Goal: Transaction & Acquisition: Purchase product/service

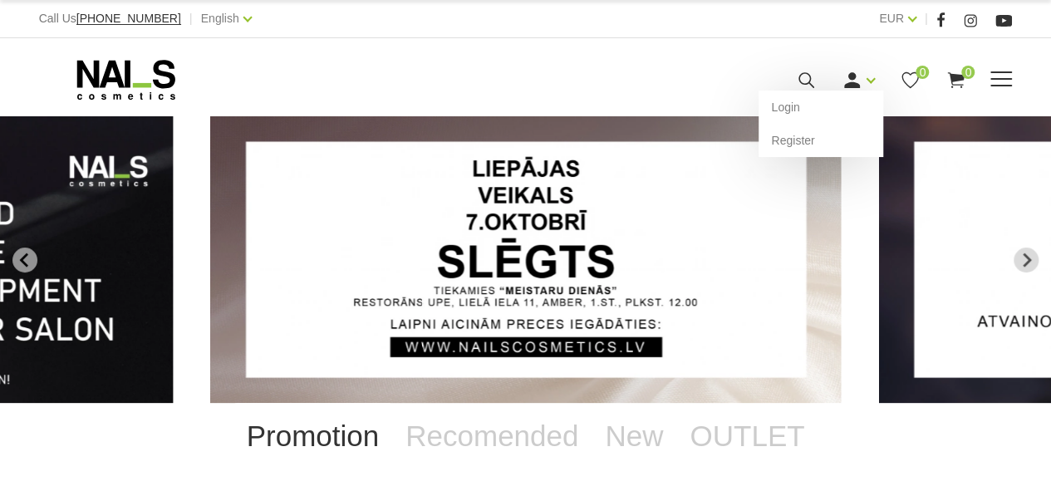
click at [847, 76] on icon at bounding box center [851, 80] width 21 height 21
click at [807, 109] on link "Login" at bounding box center [820, 107] width 125 height 33
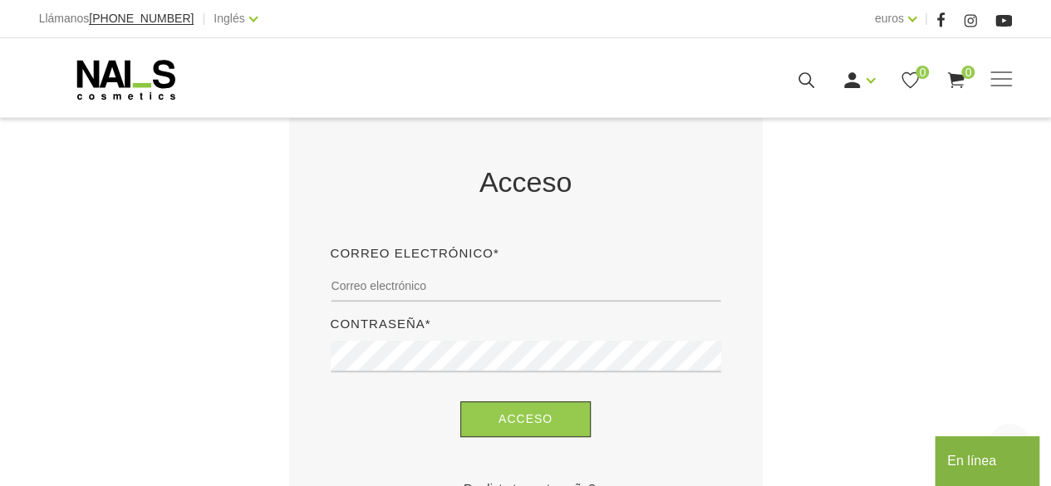
scroll to position [352, 0]
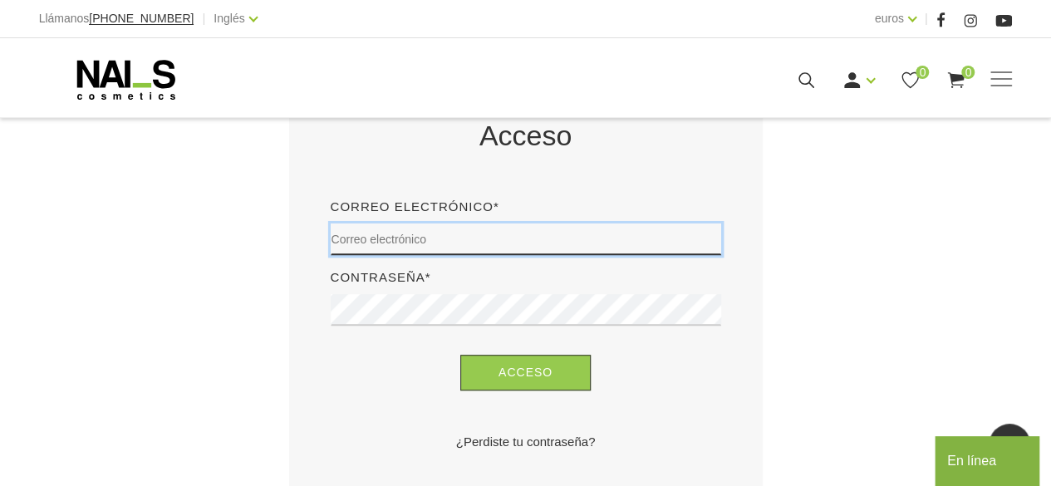
type input "[EMAIL_ADDRESS][DOMAIN_NAME]"
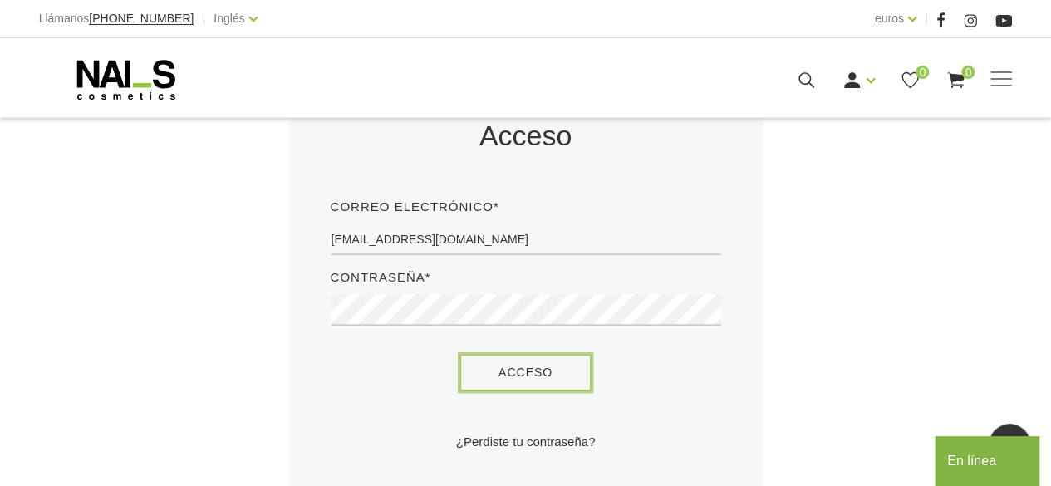
click at [566, 380] on button "Acceso" at bounding box center [525, 373] width 130 height 36
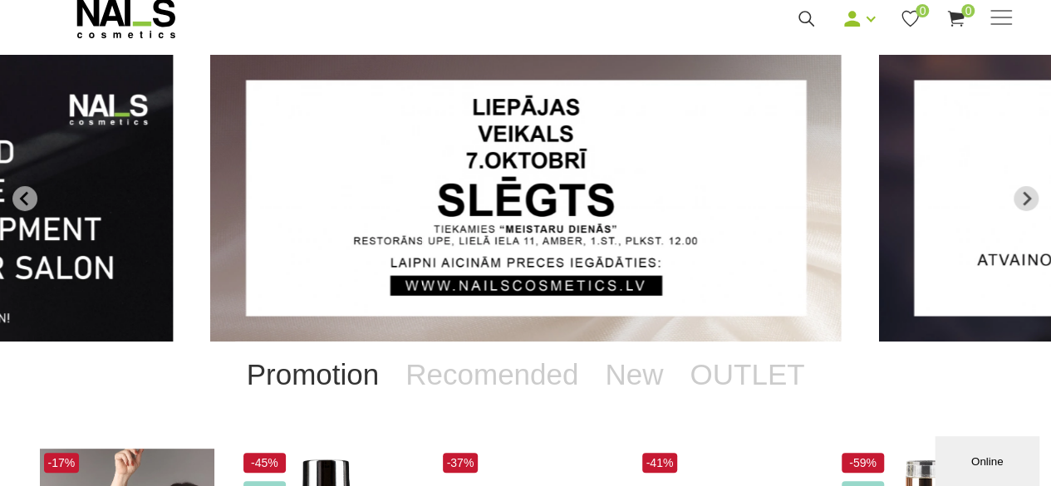
scroll to position [53, 0]
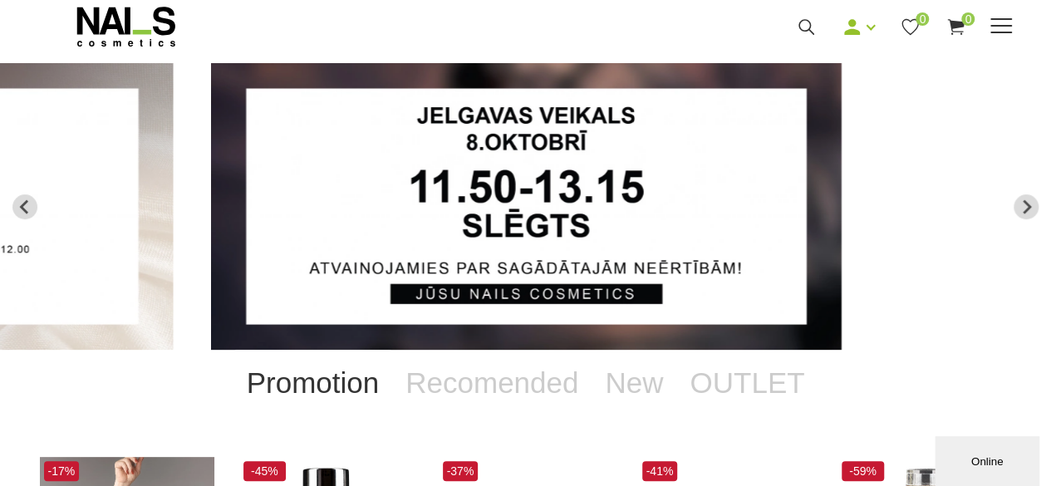
click at [992, 25] on span at bounding box center [1001, 26] width 22 height 2
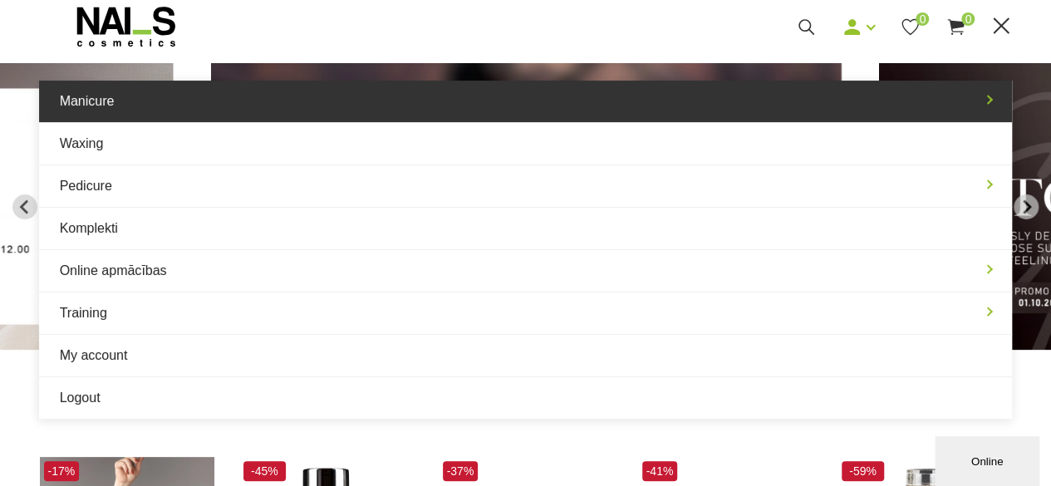
click at [131, 104] on link "Manicure" at bounding box center [526, 102] width 974 height 42
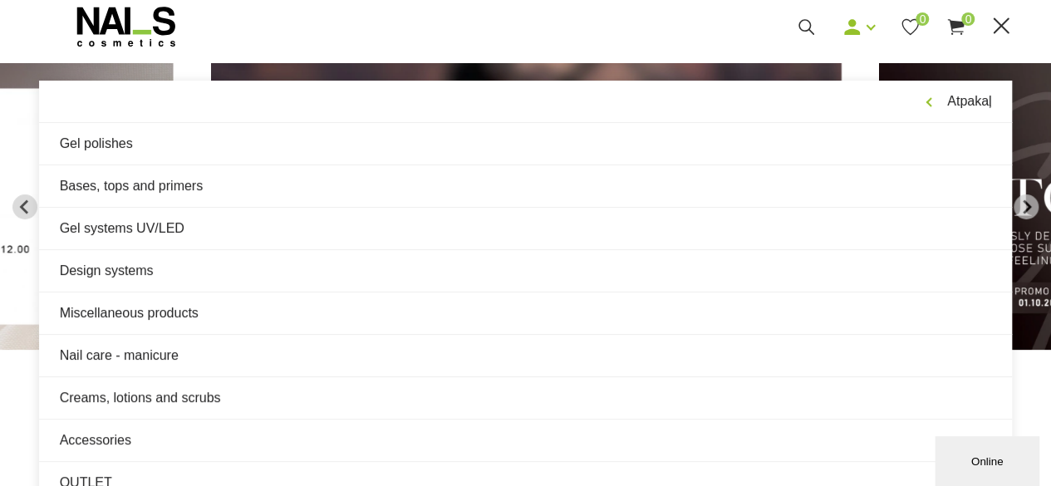
click at [110, 149] on link "Gel polishes" at bounding box center [526, 144] width 974 height 42
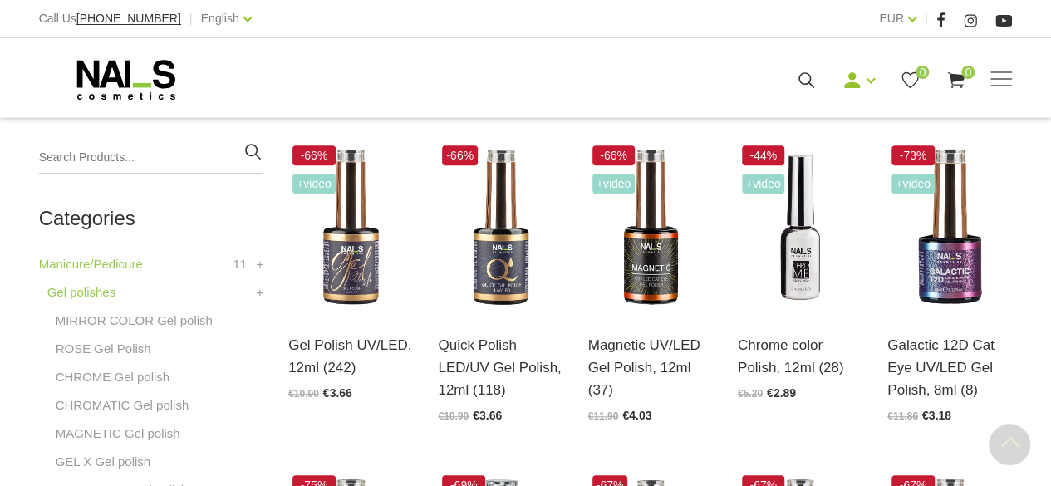
scroll to position [390, 0]
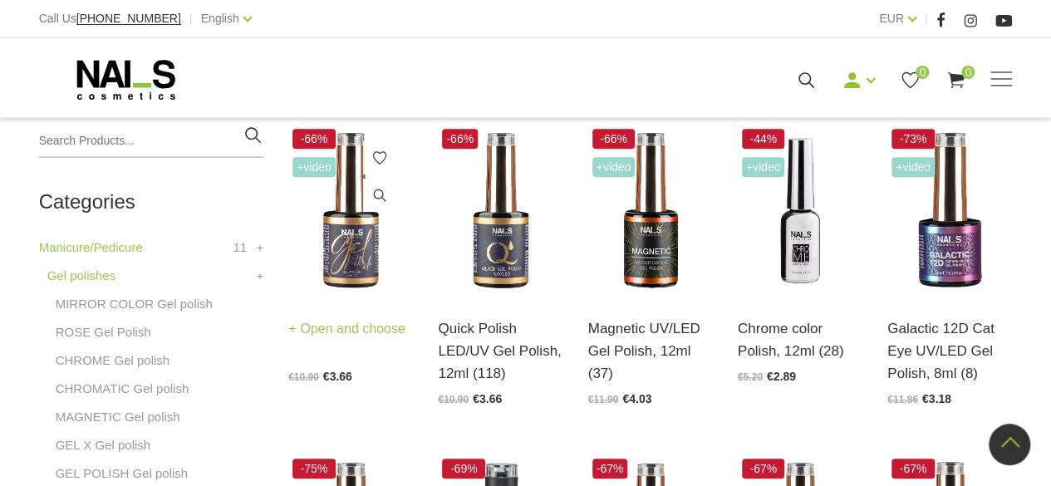
click at [343, 280] on img at bounding box center [350, 211] width 125 height 172
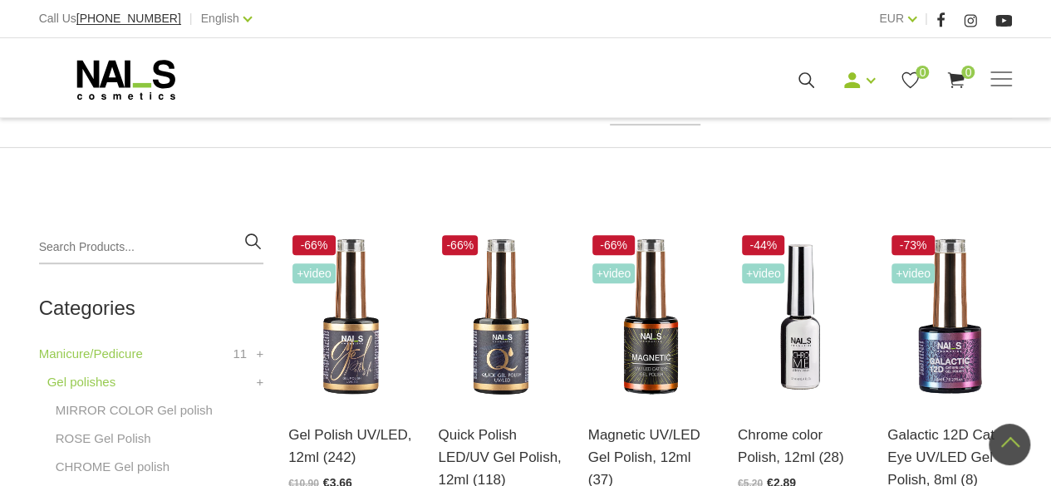
scroll to position [278, 0]
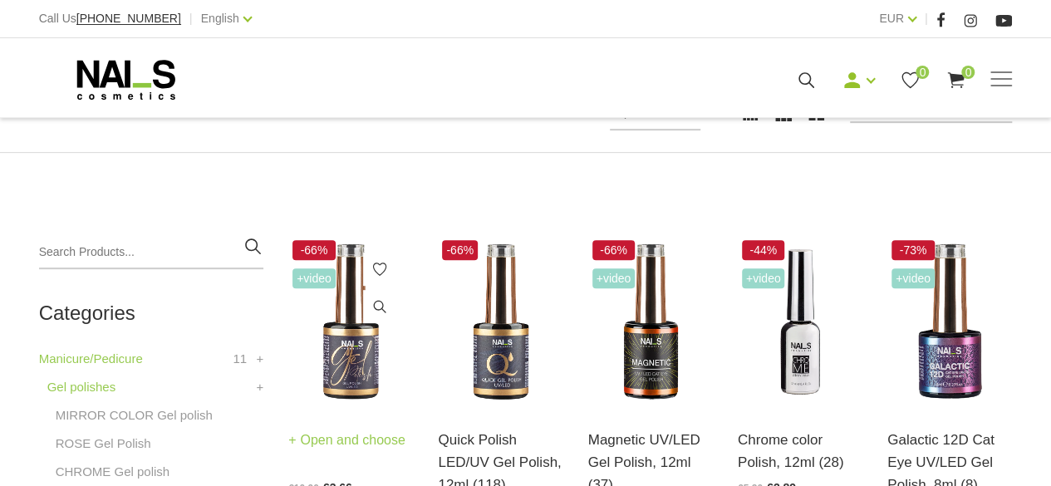
click at [350, 384] on img at bounding box center [350, 322] width 125 height 172
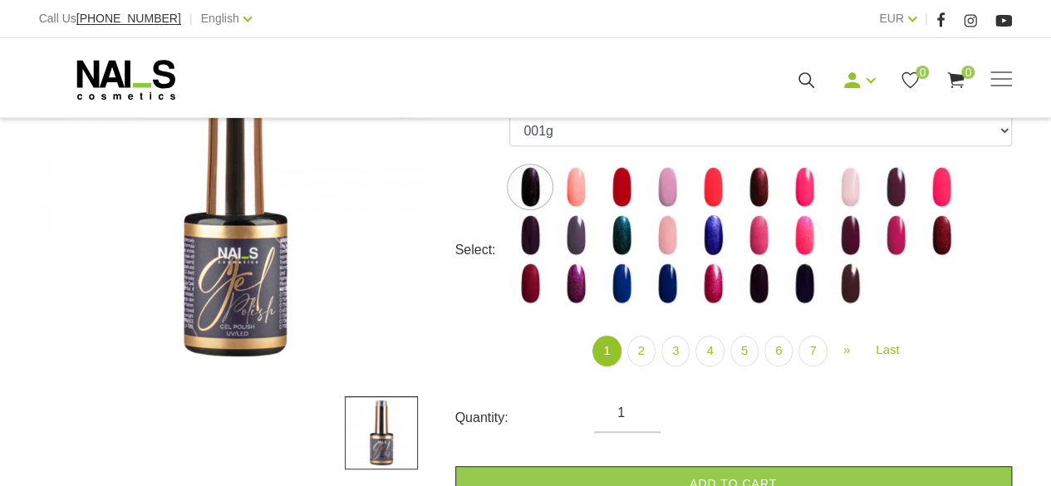
scroll to position [300, 0]
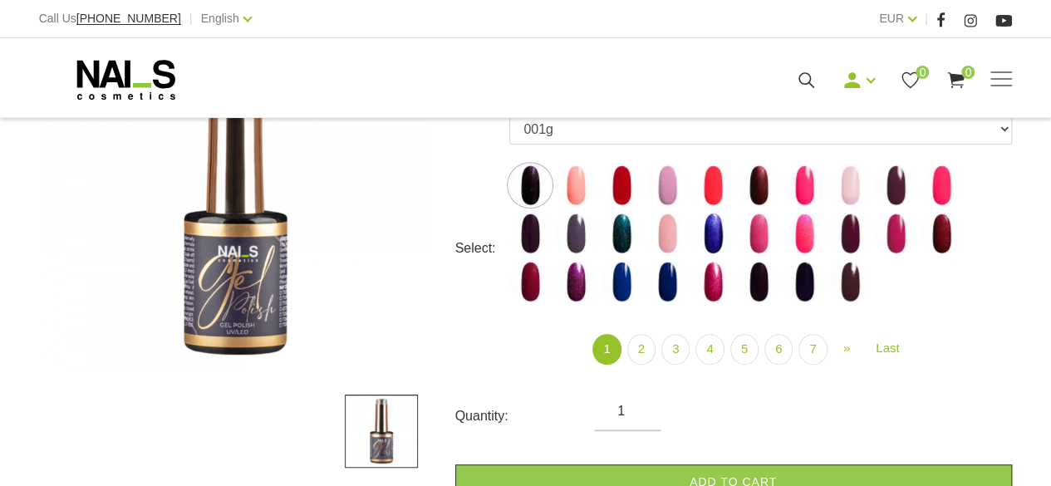
click at [524, 184] on img at bounding box center [530, 185] width 42 height 42
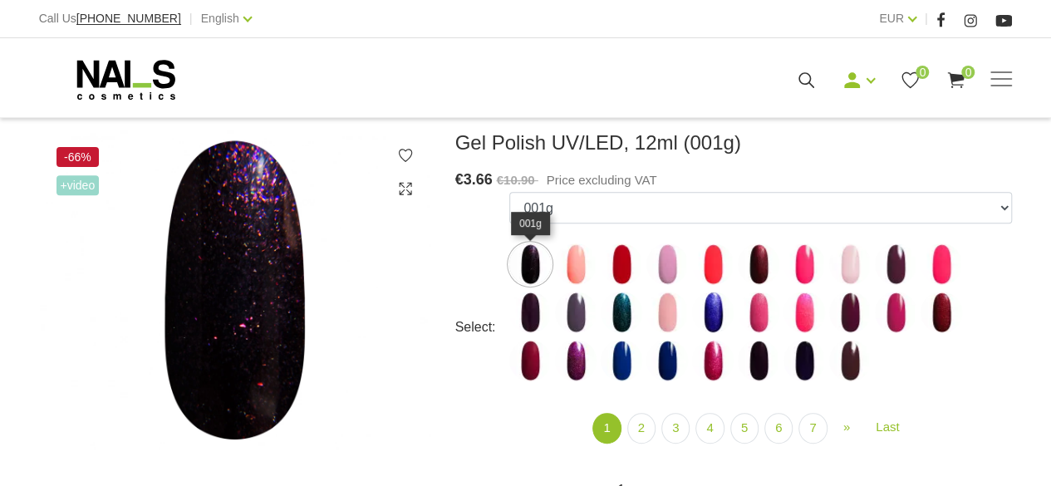
scroll to position [186, 0]
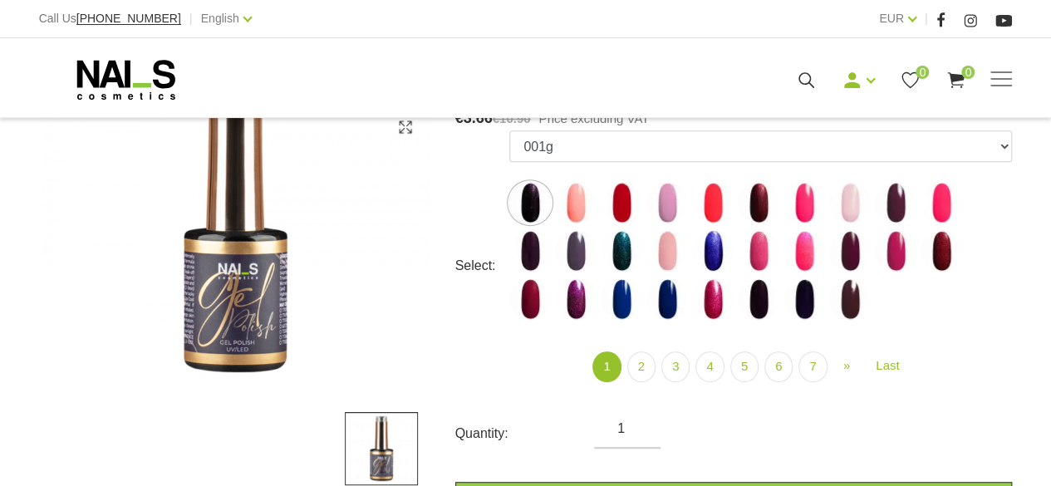
scroll to position [346, 0]
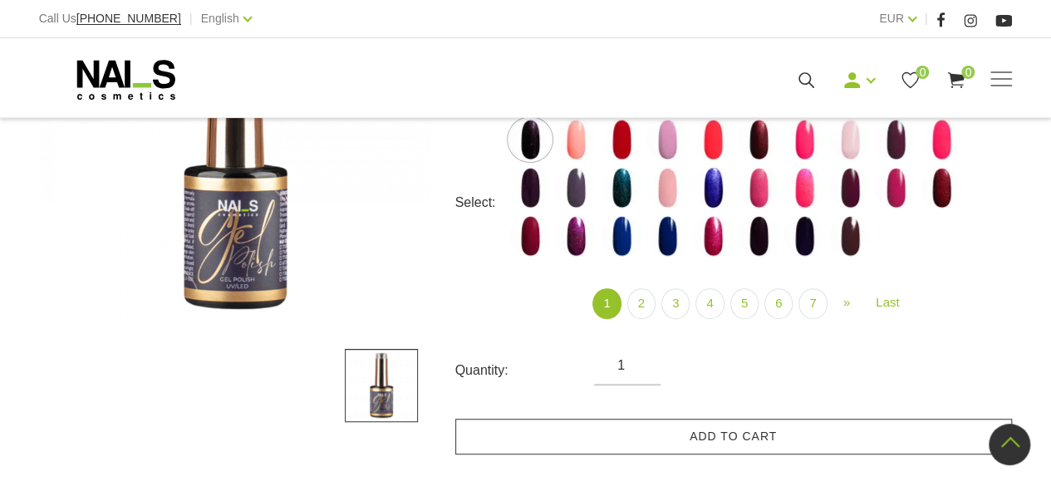
click at [876, 447] on link "Add to cart" at bounding box center [733, 437] width 557 height 36
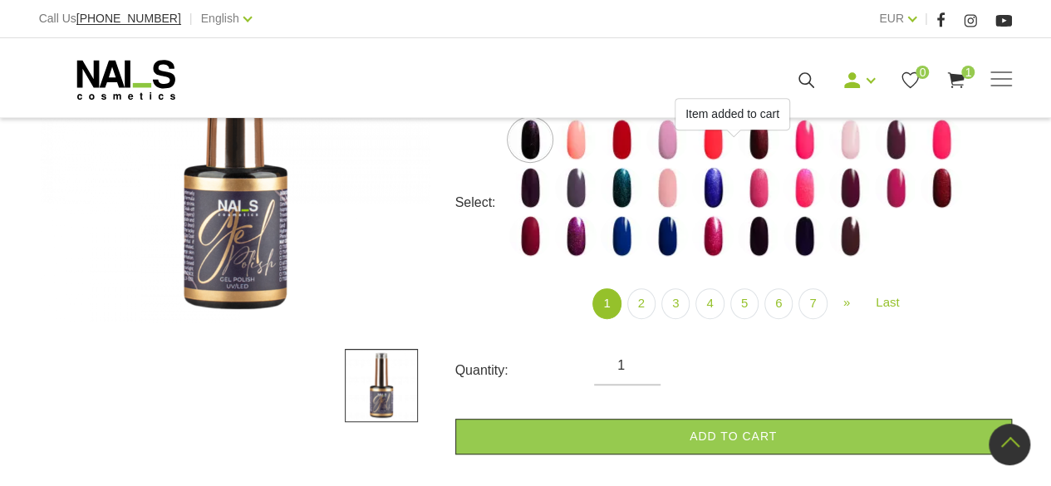
click at [581, 148] on img at bounding box center [576, 140] width 42 height 42
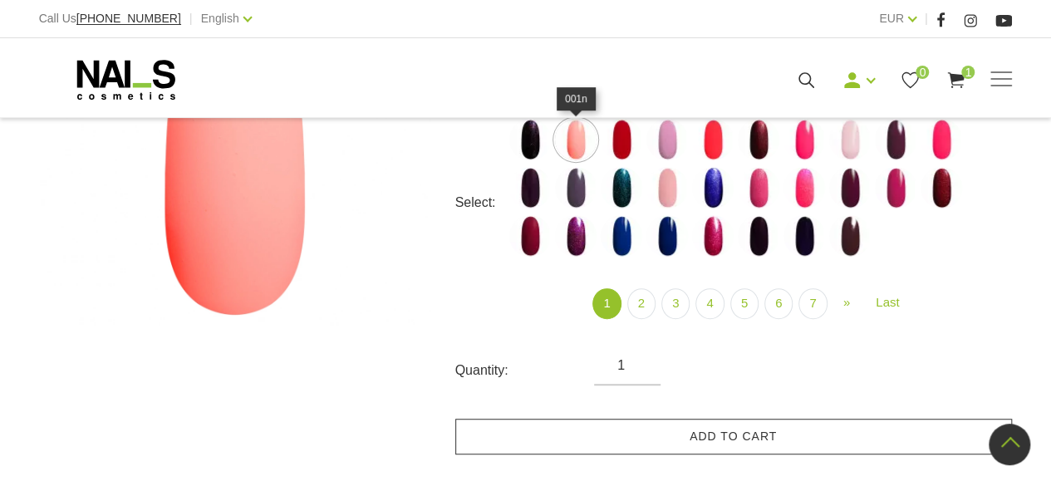
click at [844, 445] on link "Add to cart" at bounding box center [733, 437] width 557 height 36
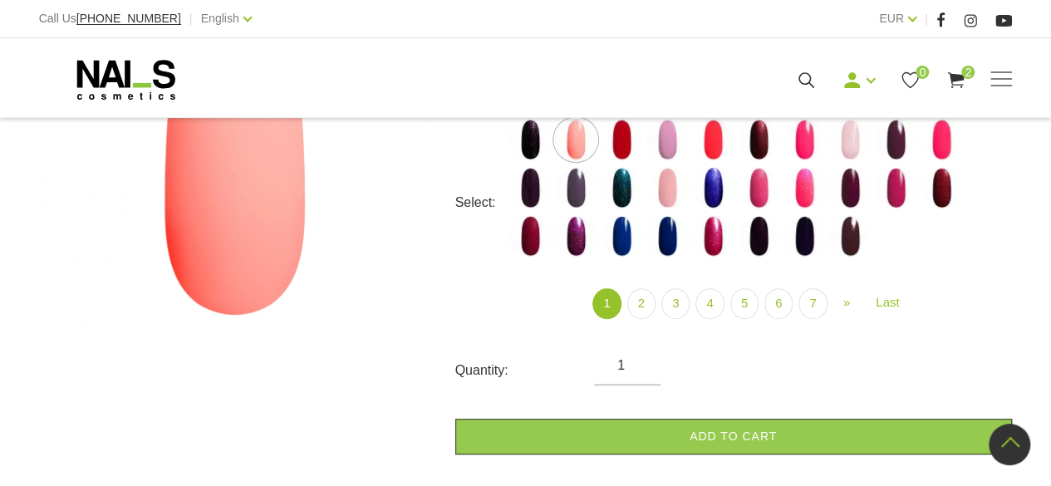
click at [626, 143] on img at bounding box center [622, 140] width 42 height 42
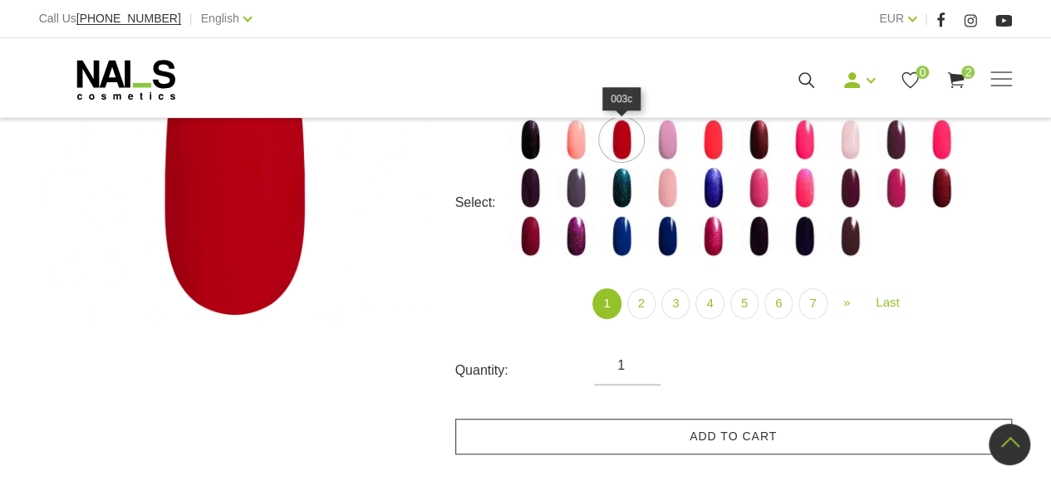
click at [776, 434] on link "Add to cart" at bounding box center [733, 437] width 557 height 36
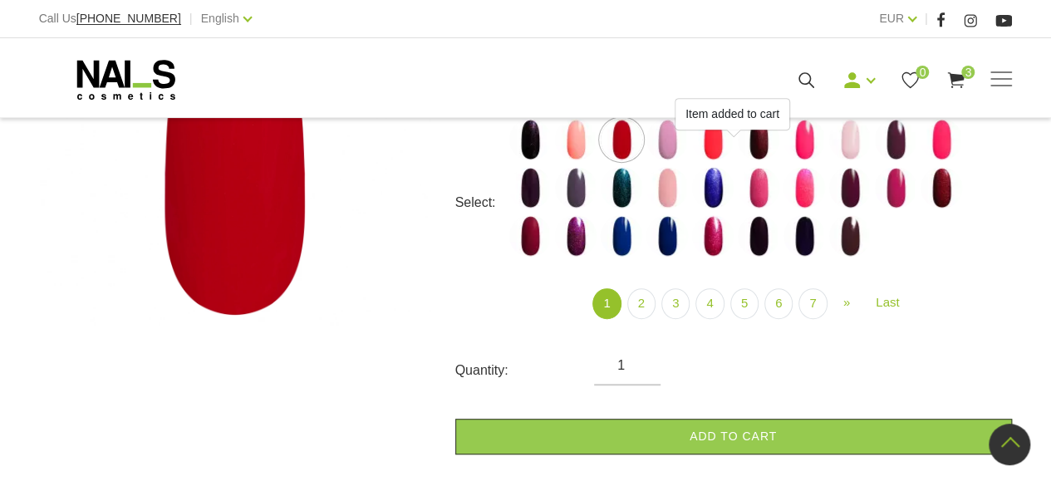
click at [675, 153] on img at bounding box center [667, 140] width 42 height 42
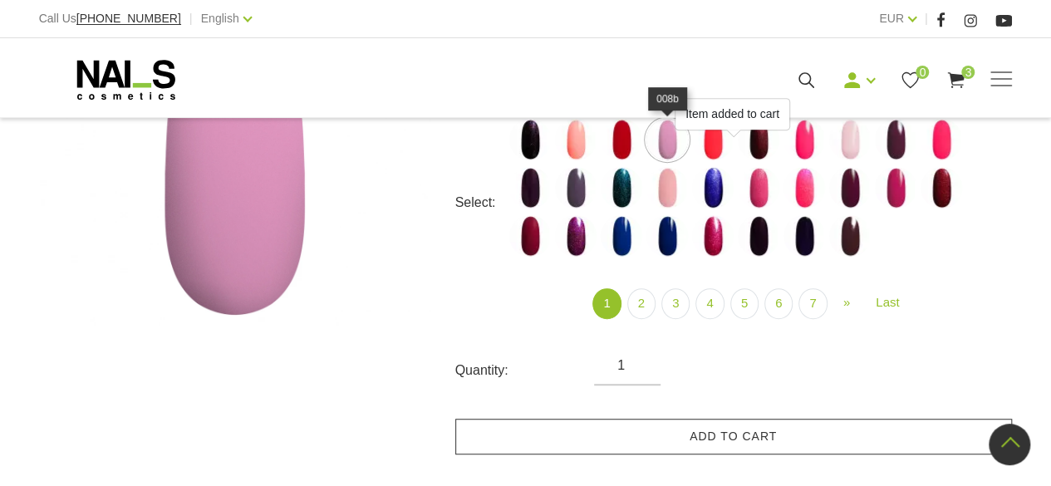
click at [737, 442] on link "Add to cart" at bounding box center [733, 437] width 557 height 36
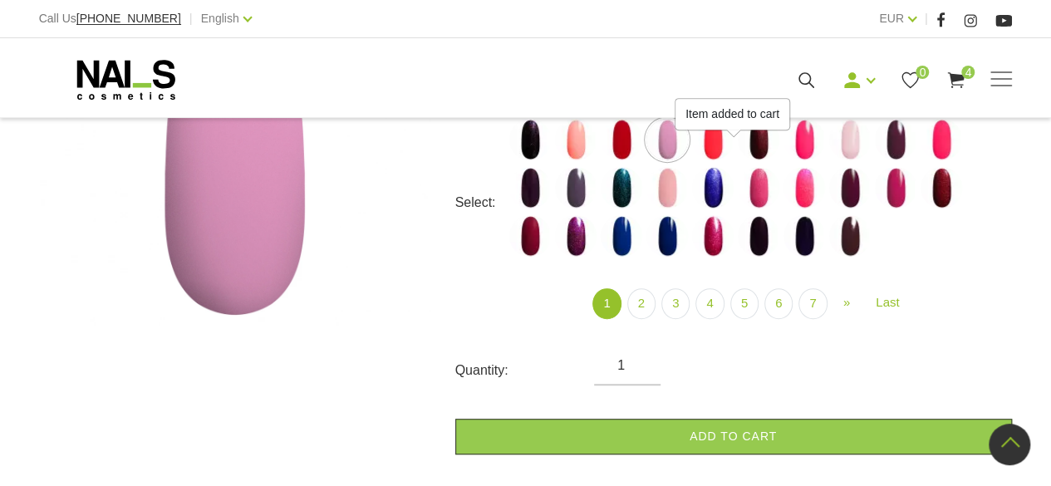
click at [720, 156] on img at bounding box center [713, 140] width 42 height 42
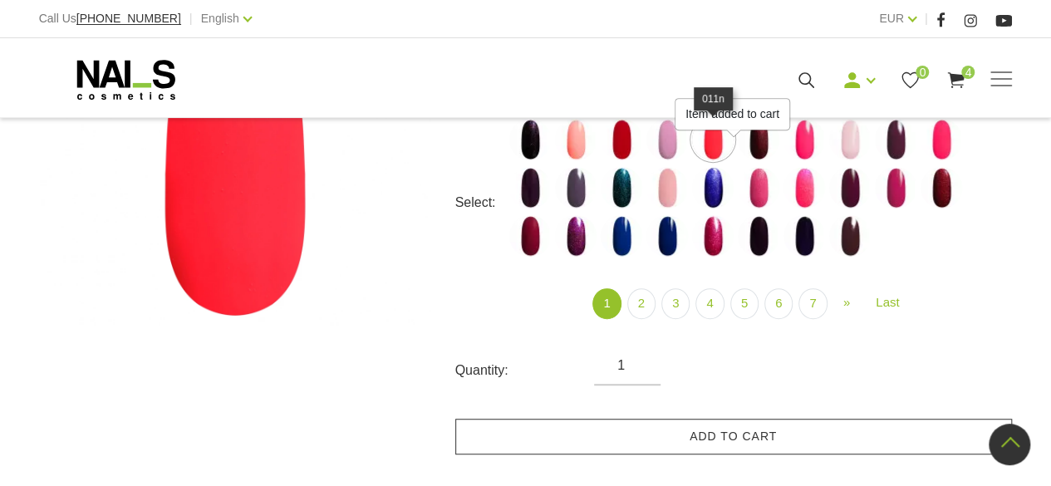
click at [731, 451] on link "Add to cart" at bounding box center [733, 437] width 557 height 36
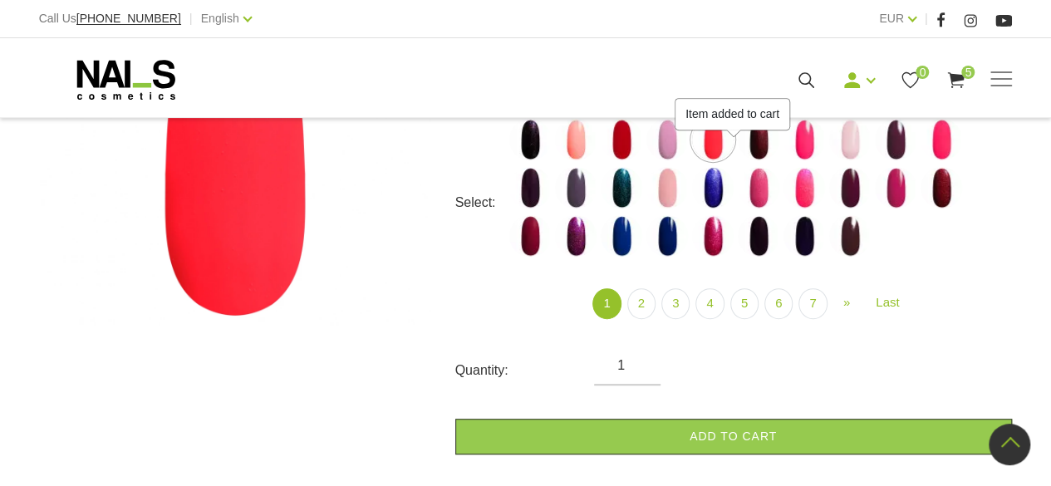
click at [762, 153] on img at bounding box center [759, 140] width 42 height 42
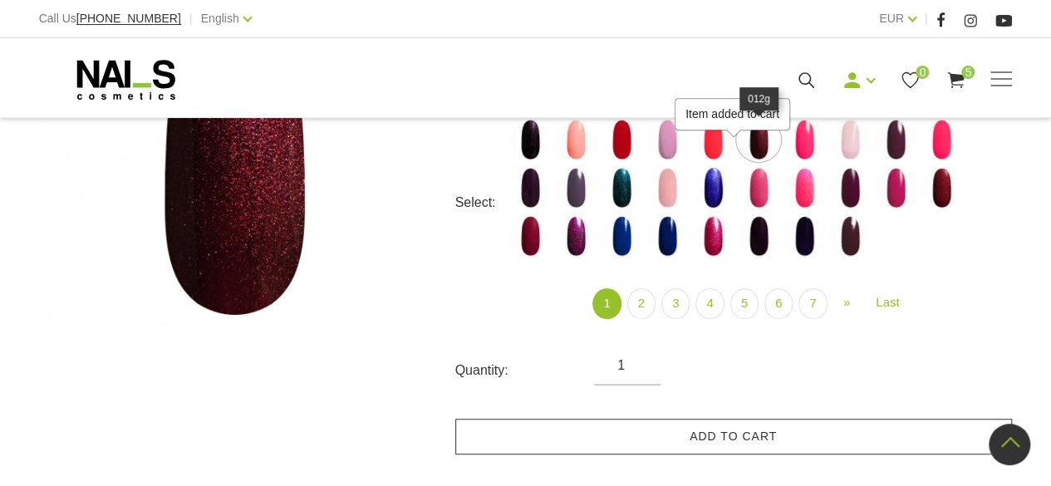
click at [785, 440] on link "Add to cart" at bounding box center [733, 437] width 557 height 36
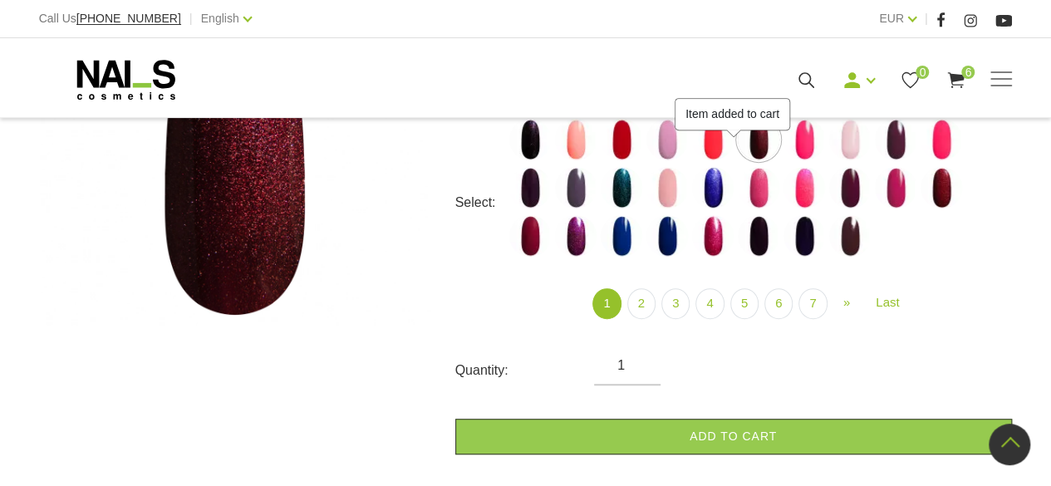
click at [810, 152] on img at bounding box center [804, 140] width 42 height 42
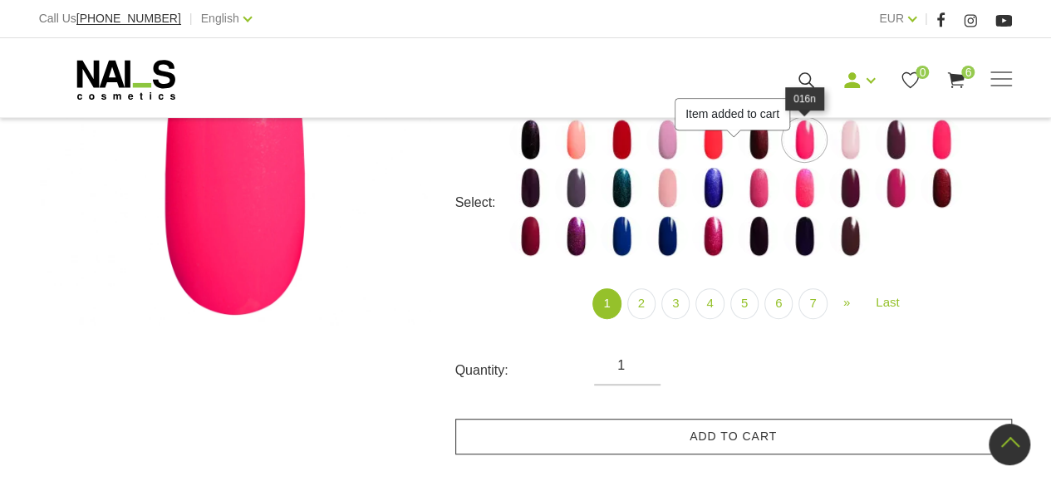
click at [788, 435] on link "Add to cart" at bounding box center [733, 437] width 557 height 36
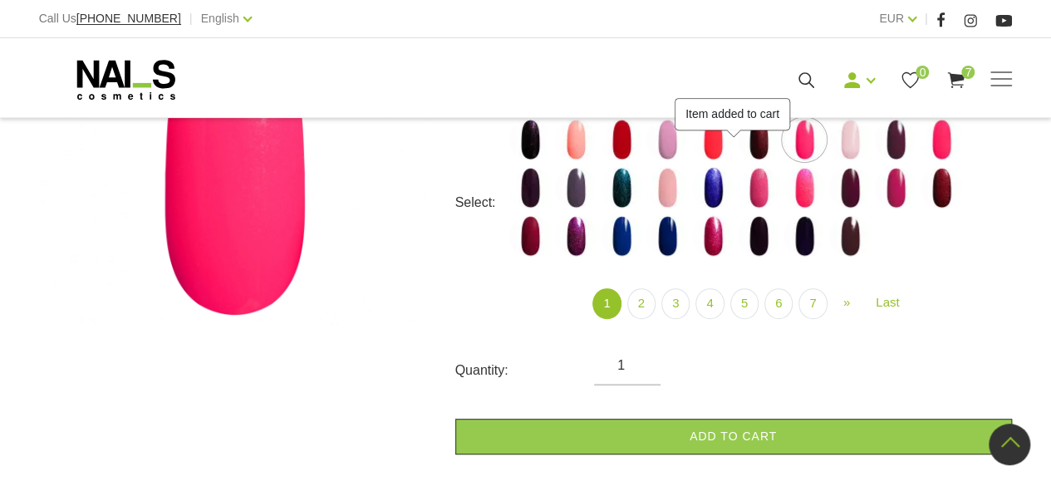
click at [856, 139] on img at bounding box center [850, 140] width 42 height 42
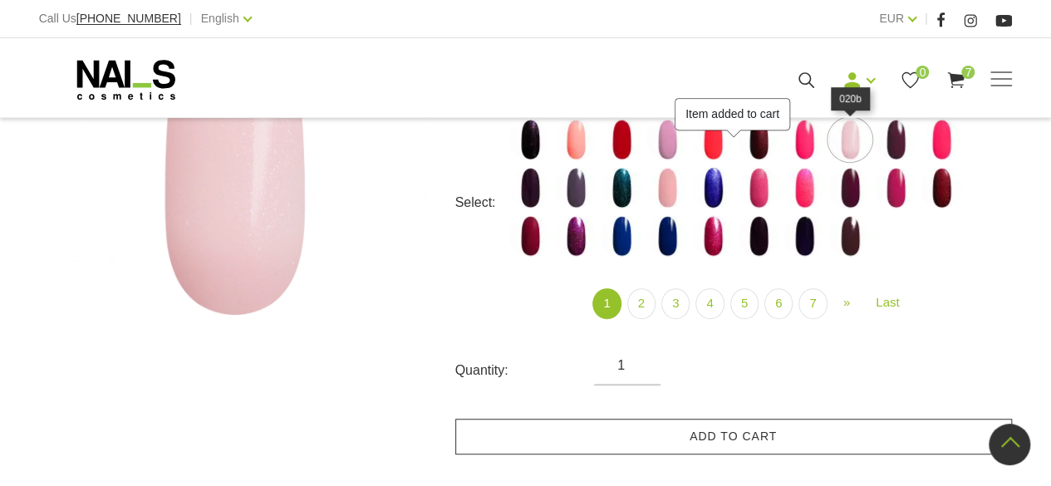
click at [814, 427] on link "Add to cart" at bounding box center [733, 437] width 557 height 36
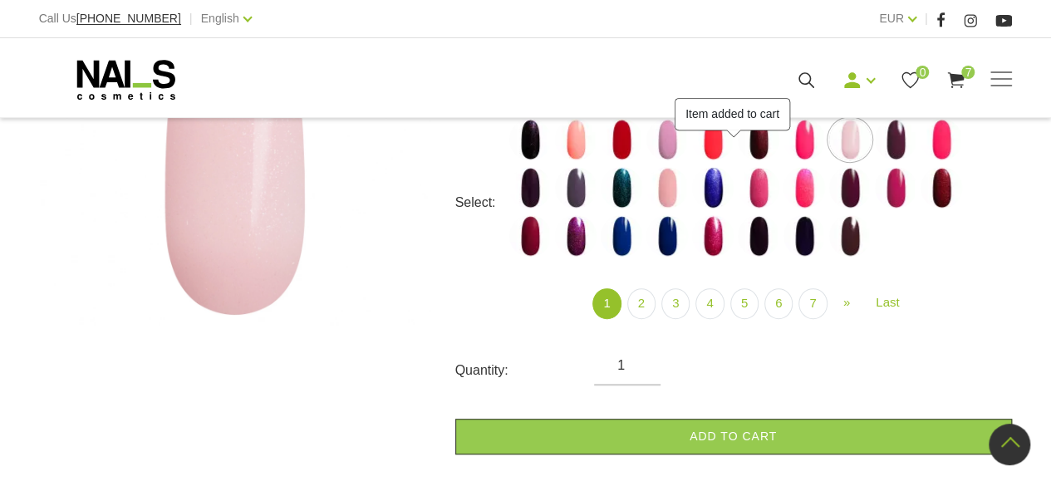
click at [895, 148] on img at bounding box center [896, 140] width 42 height 42
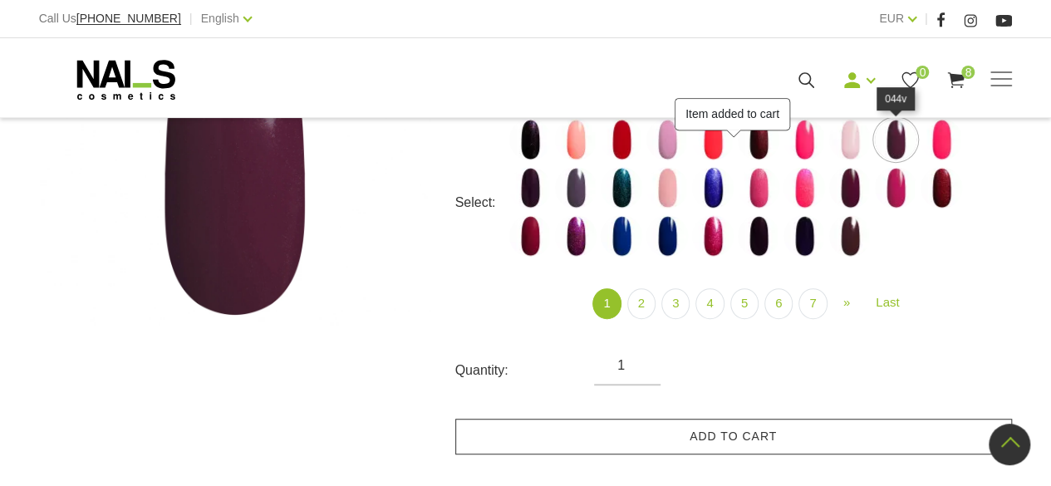
click at [826, 440] on link "Add to cart" at bounding box center [733, 437] width 557 height 36
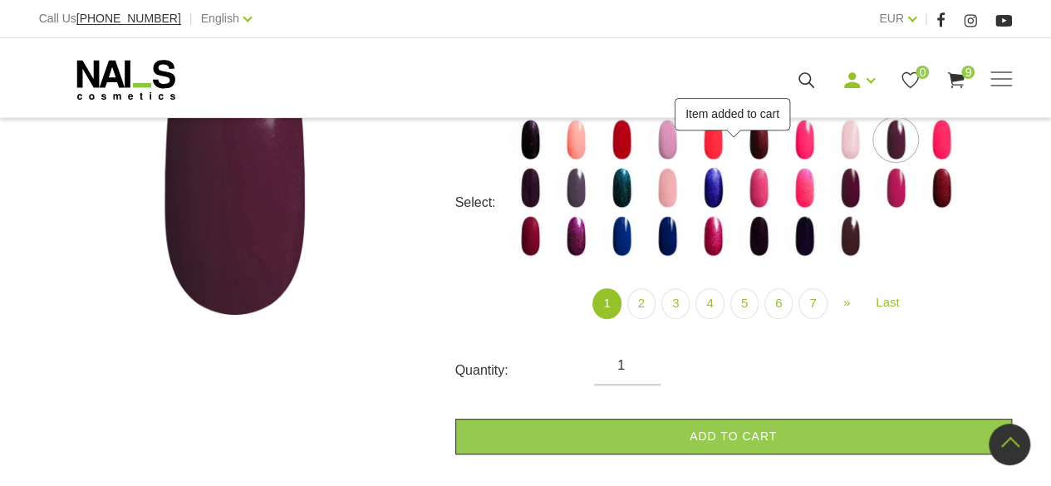
click at [945, 141] on img at bounding box center [941, 140] width 42 height 42
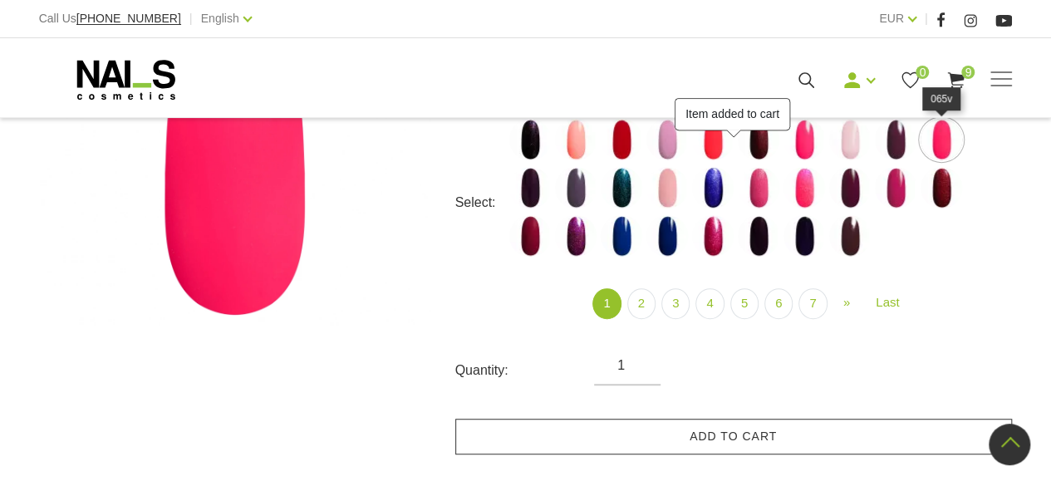
click at [826, 435] on link "Add to cart" at bounding box center [733, 437] width 557 height 36
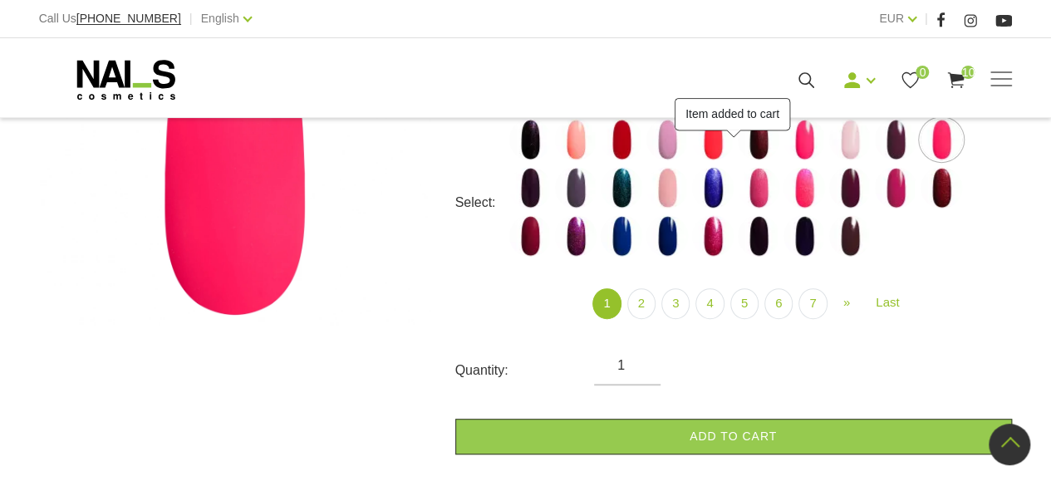
click at [527, 188] on img at bounding box center [530, 188] width 42 height 42
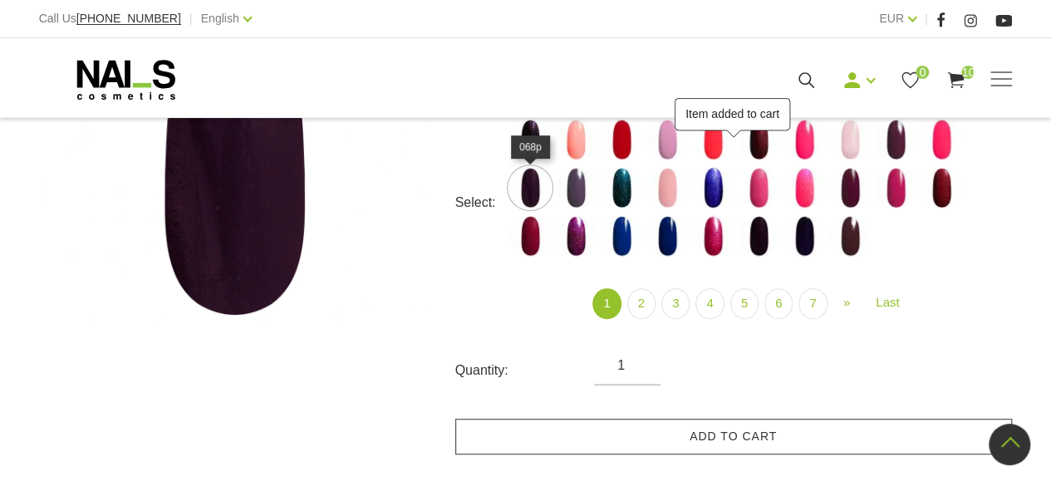
click at [728, 431] on link "Add to cart" at bounding box center [733, 437] width 557 height 36
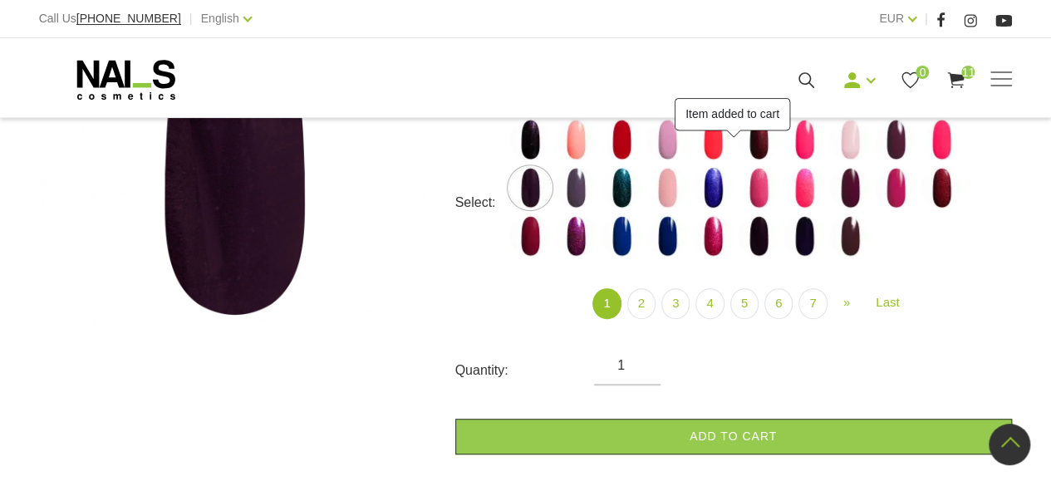
click at [581, 194] on img at bounding box center [576, 188] width 42 height 42
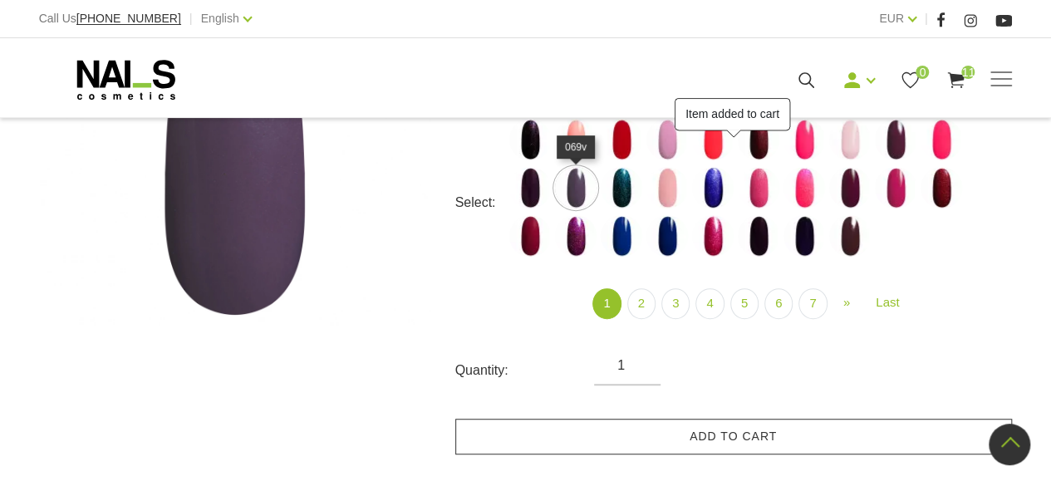
click at [692, 440] on link "Add to cart" at bounding box center [733, 437] width 557 height 36
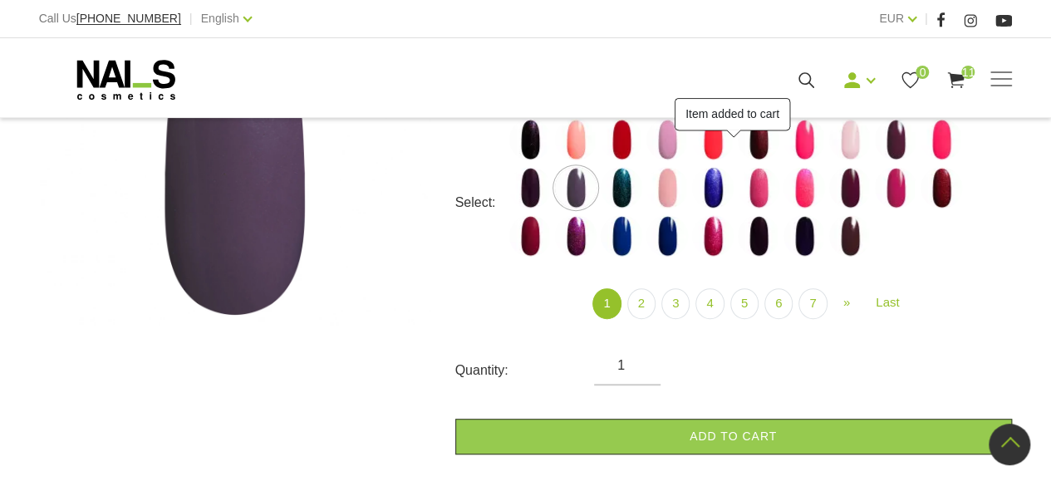
click at [630, 187] on img at bounding box center [622, 188] width 42 height 42
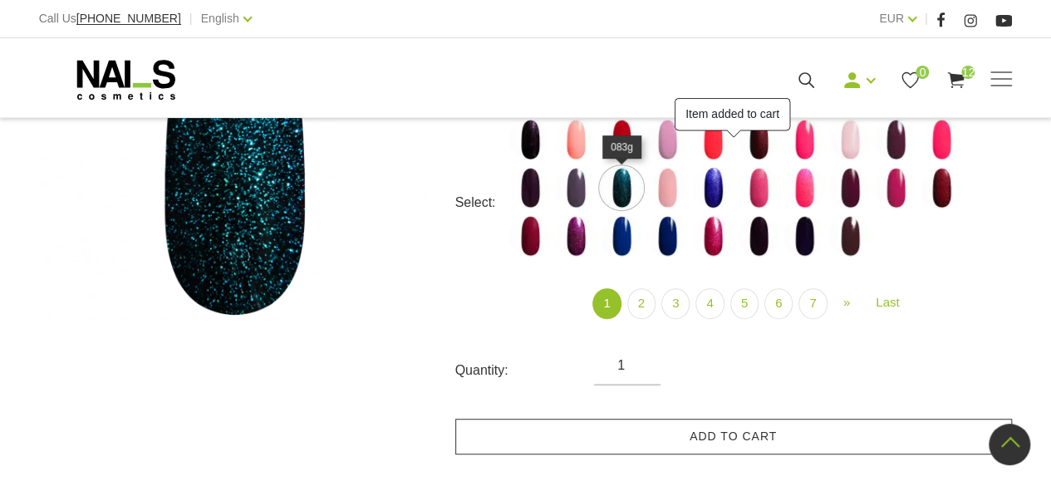
click at [728, 432] on link "Add to cart" at bounding box center [733, 437] width 557 height 36
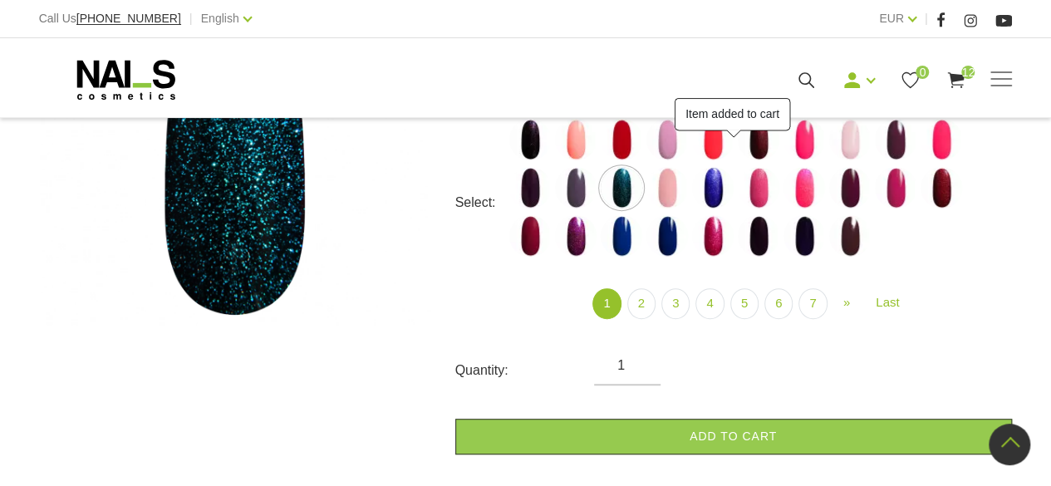
click at [673, 184] on img at bounding box center [667, 188] width 42 height 42
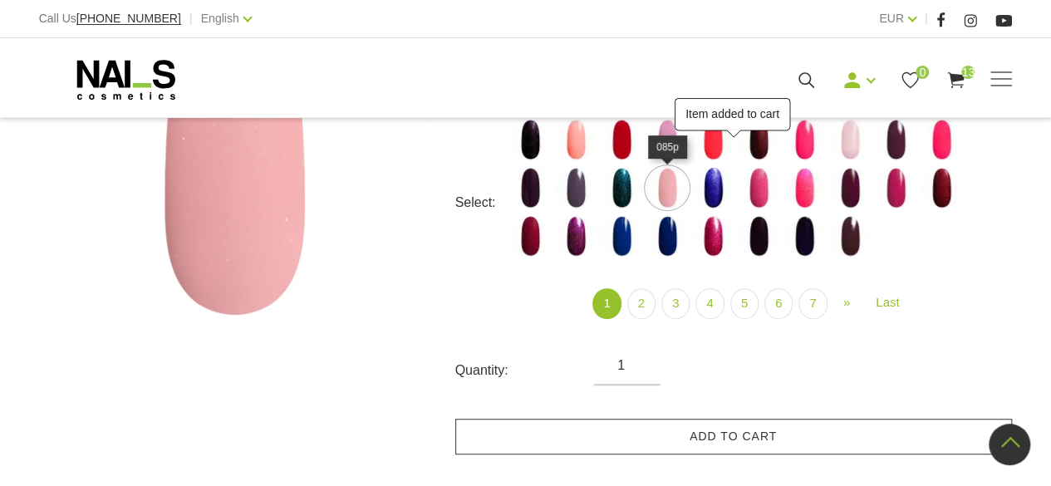
click at [728, 449] on link "Add to cart" at bounding box center [733, 437] width 557 height 36
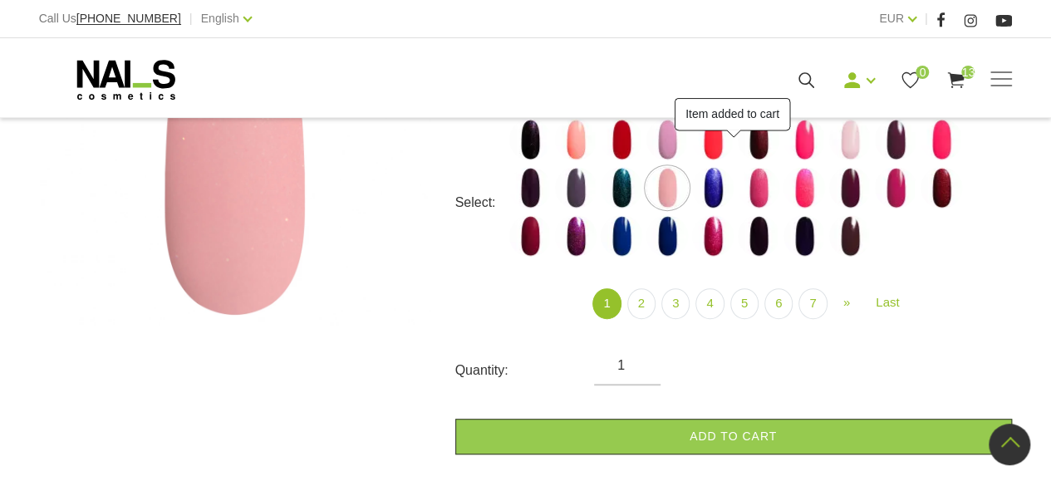
click at [720, 184] on img at bounding box center [713, 188] width 42 height 42
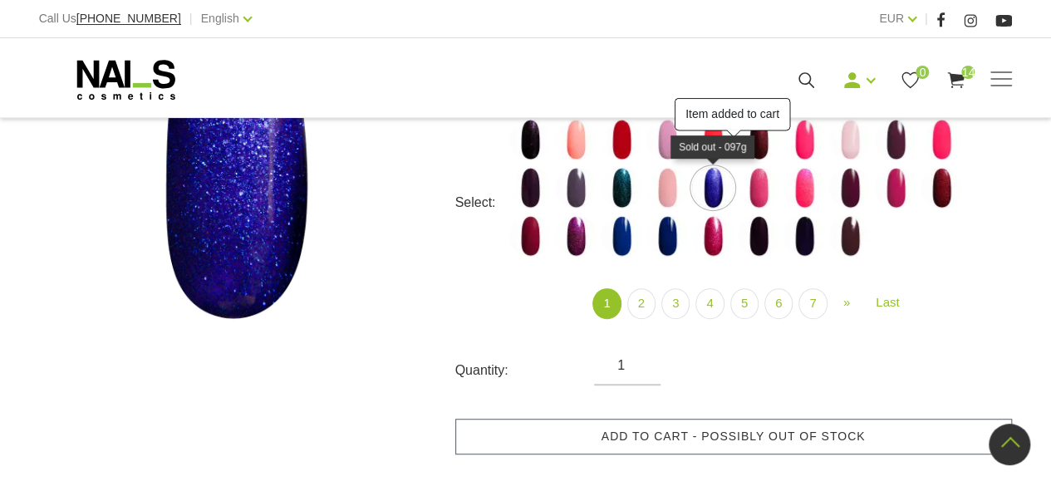
click at [773, 441] on link "Add to cart - possibly out of stock" at bounding box center [733, 437] width 557 height 36
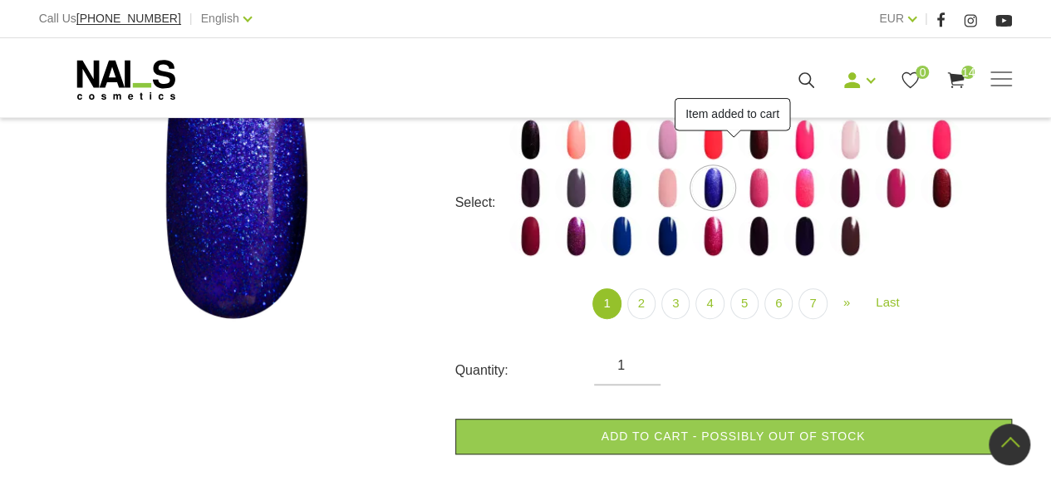
click at [762, 186] on img at bounding box center [759, 188] width 42 height 42
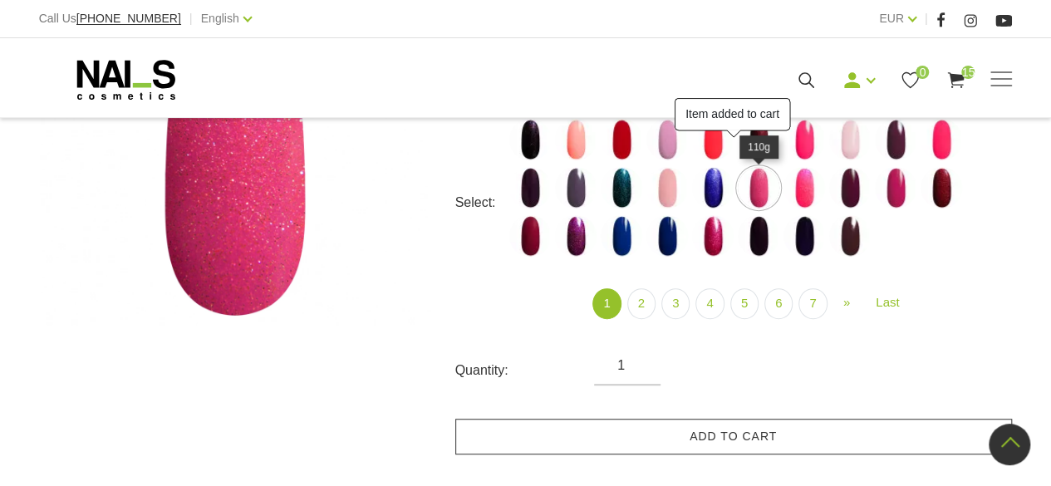
click at [768, 427] on link "Add to cart" at bounding box center [733, 437] width 557 height 36
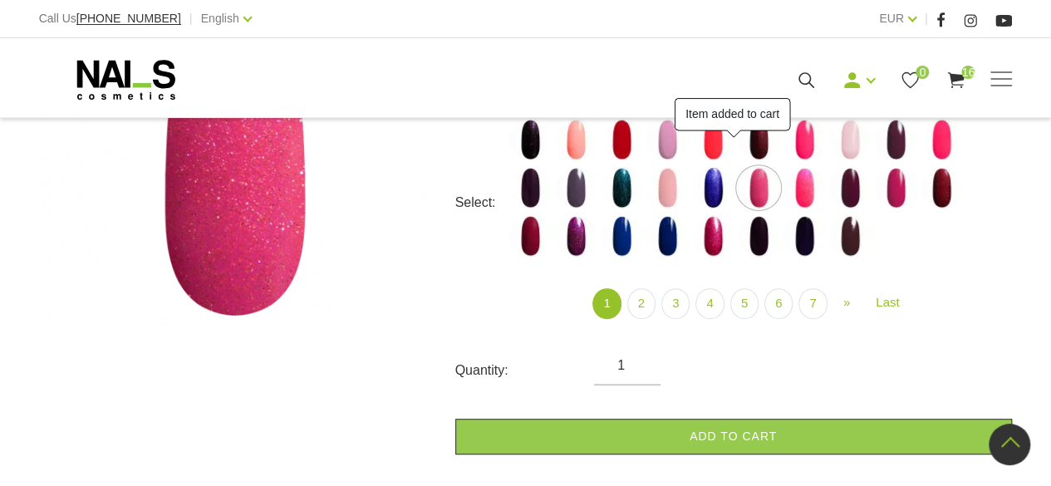
click at [808, 189] on img at bounding box center [804, 188] width 42 height 42
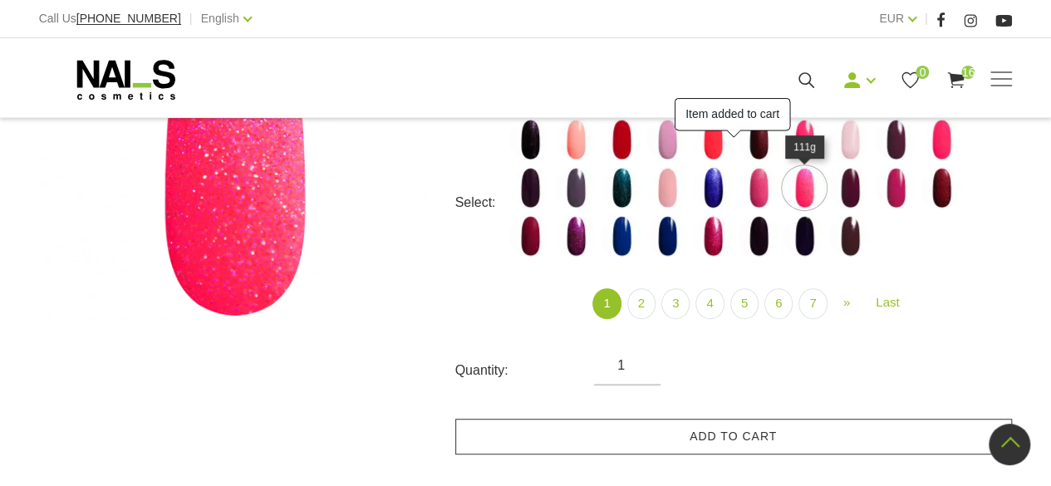
click at [802, 439] on link "Add to cart" at bounding box center [733, 437] width 557 height 36
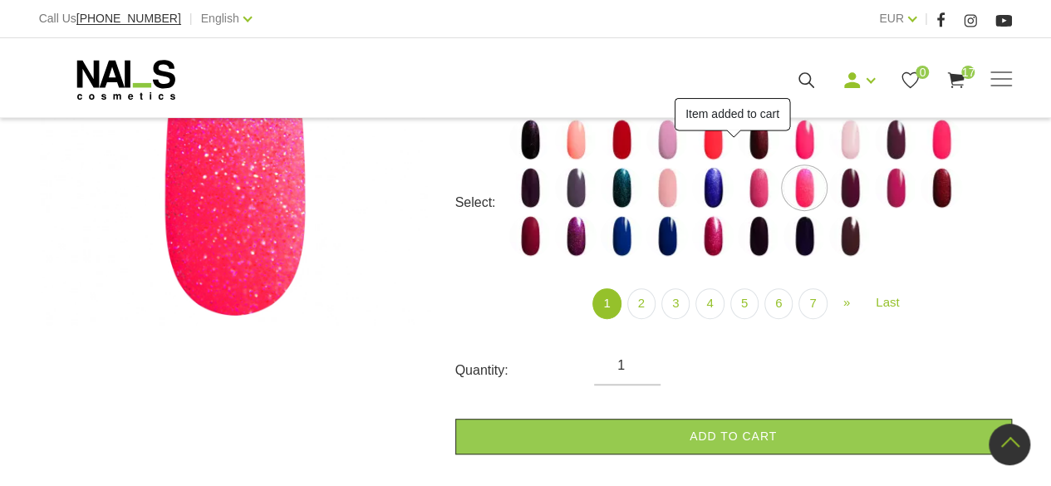
click at [856, 189] on img at bounding box center [850, 188] width 42 height 42
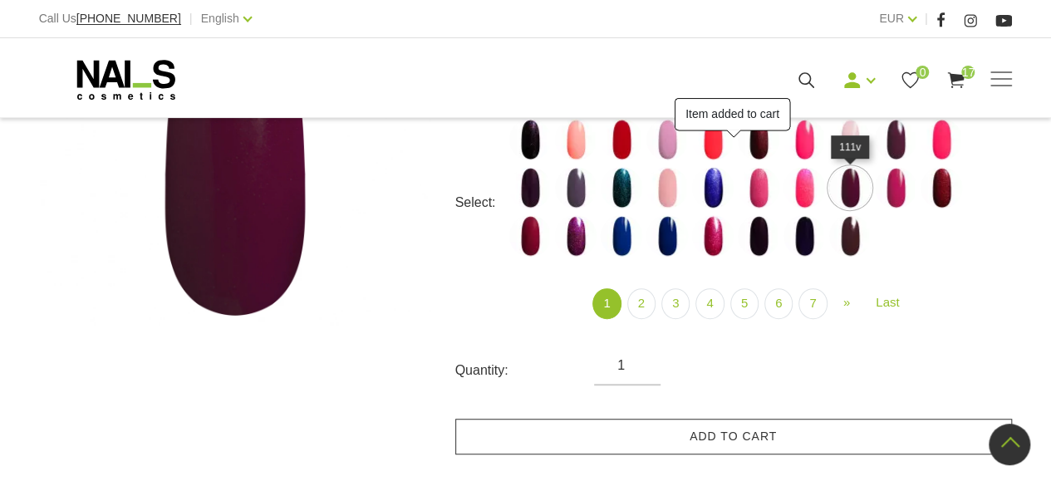
click at [795, 434] on link "Add to cart" at bounding box center [733, 437] width 557 height 36
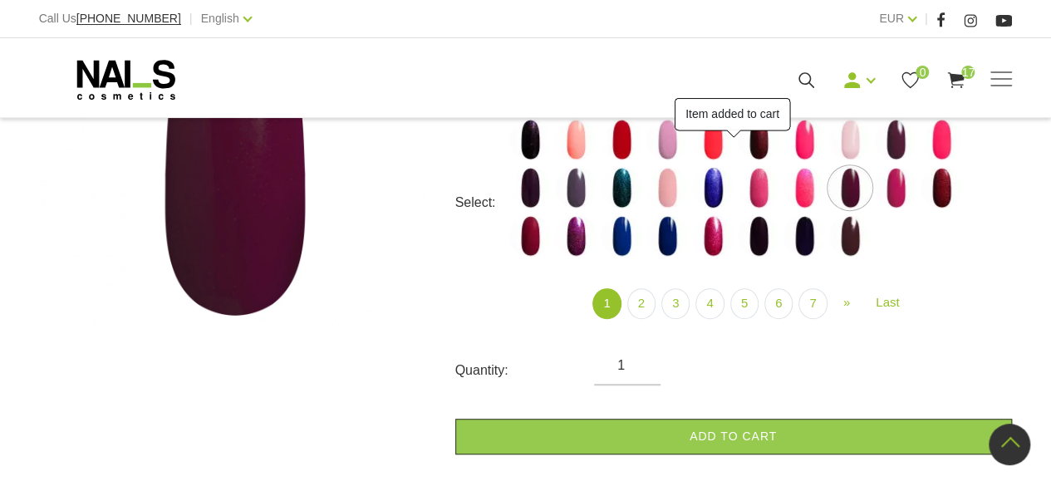
click at [904, 198] on img at bounding box center [896, 188] width 42 height 42
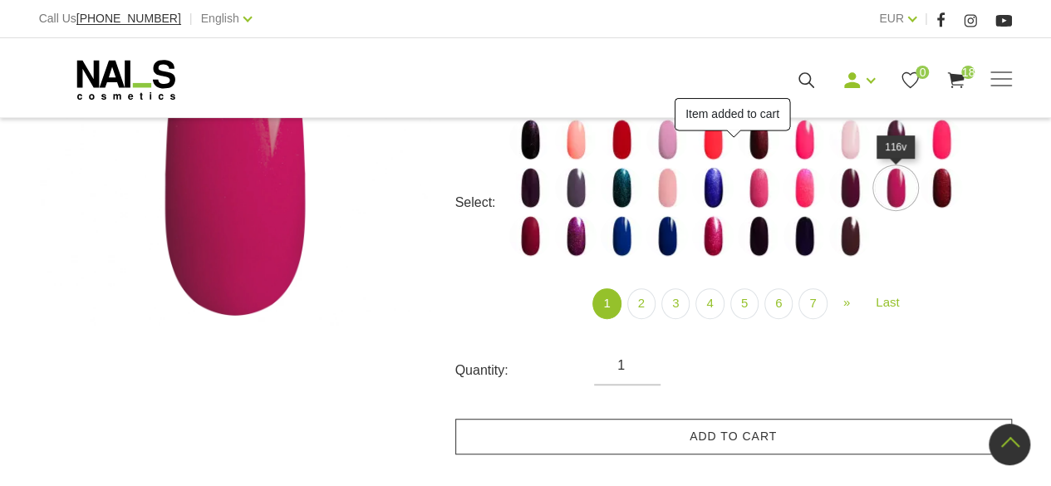
click at [809, 434] on link "Add to cart" at bounding box center [733, 437] width 557 height 36
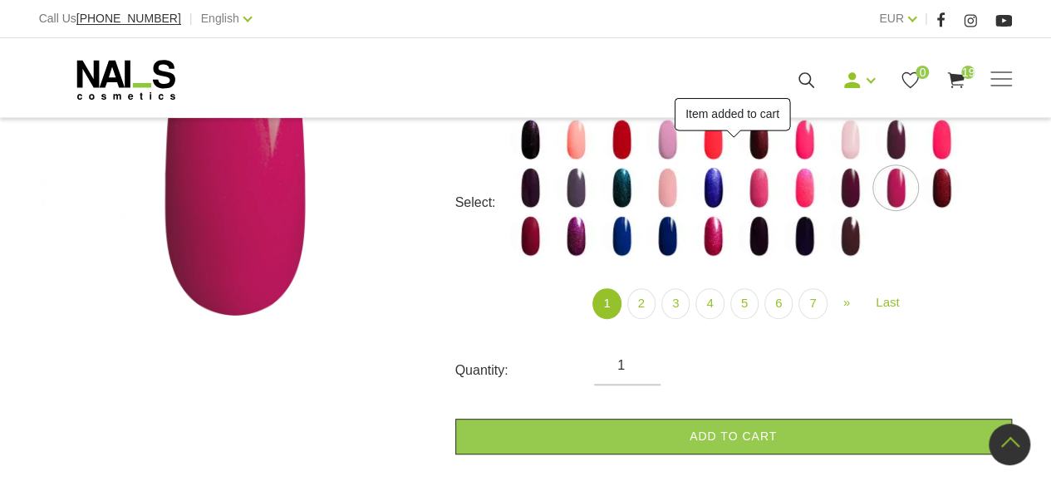
click at [954, 191] on img at bounding box center [941, 188] width 42 height 42
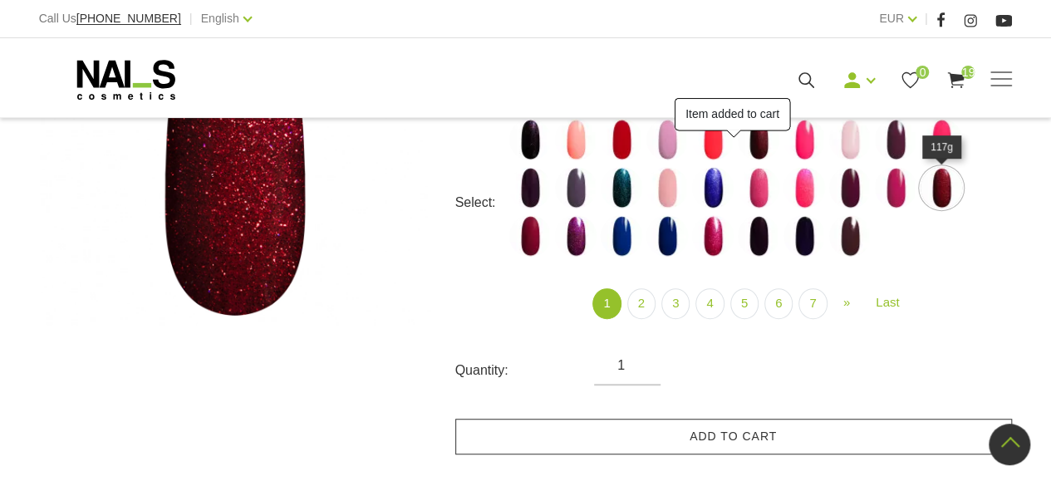
click at [794, 429] on link "Add to cart" at bounding box center [733, 437] width 557 height 36
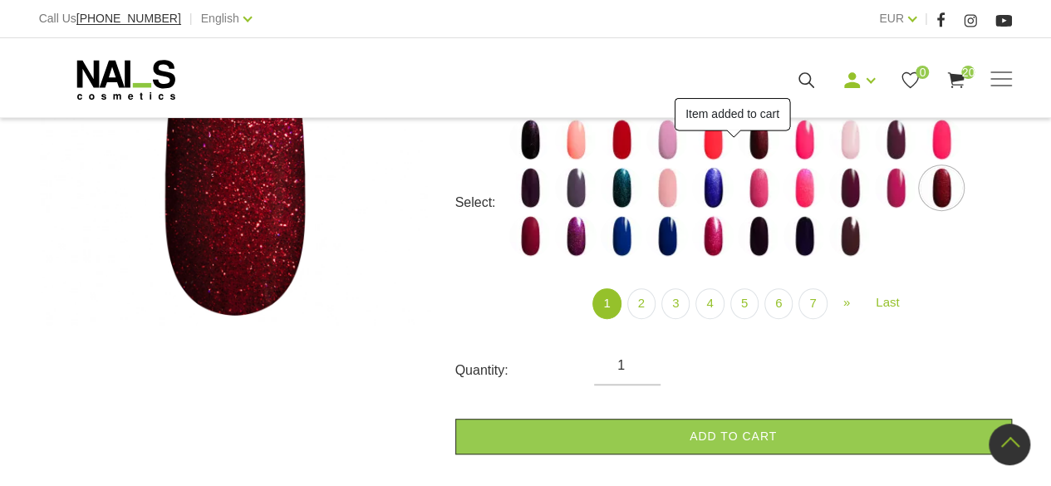
click at [529, 243] on img at bounding box center [530, 236] width 42 height 42
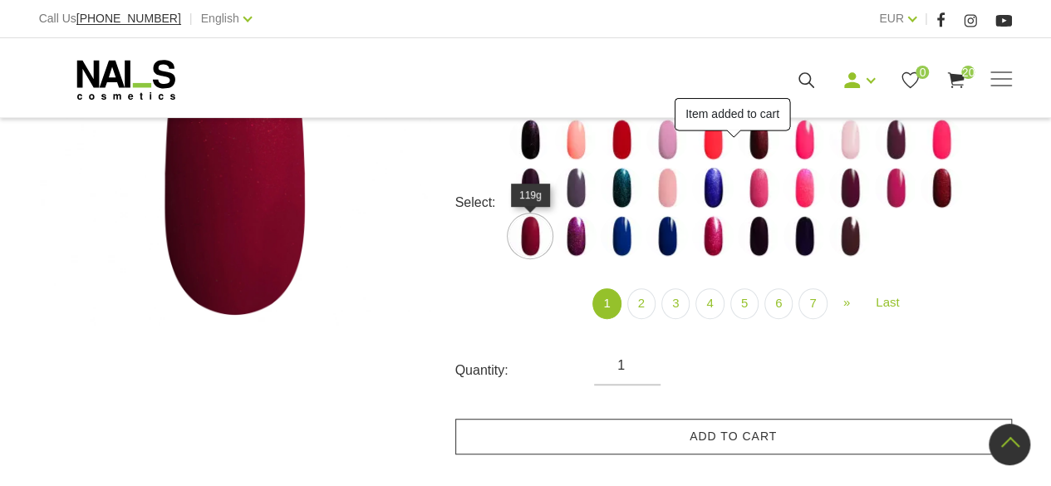
click at [723, 422] on link "Add to cart" at bounding box center [733, 437] width 557 height 36
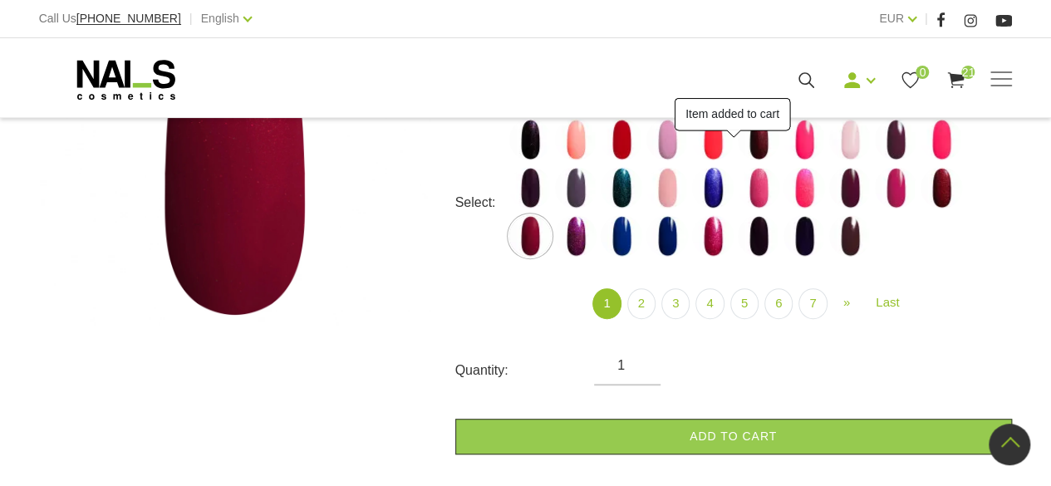
click at [564, 239] on img at bounding box center [576, 236] width 42 height 42
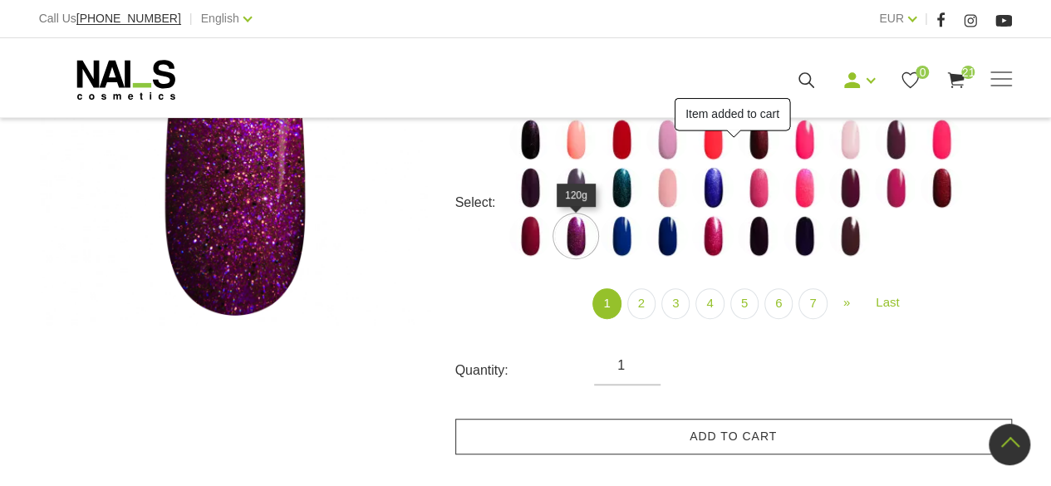
click at [699, 435] on link "Add to cart" at bounding box center [733, 437] width 557 height 36
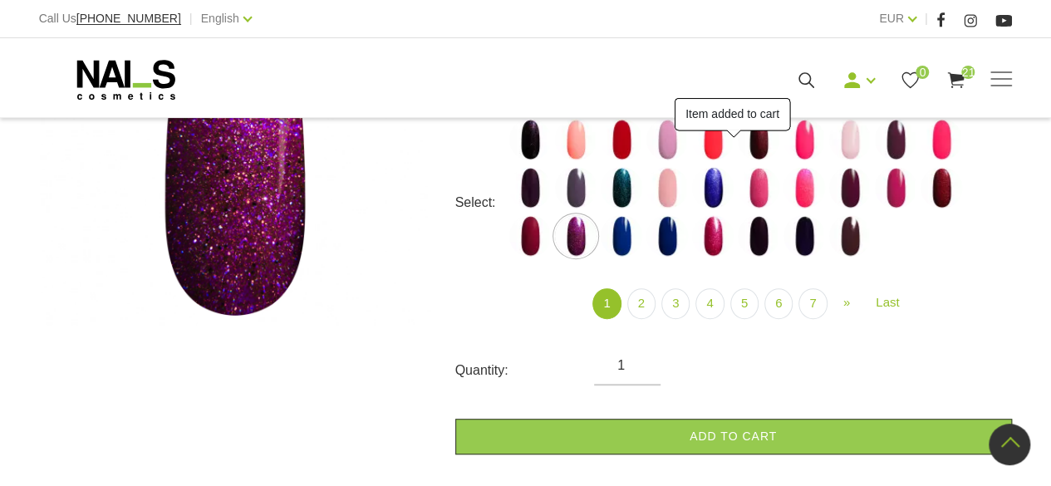
click at [630, 234] on img at bounding box center [622, 236] width 42 height 42
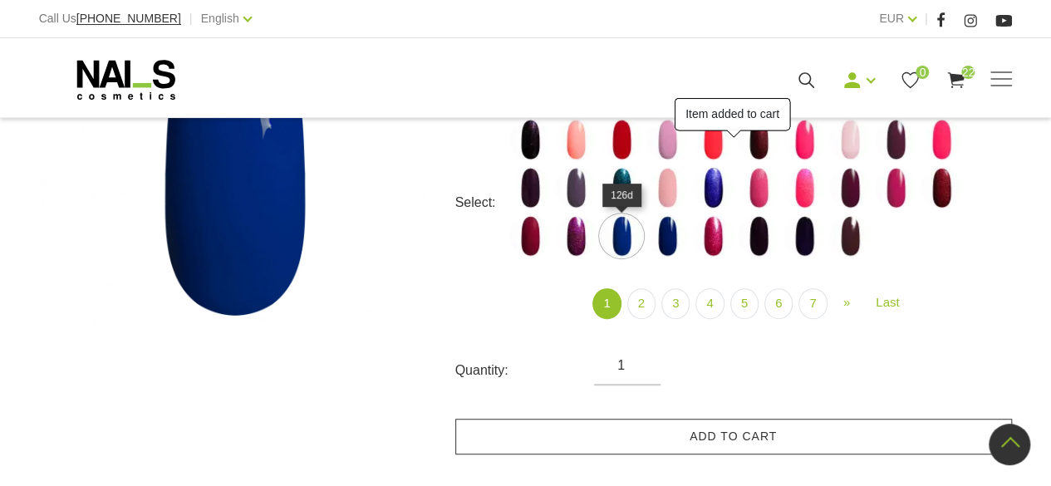
click at [705, 433] on link "Add to cart" at bounding box center [733, 437] width 557 height 36
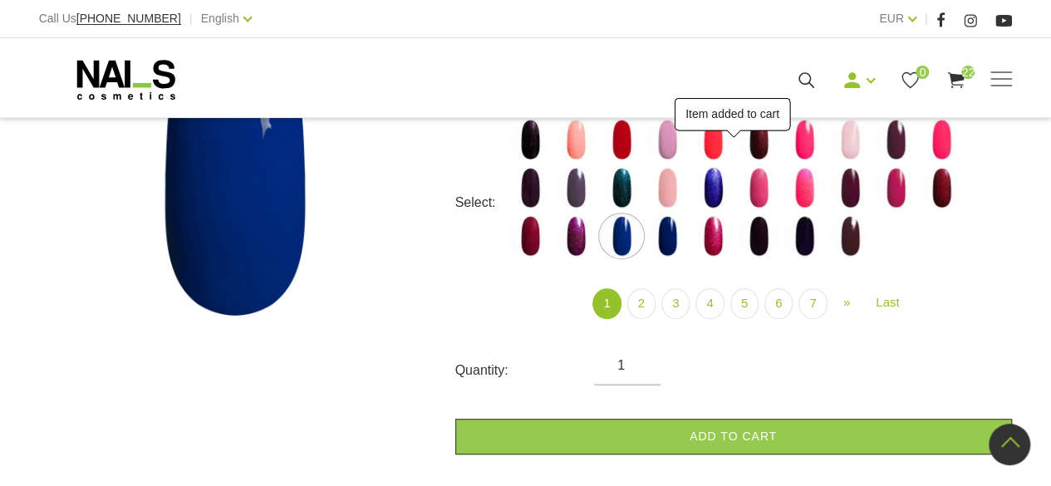
click at [670, 234] on img at bounding box center [667, 236] width 42 height 42
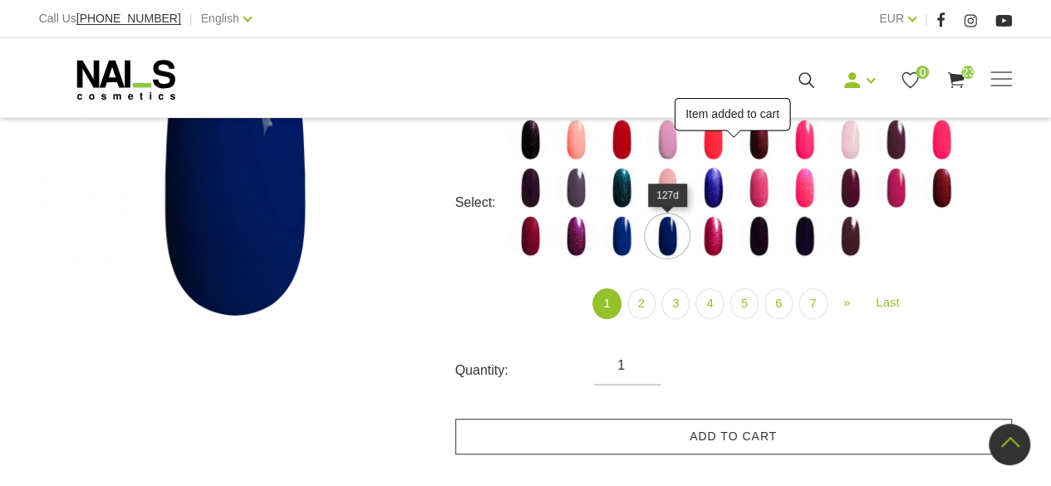
click at [718, 427] on link "Add to cart" at bounding box center [733, 437] width 557 height 36
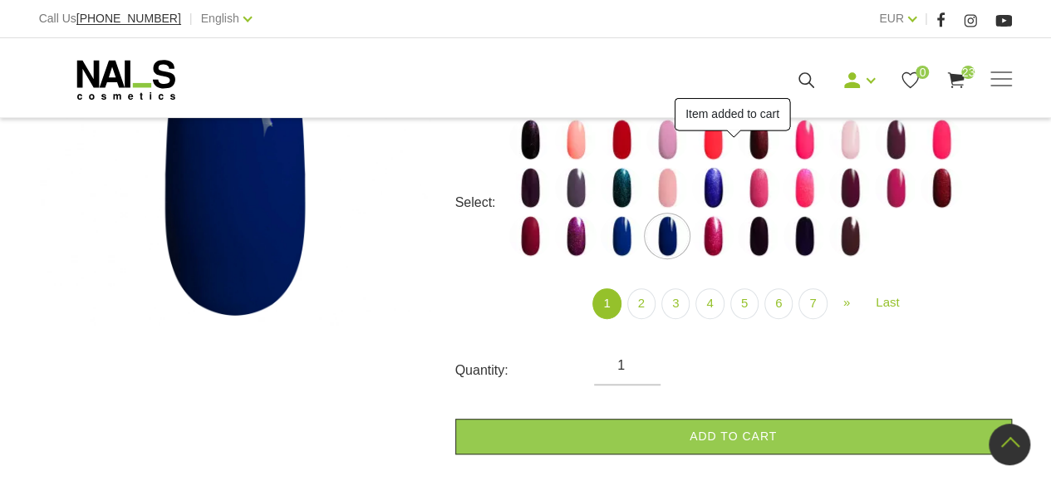
click at [718, 233] on img at bounding box center [713, 236] width 42 height 42
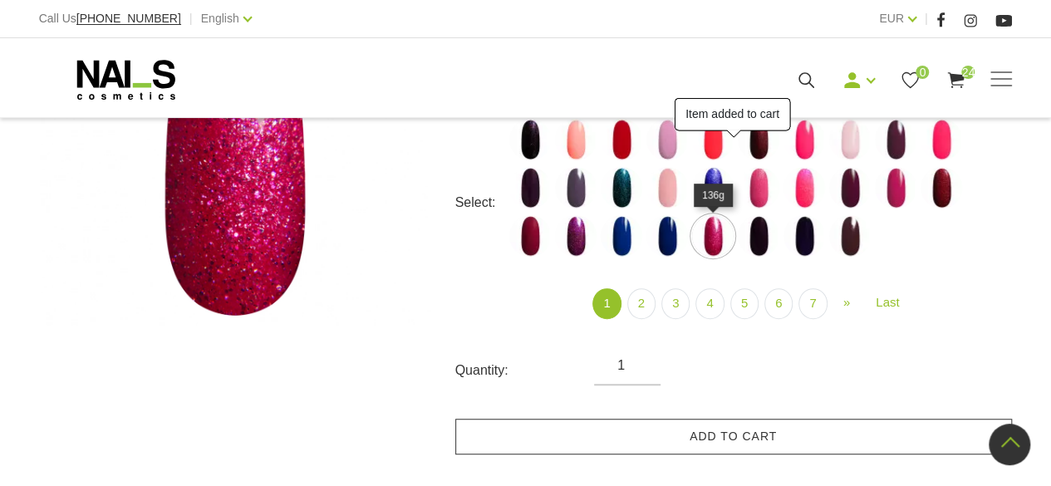
click at [762, 420] on link "Add to cart" at bounding box center [733, 437] width 557 height 36
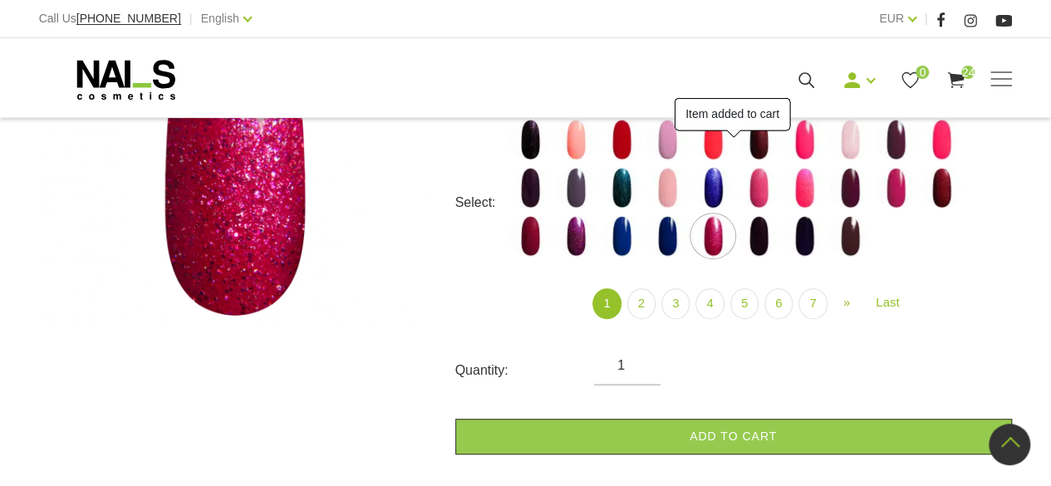
click at [763, 233] on img at bounding box center [759, 236] width 42 height 42
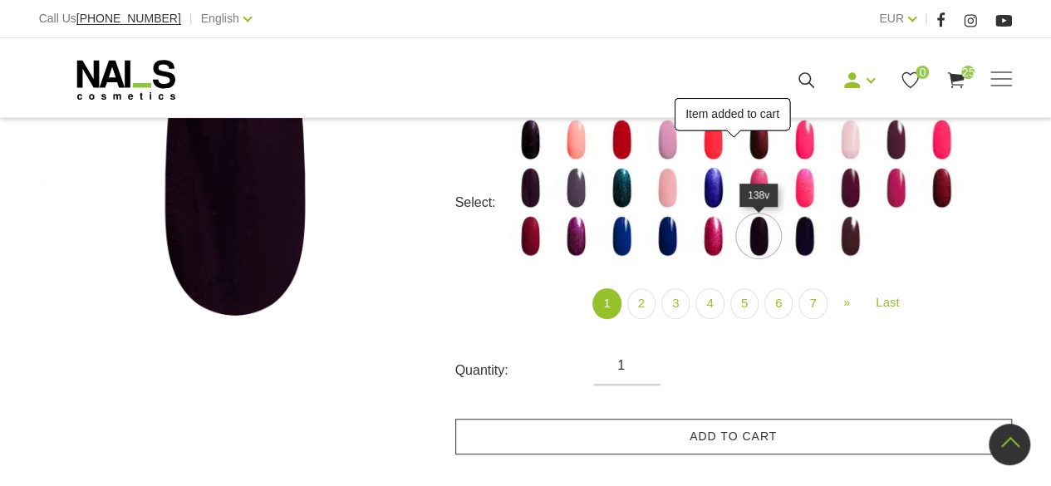
click at [773, 432] on link "Add to cart" at bounding box center [733, 437] width 557 height 36
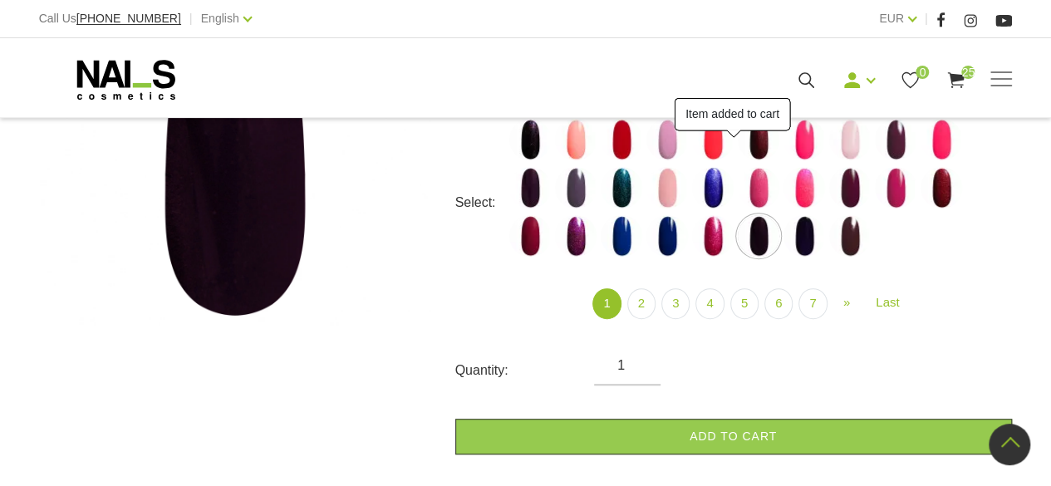
click at [809, 236] on img at bounding box center [804, 236] width 42 height 42
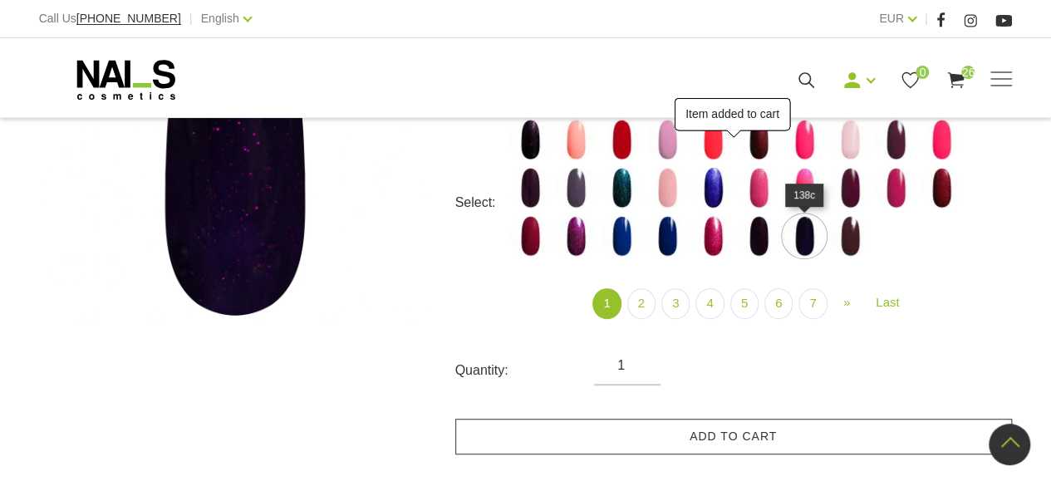
click at [778, 430] on link "Add to cart" at bounding box center [733, 437] width 557 height 36
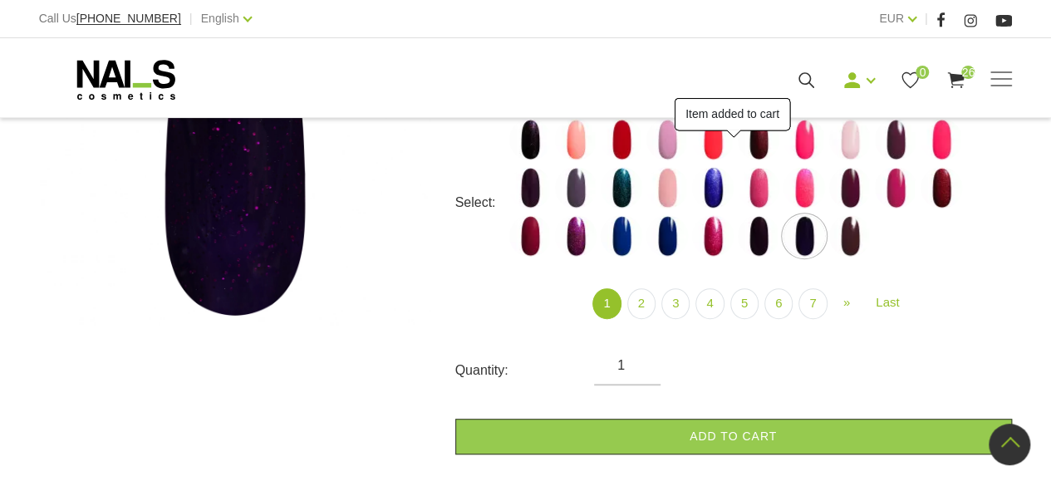
click at [856, 236] on img at bounding box center [850, 236] width 42 height 42
select select "4039"
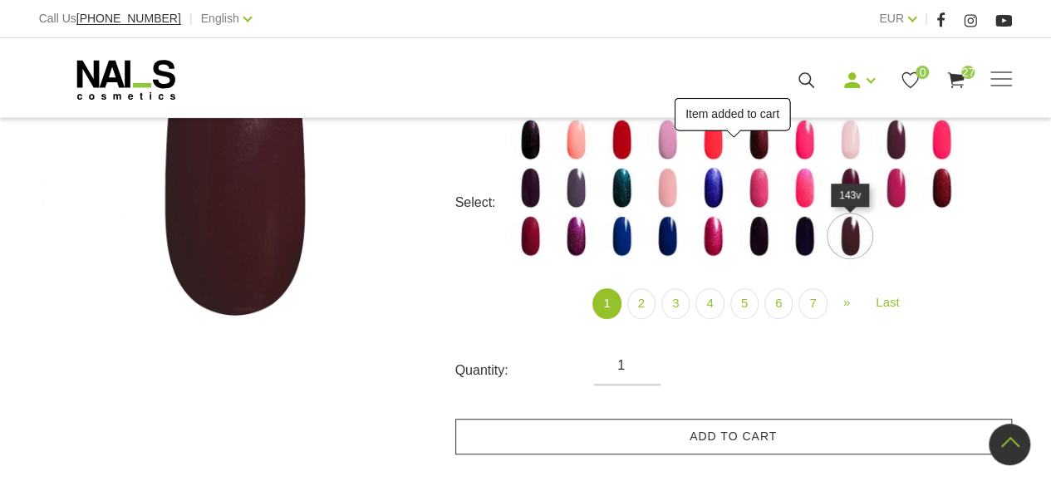
click at [797, 435] on link "Add to cart" at bounding box center [733, 437] width 557 height 36
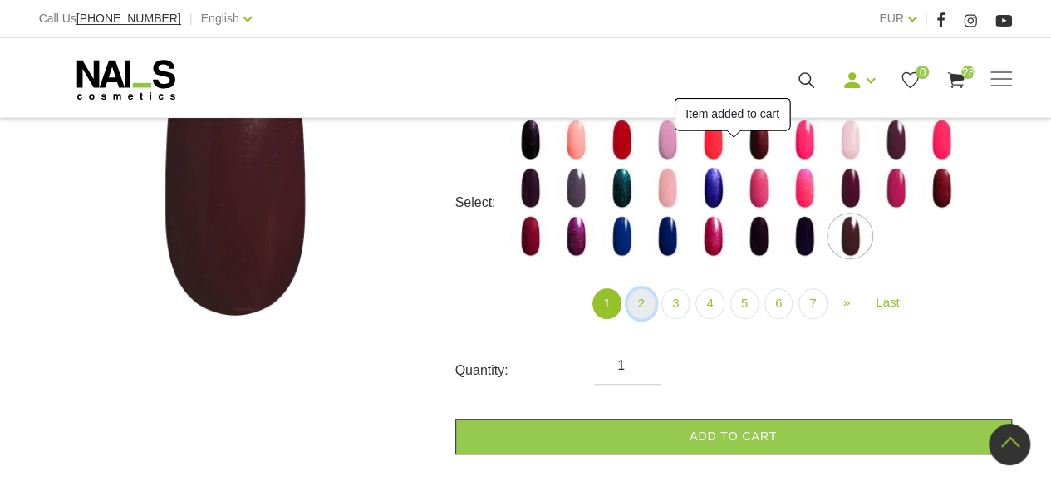
click at [645, 304] on link "2" at bounding box center [641, 303] width 28 height 31
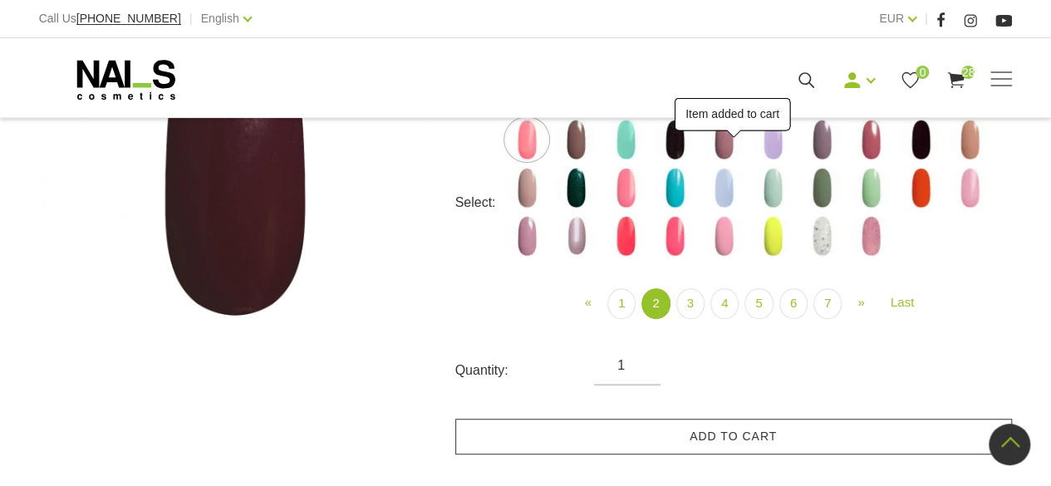
click at [866, 437] on link "Add to cart" at bounding box center [733, 437] width 557 height 36
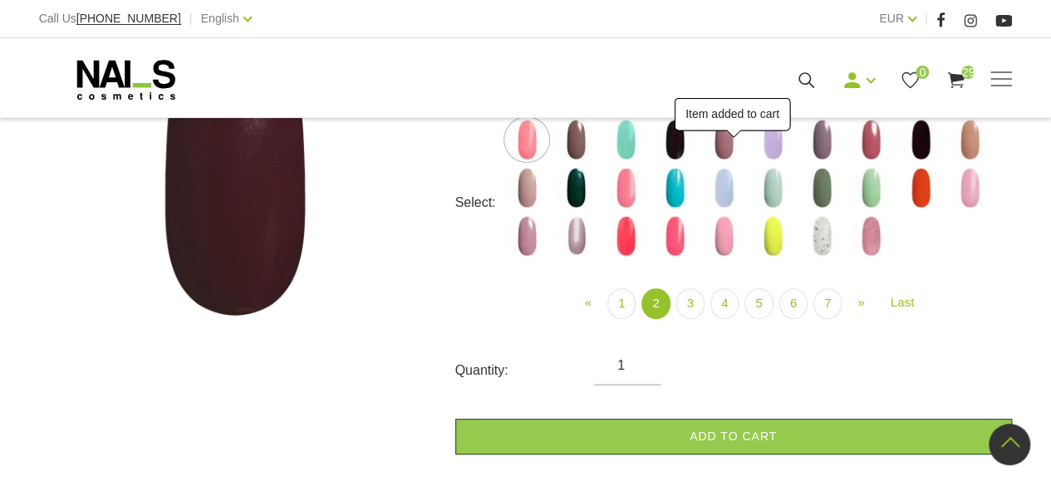
click at [591, 139] on img at bounding box center [576, 140] width 42 height 42
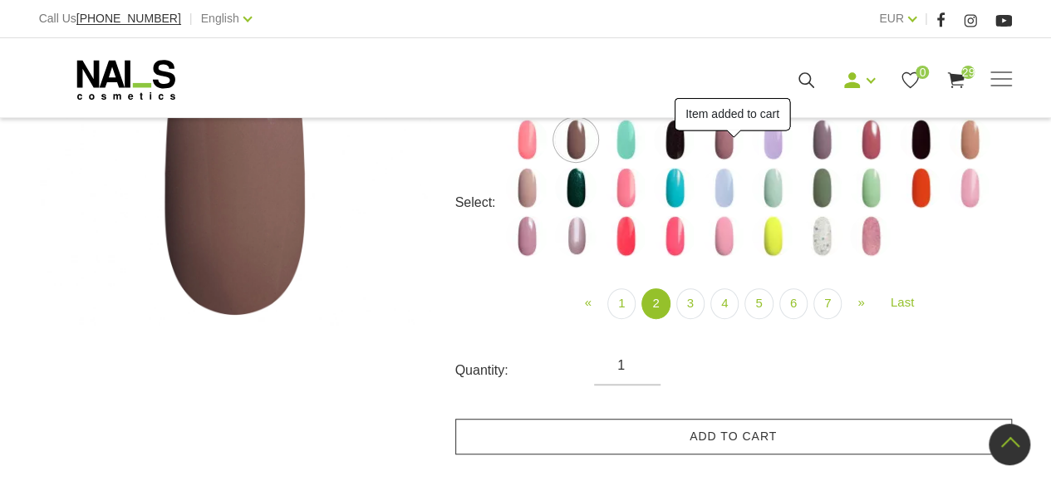
click at [730, 435] on link "Add to cart" at bounding box center [733, 437] width 557 height 36
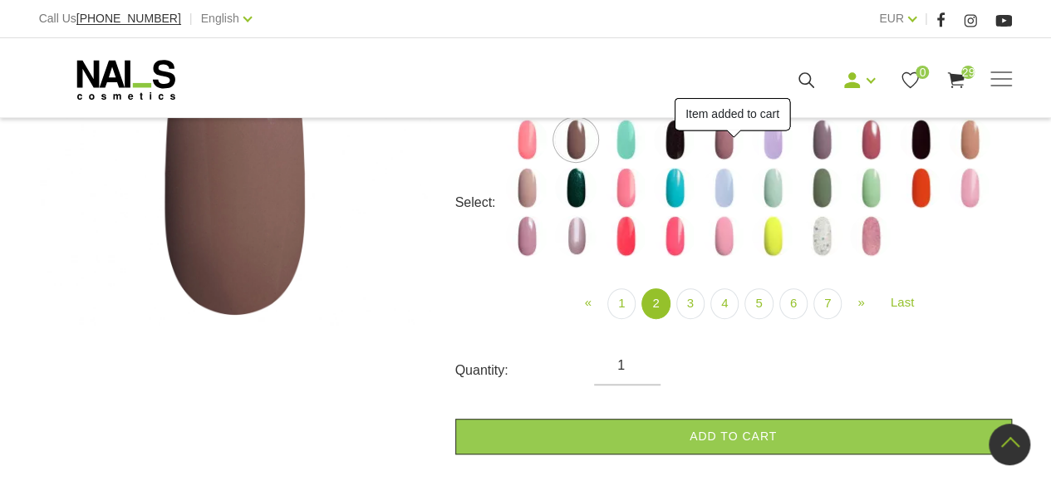
click at [633, 142] on img at bounding box center [626, 140] width 42 height 42
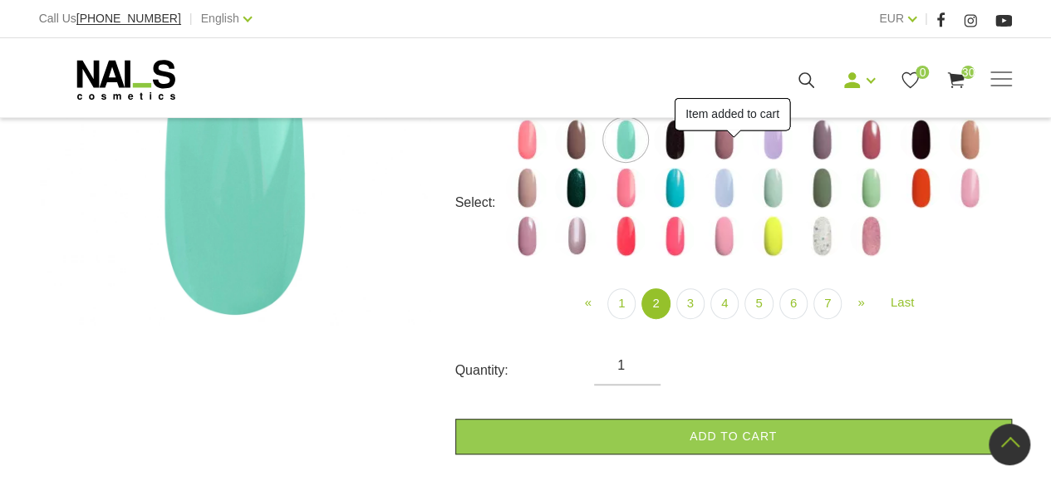
click at [716, 440] on link "Add to cart" at bounding box center [733, 437] width 557 height 36
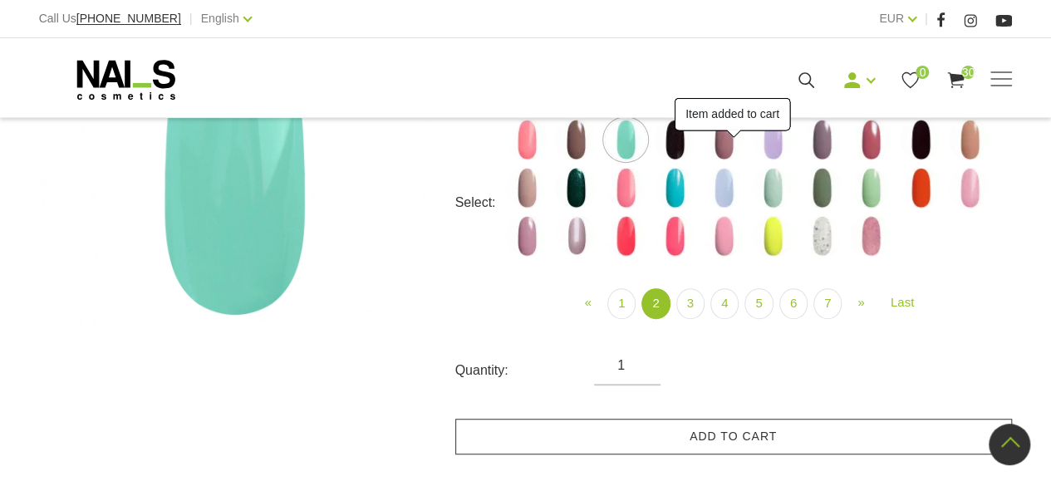
click at [670, 153] on img at bounding box center [675, 140] width 42 height 42
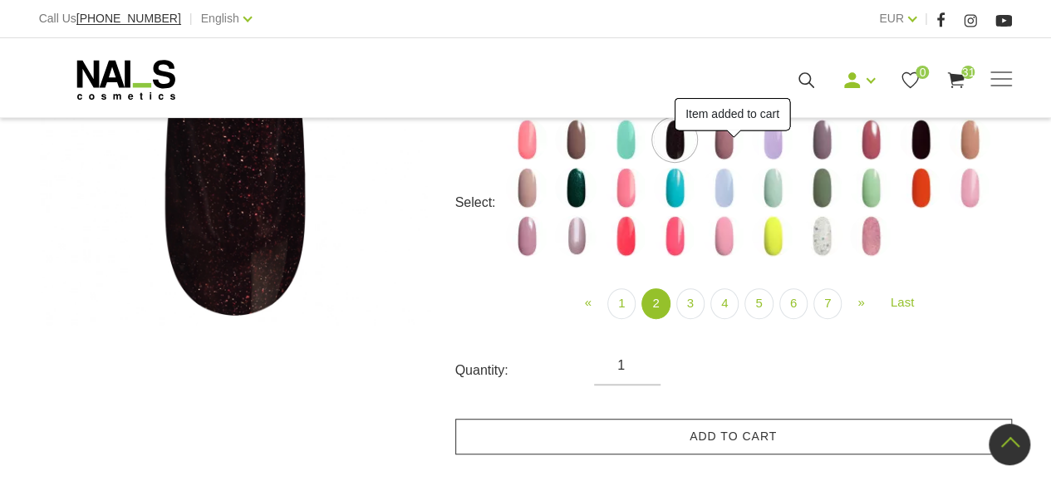
click at [703, 429] on link "Add to cart" at bounding box center [733, 437] width 557 height 36
click at [763, 435] on link "Add to cart" at bounding box center [733, 437] width 557 height 36
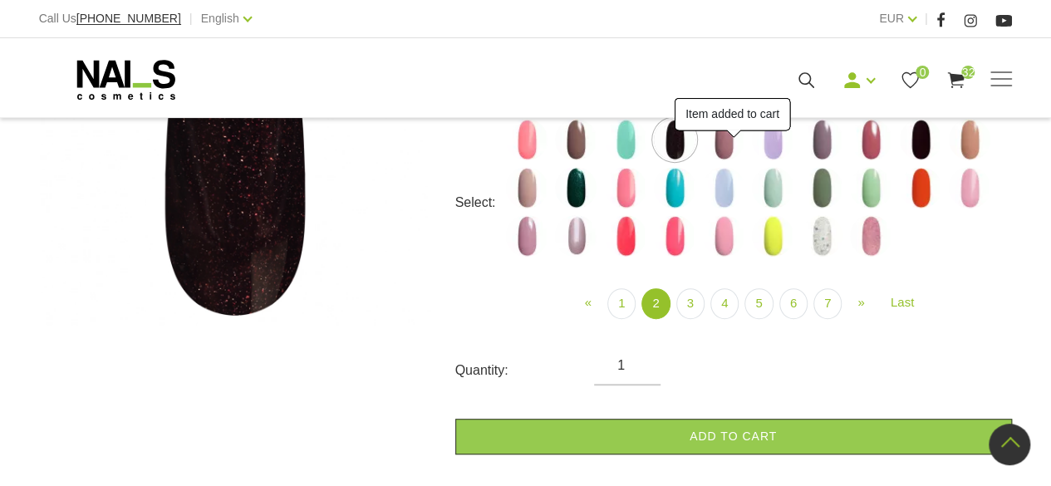
click at [729, 148] on img at bounding box center [724, 140] width 42 height 42
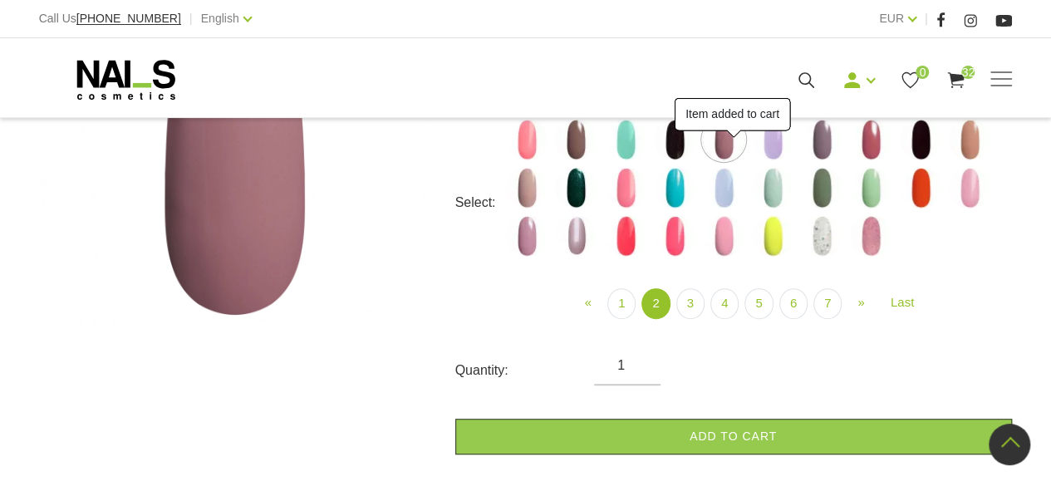
click at [774, 435] on link "Add to cart" at bounding box center [733, 437] width 557 height 36
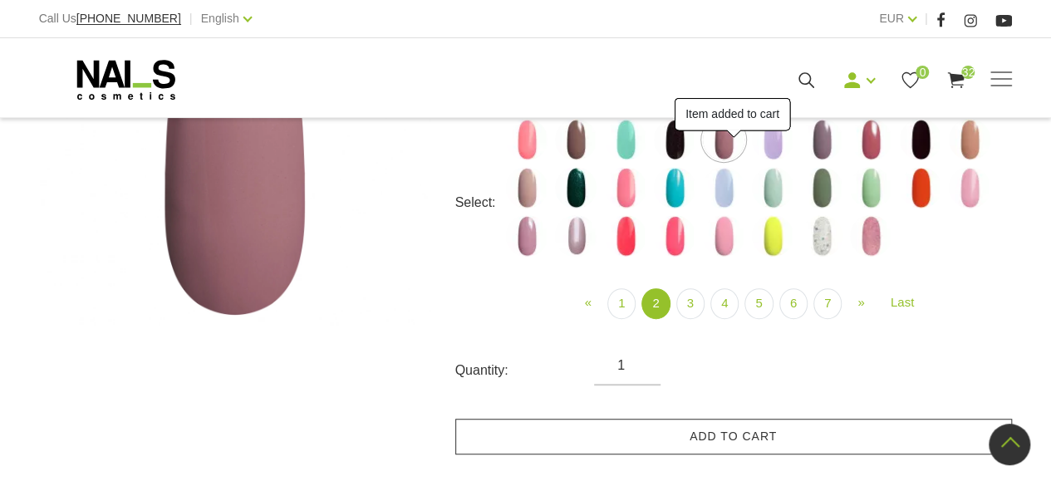
click at [779, 146] on img at bounding box center [773, 140] width 42 height 42
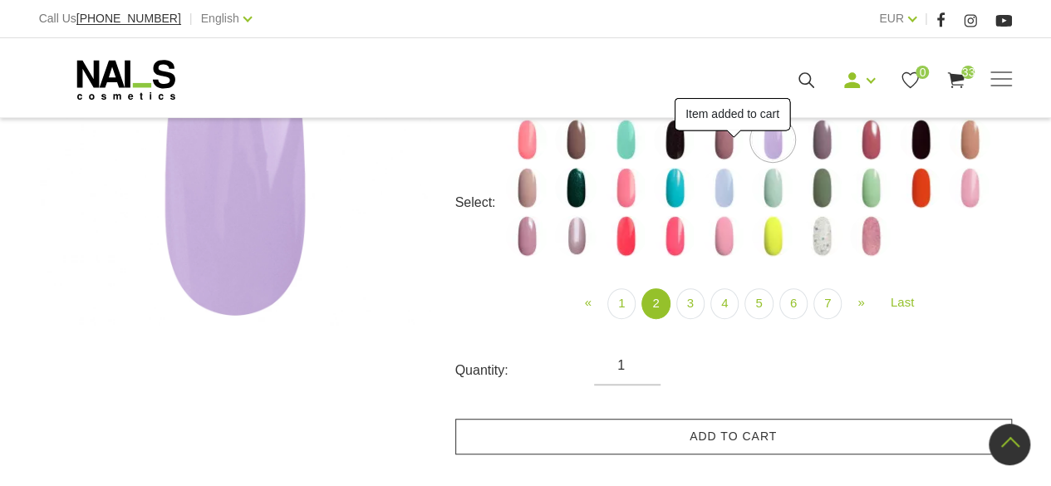
click at [797, 432] on link "Add to cart" at bounding box center [733, 437] width 557 height 36
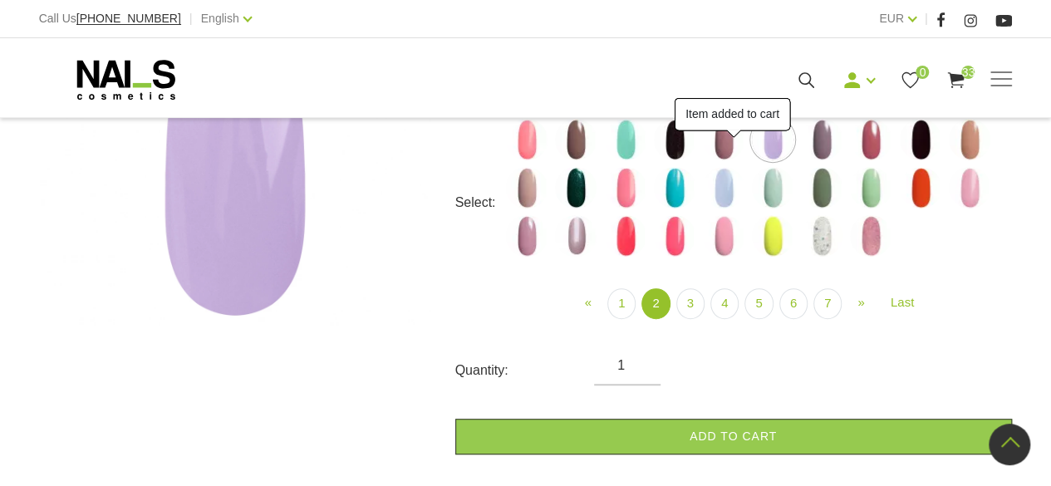
click at [827, 141] on img at bounding box center [822, 140] width 42 height 42
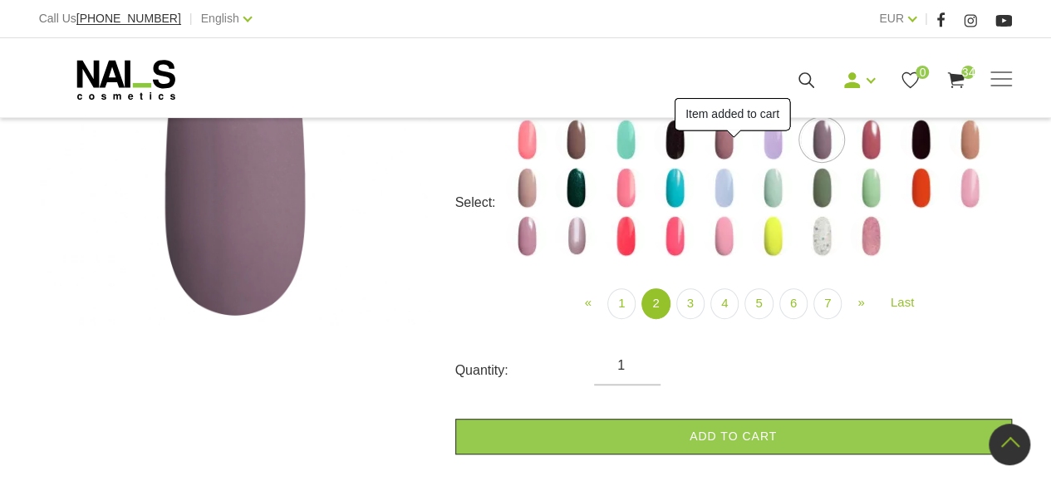
click at [811, 438] on link "Add to cart" at bounding box center [733, 437] width 557 height 36
click at [874, 140] on img at bounding box center [871, 140] width 42 height 42
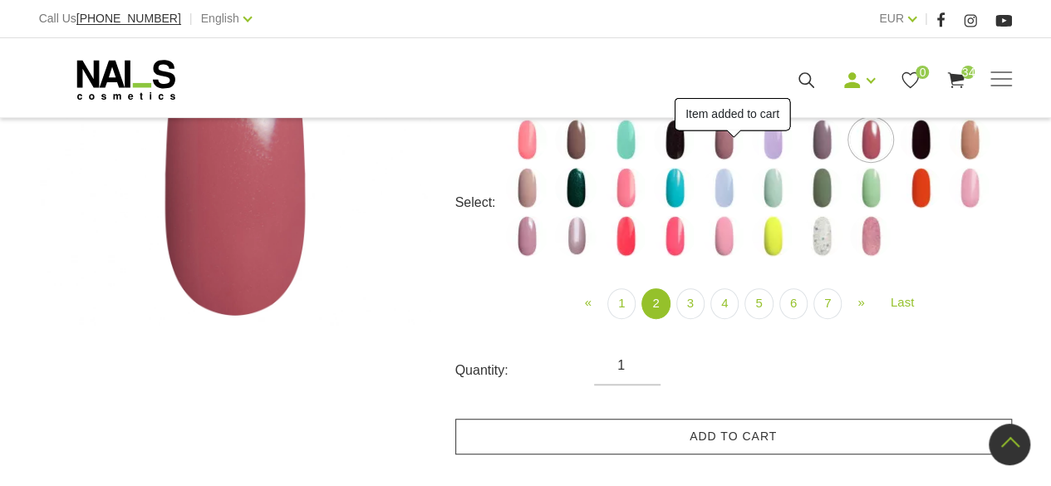
click at [821, 429] on link "Add to cart" at bounding box center [733, 437] width 557 height 36
click at [925, 143] on img at bounding box center [921, 140] width 42 height 42
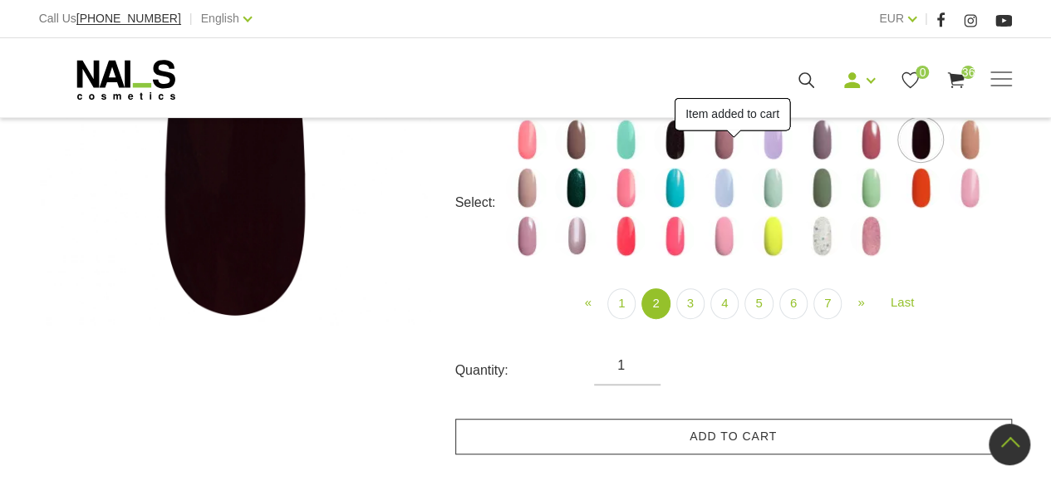
click at [823, 434] on link "Add to cart" at bounding box center [733, 437] width 557 height 36
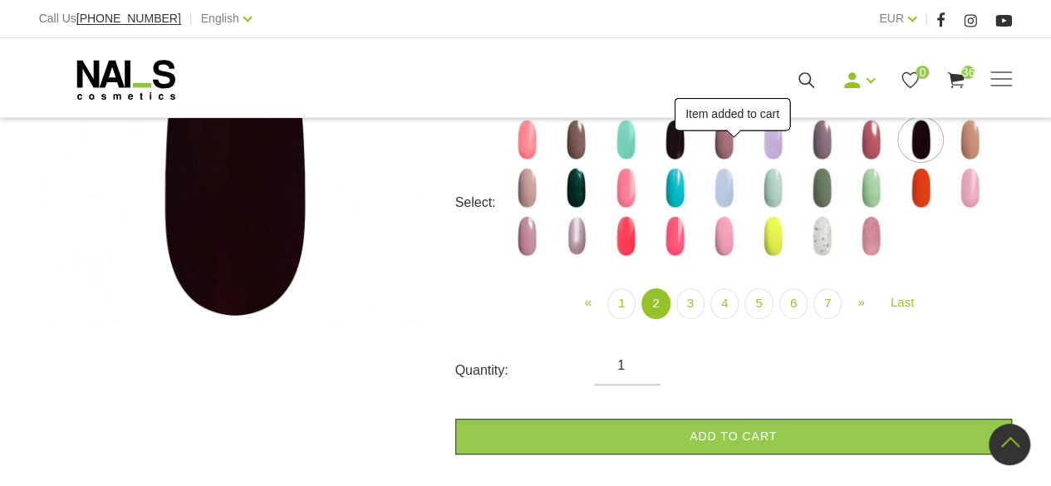
click at [971, 141] on img at bounding box center [970, 140] width 42 height 42
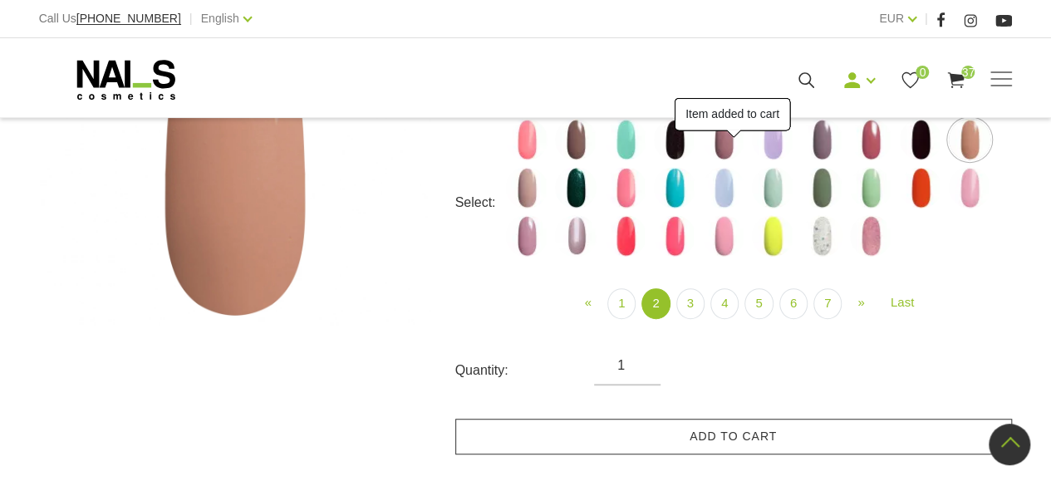
click at [818, 434] on link "Add to cart" at bounding box center [733, 437] width 557 height 36
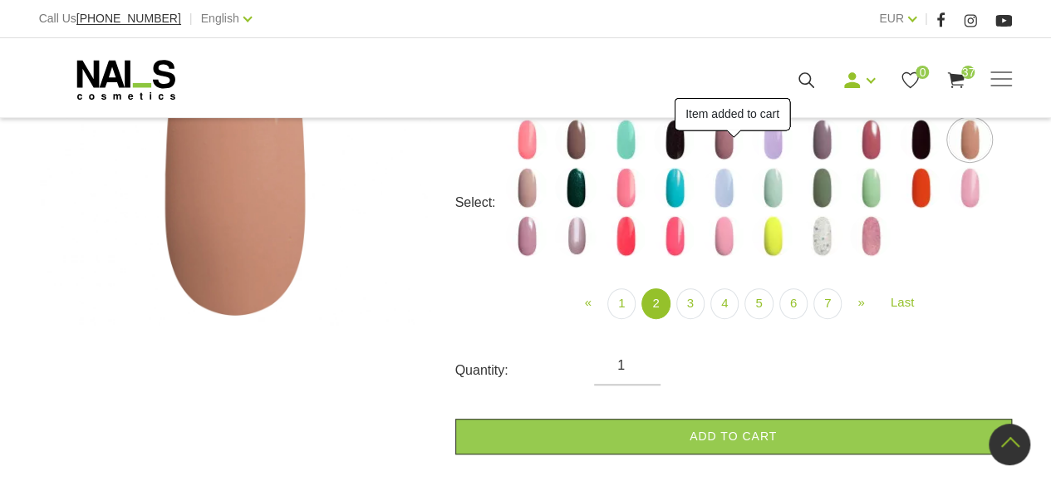
click at [533, 184] on img at bounding box center [527, 188] width 42 height 42
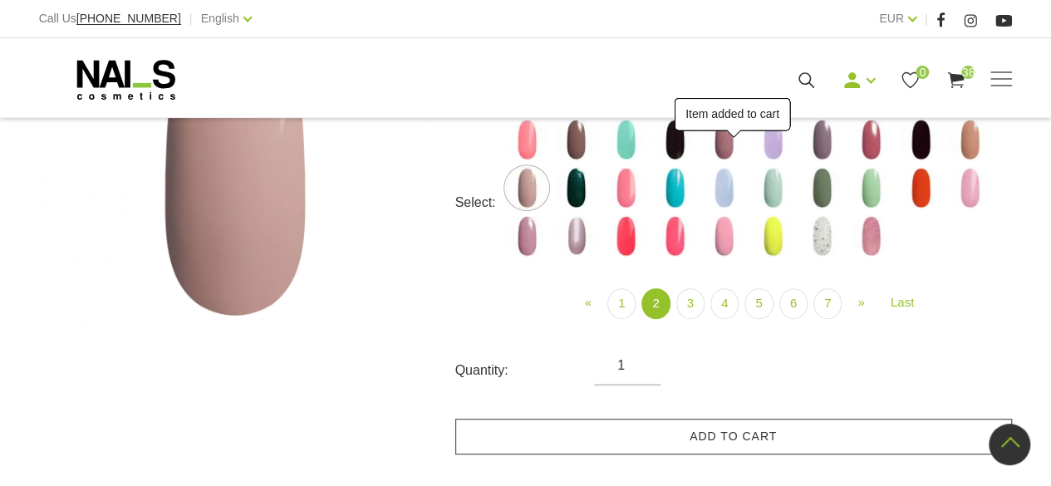
click at [769, 425] on link "Add to cart" at bounding box center [733, 437] width 557 height 36
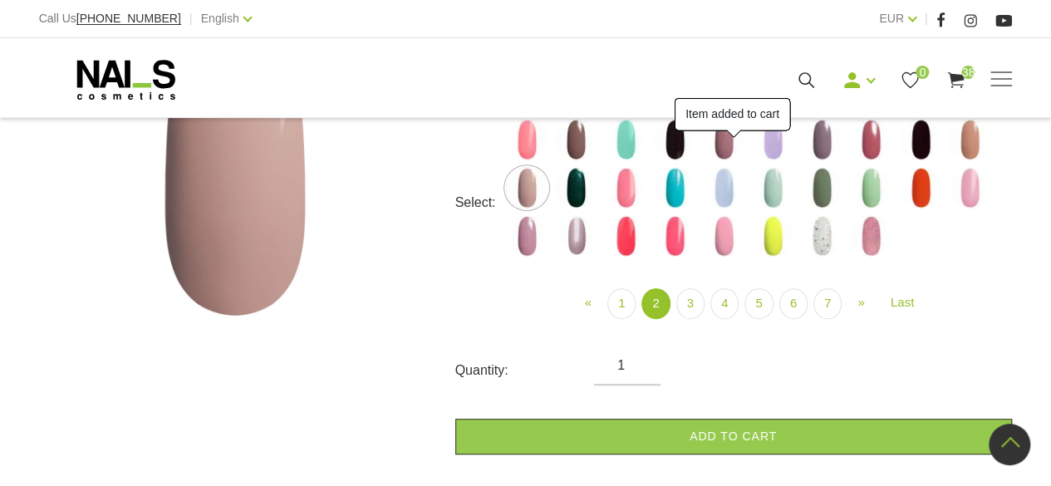
click at [576, 190] on img at bounding box center [576, 188] width 42 height 42
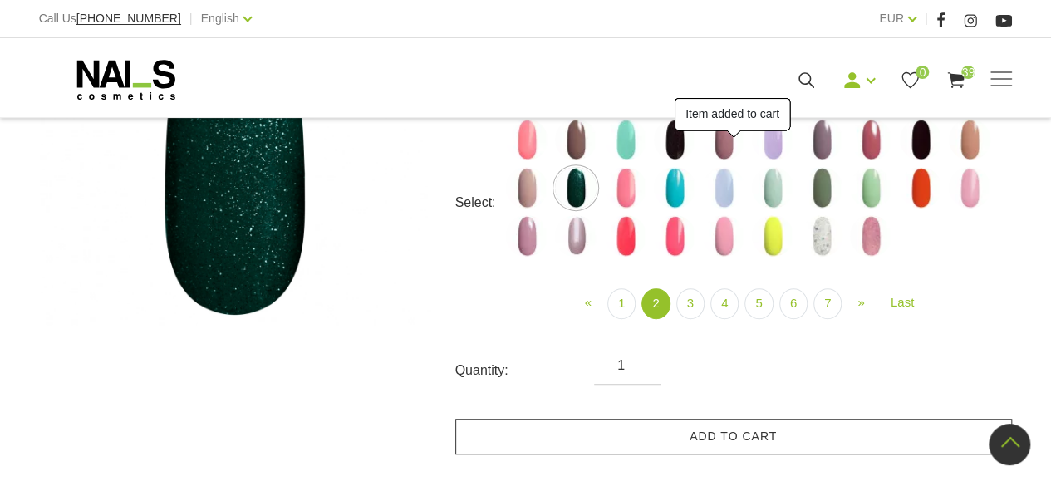
click at [727, 434] on link "Add to cart" at bounding box center [733, 437] width 557 height 36
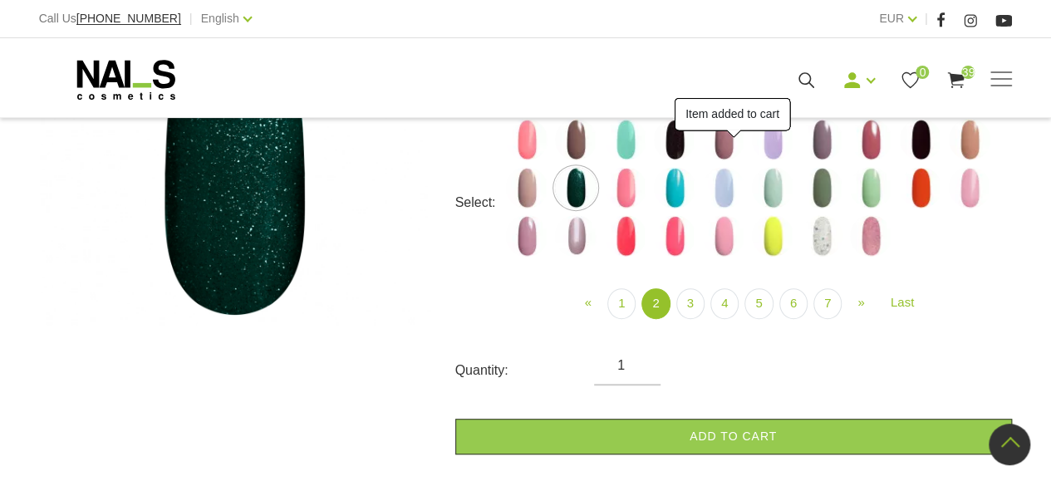
click at [630, 183] on img at bounding box center [626, 188] width 42 height 42
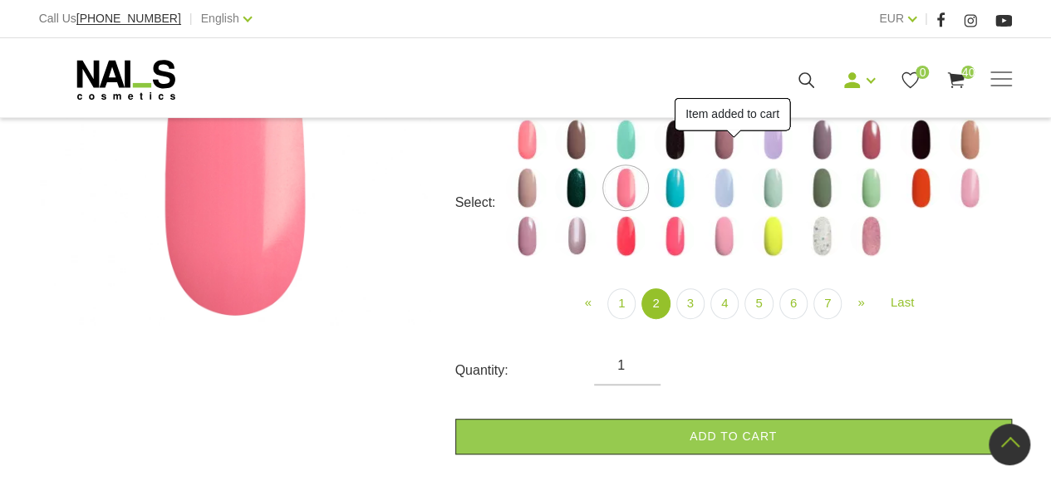
click at [721, 420] on link "Add to cart" at bounding box center [733, 437] width 557 height 36
click at [678, 190] on img at bounding box center [675, 188] width 42 height 42
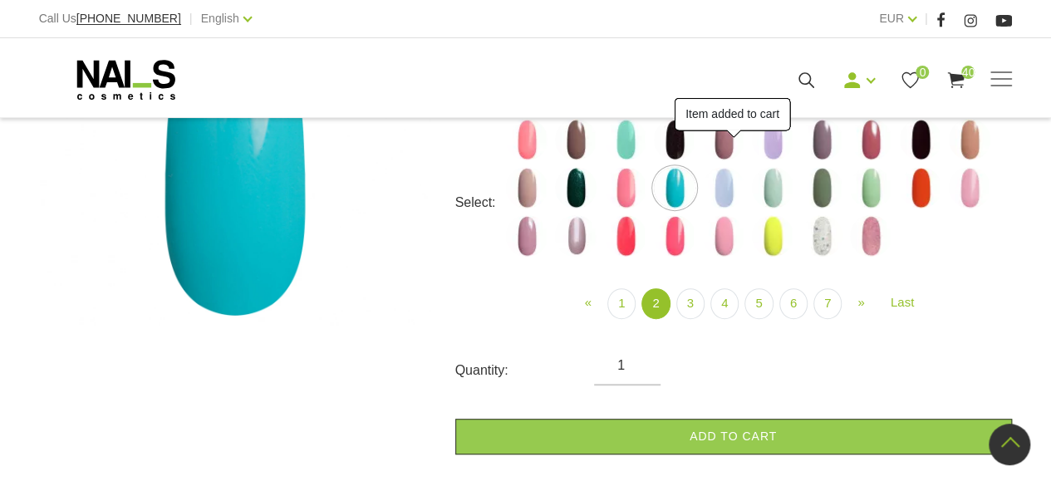
click at [744, 429] on link "Add to cart" at bounding box center [733, 437] width 557 height 36
click at [723, 184] on img at bounding box center [724, 188] width 42 height 42
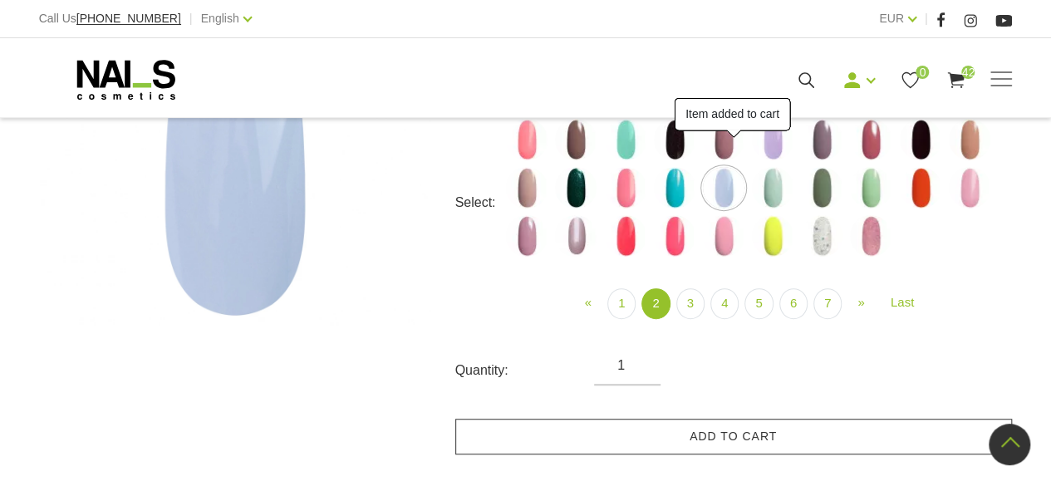
click at [744, 432] on link "Add to cart" at bounding box center [733, 437] width 557 height 36
click at [769, 188] on img at bounding box center [773, 188] width 42 height 42
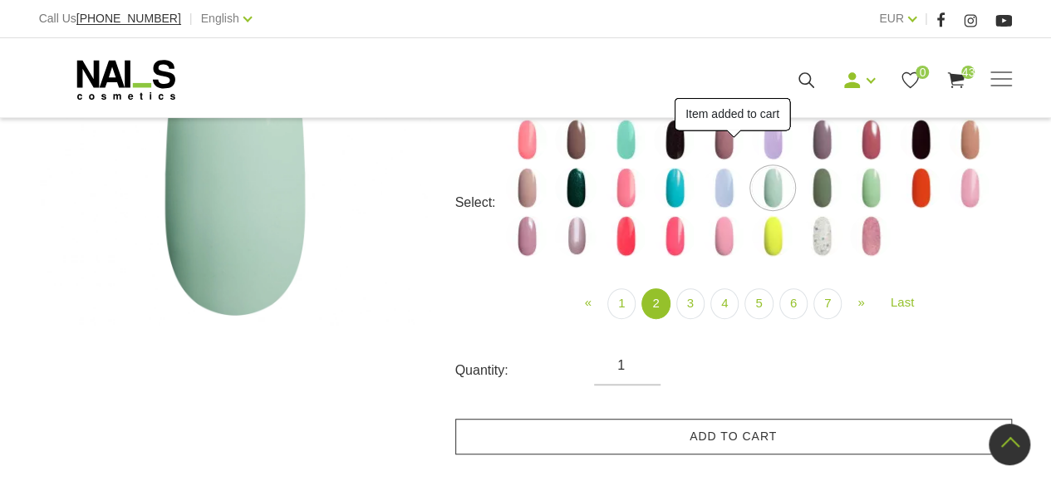
click at [755, 429] on link "Add to cart" at bounding box center [733, 437] width 557 height 36
click at [821, 189] on img at bounding box center [822, 188] width 42 height 42
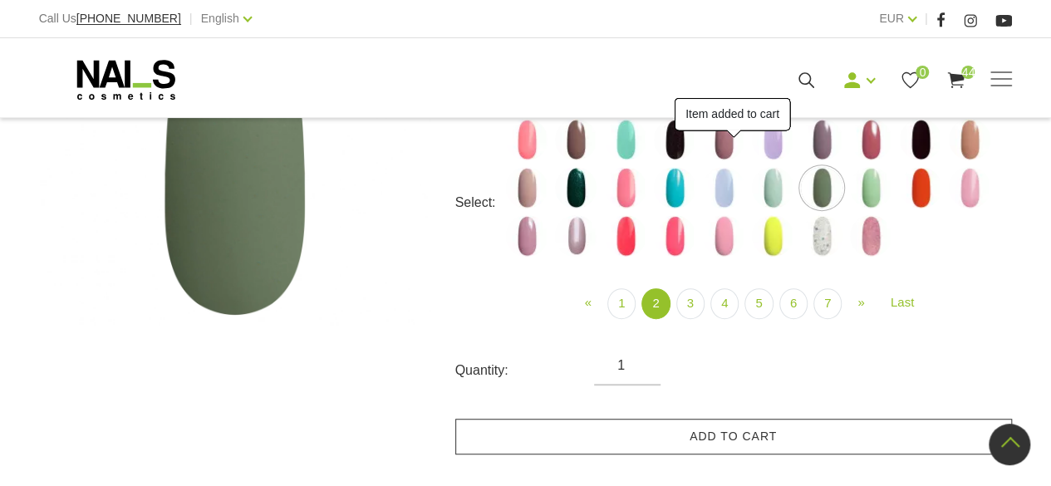
click at [776, 440] on link "Add to cart" at bounding box center [733, 437] width 557 height 36
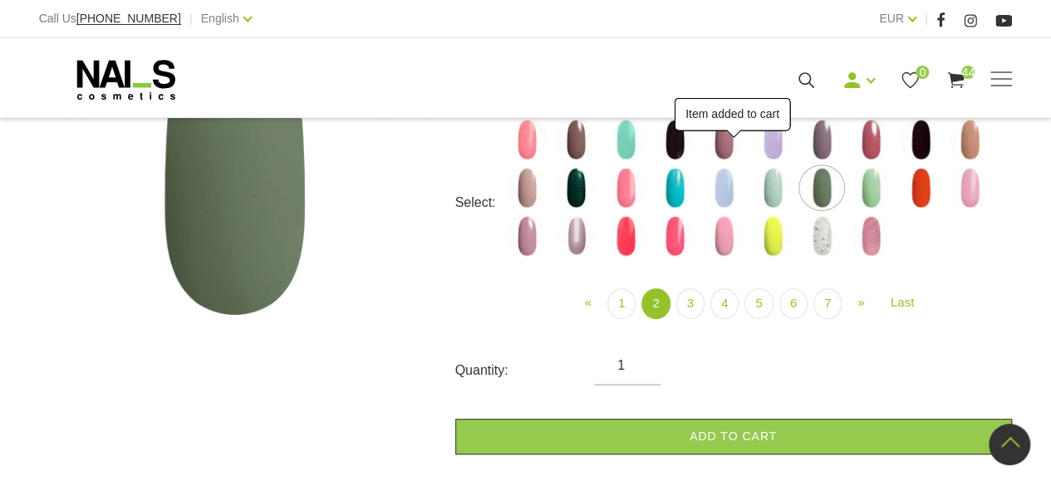
click at [871, 183] on img at bounding box center [871, 188] width 42 height 42
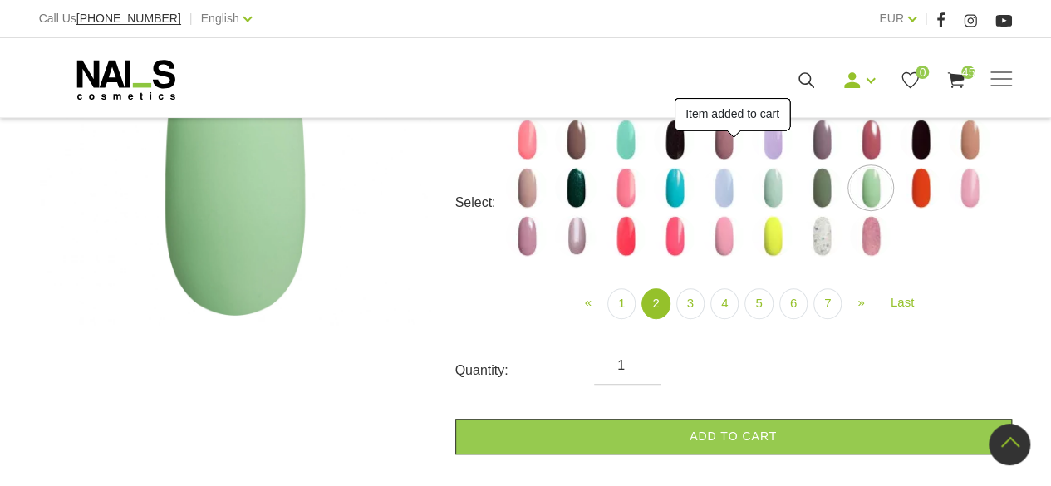
click at [799, 440] on link "Add to cart" at bounding box center [733, 437] width 557 height 36
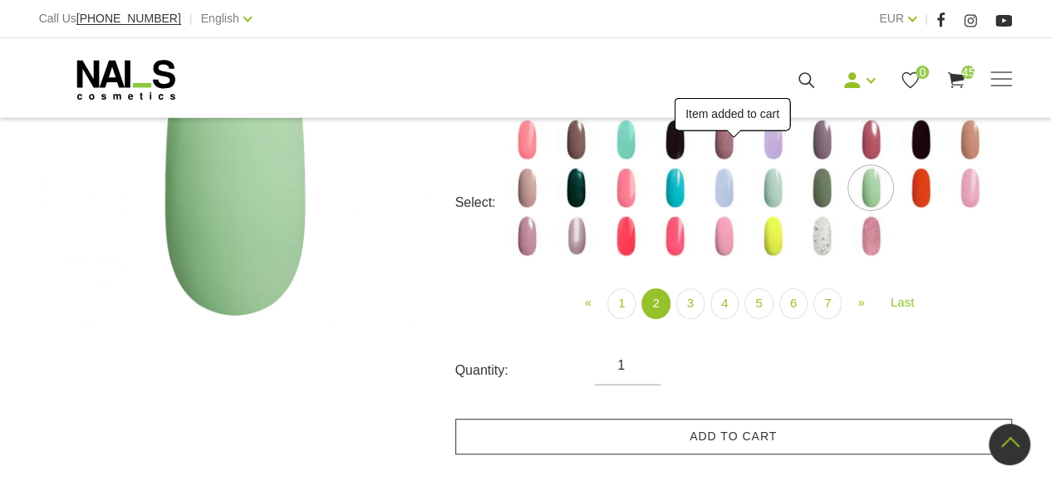
click at [925, 195] on img at bounding box center [921, 188] width 42 height 42
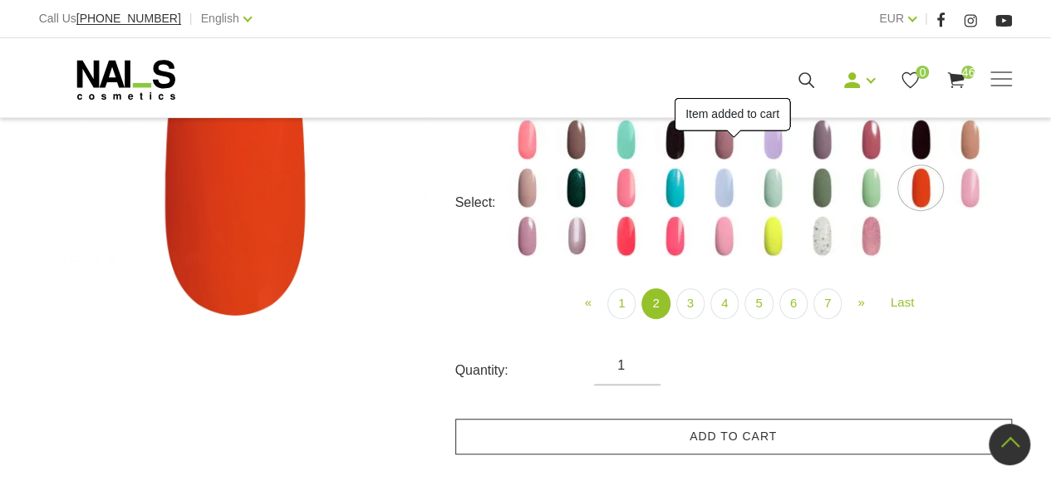
click at [827, 432] on link "Add to cart" at bounding box center [733, 437] width 557 height 36
click at [972, 192] on img at bounding box center [970, 188] width 42 height 42
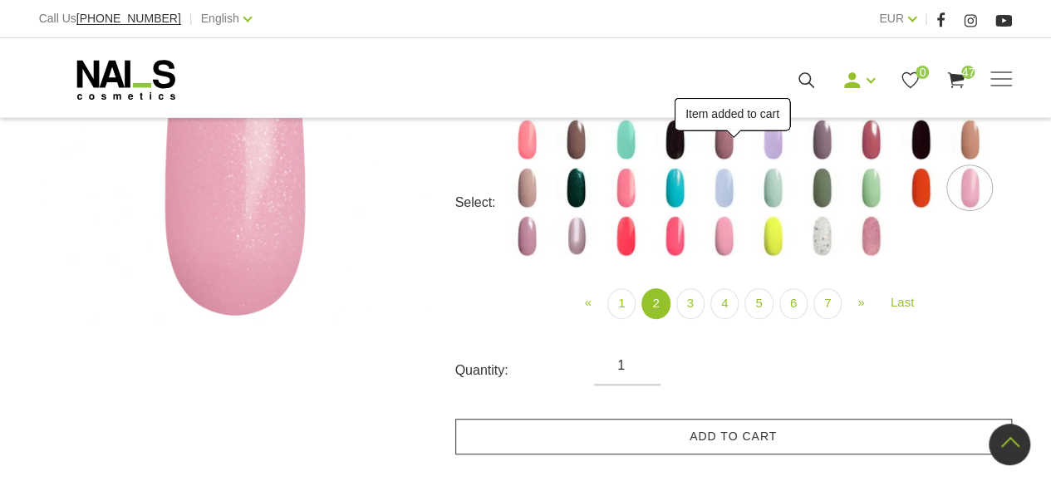
click at [805, 432] on link "Add to cart" at bounding box center [733, 437] width 557 height 36
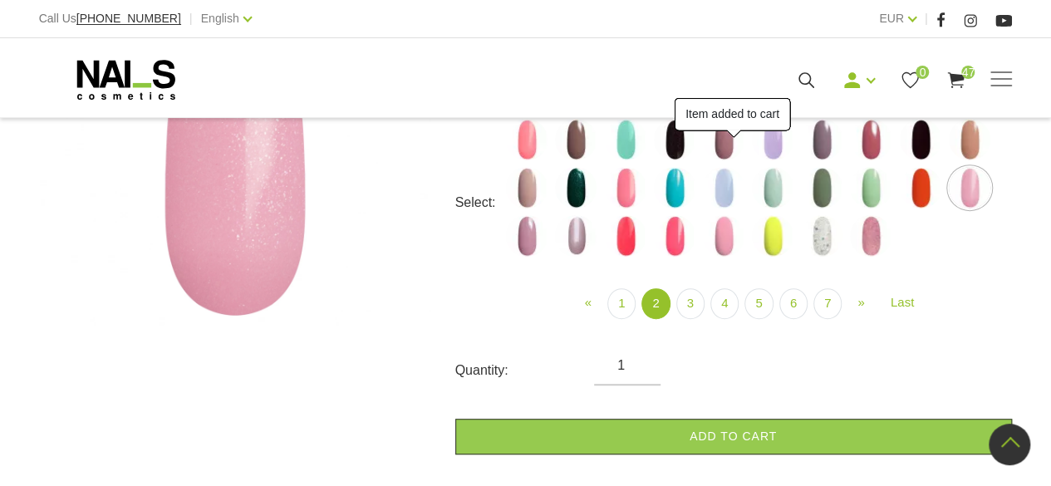
click at [536, 239] on img at bounding box center [527, 236] width 42 height 42
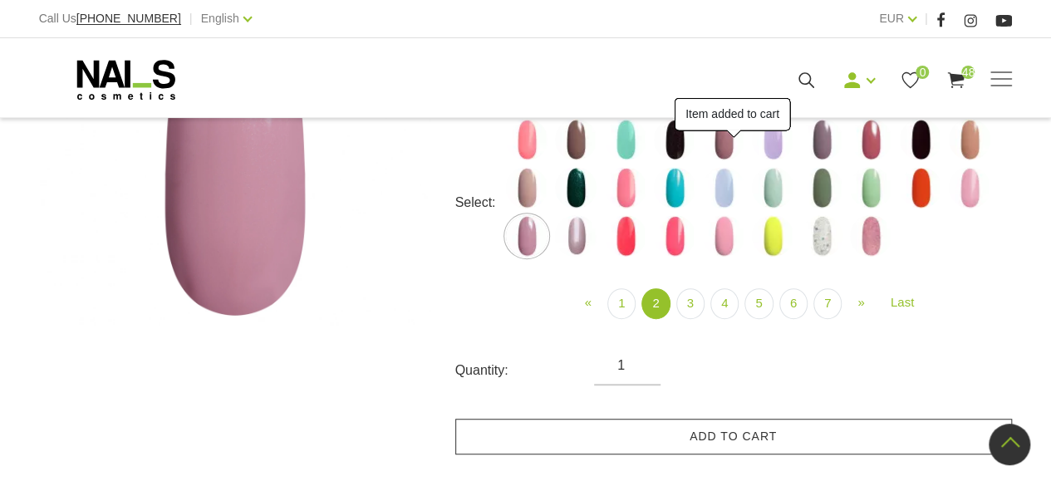
click at [715, 424] on link "Add to cart" at bounding box center [733, 437] width 557 height 36
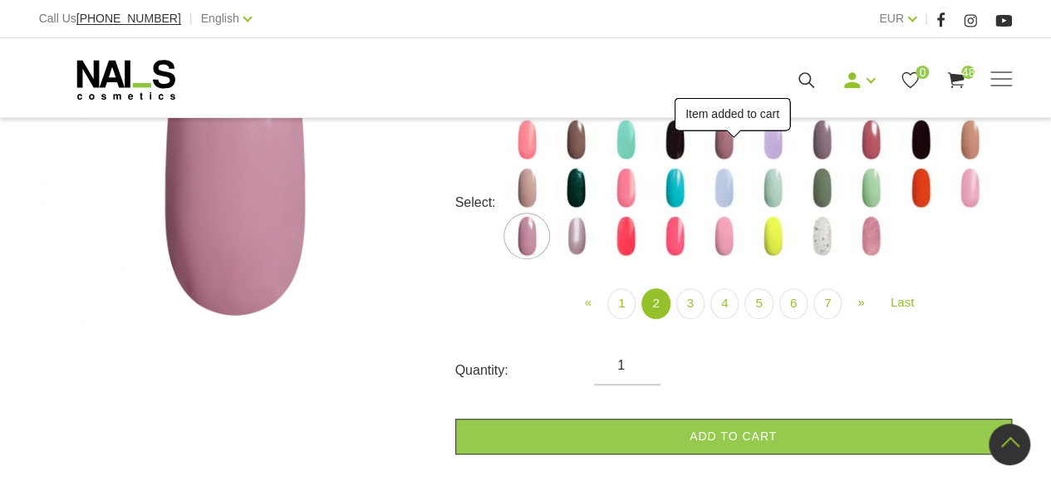
click at [567, 239] on img at bounding box center [576, 236] width 42 height 42
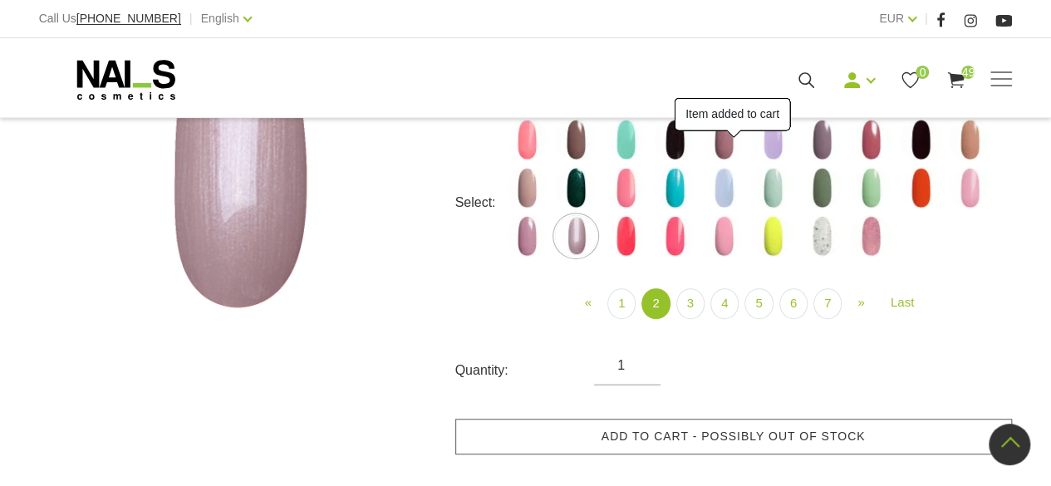
click at [681, 434] on link "Add to cart - possibly out of stock" at bounding box center [733, 437] width 557 height 36
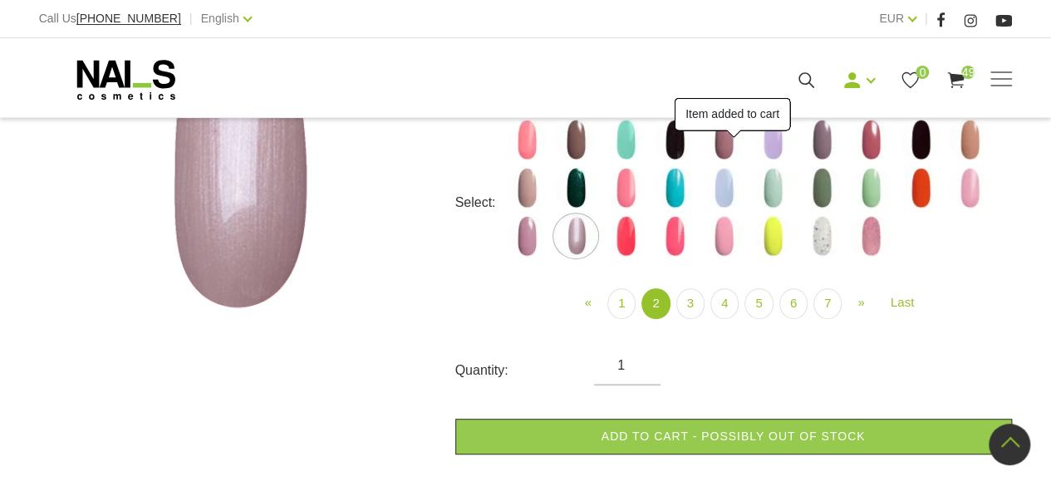
click at [638, 237] on img at bounding box center [626, 236] width 42 height 42
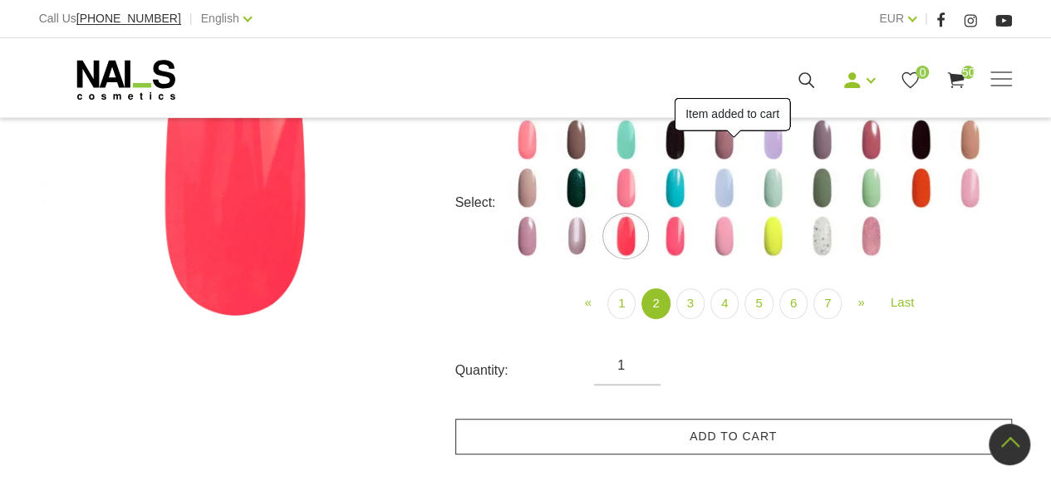
click at [730, 430] on link "Add to cart" at bounding box center [733, 437] width 557 height 36
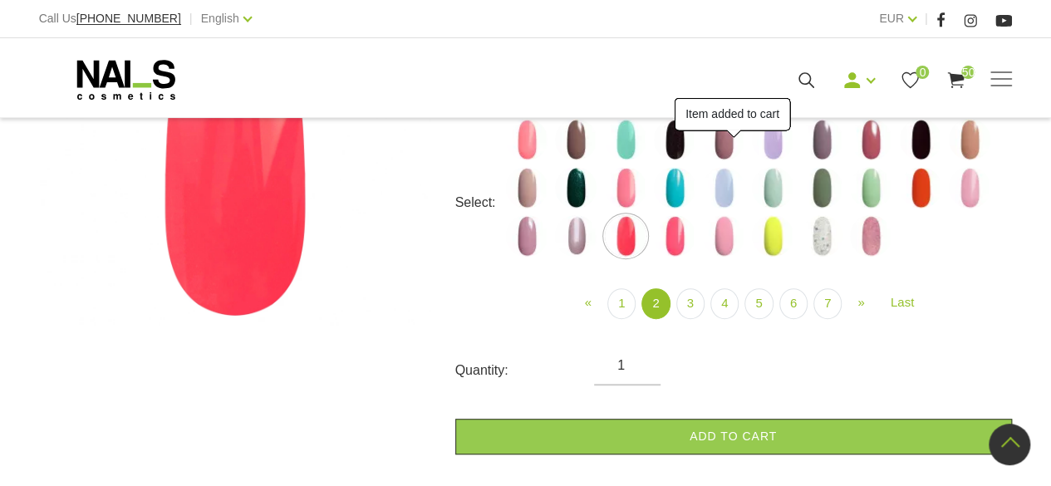
click at [678, 234] on img at bounding box center [675, 236] width 42 height 42
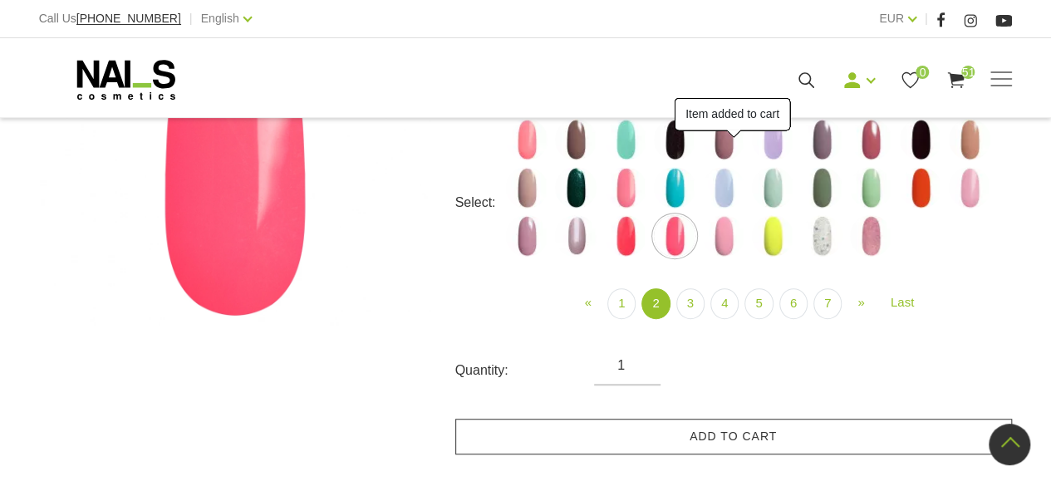
click at [733, 429] on link "Add to cart" at bounding box center [733, 437] width 557 height 36
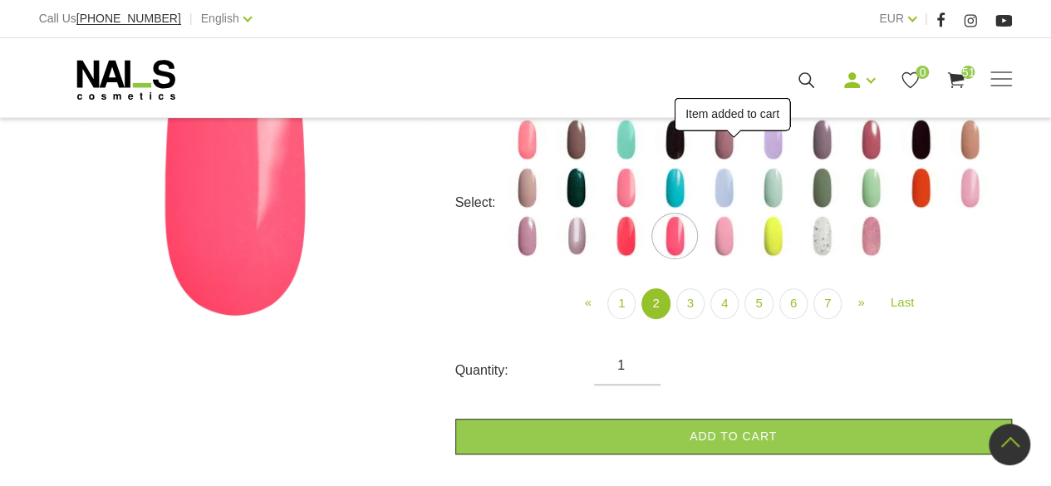
click at [729, 233] on img at bounding box center [724, 236] width 42 height 42
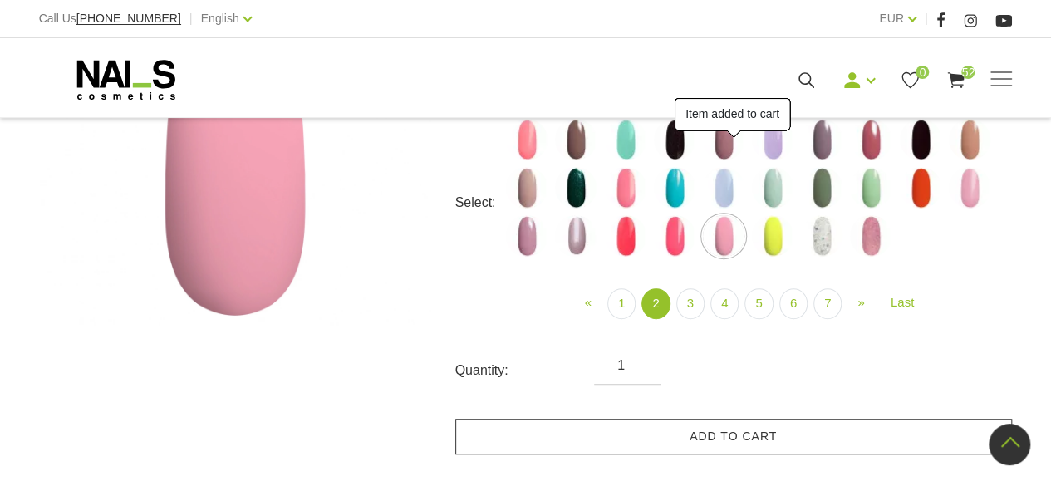
click at [763, 434] on link "Add to cart" at bounding box center [733, 437] width 557 height 36
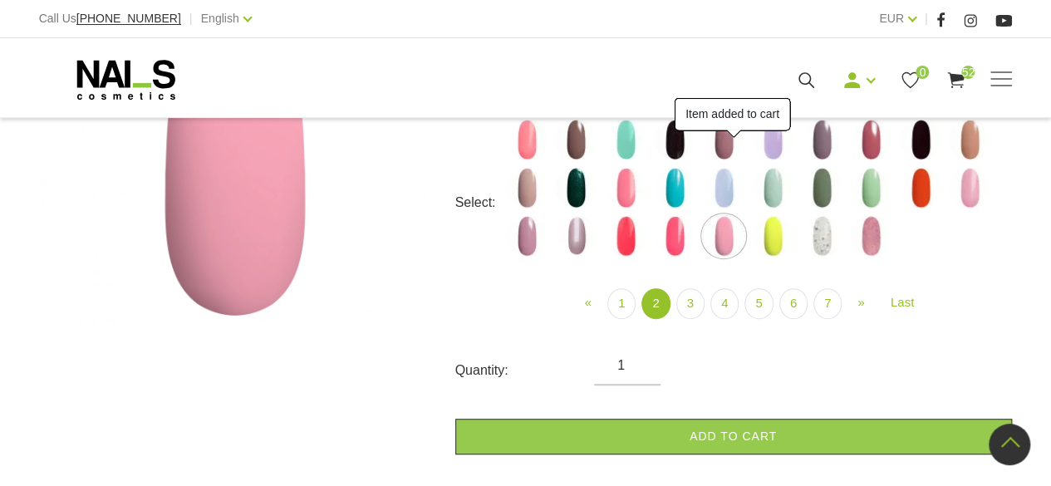
click at [776, 239] on img at bounding box center [773, 236] width 42 height 42
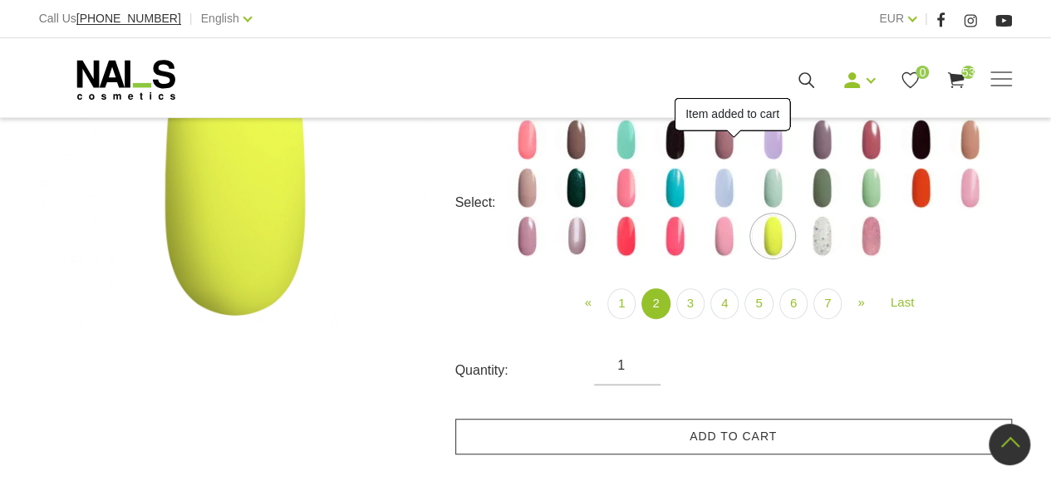
click at [782, 424] on link "Add to cart" at bounding box center [733, 437] width 557 height 36
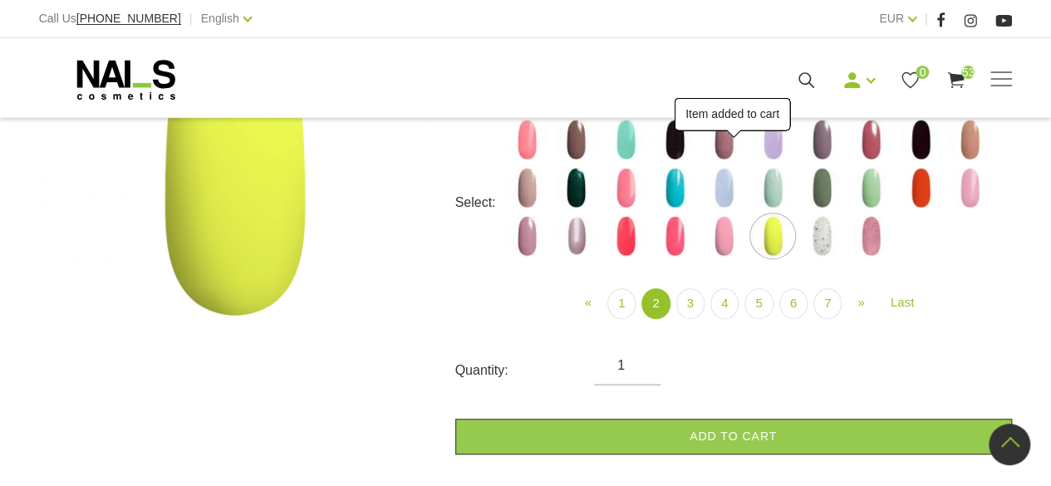
click at [823, 233] on img at bounding box center [822, 236] width 42 height 42
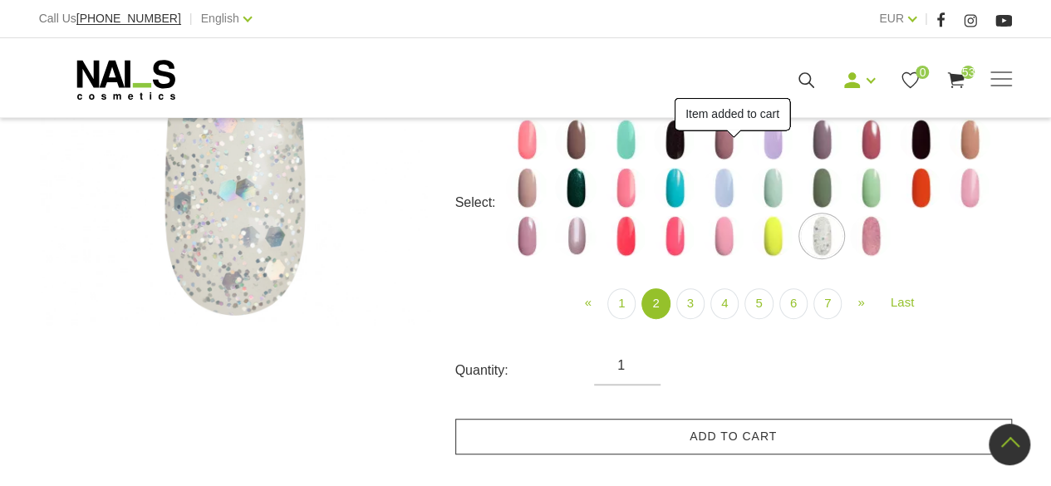
click at [780, 439] on link "Add to cart" at bounding box center [733, 437] width 557 height 36
click at [877, 232] on img at bounding box center [871, 236] width 42 height 42
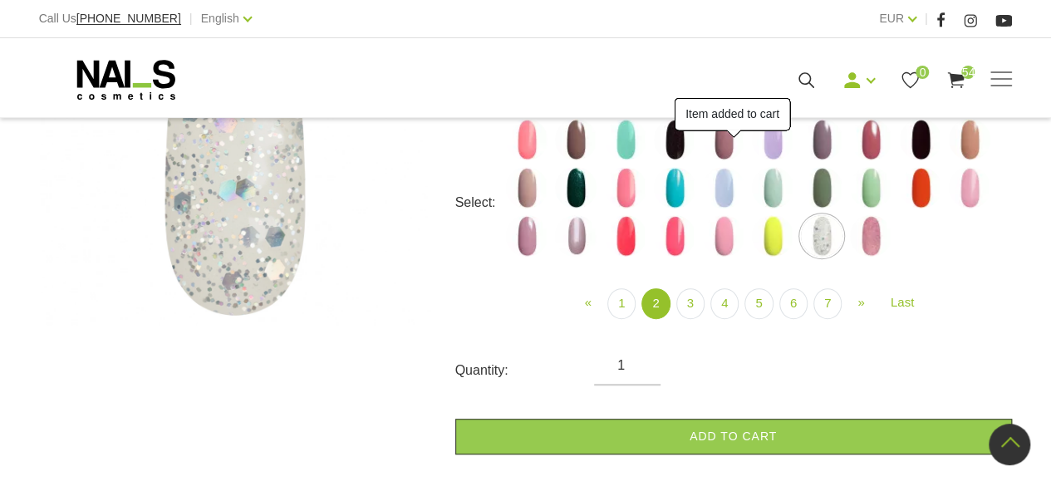
select select "4117"
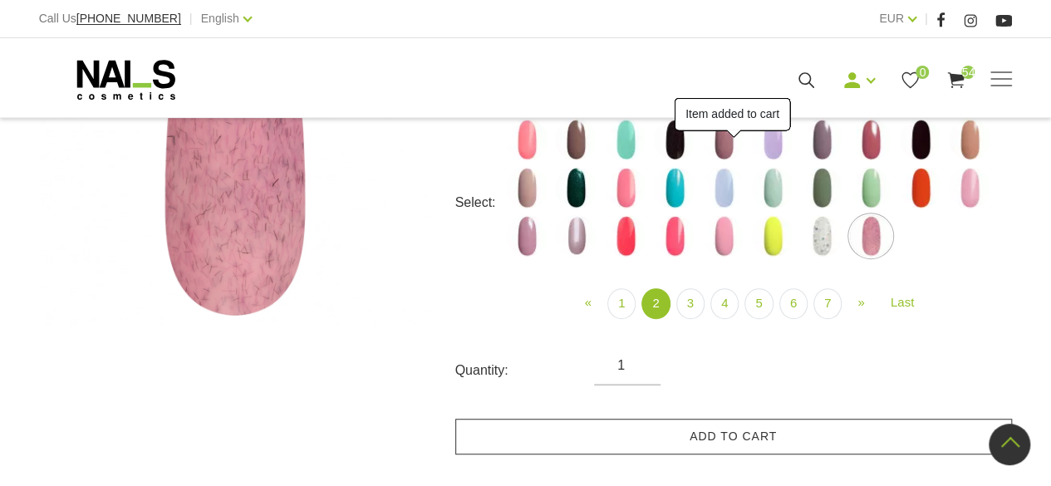
click at [804, 425] on link "Add to cart" at bounding box center [733, 437] width 557 height 36
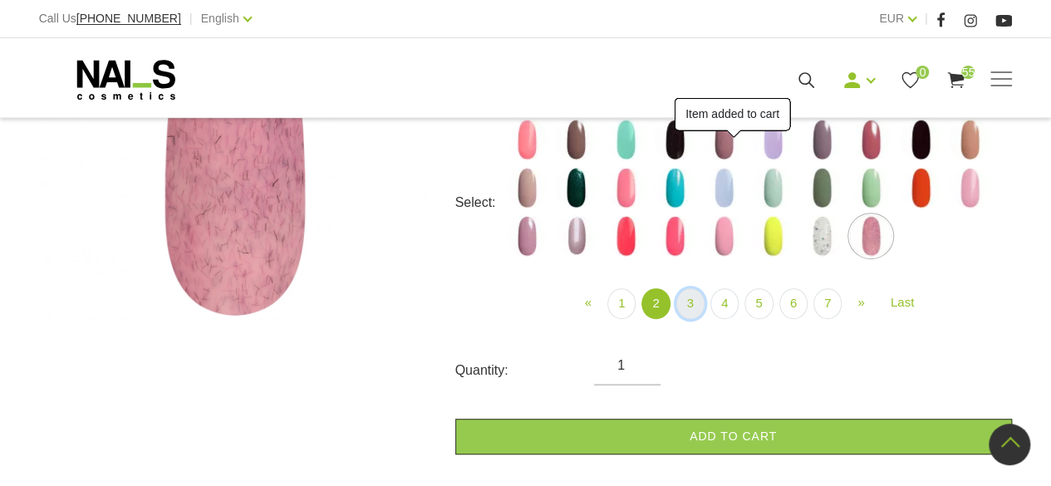
click at [691, 303] on link "3" at bounding box center [690, 303] width 28 height 31
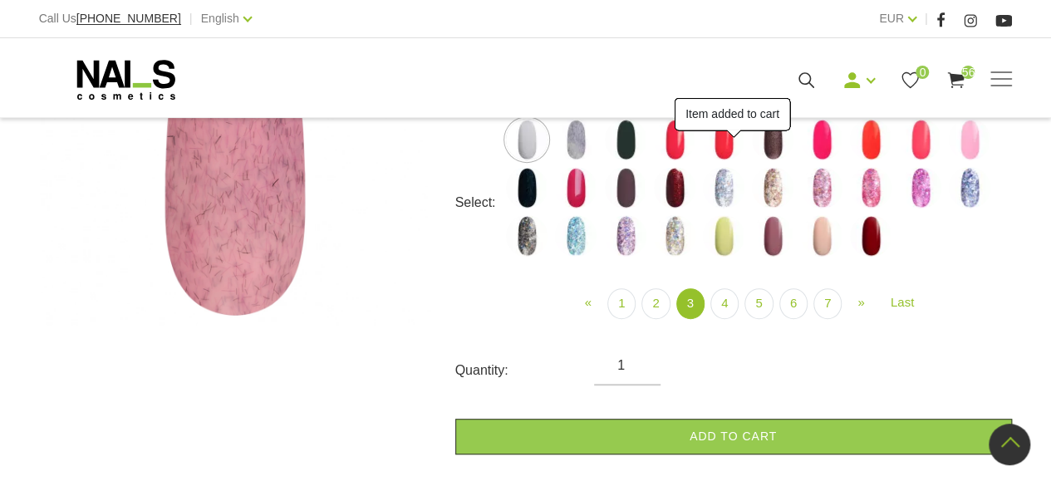
click at [758, 437] on link "Add to cart" at bounding box center [733, 437] width 557 height 36
click at [566, 138] on img at bounding box center [576, 140] width 42 height 42
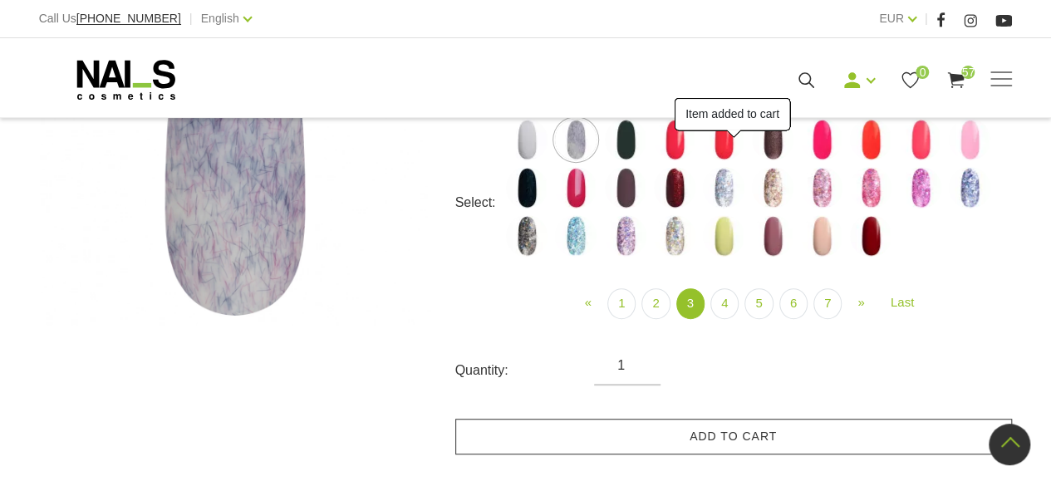
click at [724, 419] on link "Add to cart" at bounding box center [733, 437] width 557 height 36
click at [608, 145] on img at bounding box center [626, 140] width 42 height 42
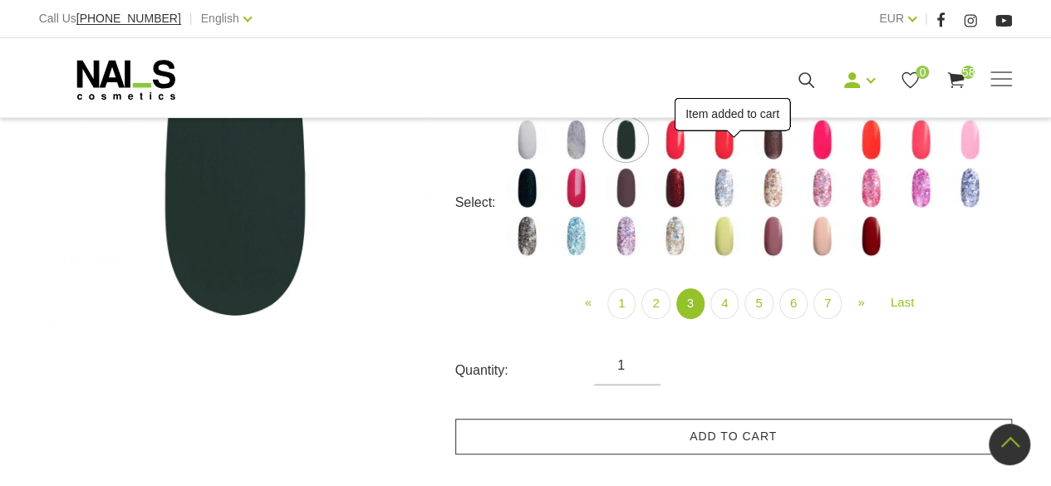
click at [678, 425] on link "Add to cart" at bounding box center [733, 437] width 557 height 36
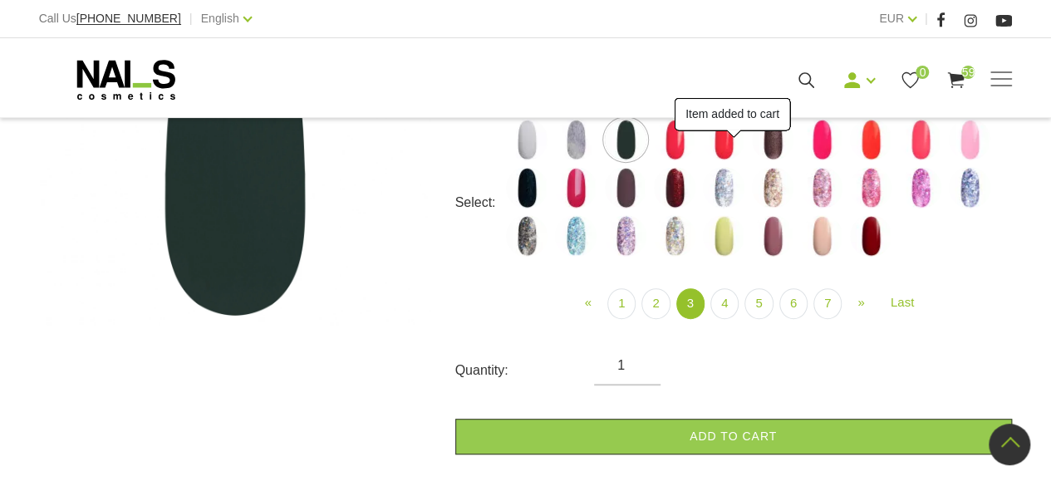
click at [683, 140] on img at bounding box center [675, 140] width 42 height 42
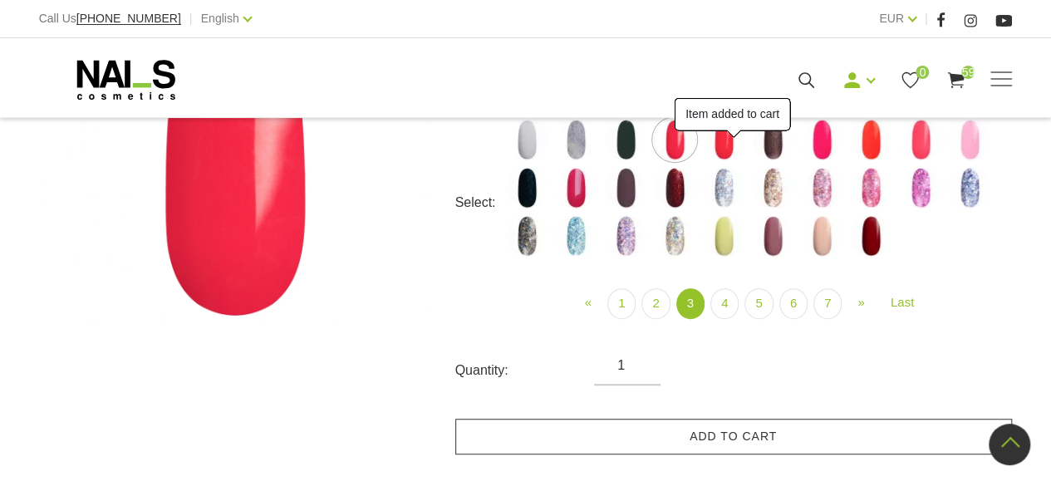
click at [712, 423] on link "Add to cart" at bounding box center [733, 437] width 557 height 36
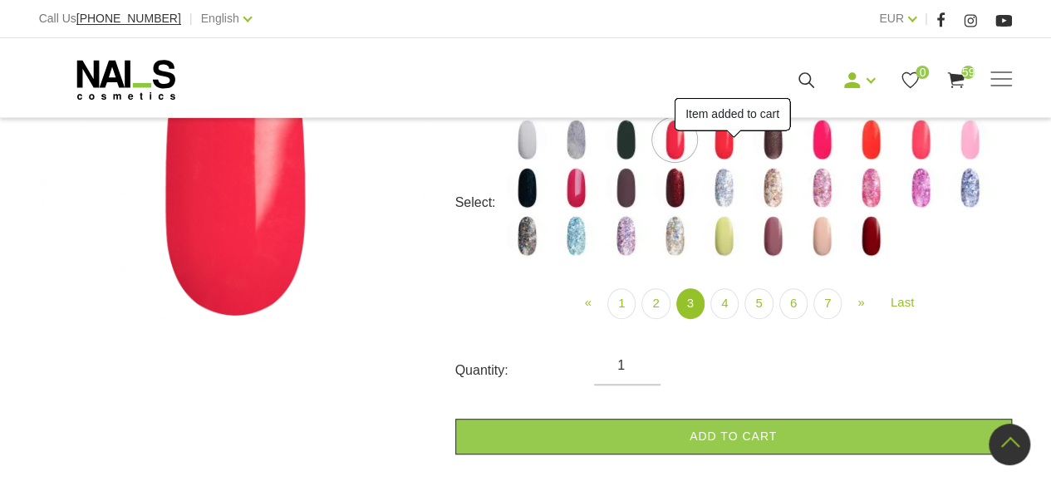
click at [726, 150] on img at bounding box center [724, 140] width 42 height 42
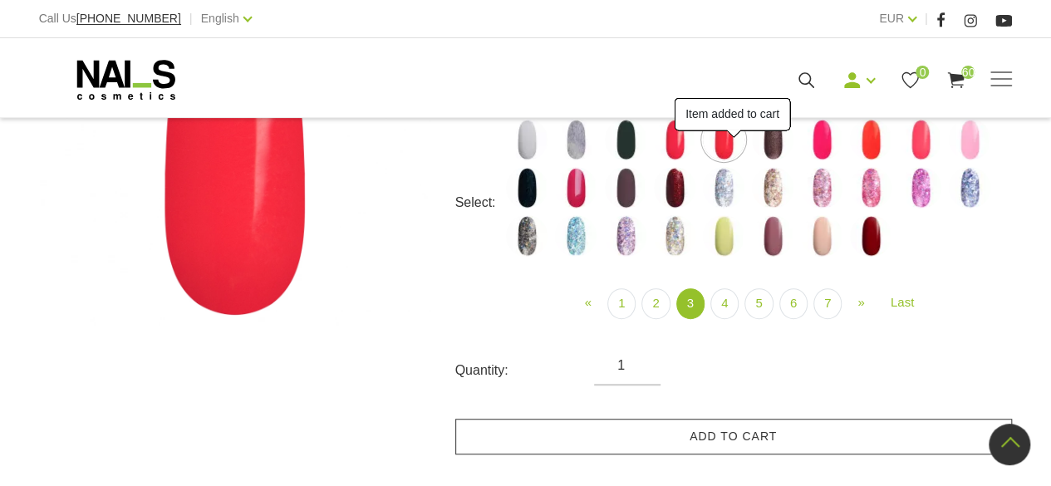
click at [728, 432] on link "Add to cart" at bounding box center [733, 437] width 557 height 36
click at [776, 148] on img at bounding box center [773, 140] width 42 height 42
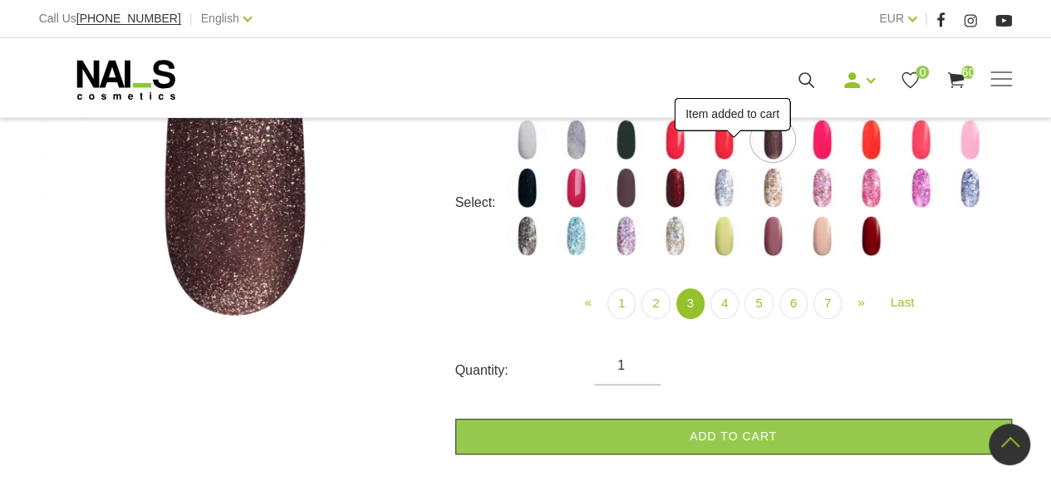
click at [743, 430] on link "Add to cart" at bounding box center [733, 437] width 557 height 36
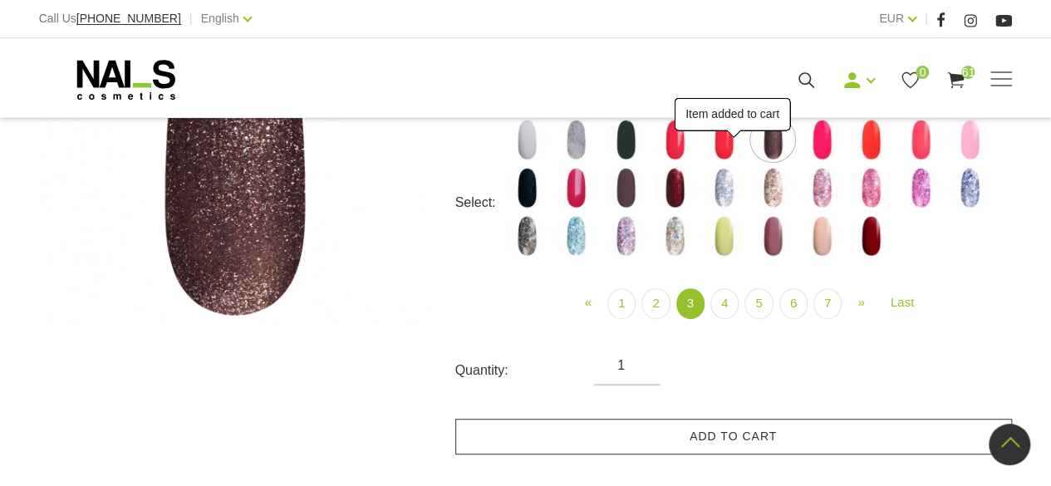
click at [820, 145] on img at bounding box center [822, 140] width 42 height 42
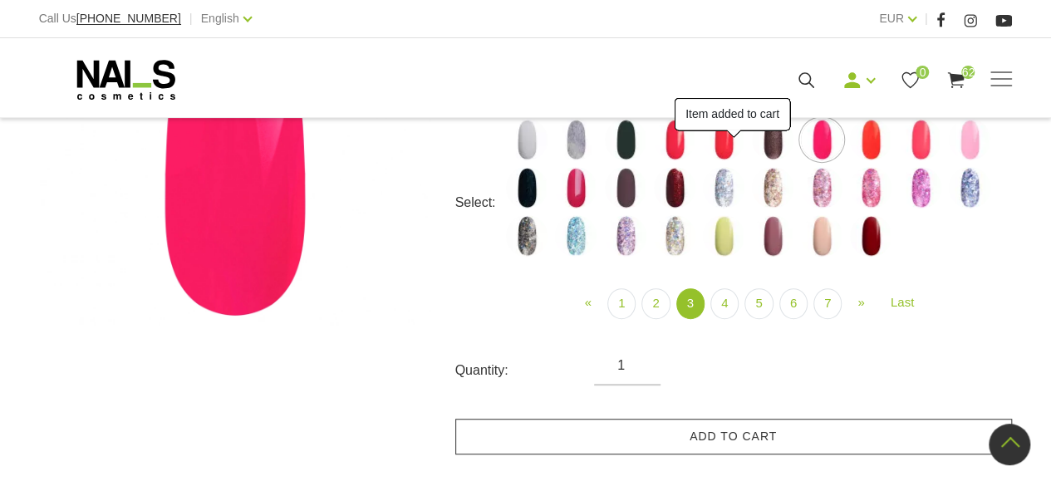
click at [764, 422] on link "Add to cart" at bounding box center [733, 437] width 557 height 36
click at [875, 140] on img at bounding box center [871, 140] width 42 height 42
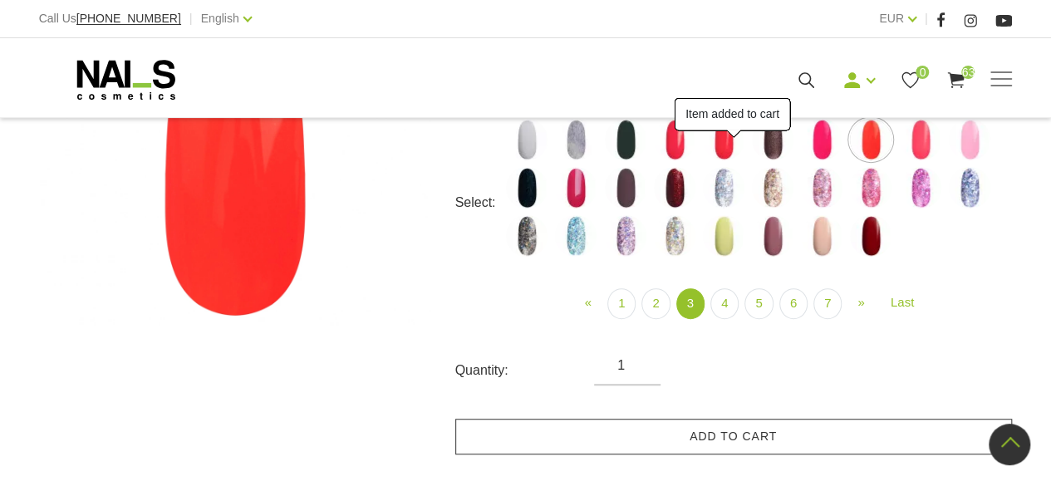
click at [767, 439] on link "Add to cart" at bounding box center [733, 437] width 557 height 36
click at [927, 135] on img at bounding box center [921, 140] width 42 height 42
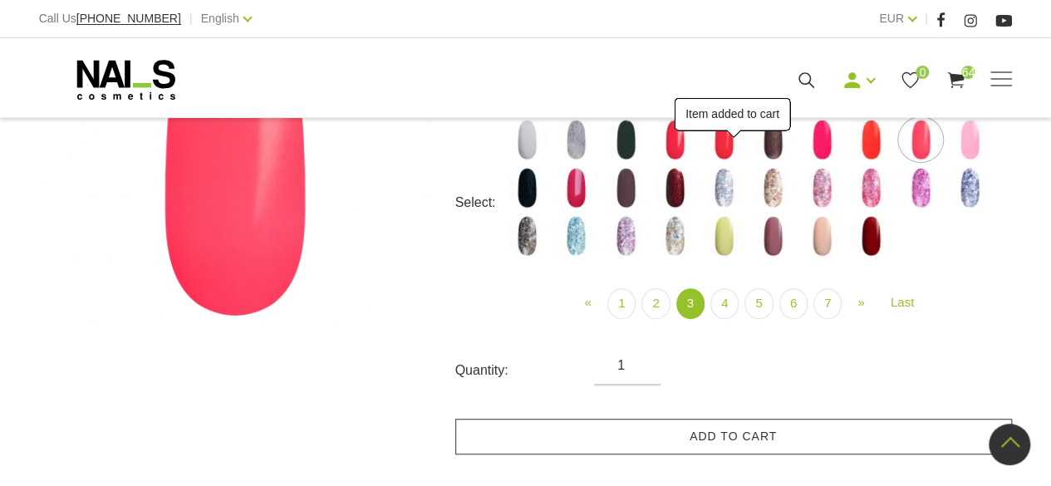
click at [802, 429] on link "Add to cart" at bounding box center [733, 437] width 557 height 36
click at [974, 145] on img at bounding box center [970, 140] width 42 height 42
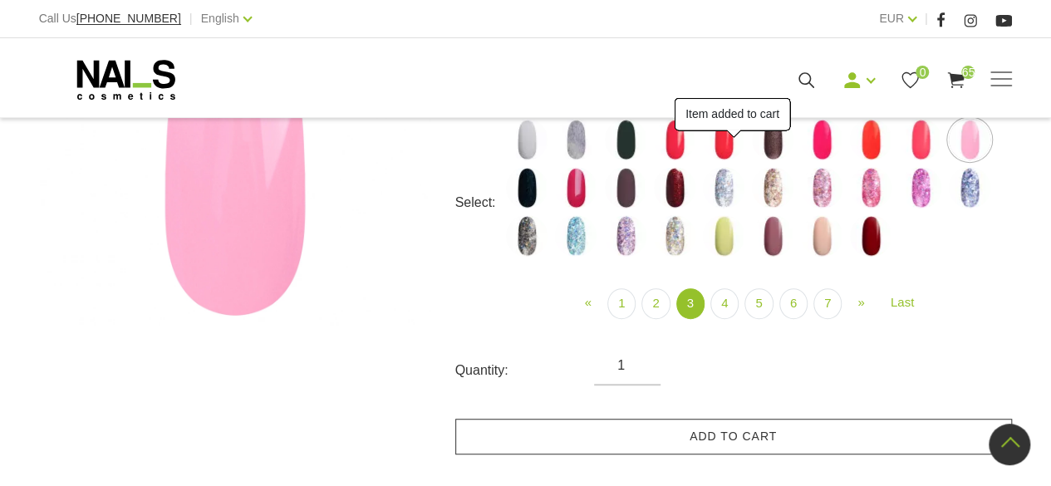
click at [786, 444] on link "Add to cart" at bounding box center [733, 437] width 557 height 36
click at [521, 189] on img at bounding box center [527, 188] width 42 height 42
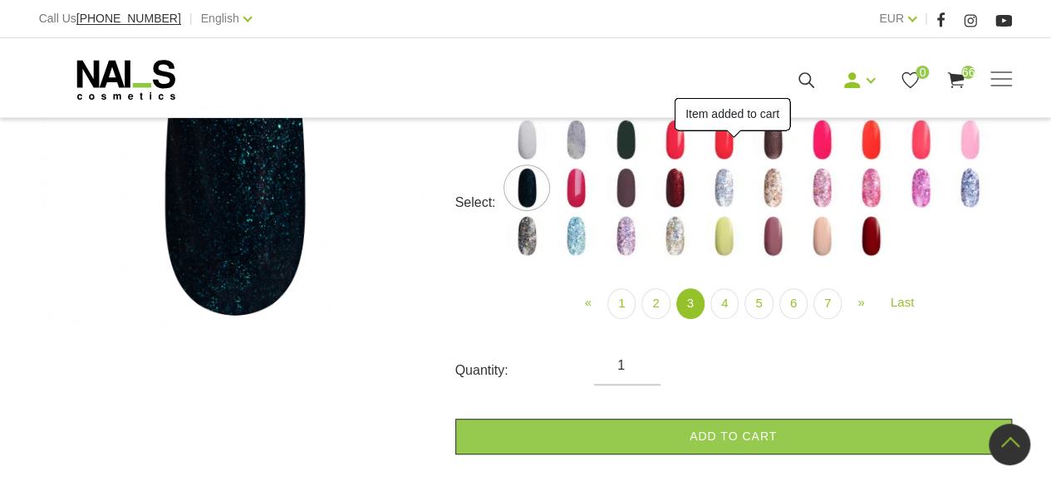
click at [700, 430] on link "Add to cart" at bounding box center [733, 437] width 557 height 36
click at [573, 189] on img at bounding box center [576, 188] width 42 height 42
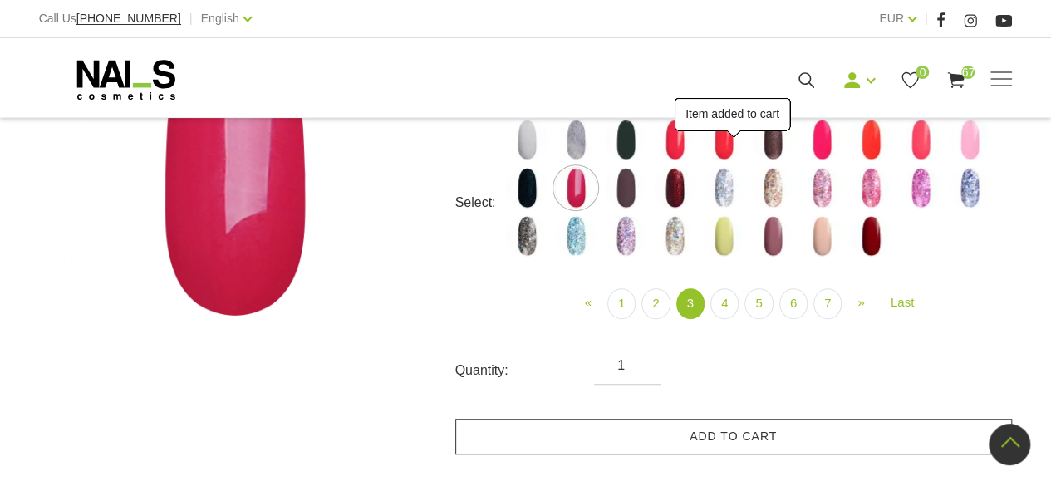
click at [667, 427] on link "Add to cart" at bounding box center [733, 437] width 557 height 36
click at [632, 179] on img at bounding box center [626, 188] width 42 height 42
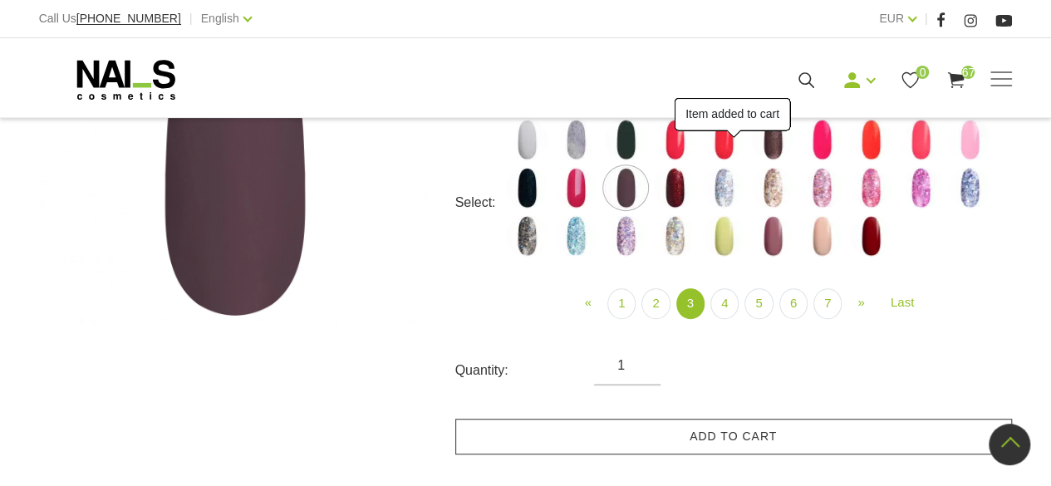
click at [729, 437] on link "Add to cart" at bounding box center [733, 437] width 557 height 36
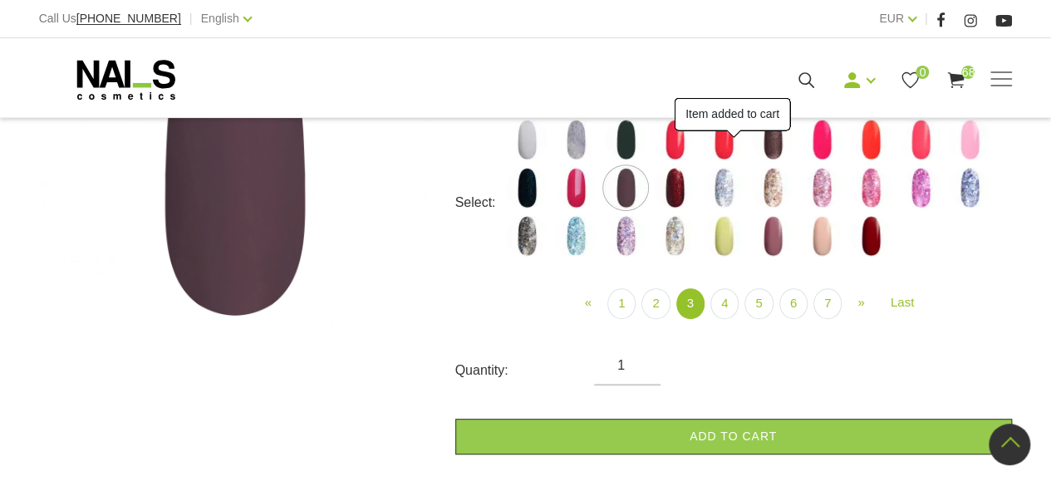
click at [678, 189] on img at bounding box center [675, 188] width 42 height 42
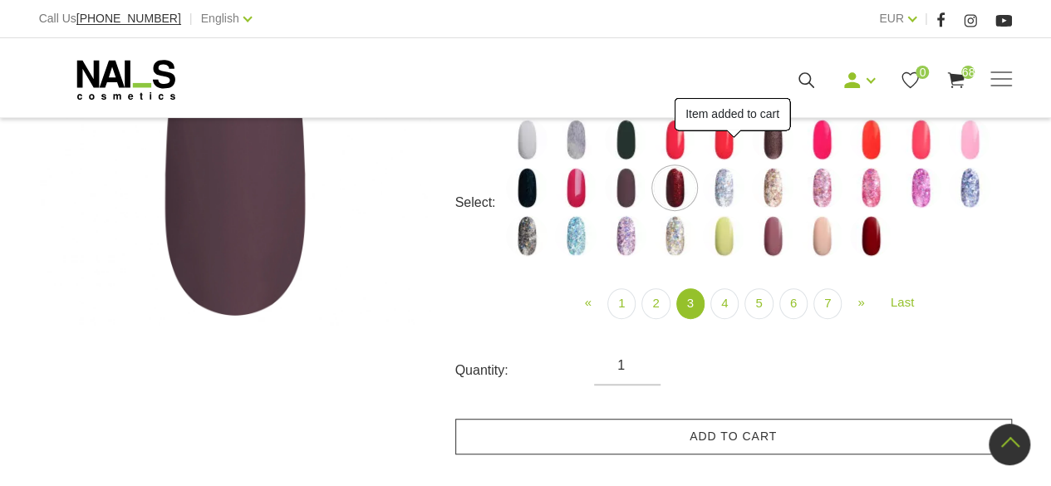
click at [735, 432] on link "Add to cart" at bounding box center [733, 437] width 557 height 36
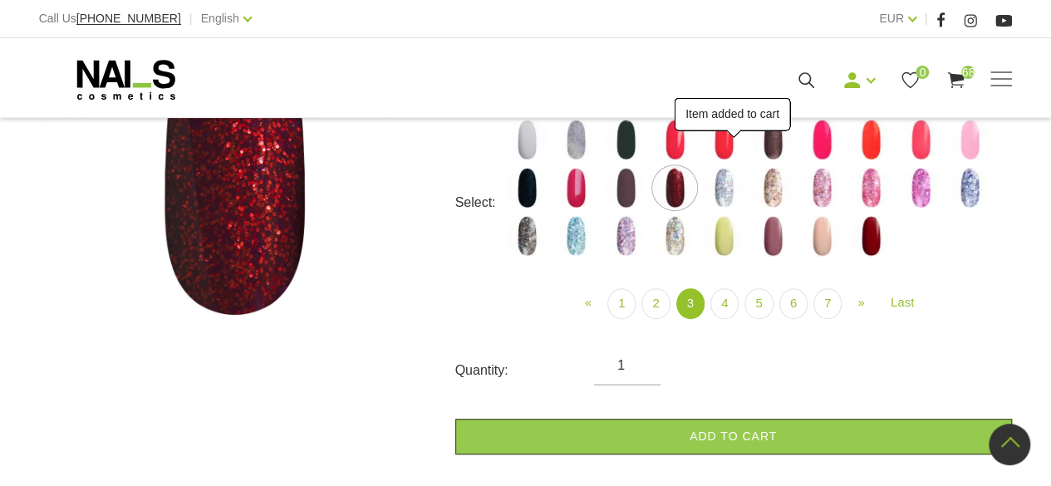
click at [727, 189] on img at bounding box center [724, 188] width 42 height 42
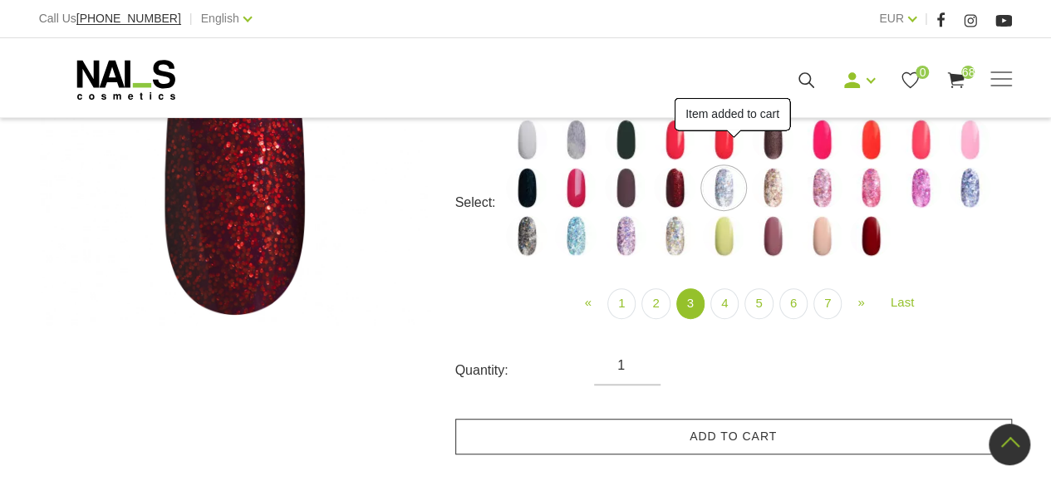
click at [738, 435] on link "Add to cart" at bounding box center [733, 437] width 557 height 36
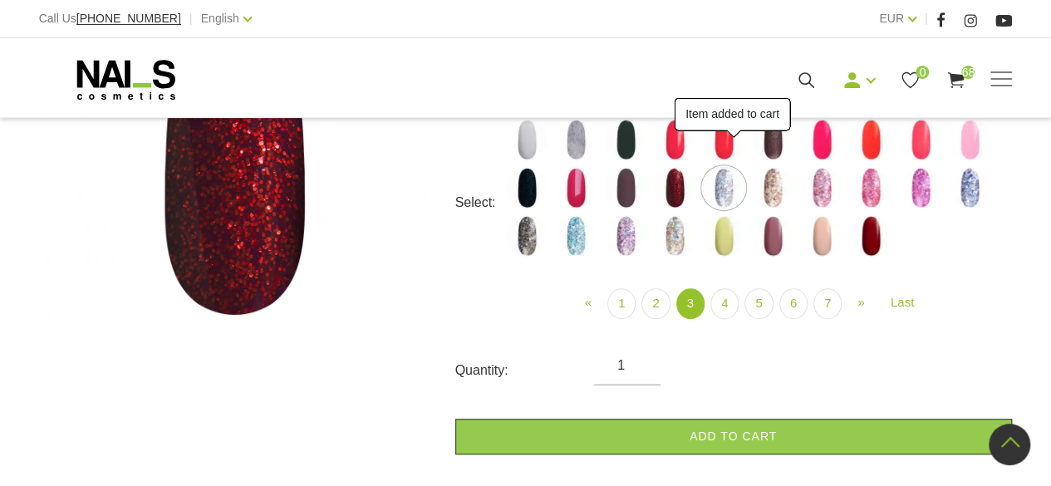
click at [775, 185] on img at bounding box center [773, 188] width 42 height 42
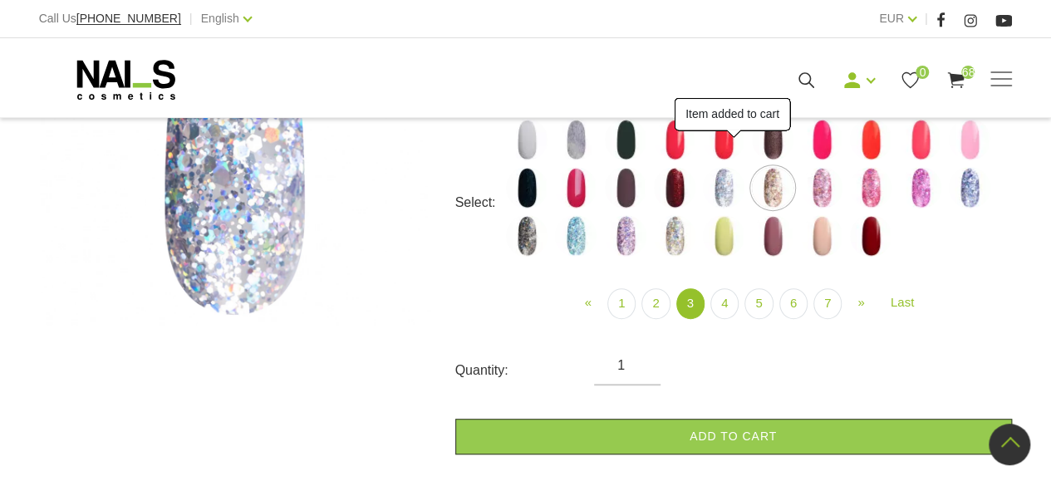
click at [767, 432] on link "Add to cart" at bounding box center [733, 437] width 557 height 36
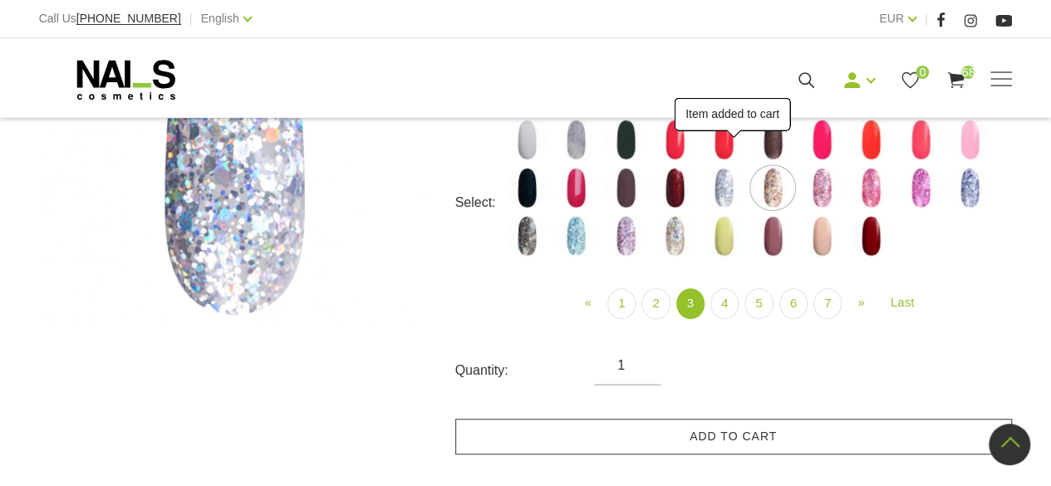
click at [826, 189] on img at bounding box center [822, 188] width 42 height 42
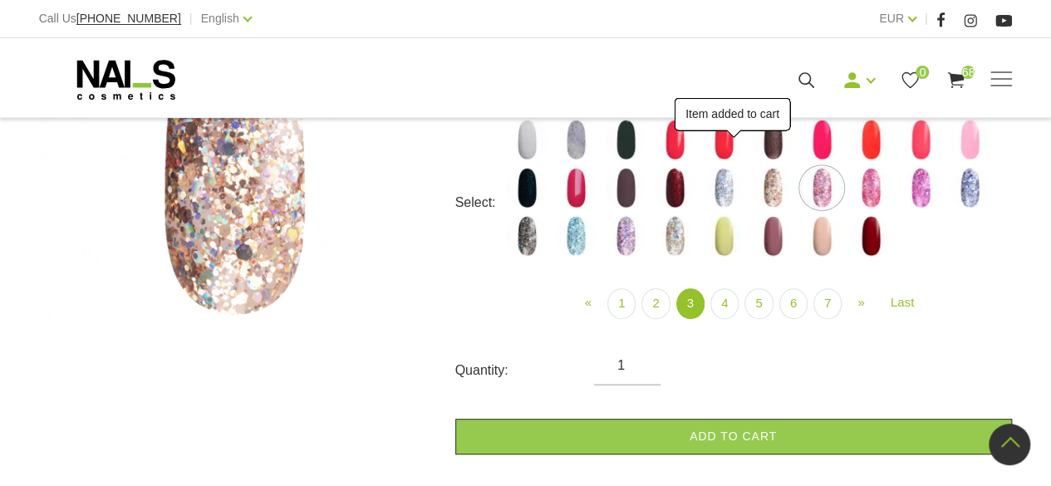
click at [778, 436] on link "Add to cart" at bounding box center [733, 437] width 557 height 36
click at [872, 189] on img at bounding box center [871, 188] width 42 height 42
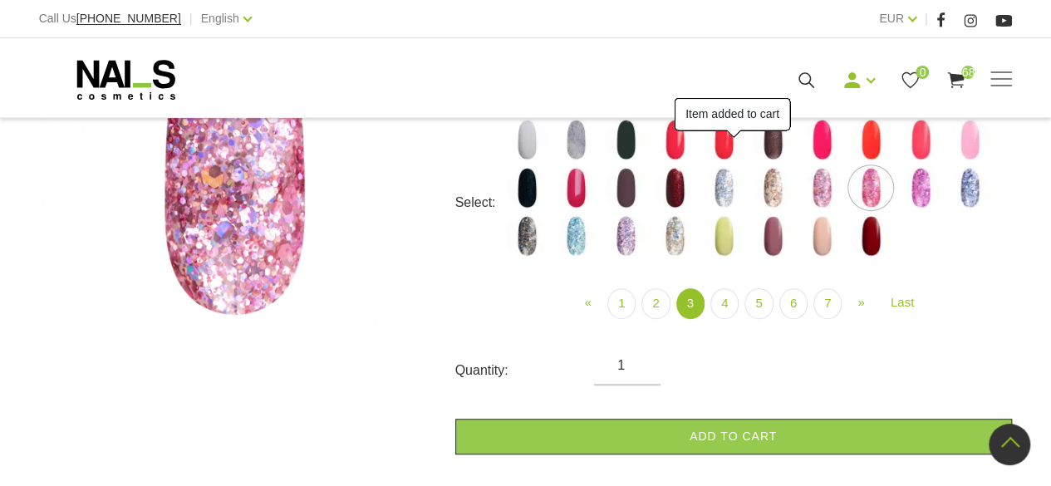
click at [801, 442] on link "Add to cart" at bounding box center [733, 437] width 557 height 36
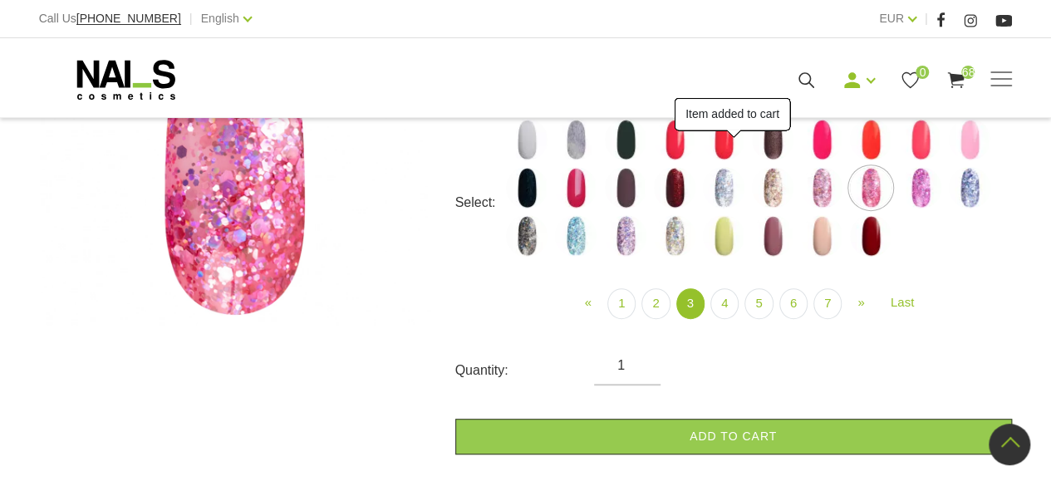
click at [924, 194] on img at bounding box center [921, 188] width 42 height 42
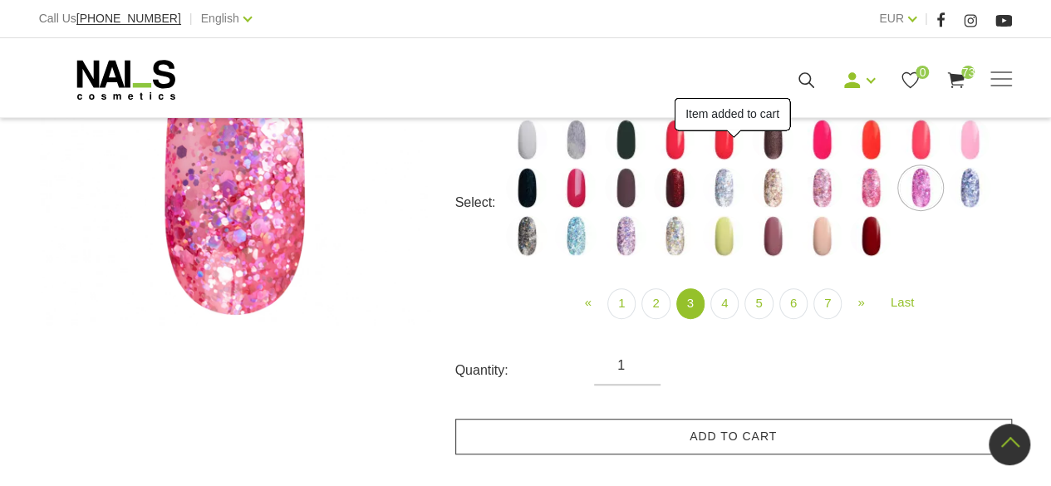
click at [819, 439] on link "Add to cart" at bounding box center [733, 437] width 557 height 36
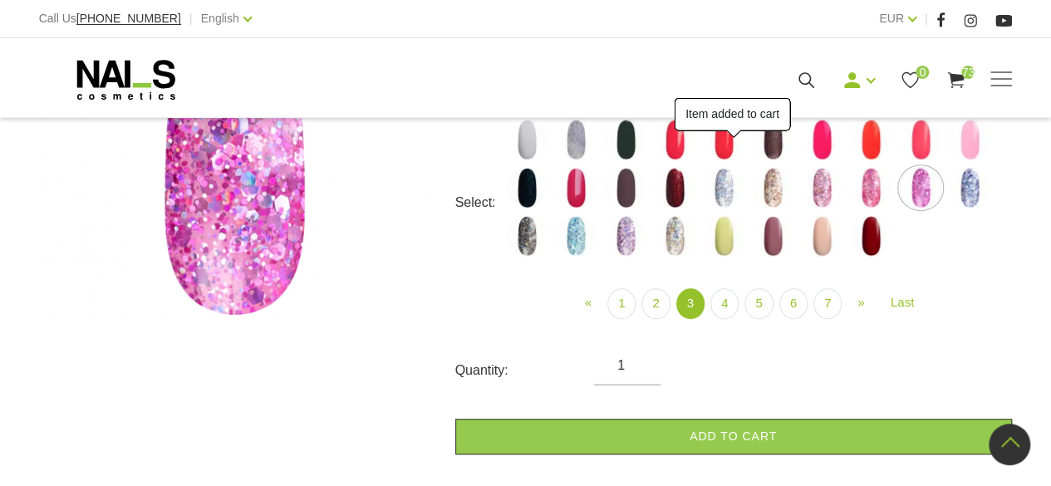
click at [977, 190] on img at bounding box center [970, 188] width 42 height 42
click at [809, 424] on link "Add to cart" at bounding box center [733, 437] width 557 height 36
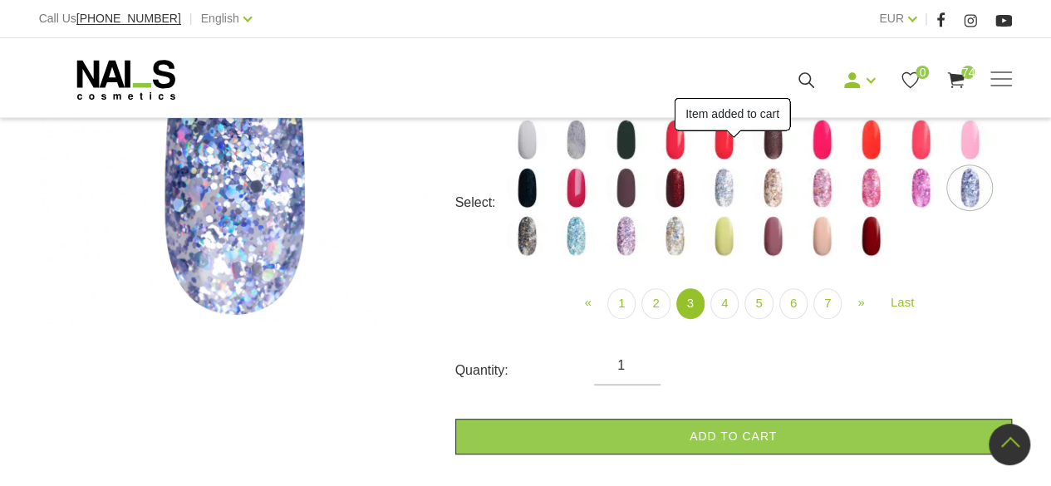
click at [518, 235] on img at bounding box center [527, 236] width 42 height 42
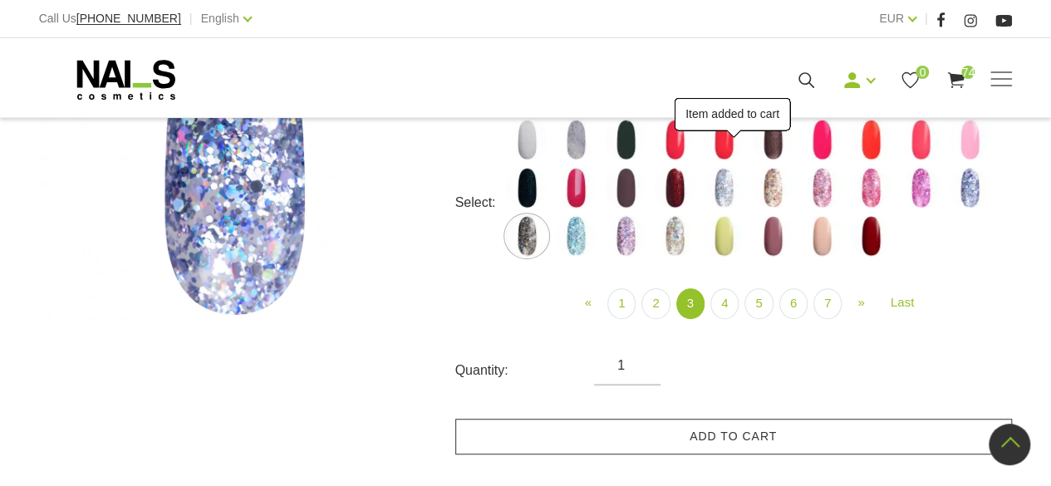
click at [680, 424] on link "Add to cart" at bounding box center [733, 437] width 557 height 36
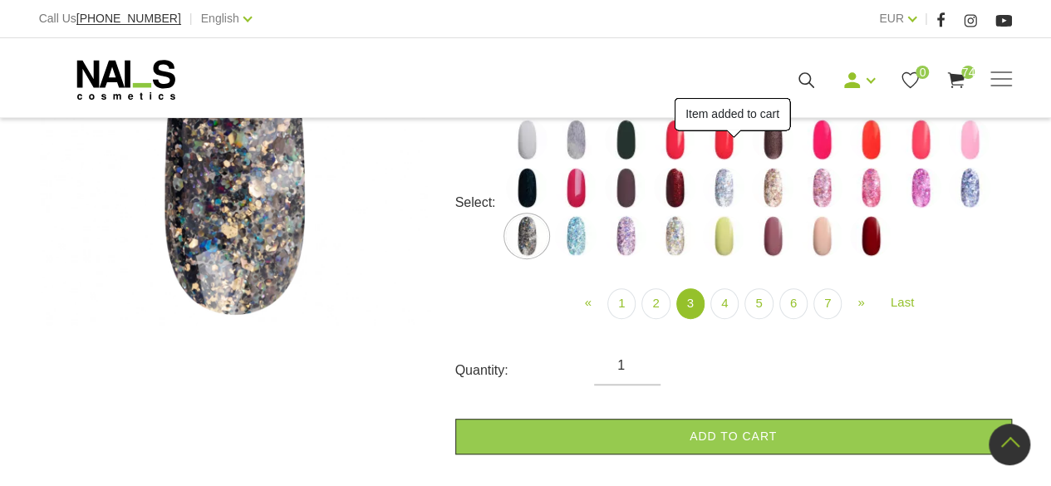
click at [578, 243] on img at bounding box center [576, 236] width 42 height 42
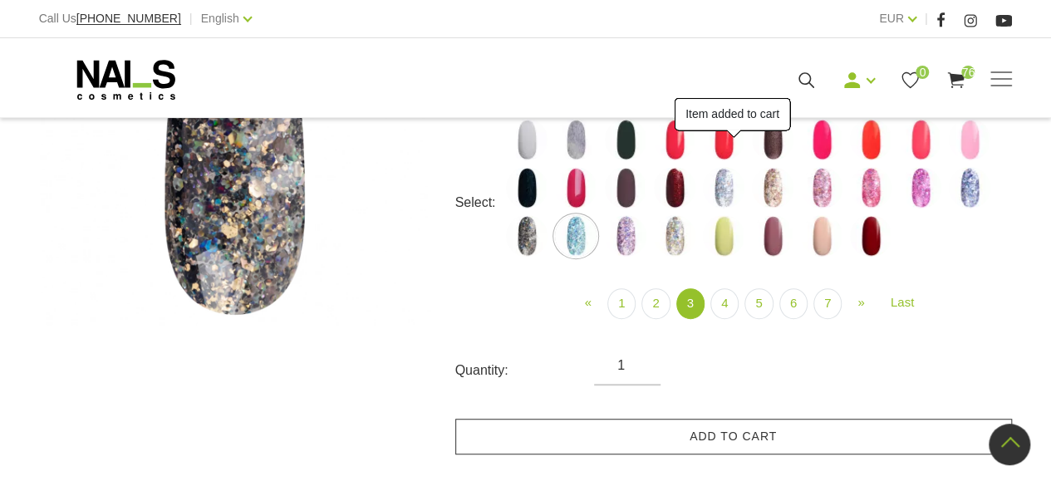
click at [692, 437] on link "Add to cart" at bounding box center [733, 437] width 557 height 36
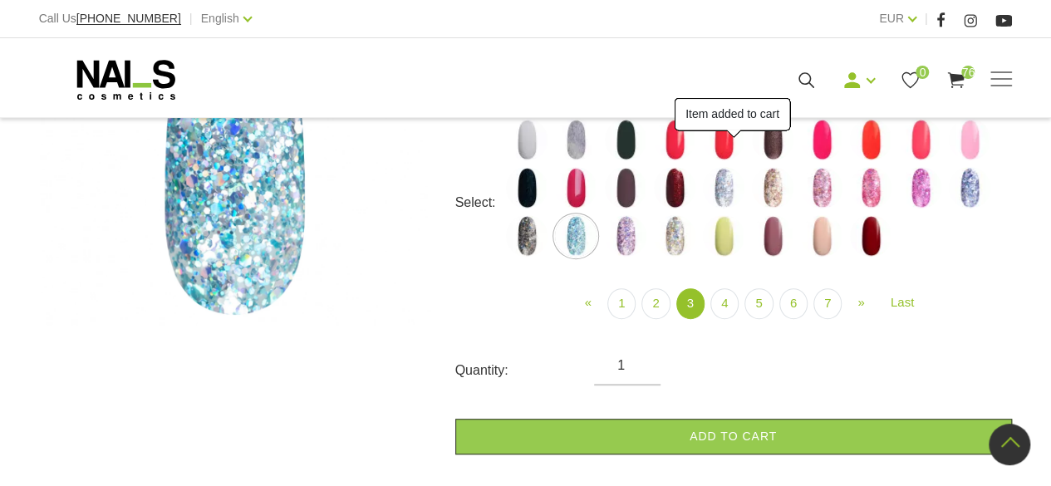
click at [628, 236] on img at bounding box center [626, 236] width 42 height 42
click at [725, 435] on link "Add to cart" at bounding box center [733, 437] width 557 height 36
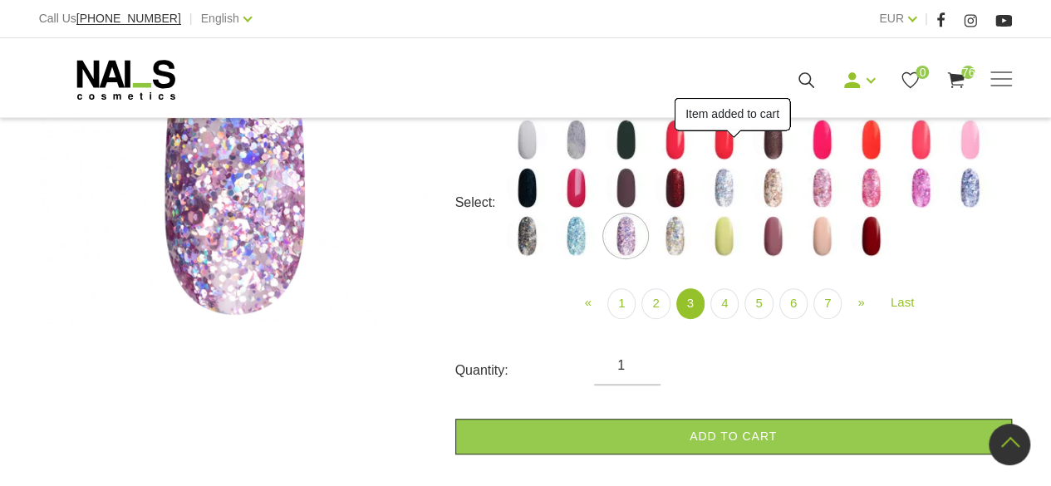
click at [675, 246] on img at bounding box center [675, 236] width 42 height 42
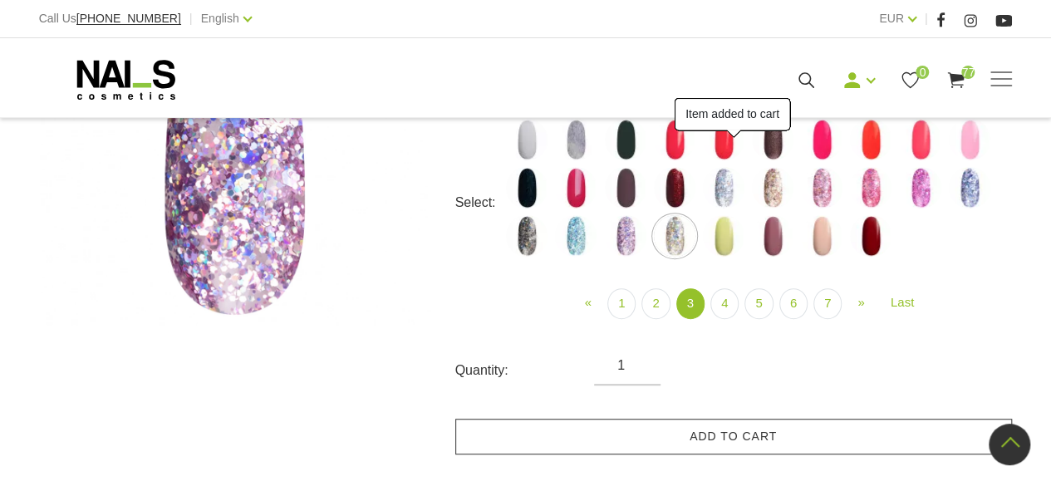
click at [748, 452] on link "Add to cart" at bounding box center [733, 437] width 557 height 36
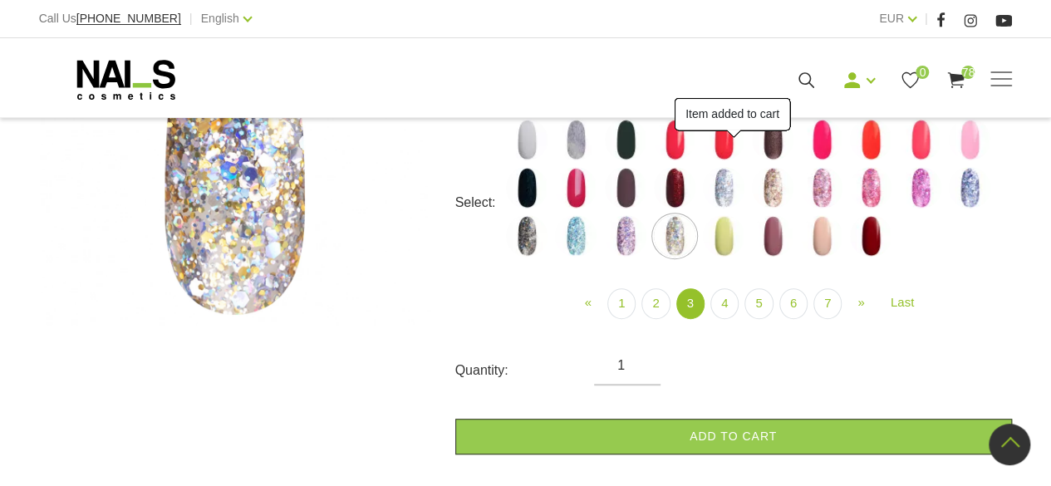
click at [724, 242] on img at bounding box center [724, 236] width 42 height 42
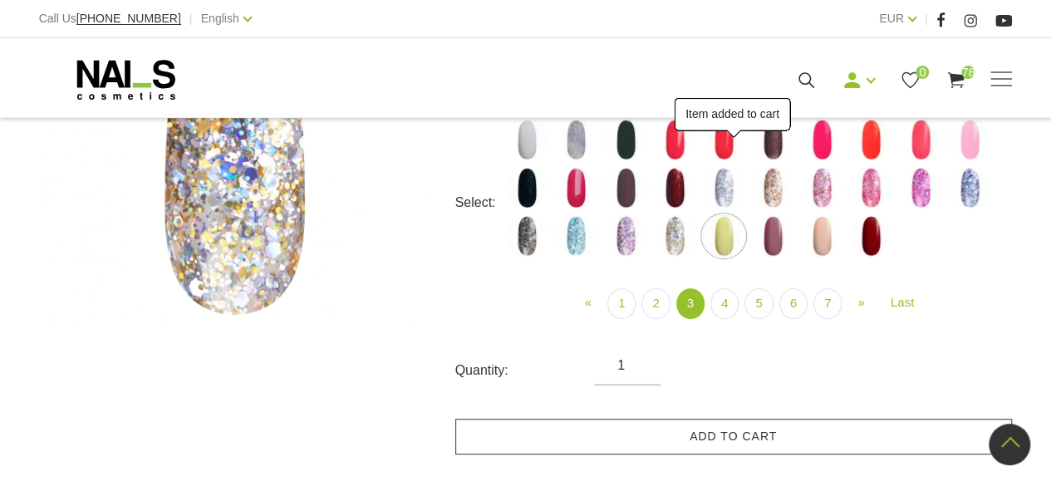
click at [771, 436] on link "Add to cart" at bounding box center [733, 437] width 557 height 36
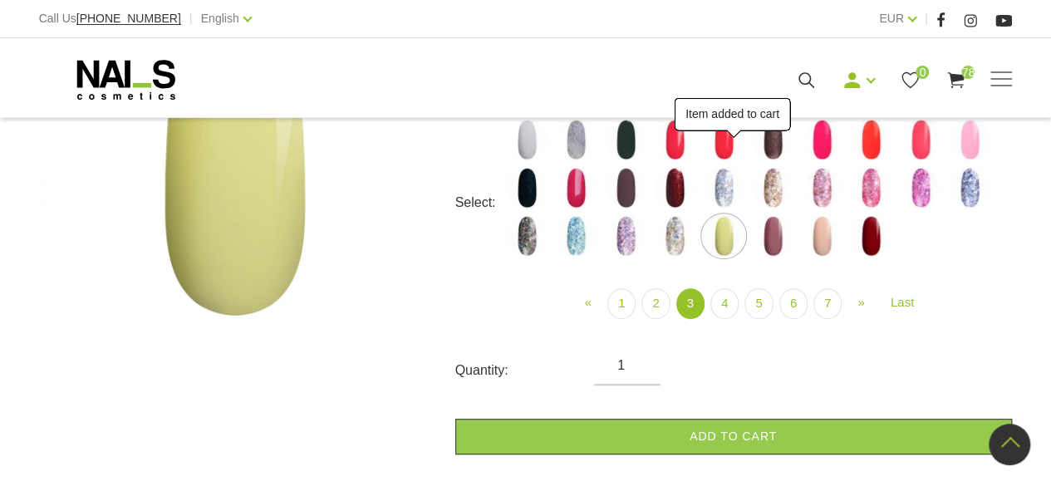
click at [774, 231] on img at bounding box center [773, 236] width 42 height 42
click at [782, 422] on link "Add to cart" at bounding box center [733, 437] width 557 height 36
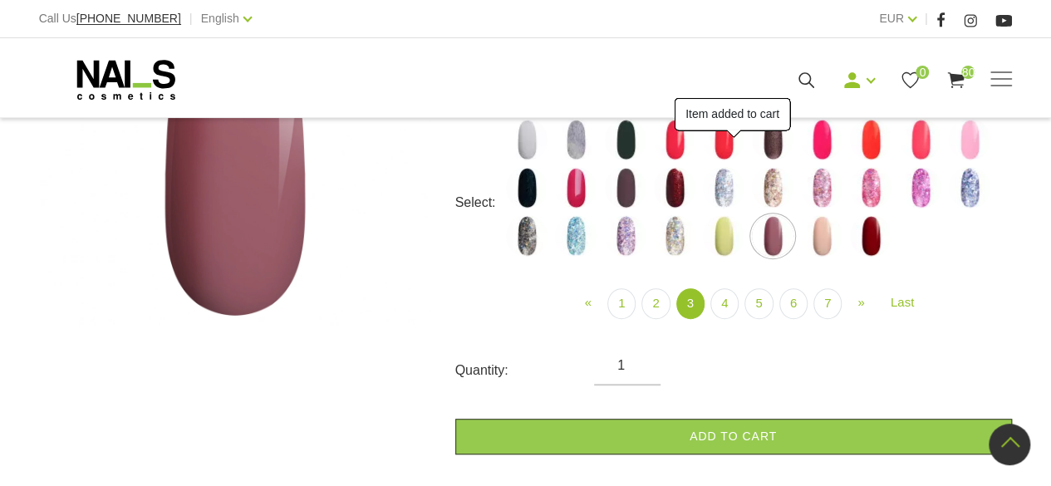
click at [827, 238] on img at bounding box center [822, 236] width 42 height 42
click at [791, 432] on link "Add to cart" at bounding box center [733, 437] width 557 height 36
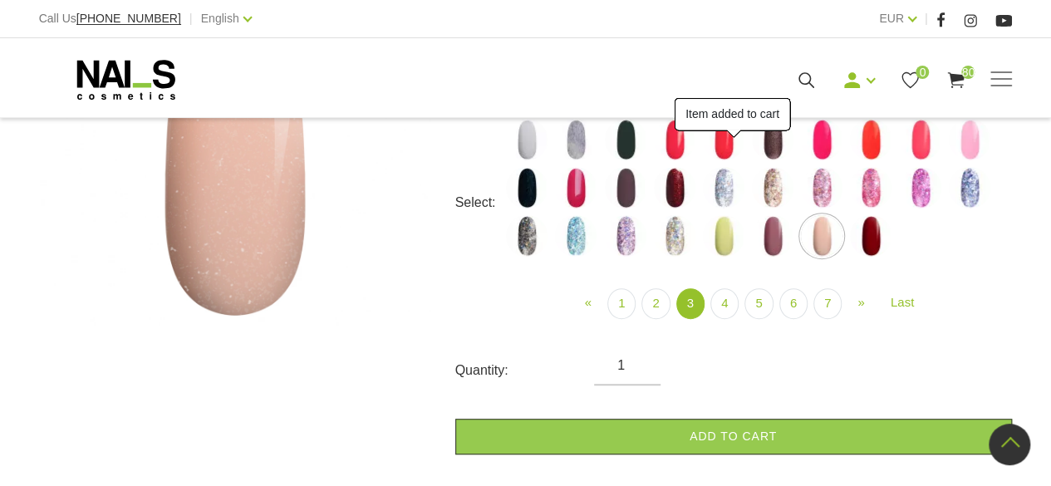
click at [874, 237] on img at bounding box center [871, 236] width 42 height 42
select select "4182"
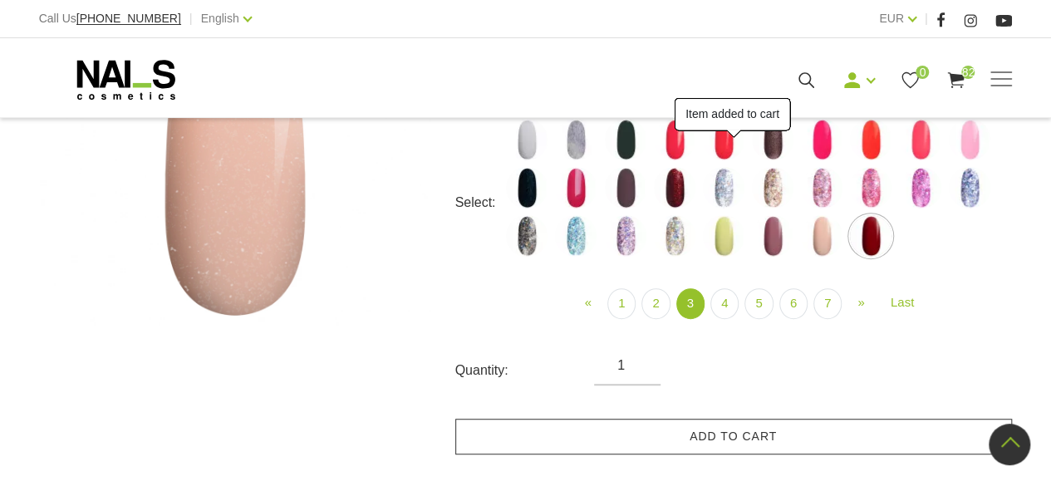
click at [822, 424] on link "Add to cart" at bounding box center [733, 437] width 557 height 36
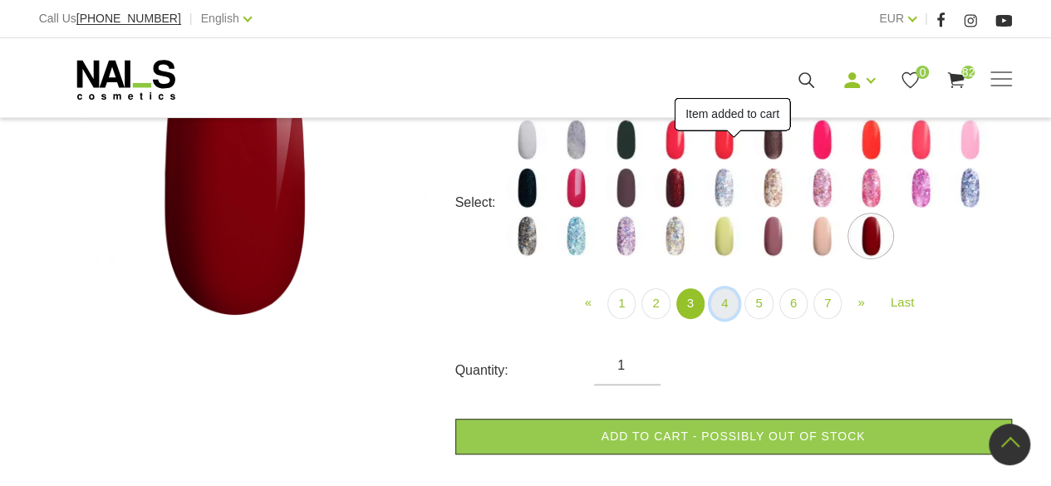
click at [724, 304] on link "4" at bounding box center [724, 303] width 28 height 31
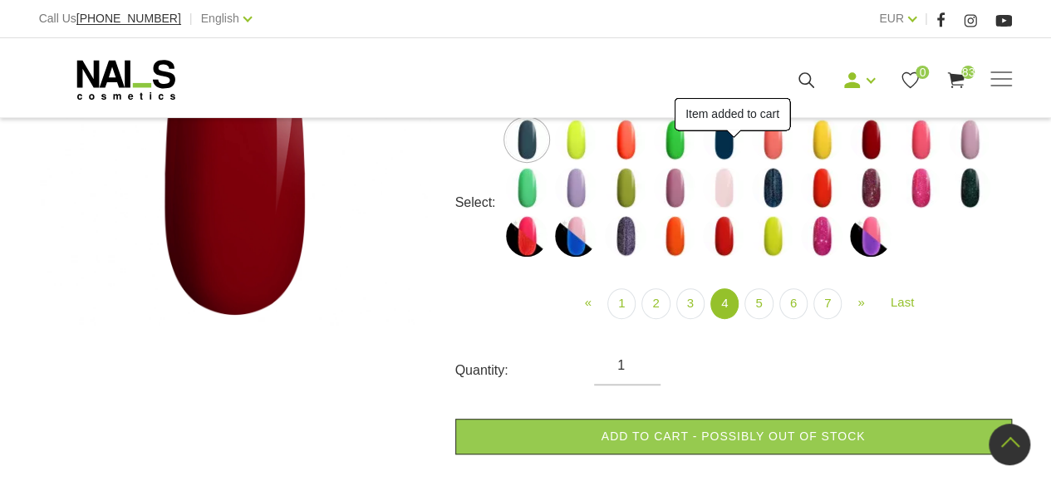
click at [527, 146] on img at bounding box center [527, 140] width 42 height 42
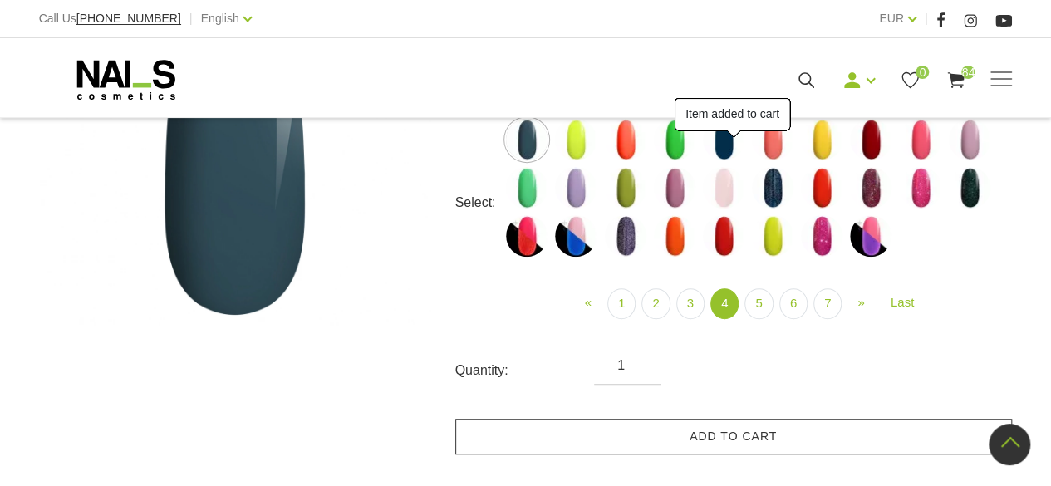
click at [714, 436] on link "Add to cart" at bounding box center [733, 437] width 557 height 36
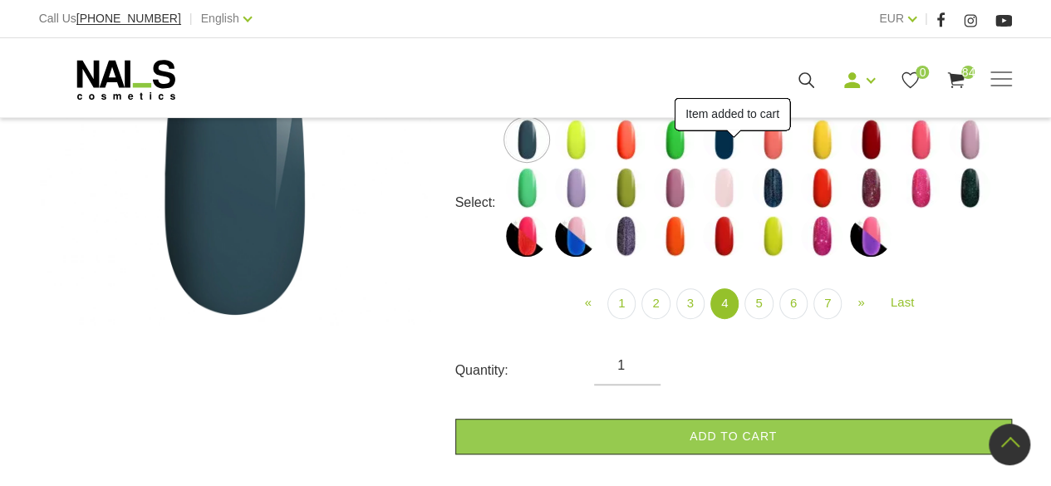
click at [580, 144] on img at bounding box center [576, 140] width 42 height 42
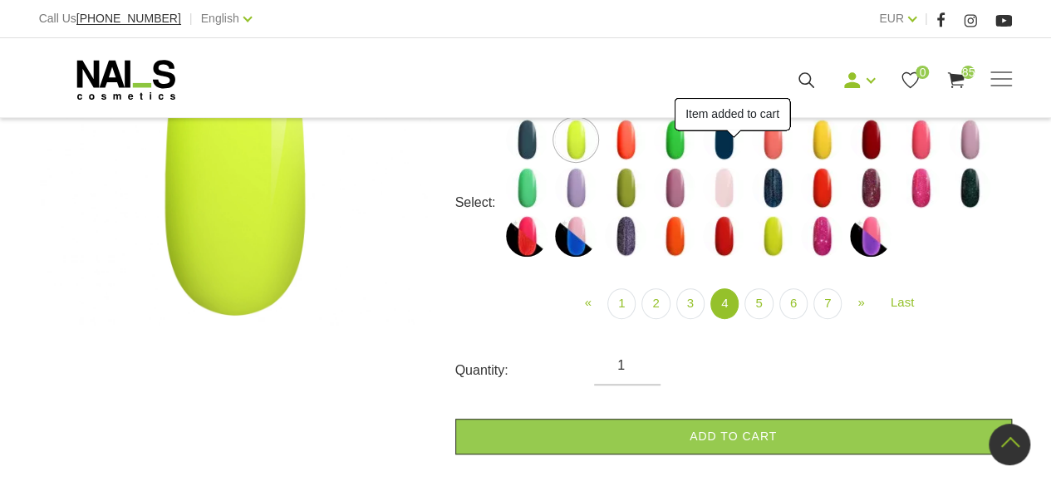
click at [622, 138] on img at bounding box center [626, 140] width 42 height 42
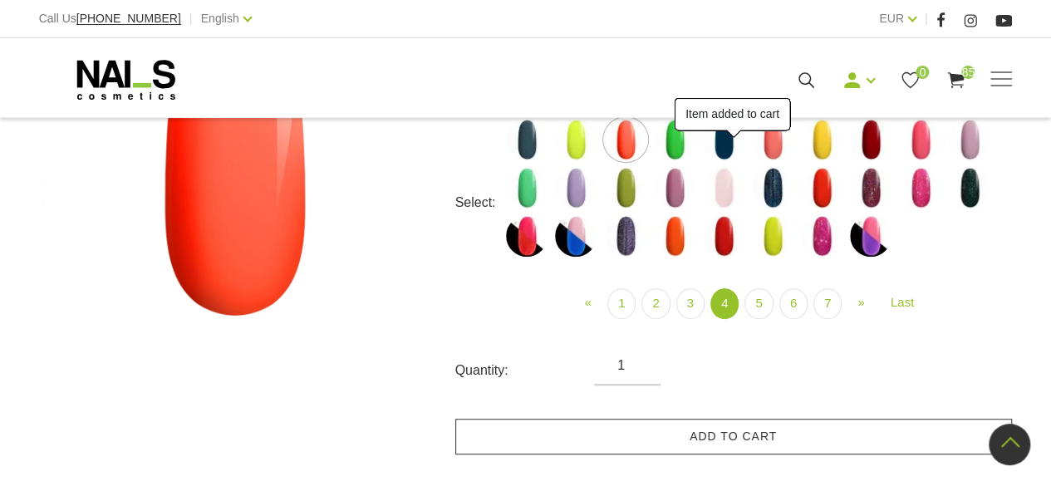
click at [678, 435] on link "Add to cart" at bounding box center [733, 437] width 557 height 36
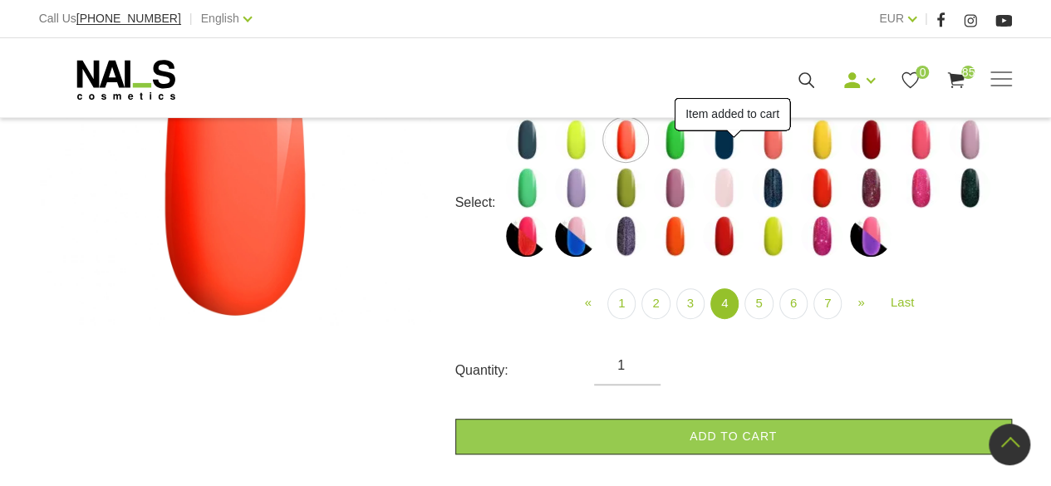
click at [678, 141] on img at bounding box center [675, 140] width 42 height 42
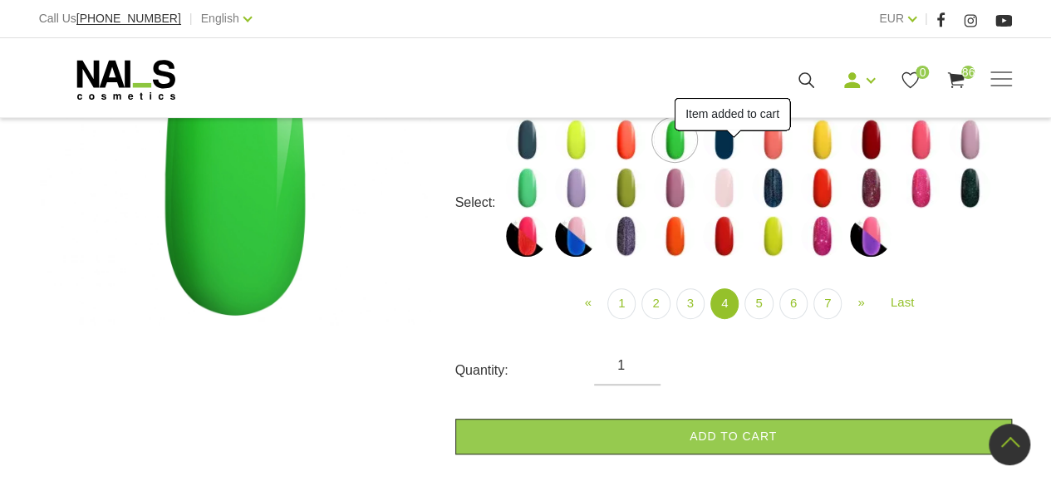
click at [734, 425] on link "Add to cart" at bounding box center [733, 437] width 557 height 36
click at [729, 140] on img at bounding box center [724, 140] width 42 height 42
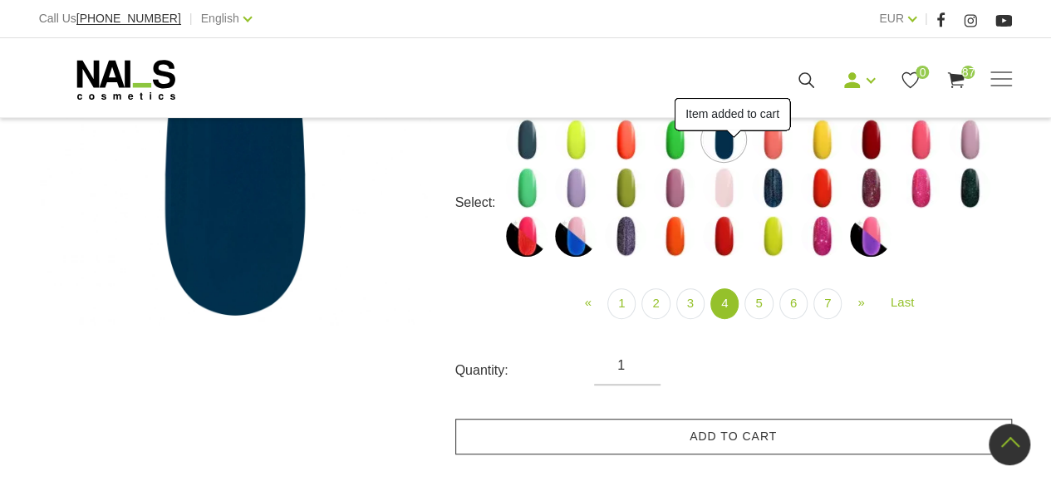
click at [775, 432] on link "Add to cart" at bounding box center [733, 437] width 557 height 36
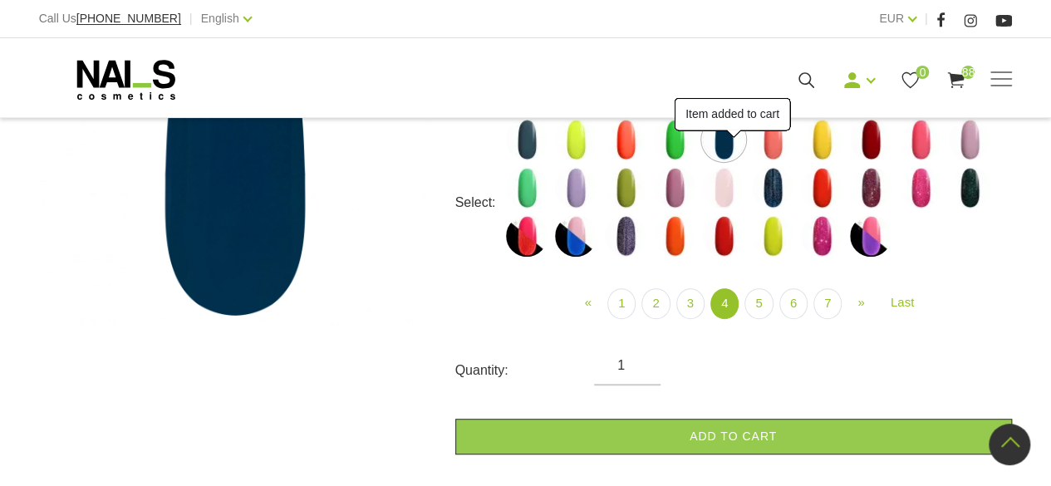
click at [773, 135] on img at bounding box center [773, 140] width 42 height 42
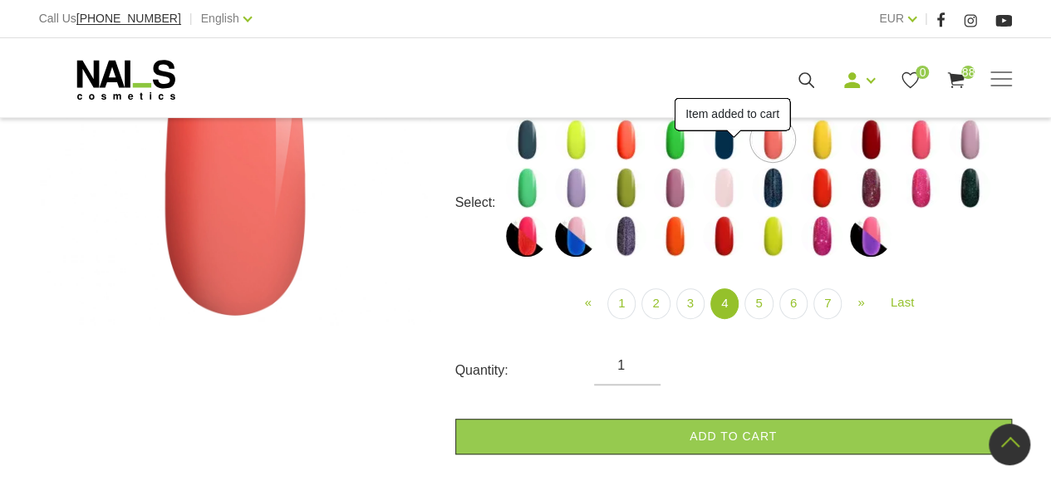
click at [812, 142] on img at bounding box center [822, 140] width 42 height 42
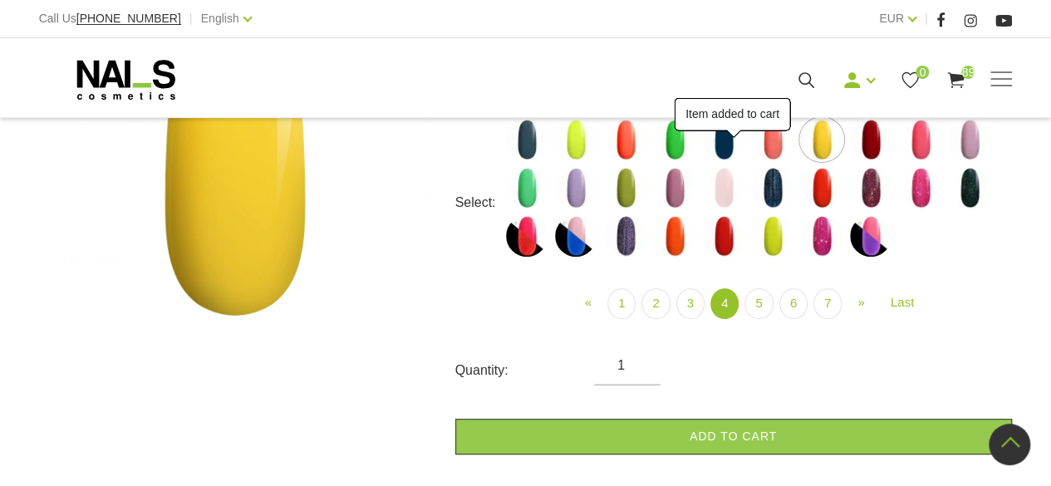
click at [877, 138] on img at bounding box center [871, 140] width 42 height 42
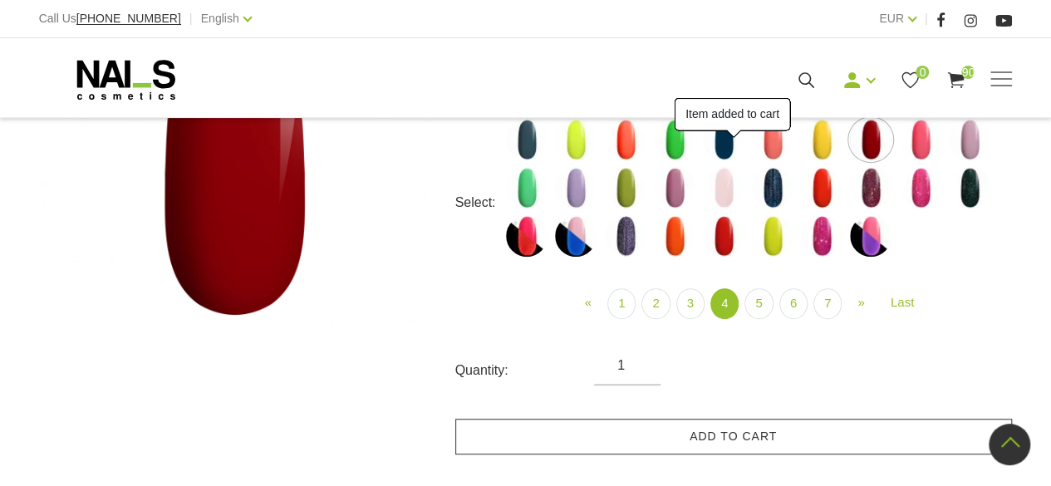
click at [810, 422] on link "Add to cart" at bounding box center [733, 437] width 557 height 36
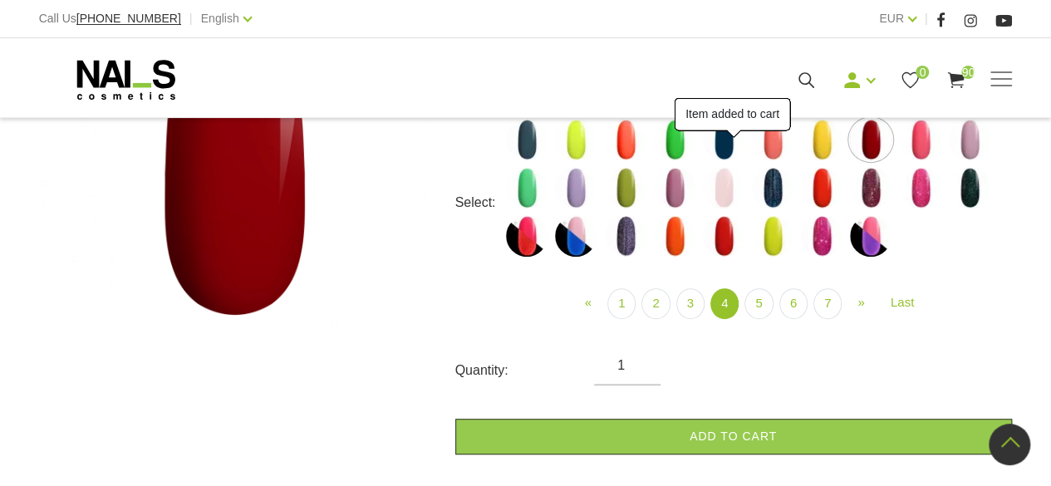
click at [916, 148] on img at bounding box center [921, 140] width 42 height 42
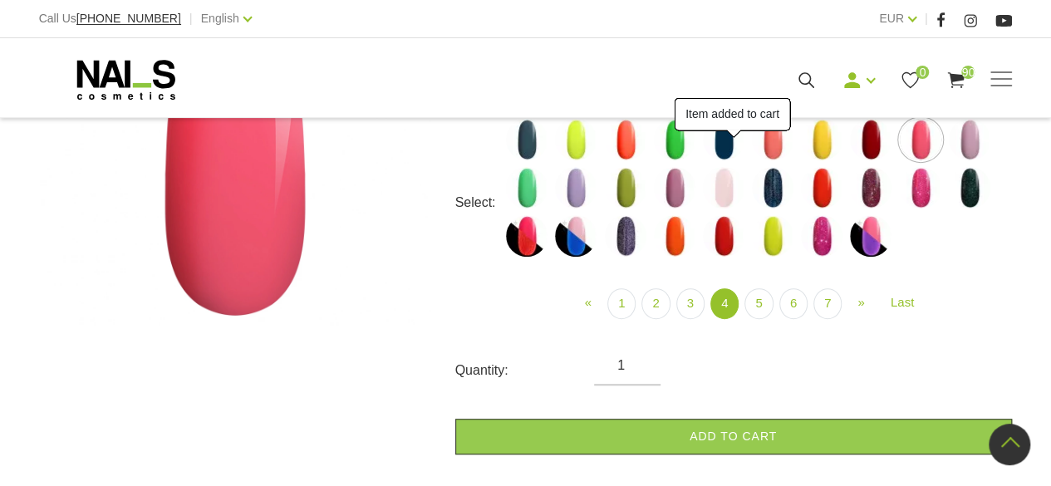
click at [802, 420] on link "Add to cart" at bounding box center [733, 437] width 557 height 36
click at [974, 145] on img at bounding box center [970, 140] width 42 height 42
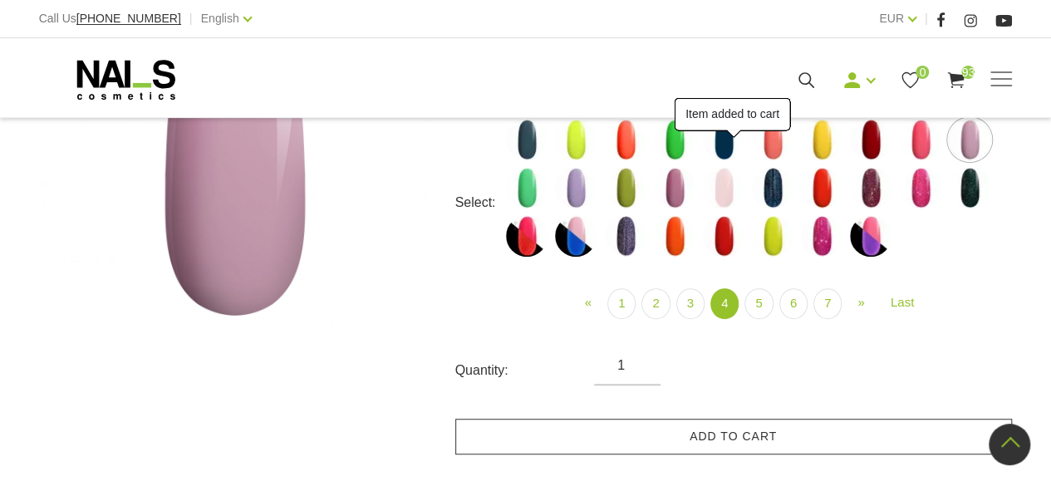
click at [816, 424] on link "Add to cart" at bounding box center [733, 437] width 557 height 36
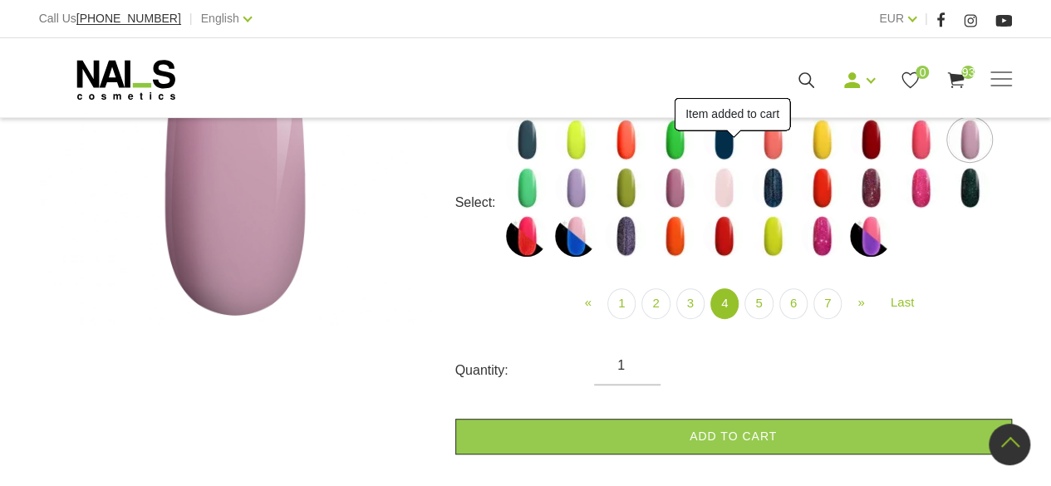
click at [523, 189] on img at bounding box center [527, 188] width 42 height 42
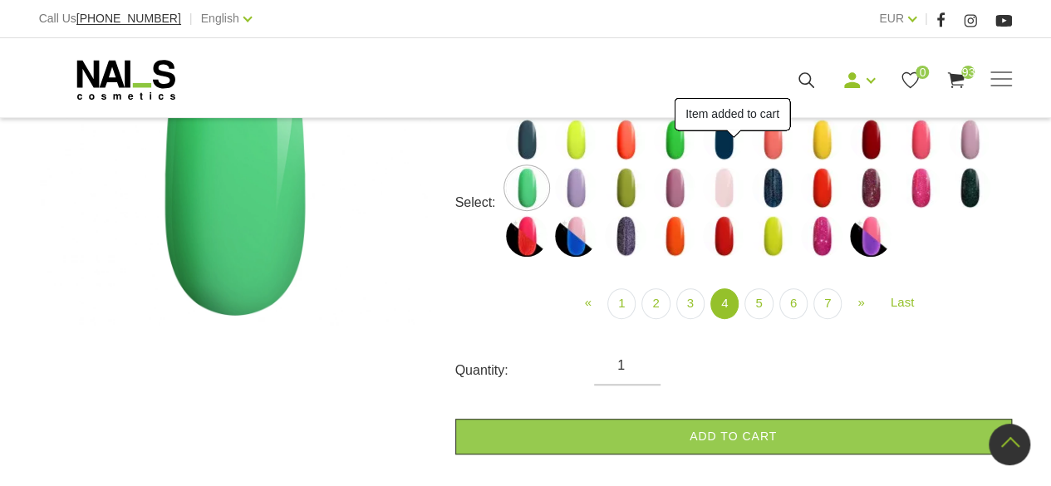
click at [694, 420] on link "Add to cart" at bounding box center [733, 437] width 557 height 36
click at [581, 194] on img at bounding box center [576, 188] width 42 height 42
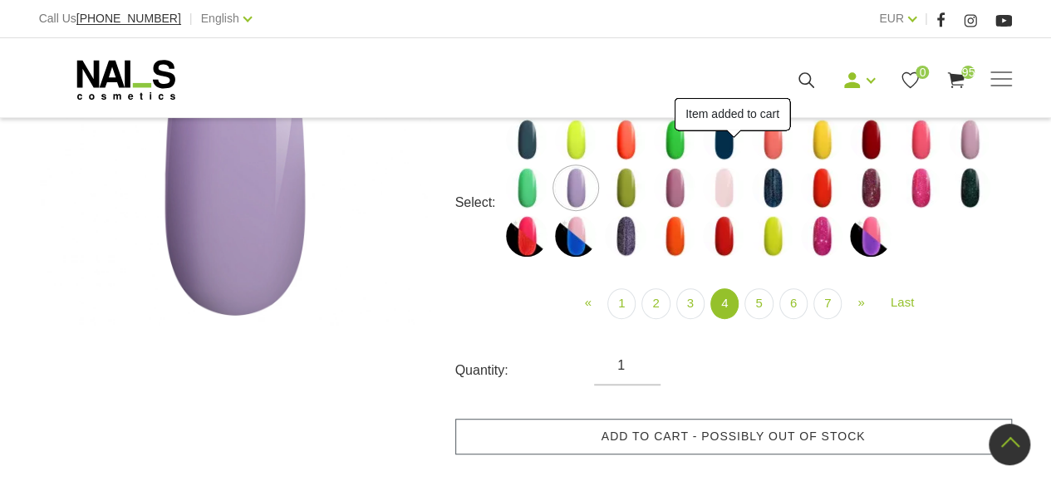
click at [713, 422] on link "Add to cart - possibly out of stock" at bounding box center [733, 437] width 557 height 36
click at [630, 193] on img at bounding box center [626, 188] width 42 height 42
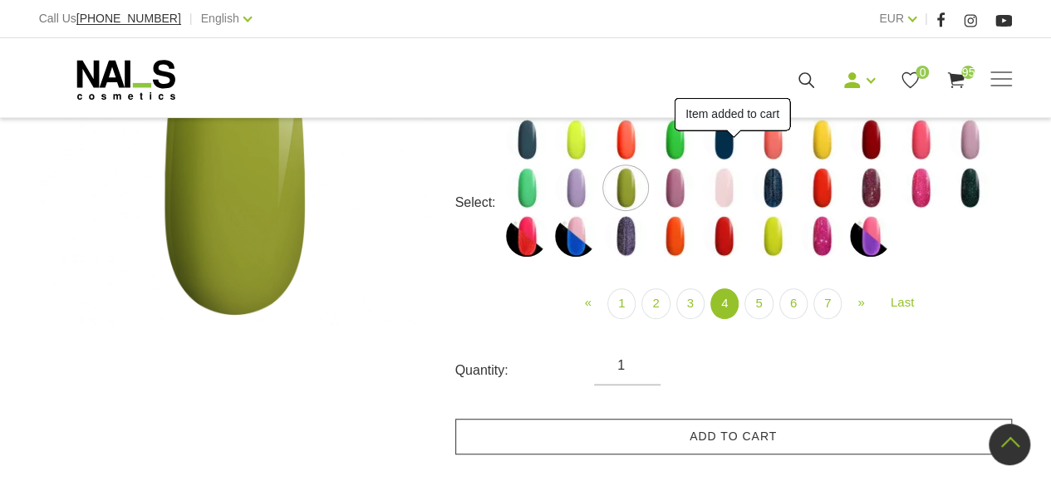
click at [723, 426] on link "Add to cart" at bounding box center [733, 437] width 557 height 36
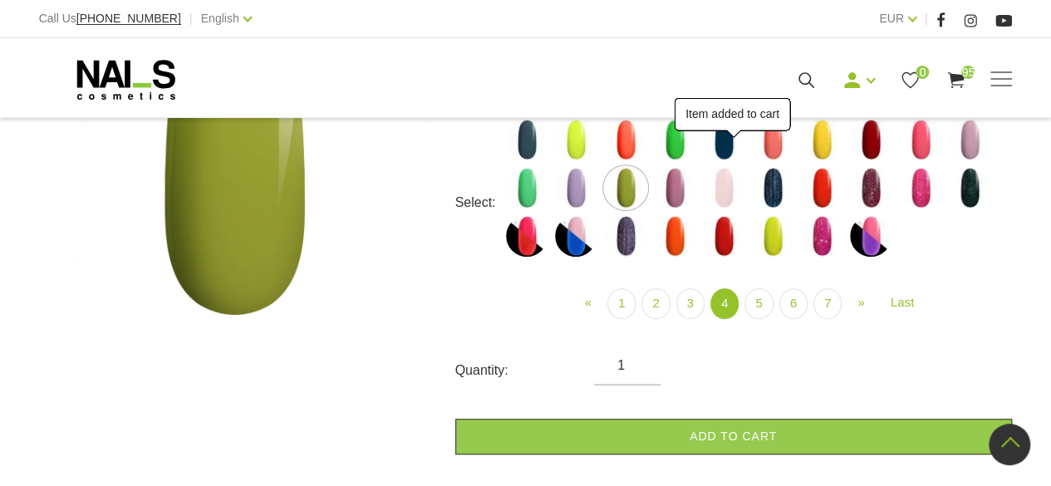
click at [677, 192] on img at bounding box center [675, 188] width 42 height 42
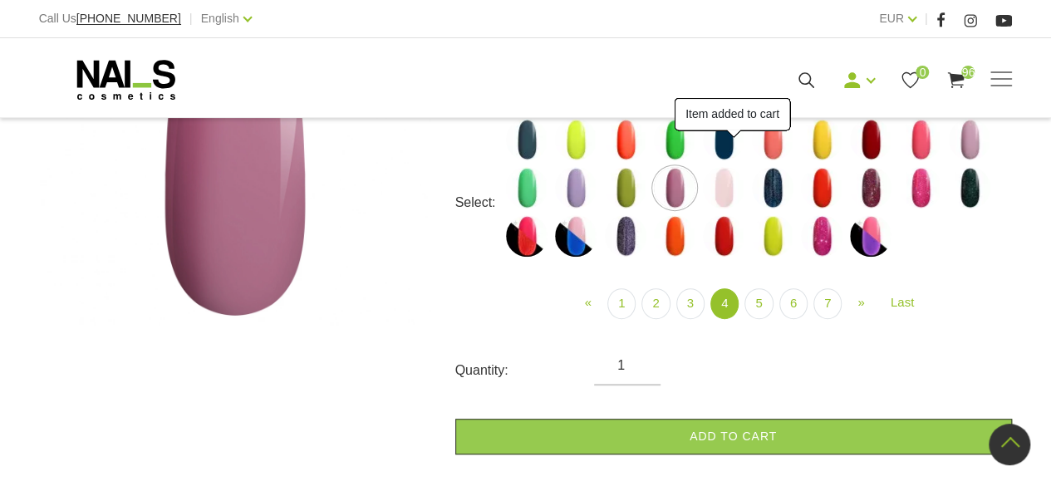
click at [727, 180] on img at bounding box center [724, 188] width 42 height 42
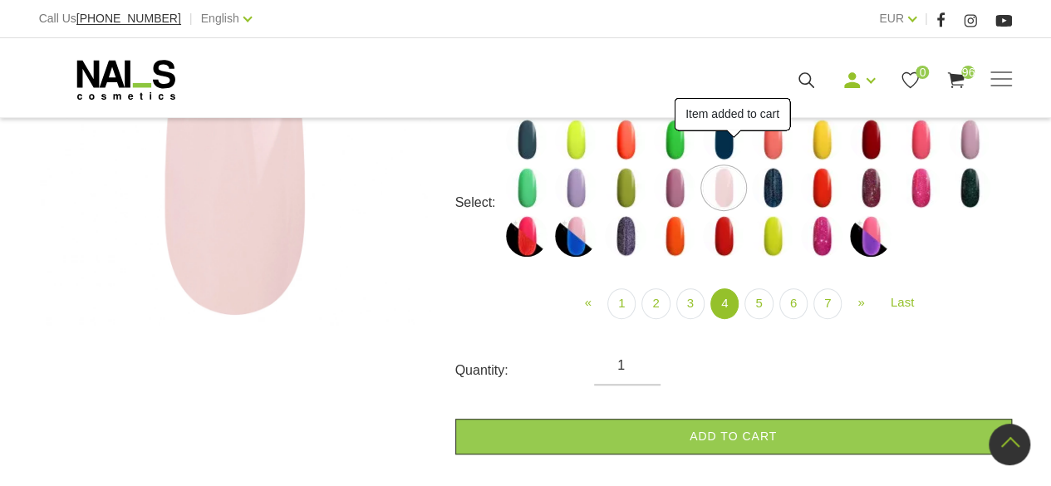
click at [776, 185] on img at bounding box center [773, 188] width 42 height 42
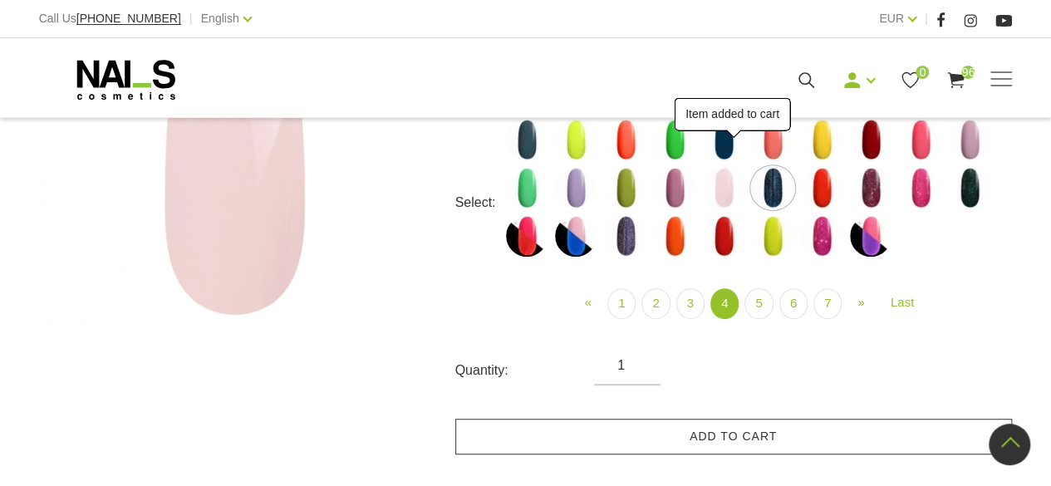
click at [767, 425] on link "Add to cart" at bounding box center [733, 437] width 557 height 36
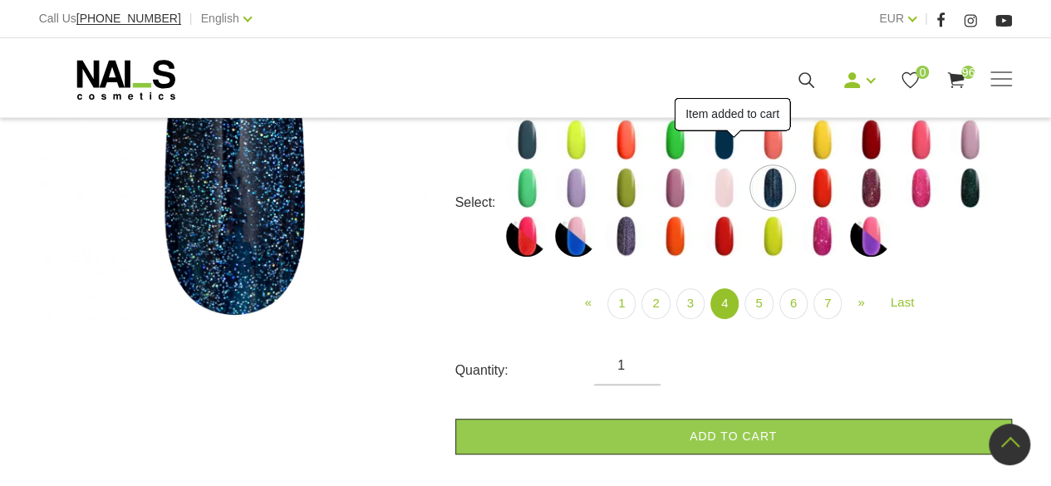
click at [824, 183] on img at bounding box center [822, 188] width 42 height 42
click at [781, 420] on link "Add to cart" at bounding box center [733, 437] width 557 height 36
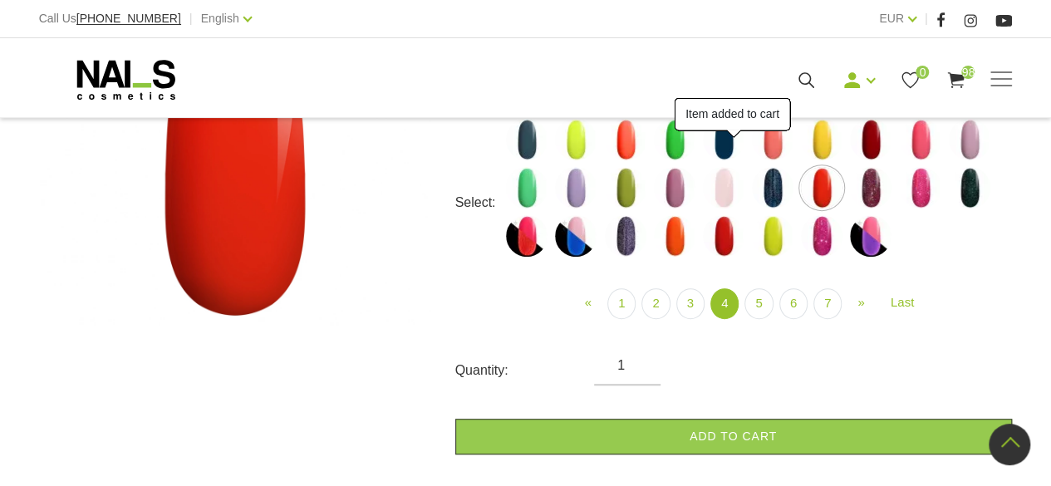
click at [869, 196] on img at bounding box center [871, 188] width 42 height 42
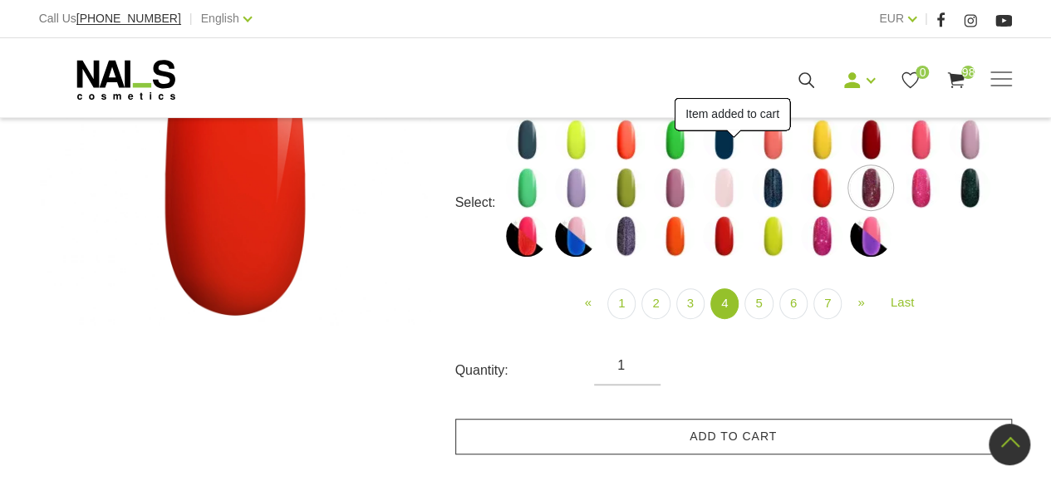
click at [788, 421] on link "Add to cart" at bounding box center [733, 437] width 557 height 36
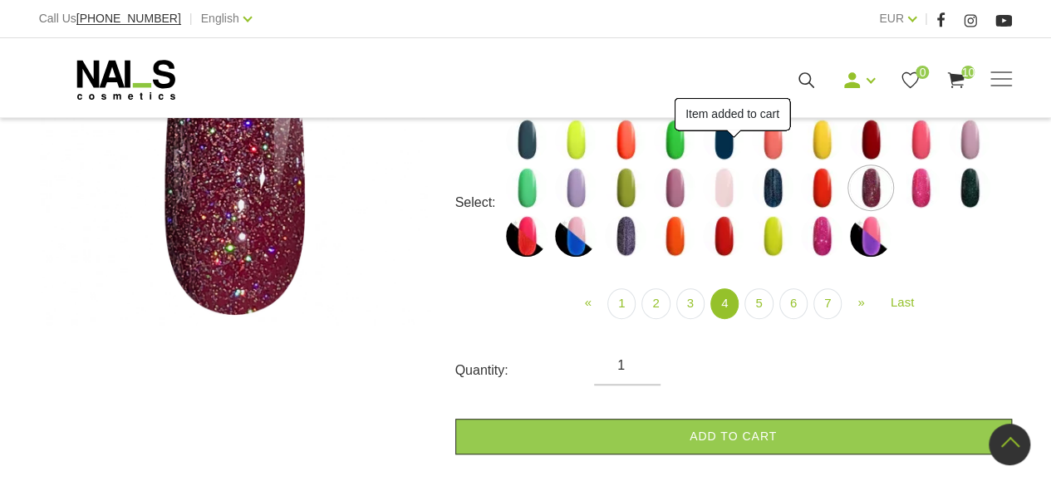
click at [925, 190] on img at bounding box center [921, 188] width 42 height 42
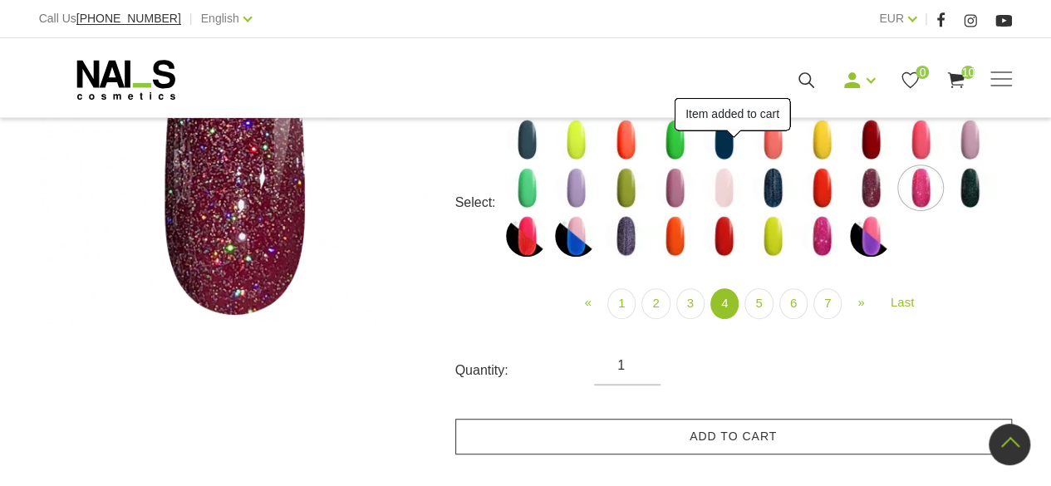
click at [840, 419] on link "Add to cart" at bounding box center [733, 437] width 557 height 36
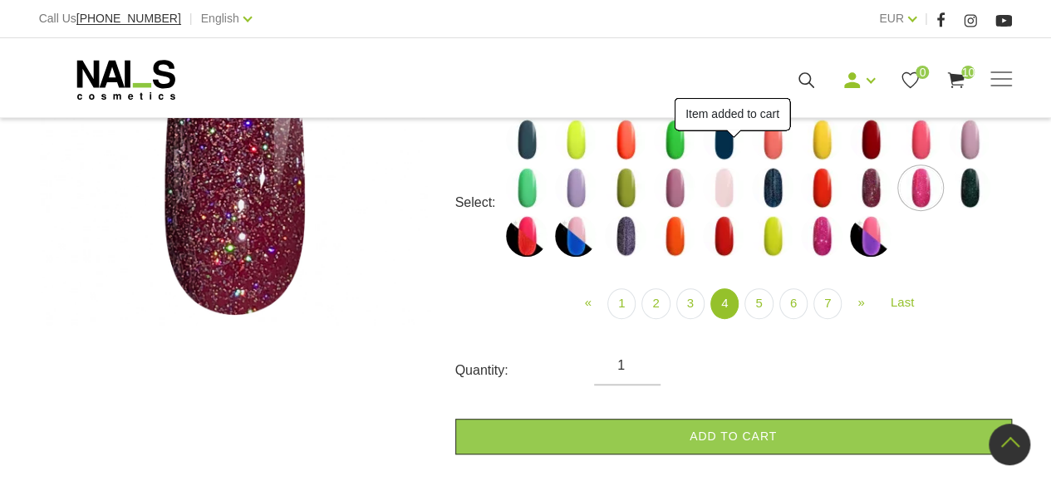
click at [974, 192] on img at bounding box center [970, 188] width 42 height 42
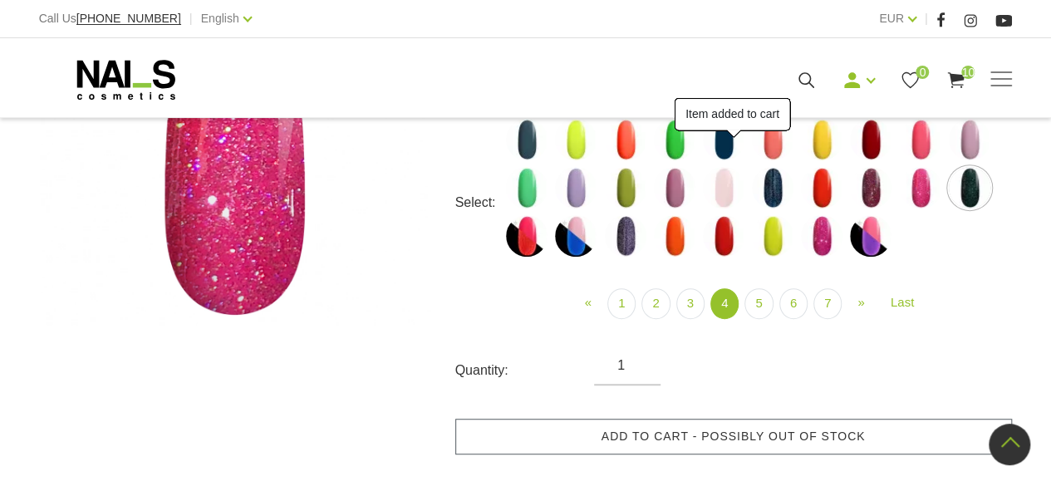
click at [817, 422] on link "Add to cart - possibly out of stock" at bounding box center [733, 437] width 557 height 36
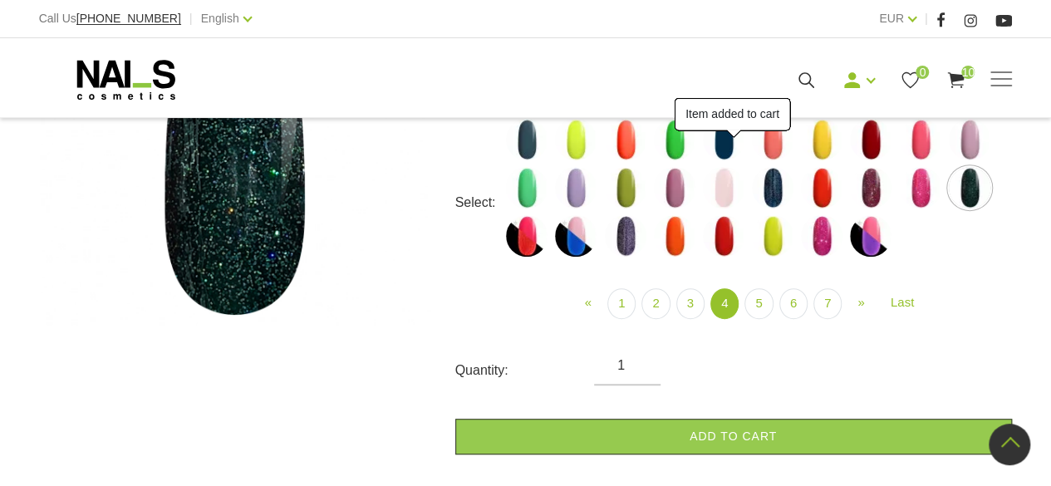
click at [530, 243] on img at bounding box center [527, 236] width 42 height 42
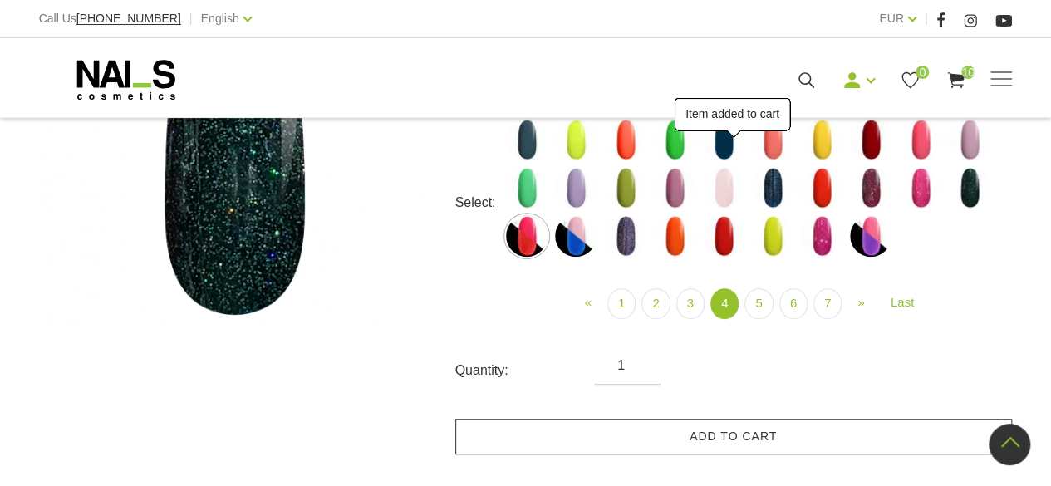
click at [670, 429] on link "Add to cart" at bounding box center [733, 437] width 557 height 36
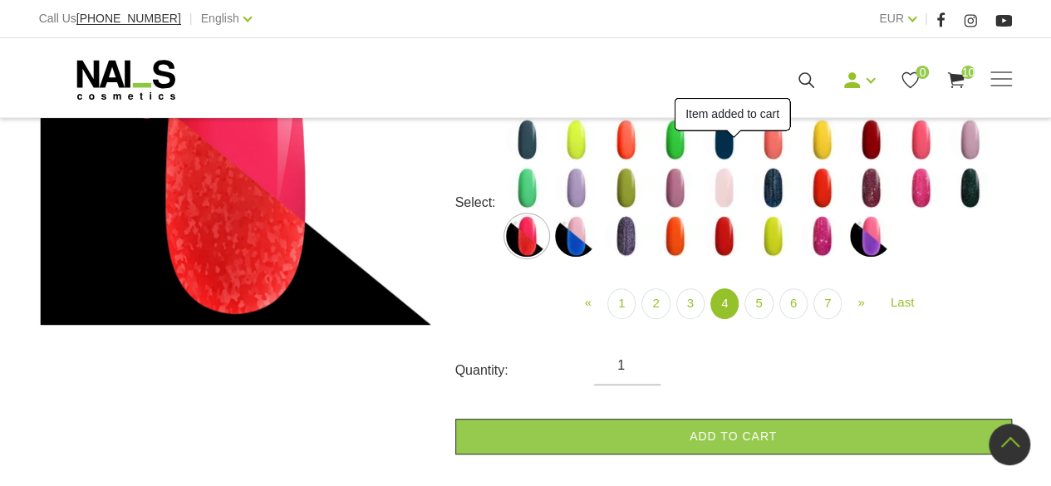
click at [581, 248] on img at bounding box center [576, 236] width 42 height 42
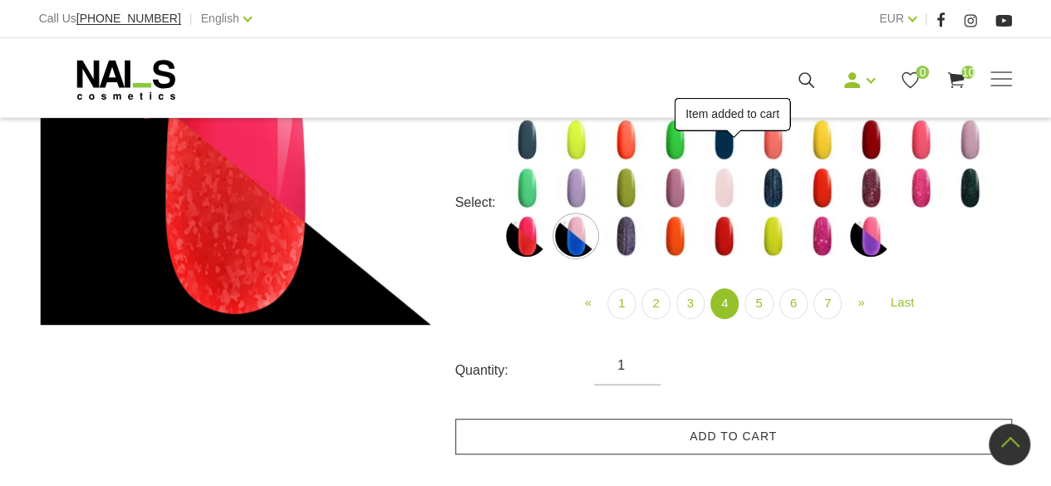
click at [696, 435] on link "Add to cart" at bounding box center [733, 437] width 557 height 36
click at [629, 235] on img at bounding box center [626, 236] width 42 height 42
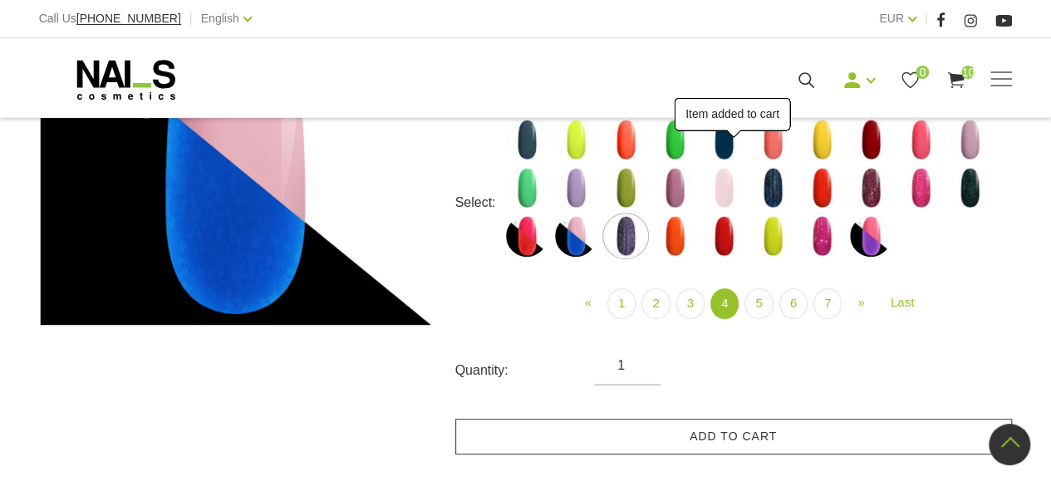
click at [726, 432] on link "Add to cart" at bounding box center [733, 437] width 557 height 36
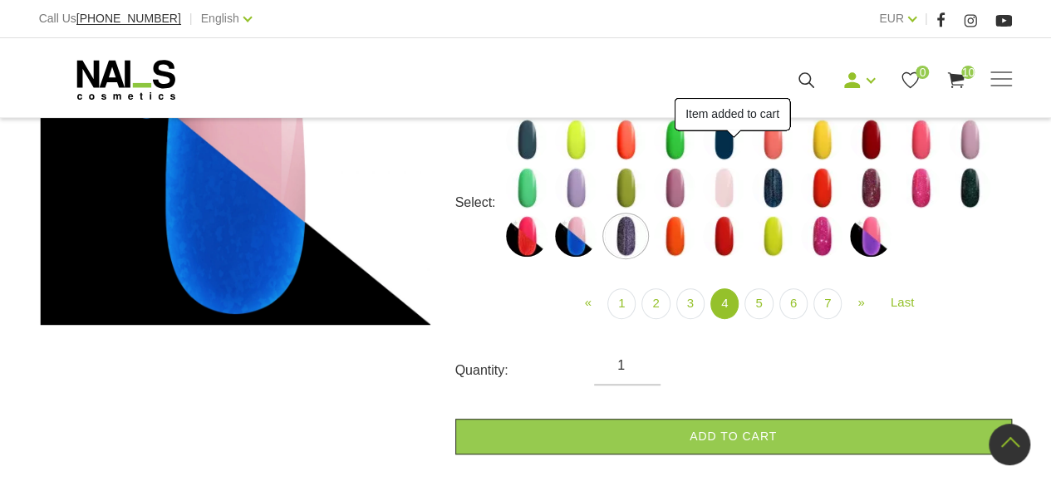
click at [679, 234] on img at bounding box center [675, 236] width 42 height 42
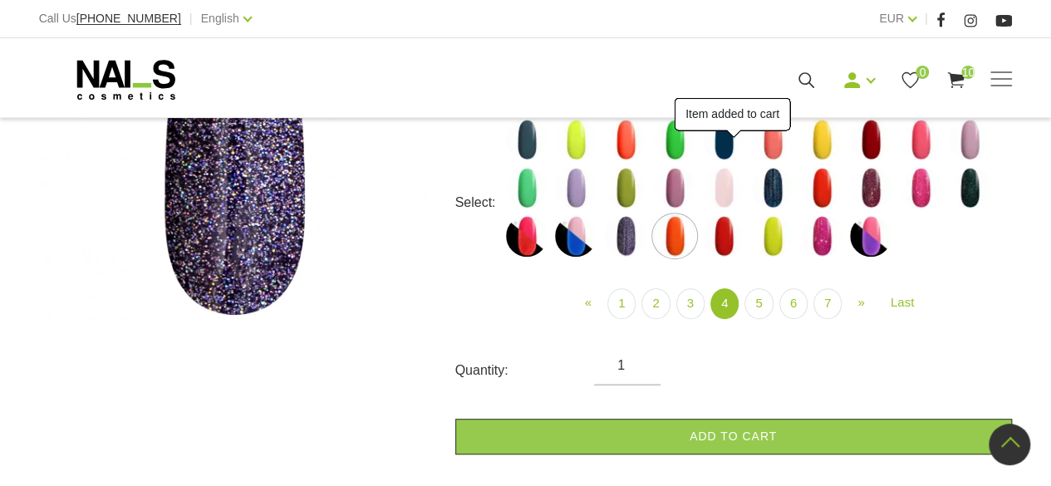
click at [730, 435] on link "Add to cart" at bounding box center [733, 437] width 557 height 36
click at [726, 233] on img at bounding box center [724, 236] width 42 height 42
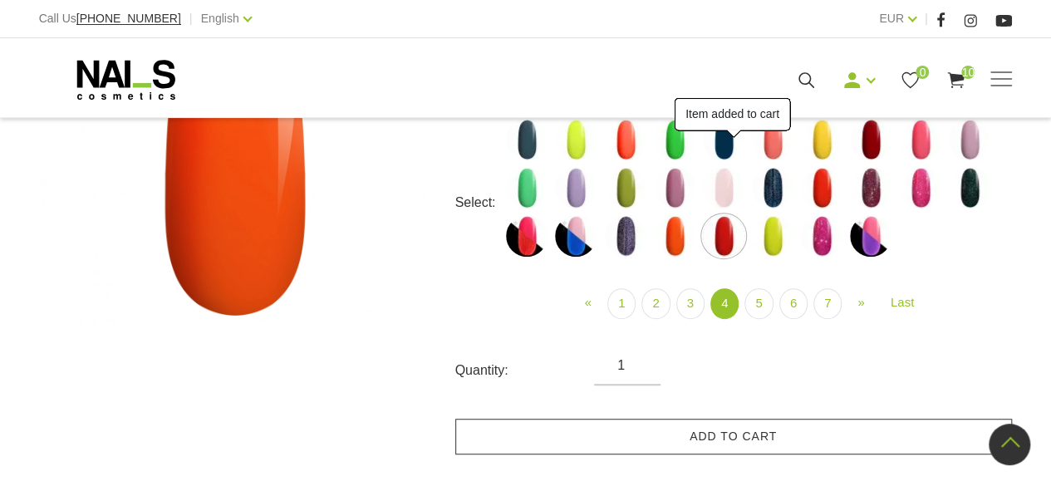
click at [763, 432] on link "Add to cart" at bounding box center [733, 437] width 557 height 36
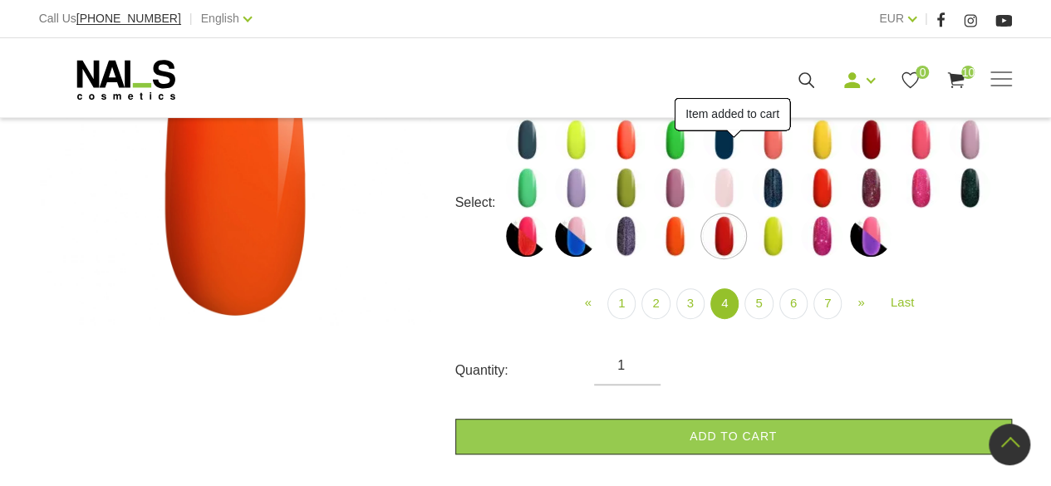
click at [778, 240] on img at bounding box center [773, 236] width 42 height 42
click at [778, 420] on link "Add to cart" at bounding box center [733, 437] width 557 height 36
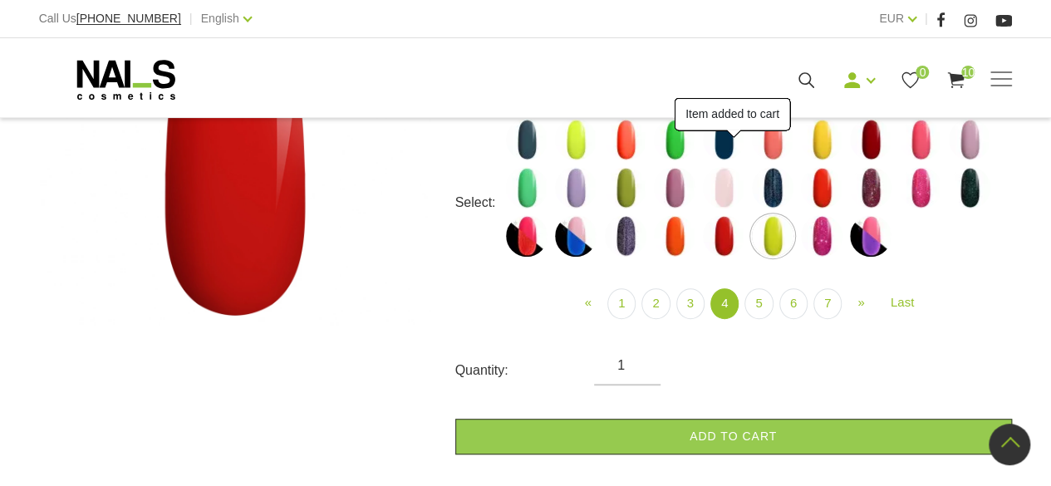
click at [822, 238] on img at bounding box center [822, 236] width 42 height 42
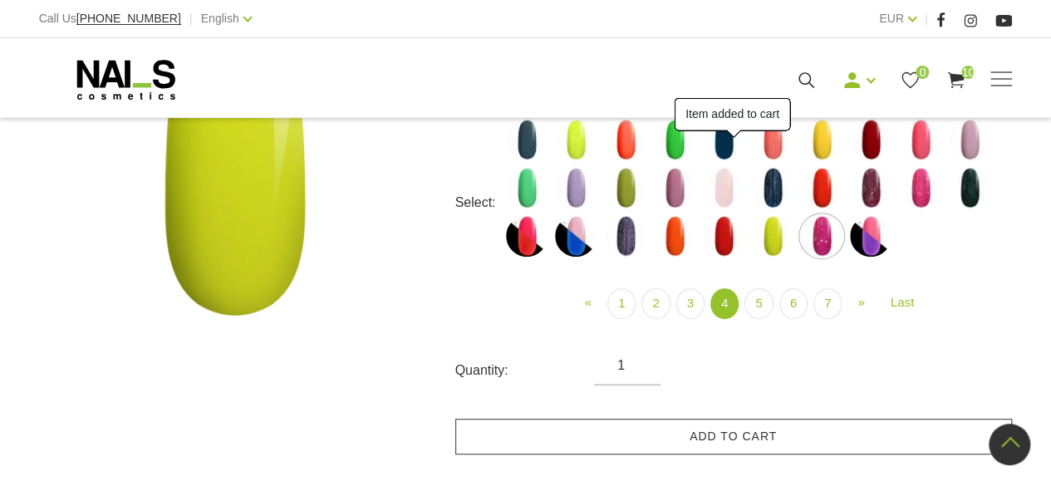
click at [781, 440] on link "Add to cart" at bounding box center [733, 437] width 557 height 36
click at [879, 238] on img at bounding box center [871, 236] width 42 height 42
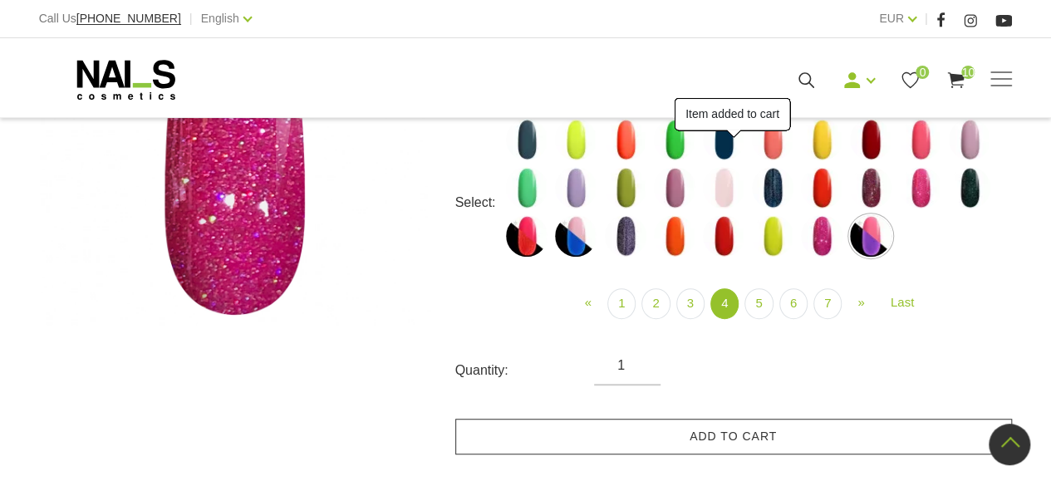
click at [797, 433] on link "Add to cart" at bounding box center [733, 437] width 557 height 36
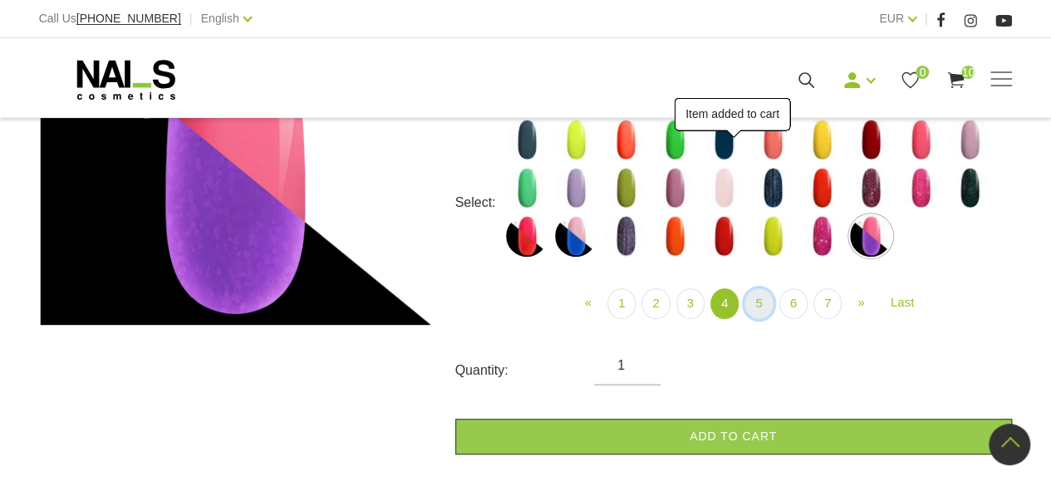
click at [758, 302] on link "5" at bounding box center [758, 303] width 28 height 31
click at [528, 148] on img at bounding box center [527, 140] width 42 height 42
select select "4183"
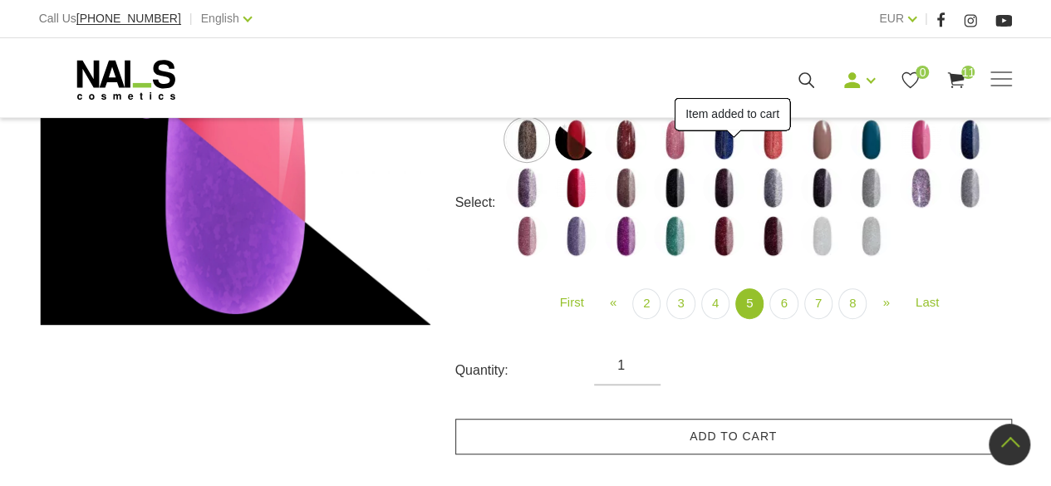
click at [711, 424] on link "Add to cart" at bounding box center [733, 437] width 557 height 36
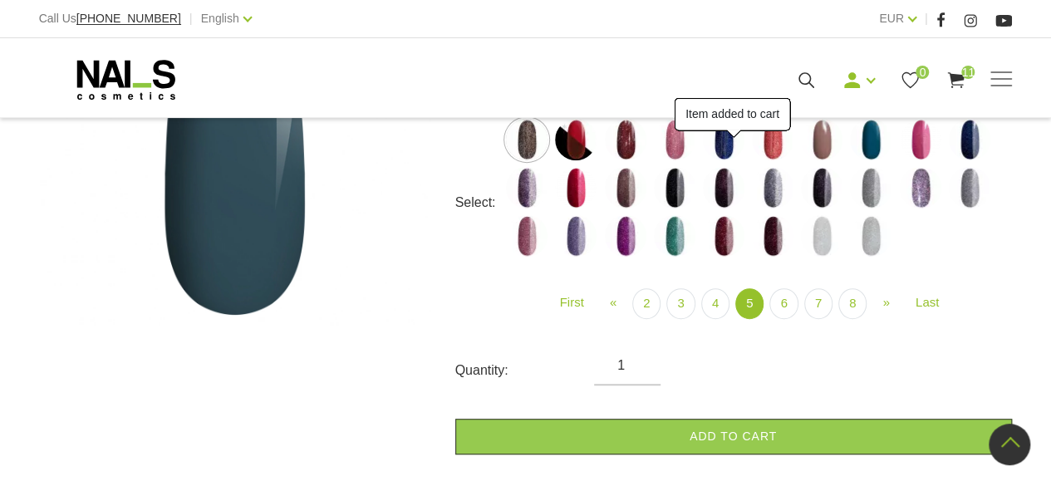
click at [578, 146] on img at bounding box center [576, 140] width 42 height 42
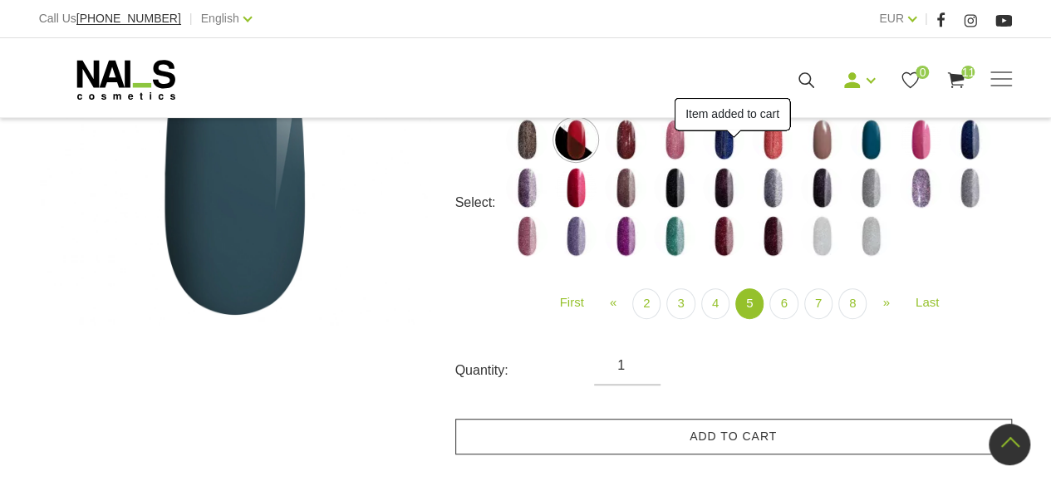
click at [729, 430] on link "Add to cart" at bounding box center [733, 437] width 557 height 36
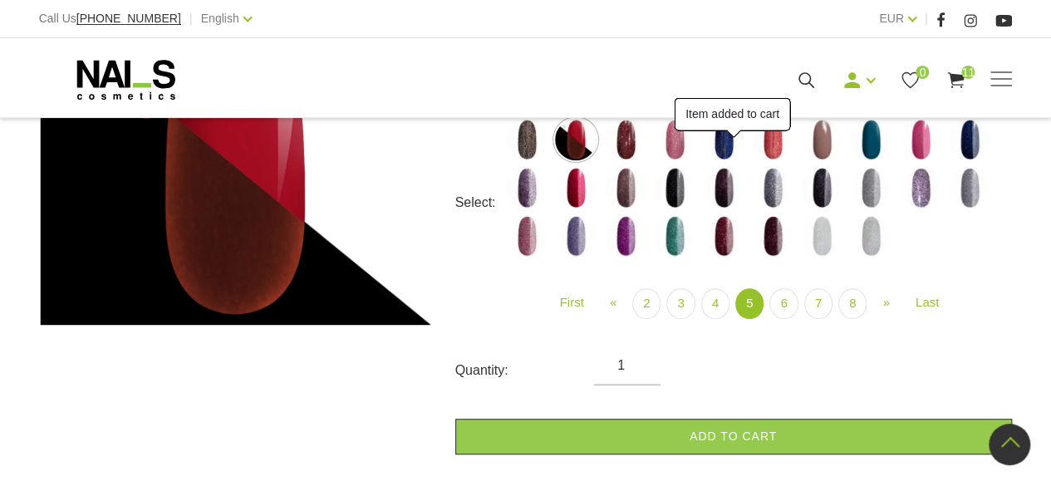
click at [636, 146] on img at bounding box center [626, 140] width 42 height 42
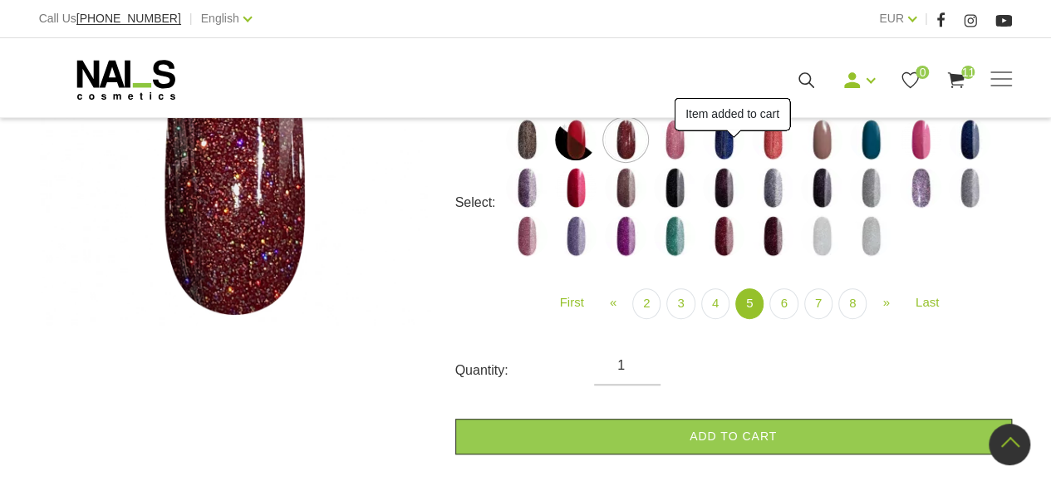
click at [679, 148] on img at bounding box center [675, 140] width 42 height 42
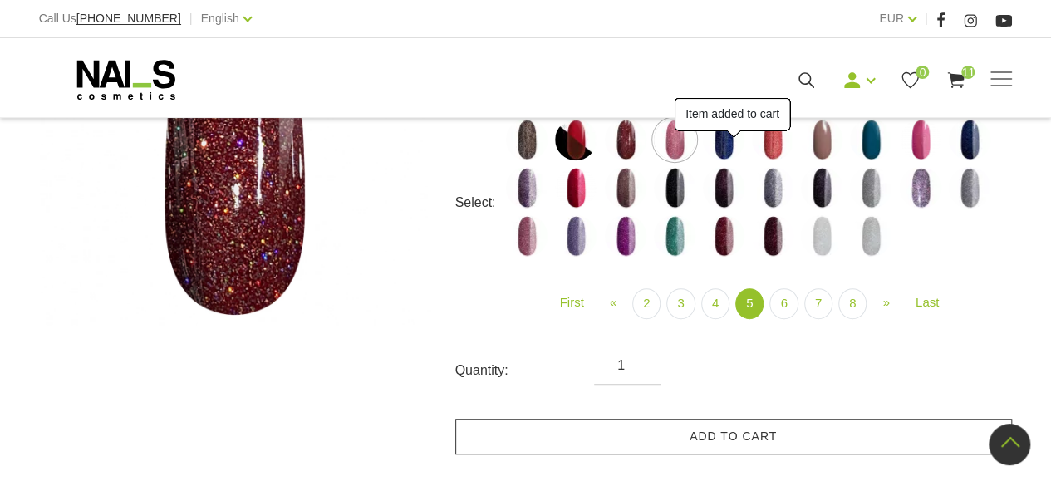
click at [777, 445] on link "Add to cart" at bounding box center [733, 437] width 557 height 36
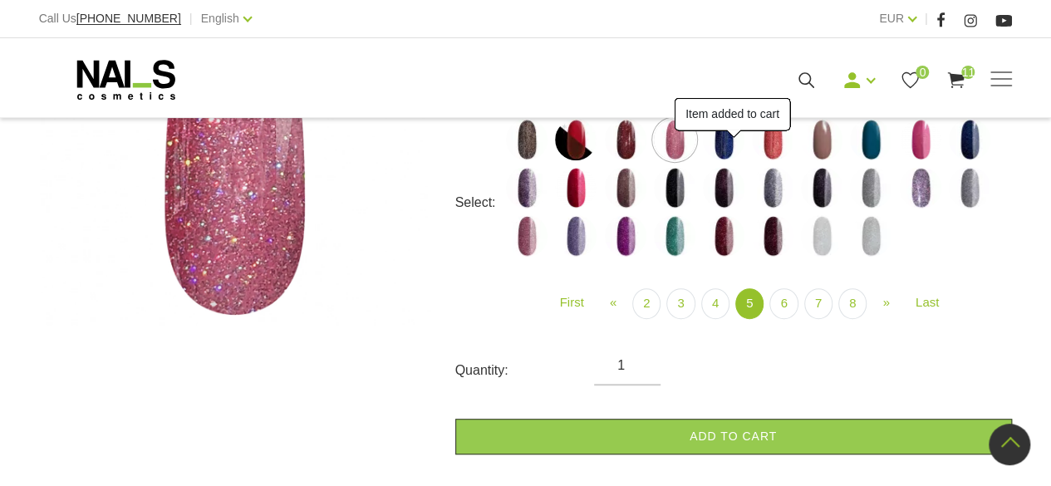
click at [720, 148] on img at bounding box center [724, 140] width 42 height 42
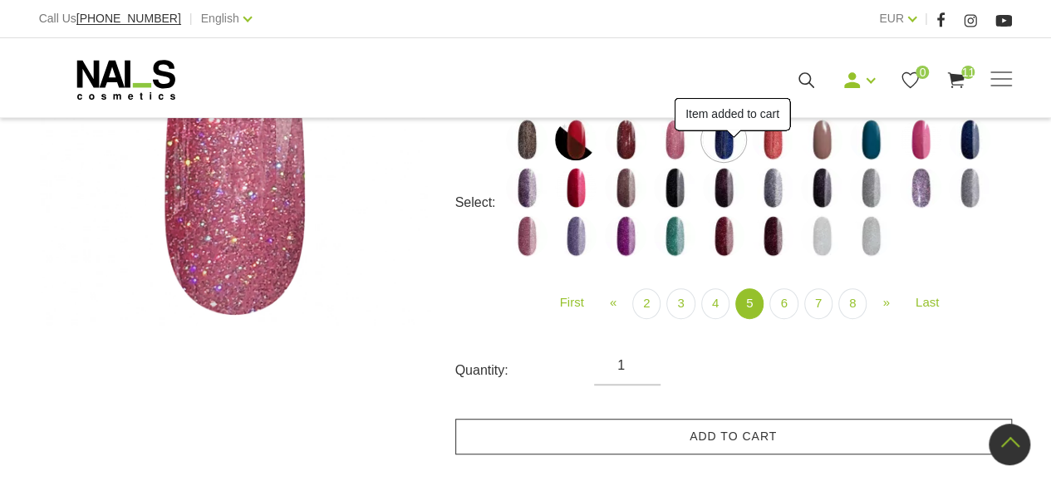
click at [784, 424] on link "Add to cart" at bounding box center [733, 437] width 557 height 36
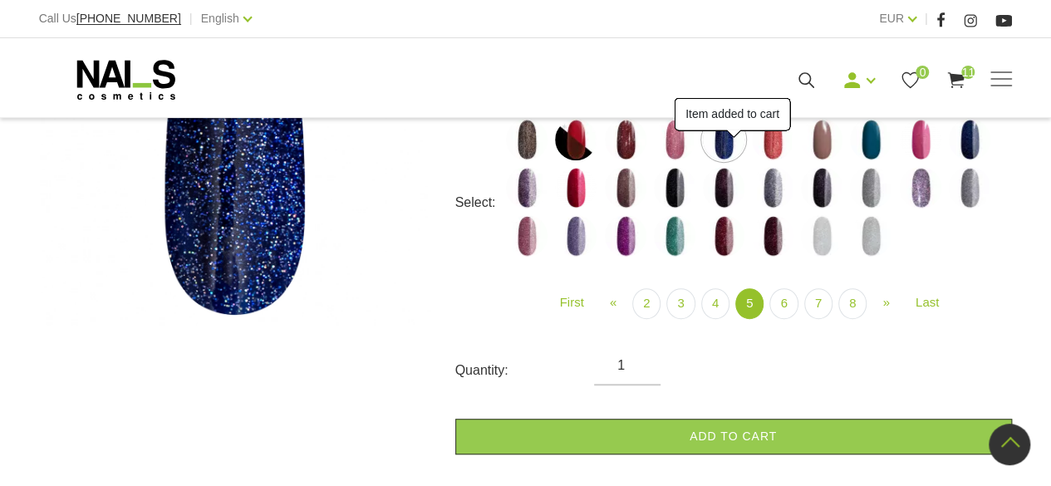
click at [773, 140] on img at bounding box center [773, 140] width 42 height 42
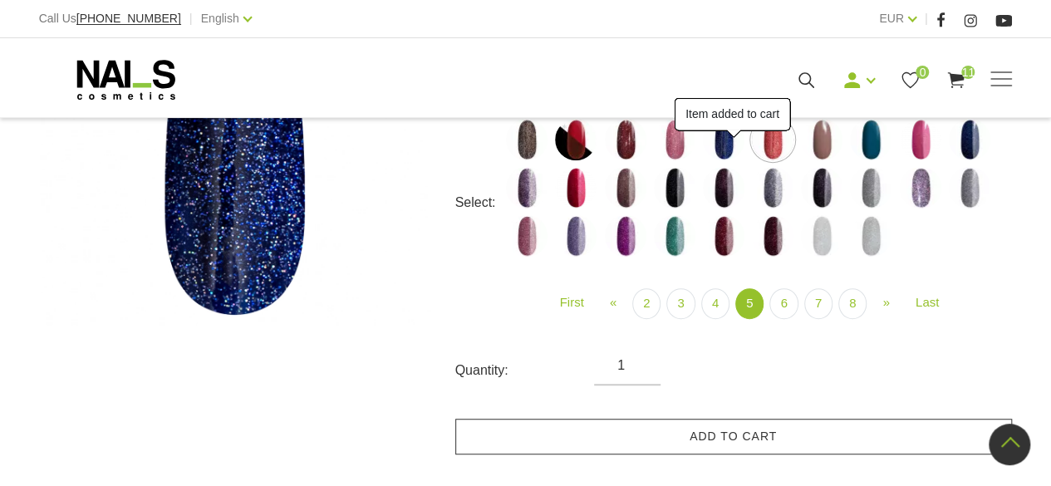
click at [810, 419] on link "Add to cart" at bounding box center [733, 437] width 557 height 36
click at [822, 138] on img at bounding box center [822, 140] width 42 height 42
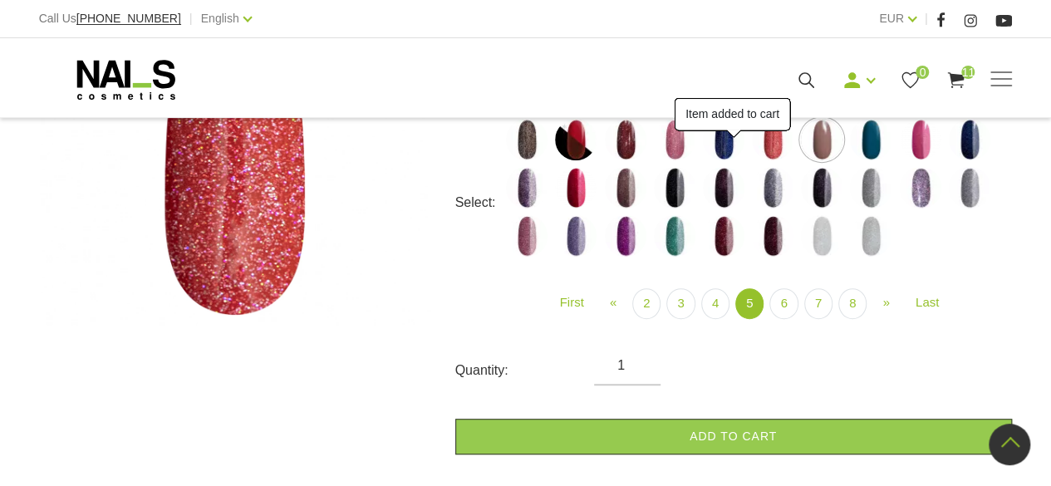
click at [808, 433] on link "Add to cart" at bounding box center [733, 437] width 557 height 36
click at [872, 141] on img at bounding box center [871, 140] width 42 height 42
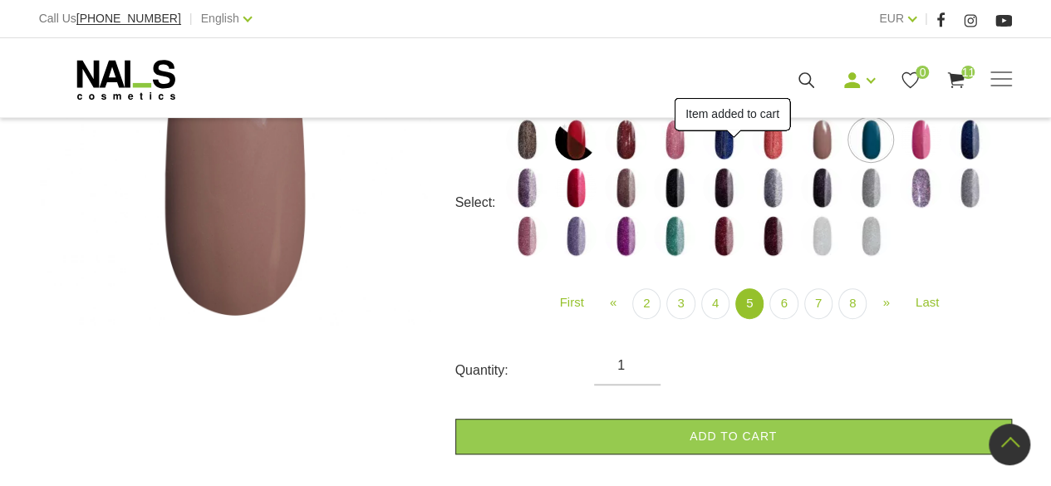
click at [822, 420] on link "Add to cart" at bounding box center [733, 437] width 557 height 36
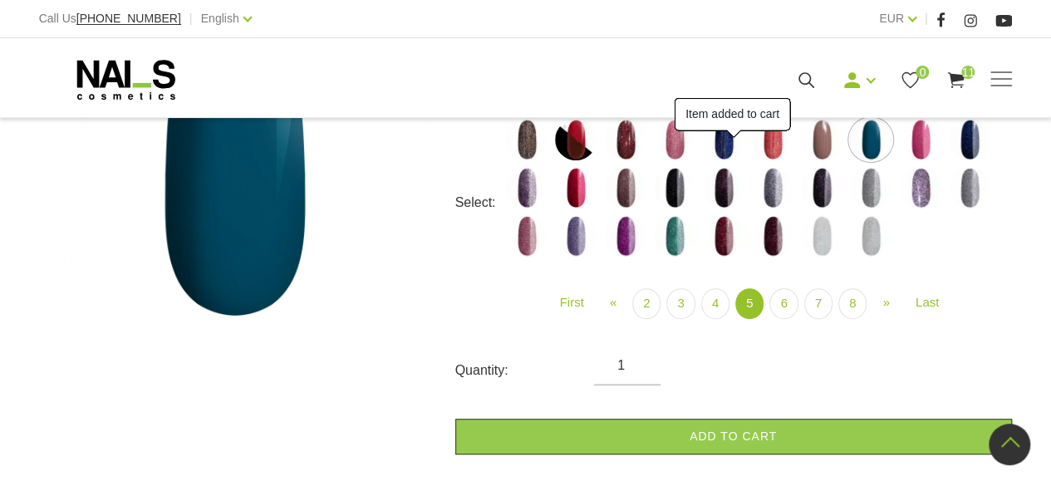
click at [924, 140] on img at bounding box center [921, 140] width 42 height 42
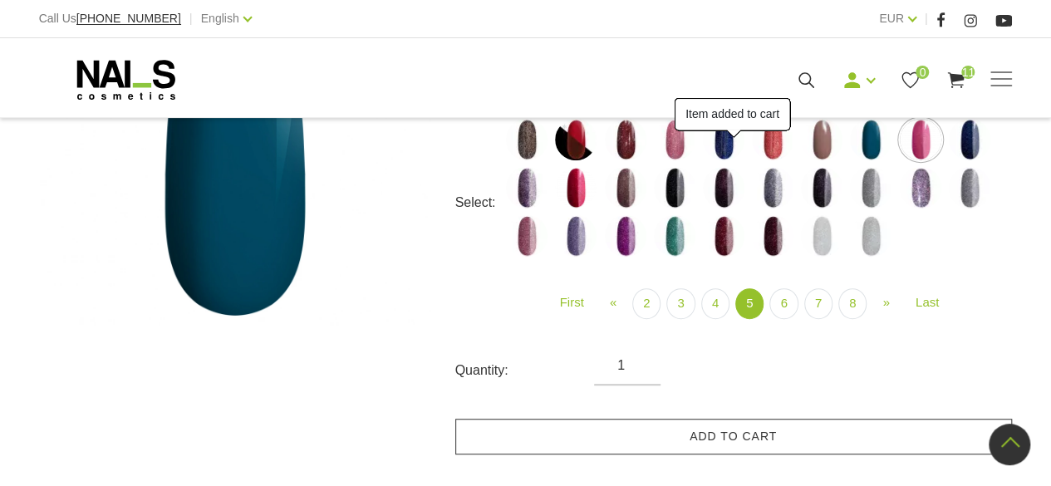
click at [827, 426] on link "Add to cart" at bounding box center [733, 437] width 557 height 36
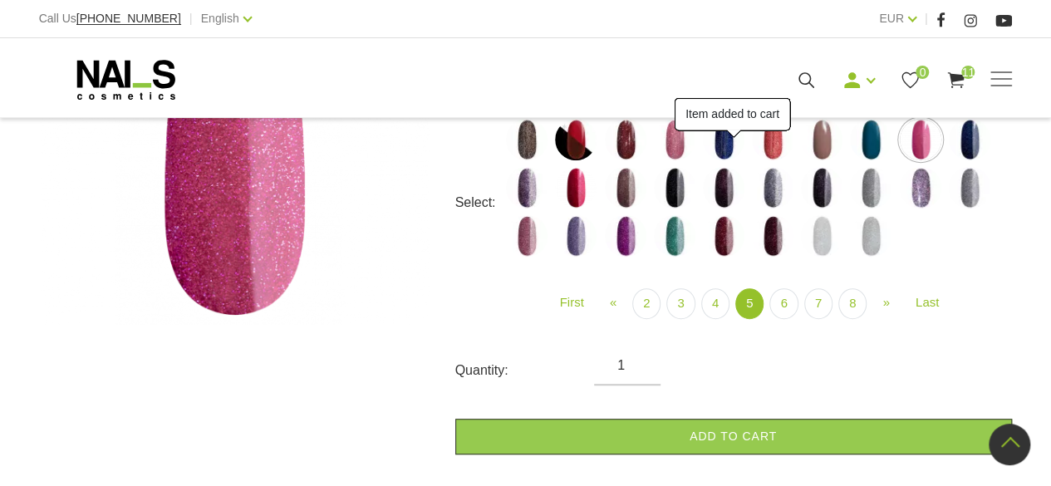
click at [977, 145] on img at bounding box center [970, 140] width 42 height 42
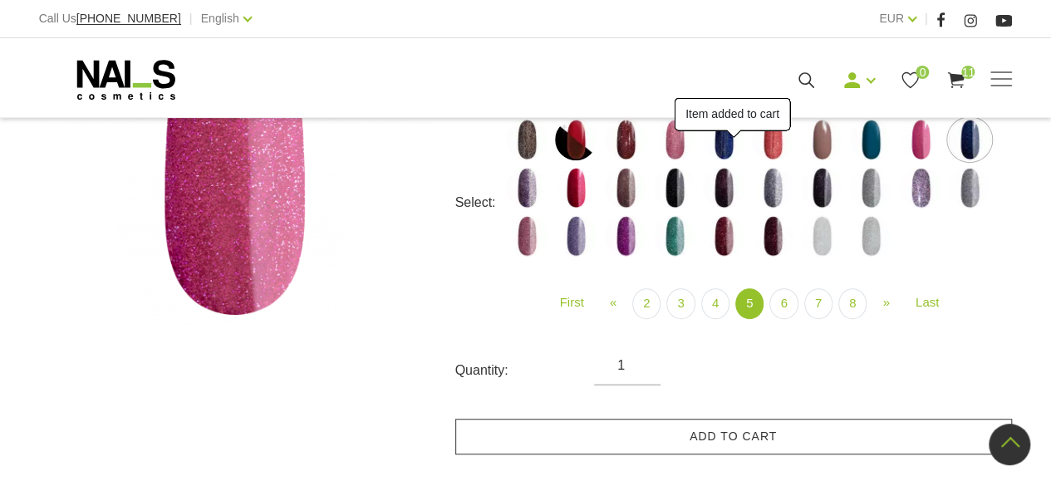
click at [810, 432] on link "Add to cart" at bounding box center [733, 437] width 557 height 36
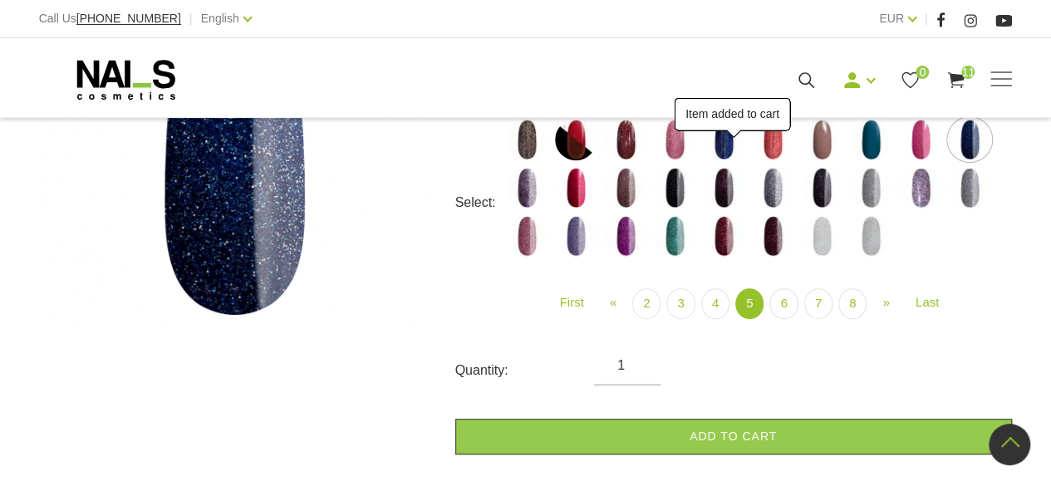
click at [532, 184] on img at bounding box center [527, 188] width 42 height 42
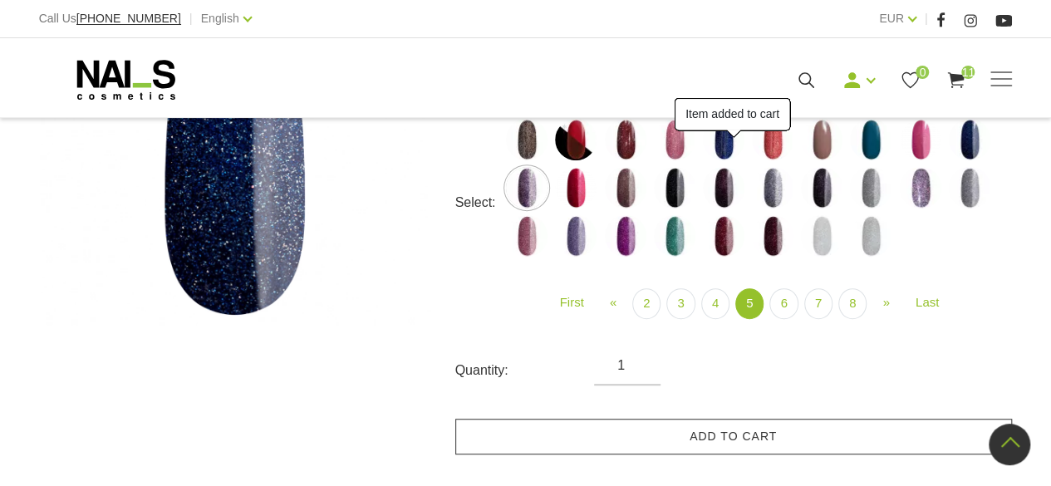
click at [678, 425] on link "Add to cart" at bounding box center [733, 437] width 557 height 36
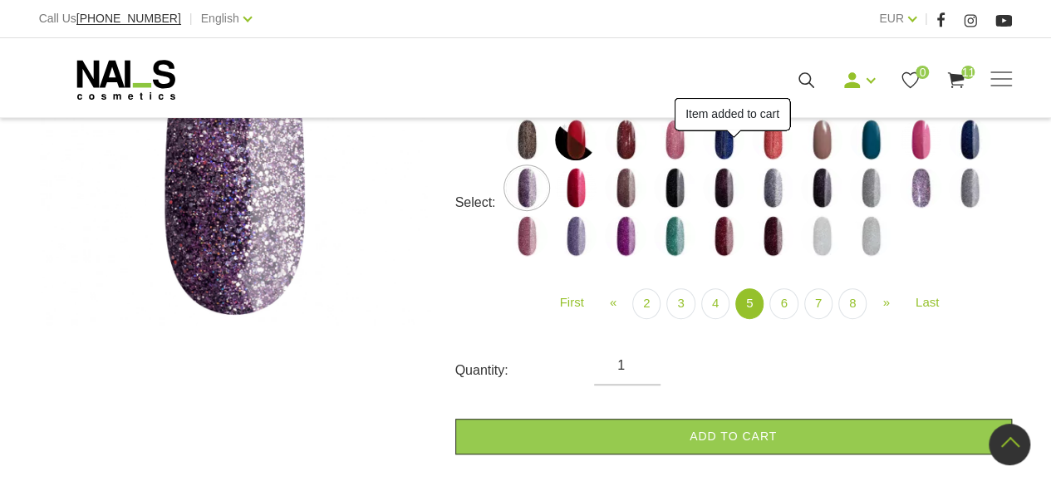
click at [583, 189] on img at bounding box center [576, 188] width 42 height 42
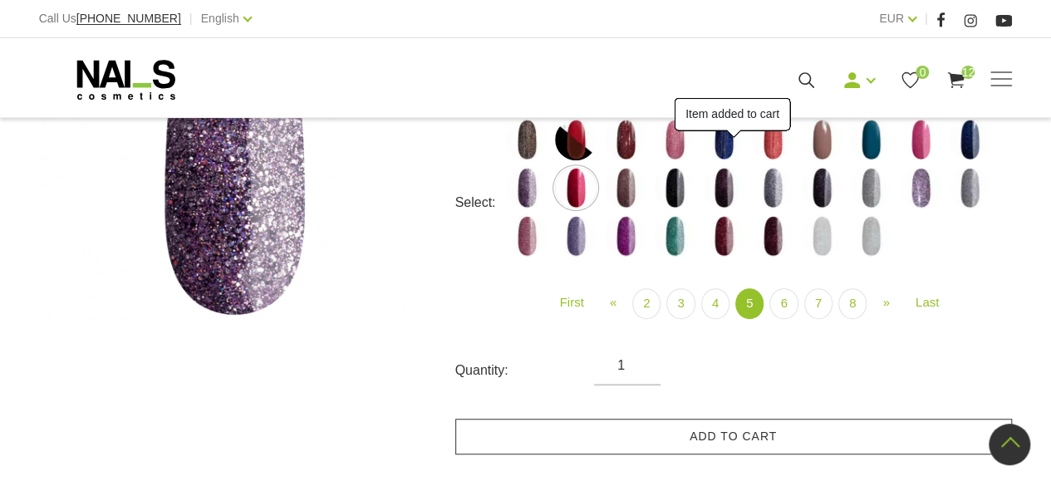
click at [726, 434] on link "Add to cart" at bounding box center [733, 437] width 557 height 36
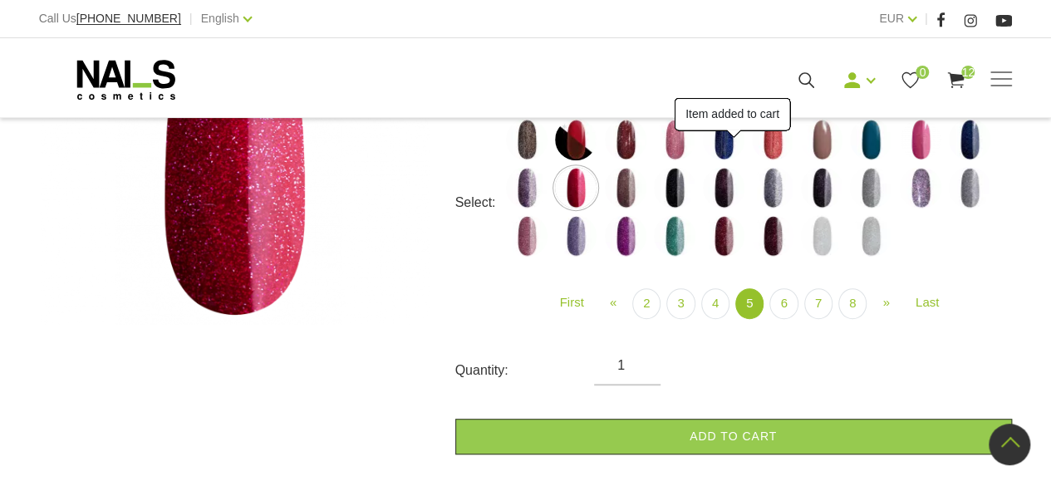
click at [630, 194] on img at bounding box center [626, 188] width 42 height 42
click at [736, 430] on link "Add to cart" at bounding box center [733, 437] width 557 height 36
click at [679, 184] on img at bounding box center [675, 188] width 42 height 42
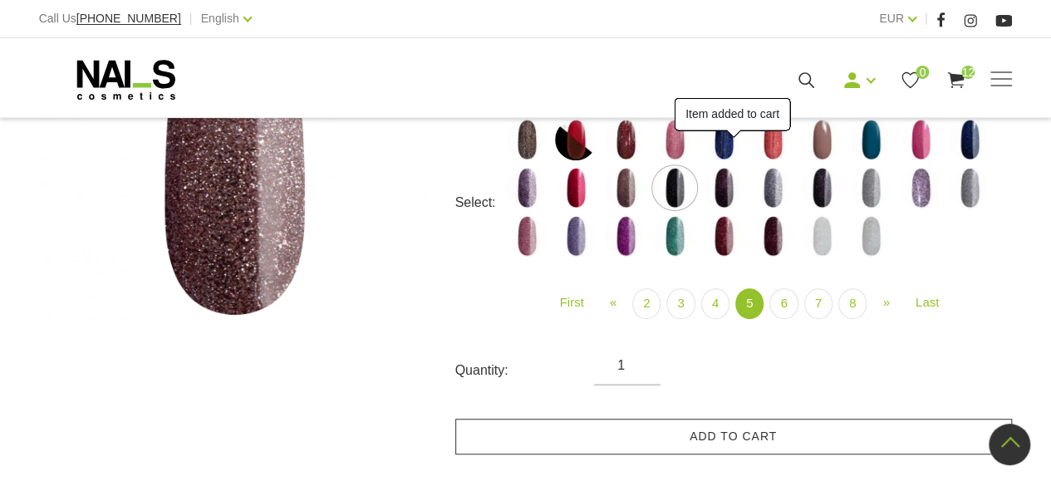
click at [771, 434] on link "Add to cart" at bounding box center [733, 437] width 557 height 36
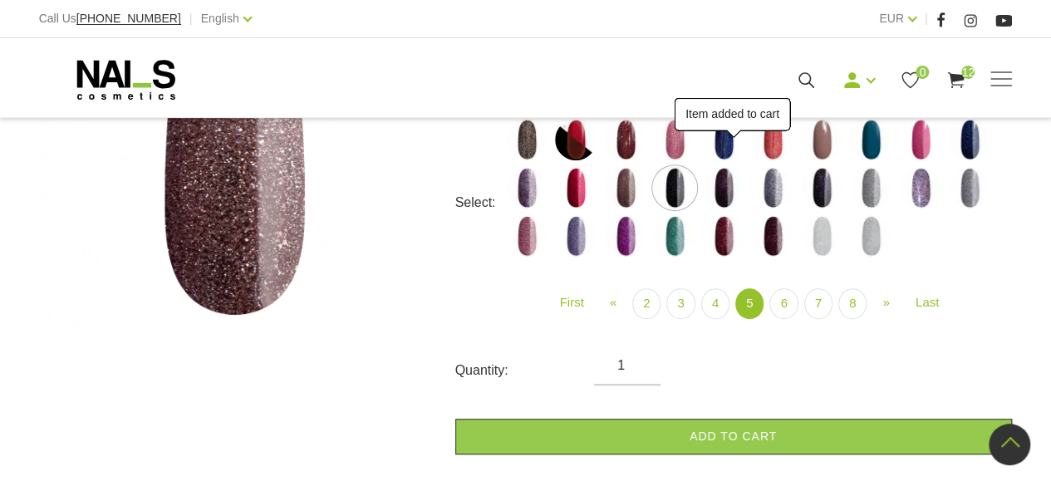
click at [728, 189] on img at bounding box center [724, 188] width 42 height 42
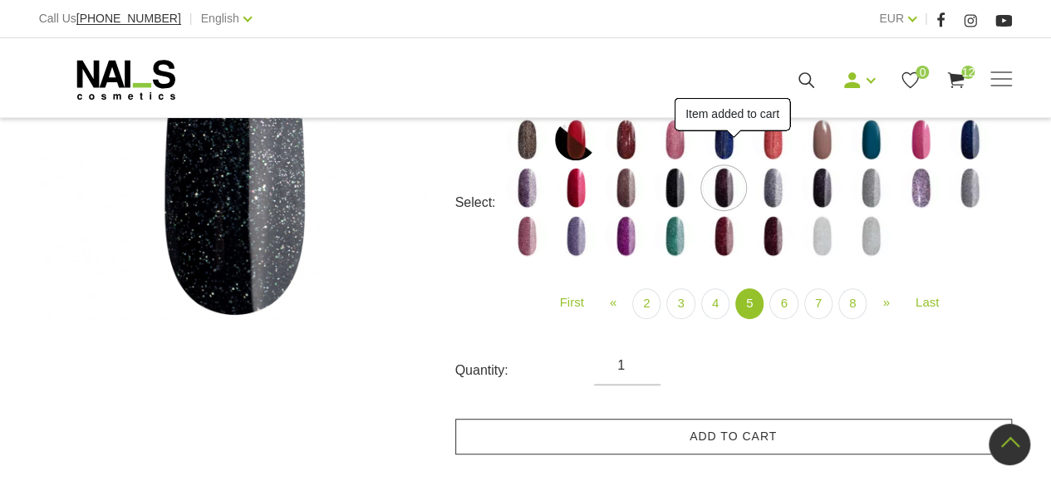
click at [741, 424] on link "Add to cart" at bounding box center [733, 437] width 557 height 36
click at [774, 196] on img at bounding box center [773, 188] width 42 height 42
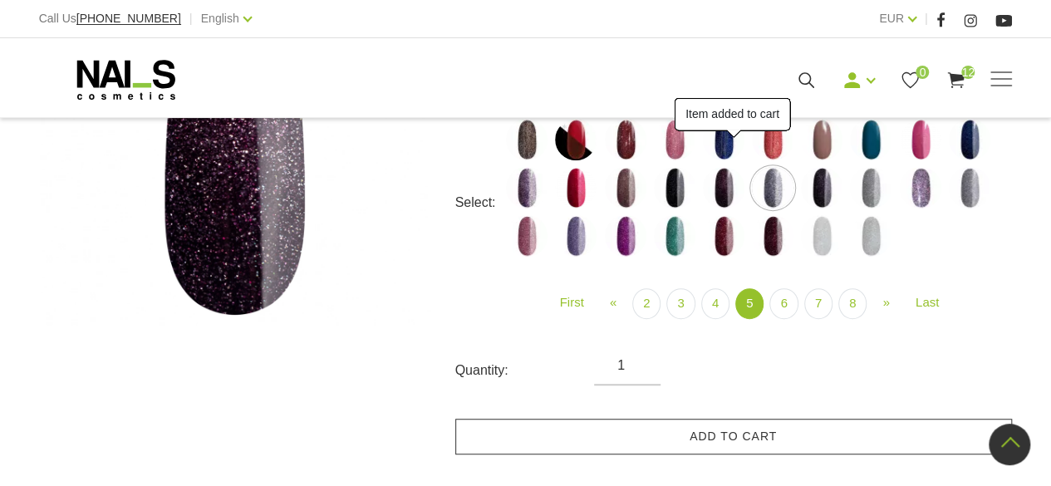
click at [778, 434] on link "Add to cart" at bounding box center [733, 437] width 557 height 36
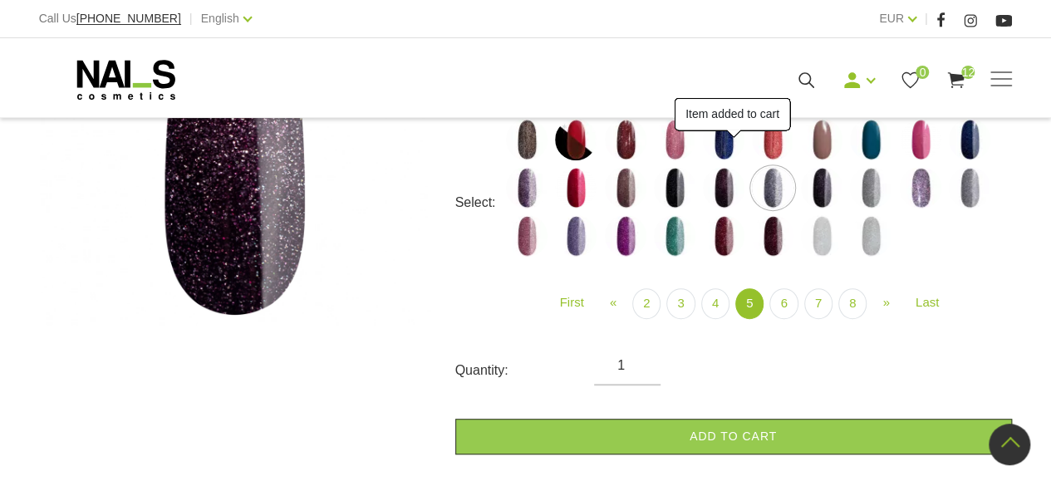
click at [824, 196] on img at bounding box center [822, 188] width 42 height 42
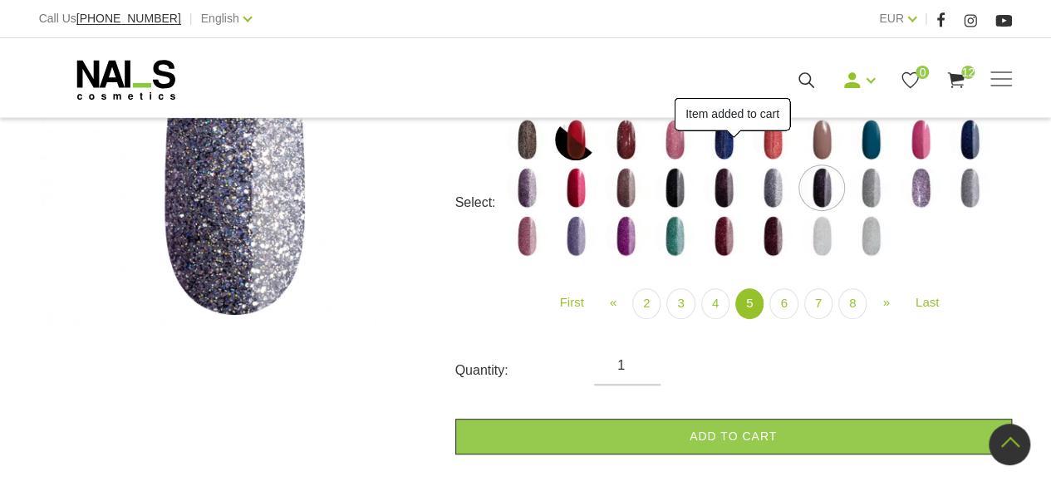
click at [801, 435] on link "Add to cart" at bounding box center [733, 437] width 557 height 36
click at [864, 190] on img at bounding box center [871, 188] width 42 height 42
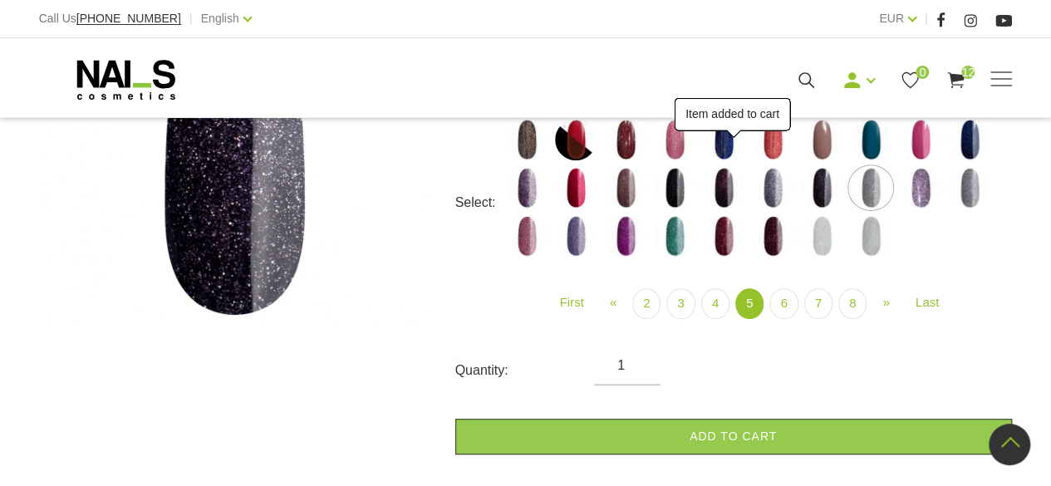
click at [919, 197] on img at bounding box center [921, 188] width 42 height 42
click at [832, 420] on link "Add to cart" at bounding box center [733, 437] width 557 height 36
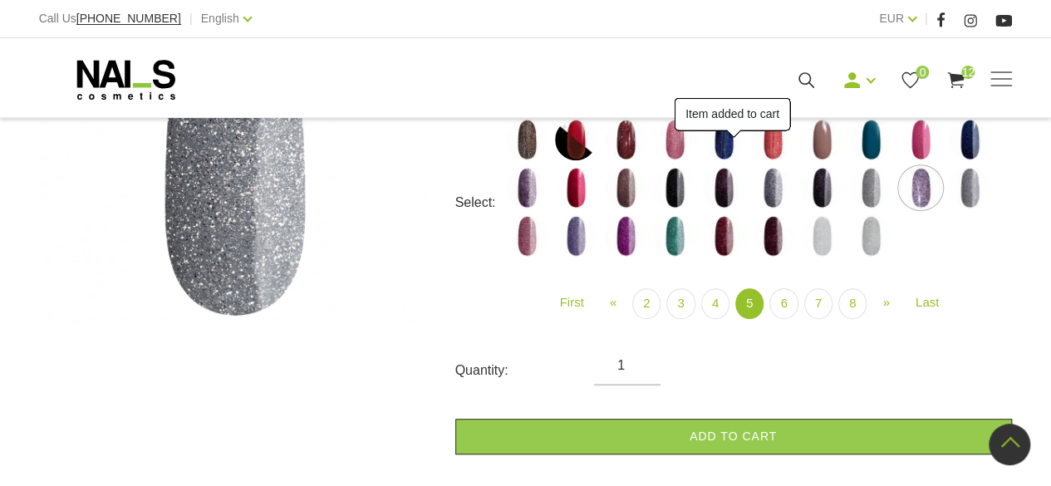
click at [977, 198] on img at bounding box center [970, 188] width 42 height 42
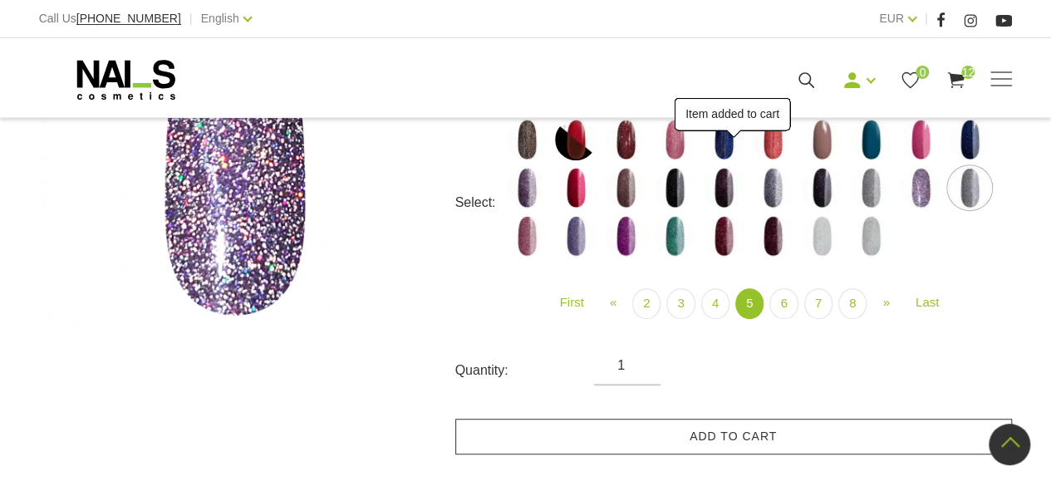
click at [834, 430] on link "Add to cart" at bounding box center [733, 437] width 557 height 36
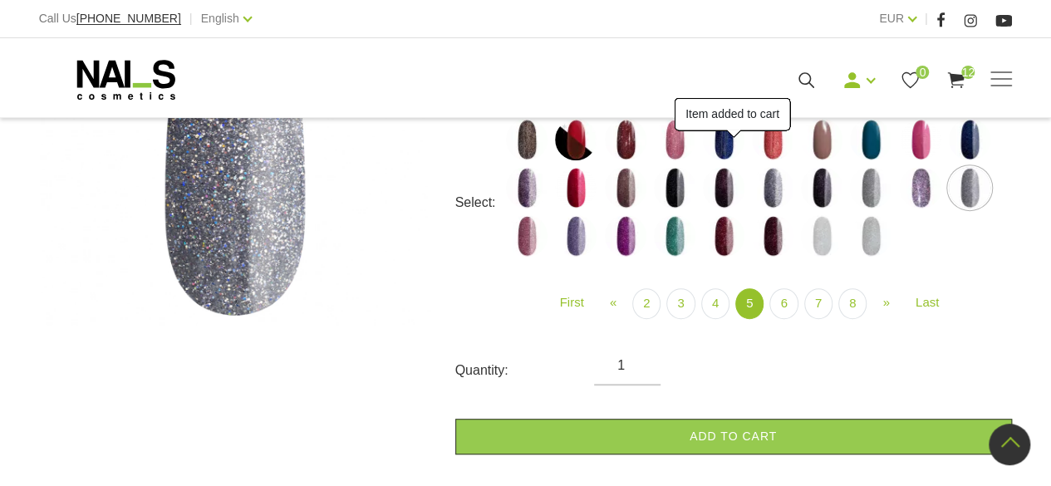
click at [534, 246] on img at bounding box center [527, 236] width 42 height 42
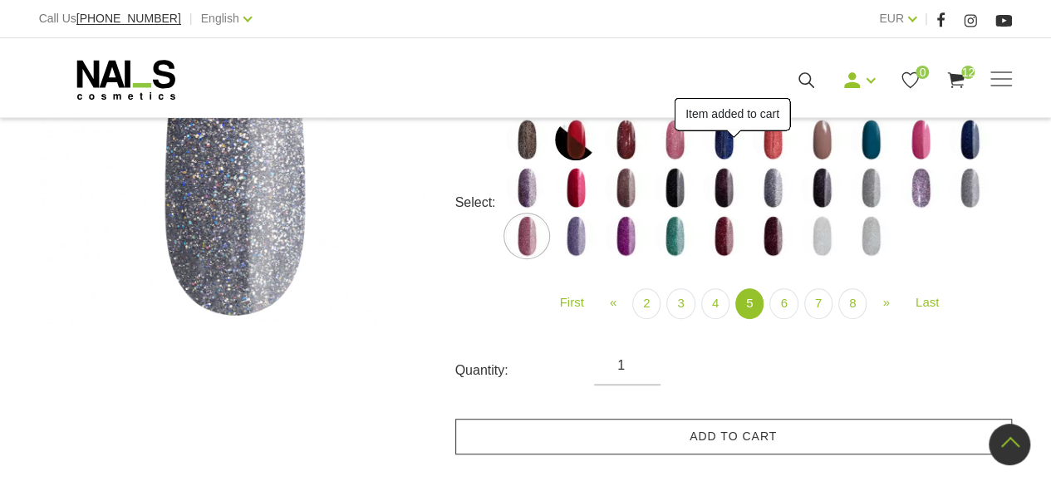
click at [730, 440] on link "Add to cart" at bounding box center [733, 437] width 557 height 36
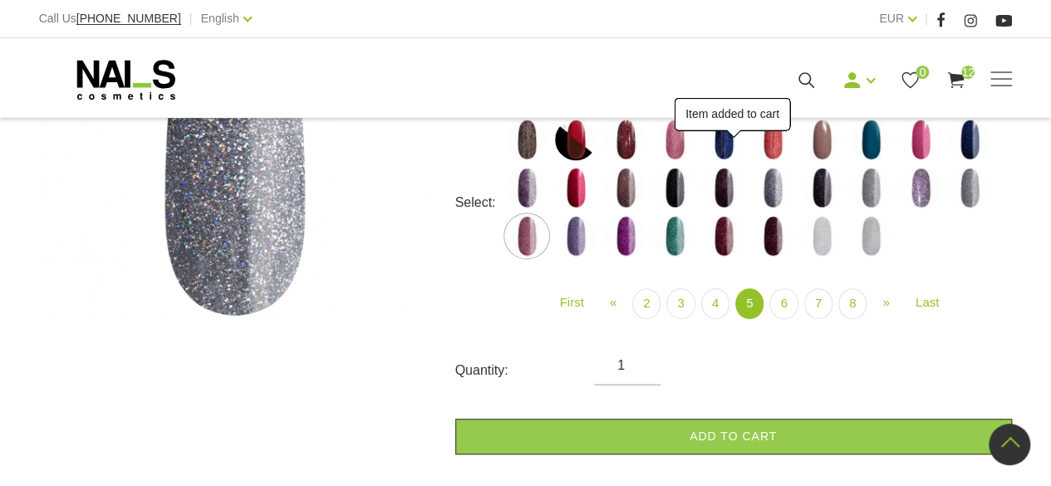
click at [581, 254] on img at bounding box center [576, 236] width 42 height 42
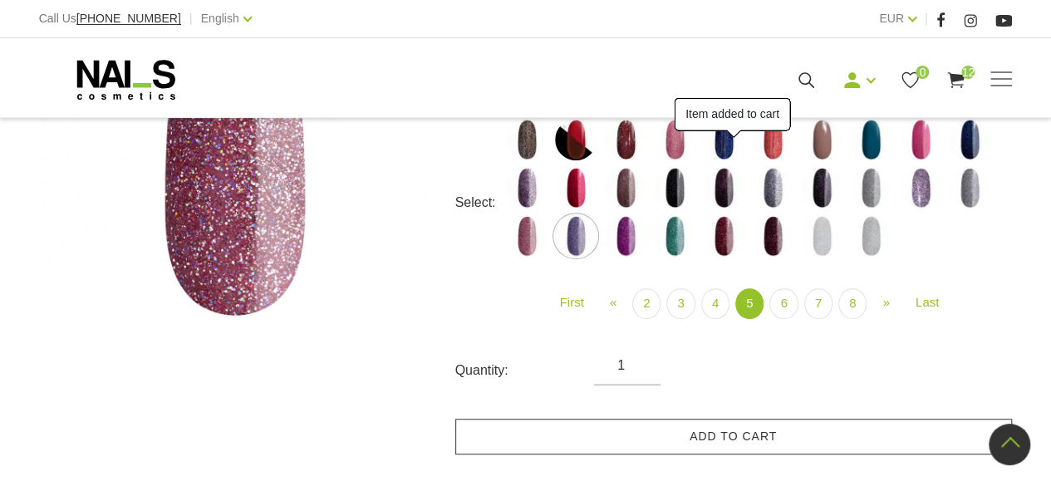
click at [708, 449] on link "Add to cart" at bounding box center [733, 437] width 557 height 36
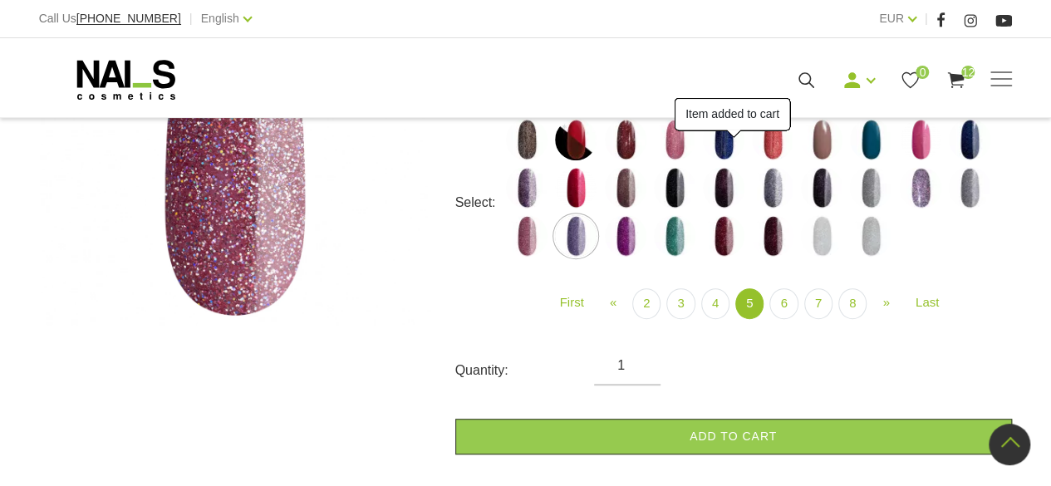
click at [623, 244] on img at bounding box center [626, 236] width 42 height 42
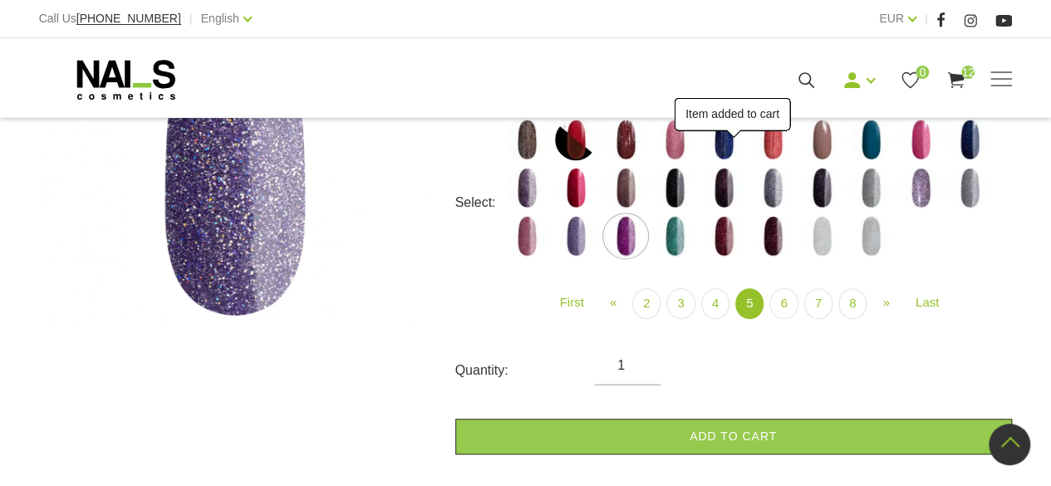
click at [676, 241] on img at bounding box center [675, 236] width 42 height 42
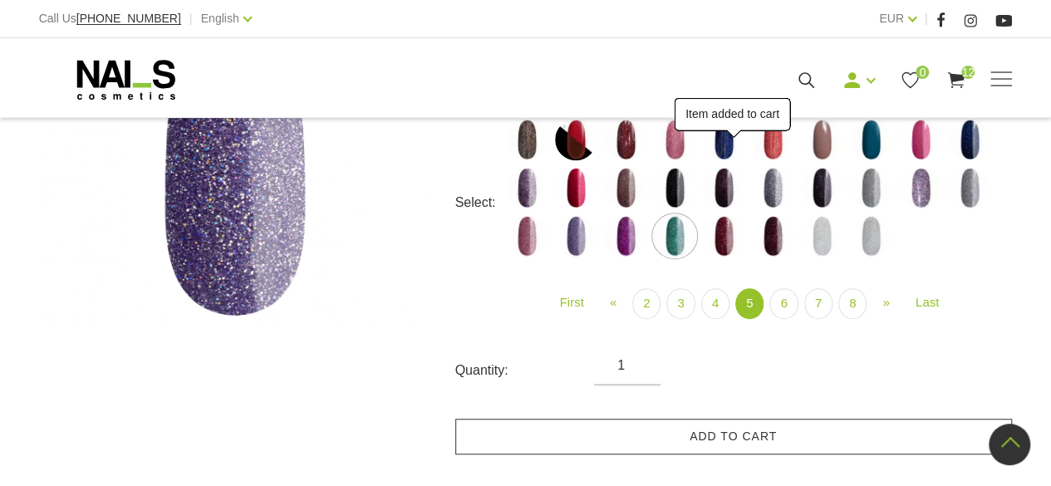
click at [758, 425] on link "Add to cart" at bounding box center [733, 437] width 557 height 36
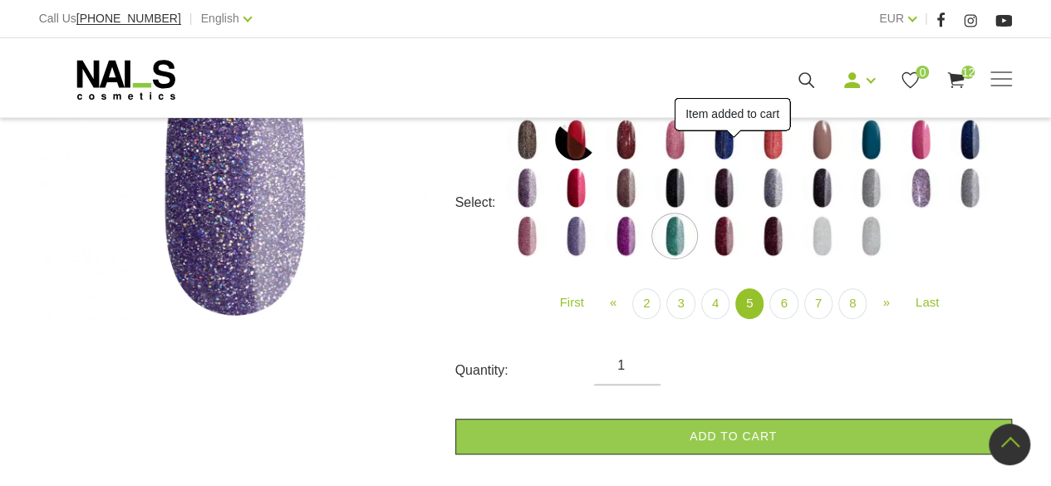
click at [723, 243] on img at bounding box center [724, 236] width 42 height 42
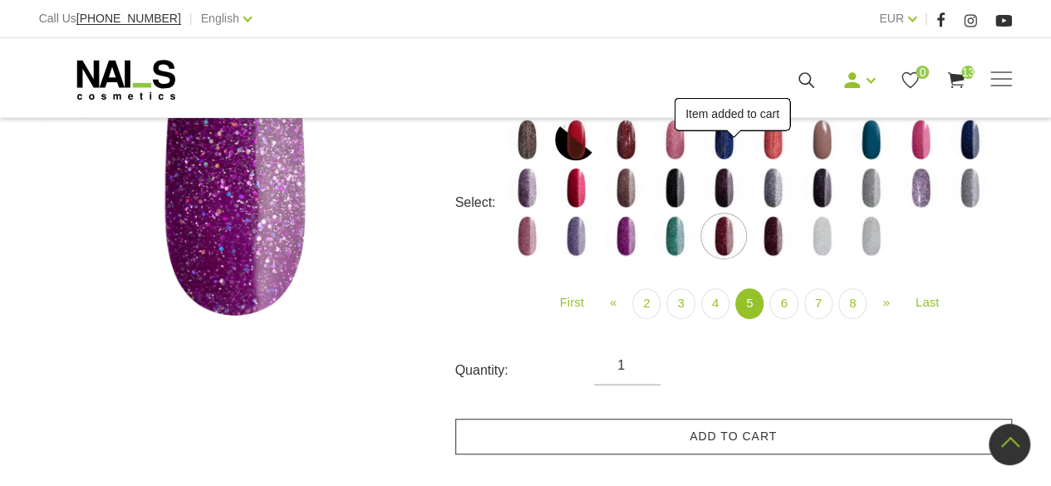
click at [772, 437] on link "Add to cart" at bounding box center [733, 437] width 557 height 36
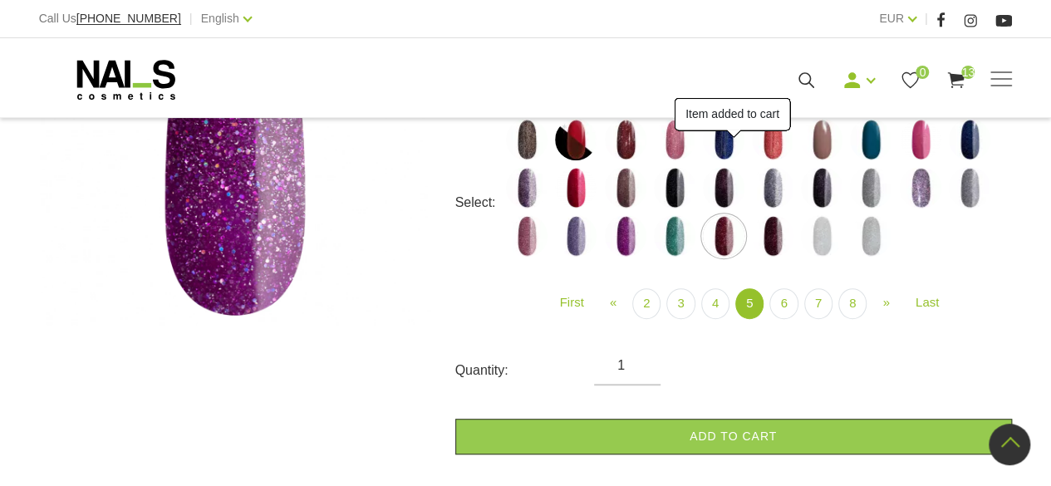
click at [769, 238] on img at bounding box center [773, 236] width 42 height 42
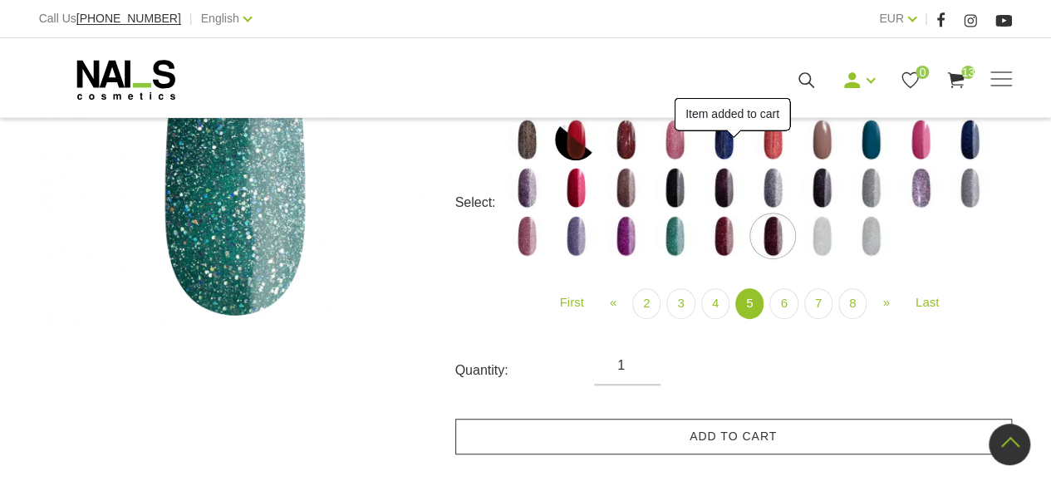
click at [811, 427] on link "Add to cart" at bounding box center [733, 437] width 557 height 36
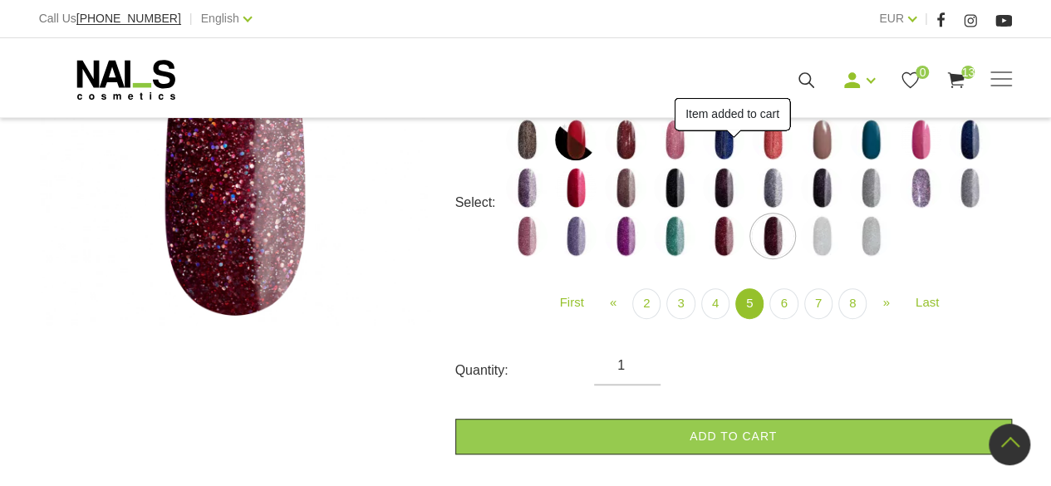
click at [817, 249] on img at bounding box center [822, 236] width 42 height 42
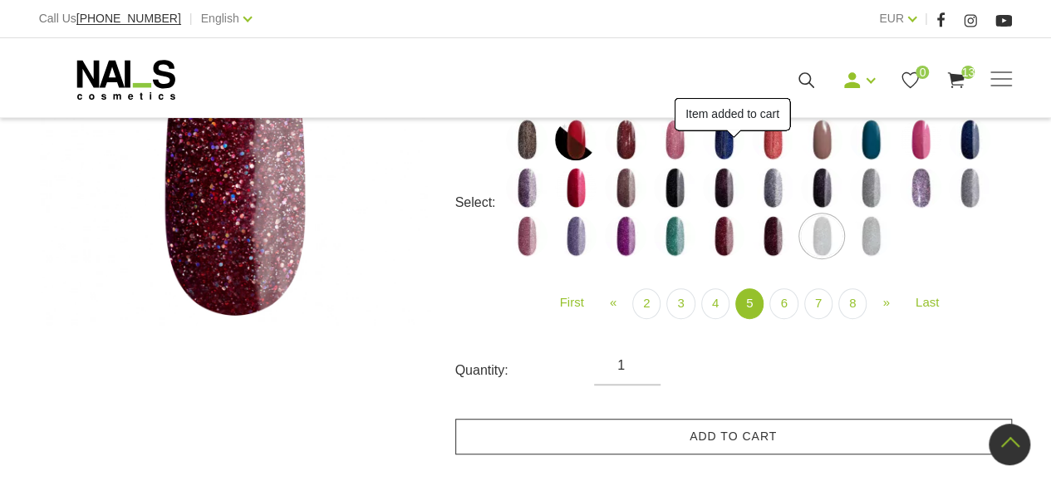
click at [816, 432] on link "Add to cart" at bounding box center [733, 437] width 557 height 36
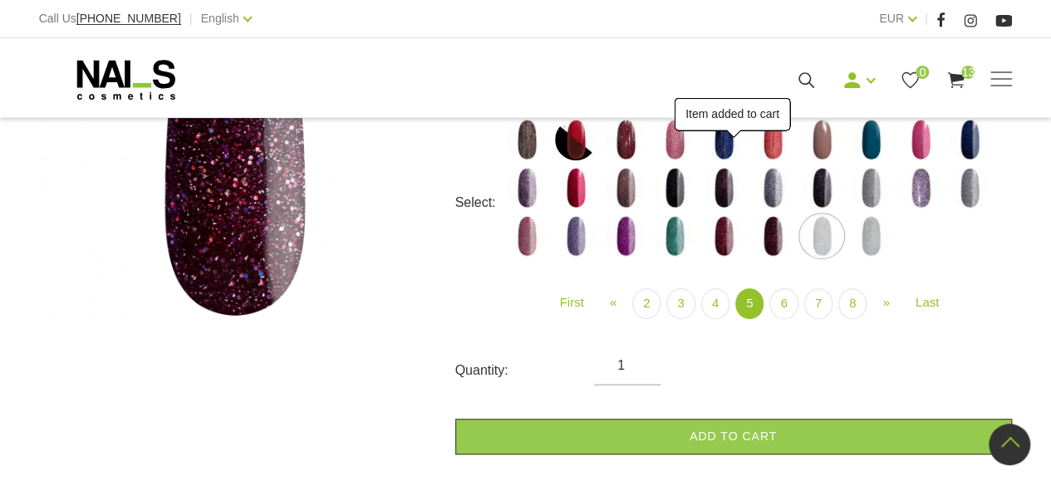
click at [861, 239] on img at bounding box center [871, 236] width 42 height 42
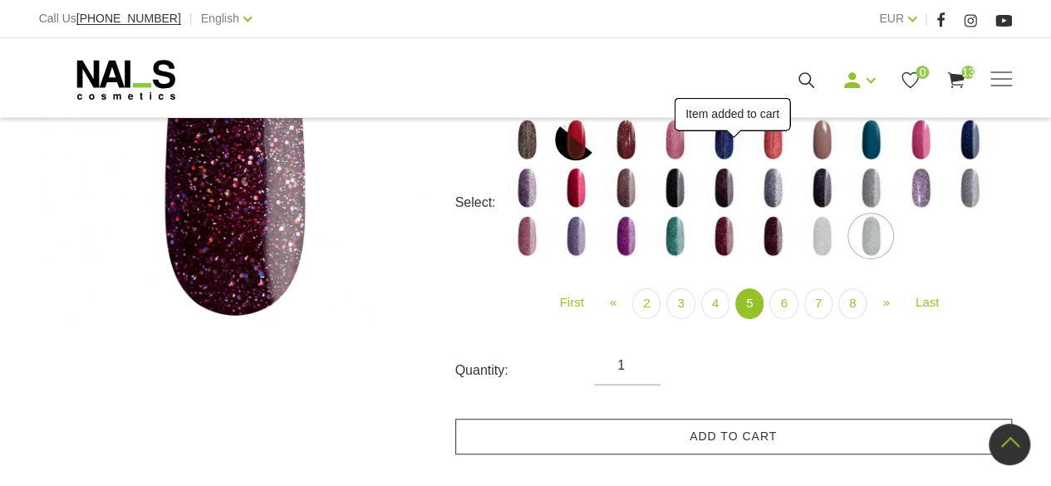
click at [827, 446] on link "Add to cart" at bounding box center [733, 437] width 557 height 36
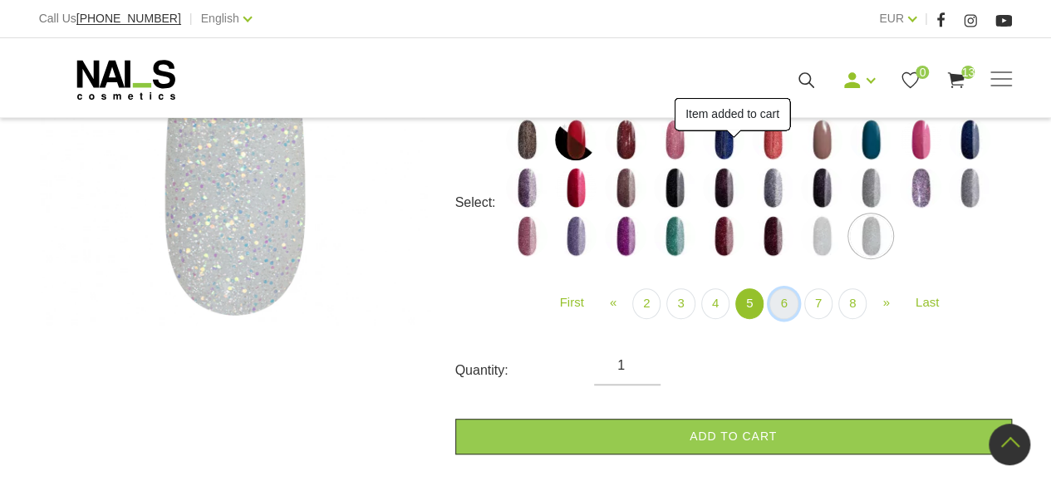
click at [780, 308] on link "6" at bounding box center [783, 303] width 28 height 31
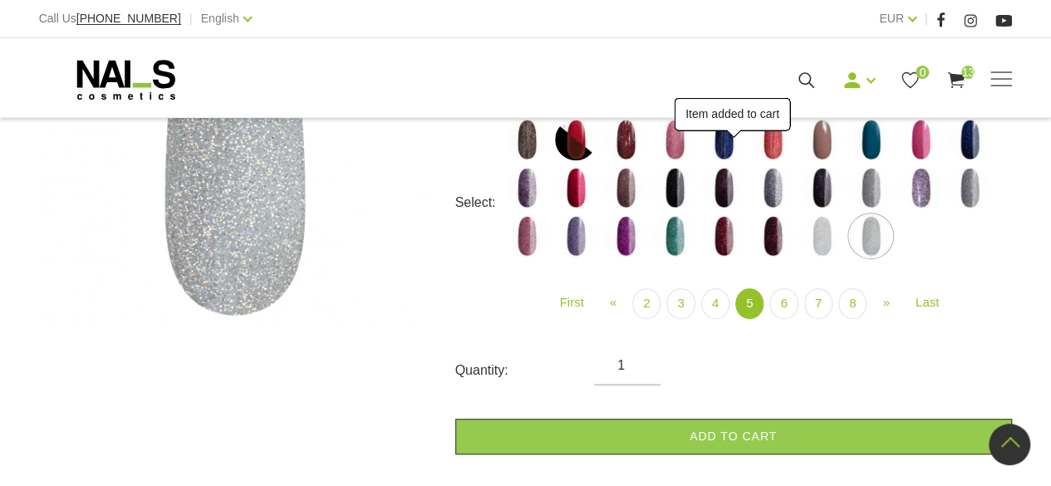
click at [532, 150] on img at bounding box center [527, 140] width 42 height 42
click at [716, 430] on link "Add to cart" at bounding box center [733, 437] width 557 height 36
click at [581, 136] on img at bounding box center [576, 140] width 42 height 42
select select "4470"
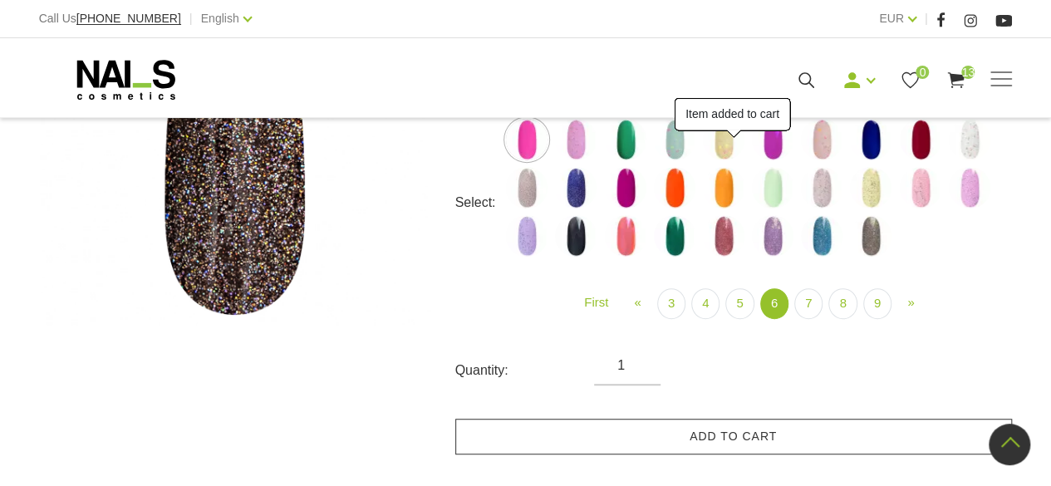
click at [724, 439] on link "Add to cart" at bounding box center [733, 437] width 557 height 36
click at [580, 145] on img at bounding box center [576, 140] width 42 height 42
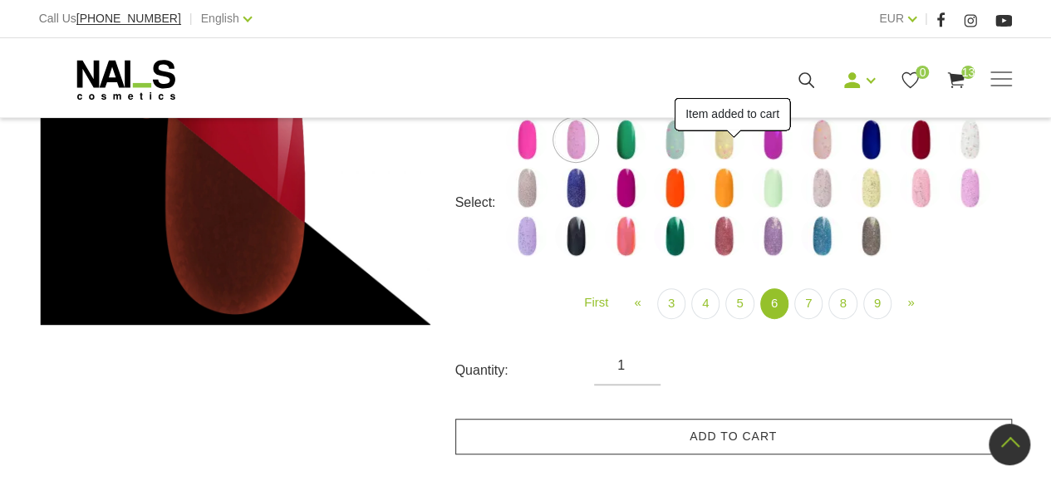
click at [710, 436] on link "Add to cart" at bounding box center [733, 437] width 557 height 36
click at [628, 147] on img at bounding box center [626, 140] width 42 height 42
click at [705, 429] on link "Add to cart" at bounding box center [733, 437] width 557 height 36
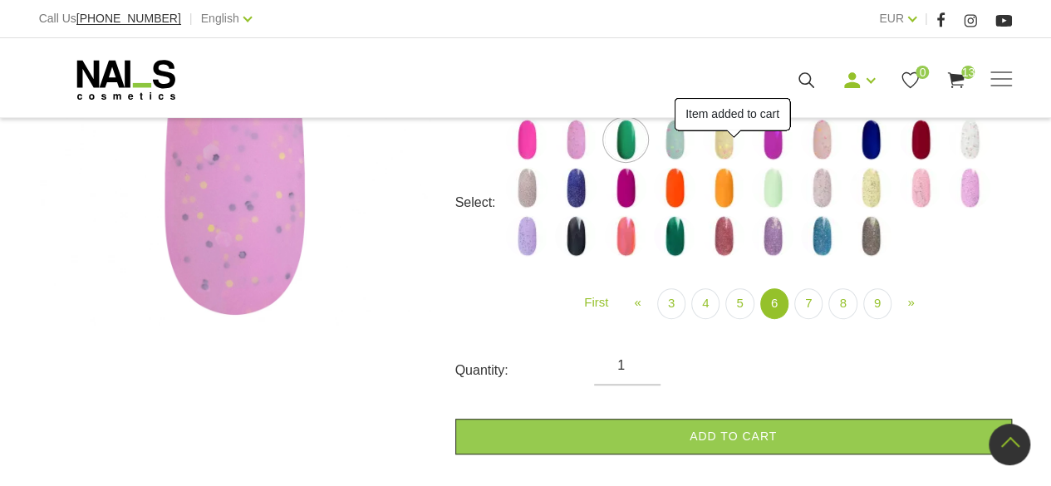
click at [678, 146] on img at bounding box center [675, 140] width 42 height 42
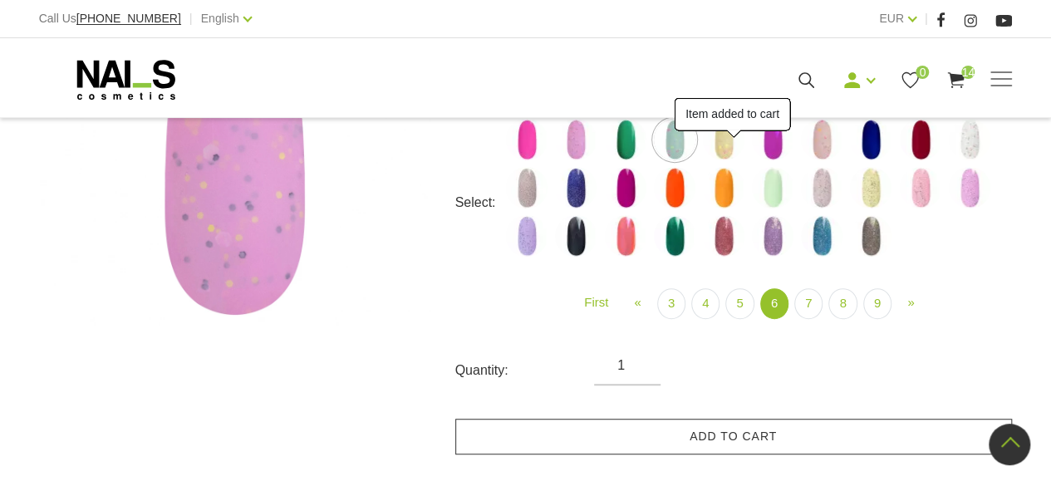
click at [718, 437] on link "Add to cart" at bounding box center [733, 437] width 557 height 36
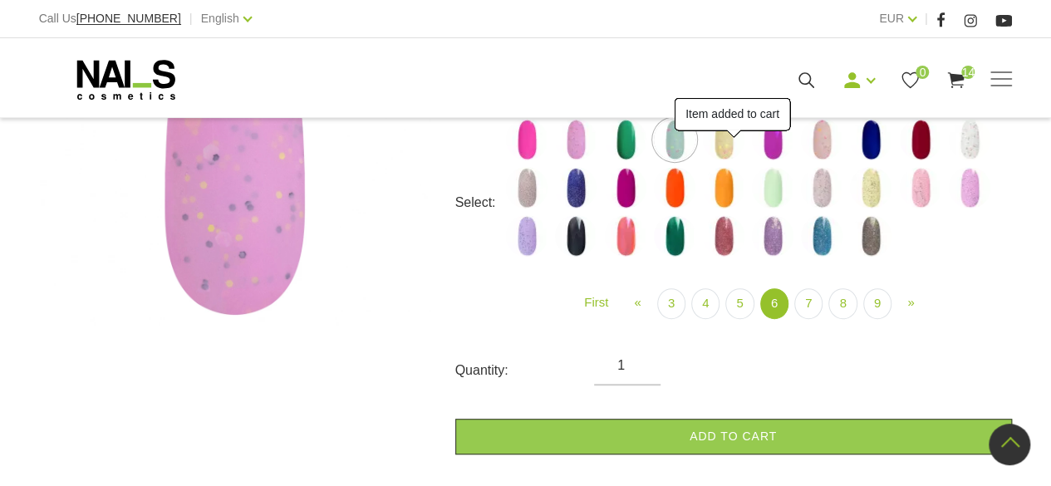
click at [728, 145] on img at bounding box center [724, 140] width 42 height 42
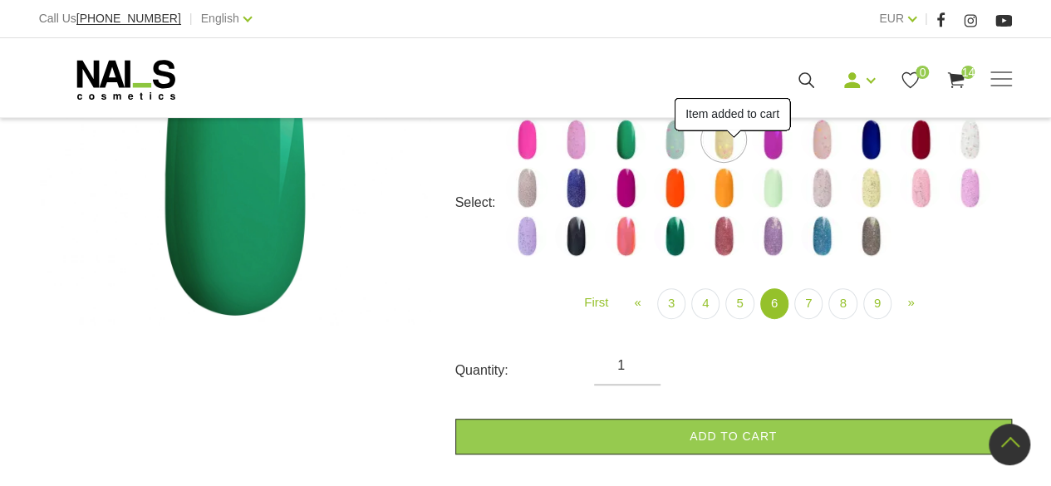
click at [735, 425] on link "Add to cart" at bounding box center [733, 437] width 557 height 36
click at [781, 141] on img at bounding box center [773, 140] width 42 height 42
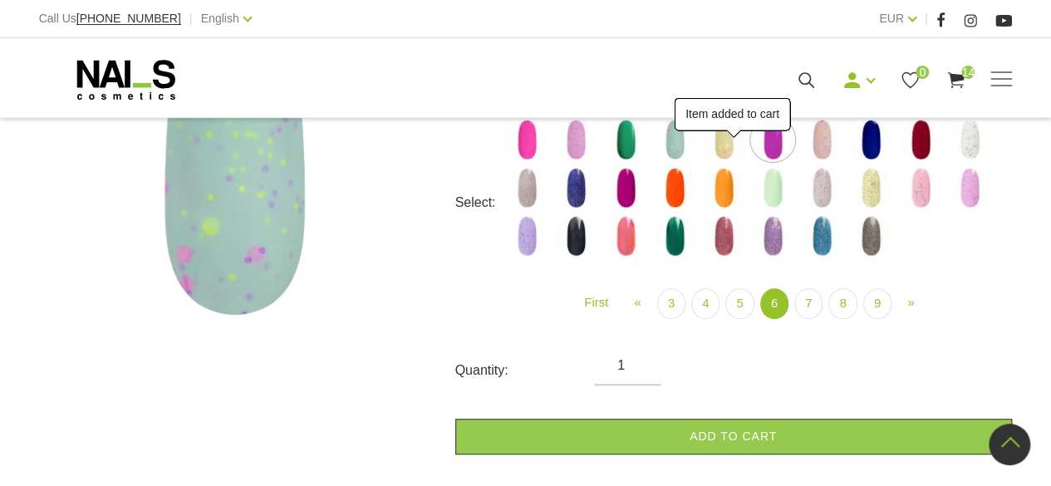
click at [781, 440] on link "Add to cart" at bounding box center [733, 437] width 557 height 36
click at [822, 136] on img at bounding box center [822, 140] width 42 height 42
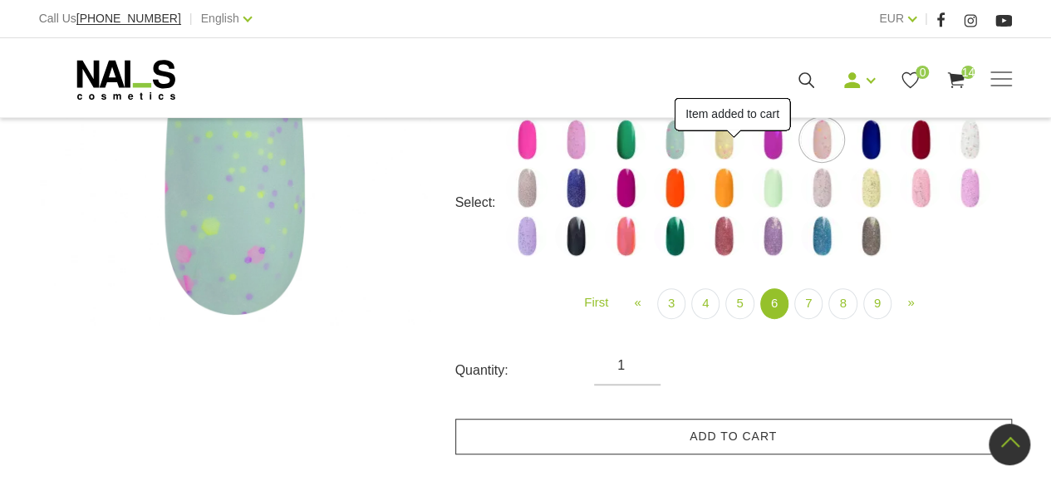
click at [796, 425] on link "Add to cart" at bounding box center [733, 437] width 557 height 36
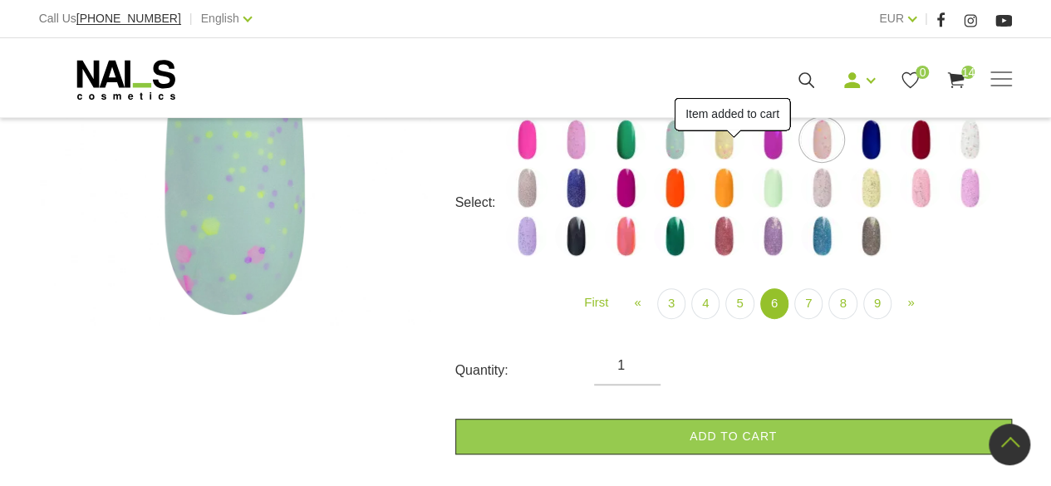
click at [868, 141] on img at bounding box center [871, 140] width 42 height 42
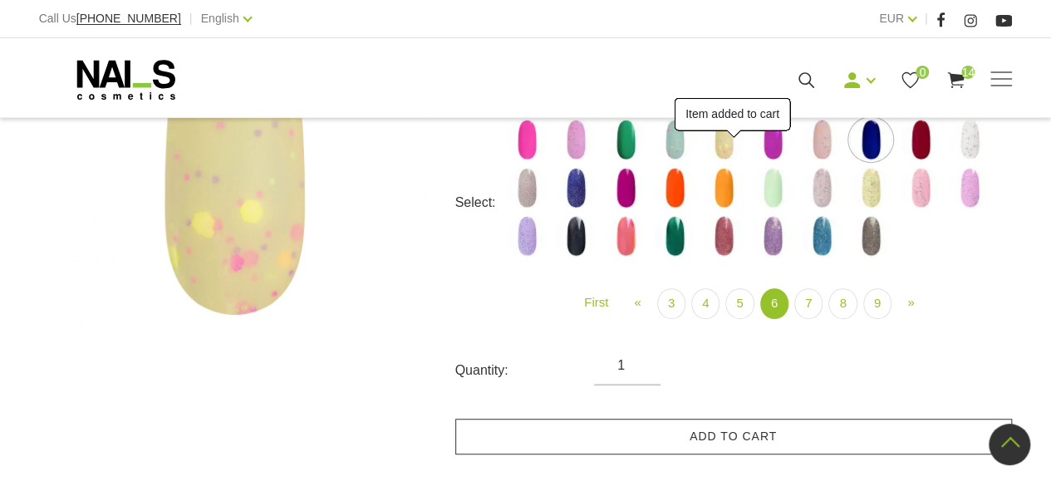
click at [804, 431] on link "Add to cart" at bounding box center [733, 437] width 557 height 36
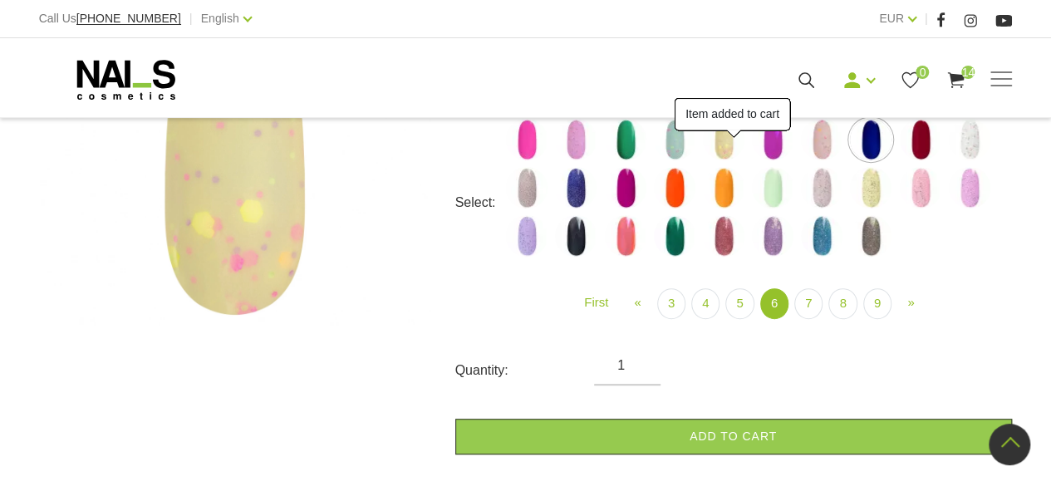
click at [920, 140] on img at bounding box center [921, 140] width 42 height 42
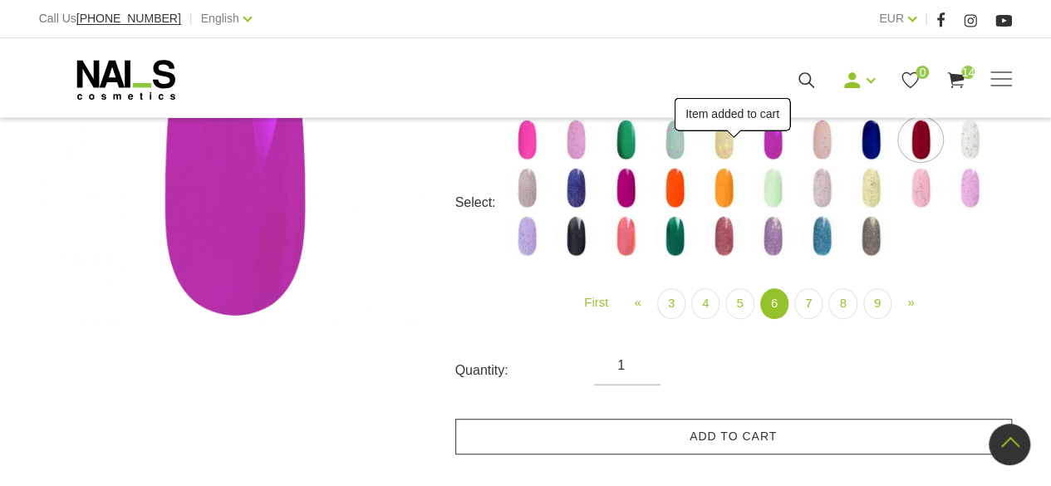
click at [807, 424] on link "Add to cart" at bounding box center [733, 437] width 557 height 36
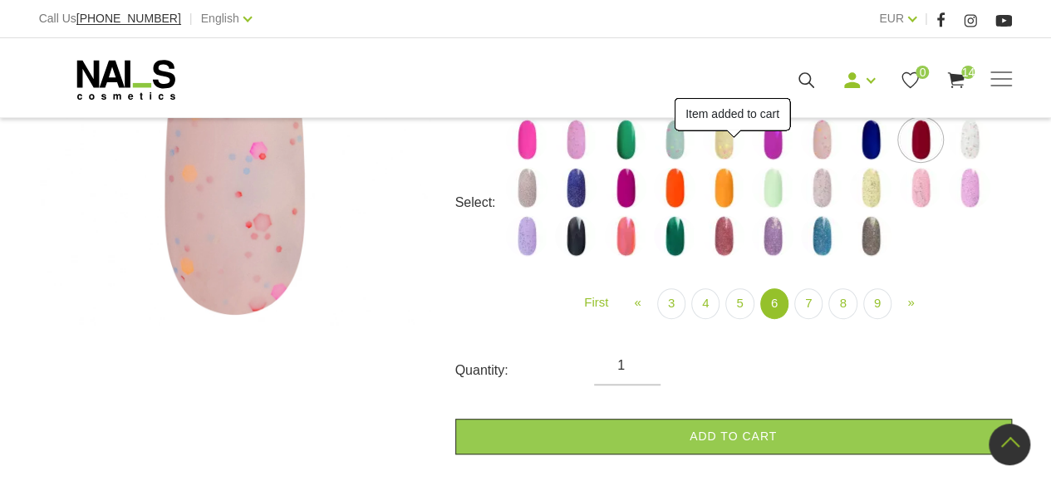
click at [972, 146] on img at bounding box center [970, 140] width 42 height 42
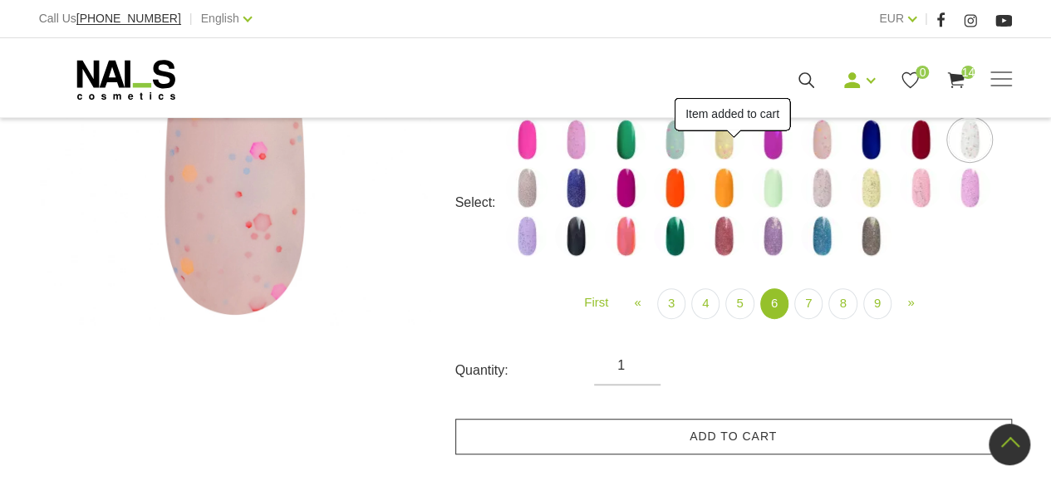
click at [769, 434] on link "Add to cart" at bounding box center [733, 437] width 557 height 36
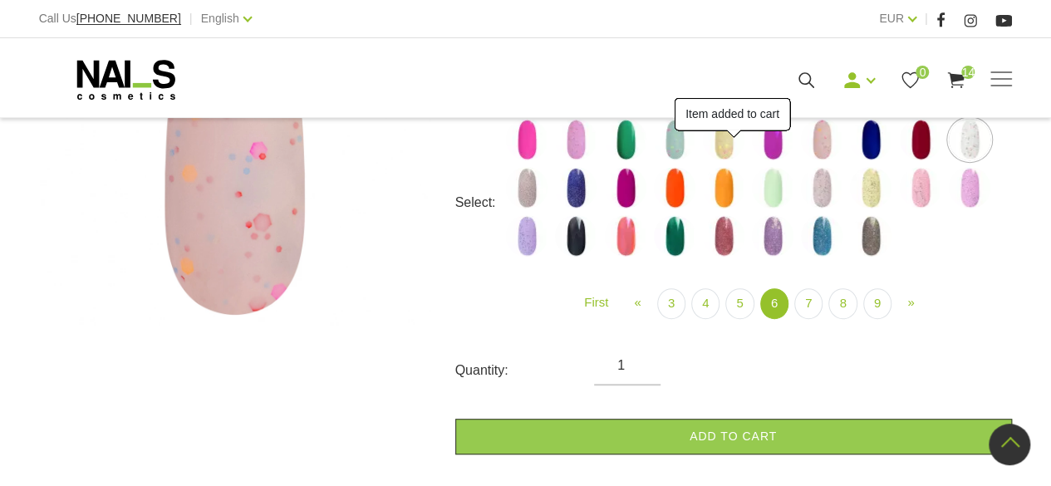
click at [536, 190] on img at bounding box center [527, 188] width 42 height 42
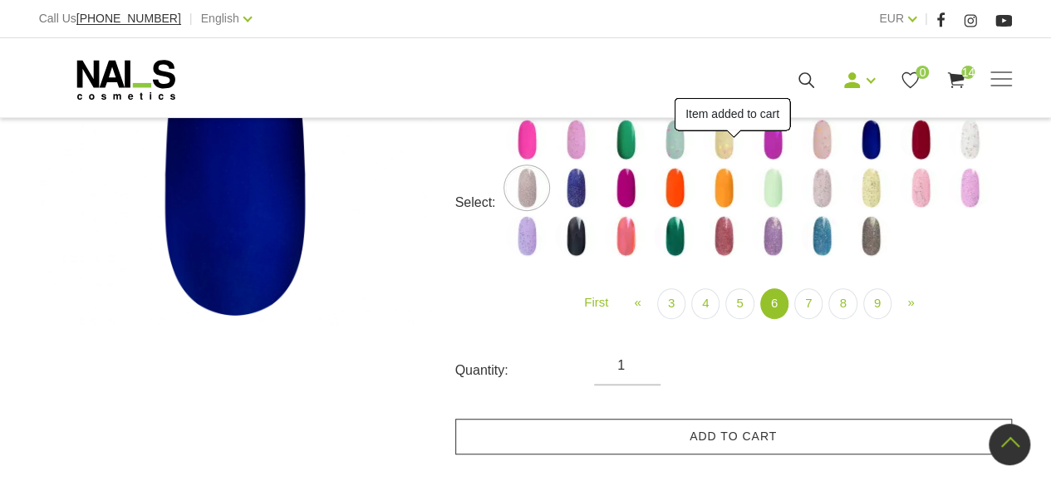
click at [706, 422] on link "Add to cart" at bounding box center [733, 437] width 557 height 36
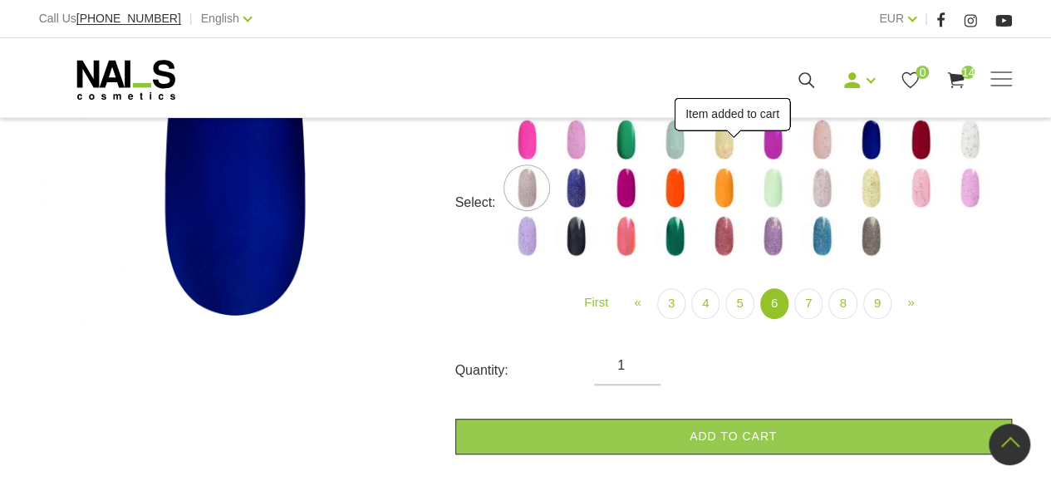
click at [579, 189] on img at bounding box center [576, 188] width 42 height 42
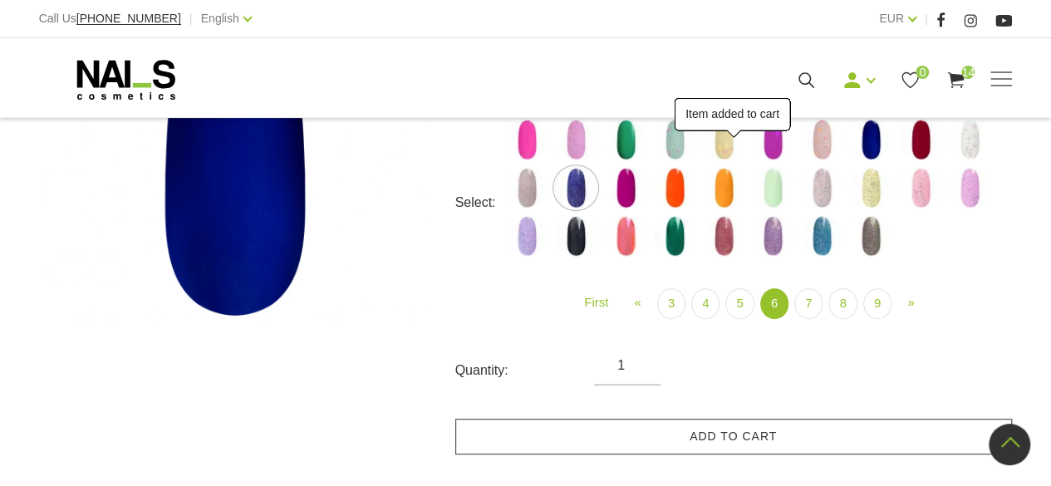
click at [722, 435] on link "Add to cart" at bounding box center [733, 437] width 557 height 36
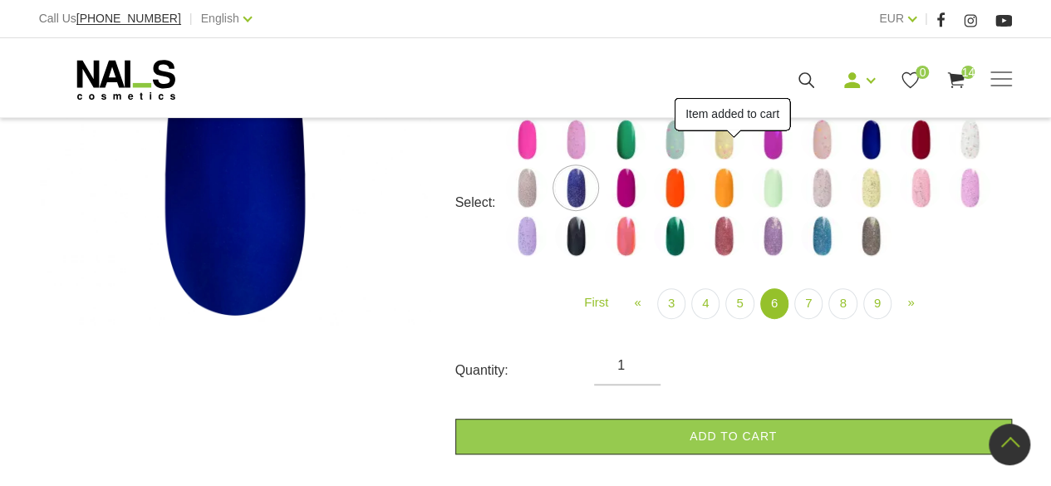
click at [628, 193] on img at bounding box center [626, 188] width 42 height 42
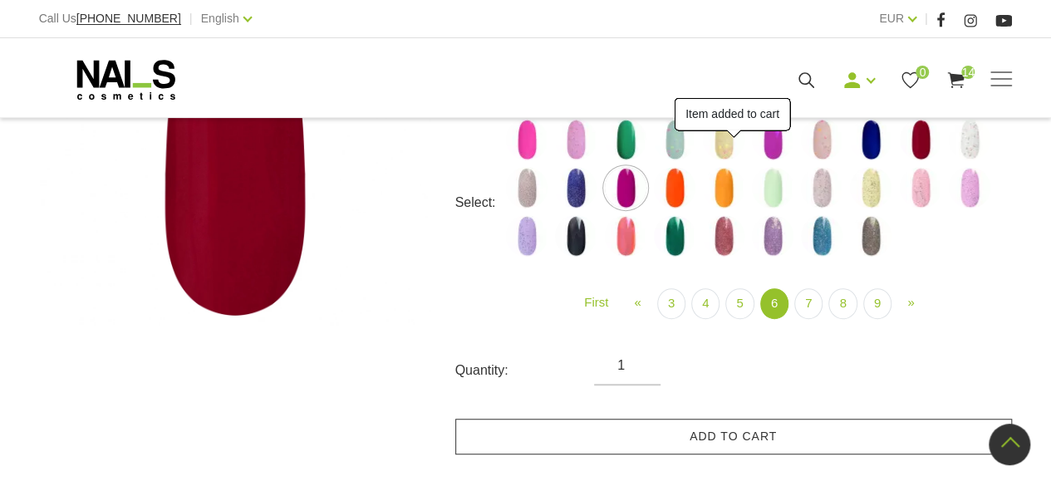
click at [708, 430] on link "Add to cart" at bounding box center [733, 437] width 557 height 36
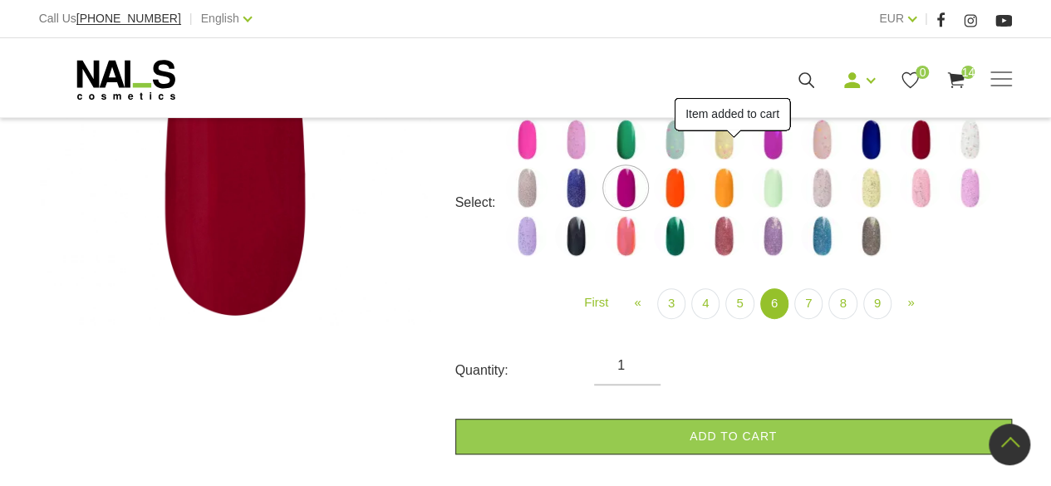
click at [670, 198] on img at bounding box center [675, 188] width 42 height 42
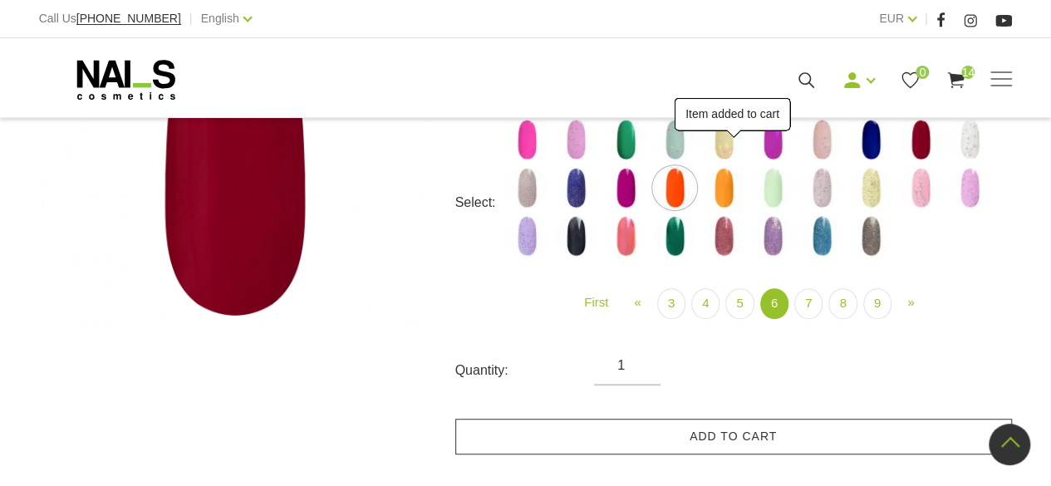
click at [728, 439] on link "Add to cart" at bounding box center [733, 437] width 557 height 36
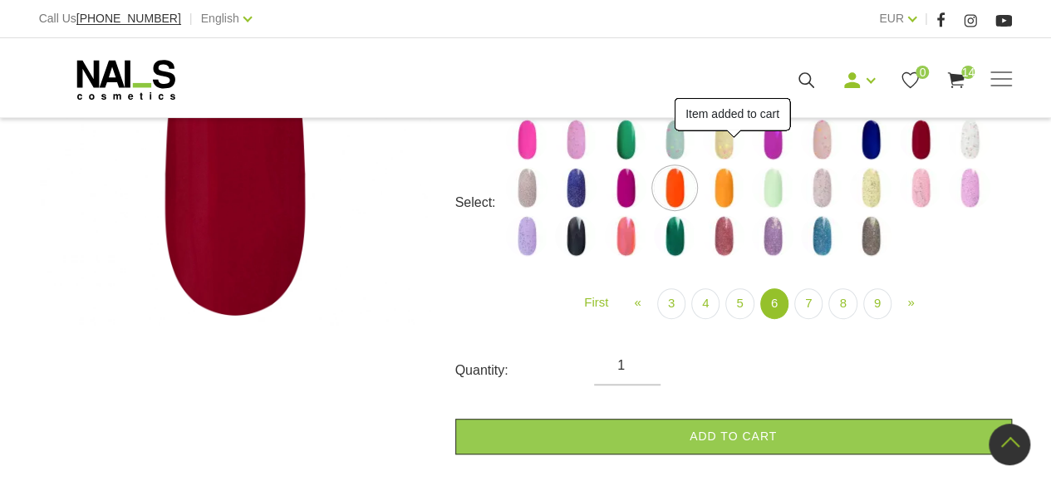
click at [726, 193] on img at bounding box center [724, 188] width 42 height 42
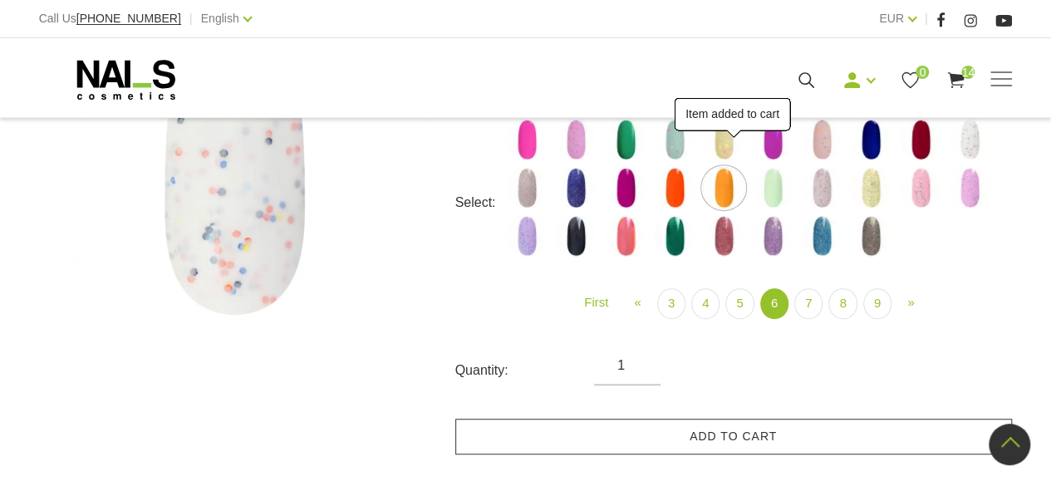
click at [746, 439] on link "Add to cart" at bounding box center [733, 437] width 557 height 36
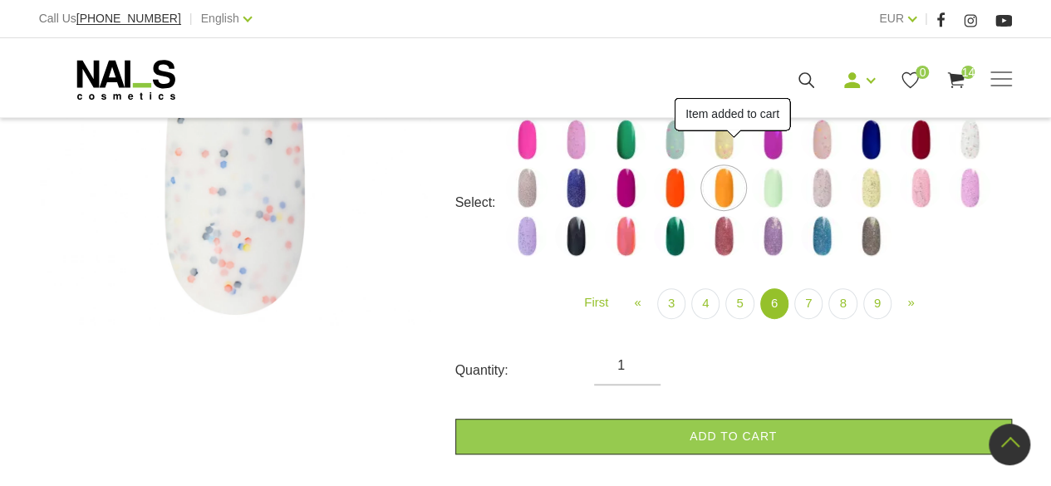
click at [775, 194] on img at bounding box center [773, 188] width 42 height 42
click at [782, 449] on link "Add to cart" at bounding box center [733, 437] width 557 height 36
click at [823, 196] on img at bounding box center [822, 188] width 42 height 42
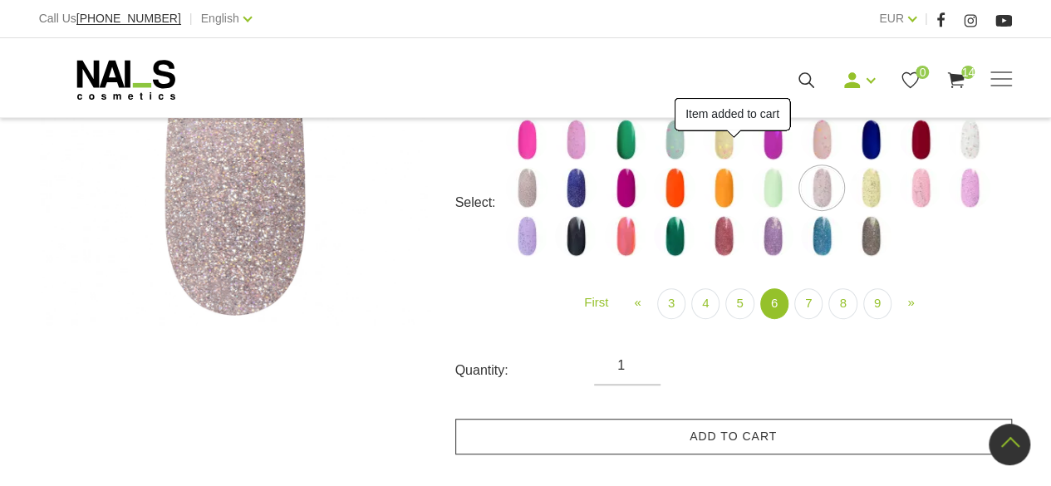
click at [822, 427] on link "Add to cart" at bounding box center [733, 437] width 557 height 36
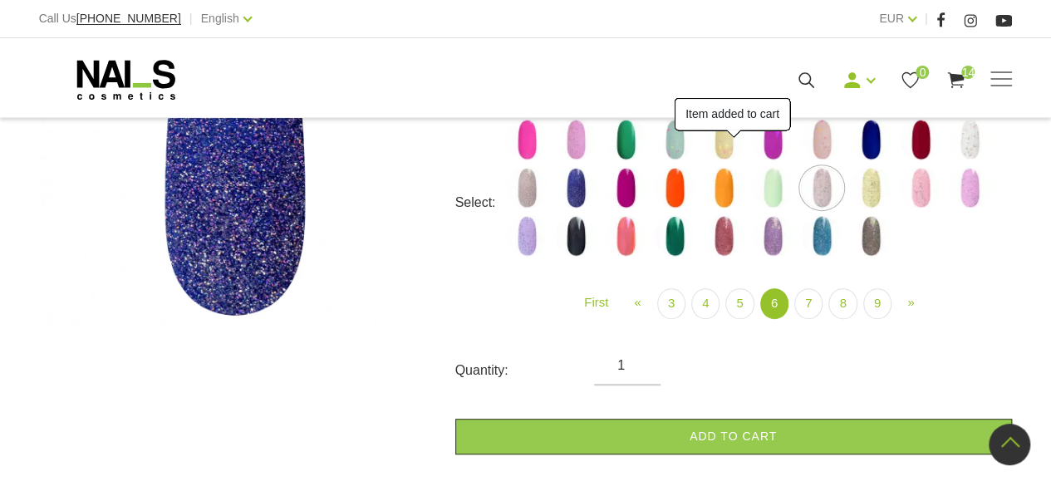
click at [877, 183] on img at bounding box center [871, 188] width 42 height 42
click at [836, 420] on link "Add to cart" at bounding box center [733, 437] width 557 height 36
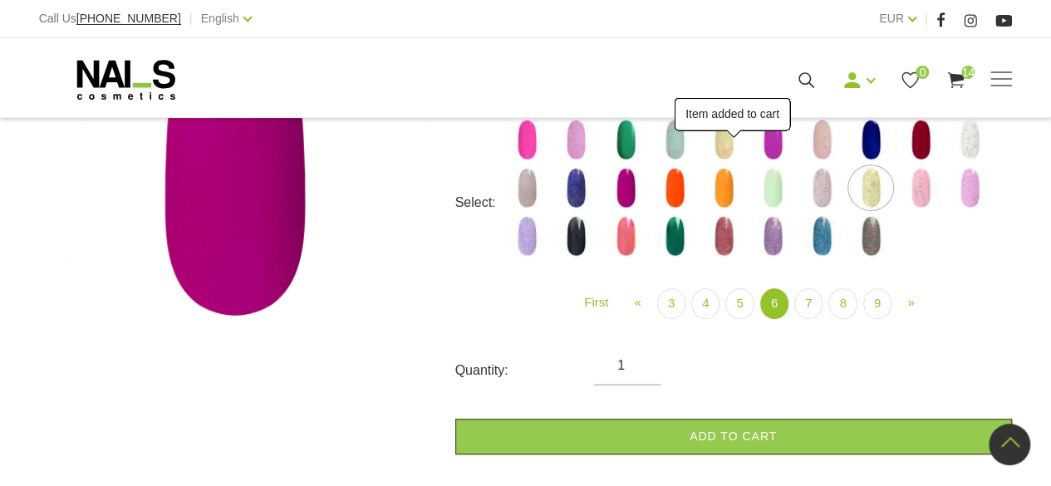
click at [925, 193] on img at bounding box center [921, 188] width 42 height 42
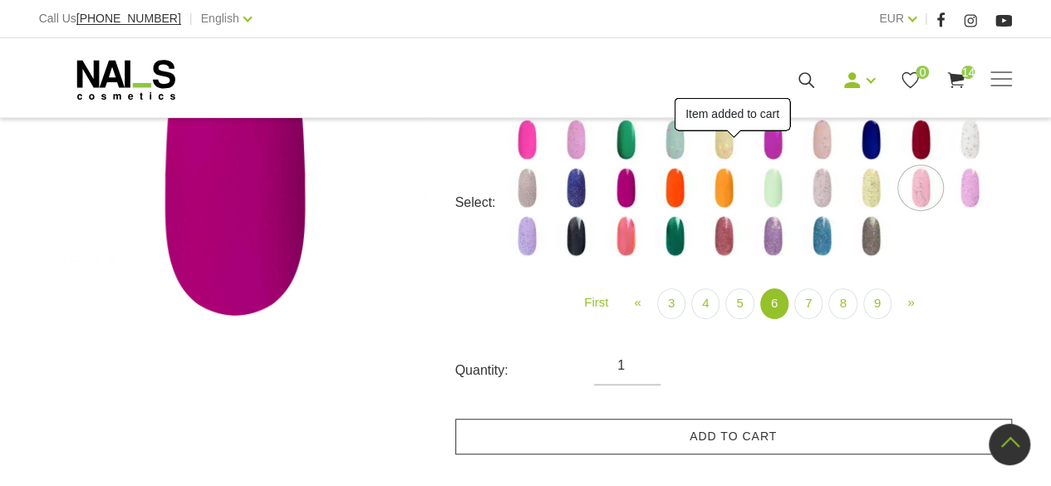
click at [819, 437] on link "Add to cart" at bounding box center [733, 437] width 557 height 36
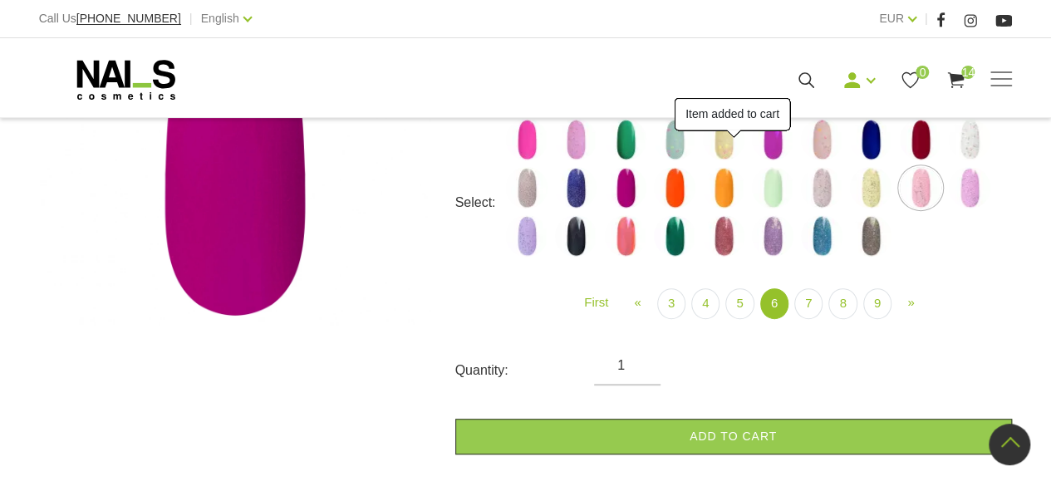
click at [981, 189] on img at bounding box center [970, 188] width 42 height 42
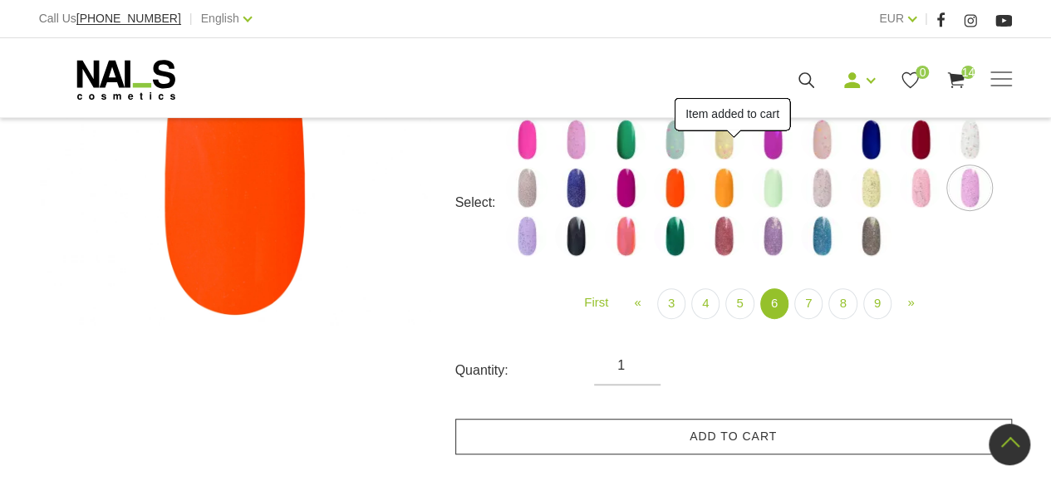
click at [830, 436] on link "Add to cart" at bounding box center [733, 437] width 557 height 36
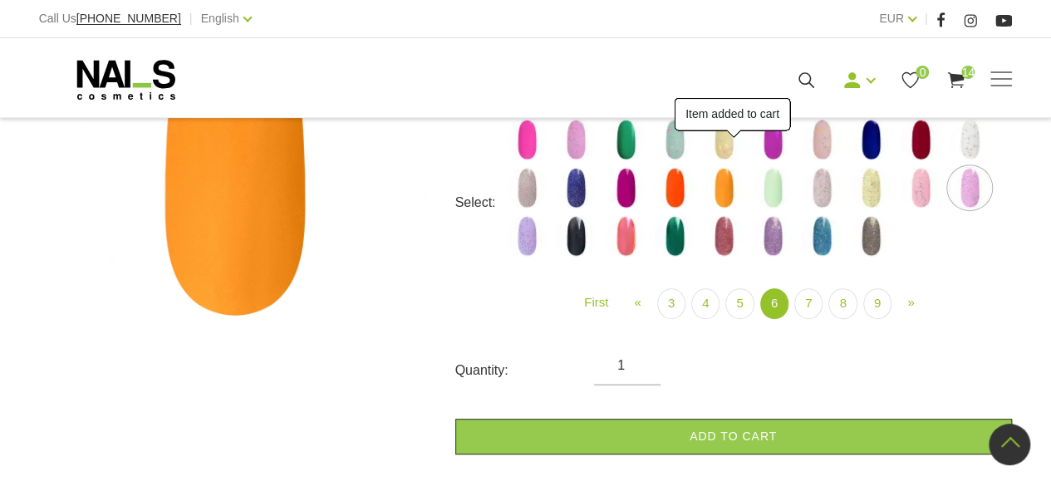
click at [522, 241] on img at bounding box center [527, 236] width 42 height 42
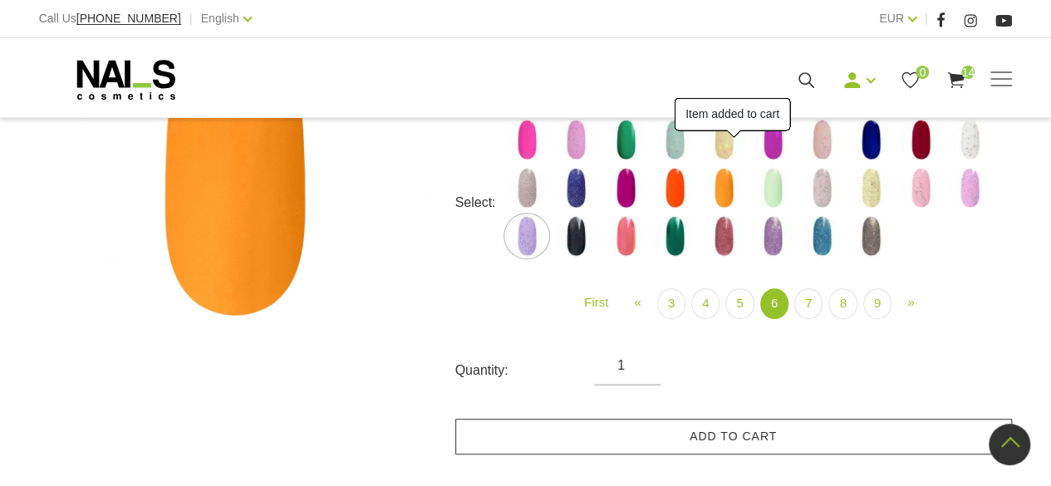
click at [716, 420] on link "Add to cart" at bounding box center [733, 437] width 557 height 36
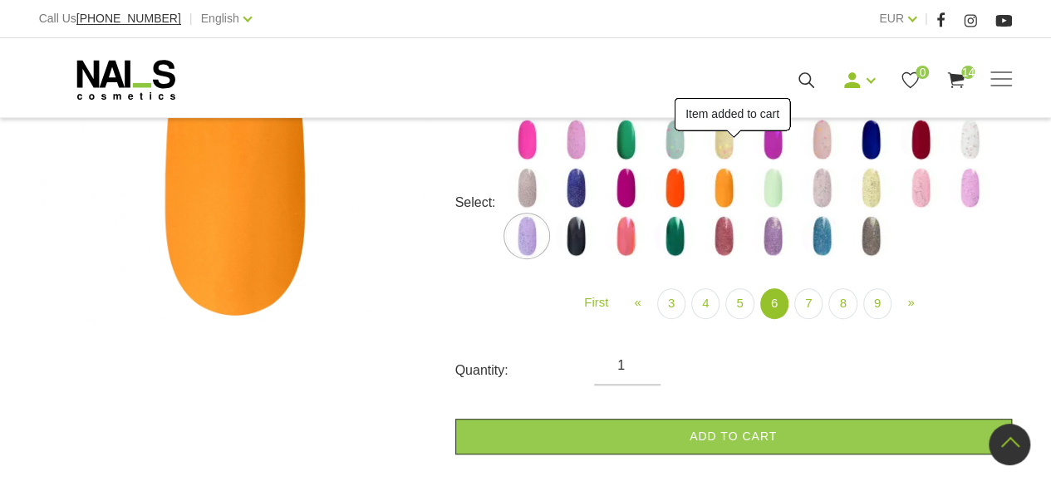
click at [576, 239] on img at bounding box center [576, 236] width 42 height 42
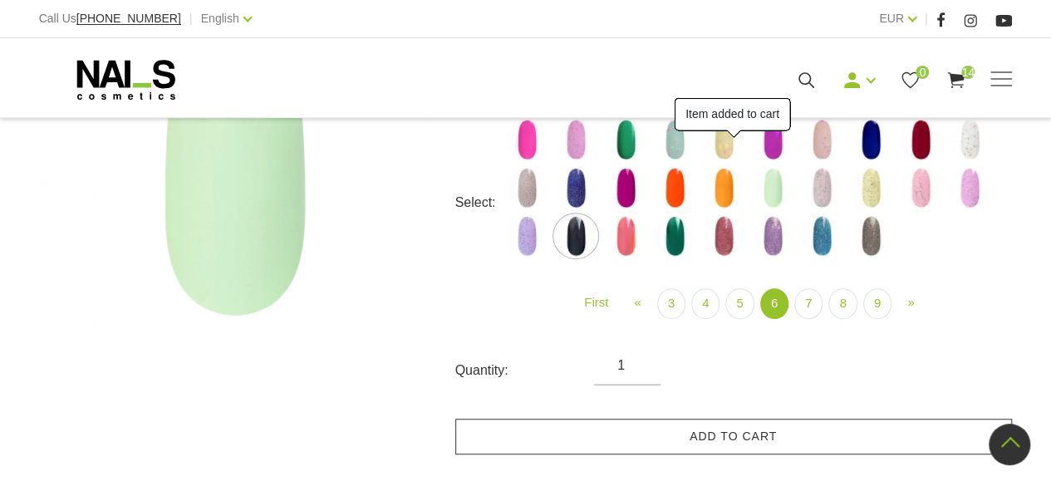
click at [725, 435] on link "Add to cart" at bounding box center [733, 437] width 557 height 36
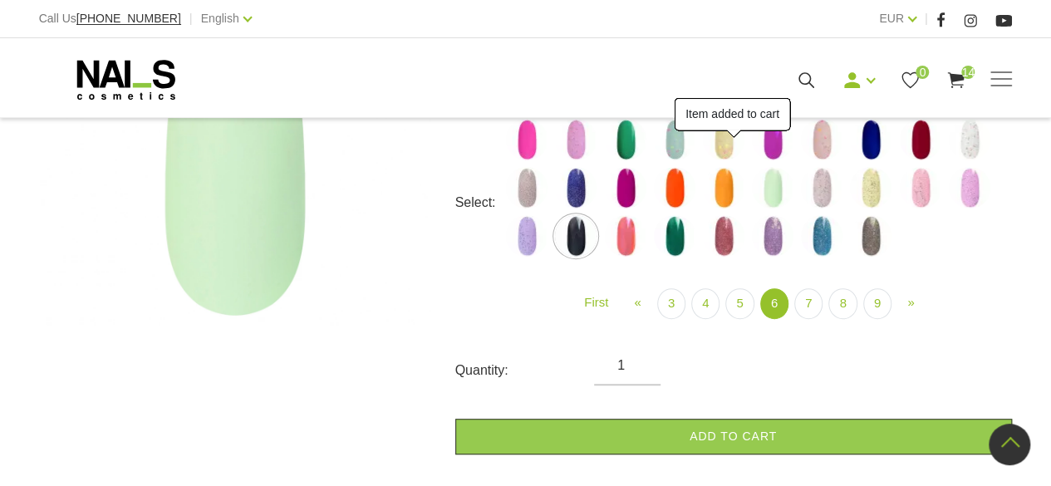
click at [626, 237] on img at bounding box center [626, 236] width 42 height 42
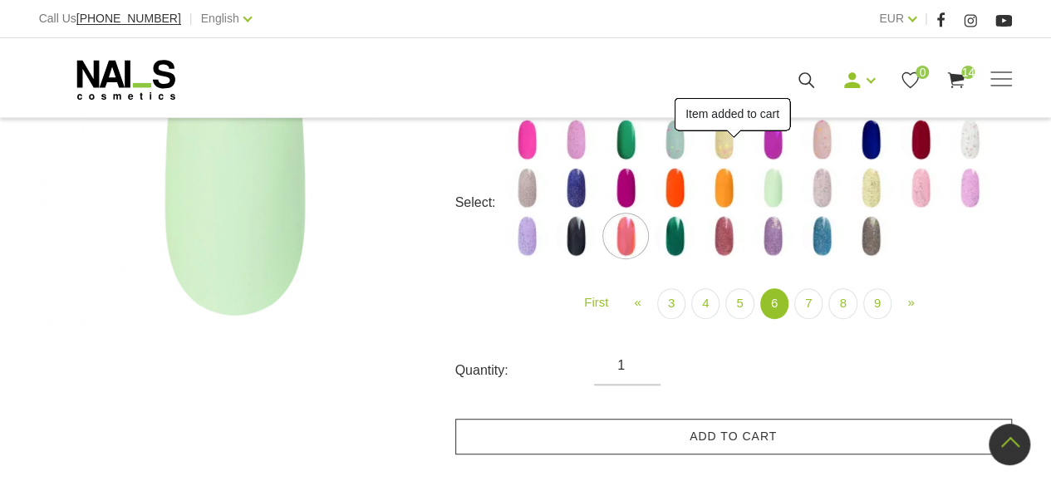
click at [748, 434] on link "Add to cart" at bounding box center [733, 437] width 557 height 36
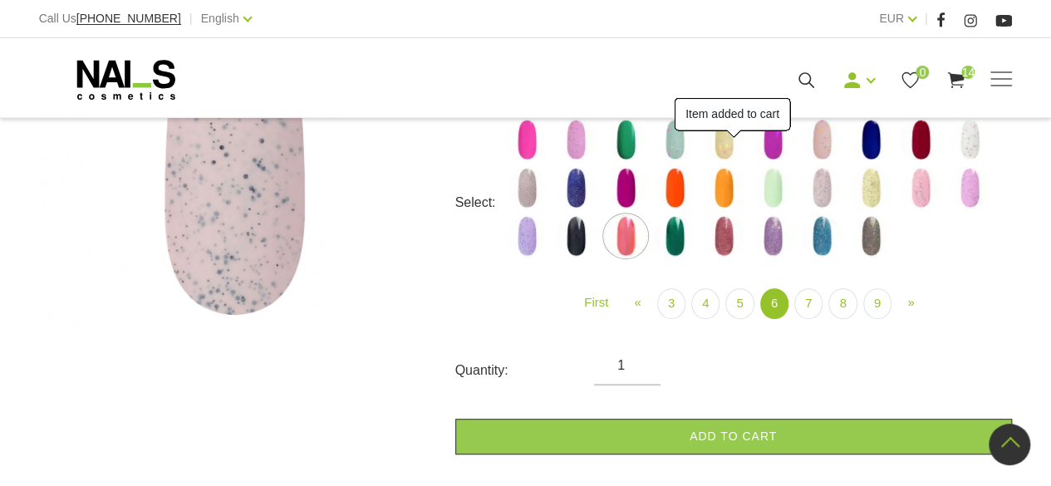
click at [678, 236] on img at bounding box center [675, 236] width 42 height 42
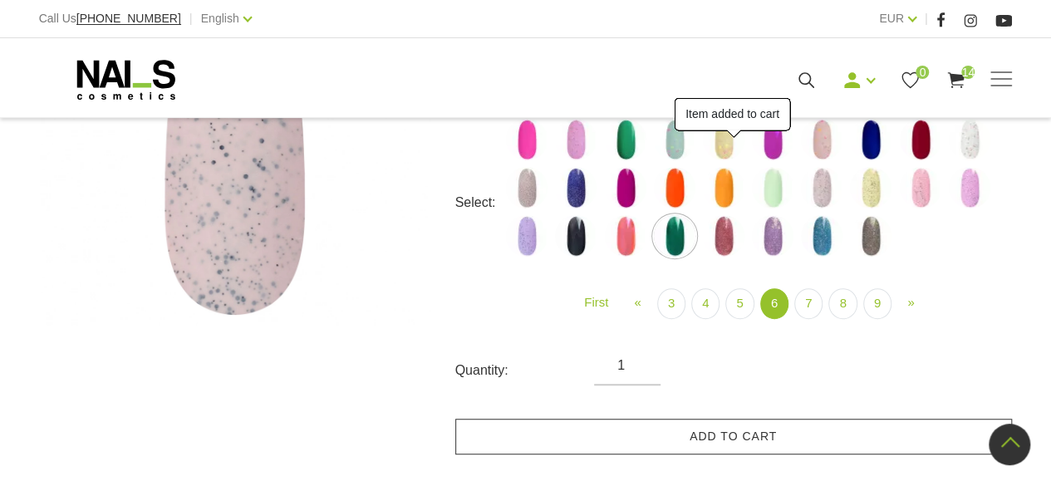
click at [746, 442] on link "Add to cart" at bounding box center [733, 437] width 557 height 36
click at [724, 239] on img at bounding box center [724, 236] width 42 height 42
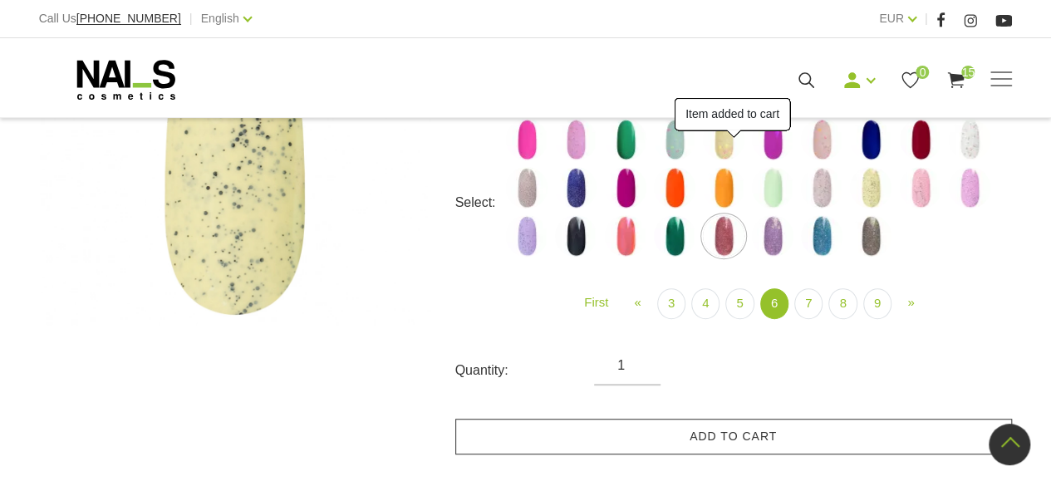
click at [761, 447] on link "Add to cart" at bounding box center [733, 437] width 557 height 36
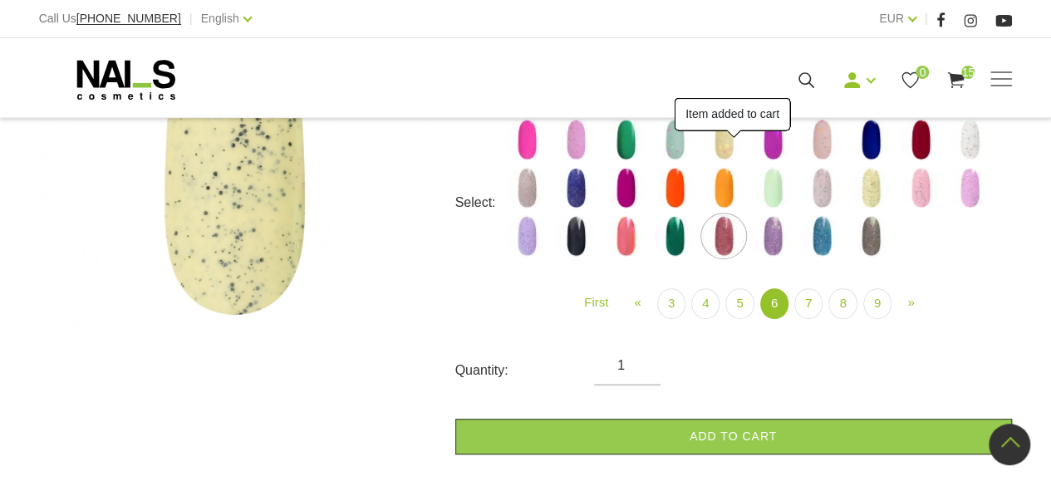
click at [768, 229] on img at bounding box center [773, 236] width 42 height 42
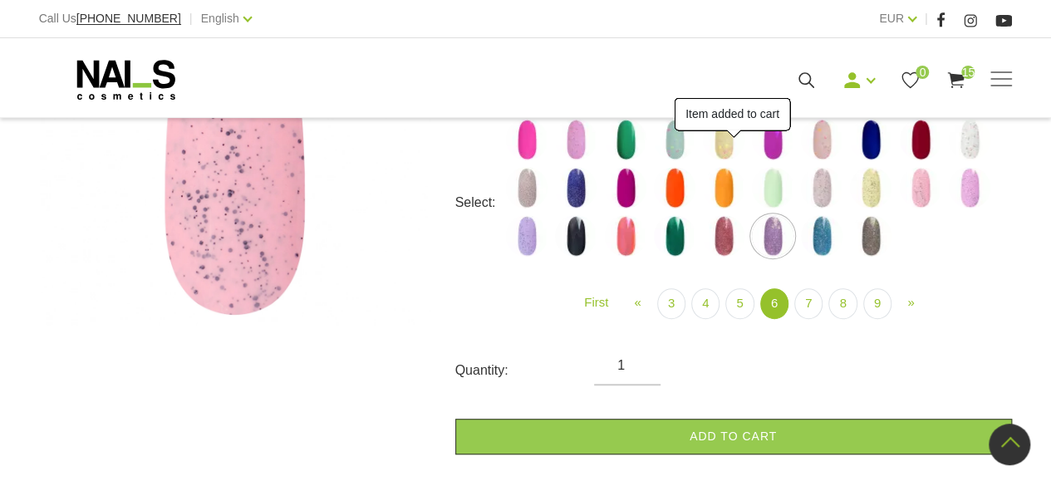
click at [781, 424] on link "Add to cart" at bounding box center [733, 437] width 557 height 36
click at [825, 236] on img at bounding box center [822, 236] width 42 height 42
click at [786, 439] on link "Add to cart" at bounding box center [733, 437] width 557 height 36
click at [871, 237] on img at bounding box center [871, 236] width 42 height 42
select select "5461"
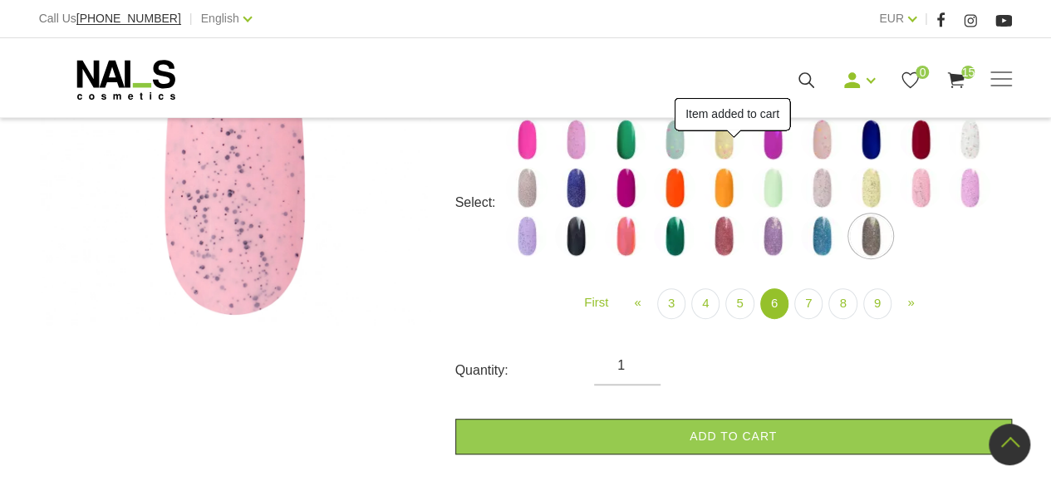
click at [809, 425] on link "Add to cart" at bounding box center [733, 437] width 557 height 36
click at [807, 304] on link "7" at bounding box center [808, 303] width 28 height 31
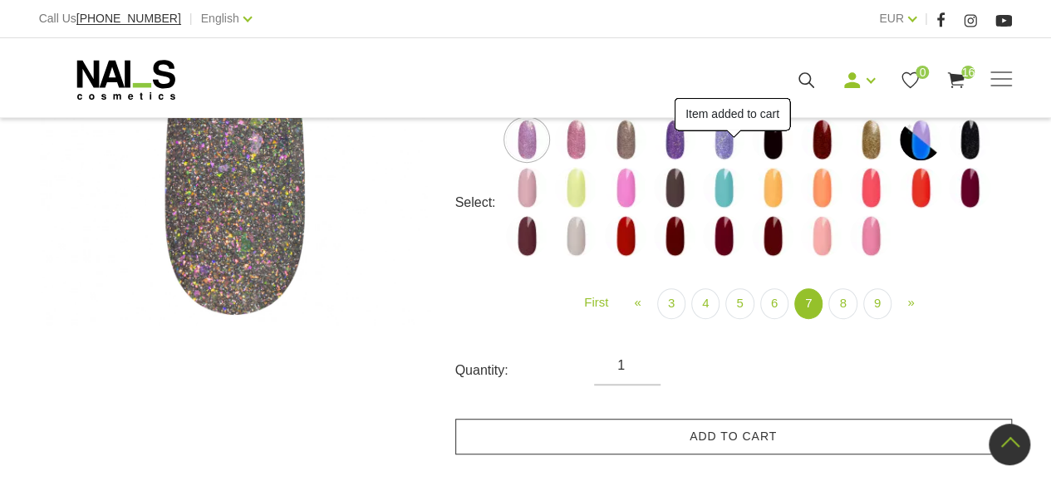
click at [731, 439] on link "Add to cart" at bounding box center [733, 437] width 557 height 36
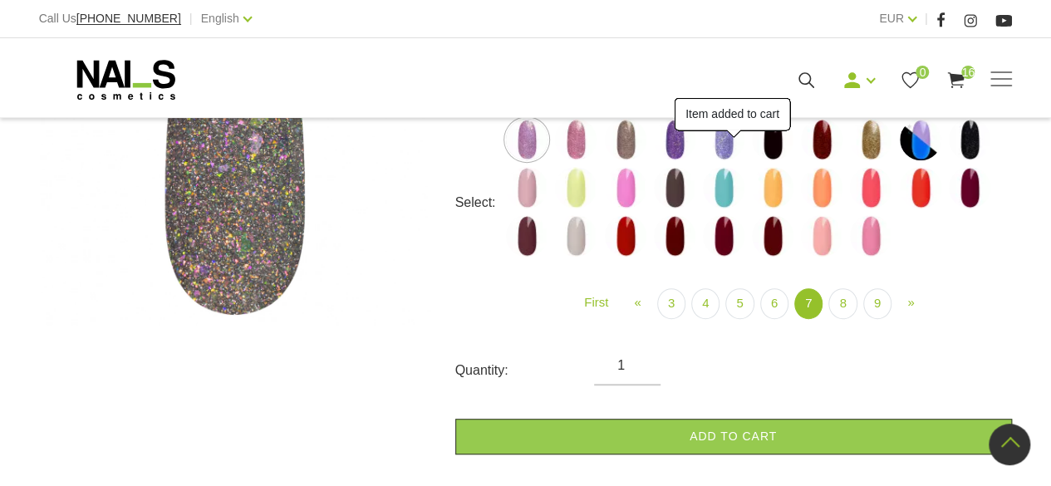
click at [574, 143] on img at bounding box center [576, 140] width 42 height 42
click at [748, 437] on link "Add to cart" at bounding box center [733, 437] width 557 height 36
click at [628, 138] on img at bounding box center [626, 140] width 42 height 42
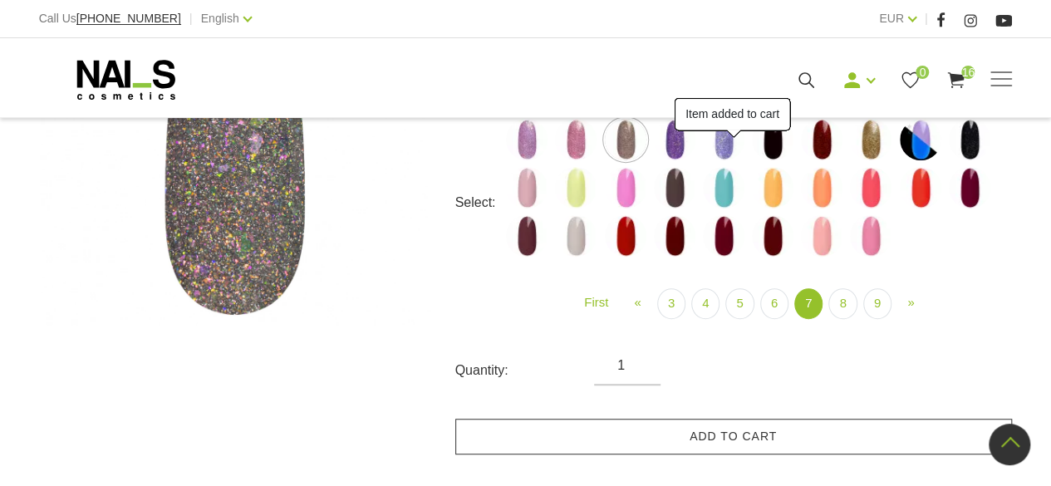
click at [762, 449] on link "Add to cart" at bounding box center [733, 437] width 557 height 36
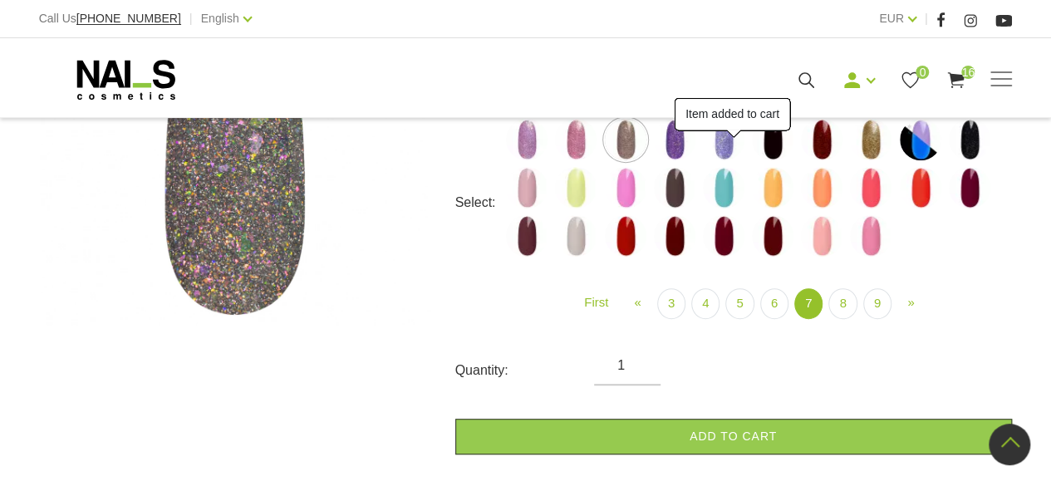
click at [683, 143] on img at bounding box center [675, 140] width 42 height 42
click at [768, 425] on link "Add to cart" at bounding box center [733, 437] width 557 height 36
click at [730, 145] on img at bounding box center [724, 140] width 42 height 42
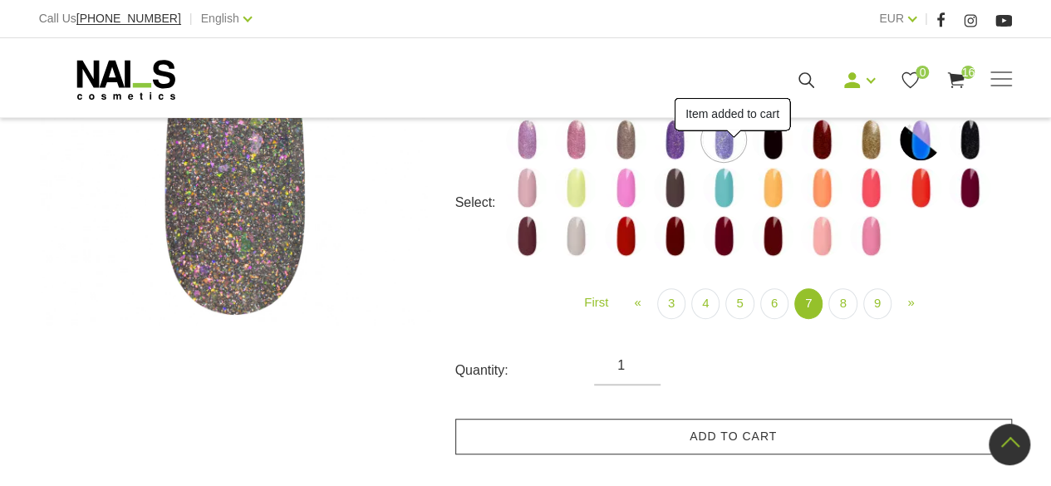
click at [792, 431] on link "Add to cart" at bounding box center [733, 437] width 557 height 36
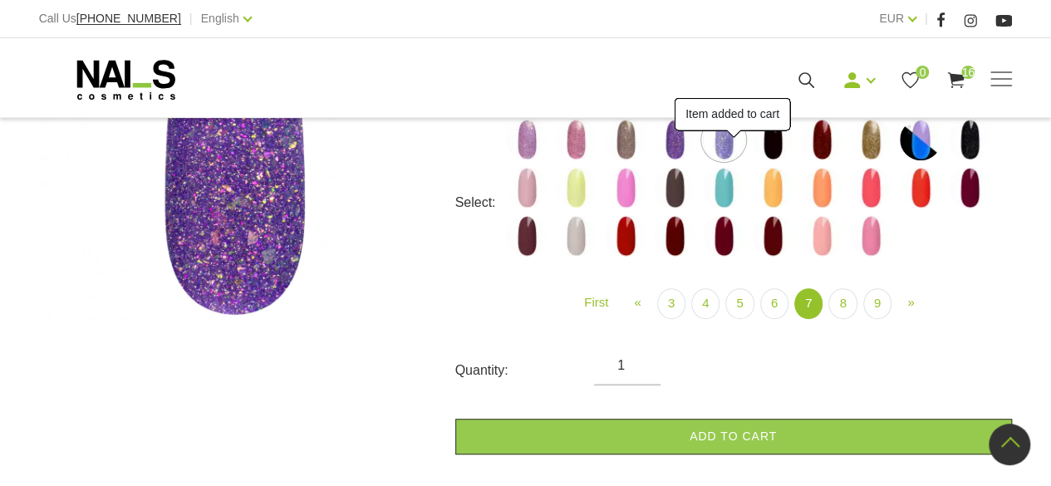
click at [771, 147] on img at bounding box center [773, 140] width 42 height 42
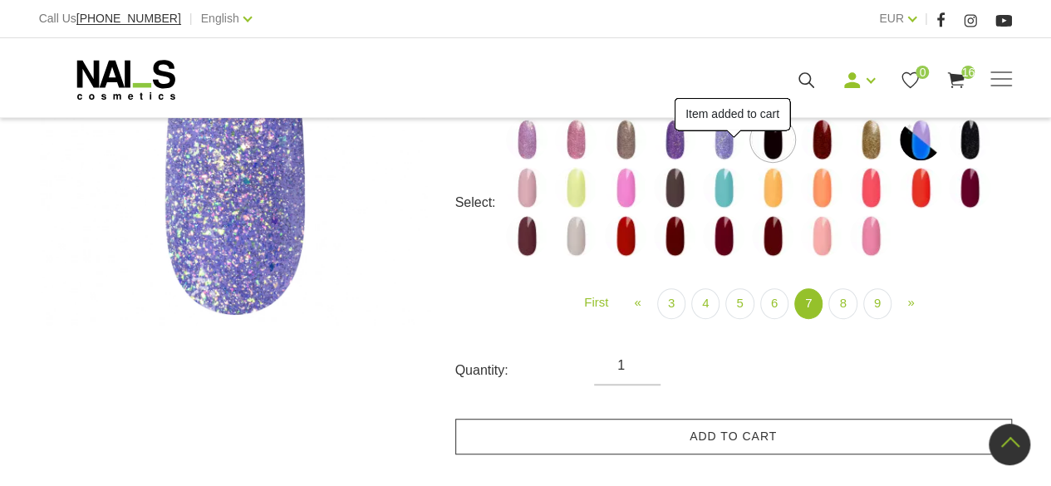
click at [803, 430] on link "Add to cart" at bounding box center [733, 437] width 557 height 36
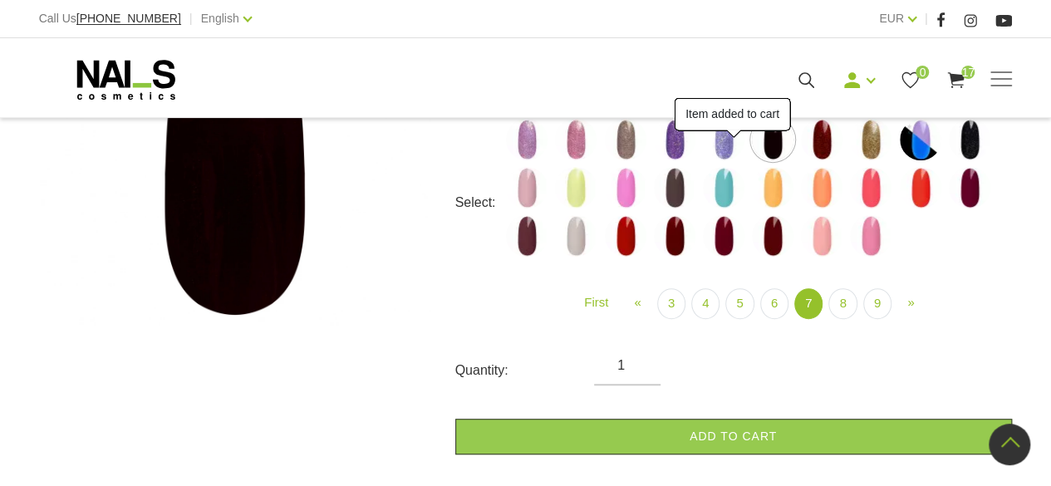
click at [823, 141] on img at bounding box center [822, 140] width 42 height 42
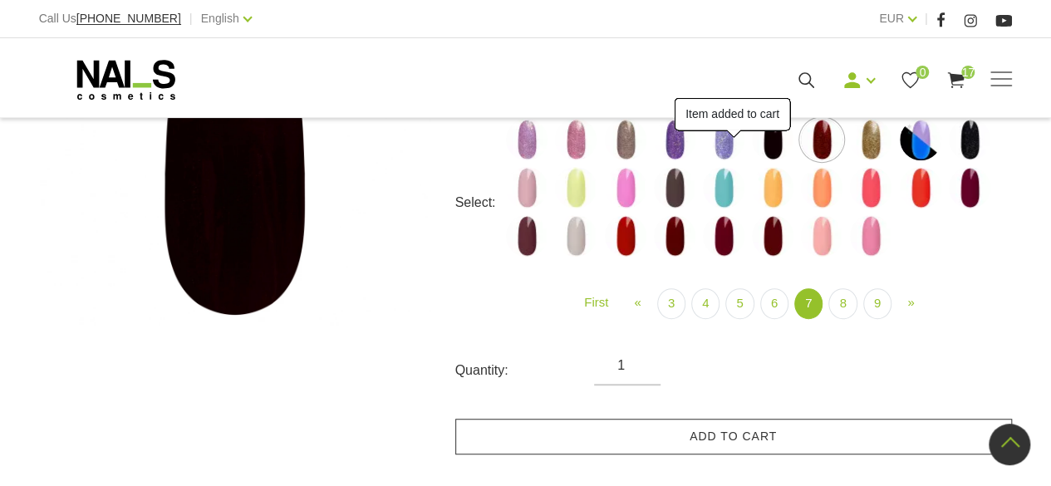
click at [785, 434] on link "Add to cart" at bounding box center [733, 437] width 557 height 36
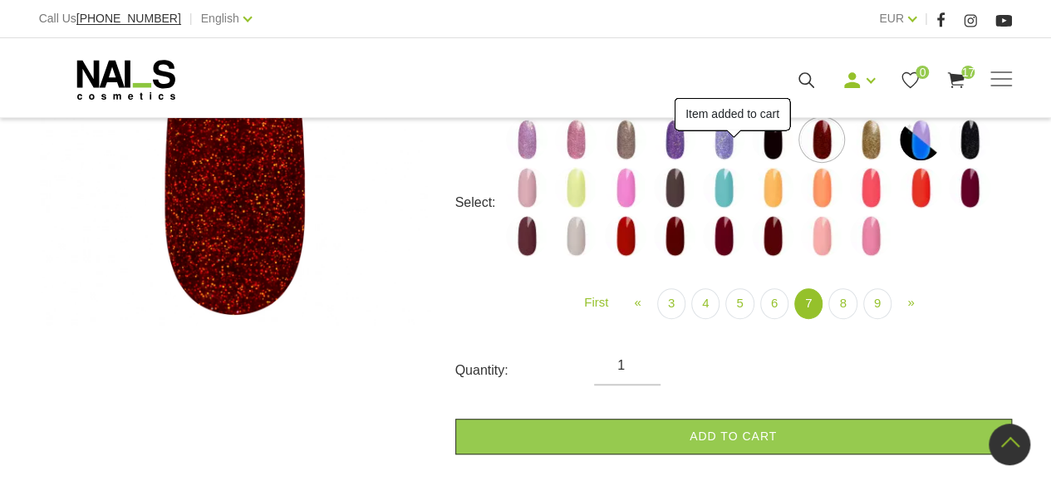
click at [878, 138] on img at bounding box center [871, 140] width 42 height 42
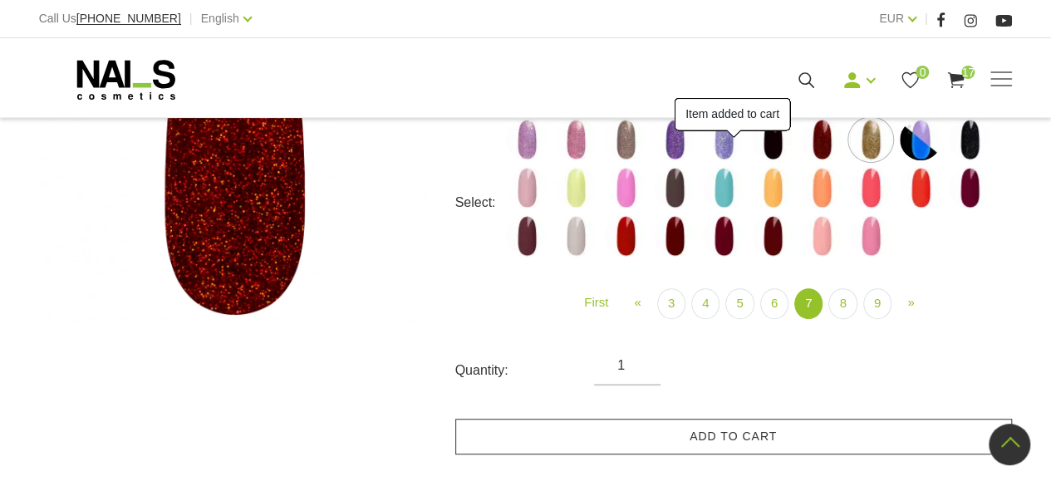
click at [827, 443] on link "Add to cart" at bounding box center [733, 437] width 557 height 36
click at [924, 145] on img at bounding box center [921, 140] width 42 height 42
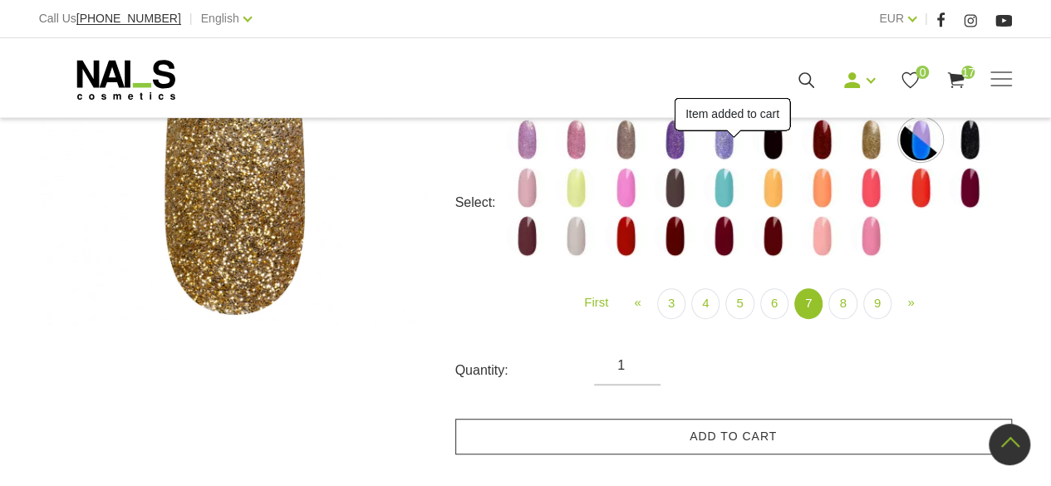
click at [862, 442] on link "Add to cart" at bounding box center [733, 437] width 557 height 36
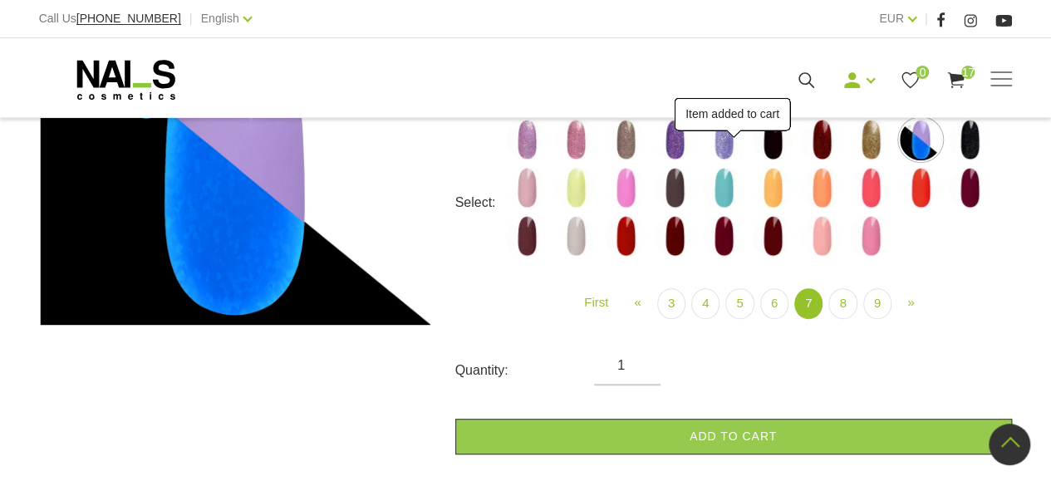
click at [975, 140] on img at bounding box center [970, 140] width 42 height 42
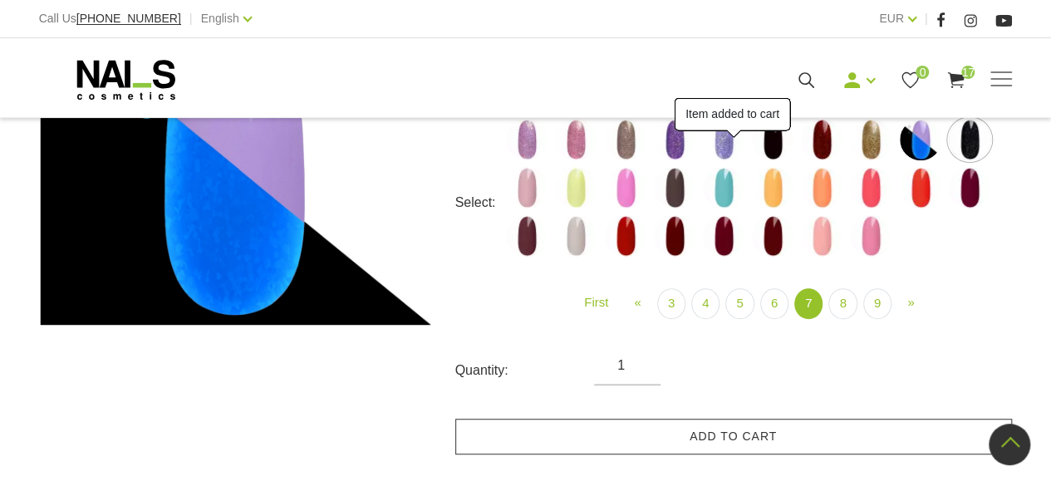
click at [875, 450] on link "Add to cart" at bounding box center [733, 437] width 557 height 36
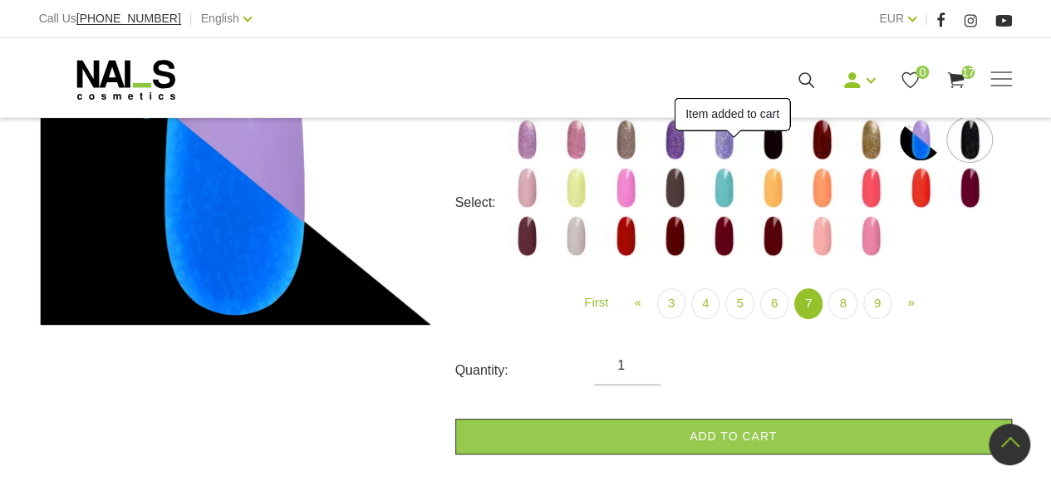
click at [533, 191] on img at bounding box center [527, 188] width 42 height 42
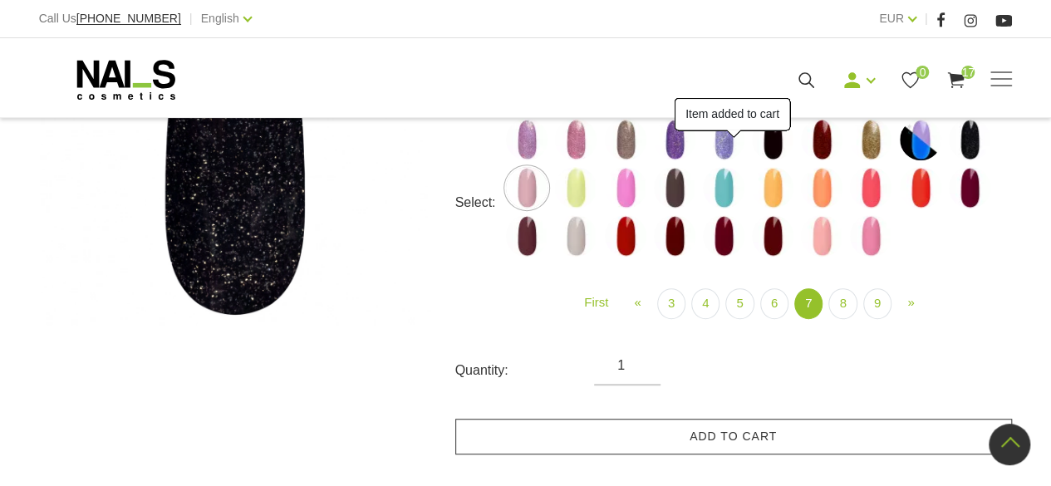
click at [759, 443] on link "Add to cart" at bounding box center [733, 437] width 557 height 36
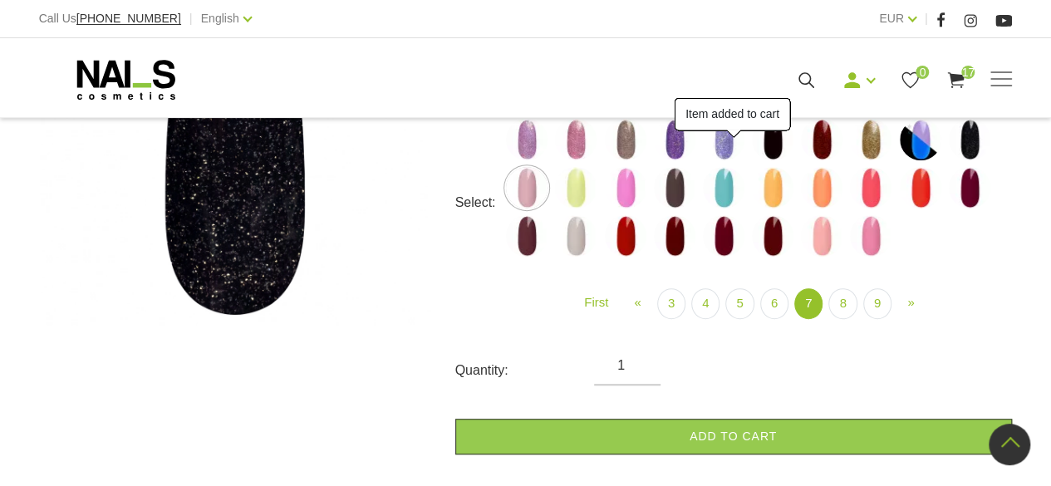
click at [584, 182] on img at bounding box center [576, 188] width 42 height 42
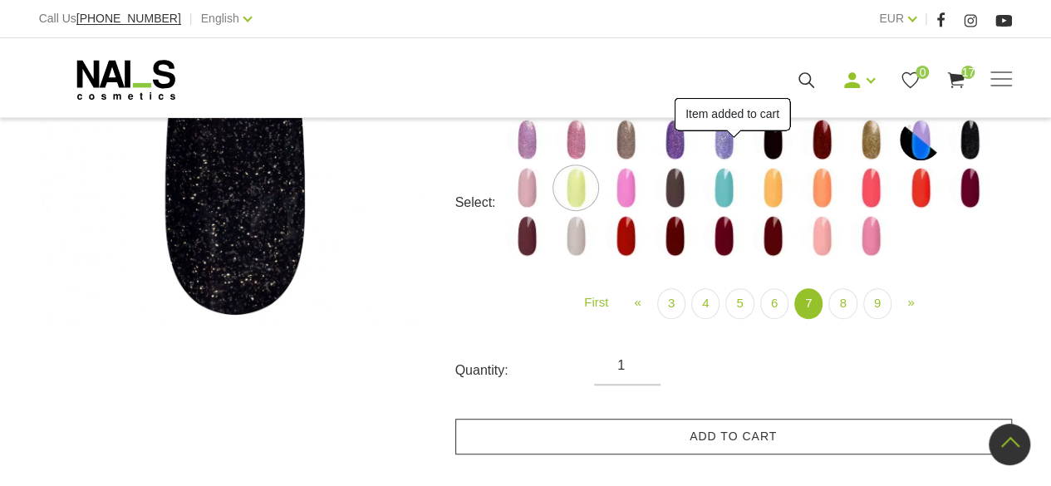
click at [781, 441] on link "Add to cart" at bounding box center [733, 437] width 557 height 36
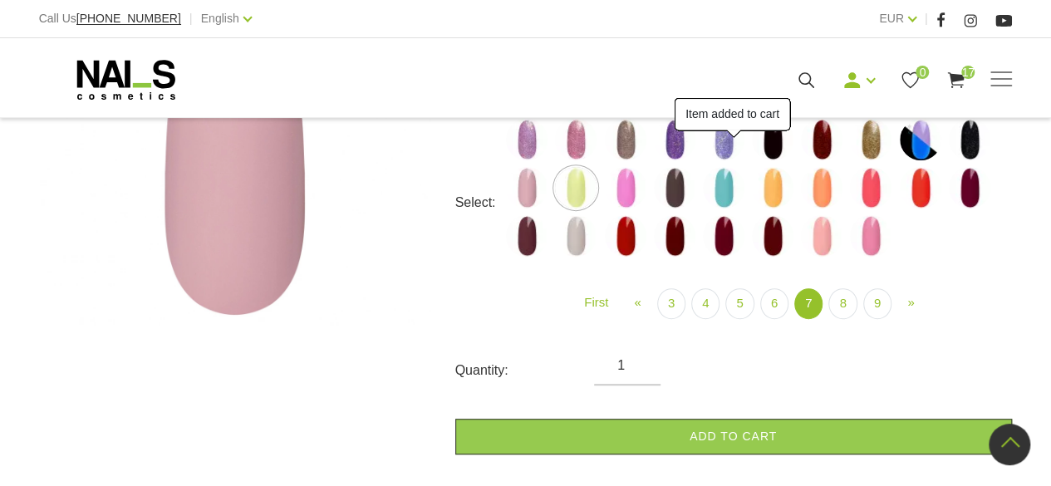
click at [615, 187] on img at bounding box center [626, 188] width 42 height 42
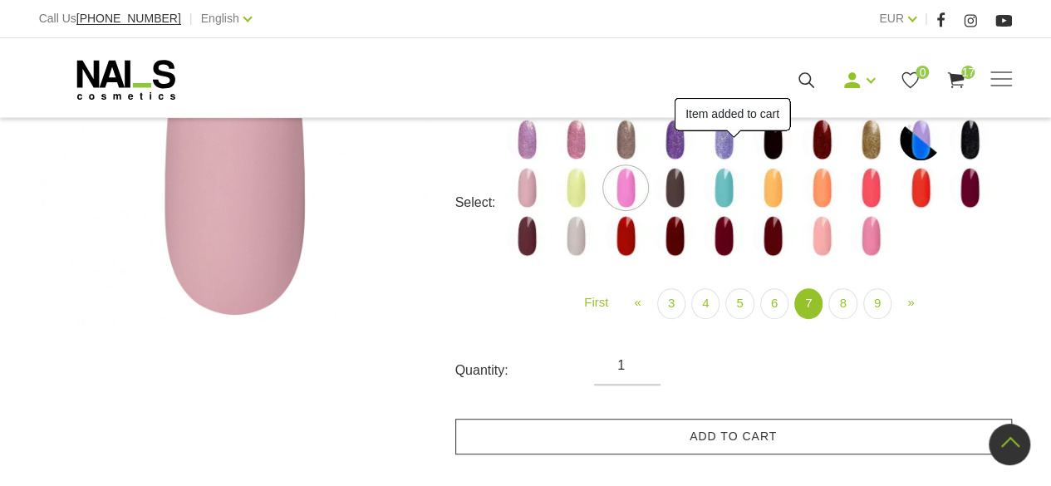
click at [769, 419] on link "Add to cart" at bounding box center [733, 437] width 557 height 36
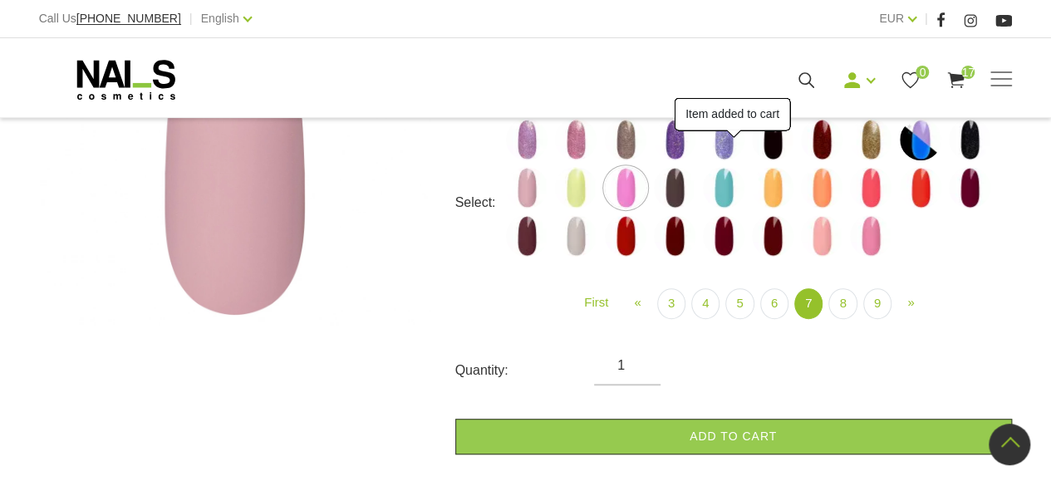
click at [678, 194] on img at bounding box center [675, 188] width 42 height 42
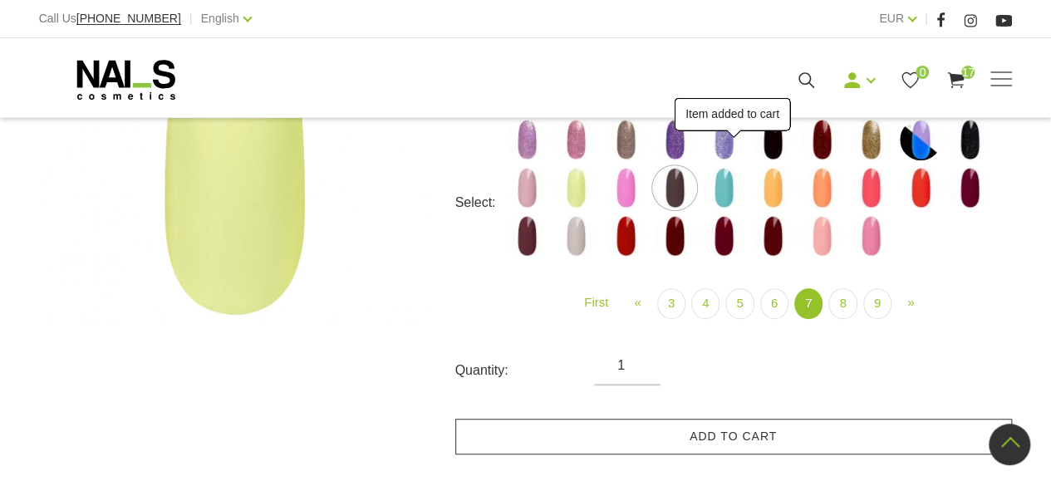
click at [786, 430] on link "Add to cart" at bounding box center [733, 437] width 557 height 36
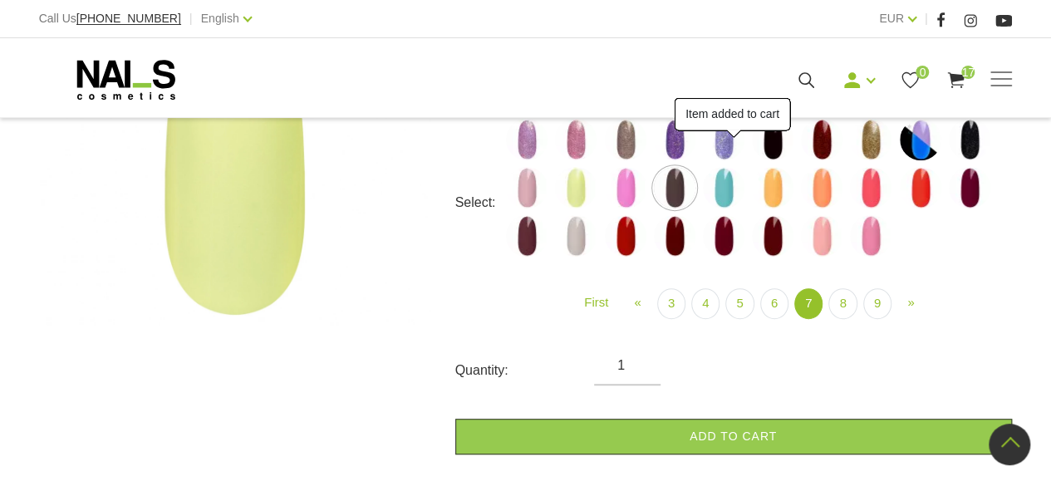
click at [726, 190] on img at bounding box center [724, 188] width 42 height 42
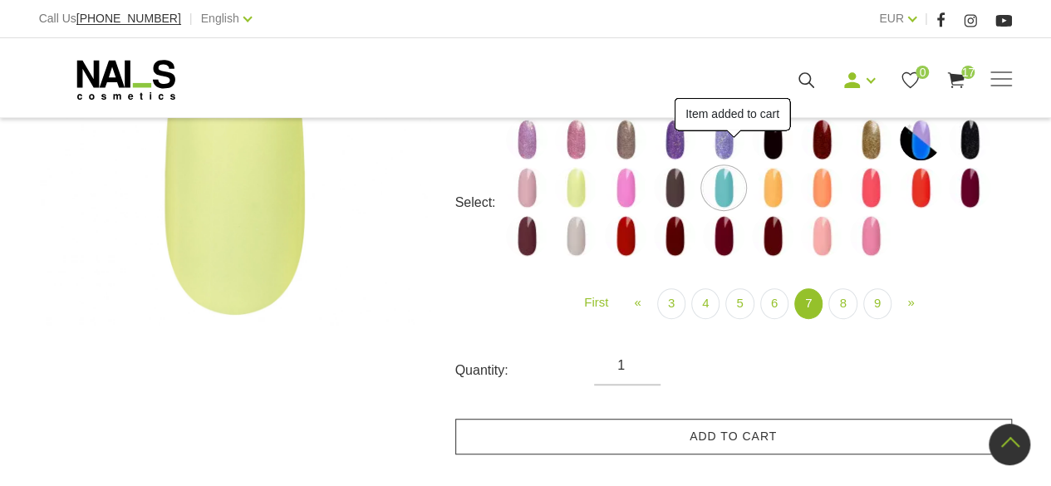
click at [795, 442] on link "Add to cart" at bounding box center [733, 437] width 557 height 36
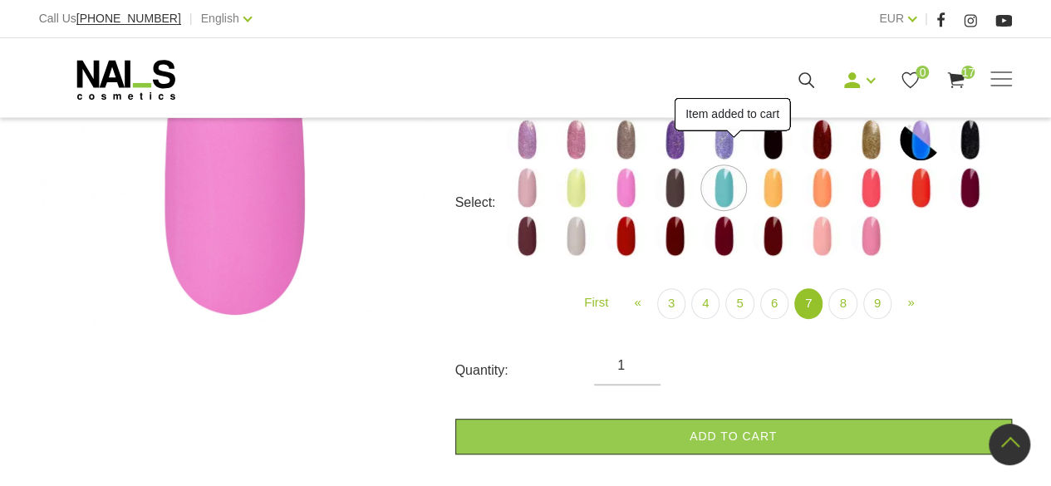
click at [779, 184] on img at bounding box center [773, 188] width 42 height 42
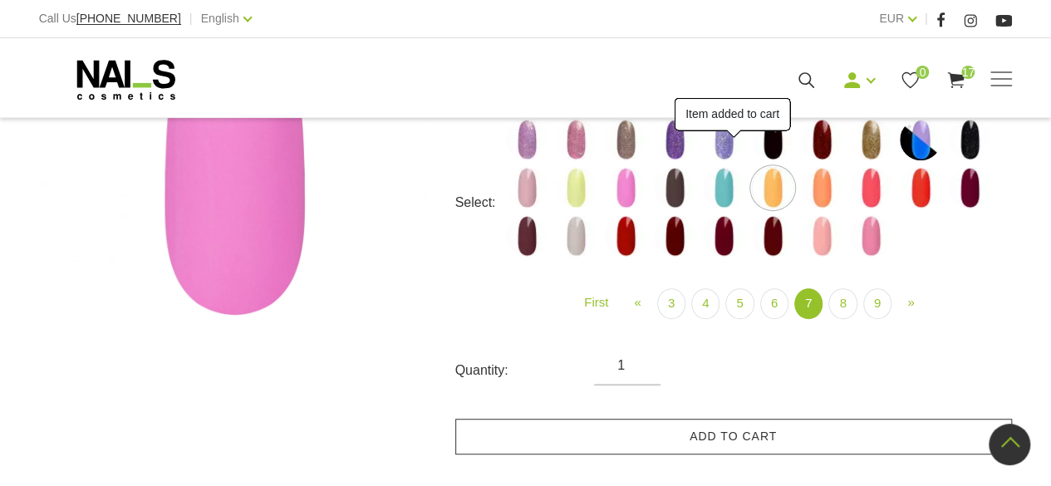
click at [856, 442] on link "Add to cart" at bounding box center [733, 437] width 557 height 36
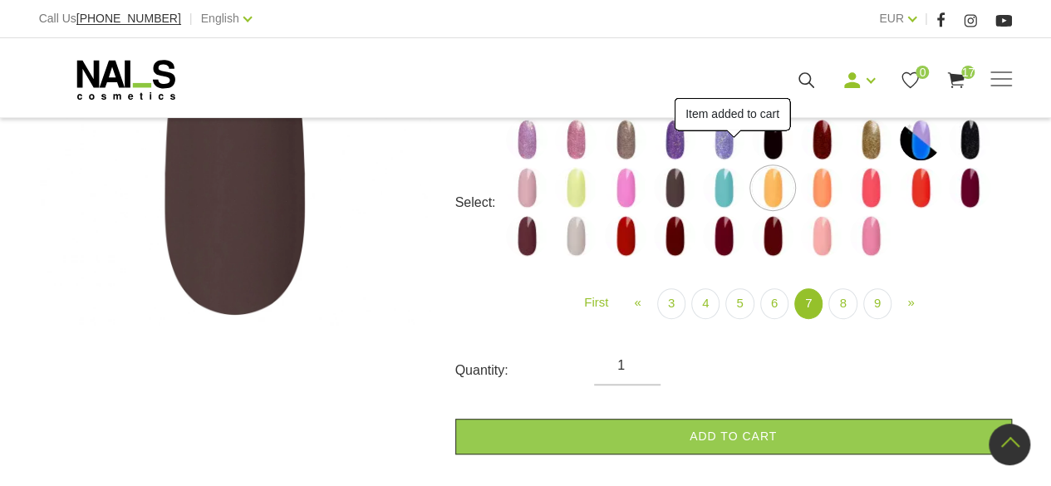
click at [828, 188] on img at bounding box center [822, 188] width 42 height 42
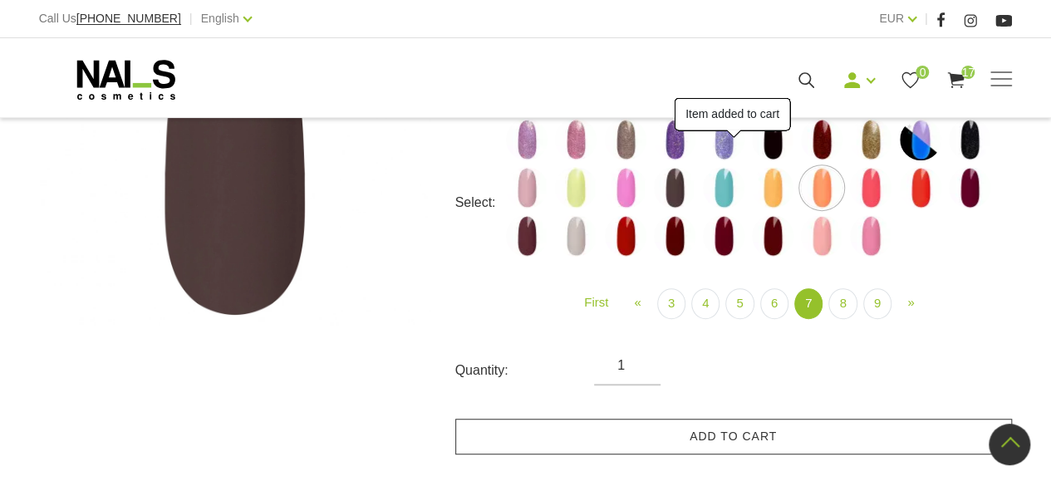
click at [859, 444] on link "Add to cart" at bounding box center [733, 437] width 557 height 36
click at [872, 177] on img at bounding box center [871, 188] width 42 height 42
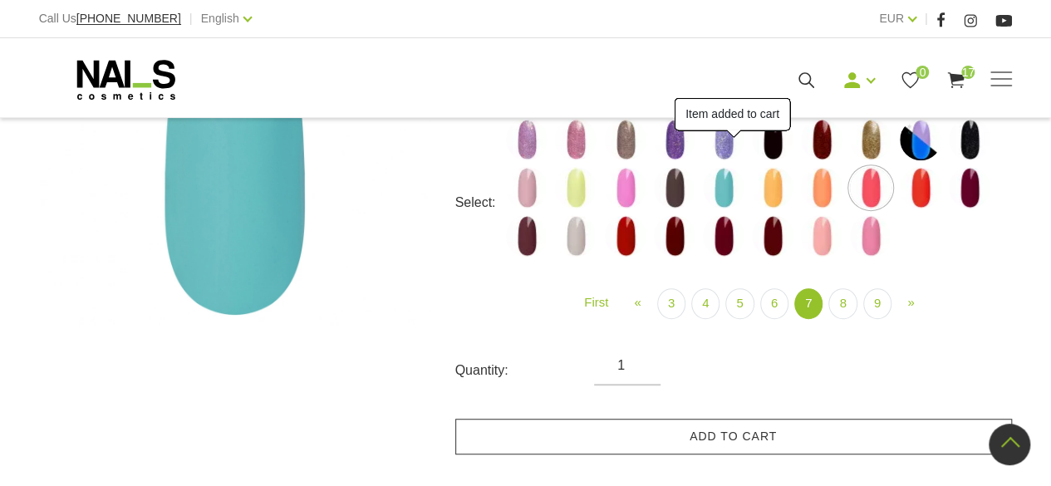
click at [869, 442] on link "Add to cart" at bounding box center [733, 437] width 557 height 36
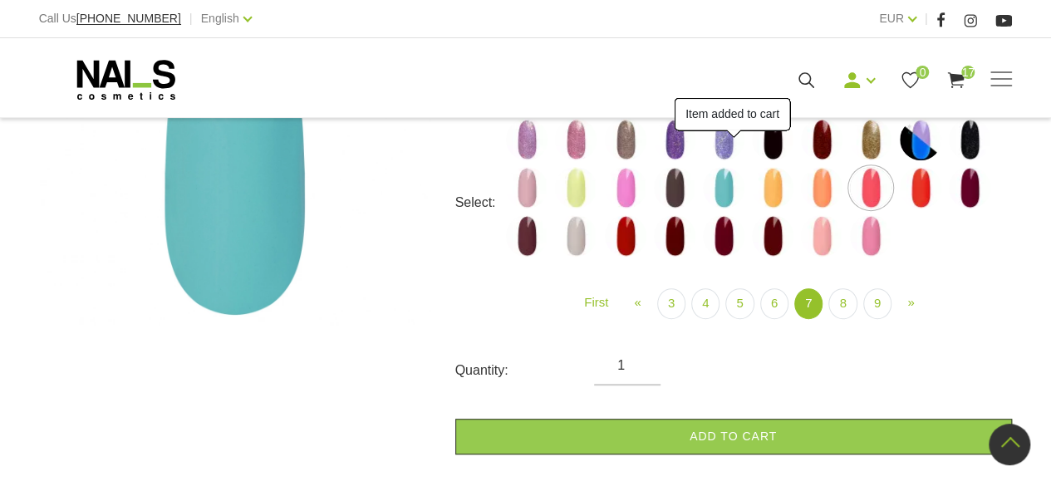
click at [920, 189] on img at bounding box center [921, 188] width 42 height 42
click at [877, 437] on link "Add to cart" at bounding box center [733, 437] width 557 height 36
click at [974, 182] on img at bounding box center [970, 188] width 42 height 42
click at [889, 476] on div "Gel Polish UV/LED, 12ml (1070) € 3.66 €10.90 Price excluding VAT Select: 001g 0…" at bounding box center [733, 283] width 557 height 554
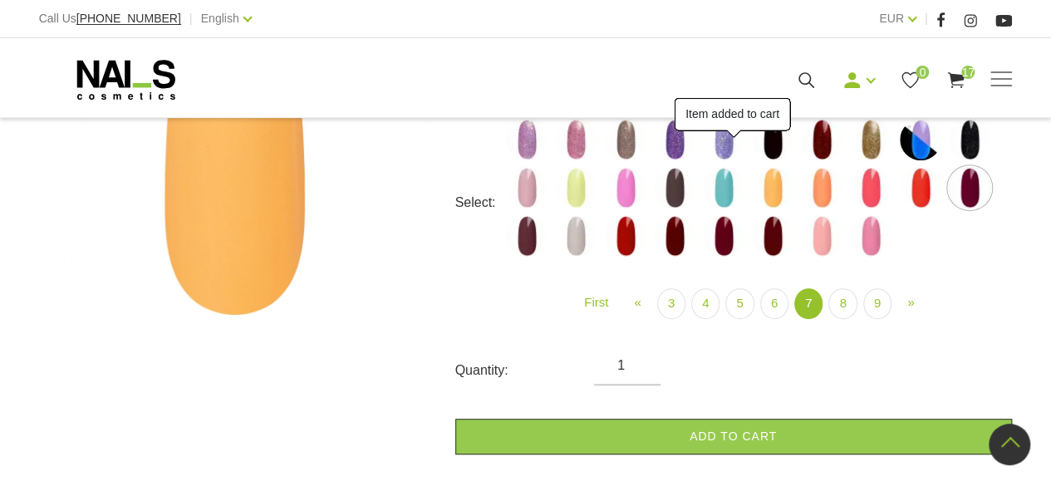
click at [506, 239] on label at bounding box center [527, 236] width 42 height 42
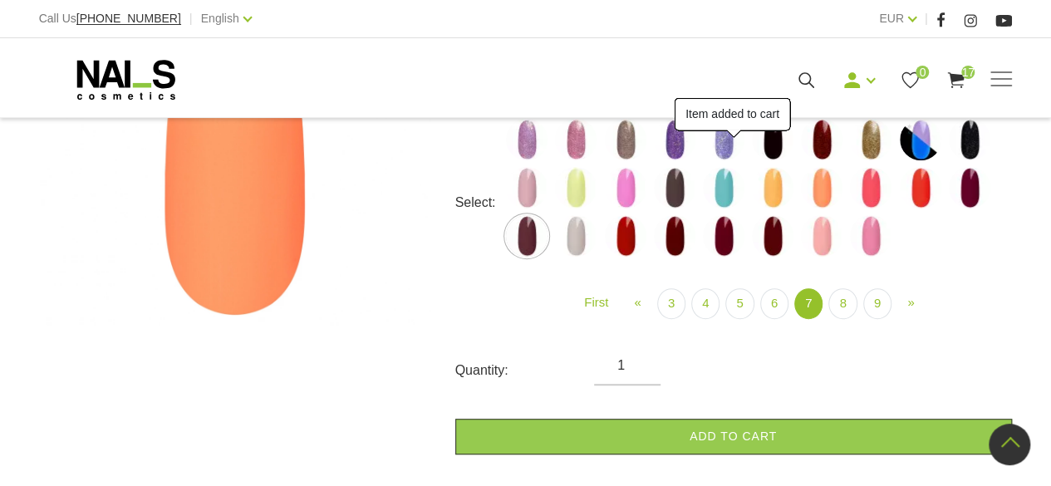
click at [577, 242] on img at bounding box center [576, 236] width 42 height 42
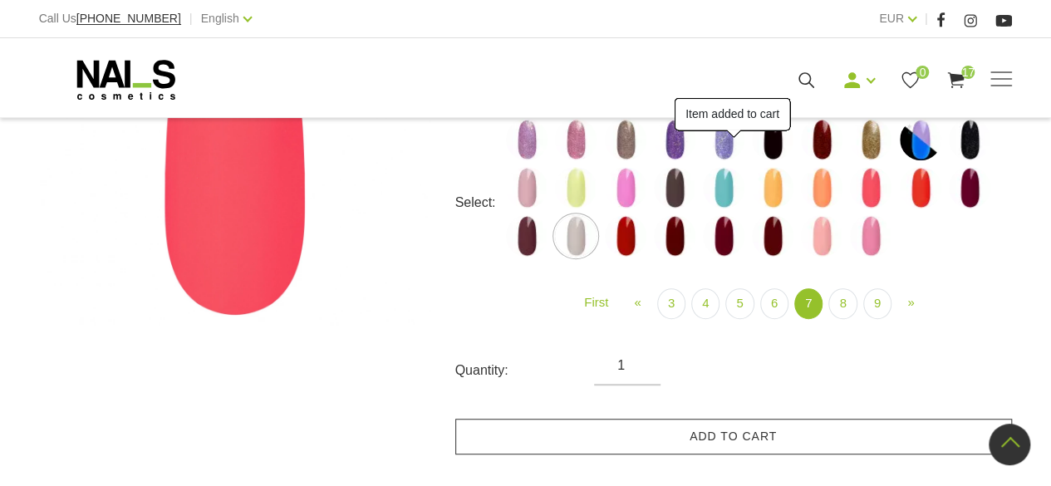
click at [761, 434] on link "Add to cart" at bounding box center [733, 437] width 557 height 36
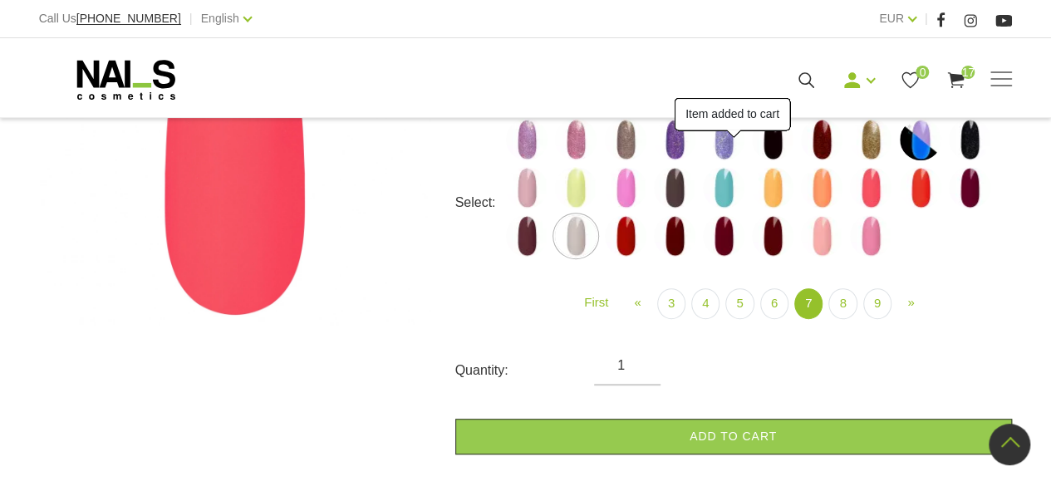
click at [618, 235] on img at bounding box center [626, 236] width 42 height 42
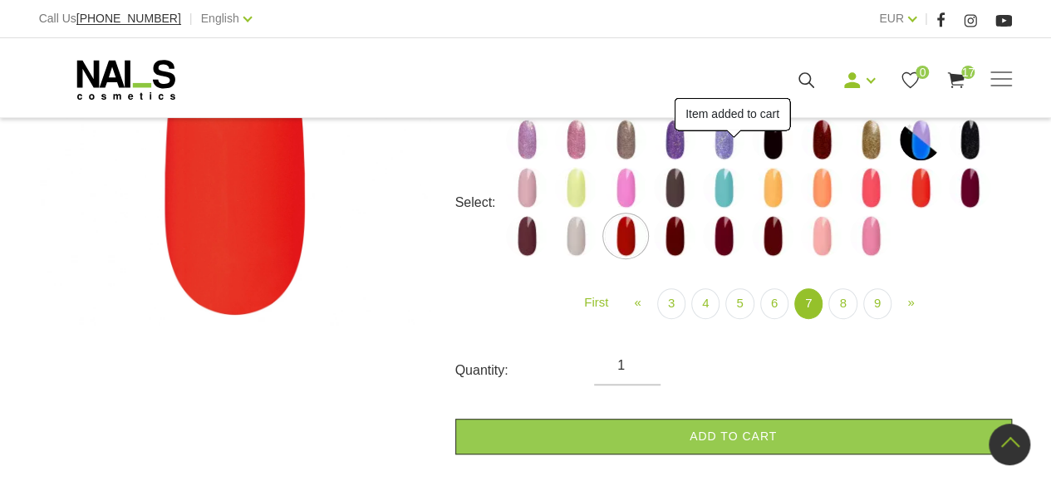
click at [667, 240] on img at bounding box center [675, 236] width 42 height 42
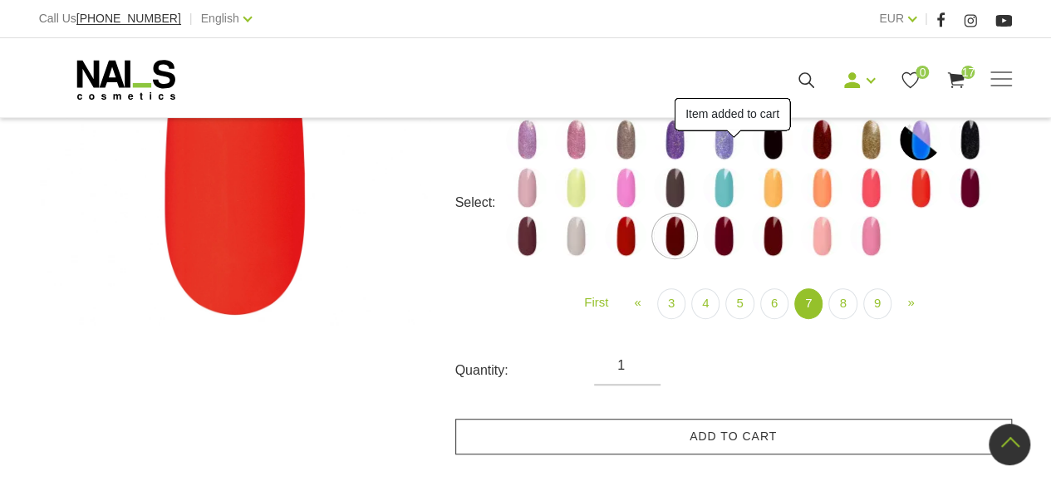
click at [789, 430] on link "Add to cart" at bounding box center [733, 437] width 557 height 36
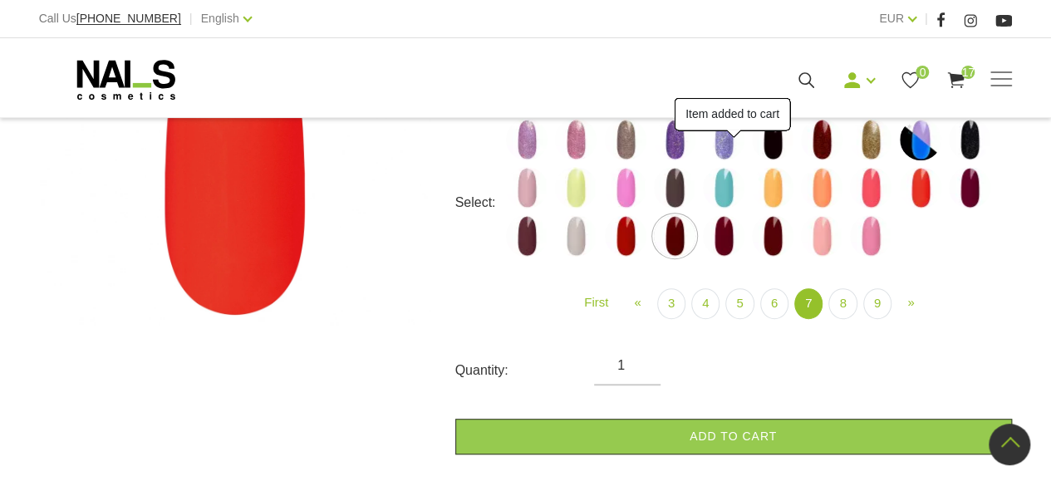
click at [726, 239] on img at bounding box center [724, 236] width 42 height 42
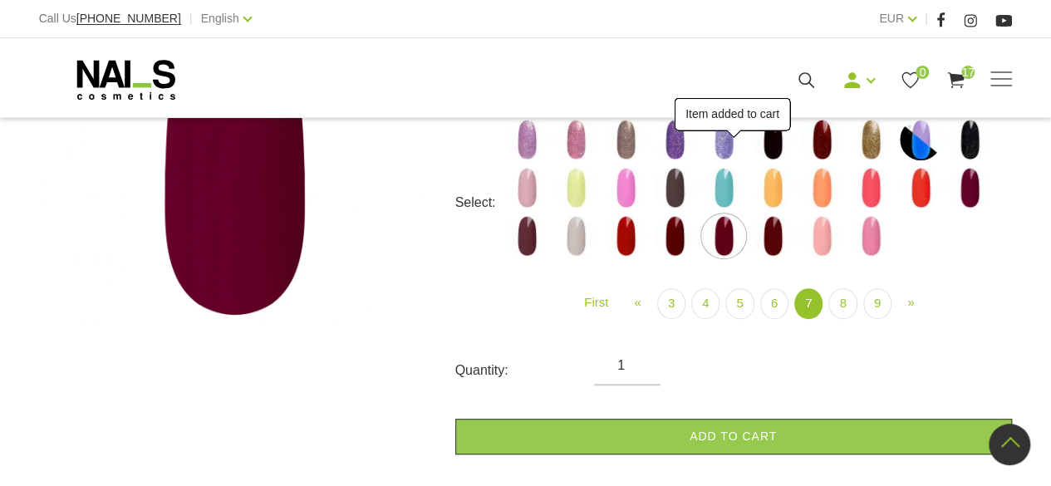
click at [820, 433] on link "Add to cart" at bounding box center [733, 437] width 557 height 36
click at [771, 239] on img at bounding box center [773, 236] width 42 height 42
click at [836, 422] on link "Add to cart" at bounding box center [733, 437] width 557 height 36
click at [827, 239] on img at bounding box center [822, 236] width 42 height 42
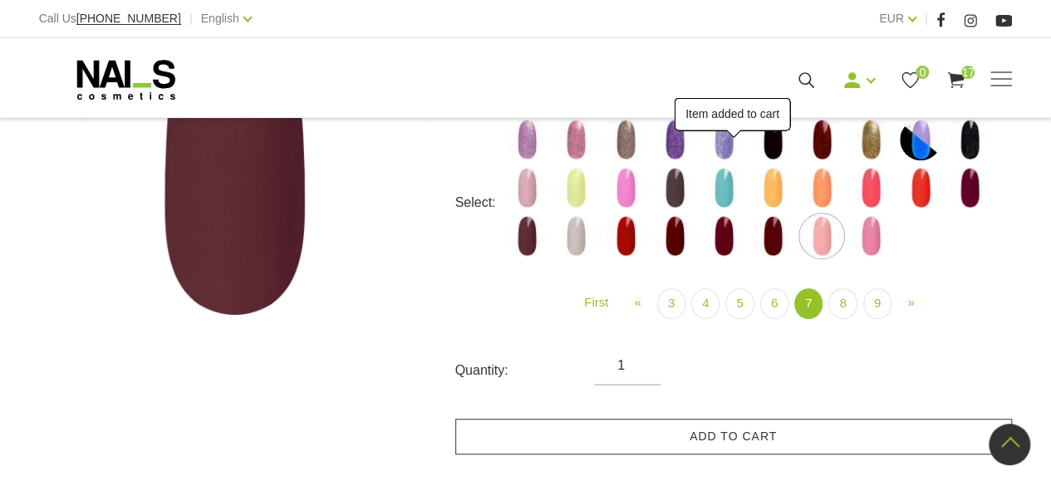
click at [868, 432] on link "Add to cart" at bounding box center [733, 437] width 557 height 36
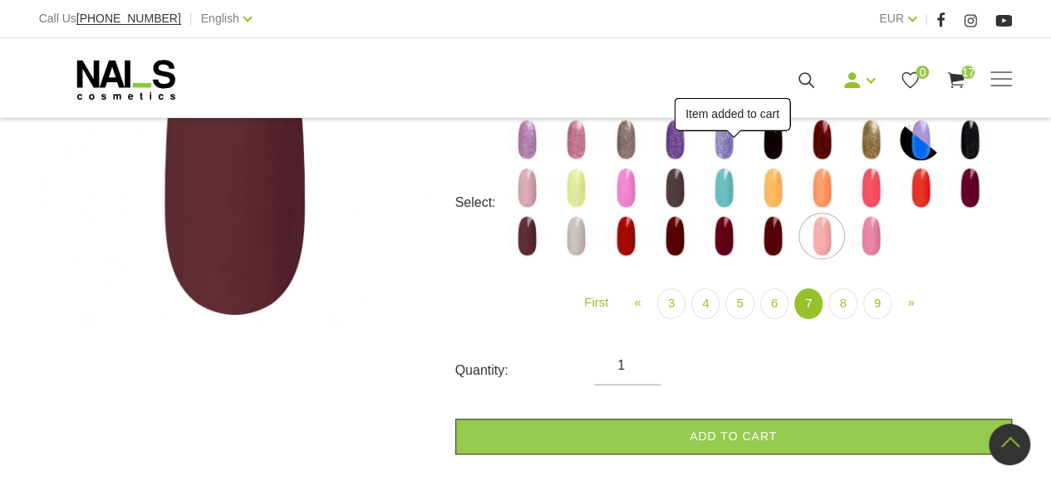
click at [873, 233] on img at bounding box center [871, 236] width 42 height 42
select select "5898"
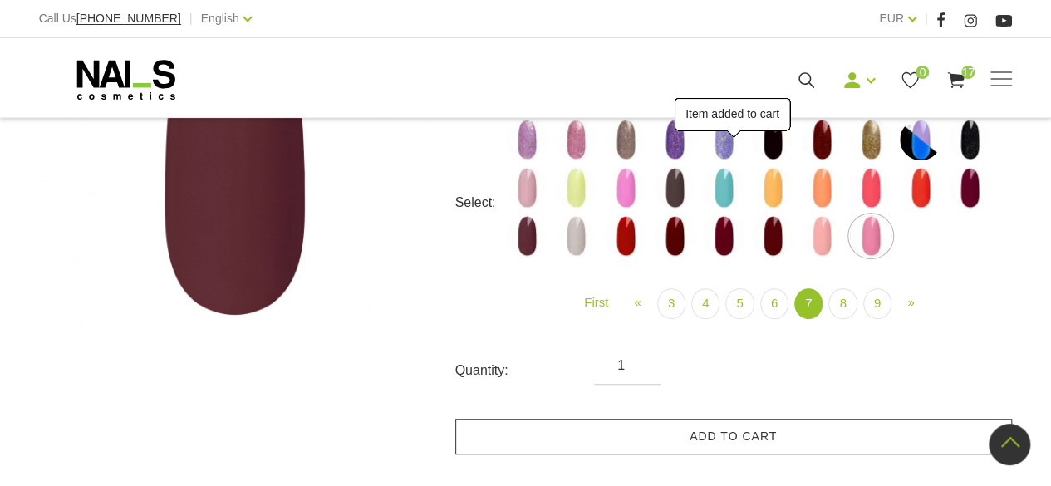
click at [879, 442] on link "Add to cart" at bounding box center [733, 437] width 557 height 36
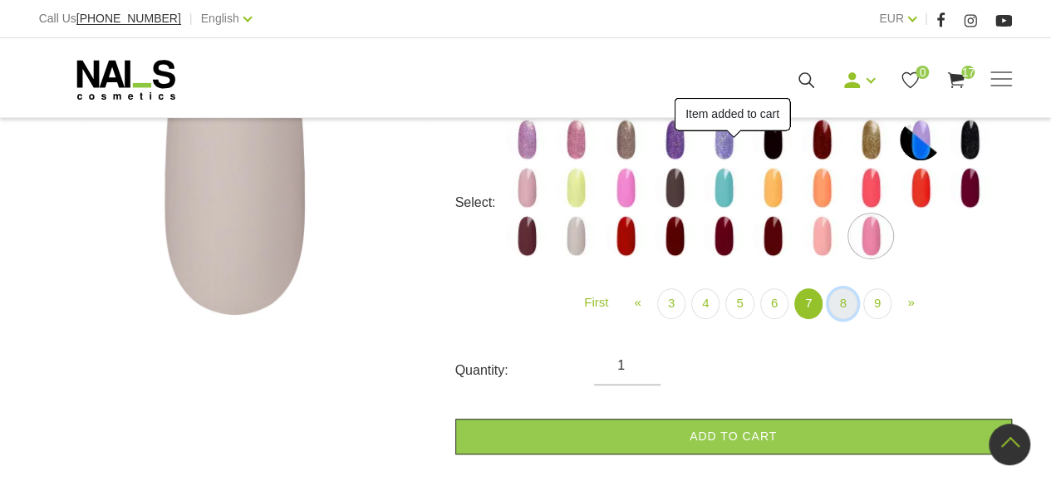
click at [842, 302] on link "8" at bounding box center [842, 303] width 28 height 31
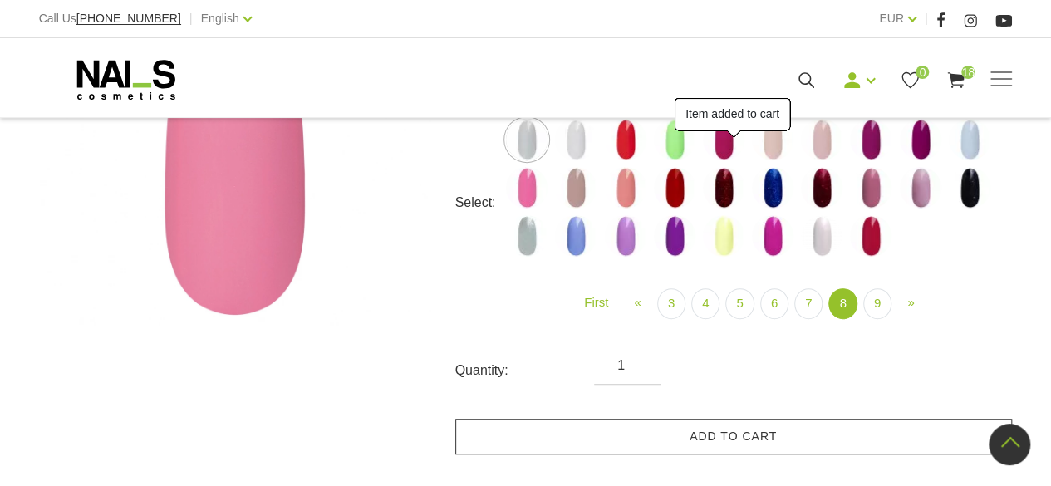
click at [733, 442] on link "Add to cart" at bounding box center [733, 437] width 557 height 36
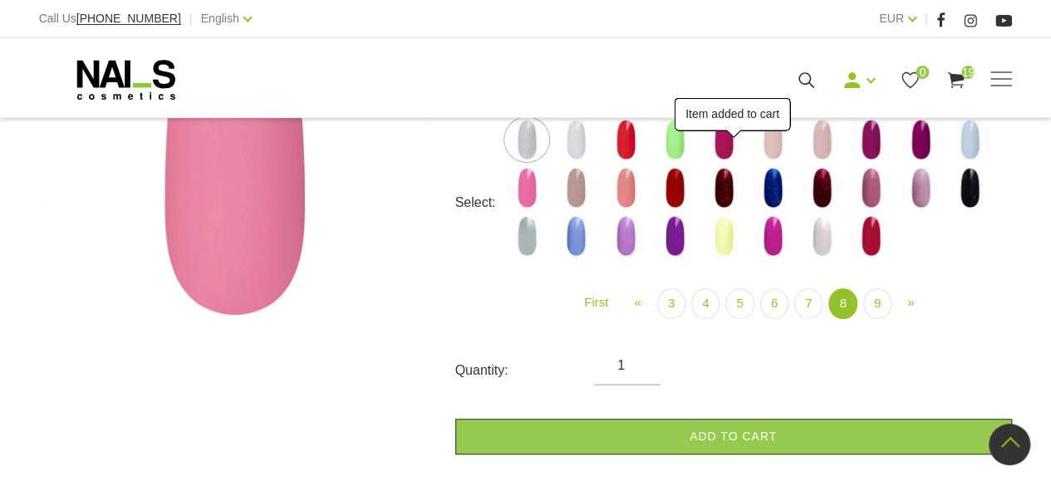
click at [581, 137] on img at bounding box center [576, 140] width 42 height 42
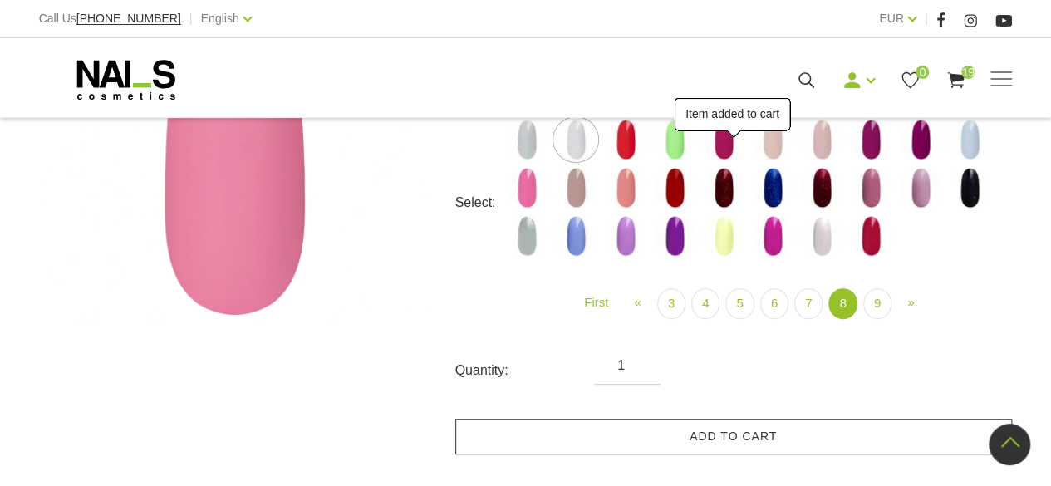
click at [757, 439] on link "Add to cart" at bounding box center [733, 437] width 557 height 36
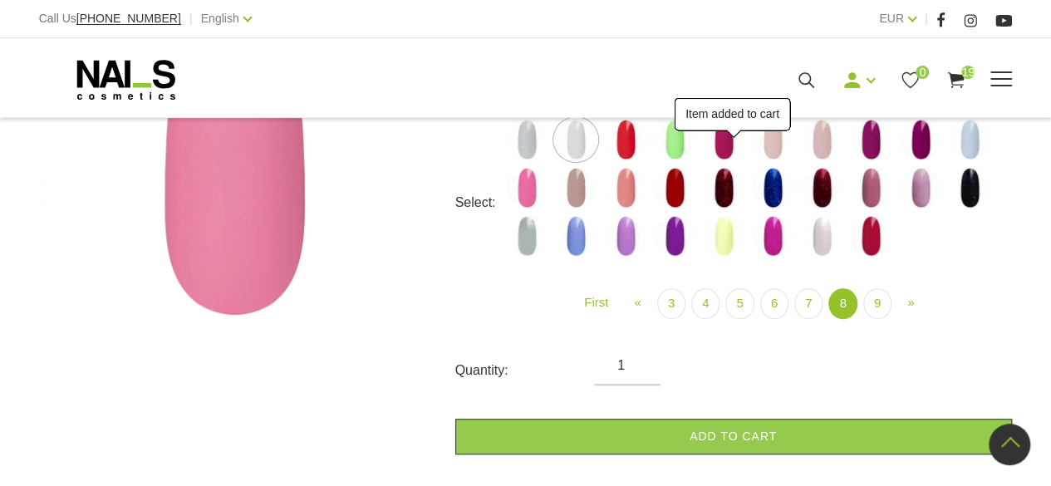
click at [625, 115] on div "Manicure Gel polishes Bases, tops and primers Gel systems UV/LED Design systems…" at bounding box center [525, 77] width 1051 height 79
click at [748, 427] on link "Add to cart" at bounding box center [733, 437] width 557 height 36
click at [676, 140] on img at bounding box center [675, 140] width 42 height 42
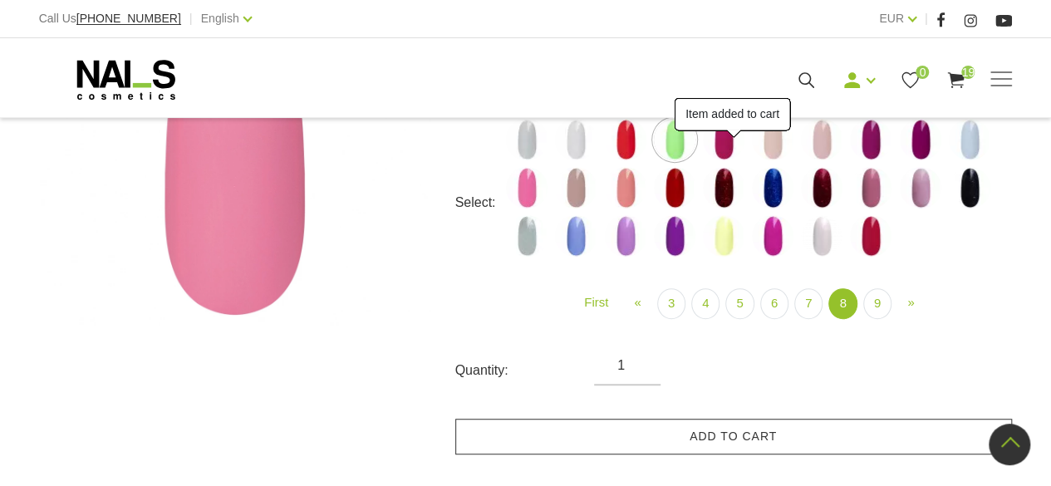
click at [792, 428] on link "Add to cart" at bounding box center [733, 437] width 557 height 36
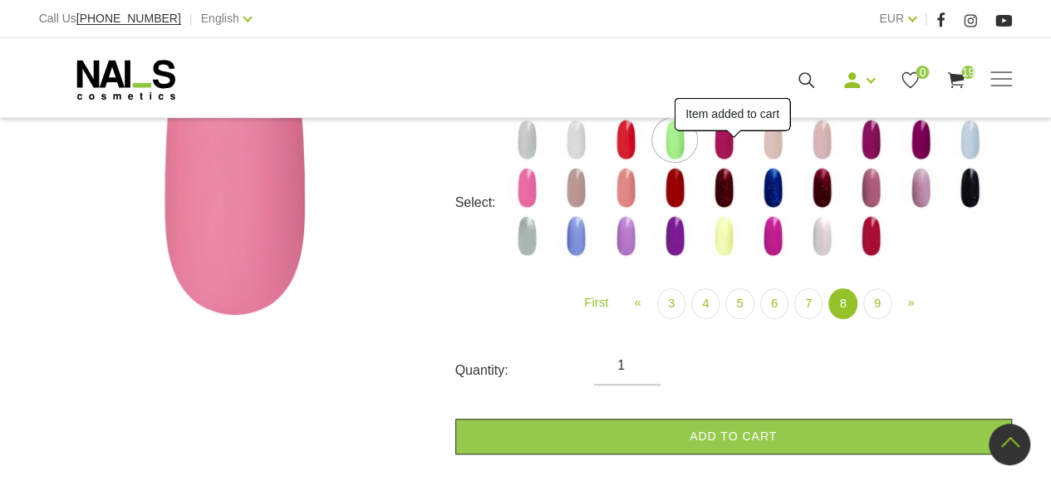
click at [731, 137] on img at bounding box center [724, 140] width 42 height 42
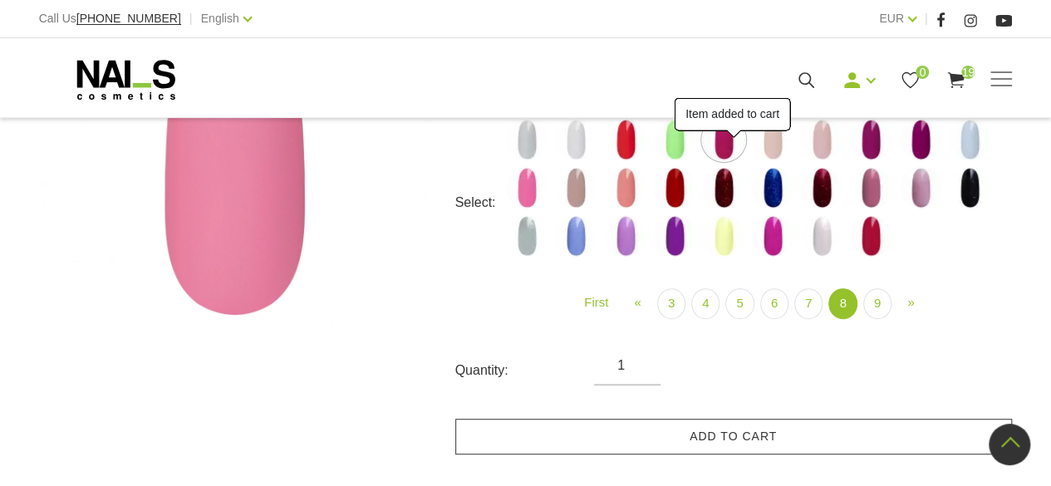
click at [812, 436] on link "Add to cart" at bounding box center [733, 437] width 557 height 36
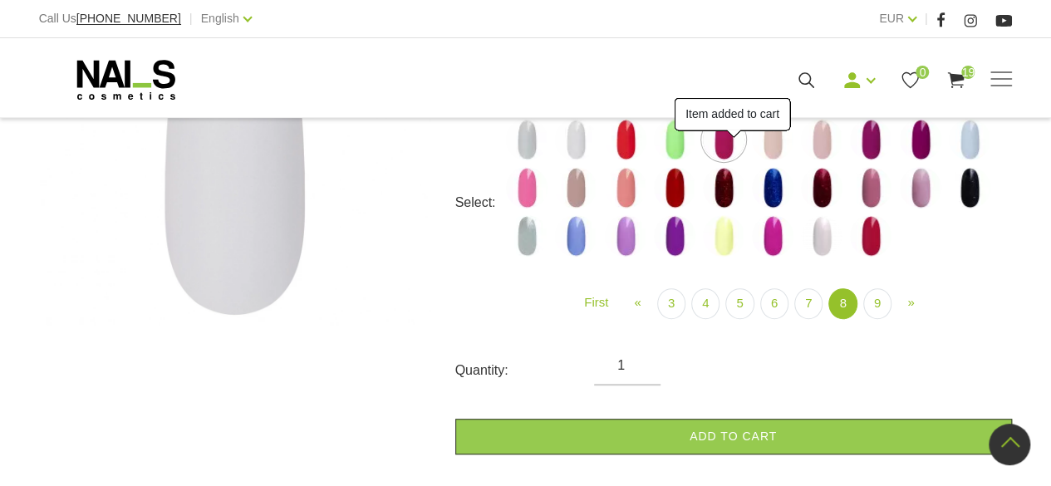
click at [765, 139] on img at bounding box center [773, 140] width 42 height 42
click at [751, 442] on link "Add to cart" at bounding box center [733, 437] width 557 height 36
click at [814, 142] on img at bounding box center [822, 140] width 42 height 42
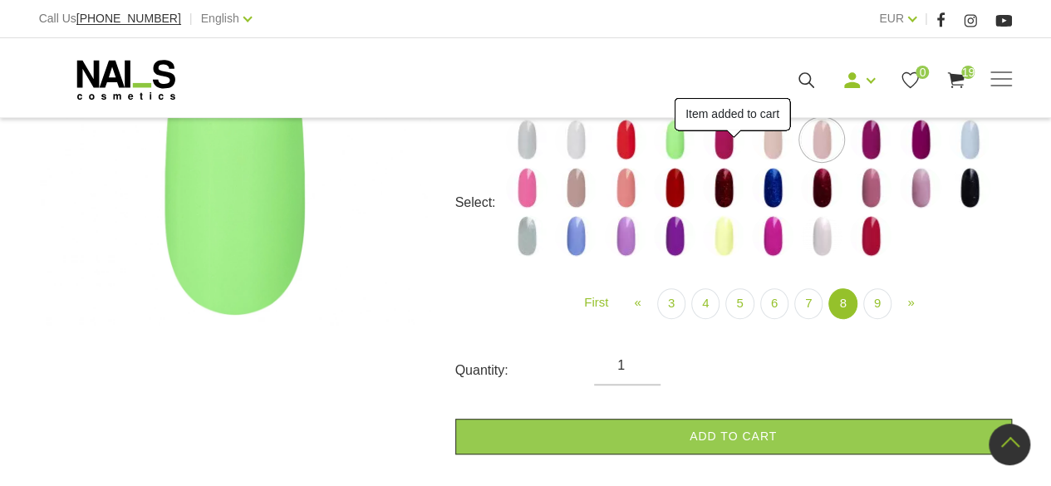
click at [877, 131] on img at bounding box center [871, 140] width 42 height 42
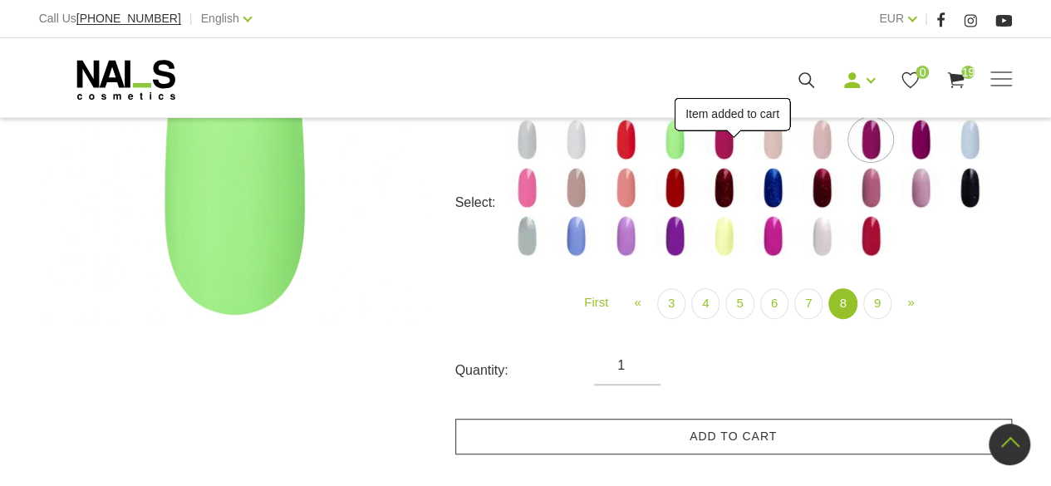
click at [787, 437] on link "Add to cart" at bounding box center [733, 437] width 557 height 36
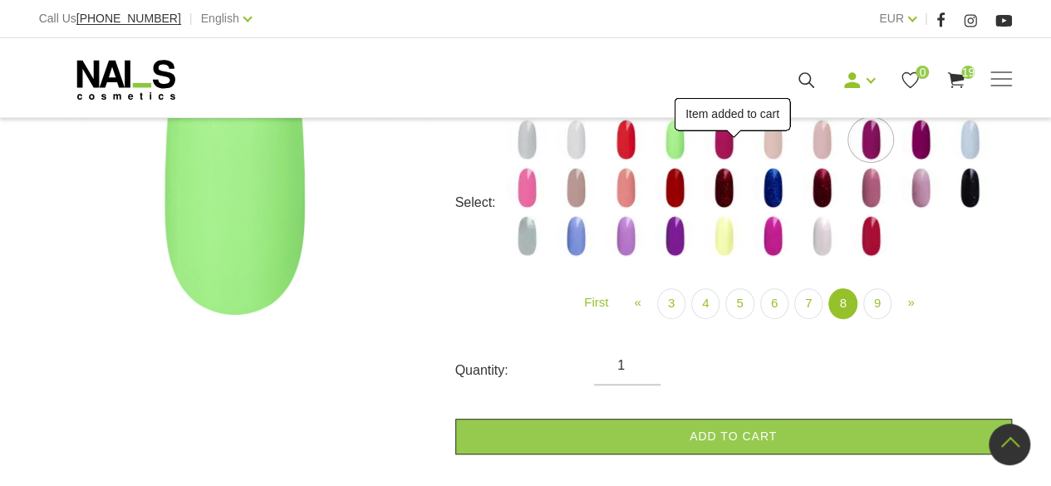
click at [940, 136] on ul "001g 001n 003c 008b 011n 012g 016n 020b 044v 065v 068p 069v 083g 085p 097g 110g…" at bounding box center [758, 165] width 505 height 196
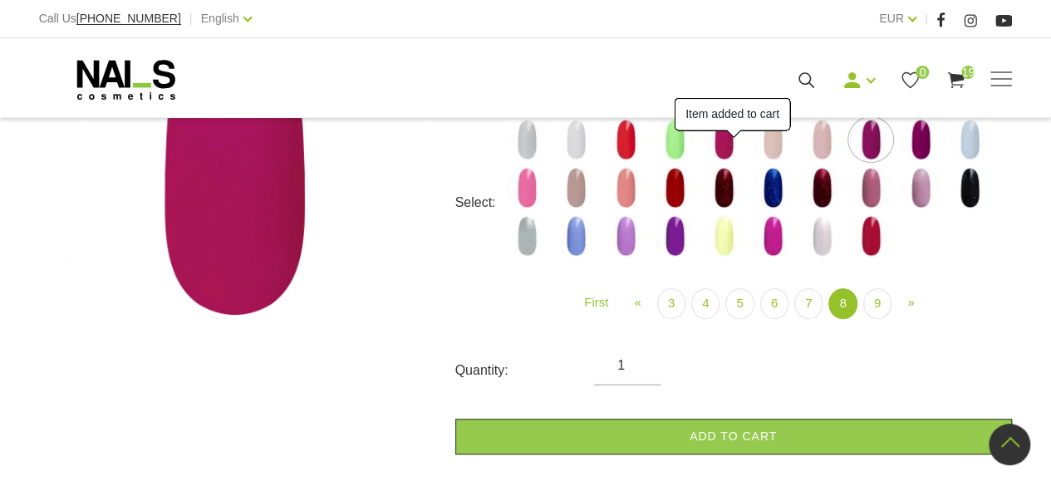
click at [838, 439] on link "Add to cart" at bounding box center [733, 437] width 557 height 36
click at [969, 145] on img at bounding box center [970, 140] width 42 height 42
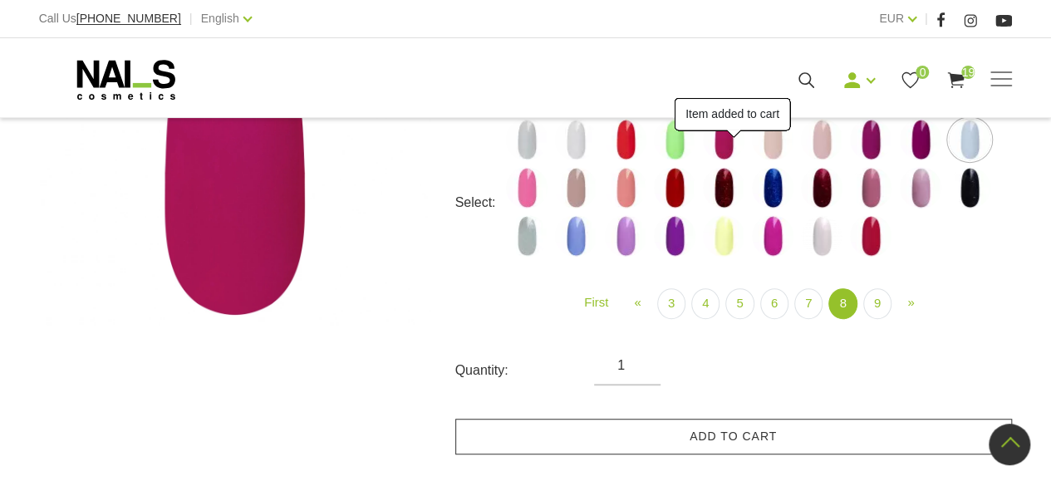
click at [837, 437] on link "Add to cart" at bounding box center [733, 437] width 557 height 36
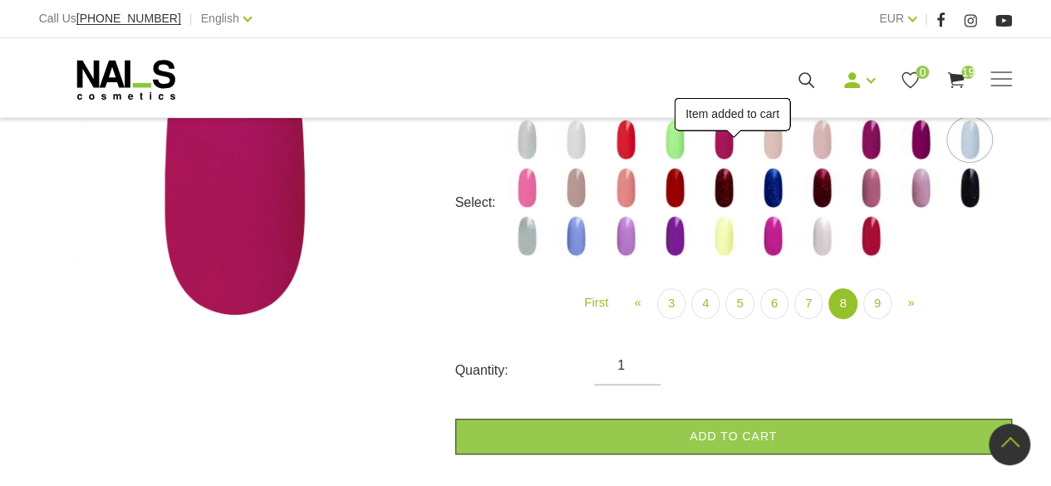
click at [527, 179] on img at bounding box center [527, 188] width 42 height 42
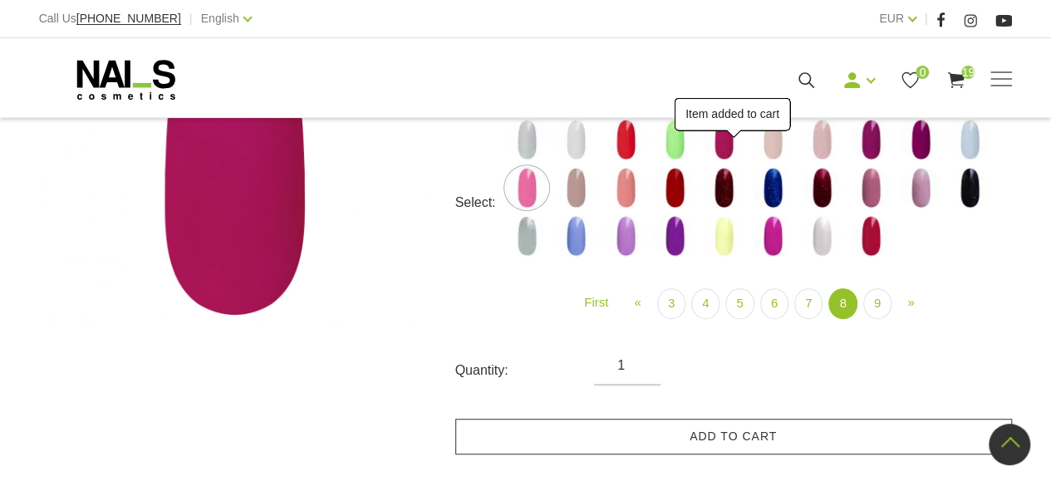
click at [756, 452] on link "Add to cart" at bounding box center [733, 437] width 557 height 36
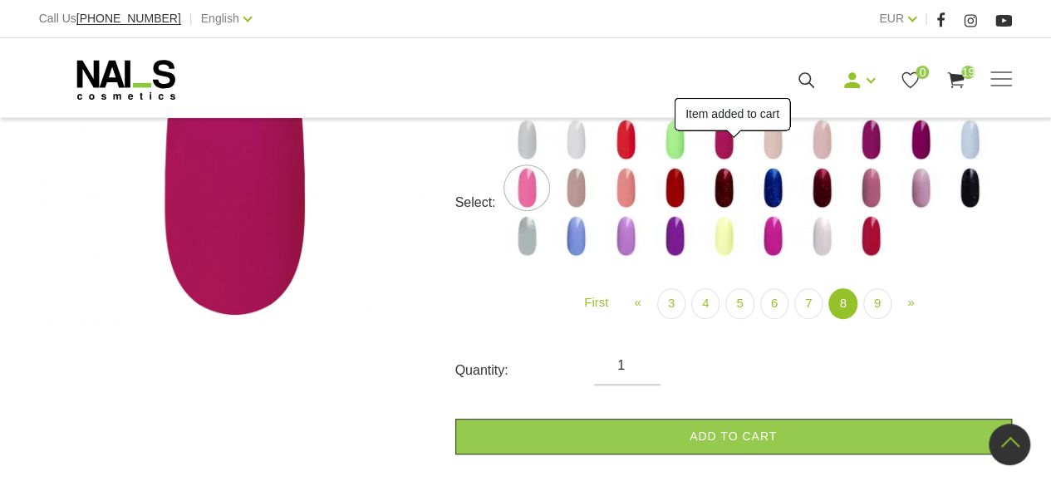
click at [580, 179] on img at bounding box center [576, 188] width 42 height 42
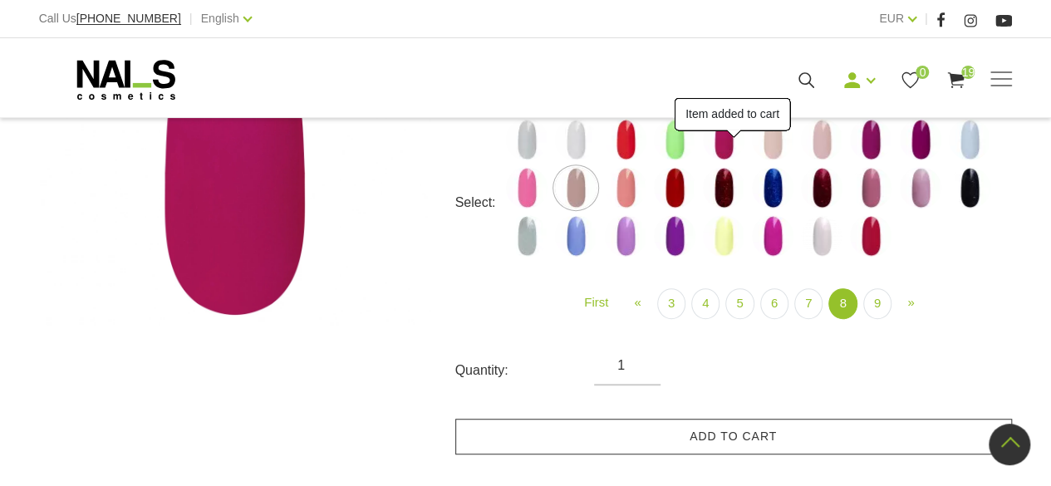
click at [765, 444] on link "Add to cart" at bounding box center [733, 437] width 557 height 36
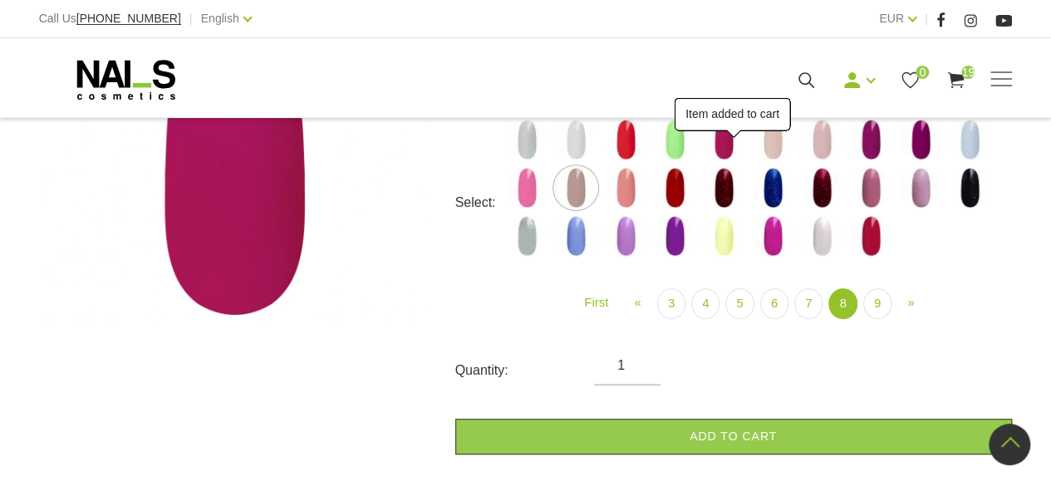
click at [639, 180] on img at bounding box center [626, 188] width 42 height 42
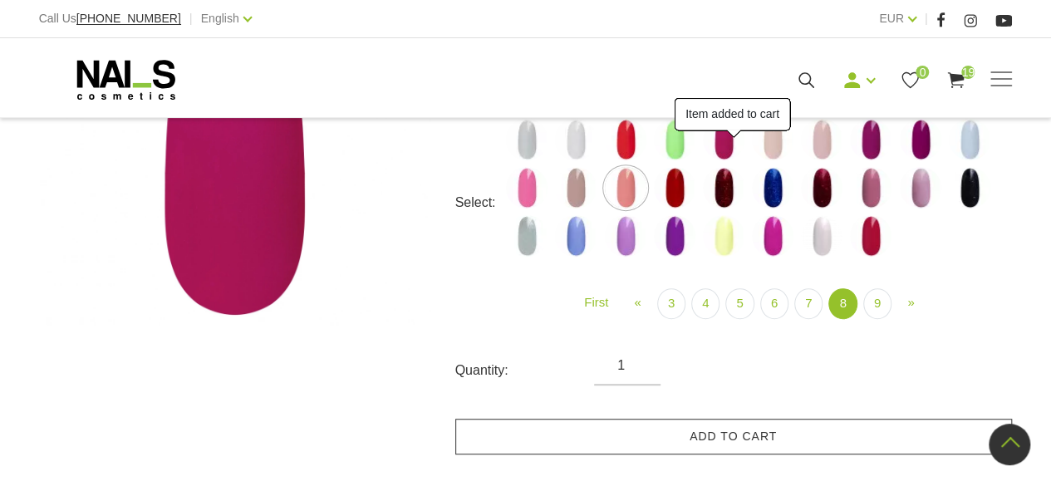
click at [811, 449] on link "Add to cart" at bounding box center [733, 437] width 557 height 36
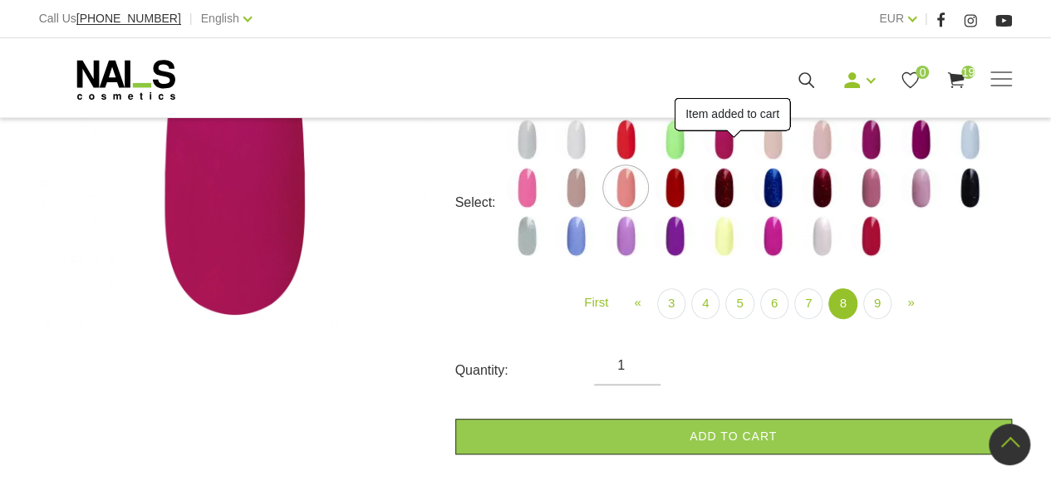
click at [681, 191] on img at bounding box center [675, 188] width 42 height 42
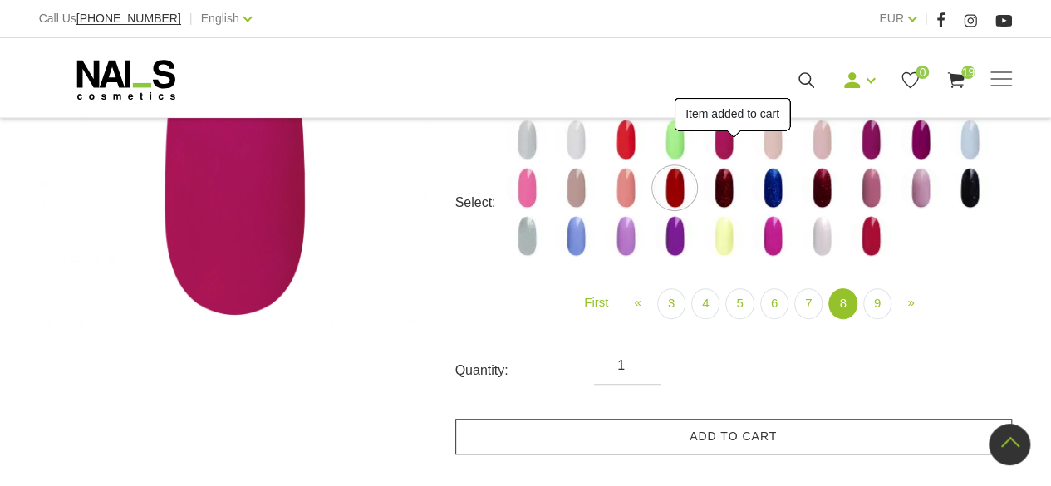
click at [799, 440] on link "Add to cart" at bounding box center [733, 437] width 557 height 36
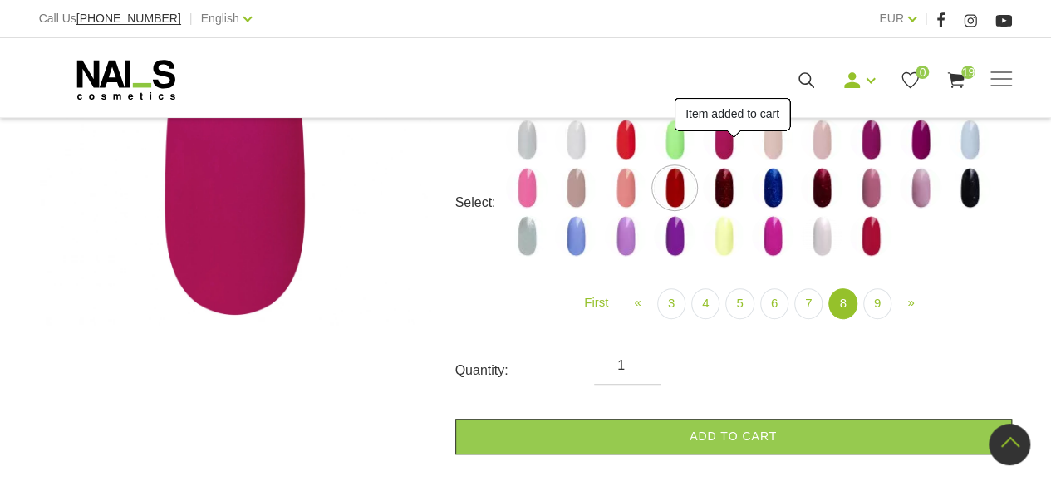
click at [719, 182] on img at bounding box center [724, 188] width 42 height 42
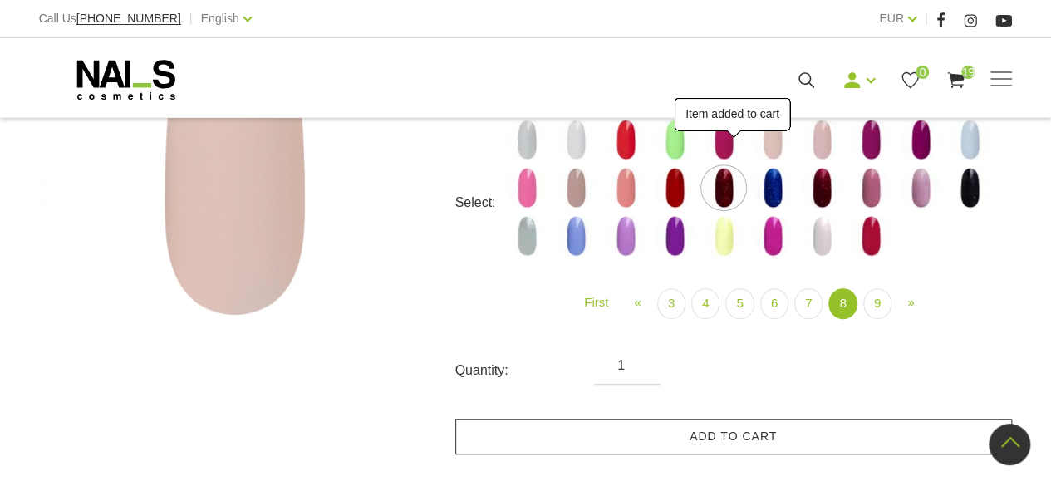
click at [827, 434] on link "Add to cart" at bounding box center [733, 437] width 557 height 36
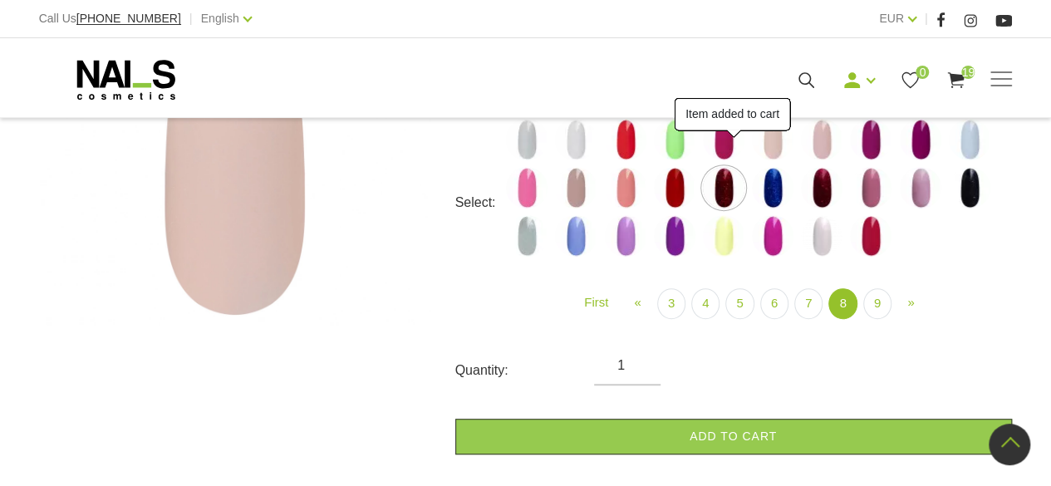
click at [775, 192] on img at bounding box center [773, 188] width 42 height 42
click at [848, 437] on link "Add to cart" at bounding box center [733, 437] width 557 height 36
click at [827, 181] on img at bounding box center [822, 188] width 42 height 42
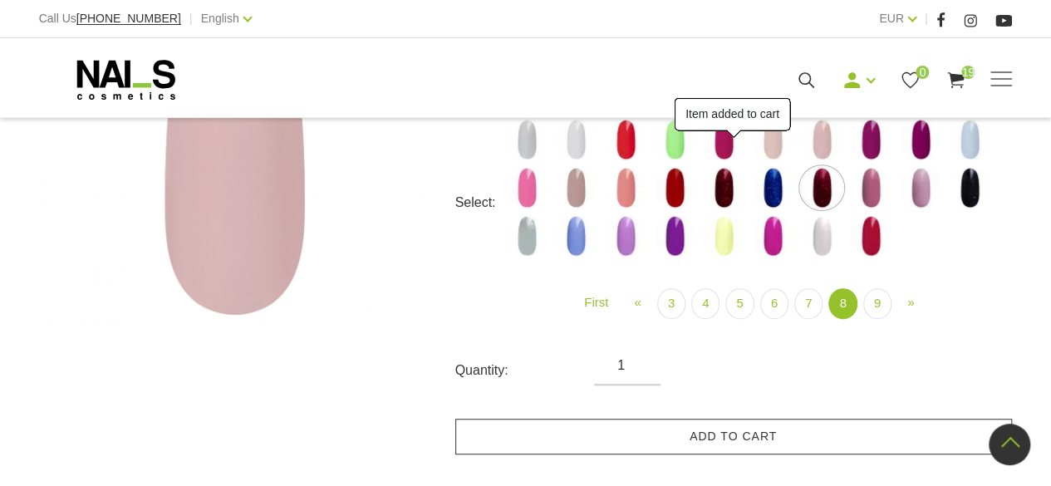
click at [875, 435] on link "Add to cart" at bounding box center [733, 437] width 557 height 36
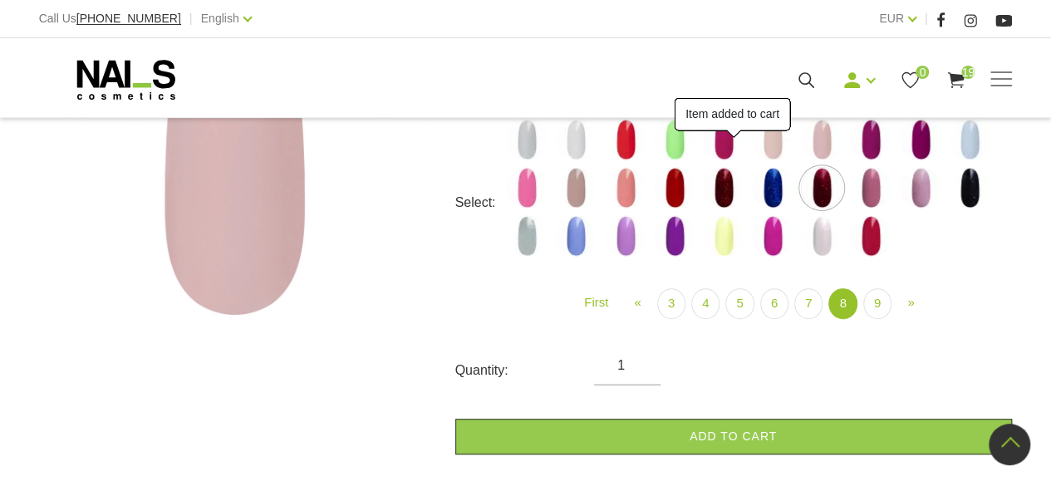
click at [871, 193] on img at bounding box center [871, 188] width 42 height 42
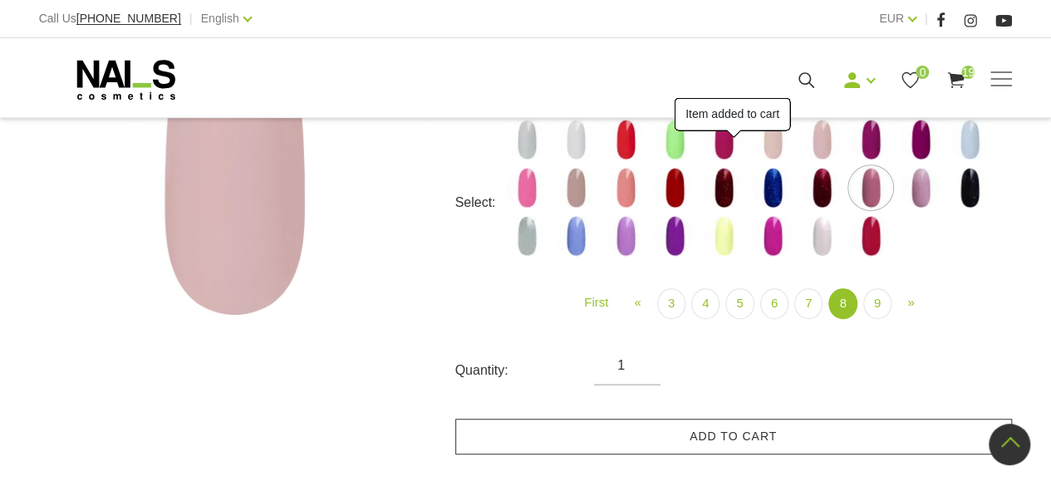
click at [895, 445] on link "Add to cart" at bounding box center [733, 437] width 557 height 36
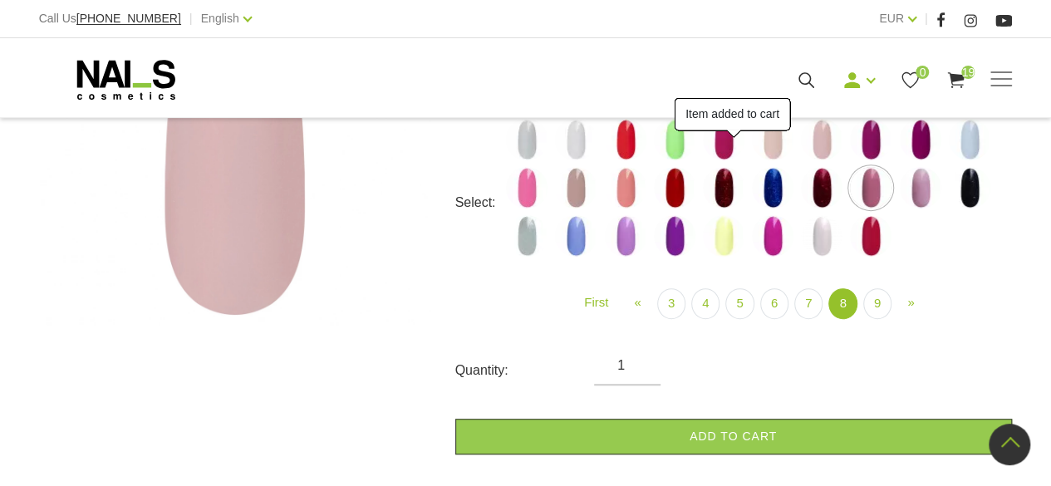
click at [919, 183] on img at bounding box center [921, 188] width 42 height 42
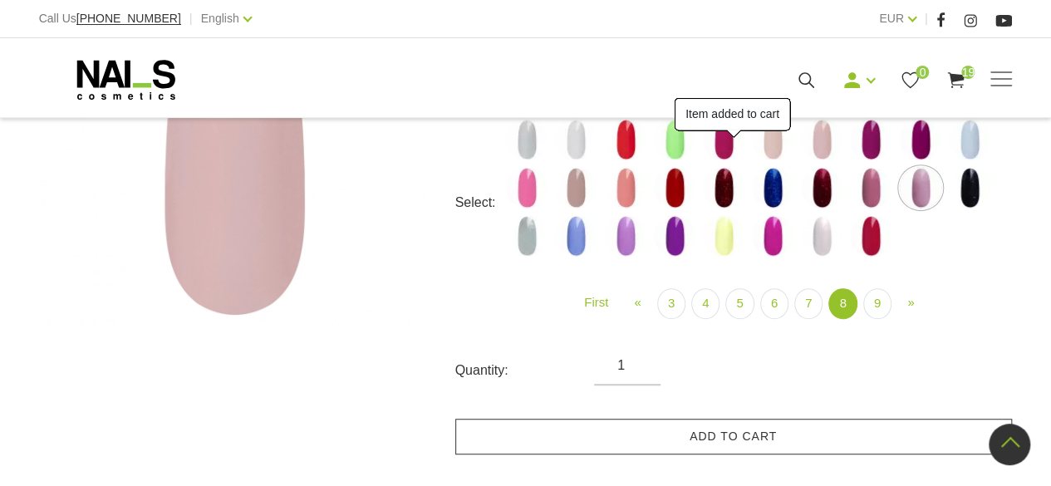
click at [902, 430] on link "Add to cart" at bounding box center [733, 437] width 557 height 36
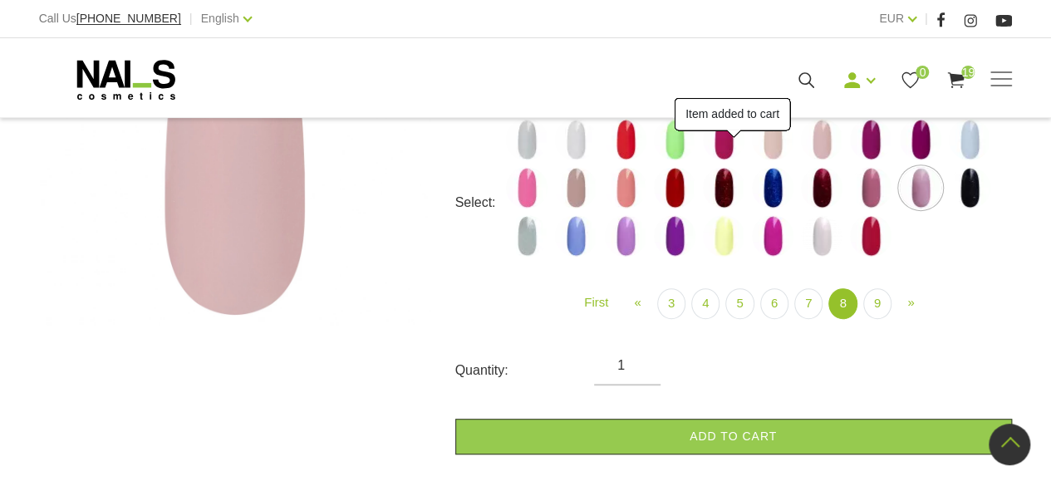
click at [976, 184] on img at bounding box center [970, 188] width 42 height 42
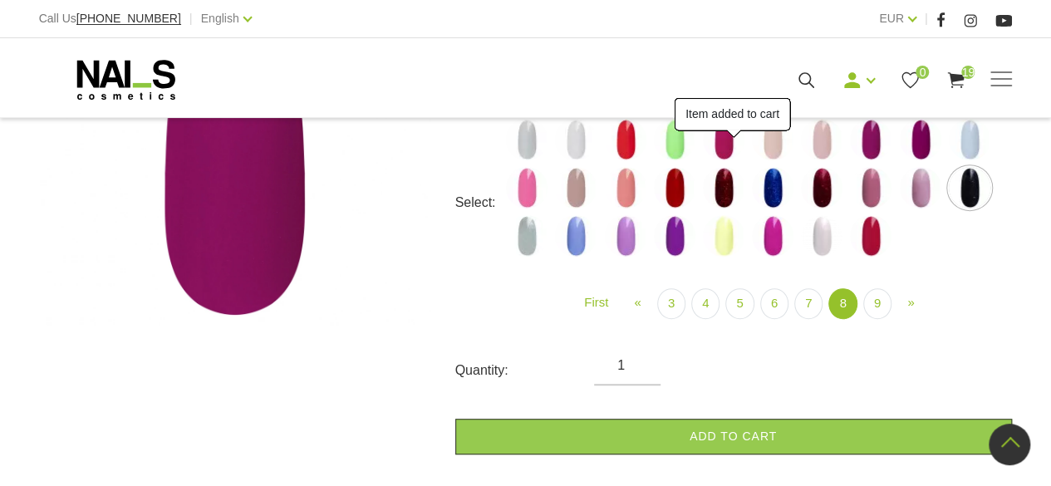
click at [518, 238] on img at bounding box center [527, 236] width 42 height 42
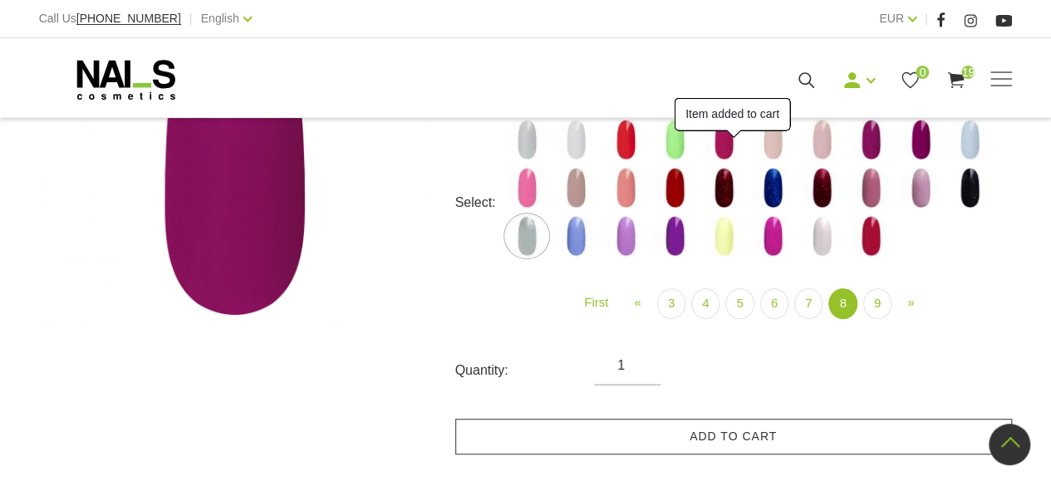
click at [696, 434] on link "Add to cart" at bounding box center [733, 437] width 557 height 36
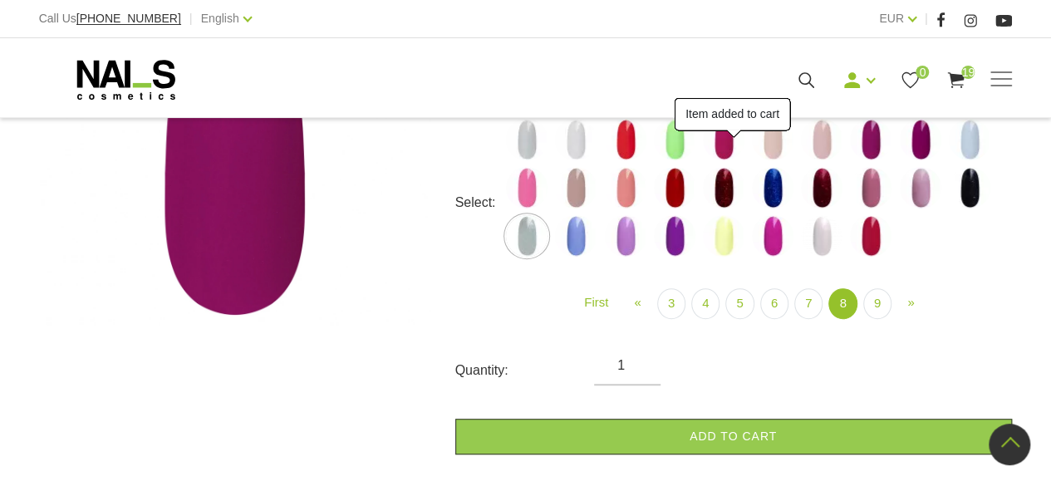
click at [578, 237] on img at bounding box center [576, 236] width 42 height 42
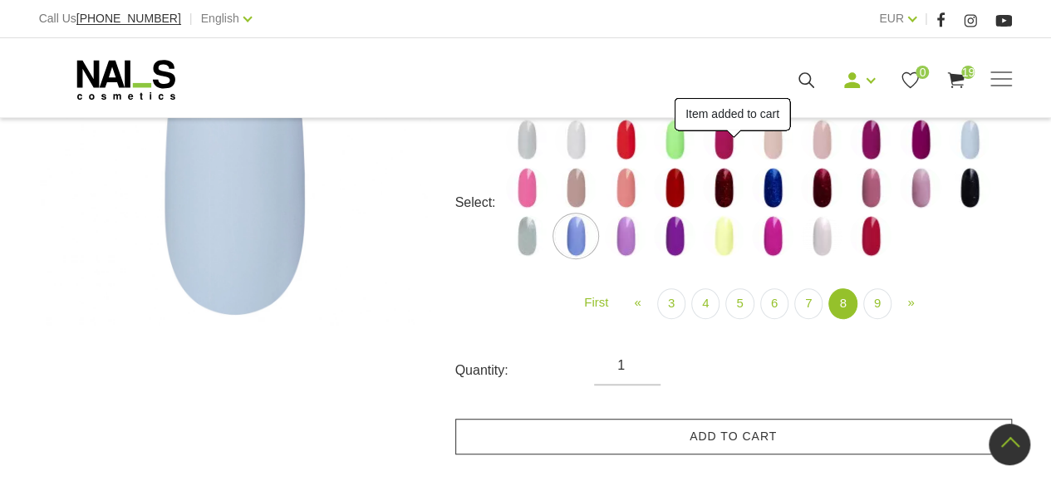
click at [721, 442] on link "Add to cart" at bounding box center [733, 437] width 557 height 36
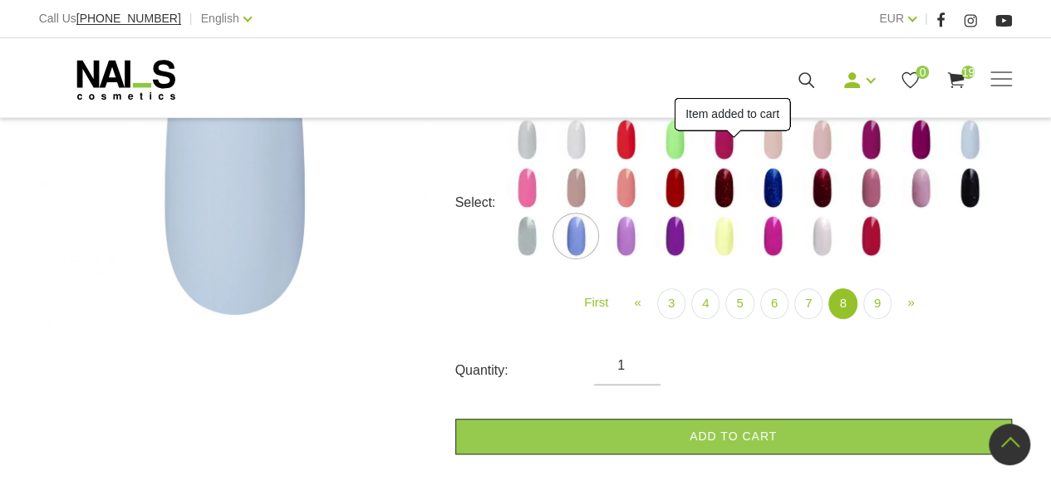
click at [630, 238] on img at bounding box center [626, 236] width 42 height 42
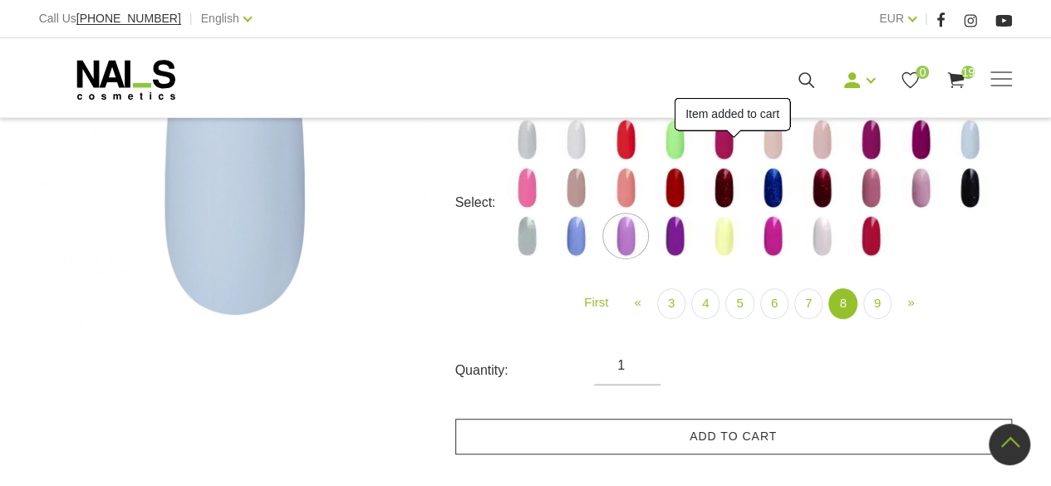
click at [752, 439] on link "Add to cart" at bounding box center [733, 437] width 557 height 36
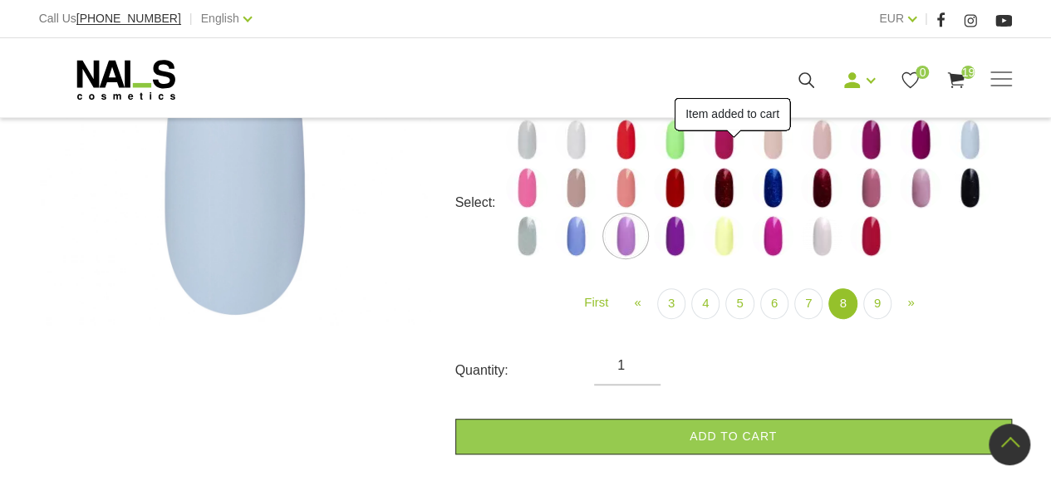
click at [679, 234] on img at bounding box center [675, 236] width 42 height 42
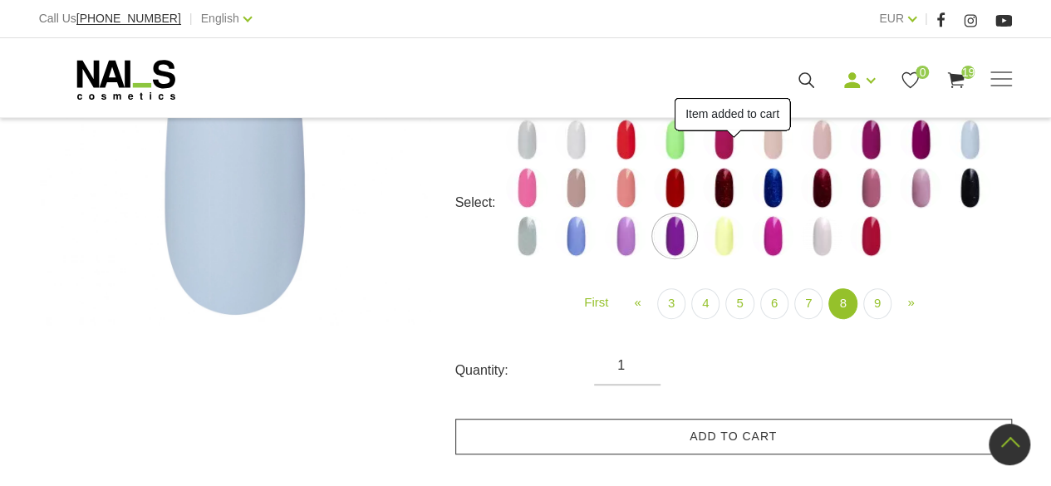
click at [789, 439] on link "Add to cart" at bounding box center [733, 437] width 557 height 36
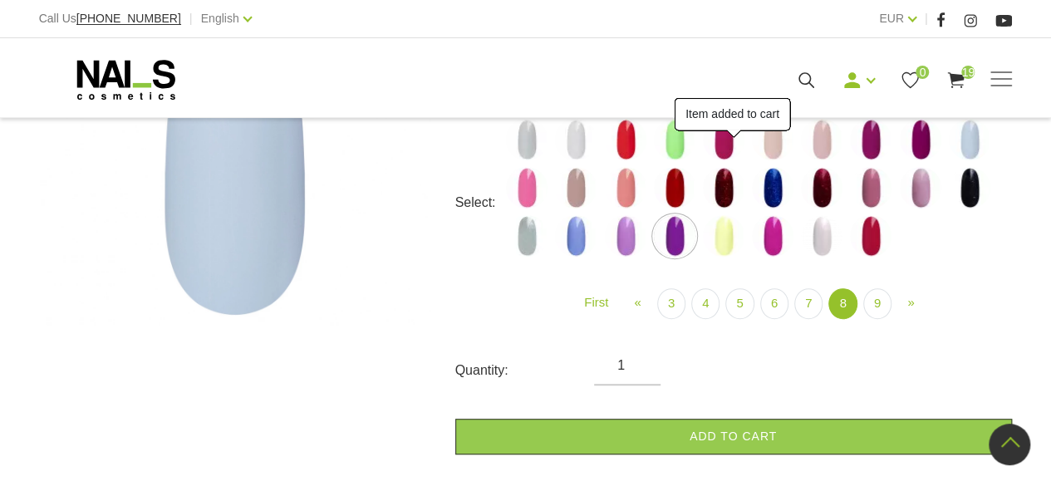
click at [726, 229] on img at bounding box center [724, 236] width 42 height 42
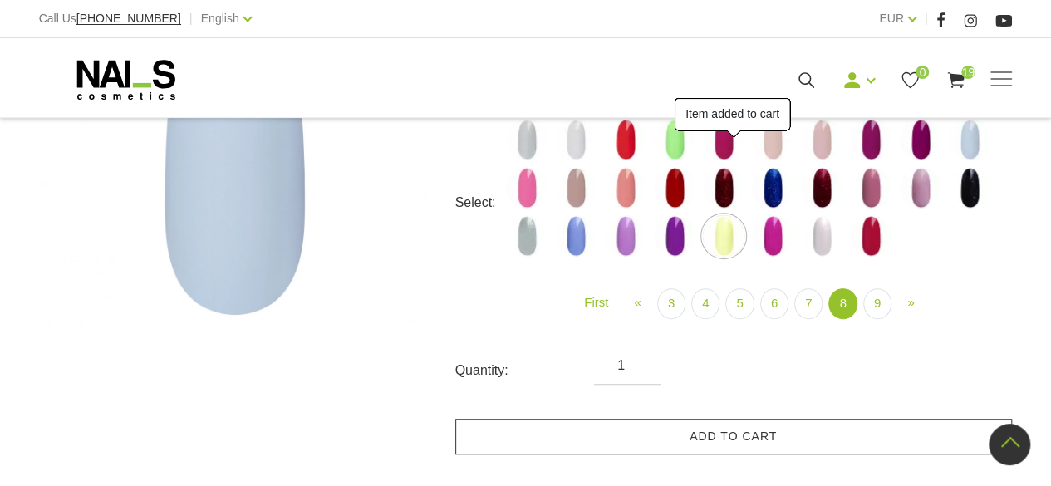
click at [814, 431] on link "Add to cart" at bounding box center [733, 437] width 557 height 36
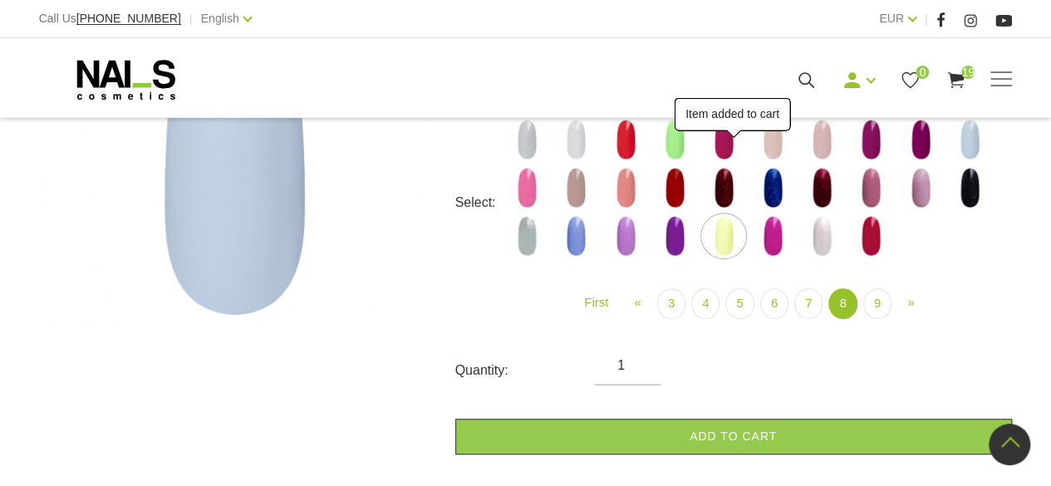
click at [771, 231] on img at bounding box center [773, 236] width 42 height 42
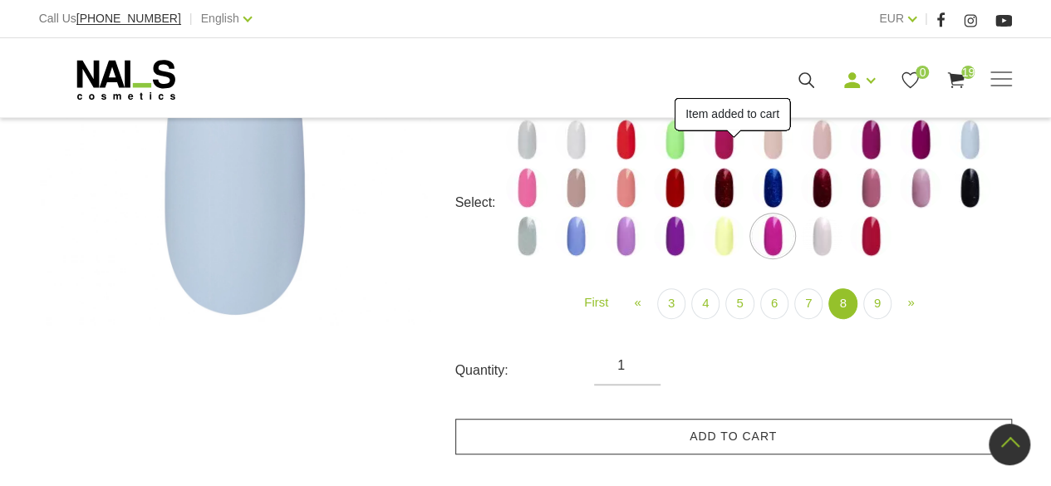
click at [828, 437] on link "Add to cart" at bounding box center [733, 437] width 557 height 36
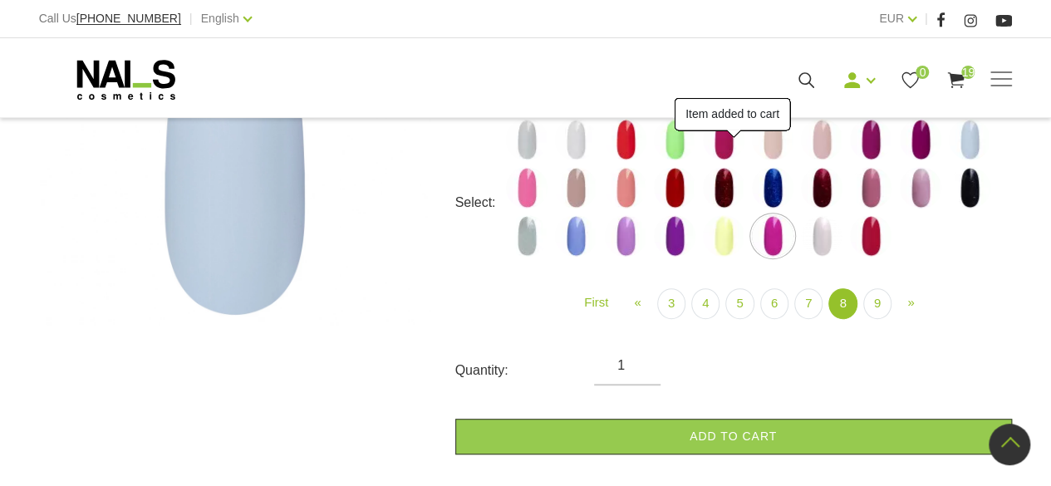
click at [829, 234] on img at bounding box center [822, 236] width 42 height 42
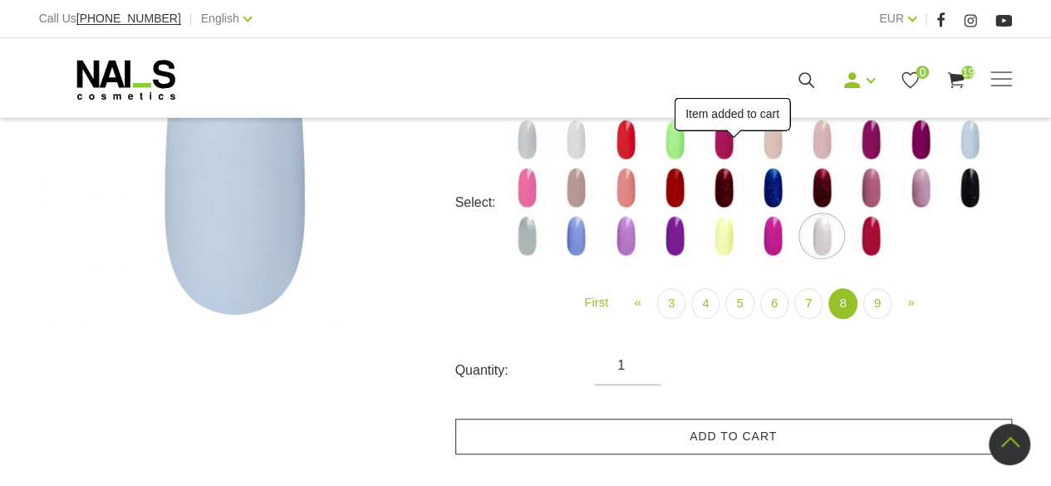
click at [856, 452] on link "Add to cart" at bounding box center [733, 437] width 557 height 36
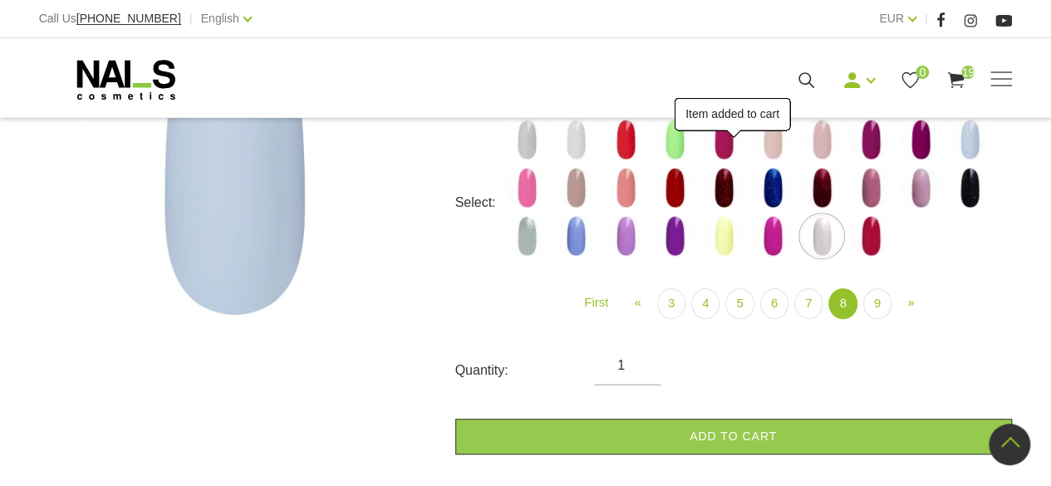
click at [876, 235] on img at bounding box center [871, 236] width 42 height 42
select select "6195"
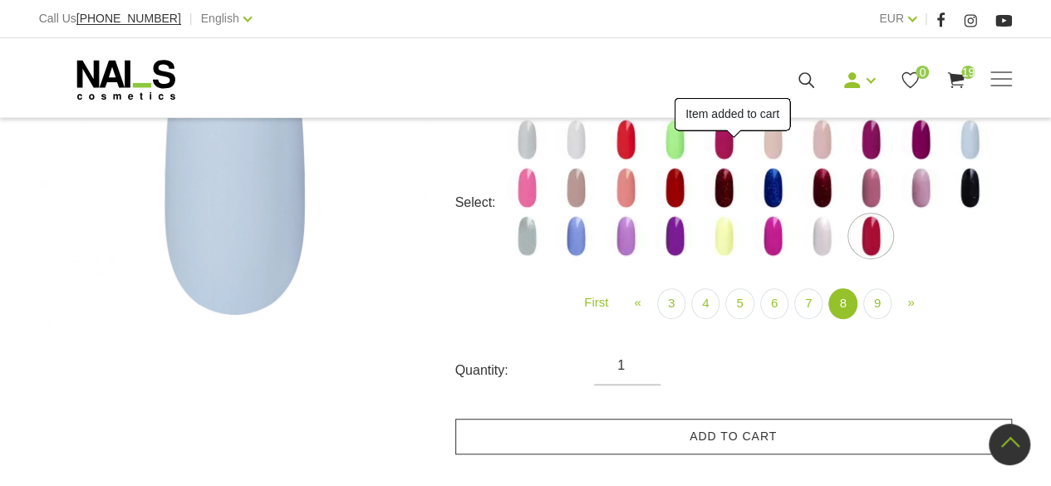
click at [892, 441] on link "Add to cart" at bounding box center [733, 437] width 557 height 36
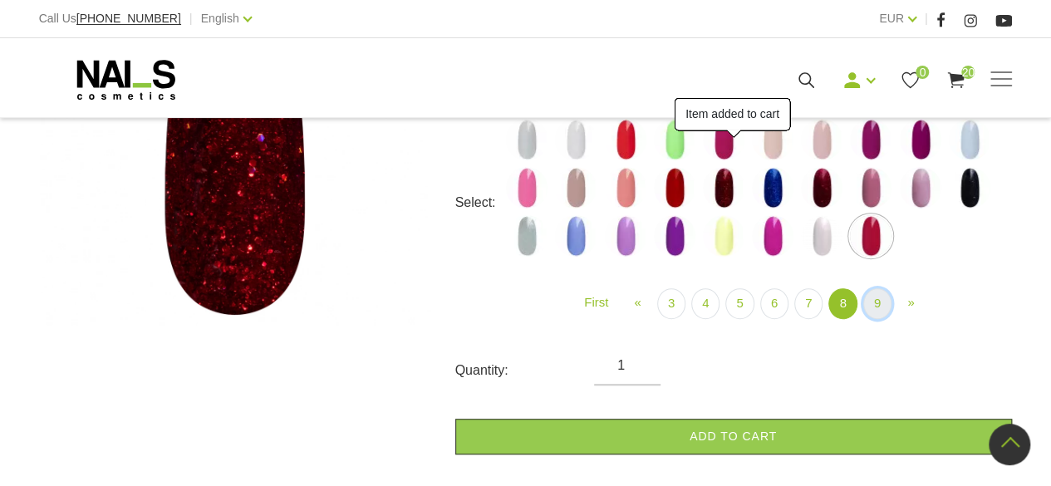
click at [875, 307] on link "9" at bounding box center [877, 303] width 28 height 31
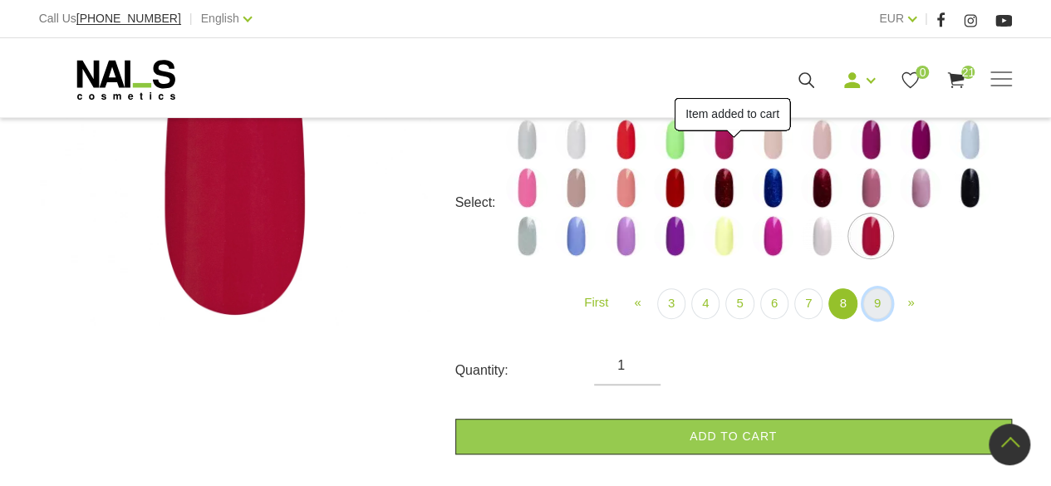
click at [874, 302] on link "9" at bounding box center [877, 303] width 28 height 31
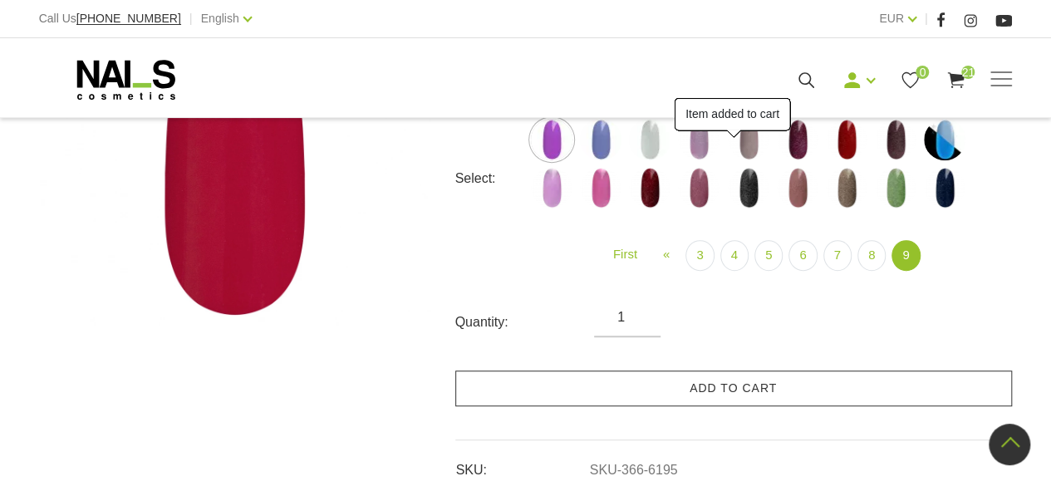
click at [748, 398] on link "Add to cart" at bounding box center [733, 388] width 557 height 36
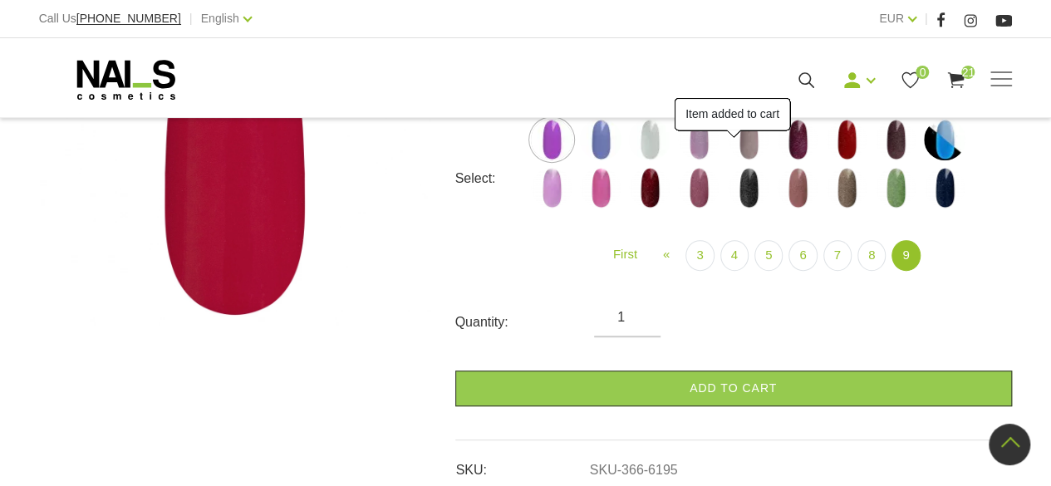
click at [598, 145] on img at bounding box center [601, 140] width 42 height 42
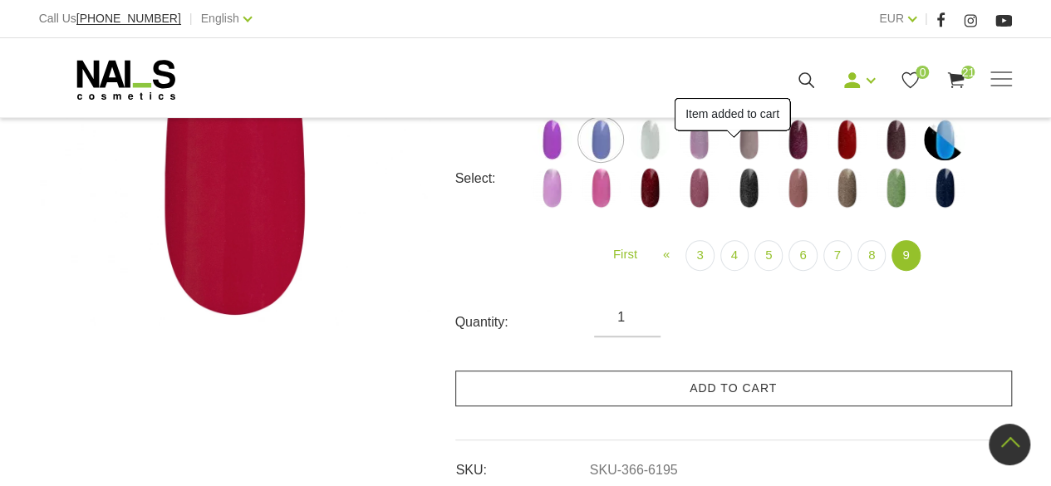
click at [768, 394] on link "Add to cart" at bounding box center [733, 388] width 557 height 36
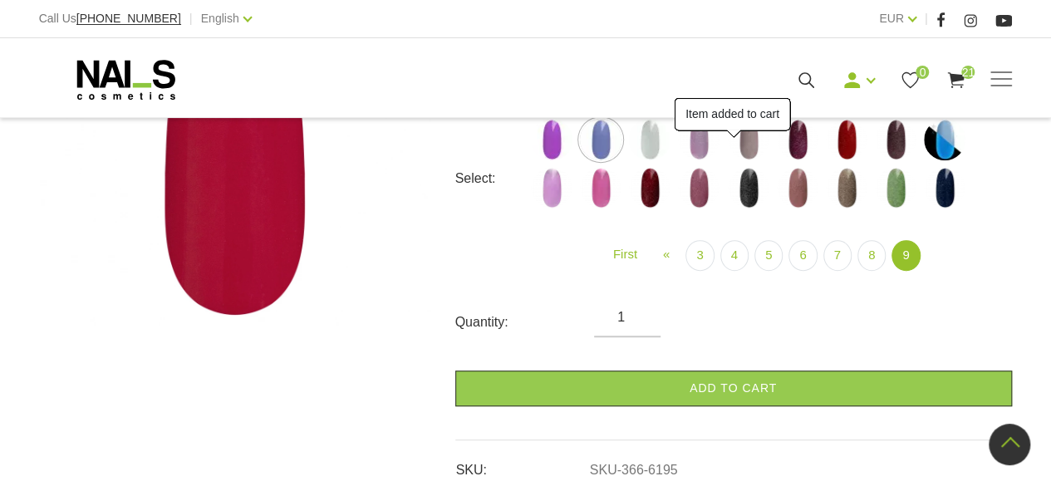
click at [652, 135] on img at bounding box center [650, 140] width 42 height 42
click at [749, 395] on link "Add to cart" at bounding box center [733, 388] width 557 height 36
click at [699, 138] on img at bounding box center [699, 140] width 42 height 42
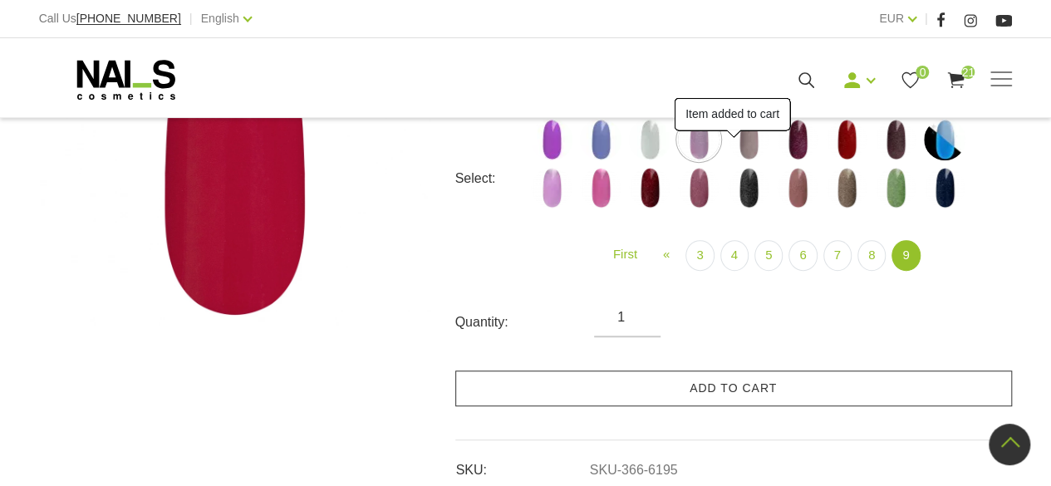
click at [791, 399] on link "Add to cart" at bounding box center [733, 388] width 557 height 36
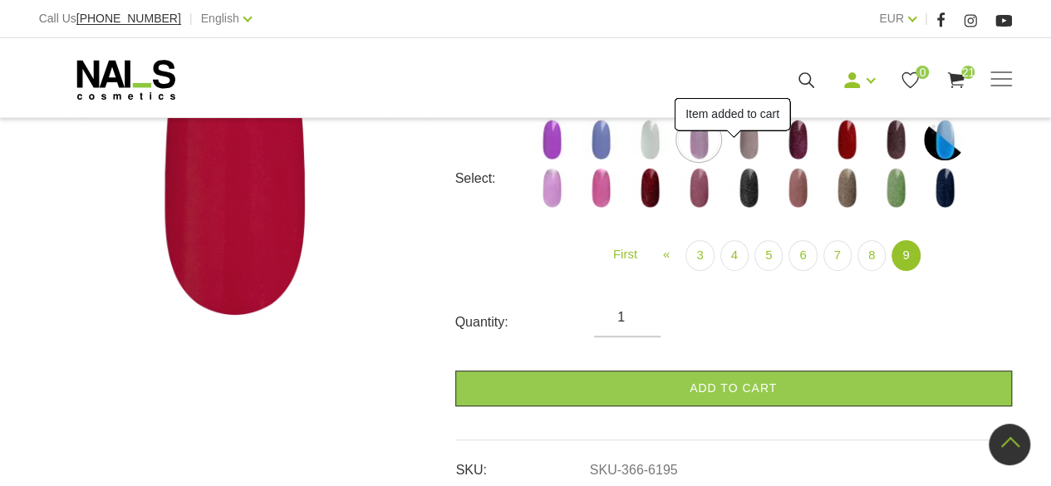
click at [751, 131] on img at bounding box center [749, 140] width 42 height 42
select select "6305"
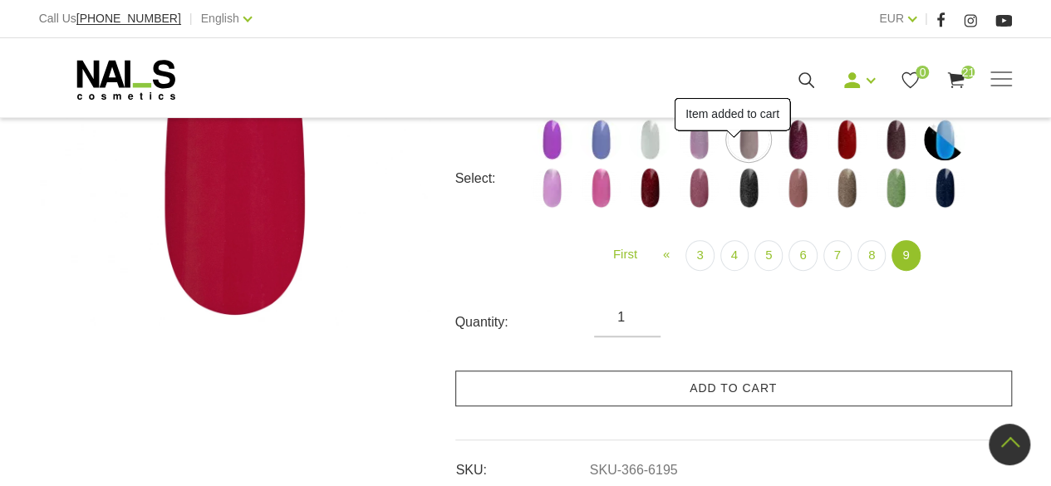
click at [828, 387] on link "Add to cart" at bounding box center [733, 388] width 557 height 36
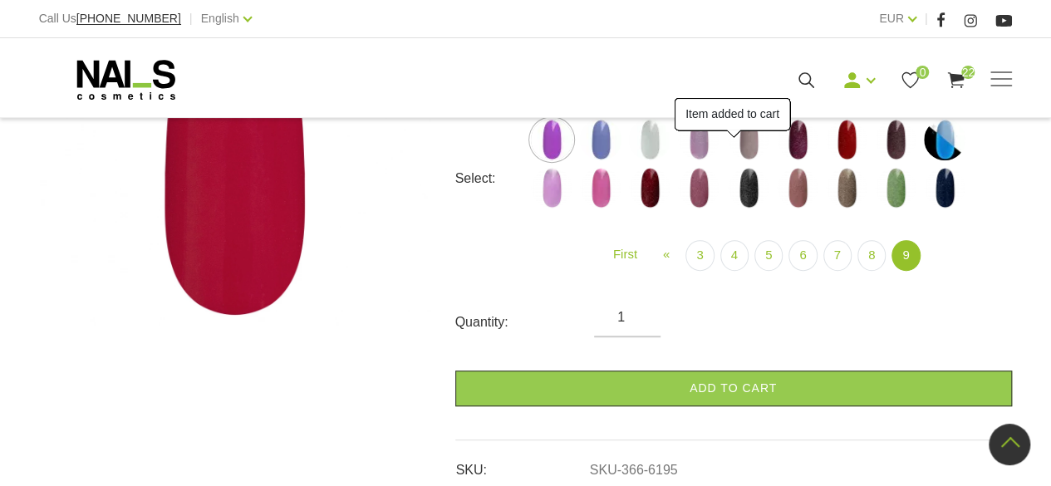
click at [806, 139] on img at bounding box center [798, 140] width 42 height 42
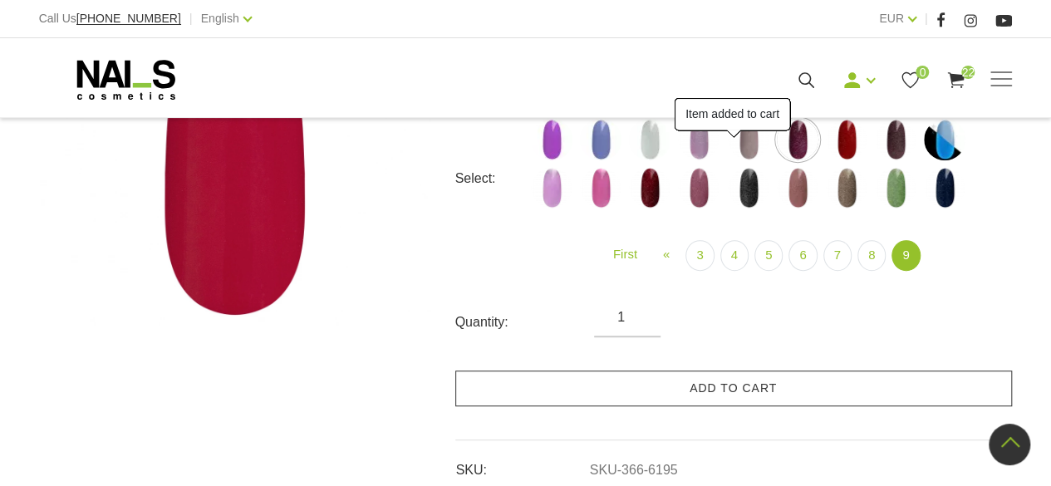
click at [816, 396] on link "Add to cart" at bounding box center [733, 388] width 557 height 36
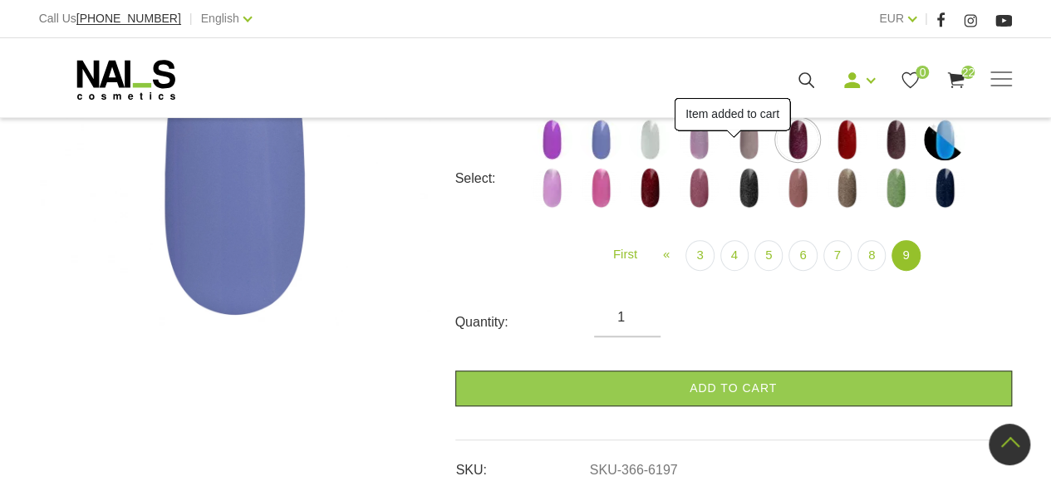
click at [849, 145] on img at bounding box center [847, 140] width 42 height 42
click at [842, 389] on link "Add to cart" at bounding box center [733, 388] width 557 height 36
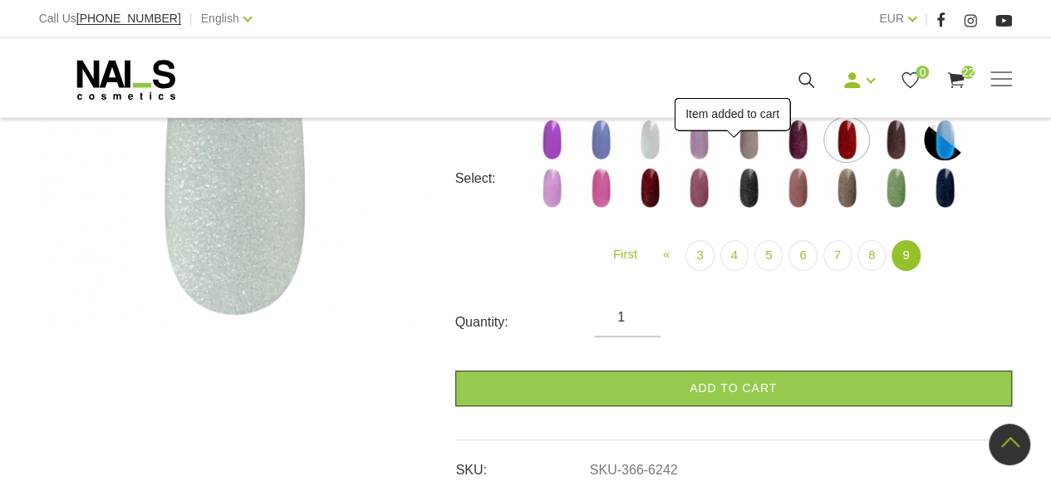
click at [900, 140] on img at bounding box center [896, 140] width 42 height 42
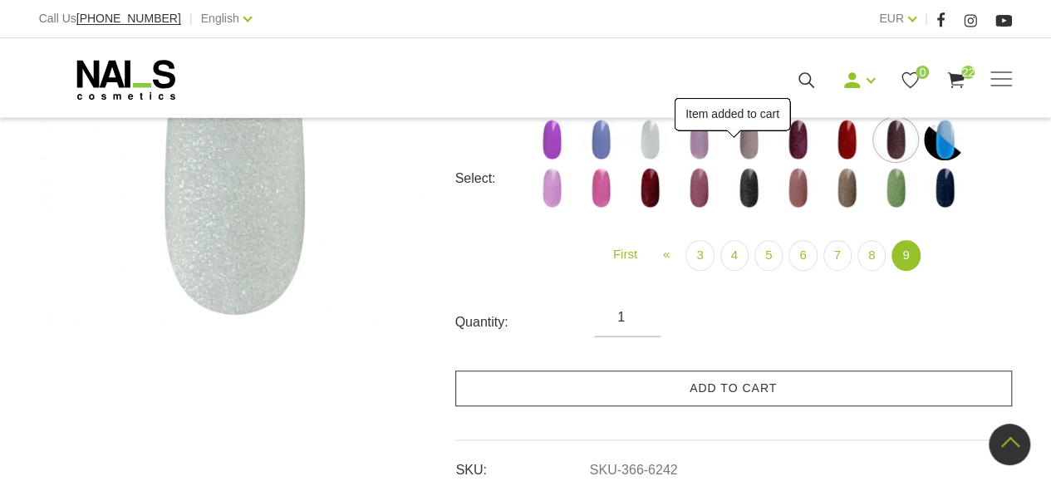
click at [846, 381] on link "Add to cart" at bounding box center [733, 388] width 557 height 36
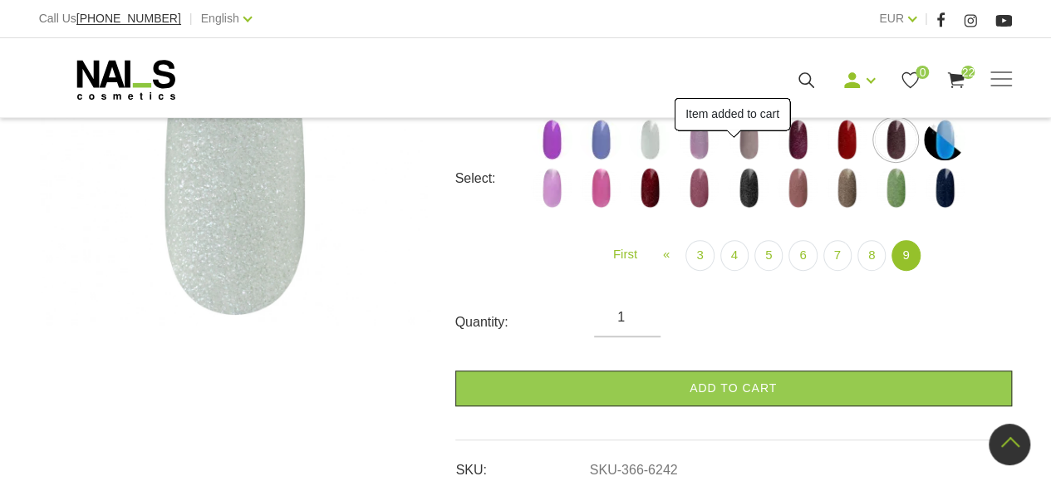
click at [949, 136] on img at bounding box center [945, 140] width 42 height 42
click at [859, 391] on link "Add to cart" at bounding box center [733, 388] width 557 height 36
click at [546, 182] on img at bounding box center [552, 188] width 42 height 42
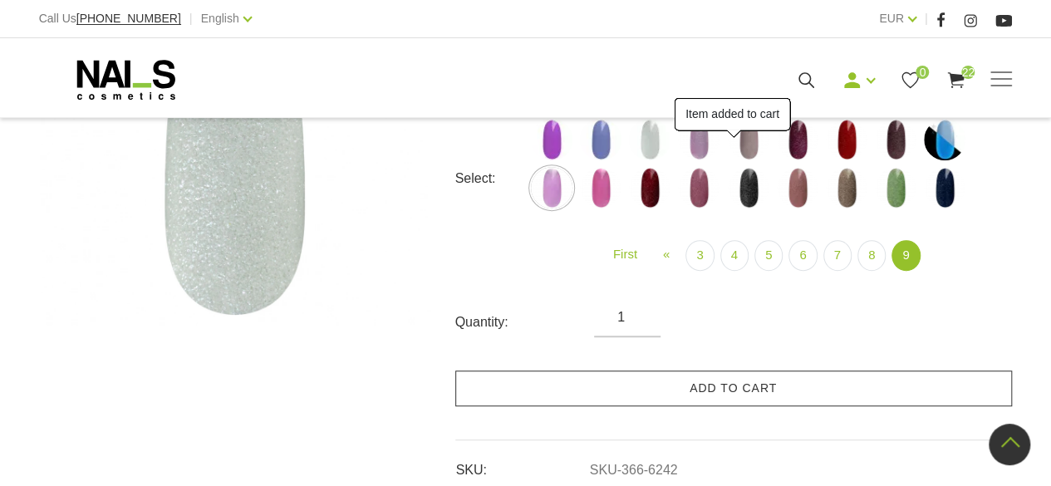
click at [728, 396] on link "Add to cart" at bounding box center [733, 388] width 557 height 36
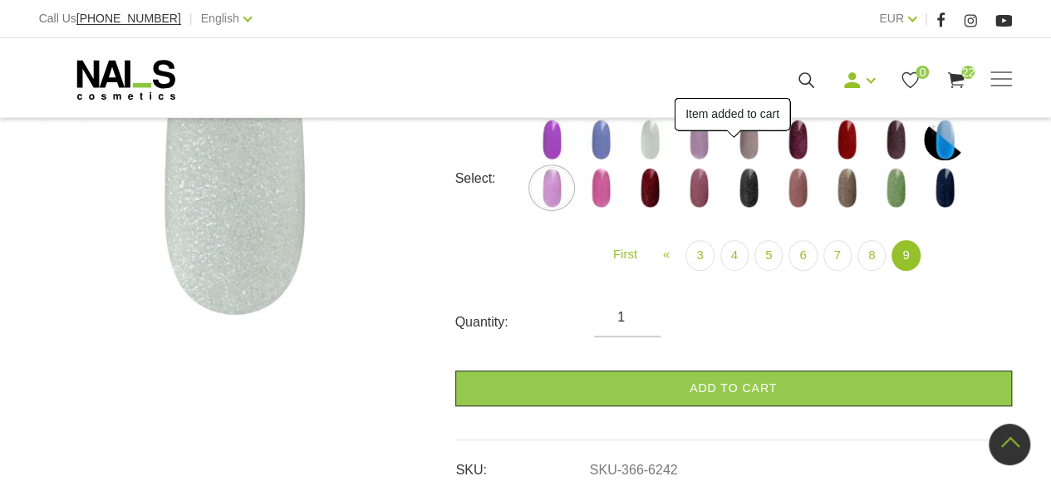
click at [604, 194] on img at bounding box center [601, 188] width 42 height 42
click at [709, 395] on link "Add to cart" at bounding box center [733, 388] width 557 height 36
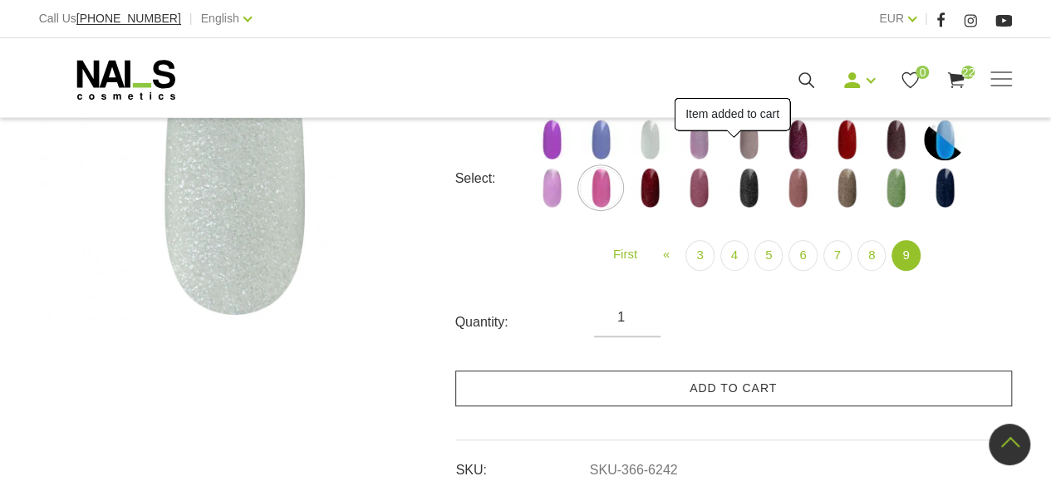
click at [648, 179] on img at bounding box center [650, 188] width 42 height 42
click at [731, 375] on link "Add to cart" at bounding box center [733, 388] width 557 height 36
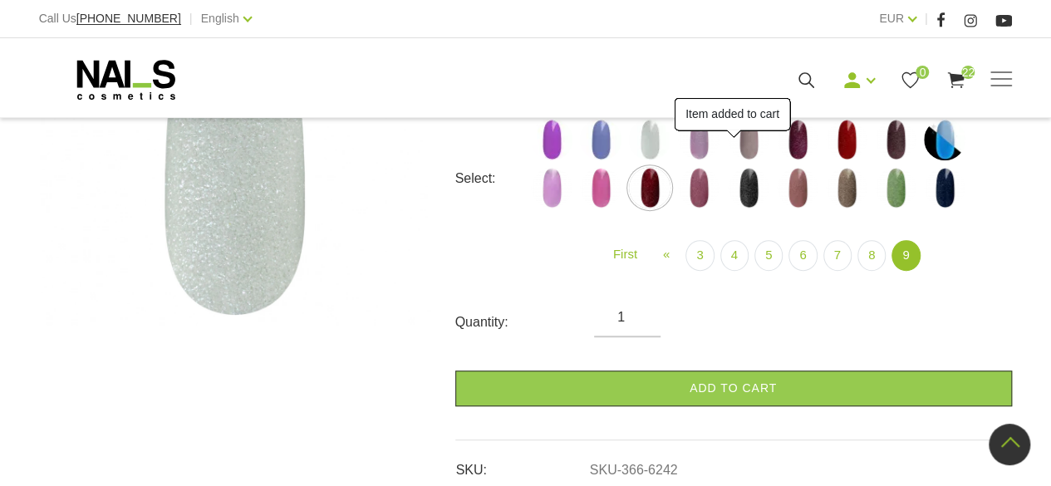
click at [701, 183] on img at bounding box center [699, 188] width 42 height 42
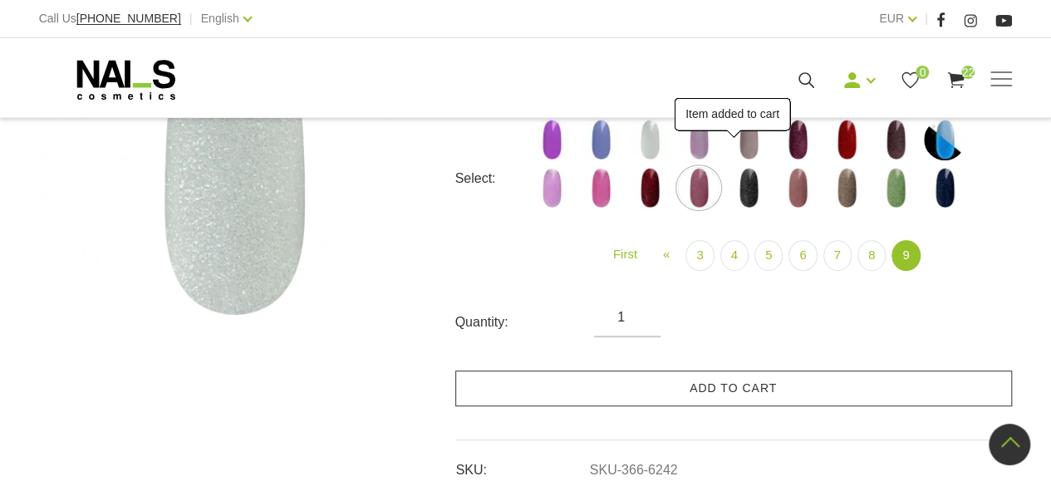
click at [771, 384] on link "Add to cart" at bounding box center [733, 388] width 557 height 36
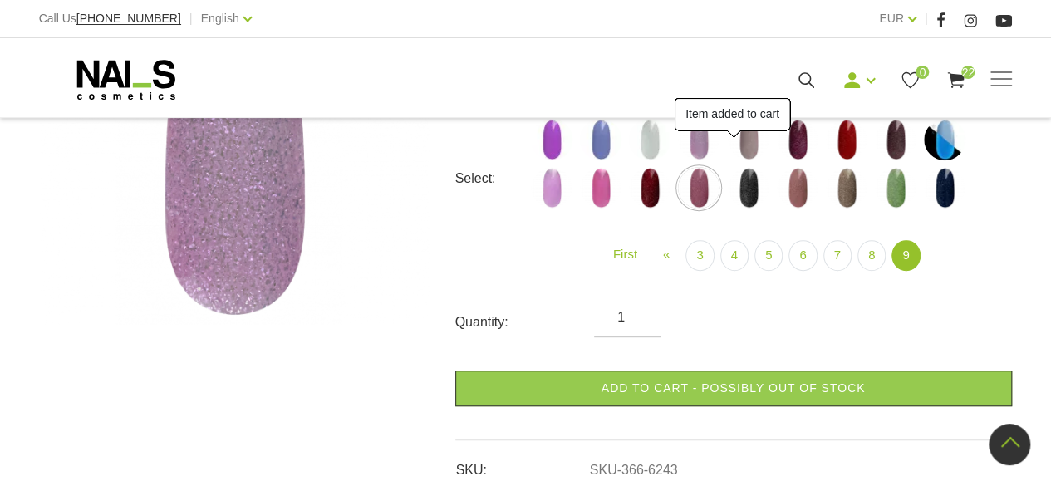
click at [756, 184] on img at bounding box center [749, 188] width 42 height 42
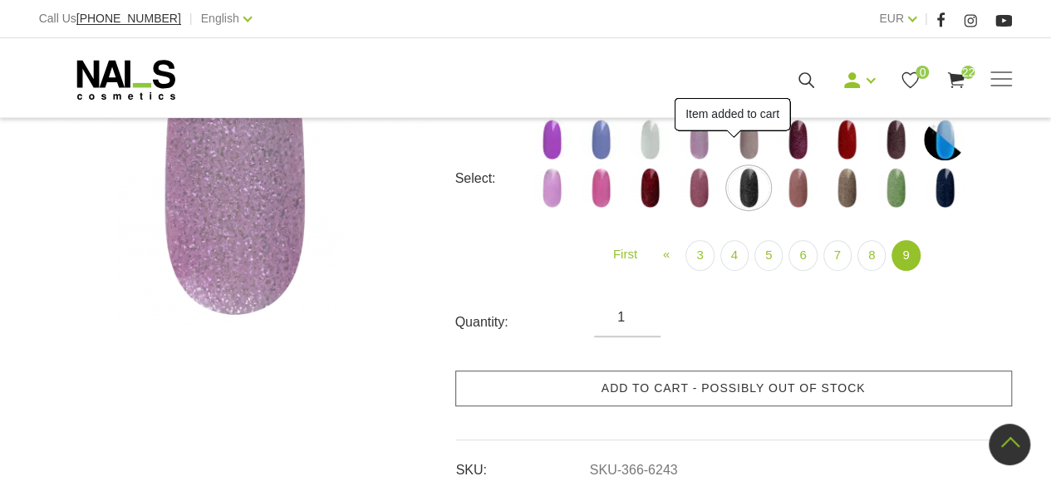
click at [793, 385] on link "Add to cart - possibly out of stock" at bounding box center [733, 388] width 557 height 36
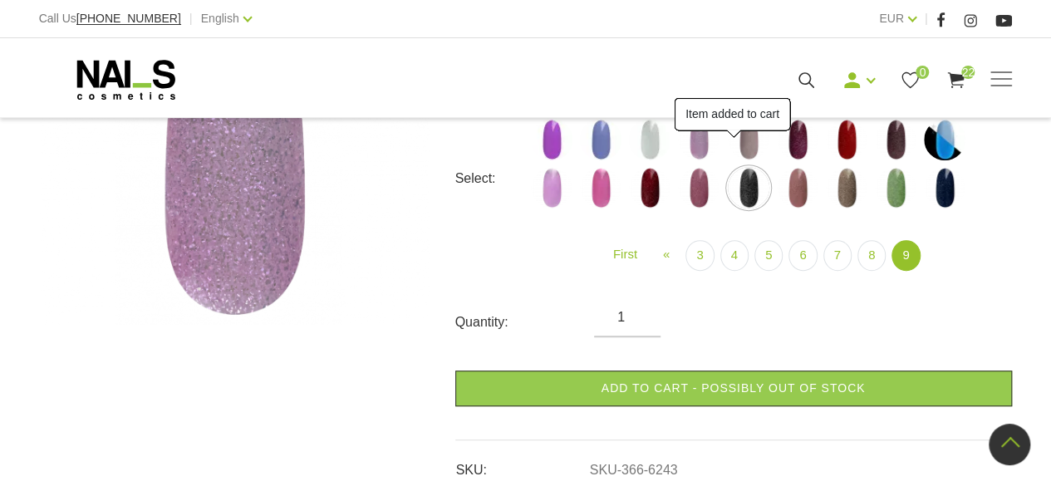
click at [809, 177] on img at bounding box center [798, 188] width 42 height 42
click at [802, 379] on link "Add to cart - possibly out of stock" at bounding box center [733, 388] width 557 height 36
click at [844, 185] on img at bounding box center [847, 188] width 42 height 42
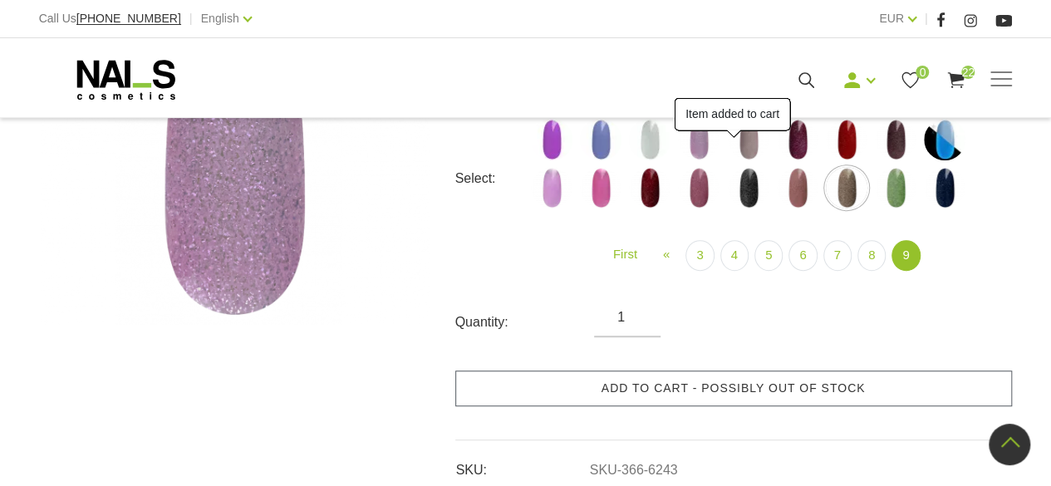
click at [809, 388] on link "Add to cart - possibly out of stock" at bounding box center [733, 388] width 557 height 36
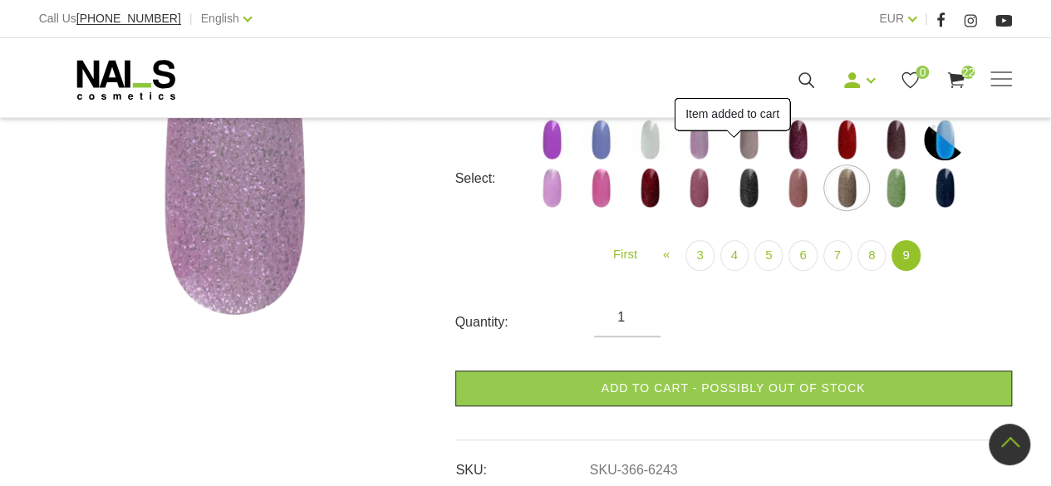
click at [896, 185] on img at bounding box center [896, 188] width 42 height 42
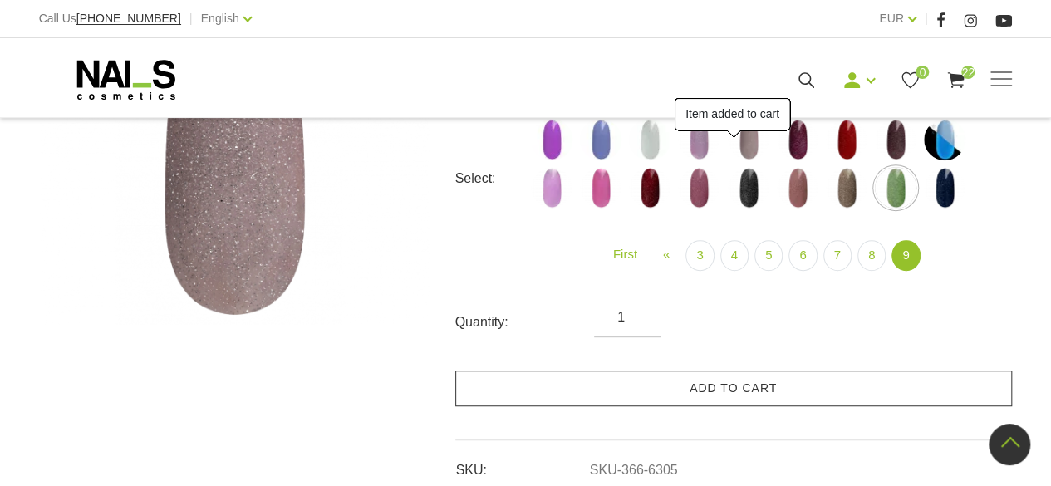
click at [836, 390] on link "Add to cart" at bounding box center [733, 388] width 557 height 36
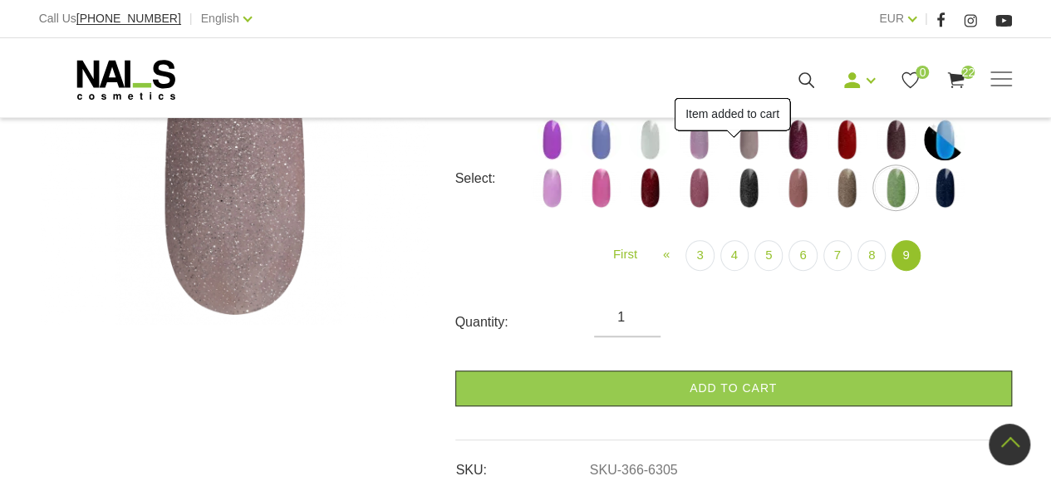
click at [954, 186] on img at bounding box center [945, 188] width 42 height 42
select select "6439"
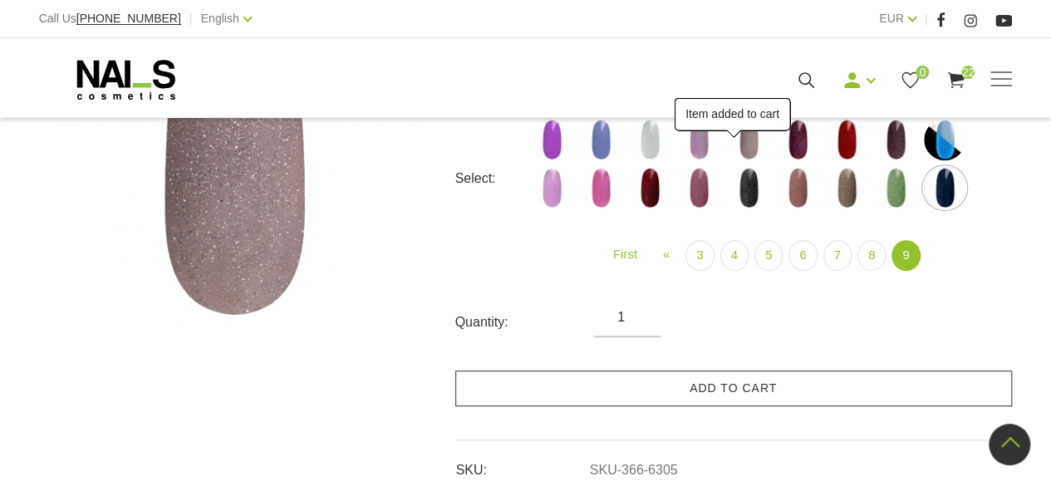
click at [880, 402] on link "Add to cart" at bounding box center [733, 388] width 557 height 36
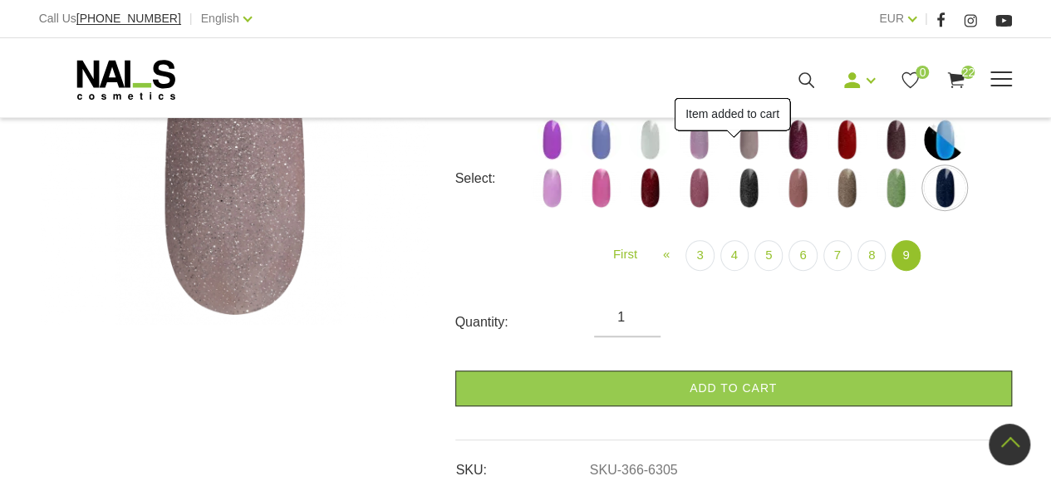
click at [959, 76] on use at bounding box center [956, 80] width 17 height 16
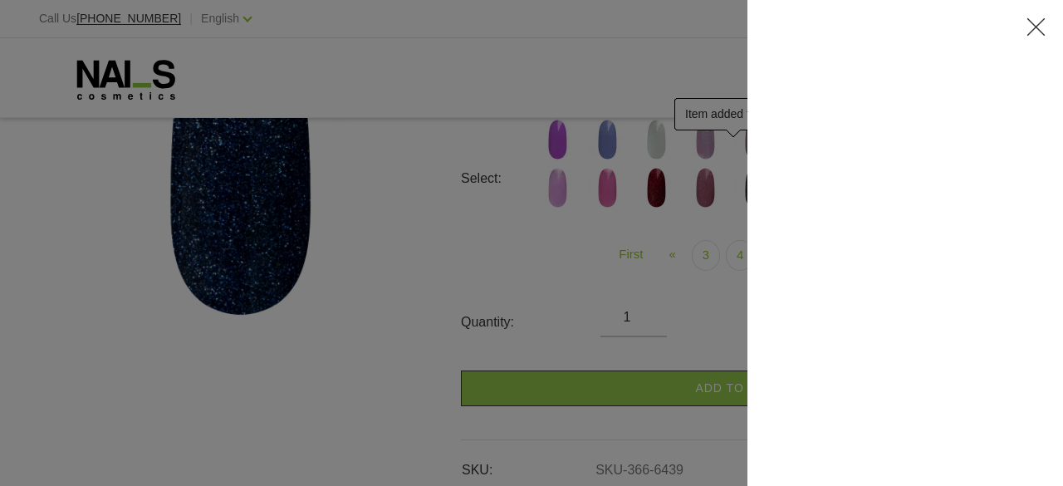
click at [404, 355] on div at bounding box center [531, 243] width 1063 height 486
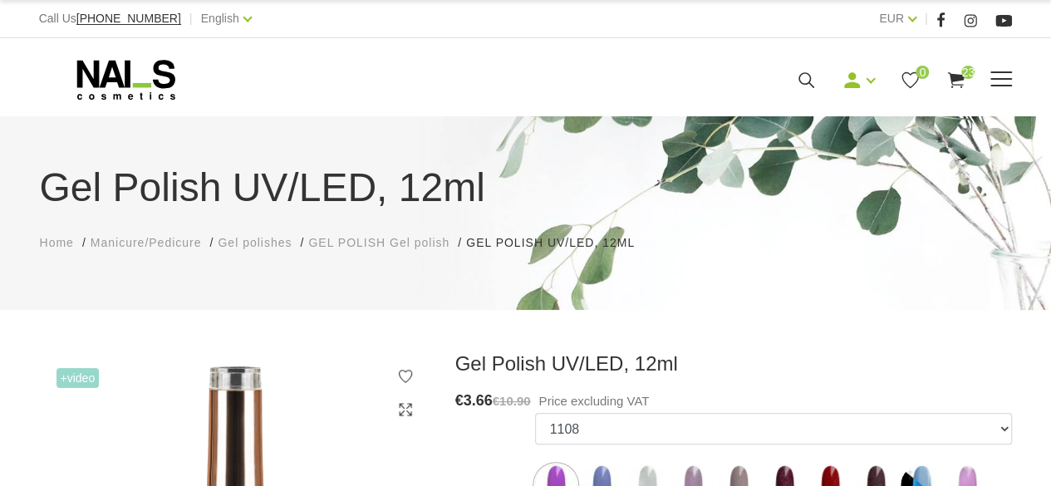
click at [963, 76] on span "239" at bounding box center [967, 72] width 13 height 13
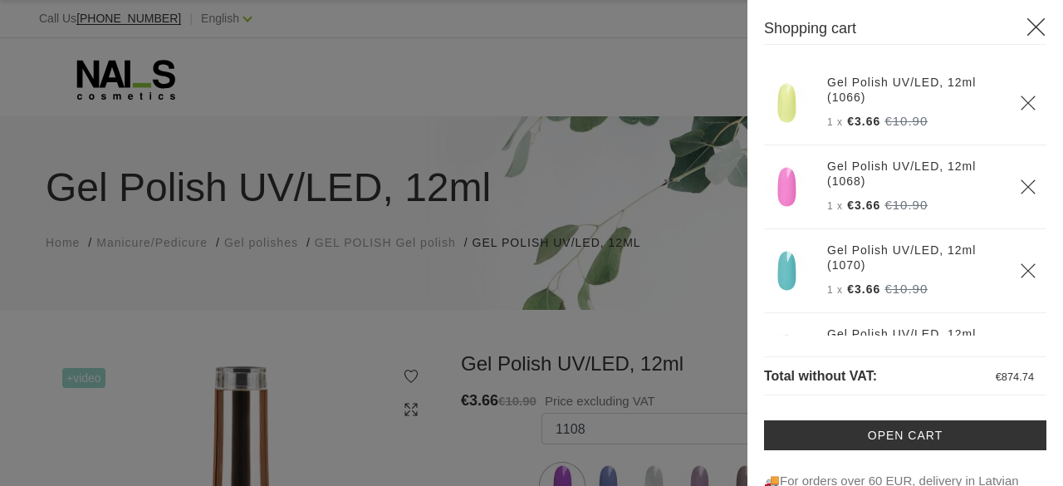
click at [1020, 110] on icon "Delete" at bounding box center [1028, 103] width 17 height 17
click at [1020, 192] on icon "Delete" at bounding box center [1028, 187] width 17 height 17
click at [1020, 110] on icon "Delete" at bounding box center [1028, 103] width 17 height 17
click at [1021, 108] on use "Delete" at bounding box center [1028, 103] width 14 height 14
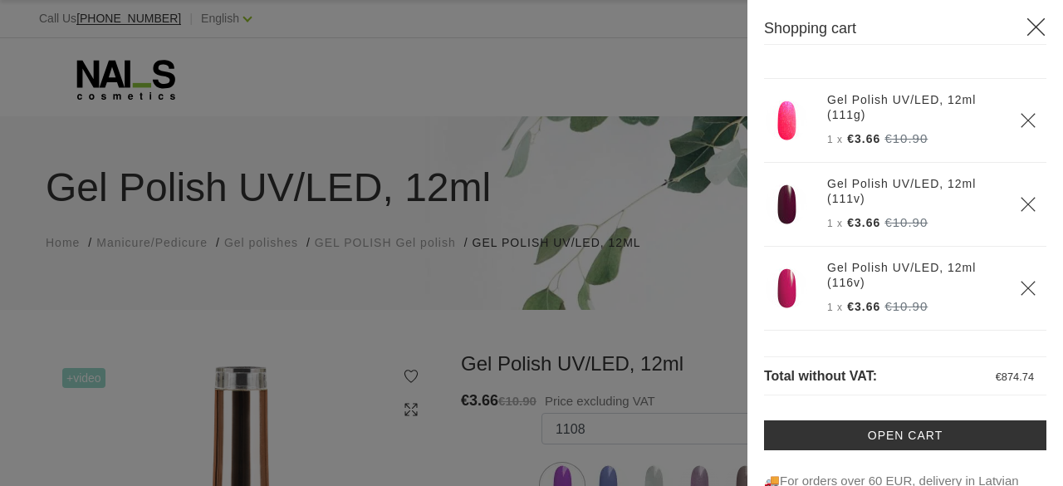
scroll to position [1326, 0]
click at [1020, 296] on icon "Delete" at bounding box center [1028, 287] width 17 height 17
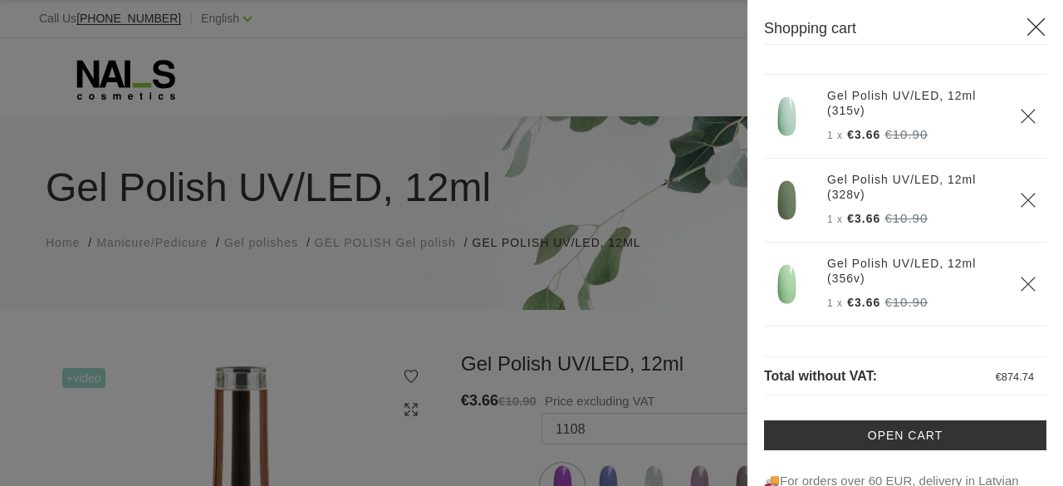
scroll to position [3511, 0]
click at [1020, 208] on icon "Delete" at bounding box center [1028, 199] width 17 height 17
click at [1021, 206] on use "Delete" at bounding box center [1028, 199] width 14 height 14
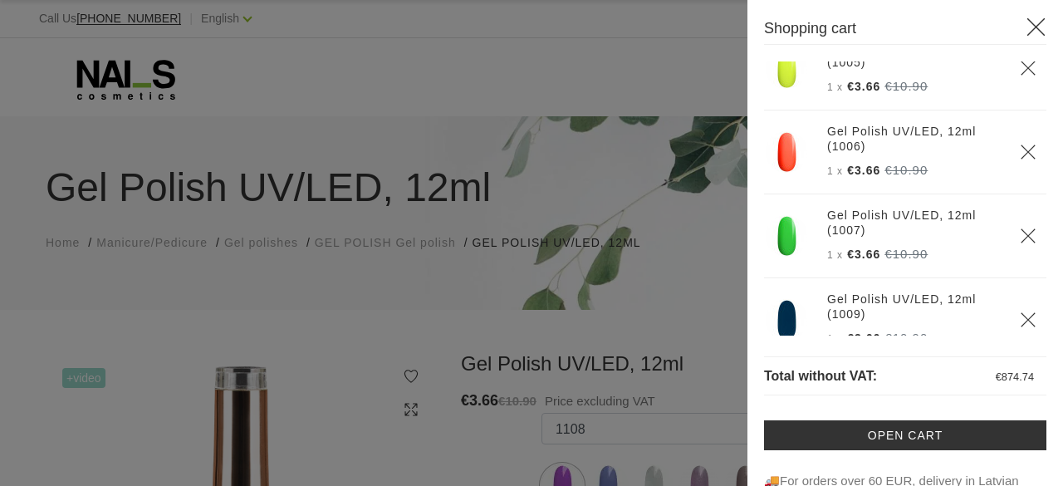
scroll to position [6915, 0]
click at [1020, 243] on icon "Delete" at bounding box center [1028, 235] width 17 height 17
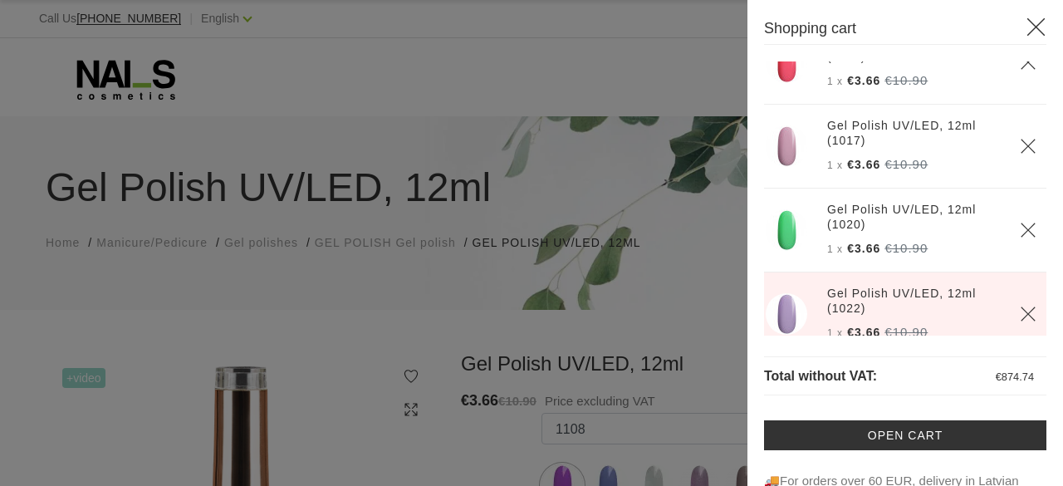
scroll to position [7444, 0]
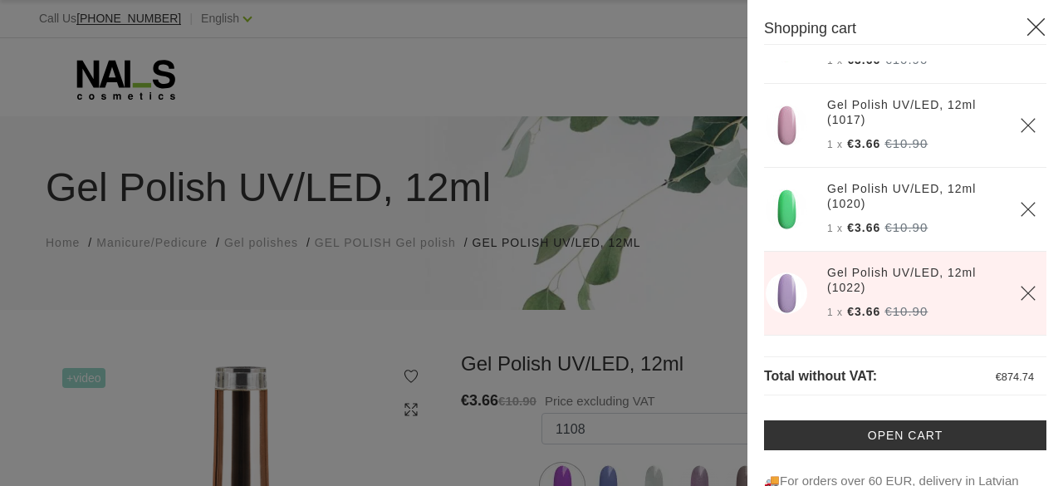
click at [1020, 218] on icon "Delete" at bounding box center [1028, 209] width 17 height 17
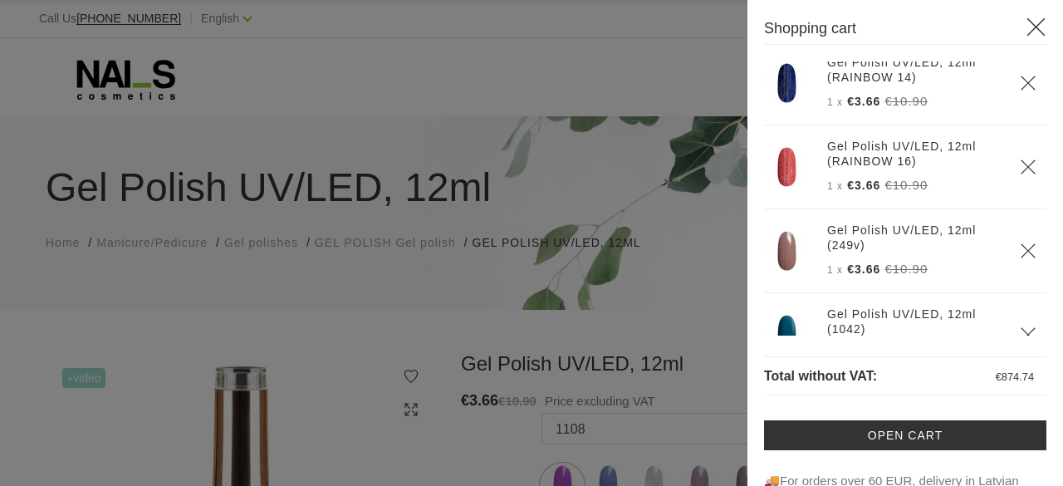
scroll to position [9395, 0]
click at [1020, 173] on icon "Delete" at bounding box center [1028, 164] width 17 height 17
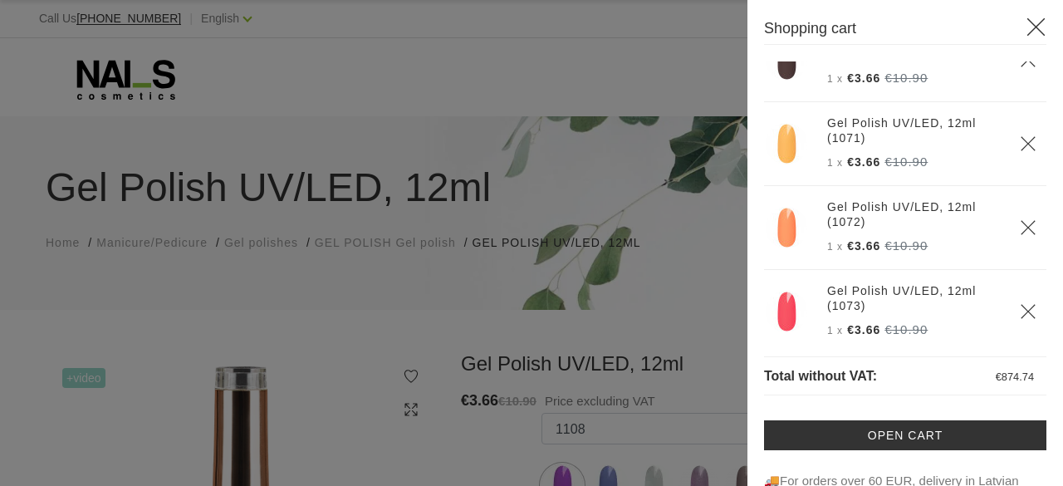
scroll to position [14635, 0]
click at [1020, 233] on icon "Delete" at bounding box center [1028, 225] width 17 height 17
click at [1020, 150] on icon "Delete" at bounding box center [1028, 141] width 17 height 17
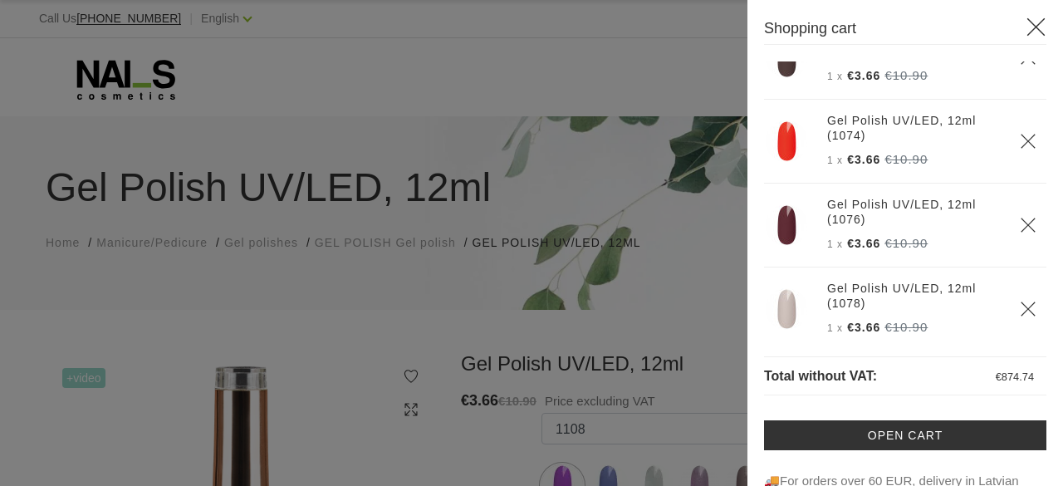
click at [1020, 150] on icon "Delete" at bounding box center [1028, 141] width 17 height 17
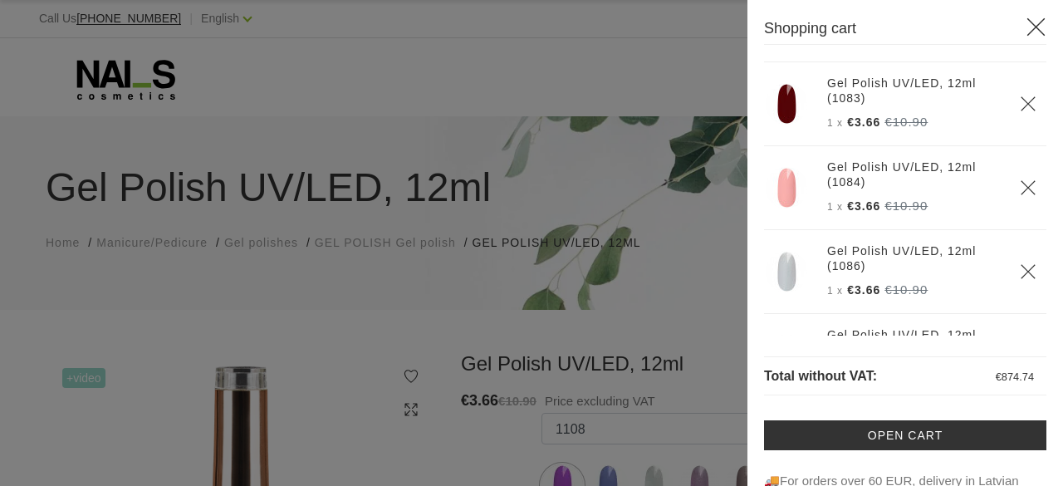
scroll to position [15098, 0]
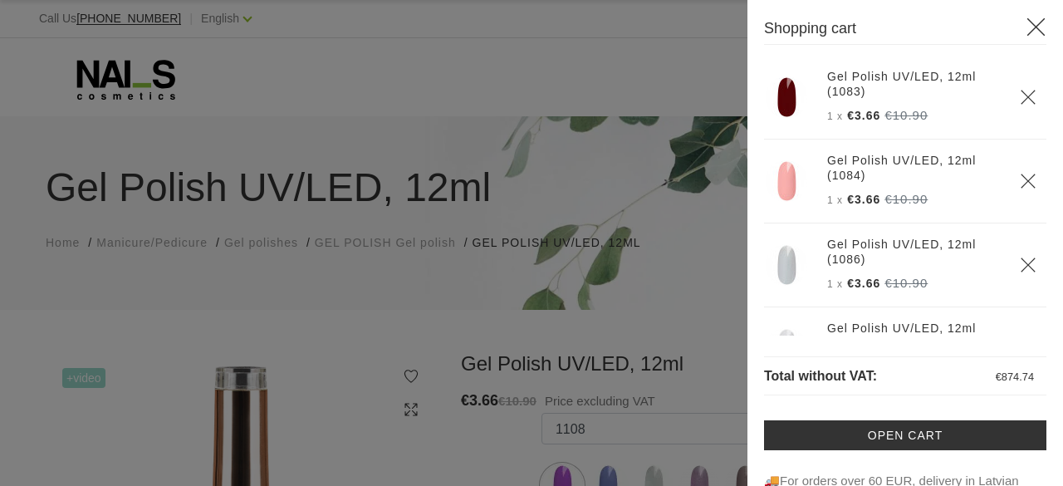
click at [1020, 189] on icon "Delete" at bounding box center [1028, 181] width 17 height 17
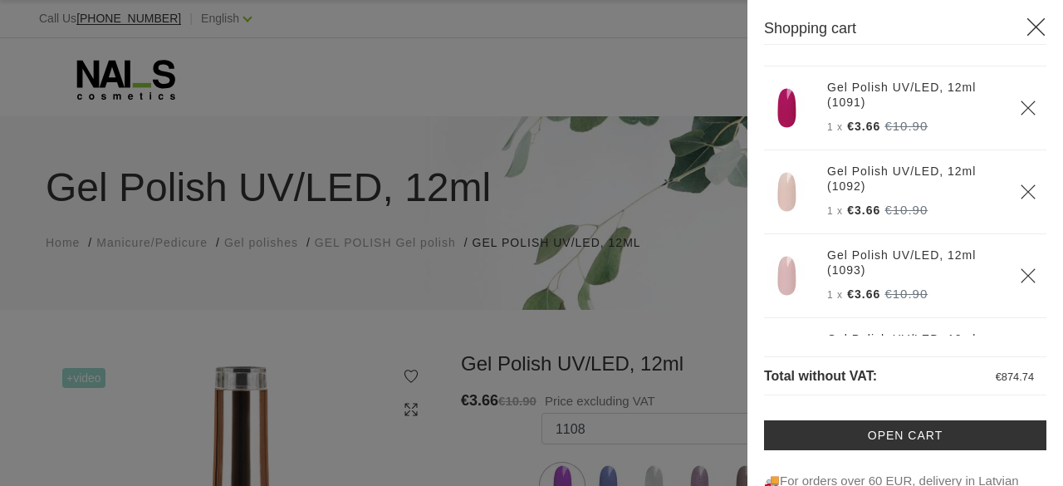
scroll to position [15435, 0]
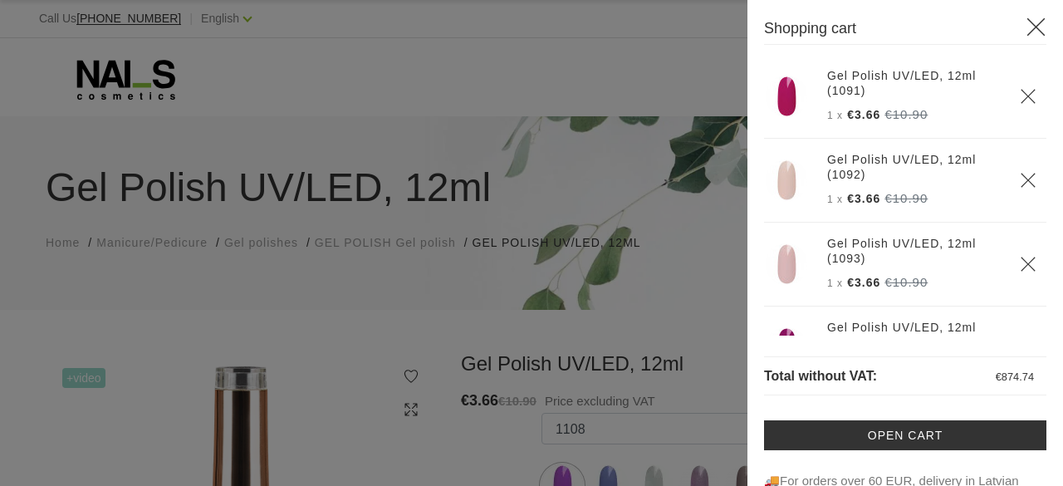
click at [1020, 105] on icon "Delete" at bounding box center [1028, 96] width 17 height 17
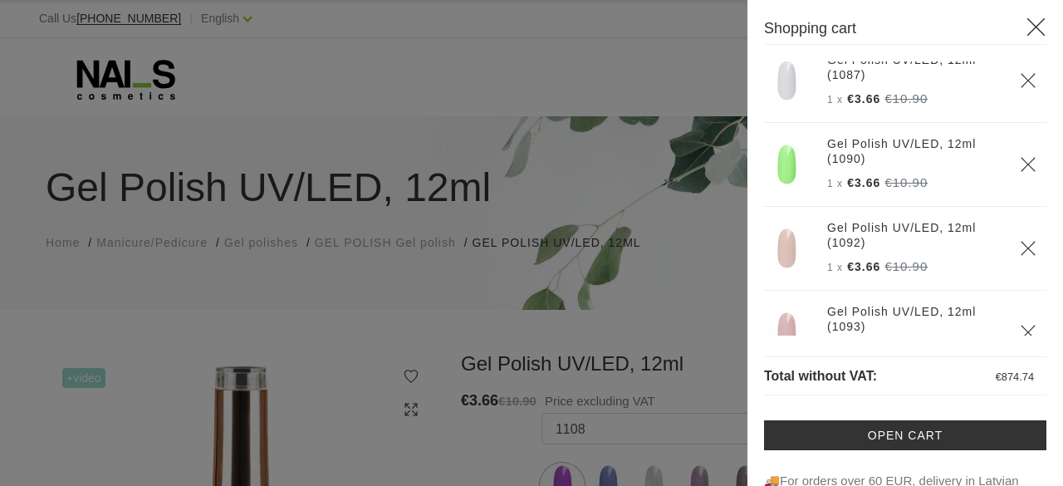
scroll to position [15269, 0]
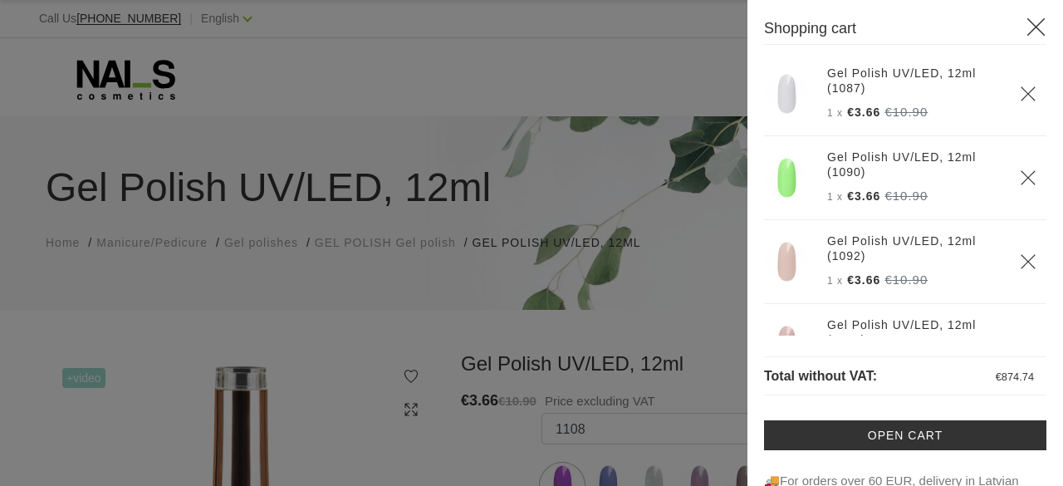
click at [1020, 186] on icon "Delete" at bounding box center [1028, 177] width 17 height 17
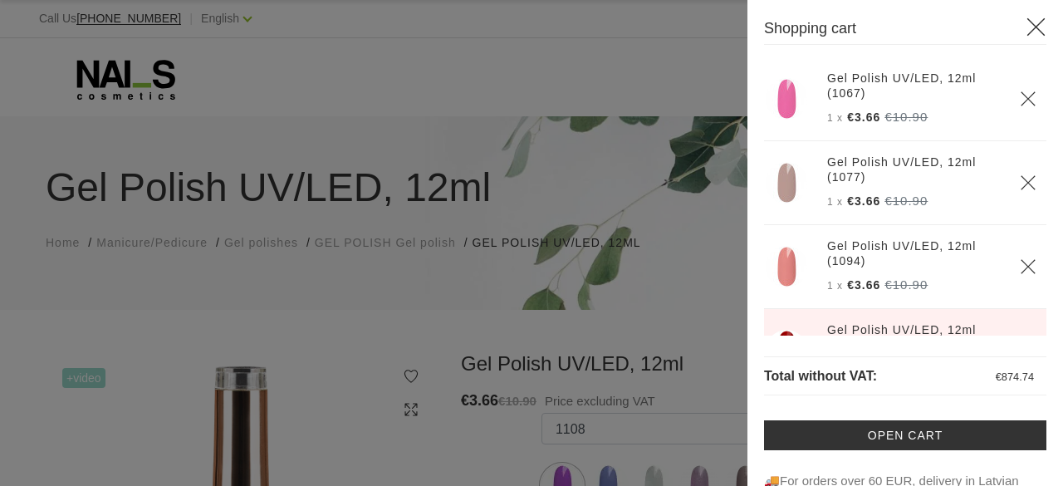
scroll to position [15688, 0]
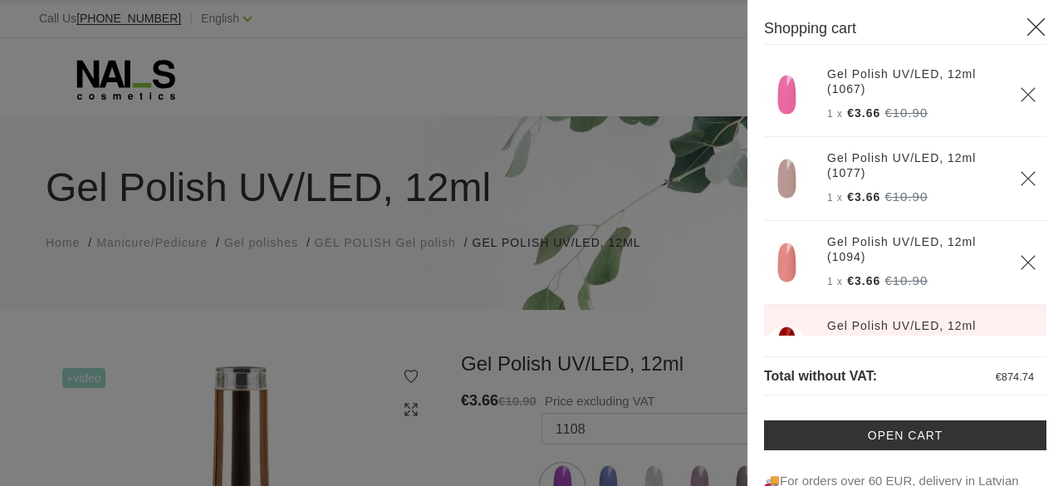
click at [1021, 101] on use "Delete" at bounding box center [1028, 94] width 14 height 14
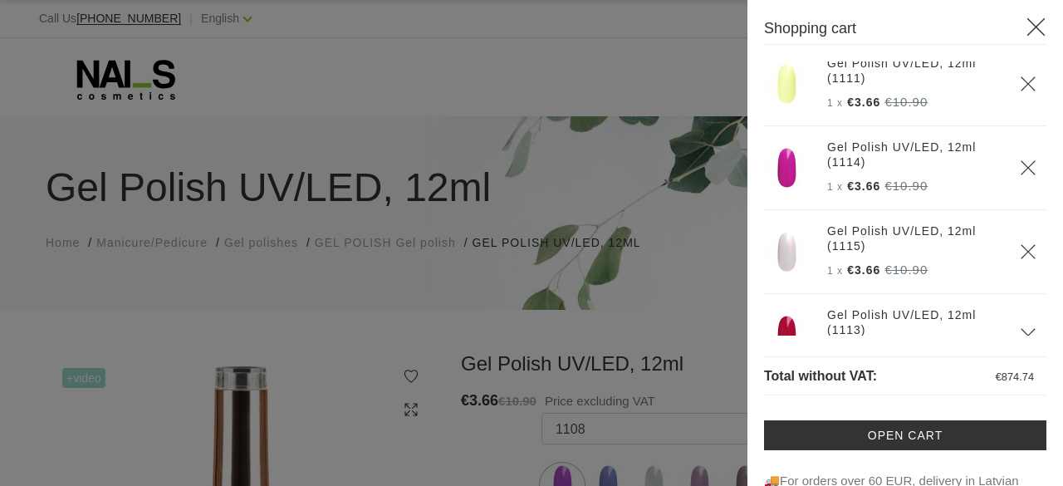
scroll to position [16791, 0]
click at [1021, 173] on use "Delete" at bounding box center [1028, 166] width 14 height 14
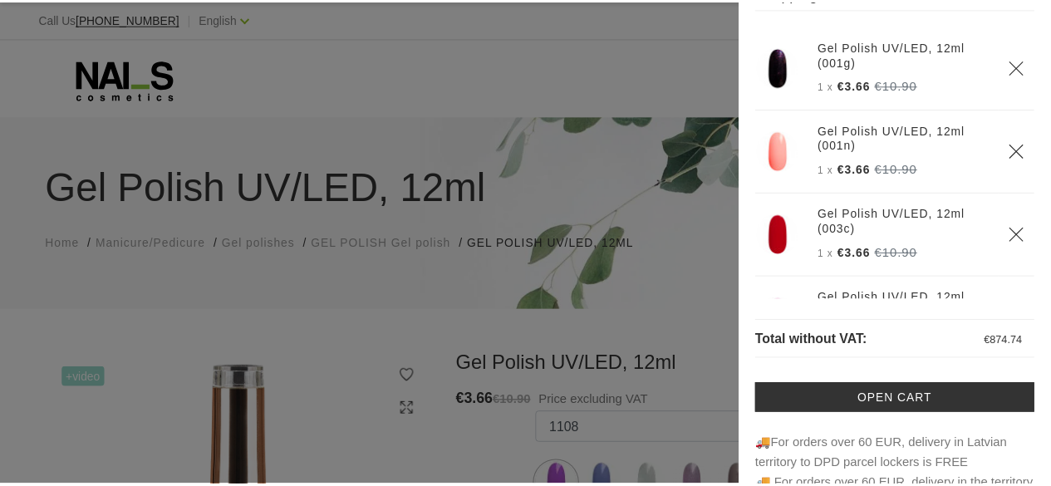
scroll to position [0, 0]
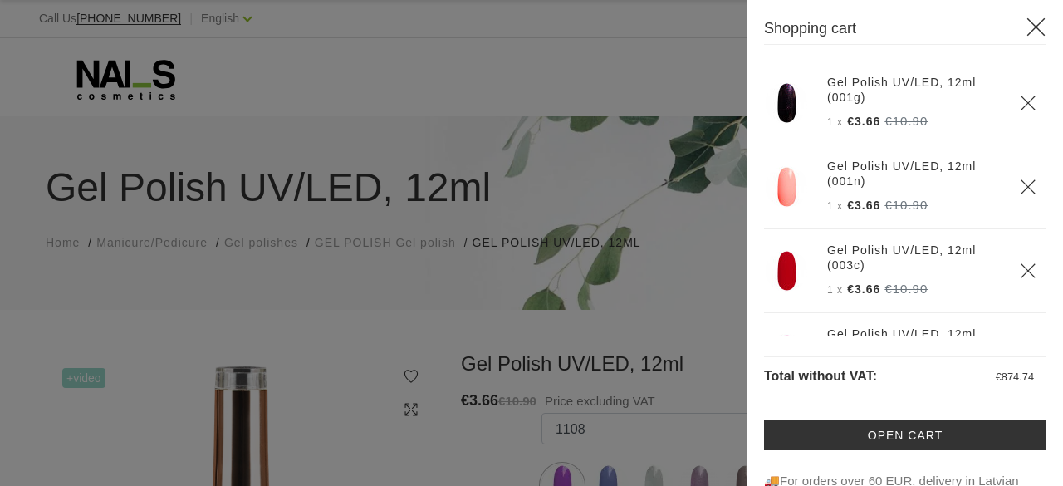
click at [548, 316] on div at bounding box center [531, 243] width 1063 height 486
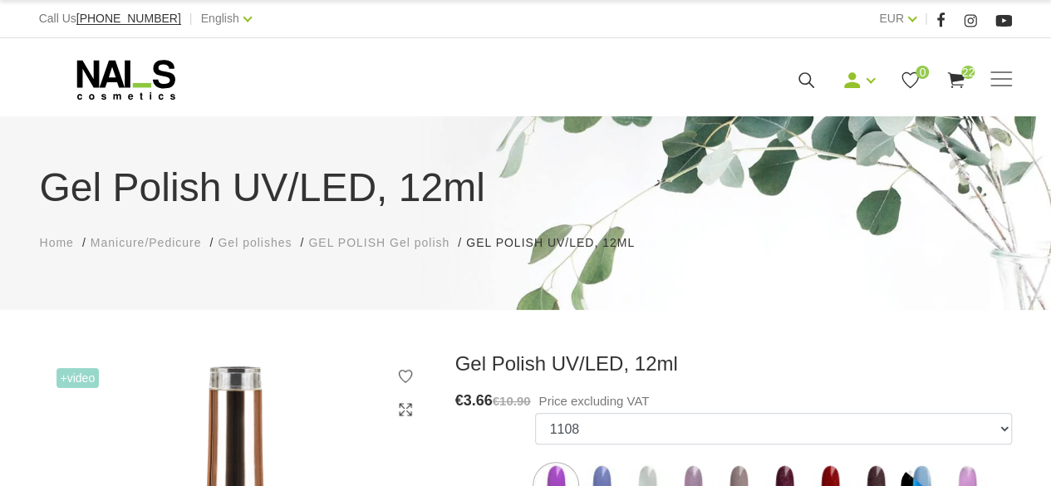
click at [151, 245] on span "Manicure/Pedicure" at bounding box center [146, 242] width 111 height 13
click at [155, 245] on span "Manicure/Pedicure" at bounding box center [146, 242] width 111 height 13
click at [1007, 81] on span at bounding box center [1001, 79] width 22 height 17
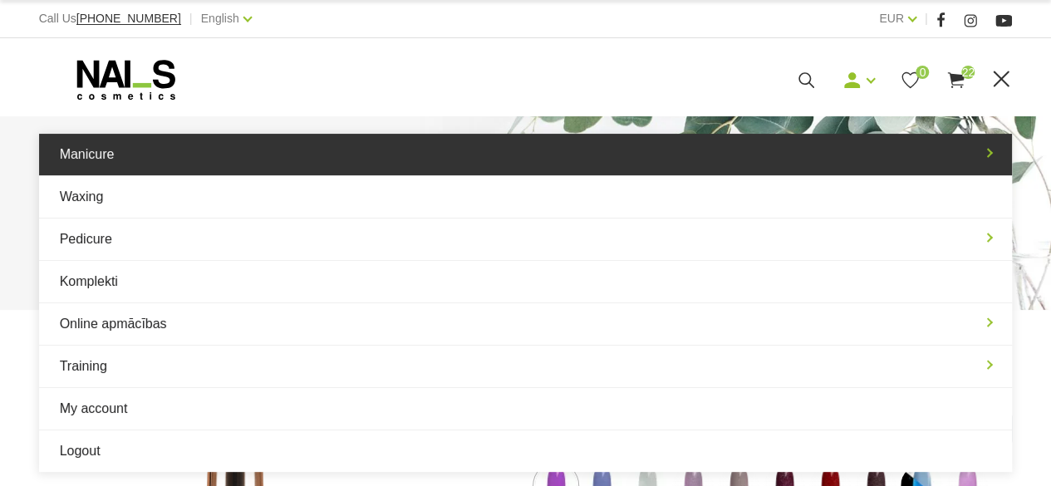
click at [103, 163] on link "Manicure" at bounding box center [526, 155] width 974 height 42
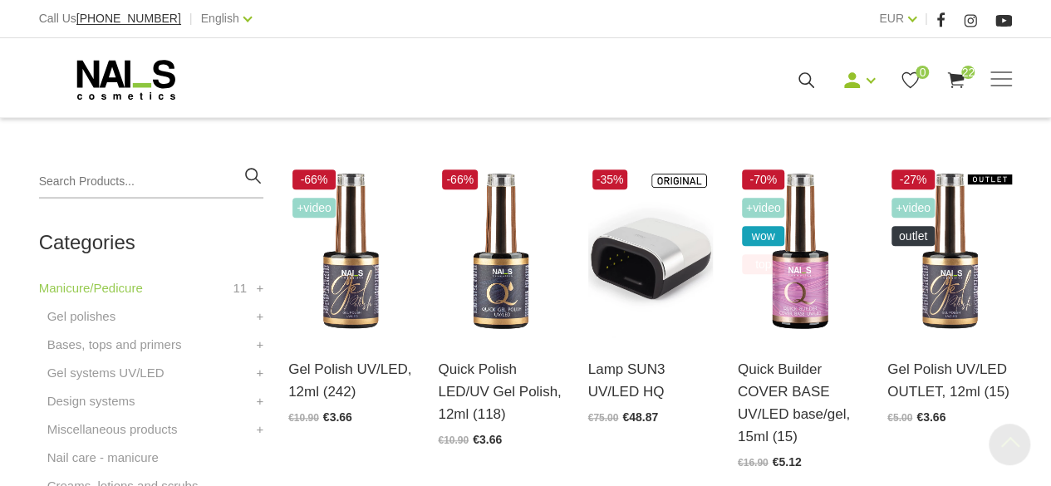
scroll to position [374, 0]
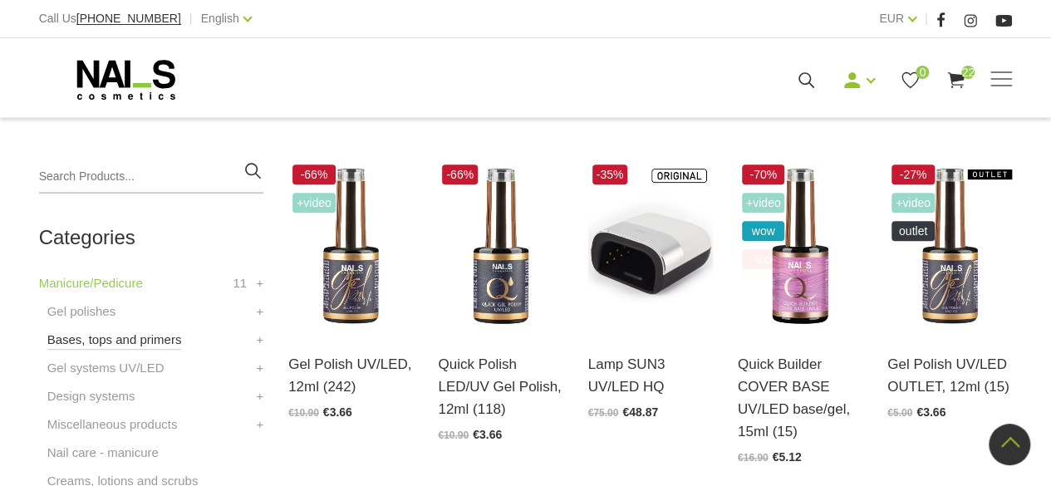
click at [70, 341] on link "Bases, tops and primers" at bounding box center [114, 340] width 135 height 20
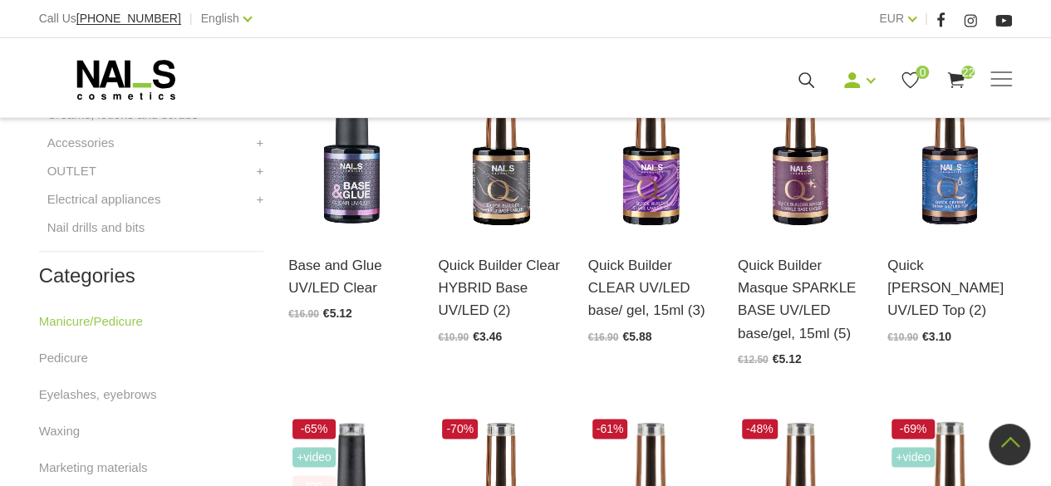
scroll to position [809, 0]
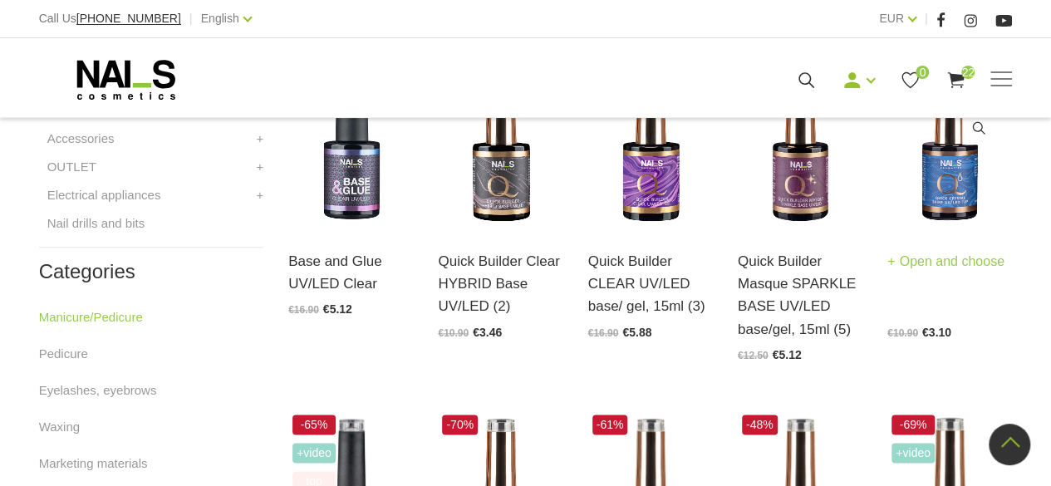
click at [942, 274] on link "Quick CRYSTAL SHINE UV/LED Top (2)" at bounding box center [949, 243] width 125 height 68
click at [960, 201] on img at bounding box center [949, 143] width 125 height 172
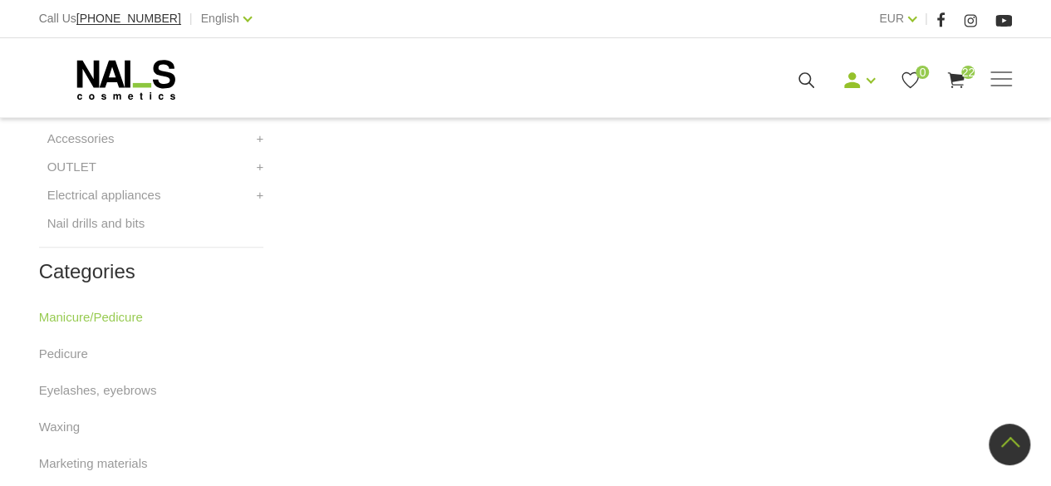
click at [637, 91] on link "1" at bounding box center [639, 75] width 28 height 31
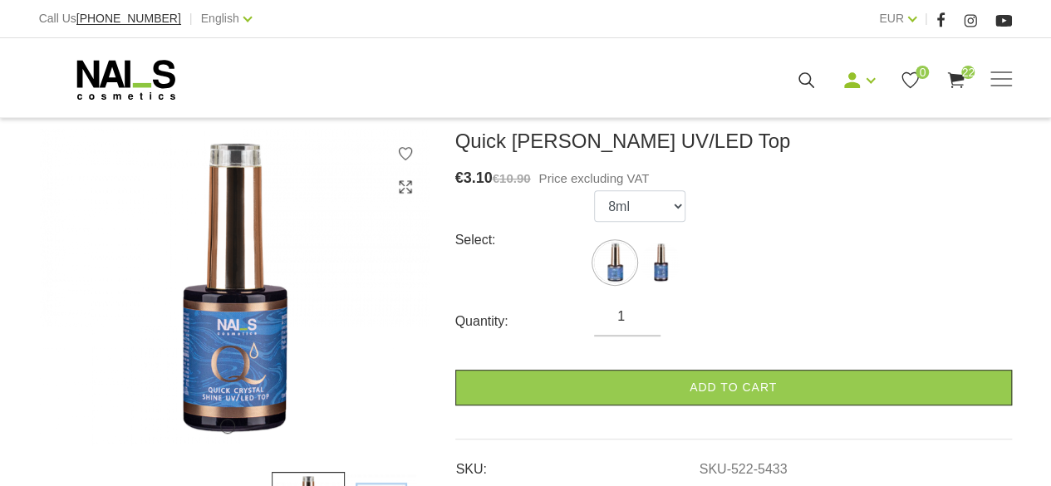
scroll to position [224, 0]
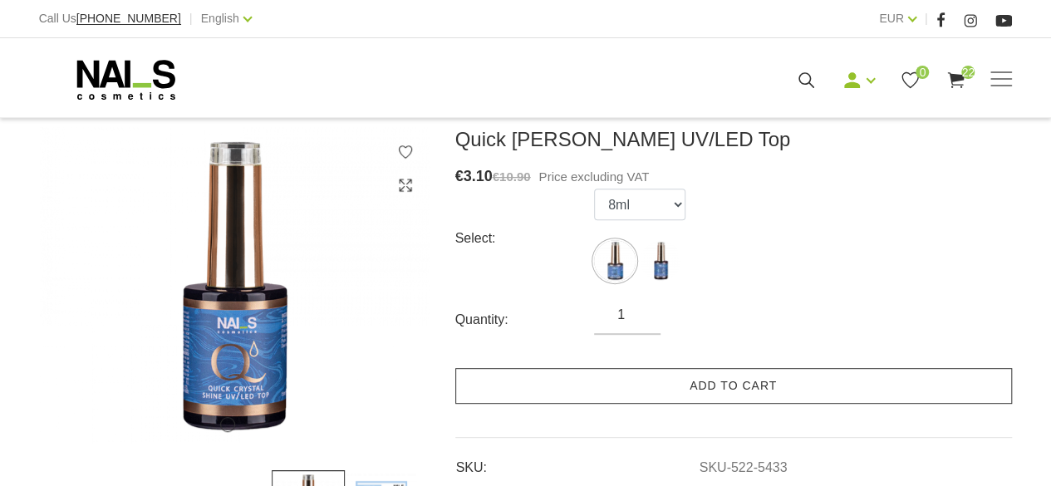
click at [745, 389] on link "Add to cart" at bounding box center [733, 386] width 557 height 36
click at [763, 385] on link "Add to cart" at bounding box center [733, 386] width 557 height 36
click at [756, 386] on link "Add to cart" at bounding box center [733, 386] width 557 height 36
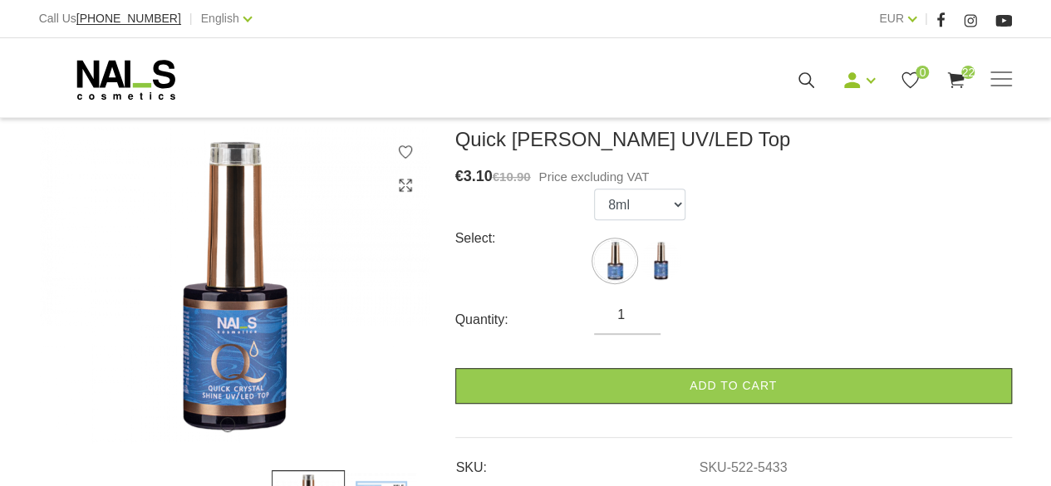
click at [660, 267] on img at bounding box center [661, 261] width 42 height 42
select select "5434"
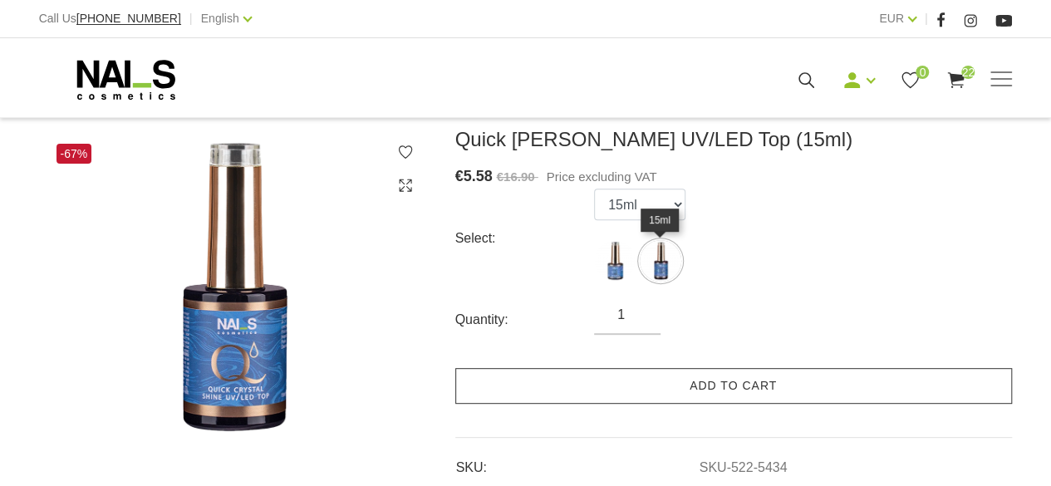
click at [773, 389] on link "Add to cart" at bounding box center [733, 386] width 557 height 36
click at [756, 386] on link "Add to cart" at bounding box center [733, 386] width 557 height 36
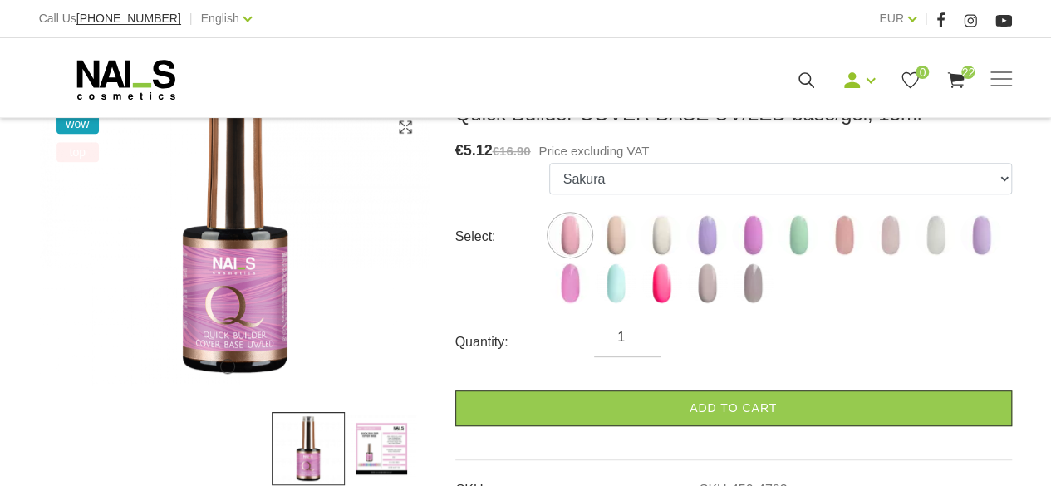
scroll to position [283, 0]
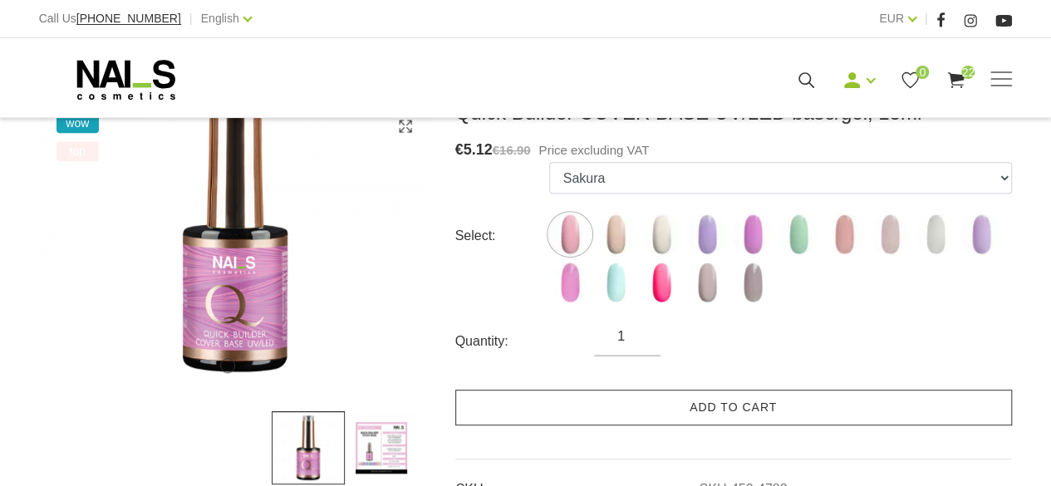
click at [859, 407] on link "Add to cart" at bounding box center [733, 408] width 557 height 36
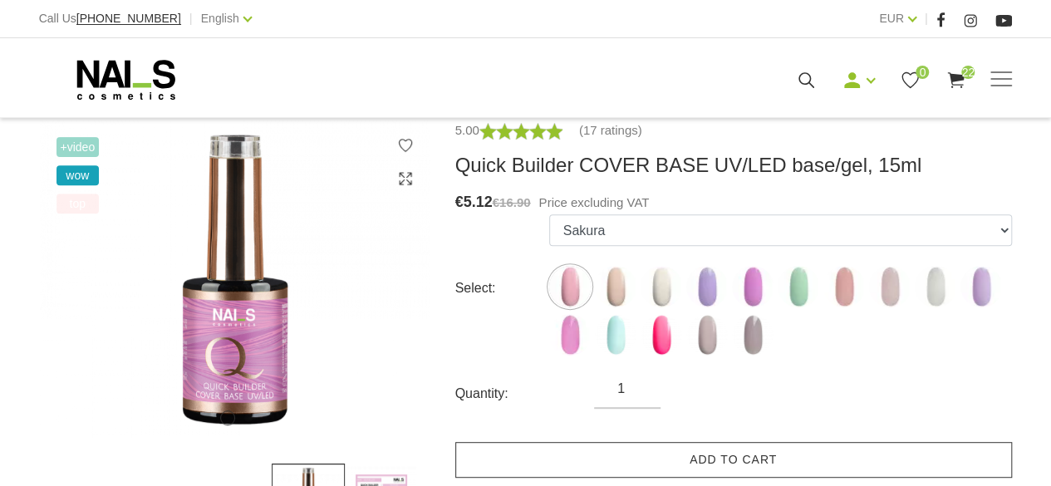
scroll to position [233, 0]
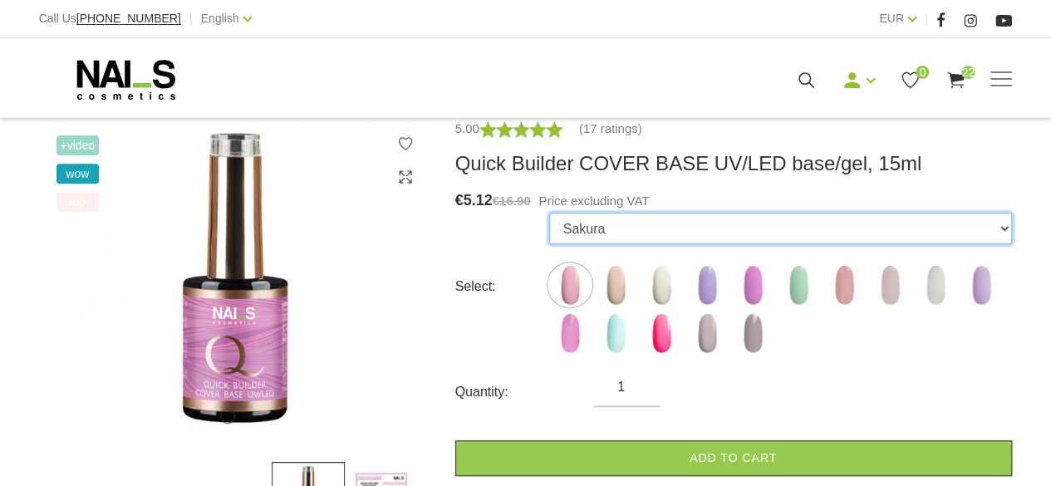
click at [952, 236] on select "Sakura Sweet Dream Milkshake May Lilac with Shimmer Pink Peony with Shimmer Min…" at bounding box center [780, 229] width 463 height 32
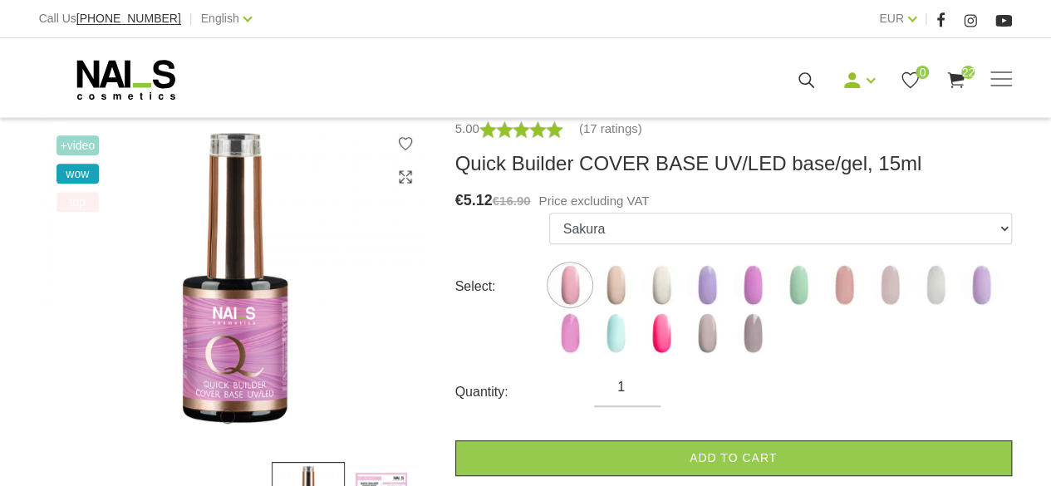
click at [904, 392] on div "Quantity: 1" at bounding box center [733, 392] width 557 height 30
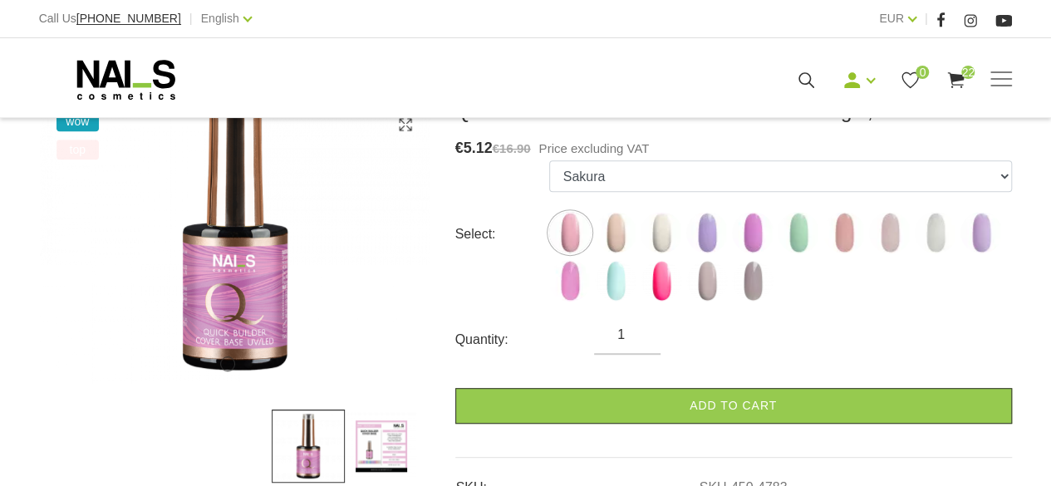
scroll to position [290, 0]
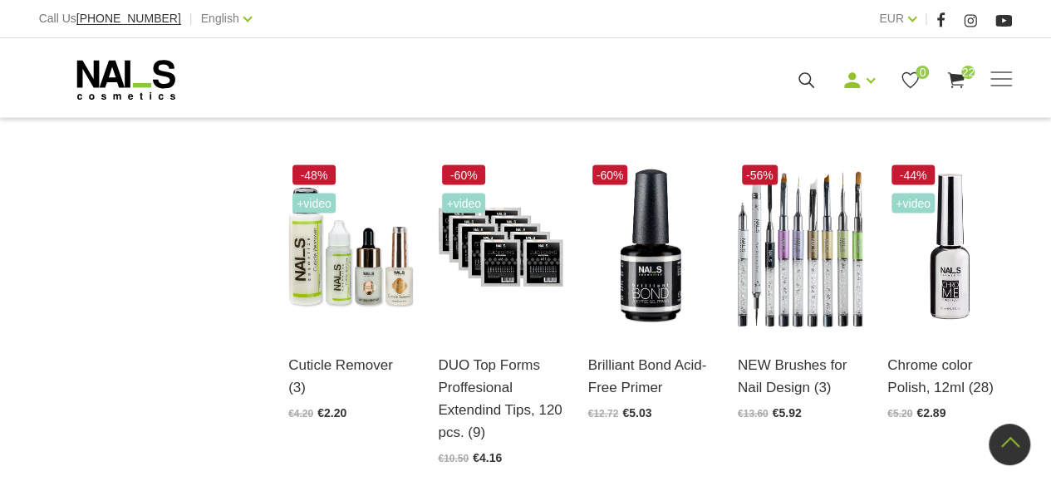
scroll to position [1402, 0]
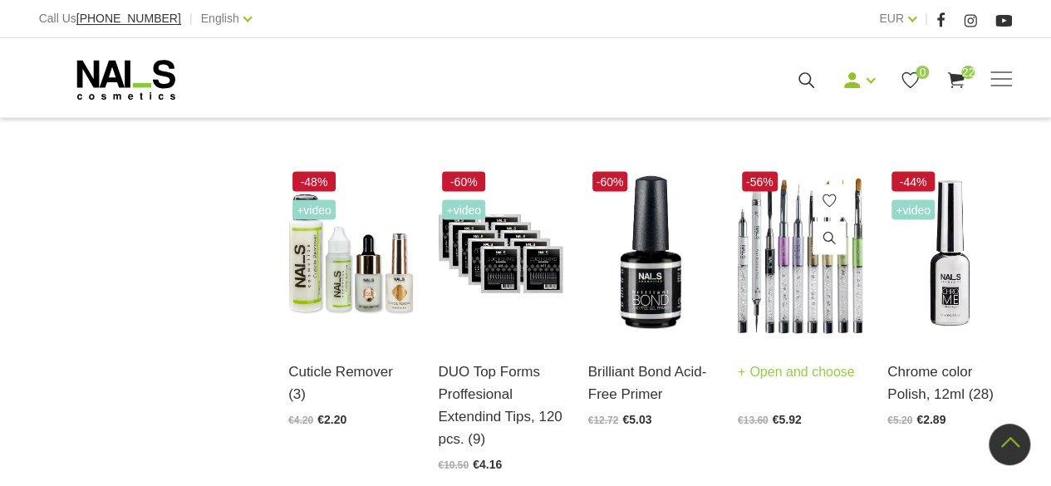
click at [812, 312] on img at bounding box center [800, 253] width 125 height 172
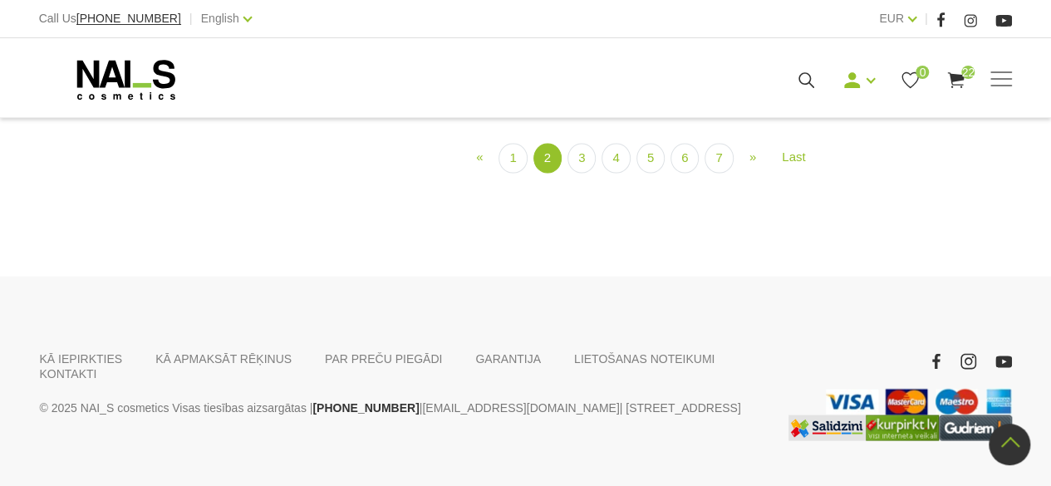
click at [581, 174] on link "3" at bounding box center [581, 158] width 28 height 31
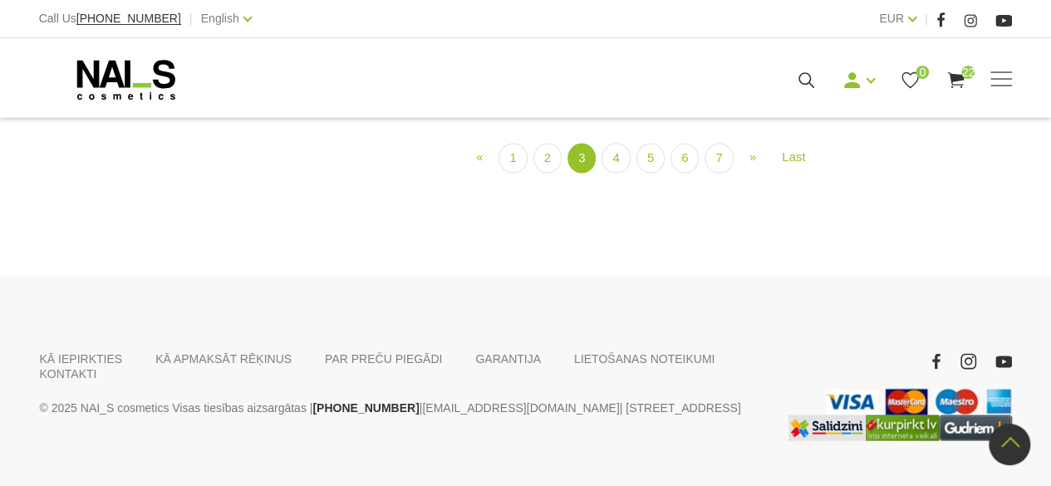
click at [616, 174] on link "4" at bounding box center [615, 158] width 28 height 31
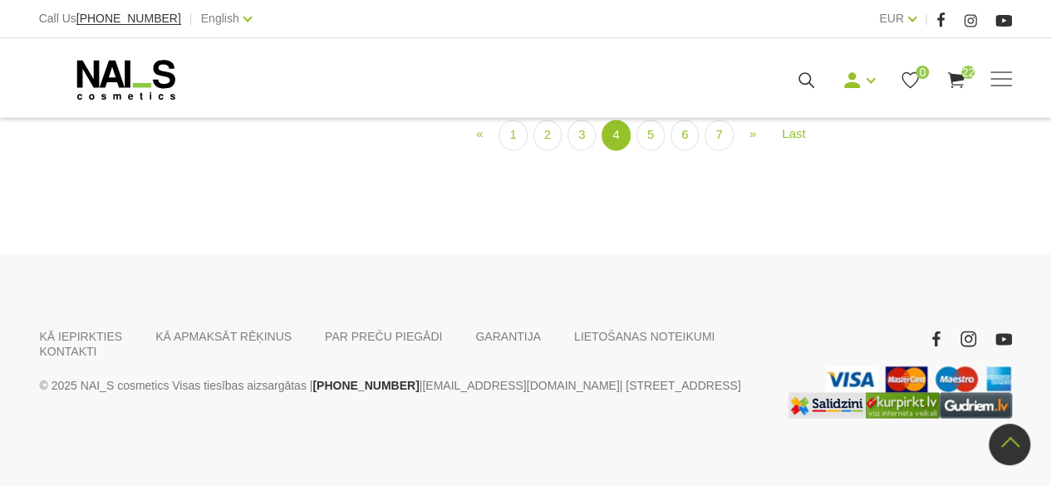
click at [652, 150] on link "5" at bounding box center [650, 135] width 28 height 31
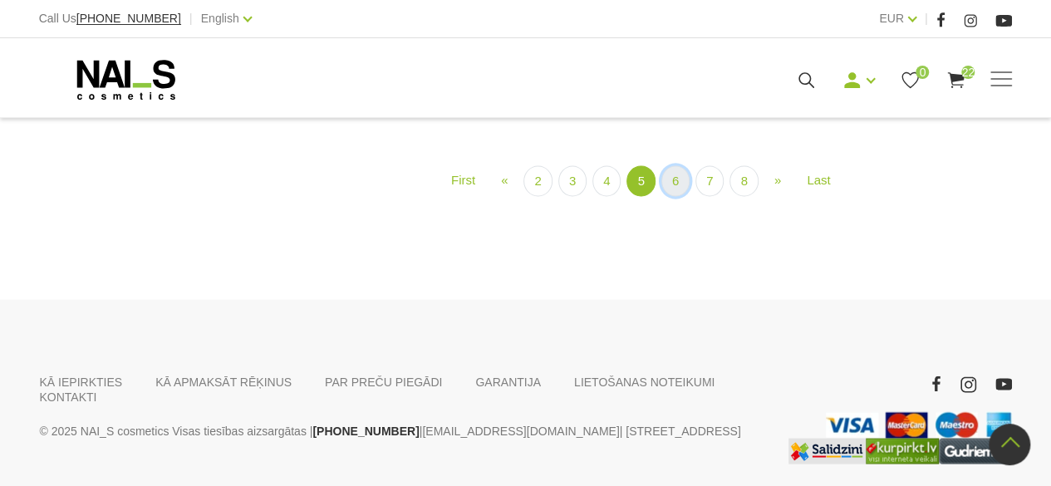
click at [675, 196] on link "6" at bounding box center [675, 180] width 28 height 31
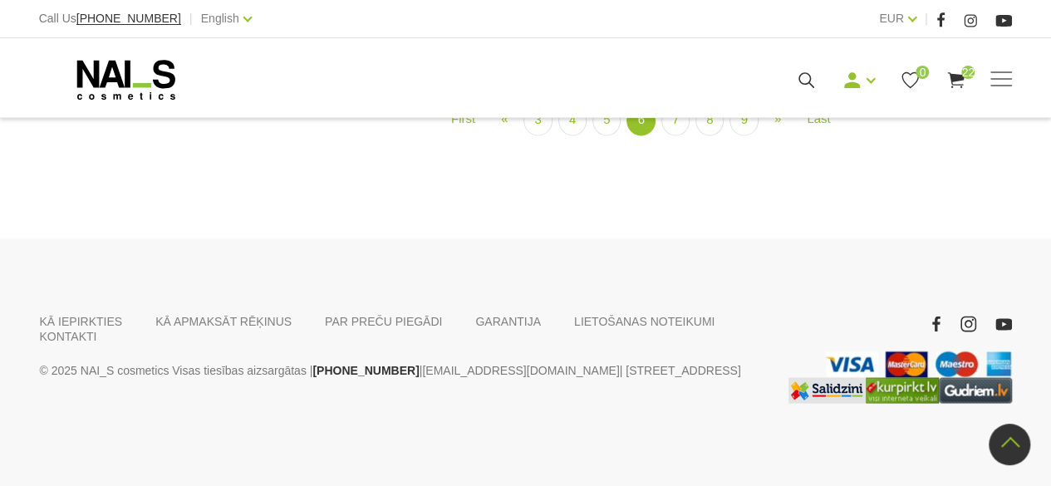
click at [675, 135] on link "7" at bounding box center [675, 120] width 28 height 31
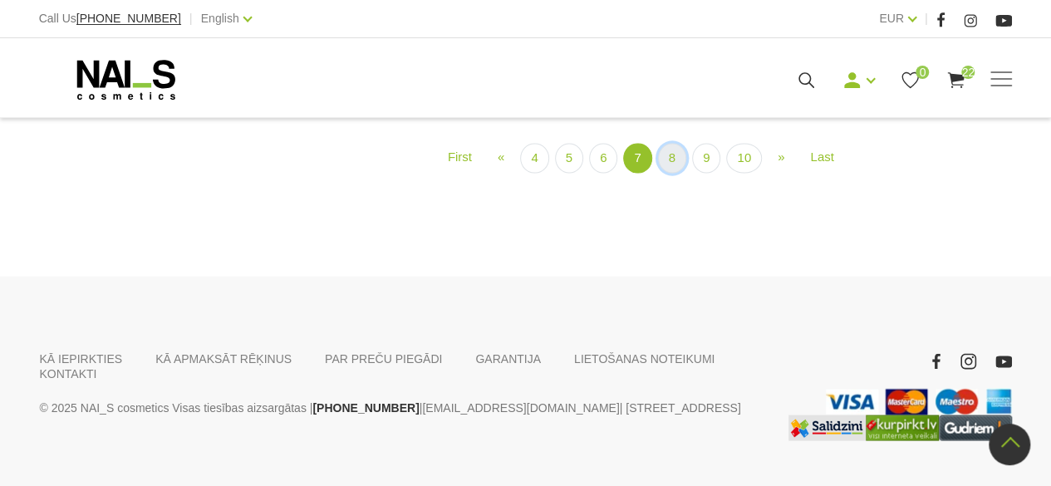
click at [671, 174] on link "8" at bounding box center [672, 158] width 28 height 31
click at [689, 174] on link "9" at bounding box center [693, 158] width 28 height 31
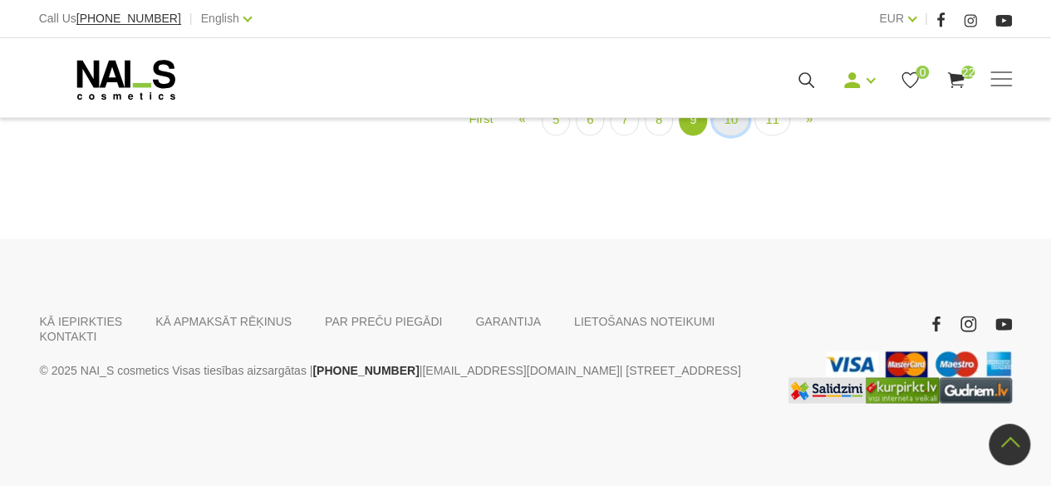
click at [728, 135] on link "10" at bounding box center [731, 120] width 36 height 31
click at [769, 135] on link "11" at bounding box center [772, 120] width 36 height 31
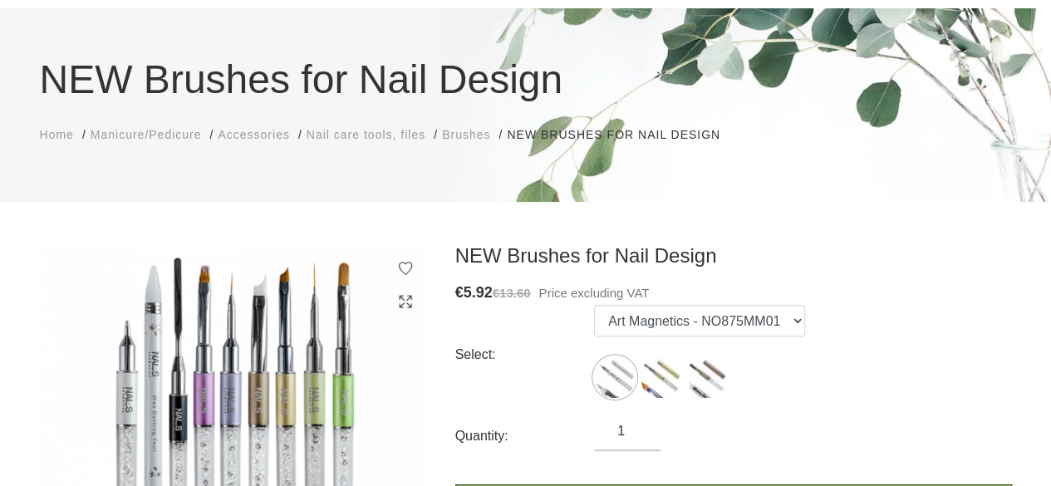
scroll to position [96, 0]
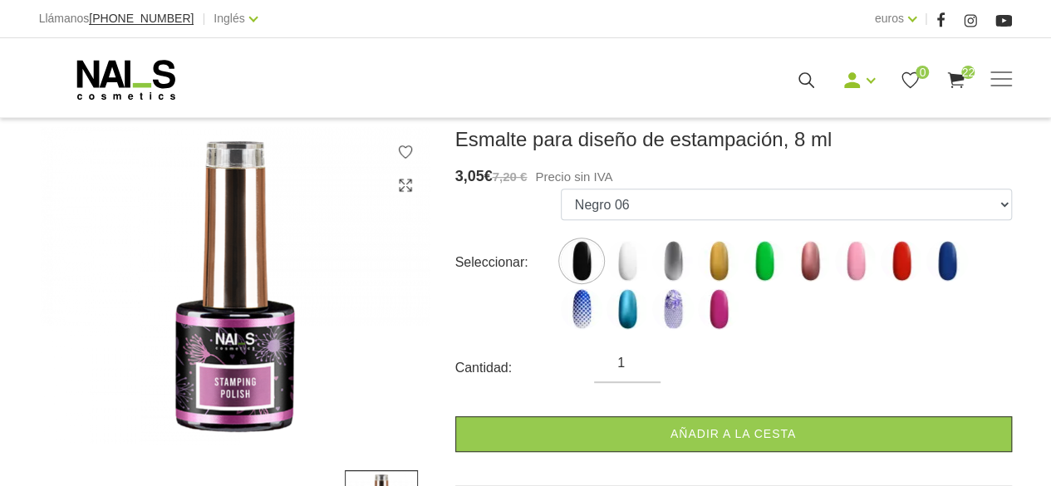
scroll to position [220, 0]
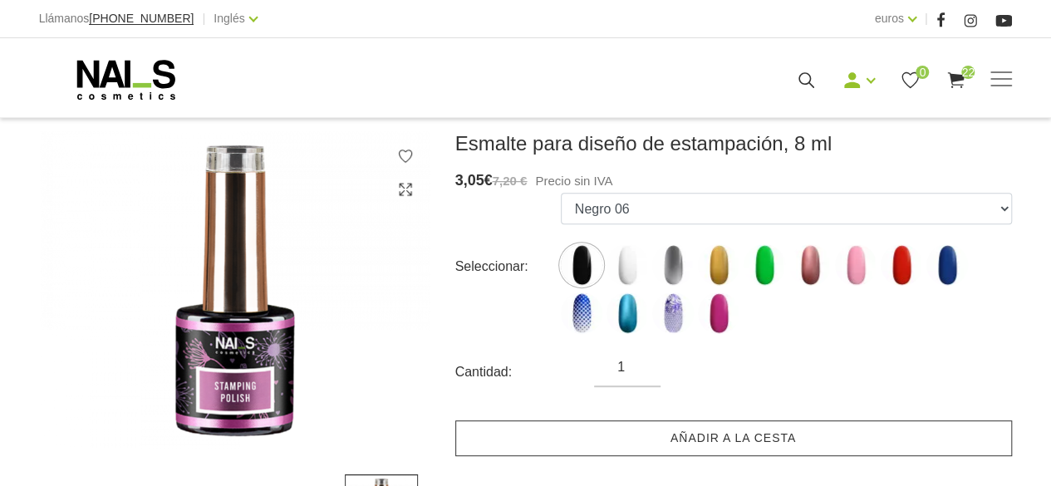
click at [787, 439] on font "Añadir a la cesta" at bounding box center [732, 437] width 125 height 13
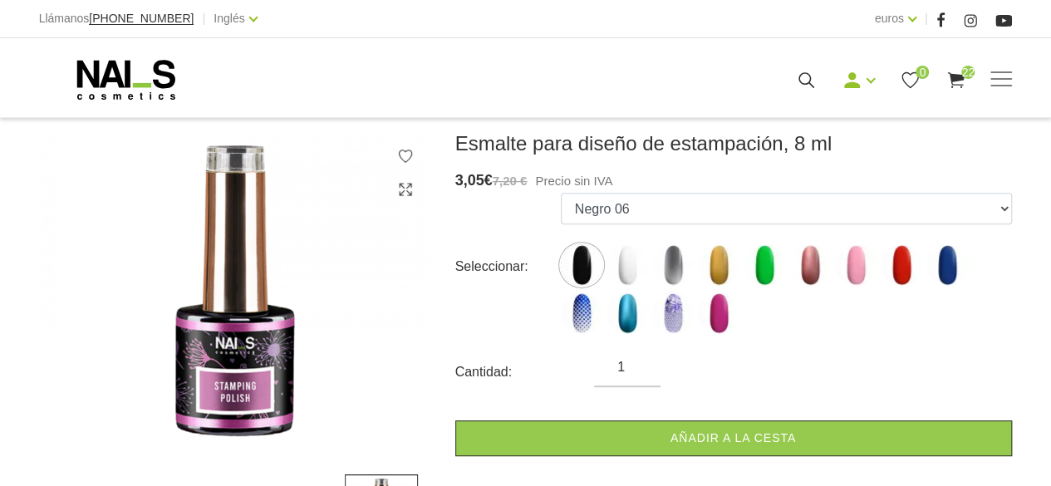
click at [621, 276] on img at bounding box center [627, 265] width 42 height 42
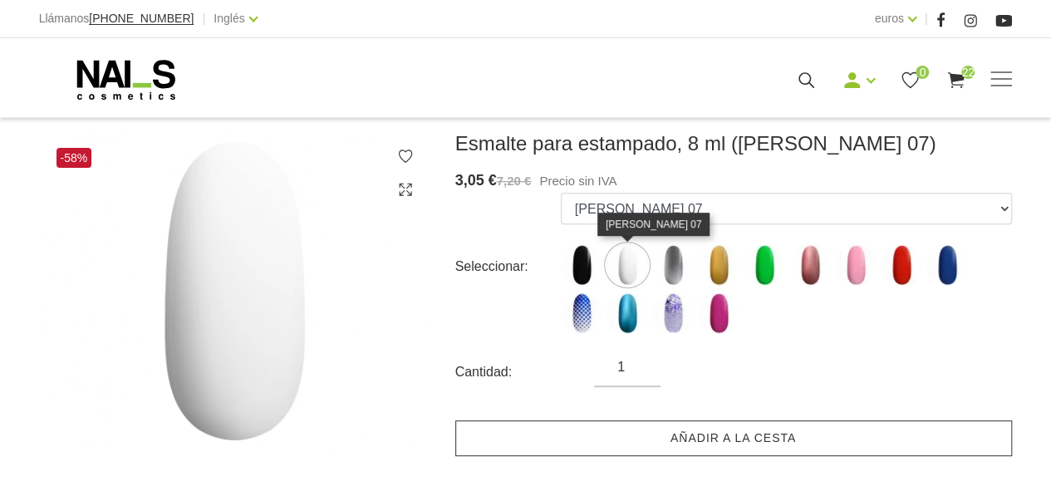
click at [773, 445] on link "Añadir a la cesta" at bounding box center [733, 438] width 557 height 36
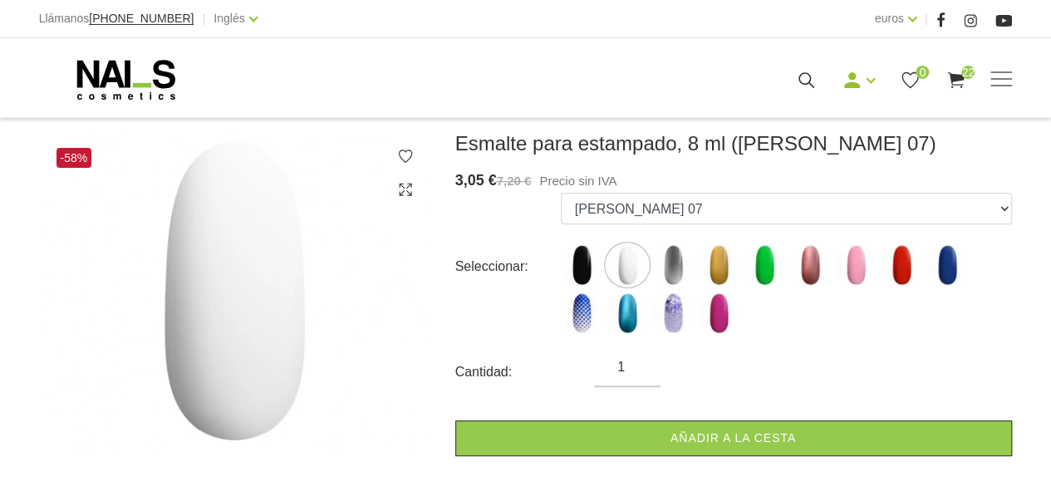
click at [678, 268] on img at bounding box center [673, 265] width 42 height 42
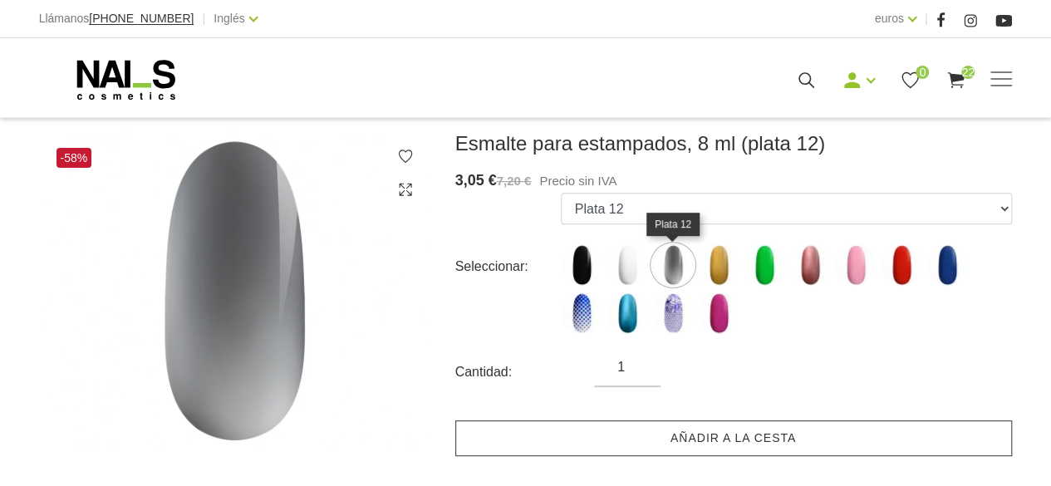
click at [792, 440] on font "Añadir a la cesta" at bounding box center [732, 437] width 125 height 13
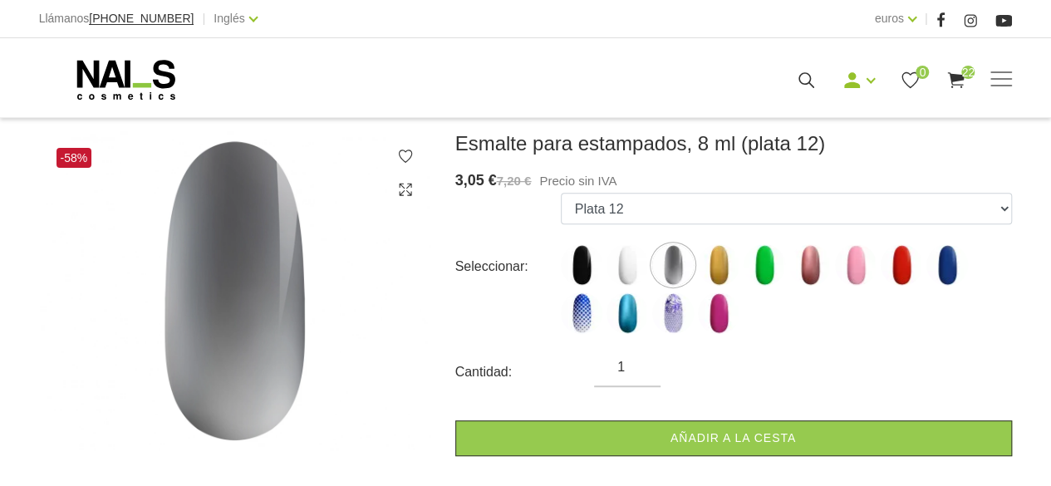
click at [713, 264] on img at bounding box center [719, 265] width 42 height 42
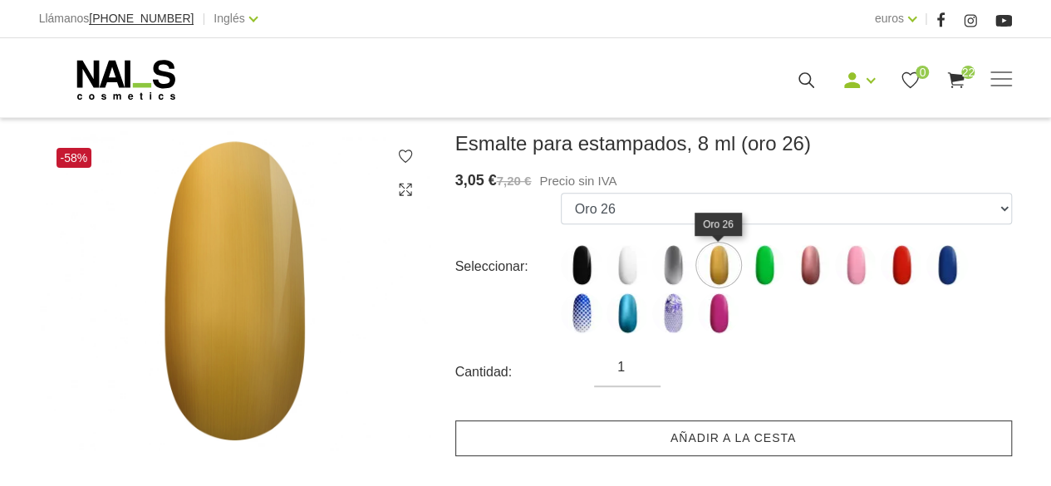
click at [830, 437] on link "Añadir a la cesta" at bounding box center [733, 438] width 557 height 36
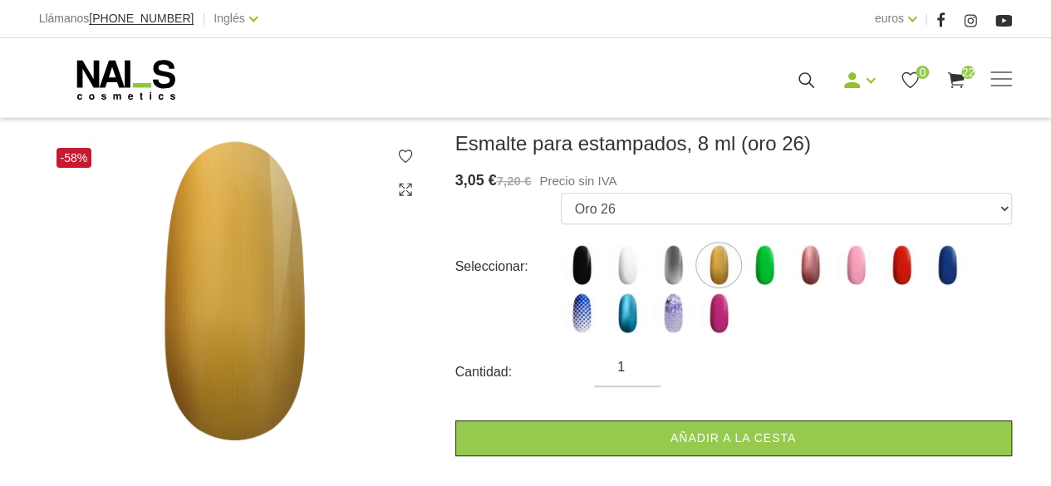
click at [766, 262] on img at bounding box center [764, 265] width 42 height 42
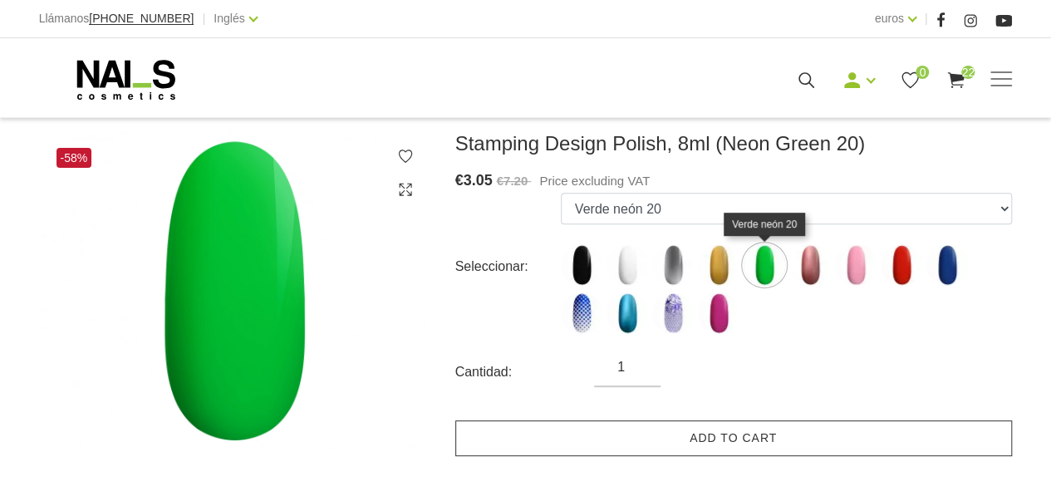
click at [848, 439] on link "Add to cart" at bounding box center [733, 438] width 557 height 36
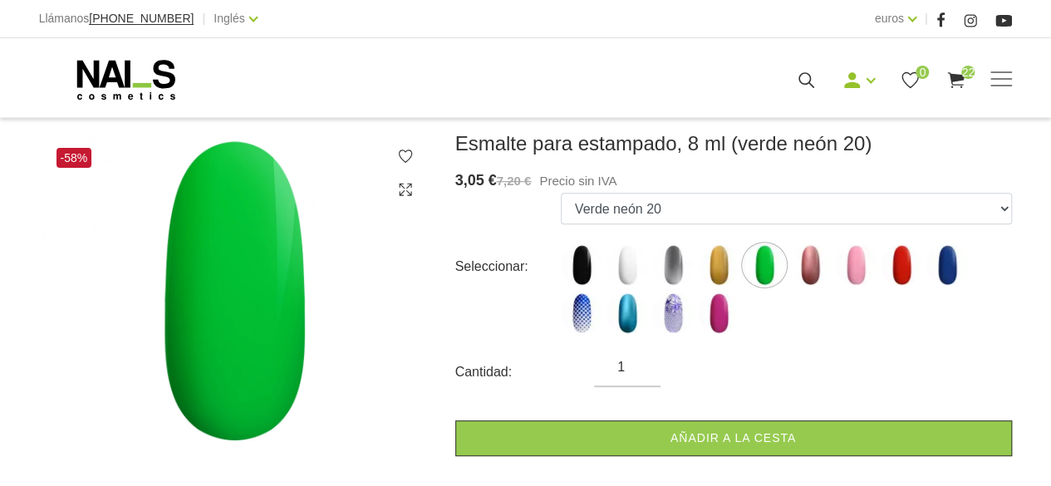
click at [814, 261] on img at bounding box center [810, 265] width 42 height 42
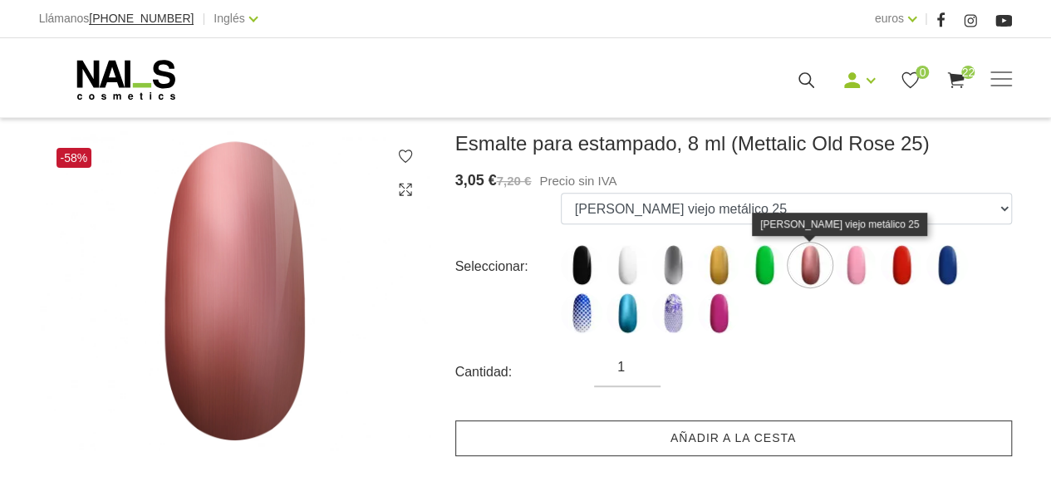
click at [869, 442] on link "Añadir a la cesta" at bounding box center [733, 438] width 557 height 36
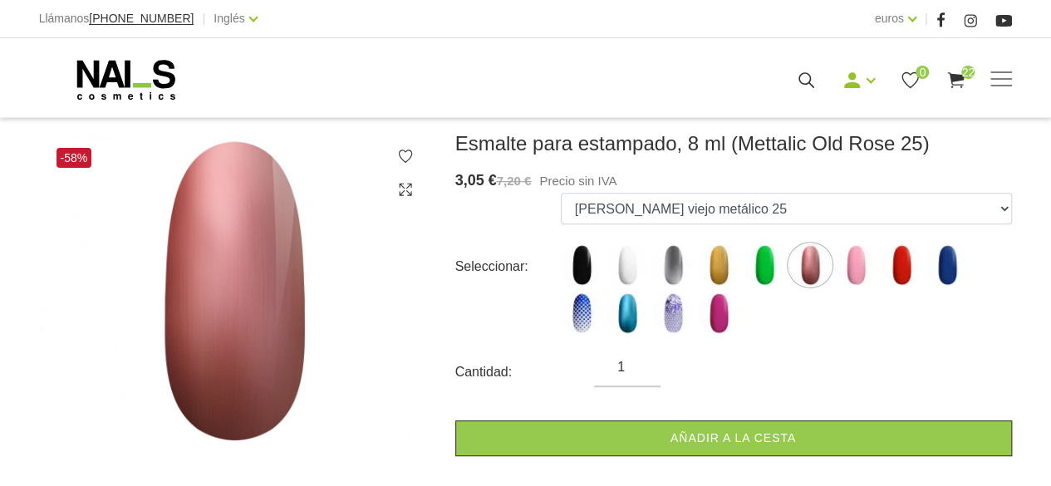
click at [859, 265] on img at bounding box center [856, 265] width 42 height 42
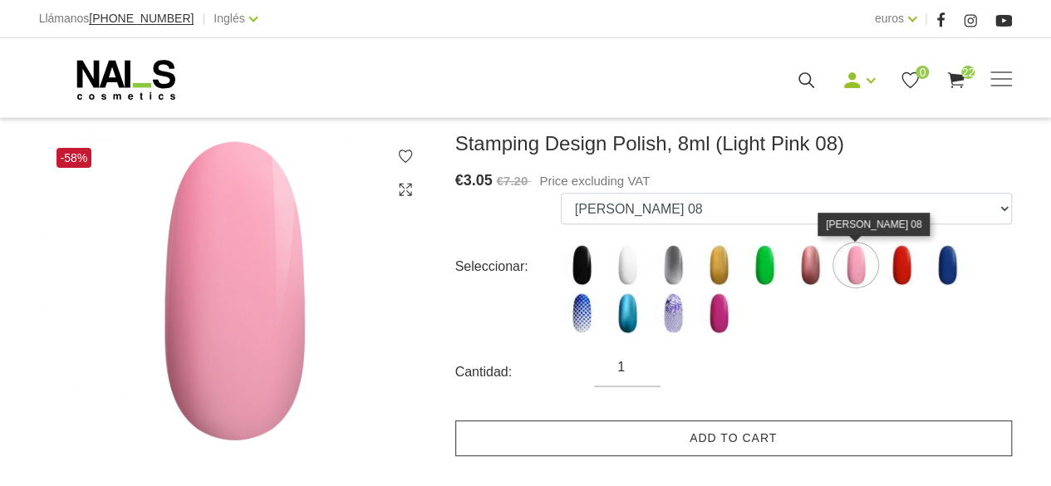
click at [886, 439] on link "Add to cart" at bounding box center [733, 438] width 557 height 36
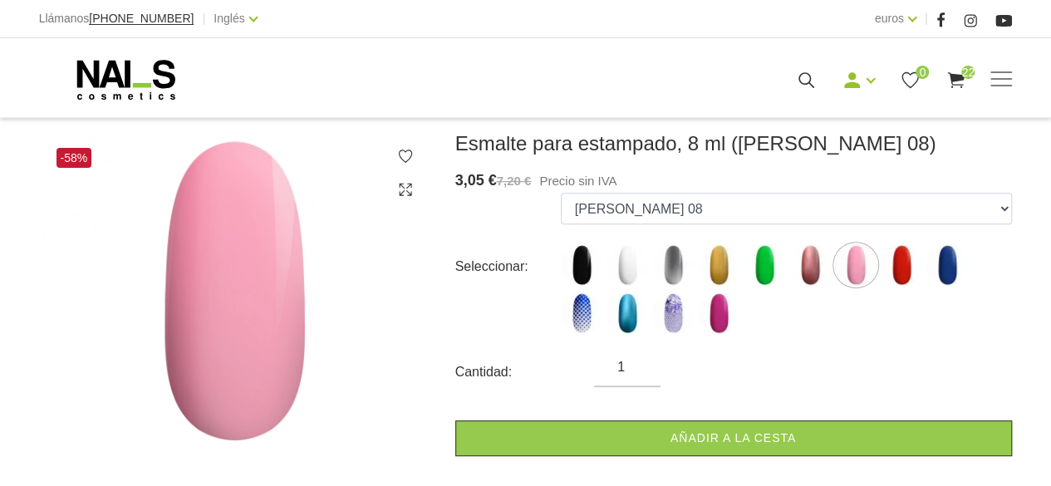
click at [905, 266] on img at bounding box center [902, 265] width 42 height 42
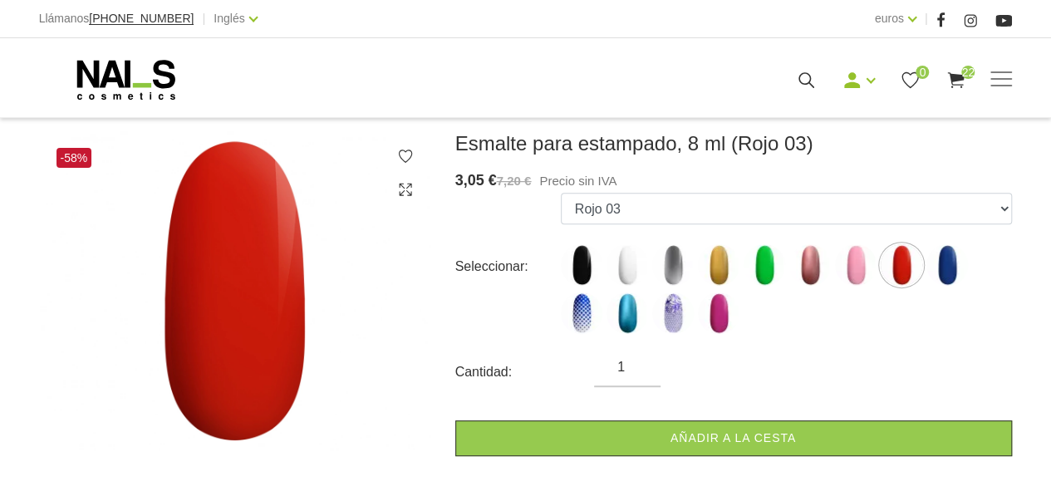
click at [949, 267] on img at bounding box center [947, 265] width 42 height 42
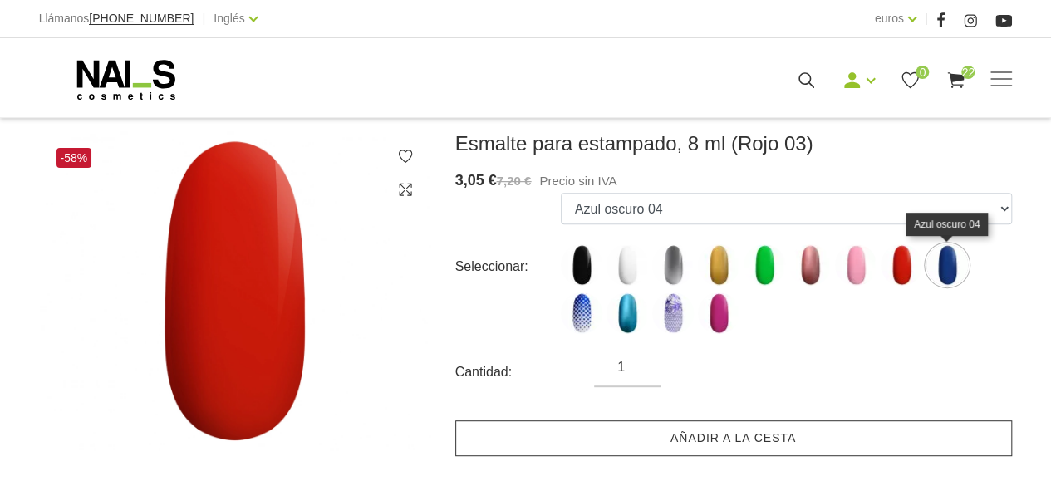
click at [924, 436] on link "Añadir a la cesta" at bounding box center [733, 438] width 557 height 36
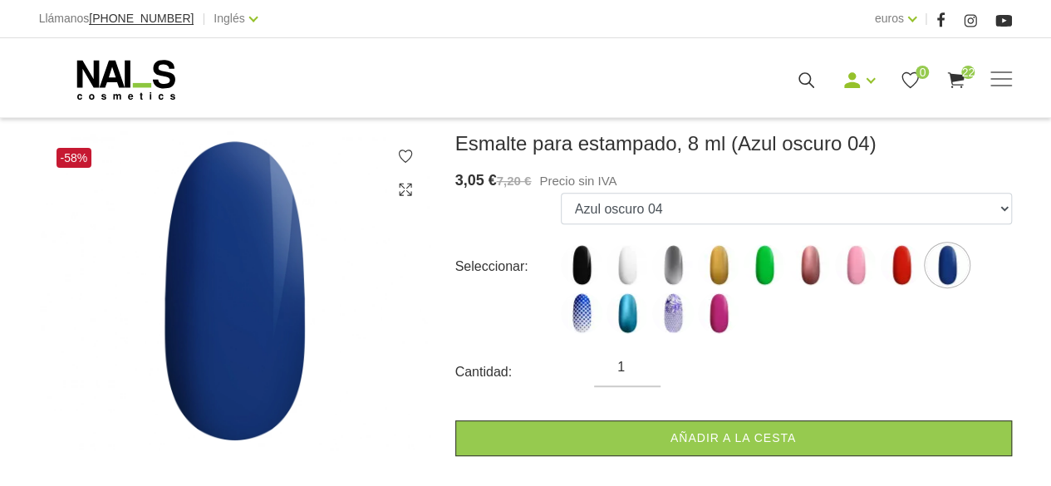
click at [590, 313] on img at bounding box center [582, 313] width 42 height 42
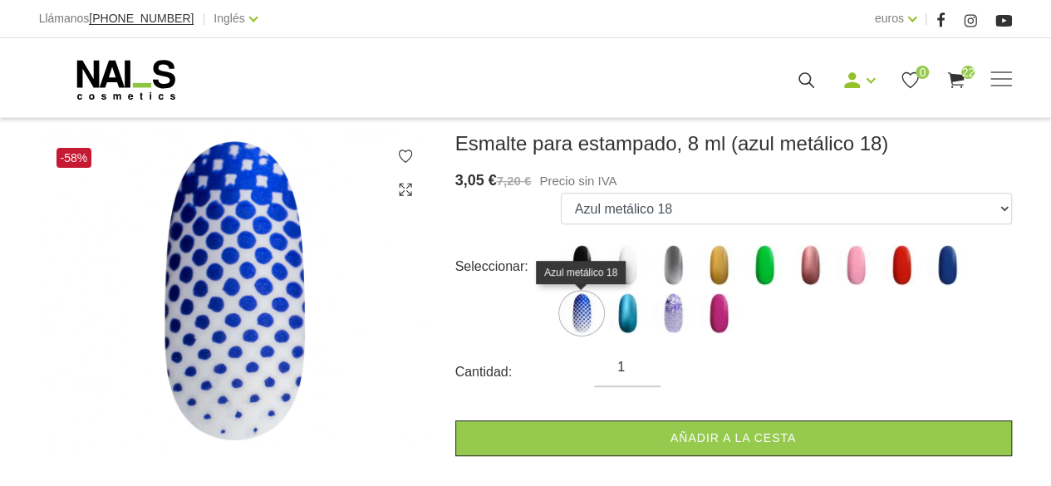
click at [625, 312] on img at bounding box center [627, 313] width 42 height 42
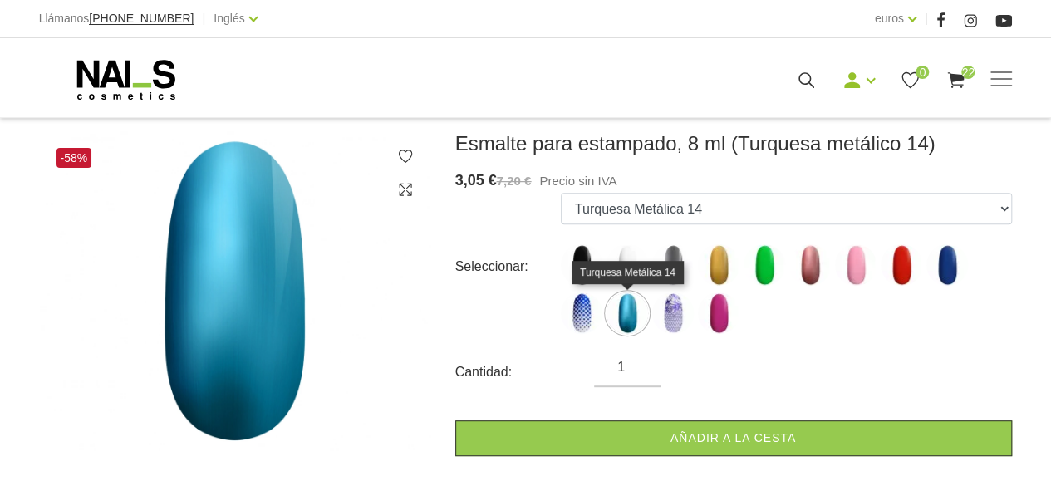
click at [725, 319] on img at bounding box center [719, 313] width 42 height 42
select select "4886"
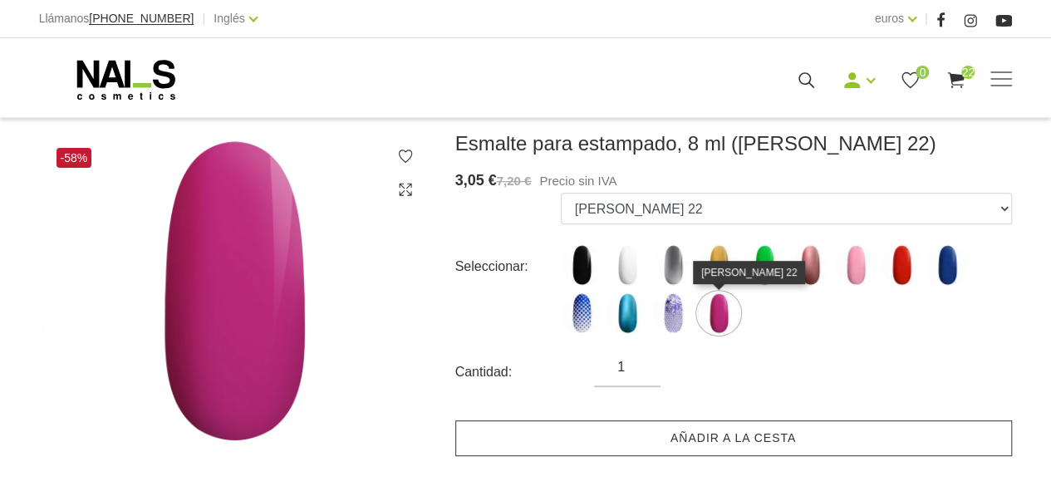
click at [819, 446] on link "Añadir a la cesta" at bounding box center [733, 438] width 557 height 36
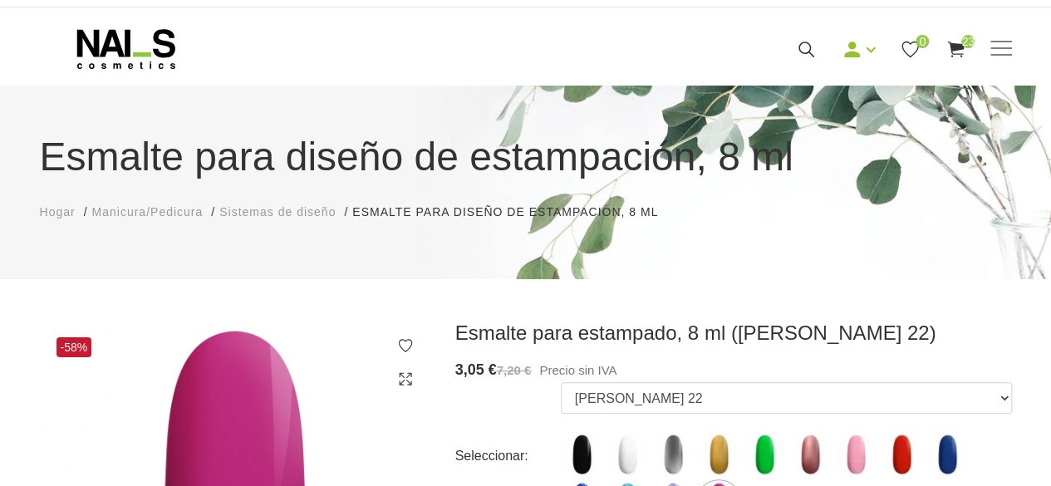
scroll to position [0, 0]
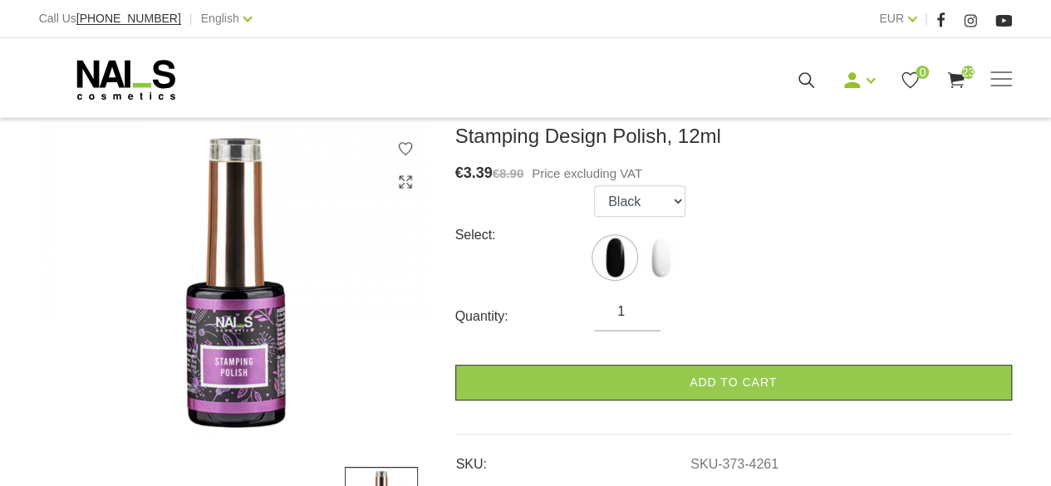
scroll to position [224, 0]
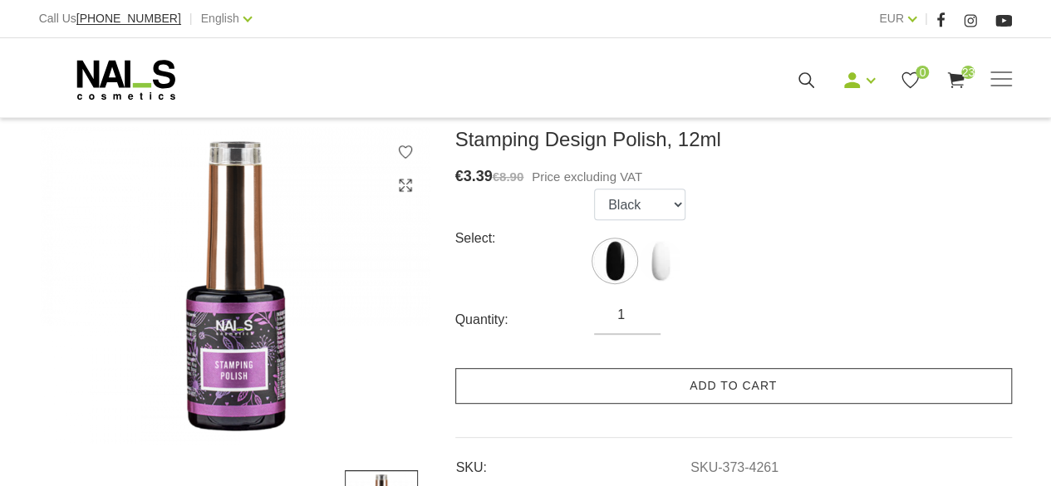
click at [774, 390] on link "Add to cart" at bounding box center [733, 386] width 557 height 36
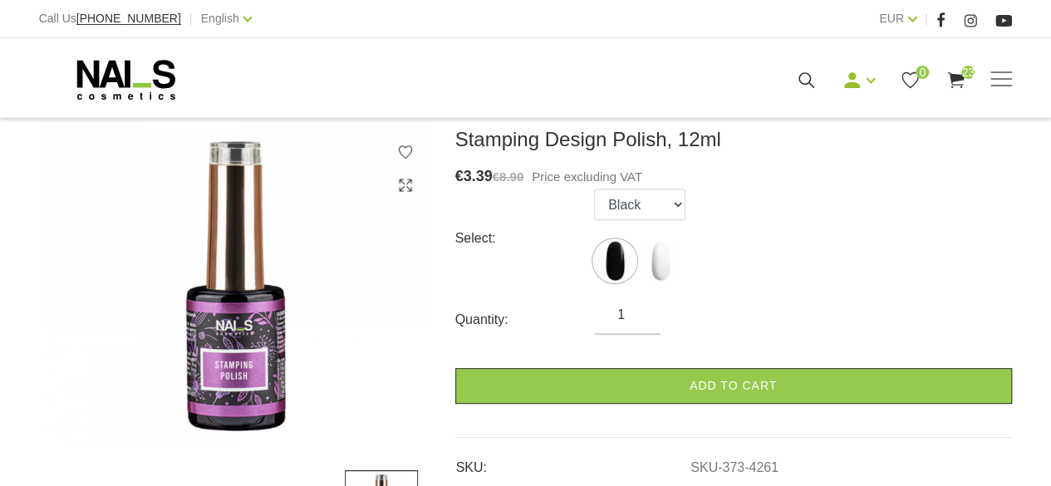
click at [656, 256] on img at bounding box center [661, 261] width 42 height 42
select select "4262"
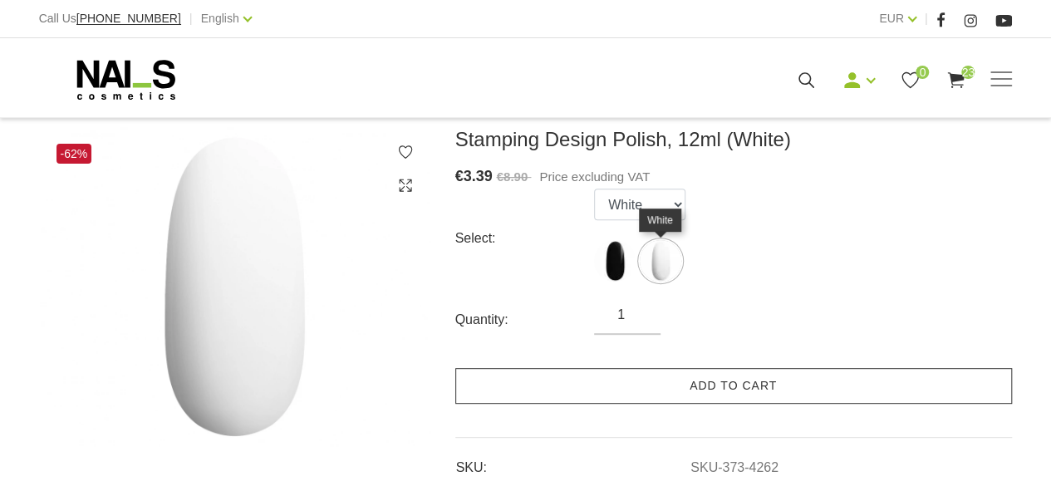
click at [812, 389] on link "Add to cart" at bounding box center [733, 386] width 557 height 36
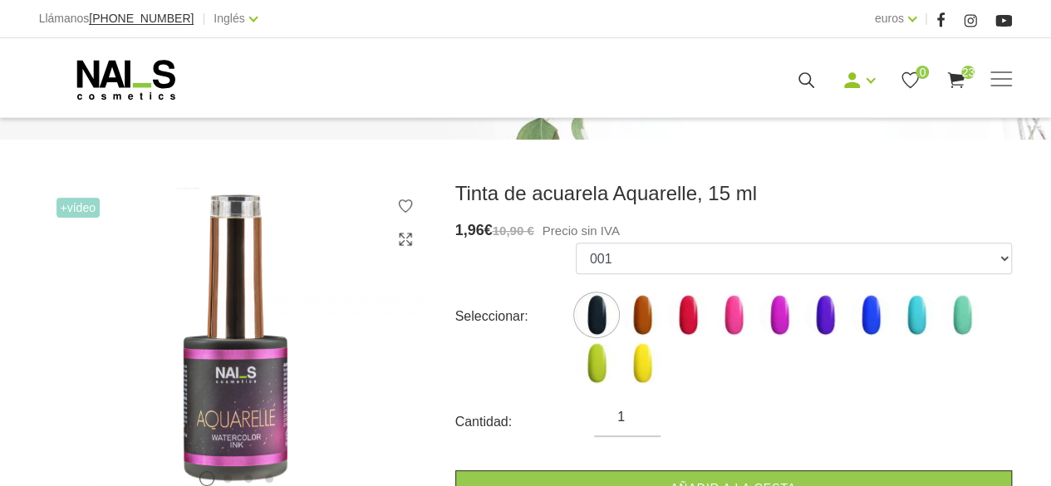
scroll to position [198, 0]
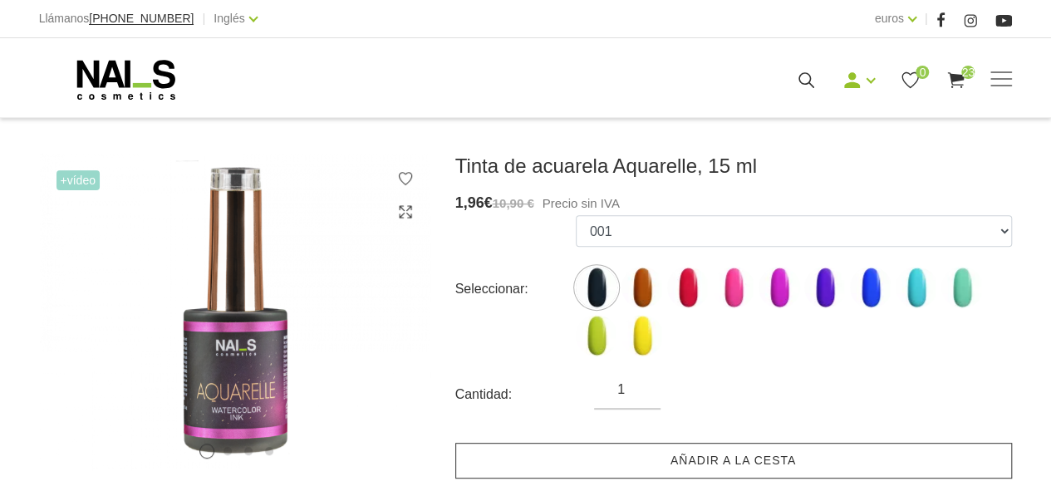
click at [748, 467] on font "Añadir a la cesta" at bounding box center [732, 460] width 125 height 13
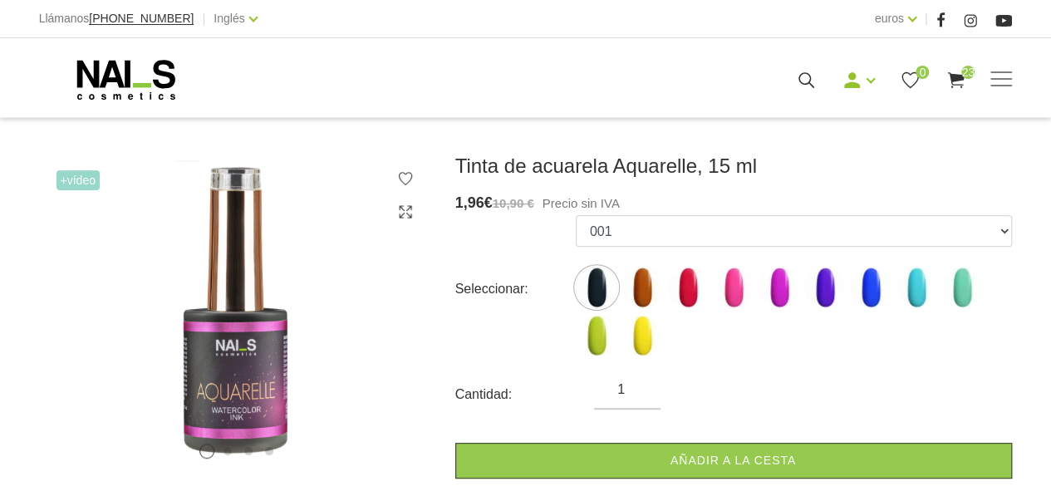
click at [643, 291] on img at bounding box center [642, 288] width 42 height 42
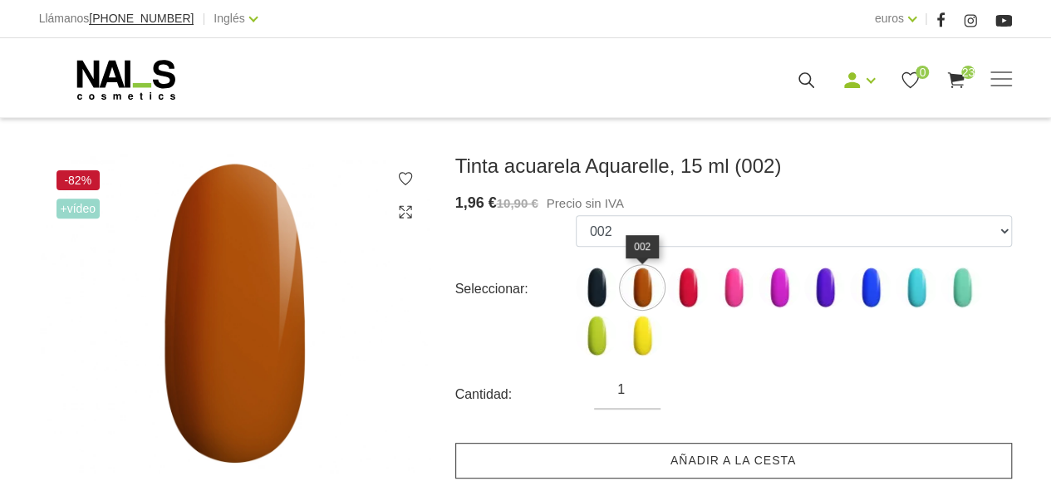
click at [765, 469] on link "Añadir a la cesta" at bounding box center [733, 461] width 557 height 36
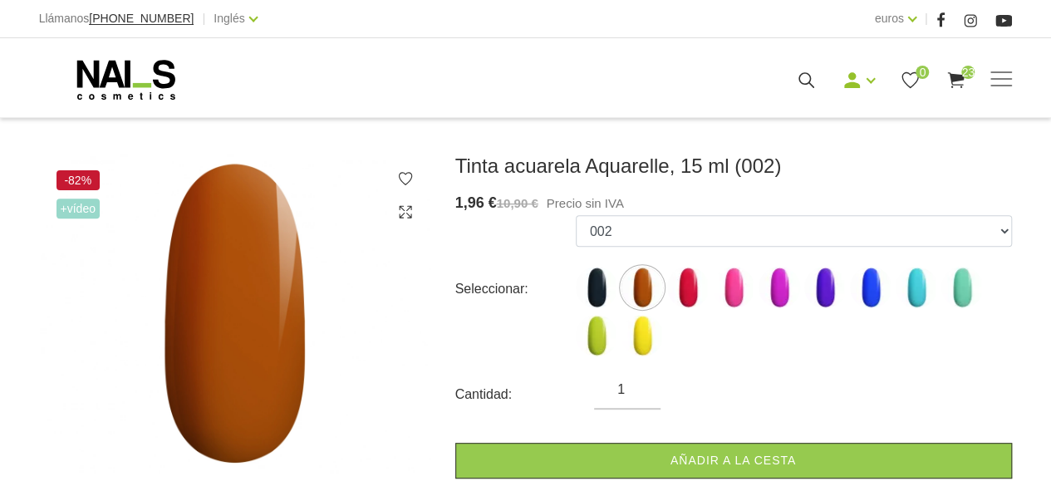
click at [682, 287] on img at bounding box center [688, 288] width 42 height 42
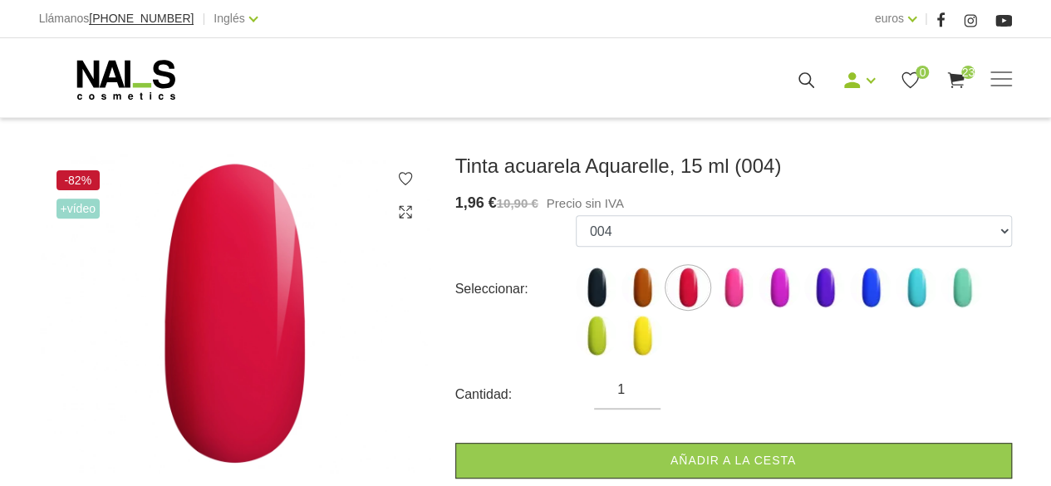
click at [734, 288] on img at bounding box center [734, 288] width 42 height 42
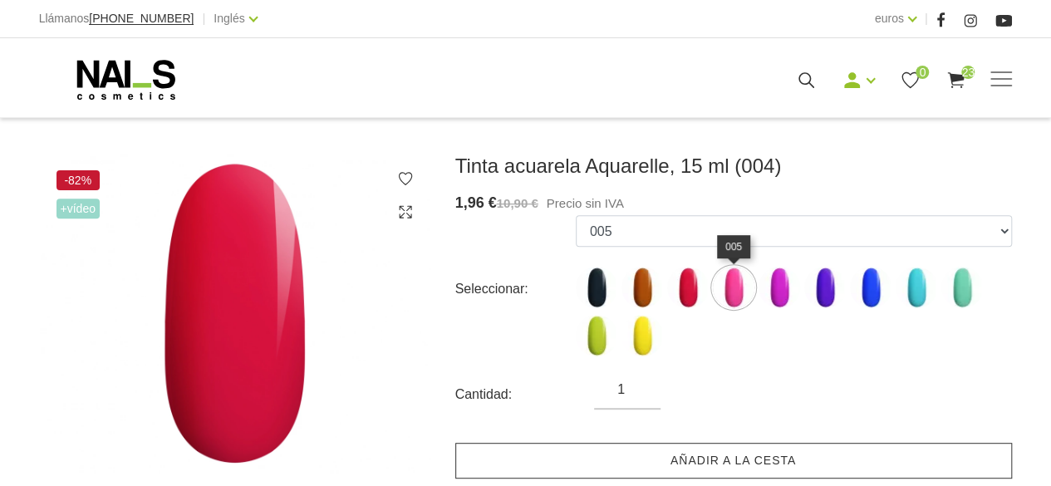
click at [792, 468] on link "Añadir a la cesta" at bounding box center [733, 461] width 557 height 36
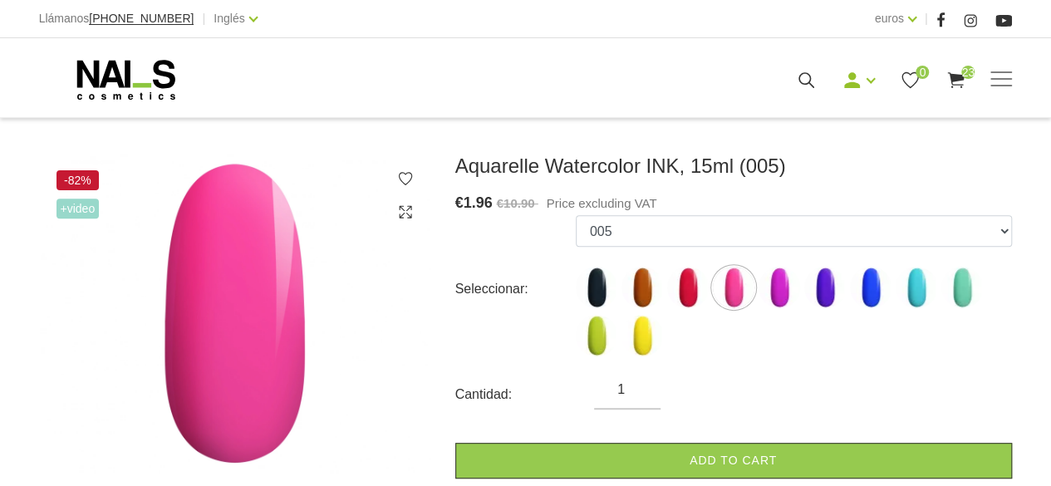
click at [780, 288] on img at bounding box center [779, 288] width 42 height 42
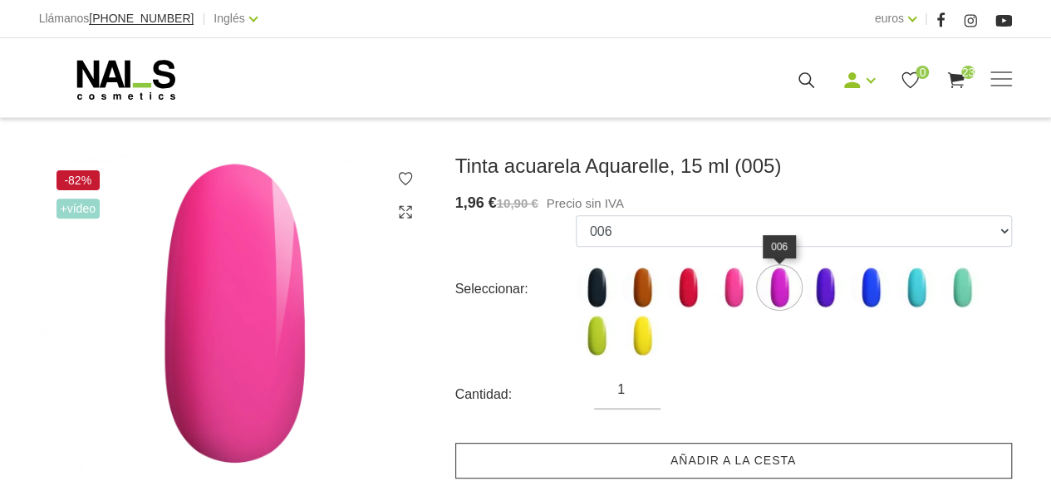
click at [826, 459] on link "Añadir a la cesta" at bounding box center [733, 461] width 557 height 36
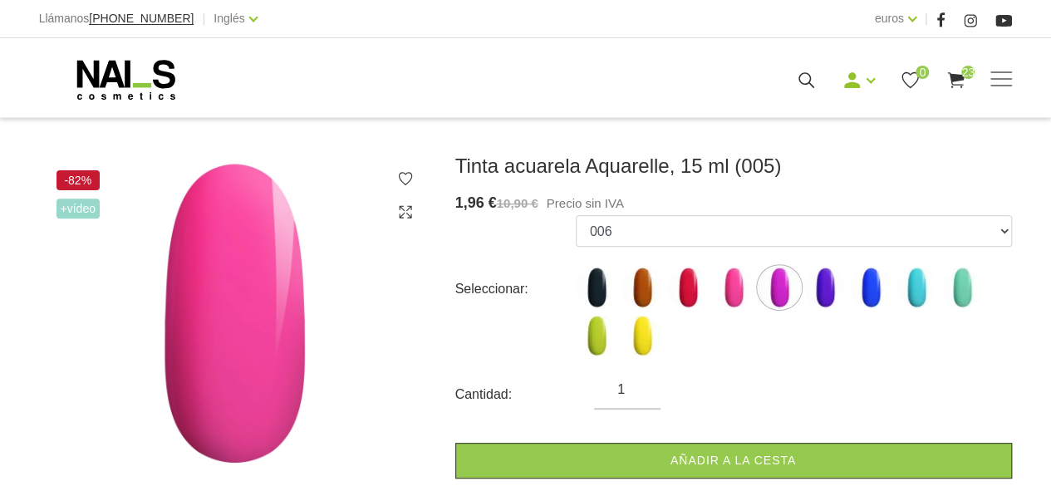
click at [829, 282] on img at bounding box center [825, 288] width 42 height 42
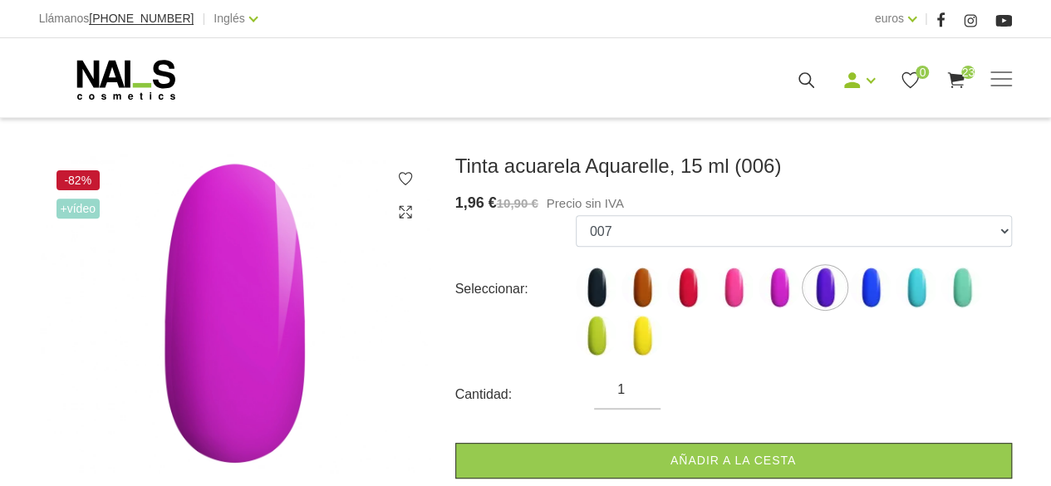
click at [870, 285] on img at bounding box center [871, 288] width 42 height 42
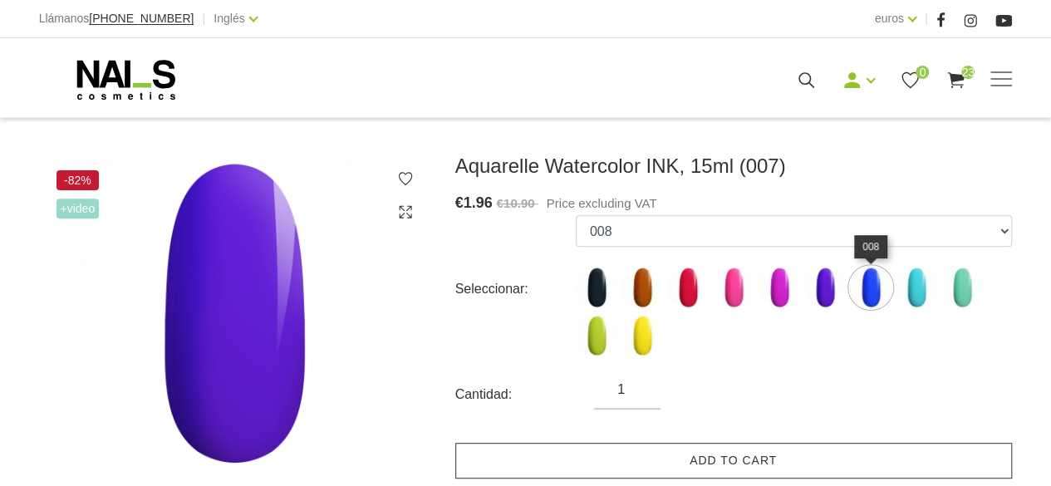
click at [889, 472] on link "Add to cart" at bounding box center [733, 461] width 557 height 36
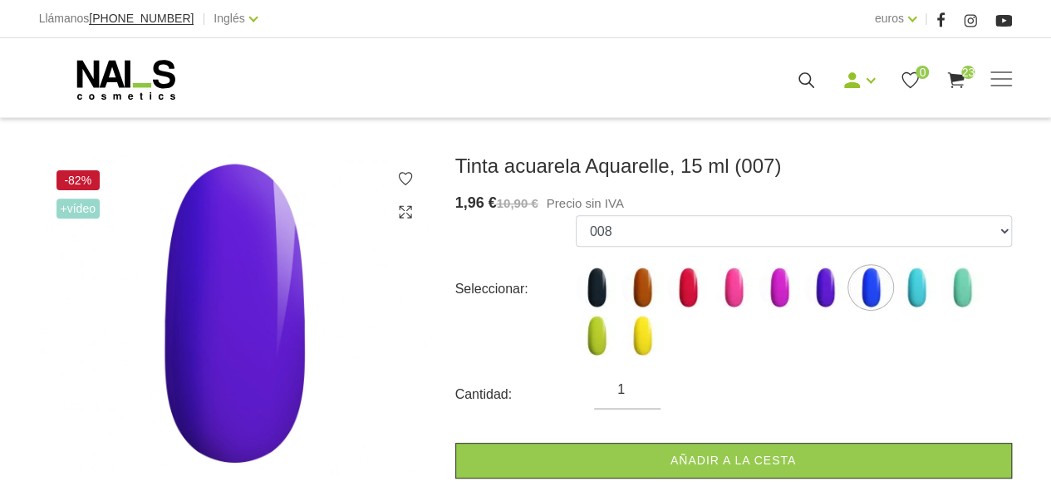
click at [916, 277] on img at bounding box center [916, 288] width 42 height 42
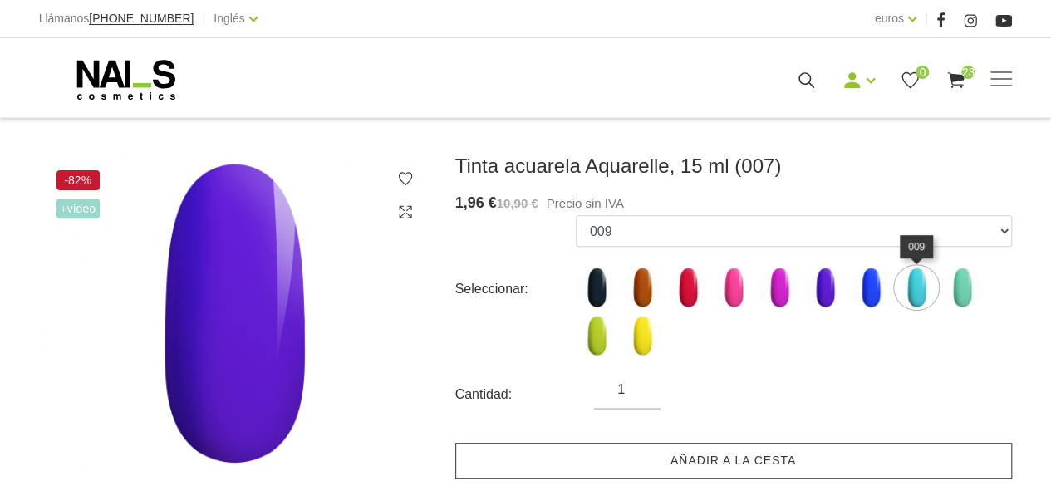
click at [924, 472] on link "Añadir a la cesta" at bounding box center [733, 461] width 557 height 36
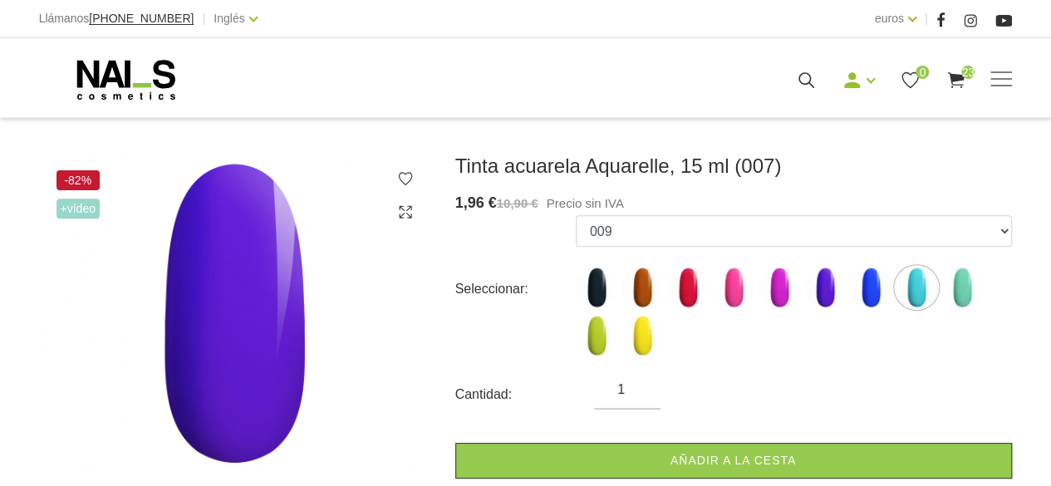
click at [957, 287] on img at bounding box center [962, 288] width 42 height 42
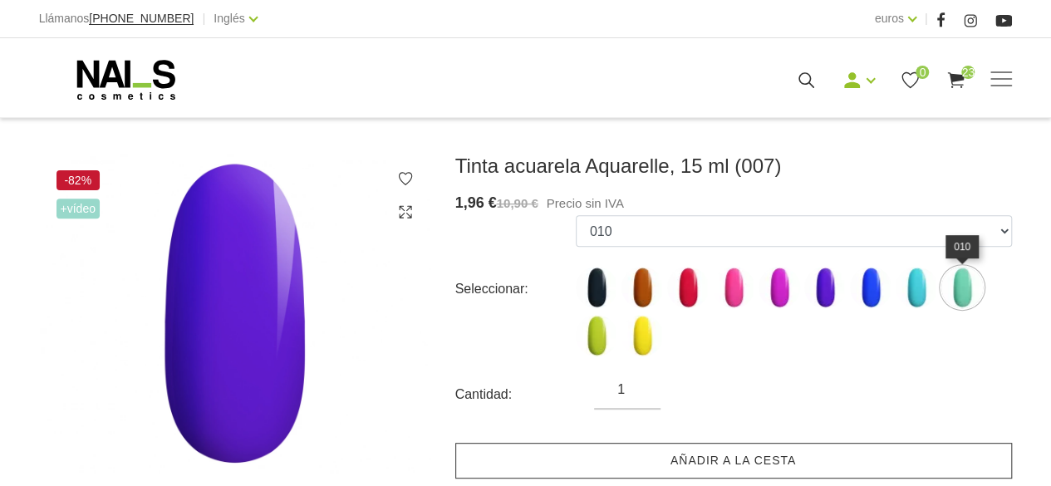
click at [925, 468] on link "Añadir a la cesta" at bounding box center [733, 461] width 557 height 36
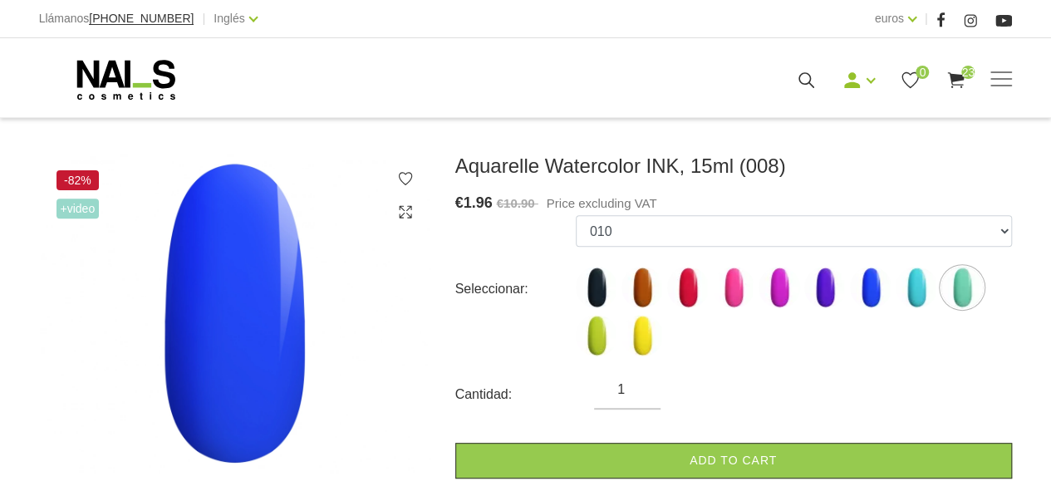
click at [601, 344] on img at bounding box center [597, 336] width 42 height 42
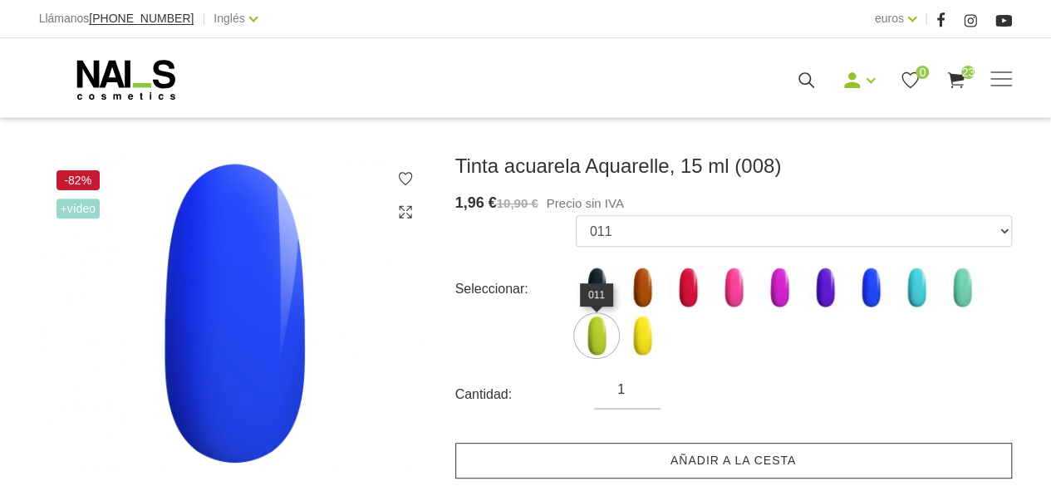
click at [794, 470] on link "Añadir a la cesta" at bounding box center [733, 461] width 557 height 36
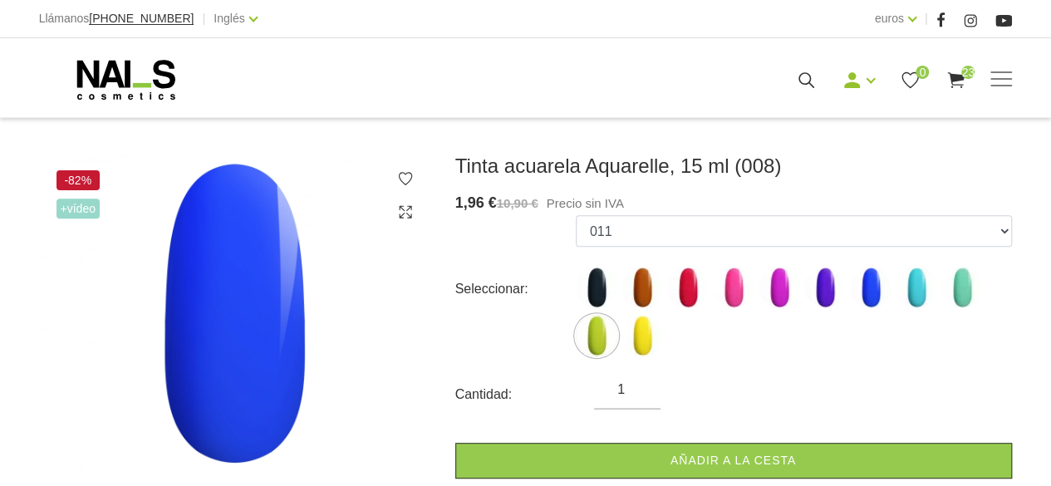
click at [646, 337] on img at bounding box center [642, 336] width 42 height 42
select select "1488"
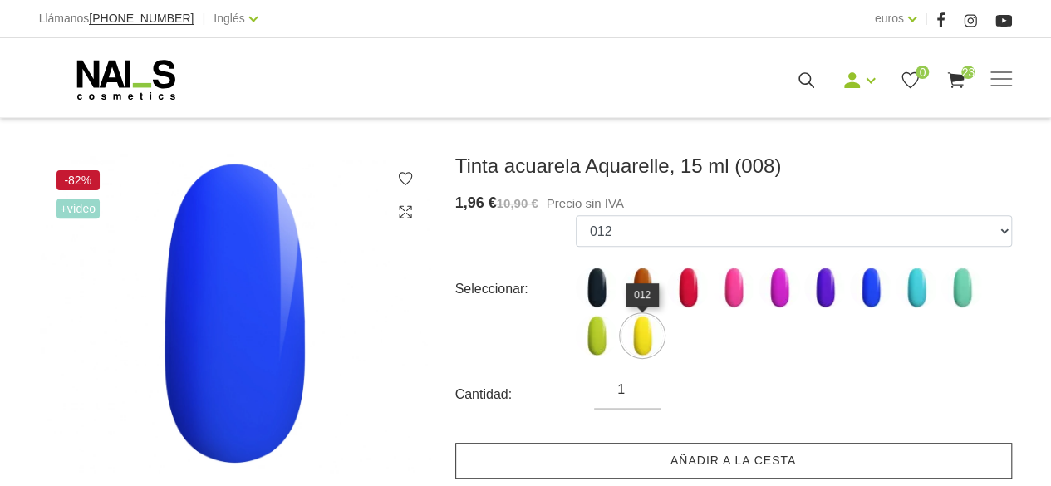
click at [804, 462] on link "Añadir a la cesta" at bounding box center [733, 461] width 557 height 36
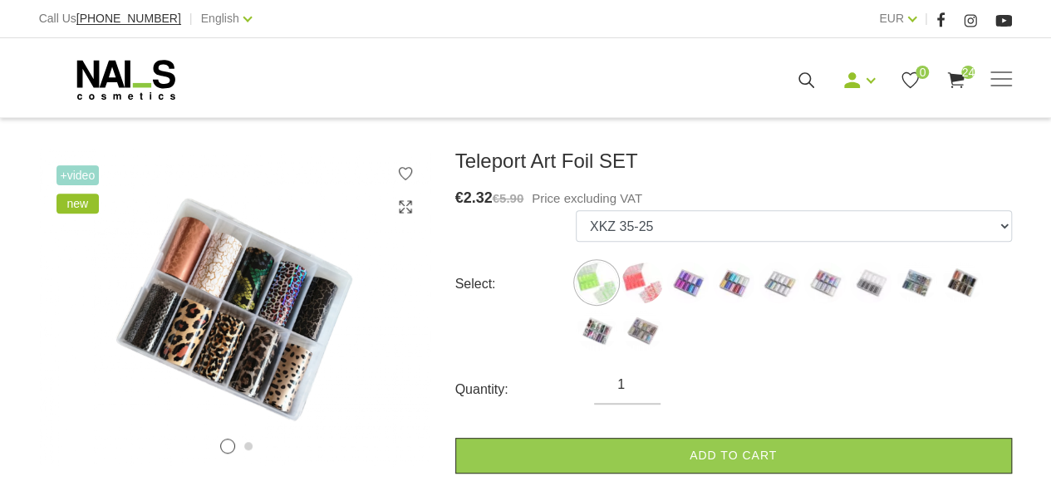
scroll to position [201, 0]
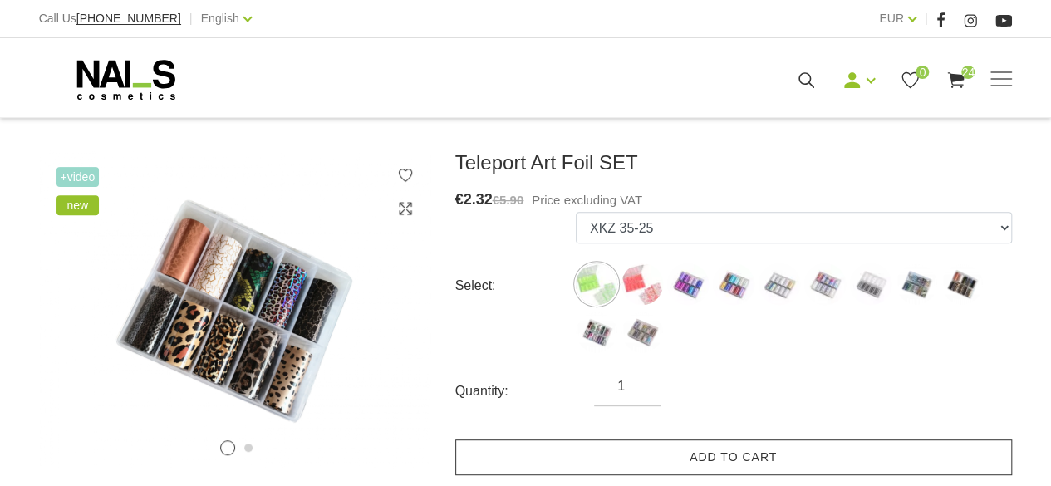
click at [836, 459] on link "Add to cart" at bounding box center [733, 457] width 557 height 36
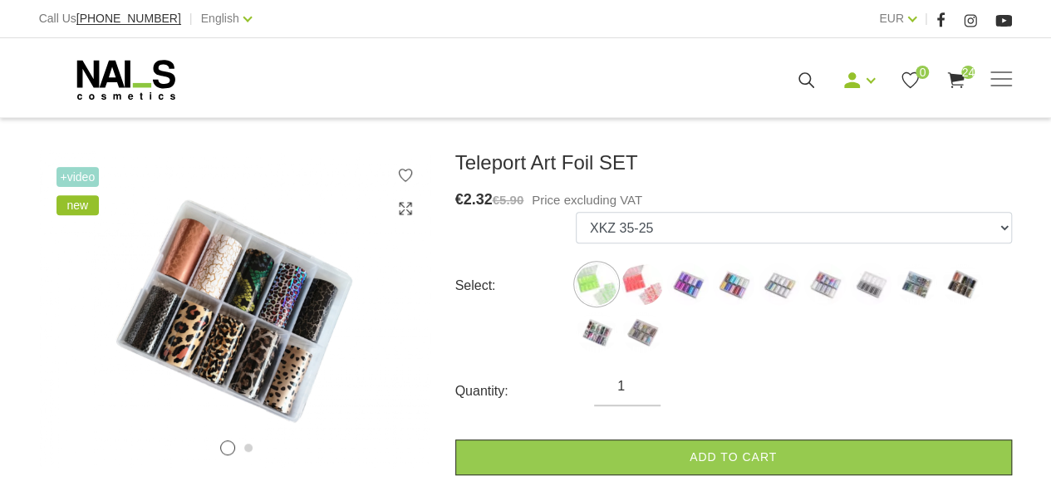
click at [642, 287] on img at bounding box center [642, 284] width 42 height 42
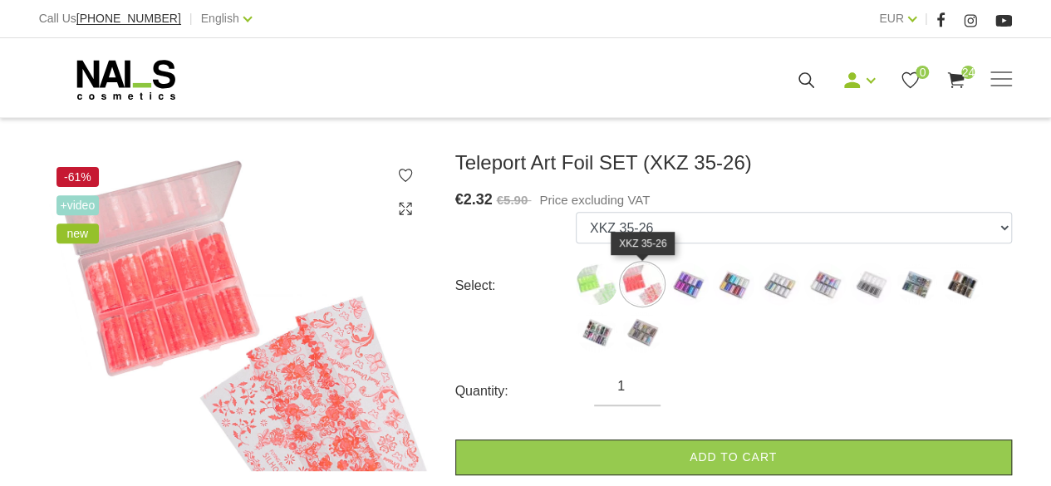
click at [697, 289] on img at bounding box center [688, 284] width 42 height 42
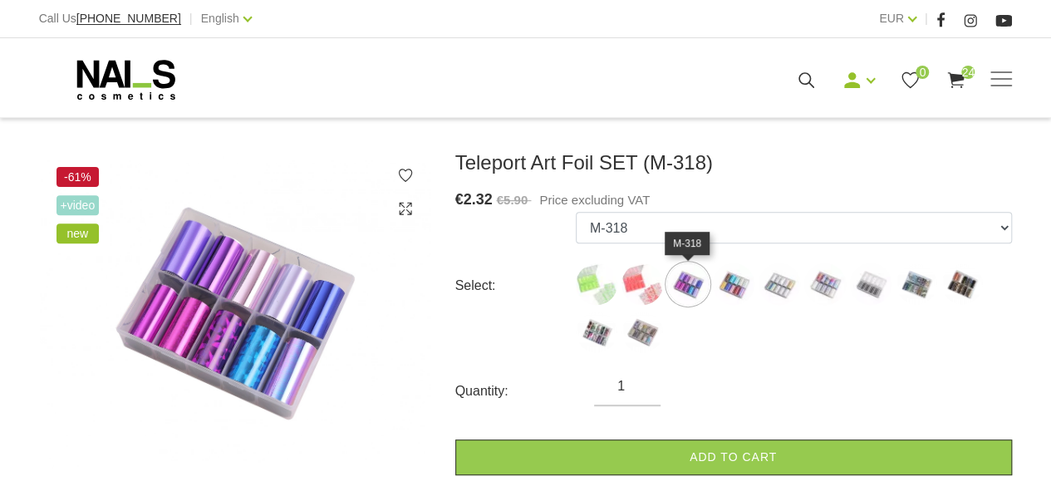
click at [741, 277] on img at bounding box center [734, 284] width 42 height 42
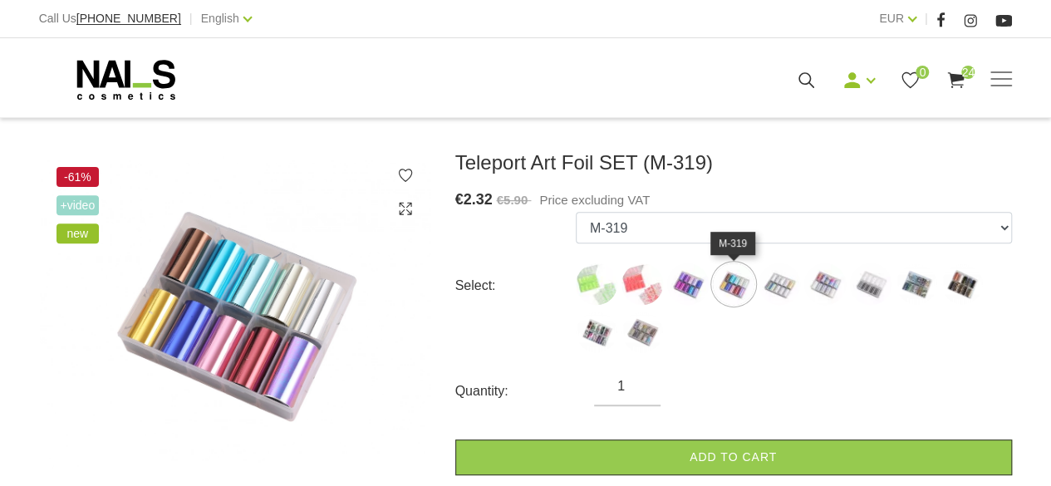
click at [782, 287] on img at bounding box center [779, 284] width 42 height 42
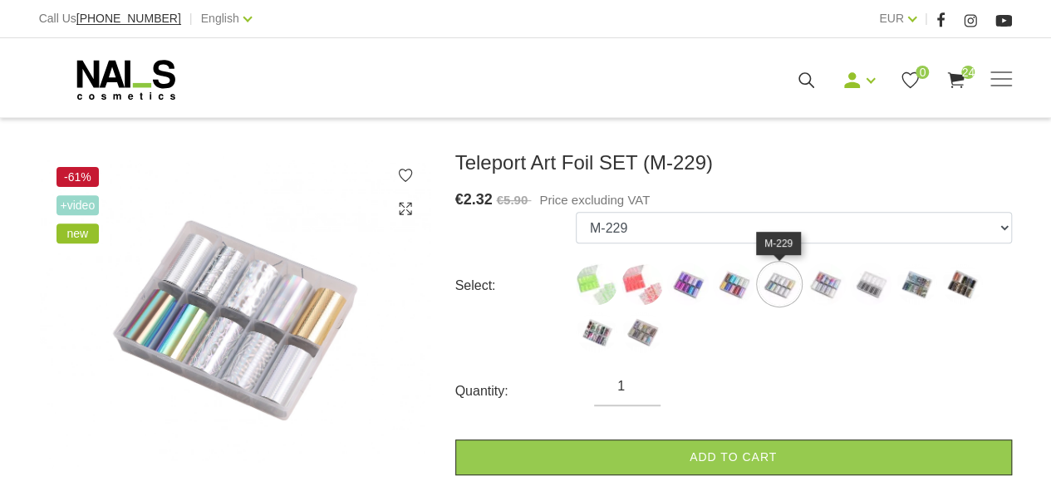
click at [825, 283] on img at bounding box center [825, 284] width 42 height 42
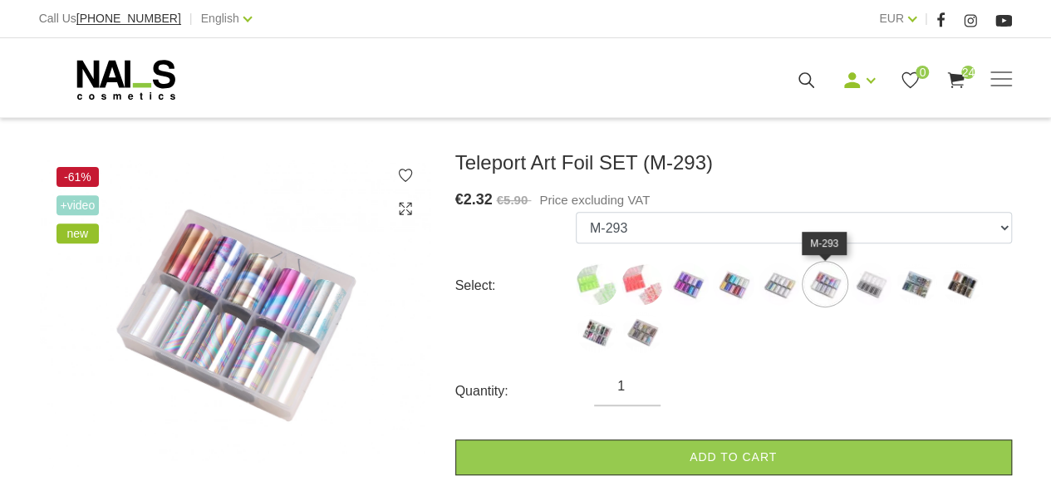
click at [870, 279] on img at bounding box center [871, 284] width 42 height 42
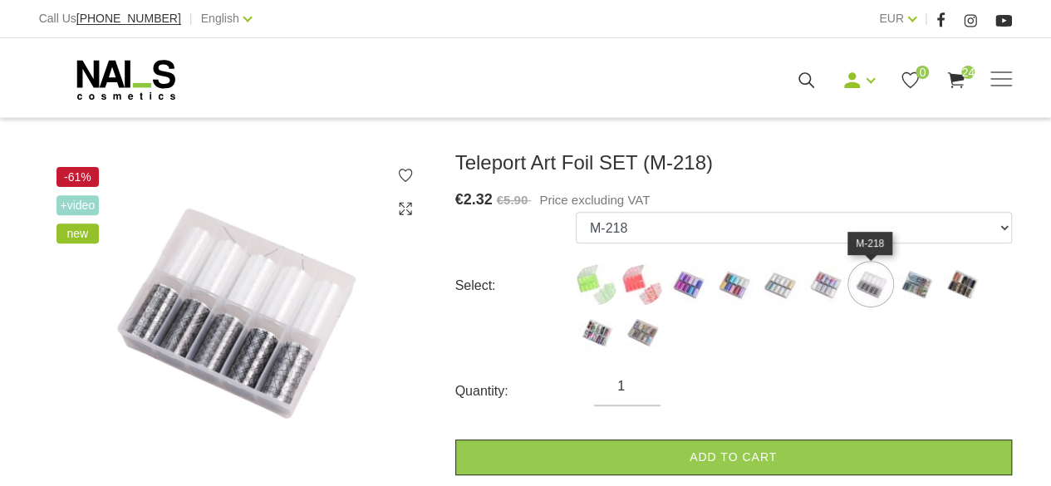
click at [922, 283] on img at bounding box center [916, 284] width 42 height 42
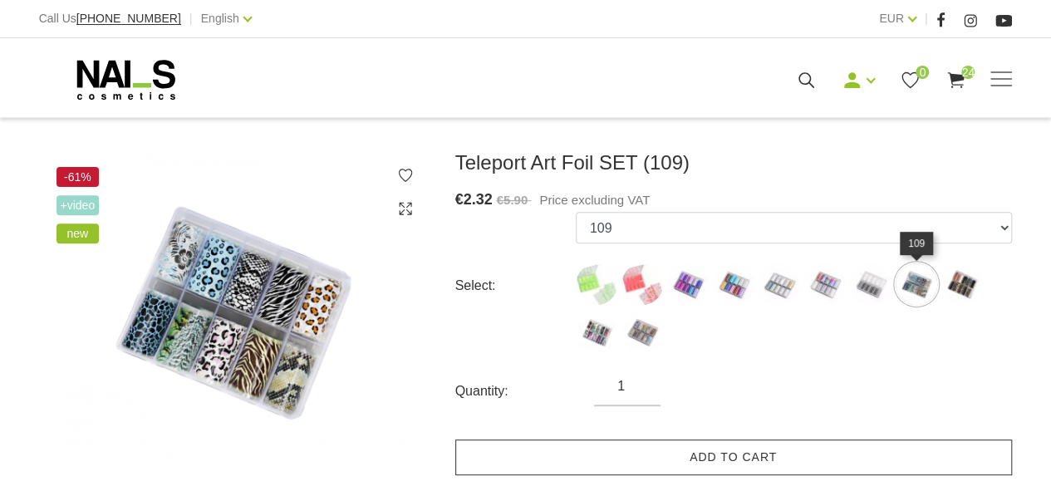
click at [754, 463] on link "Add to cart" at bounding box center [733, 457] width 557 height 36
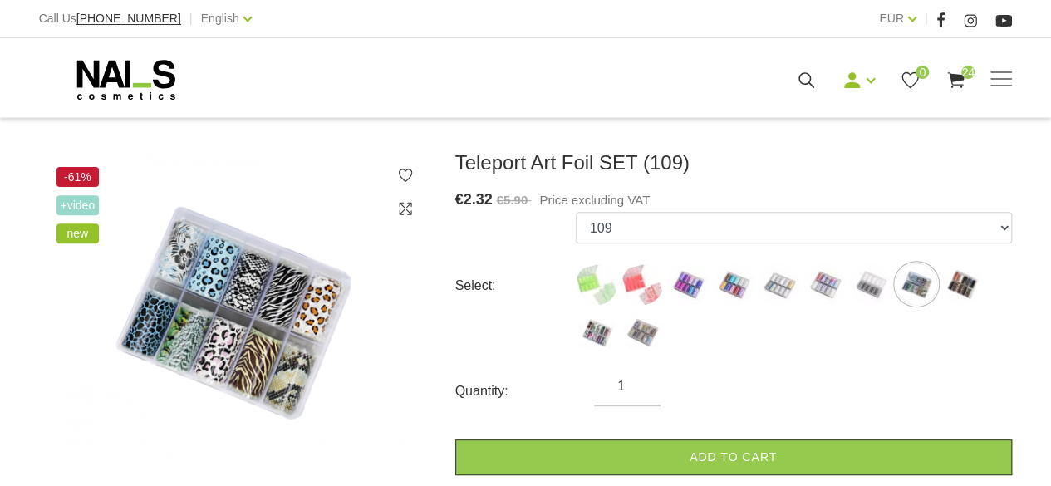
click at [964, 277] on img at bounding box center [962, 284] width 42 height 42
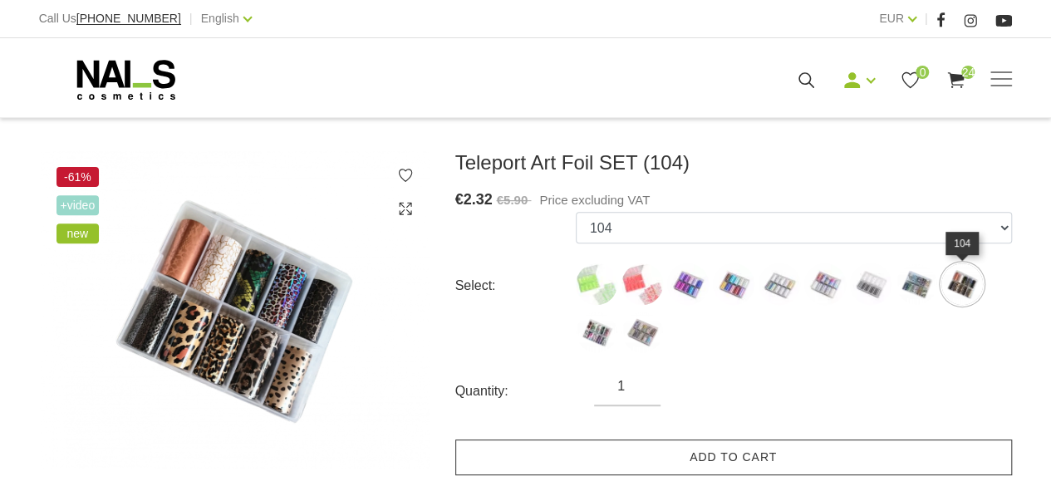
click at [802, 459] on link "Add to cart" at bounding box center [733, 457] width 557 height 36
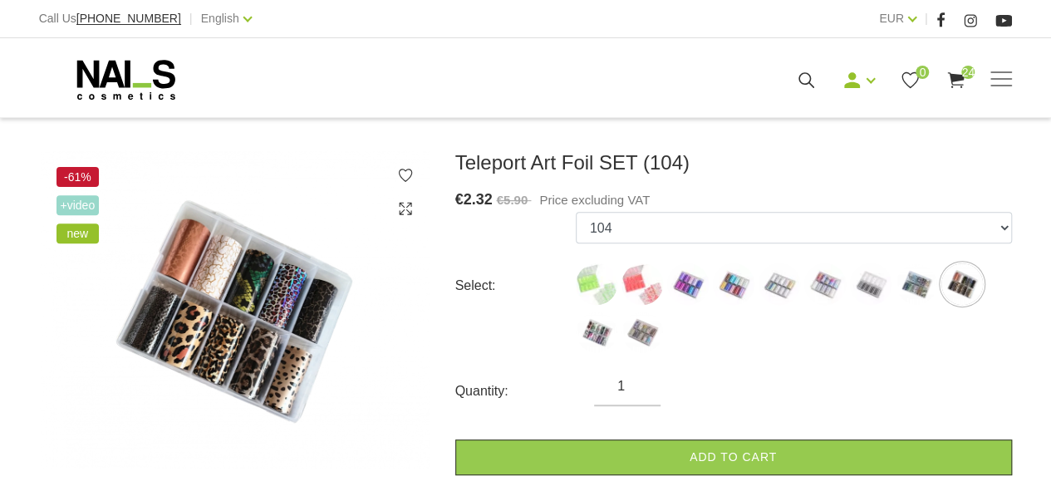
click at [598, 330] on img at bounding box center [597, 333] width 42 height 42
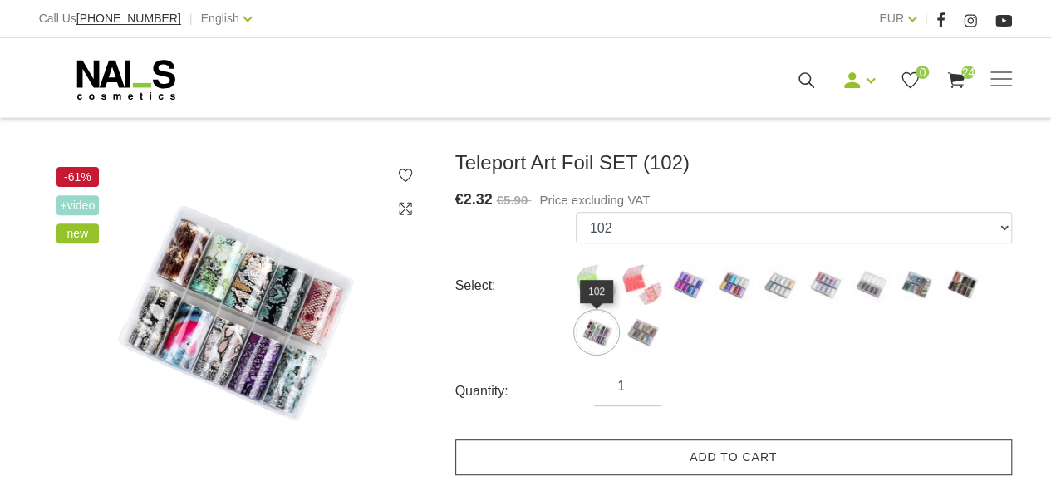
click at [758, 458] on link "Add to cart" at bounding box center [733, 457] width 557 height 36
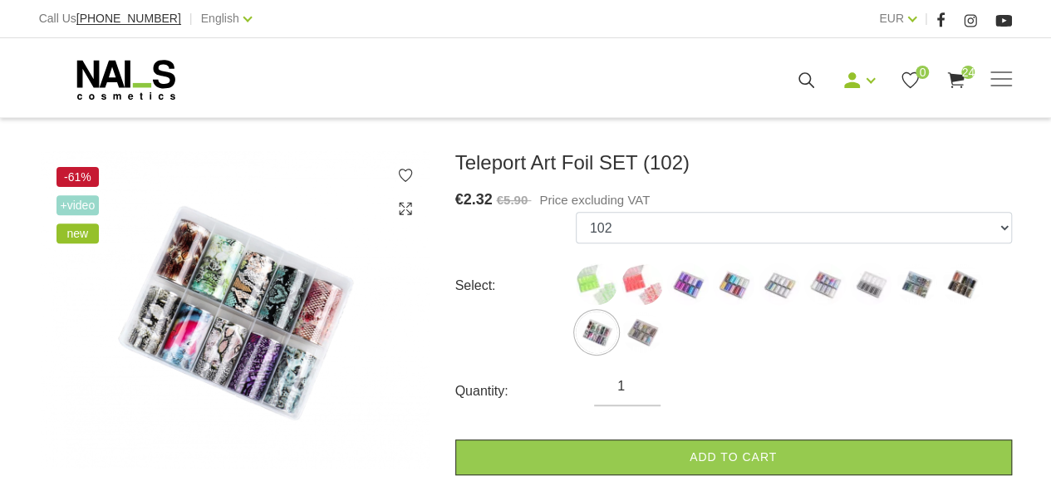
click at [638, 335] on img at bounding box center [642, 333] width 42 height 42
select select "6501"
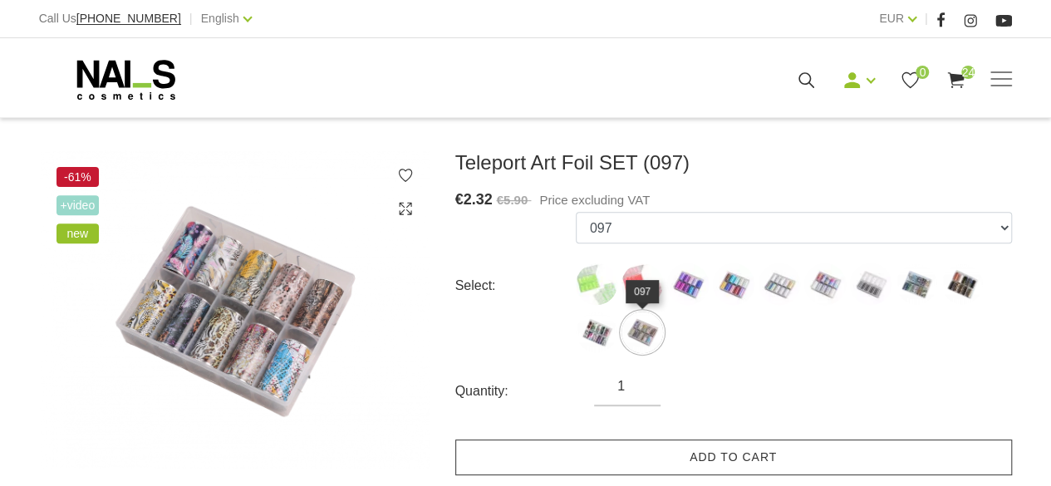
click at [779, 463] on link "Add to cart" at bounding box center [733, 457] width 557 height 36
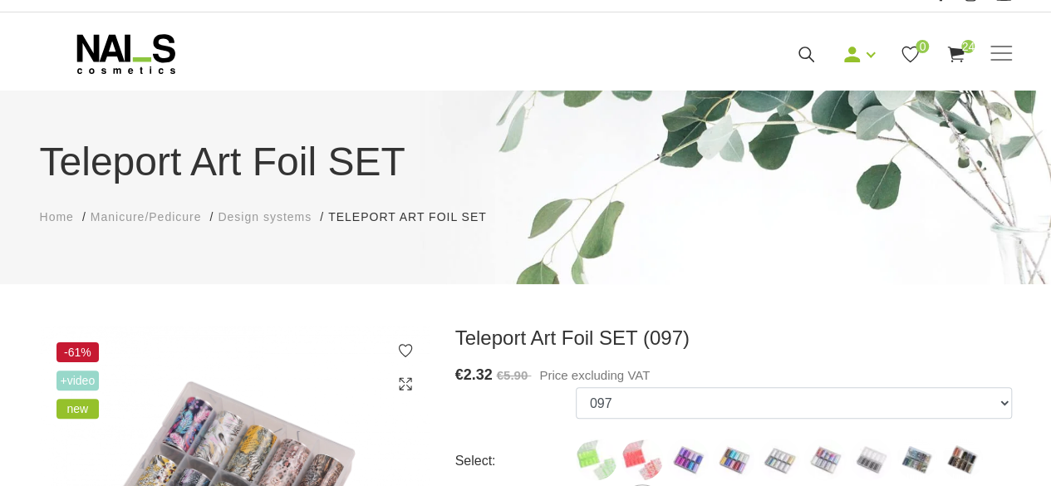
scroll to position [0, 0]
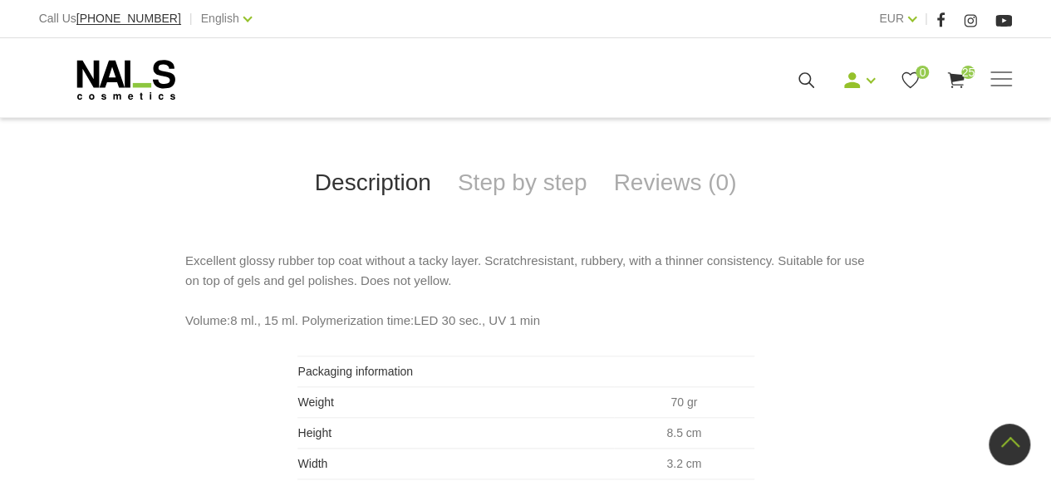
scroll to position [710, 0]
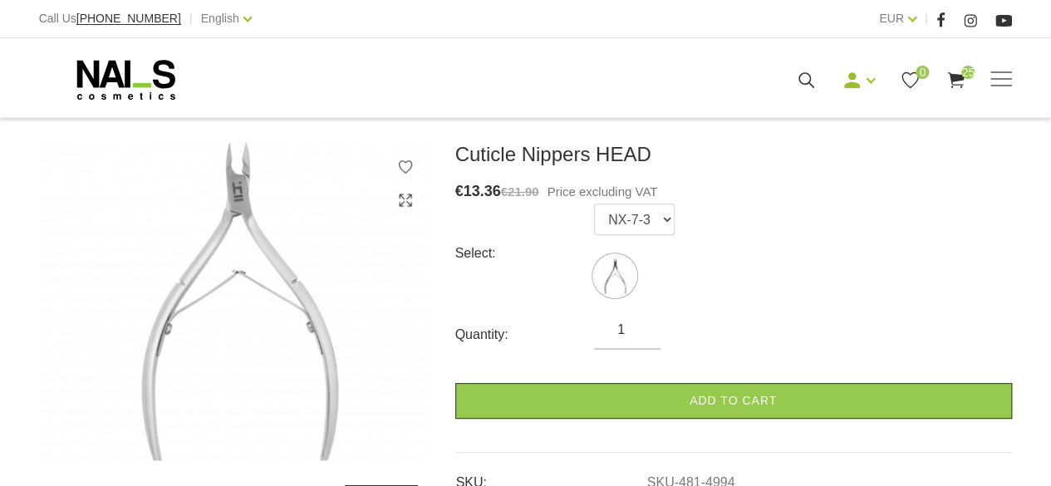
scroll to position [238, 0]
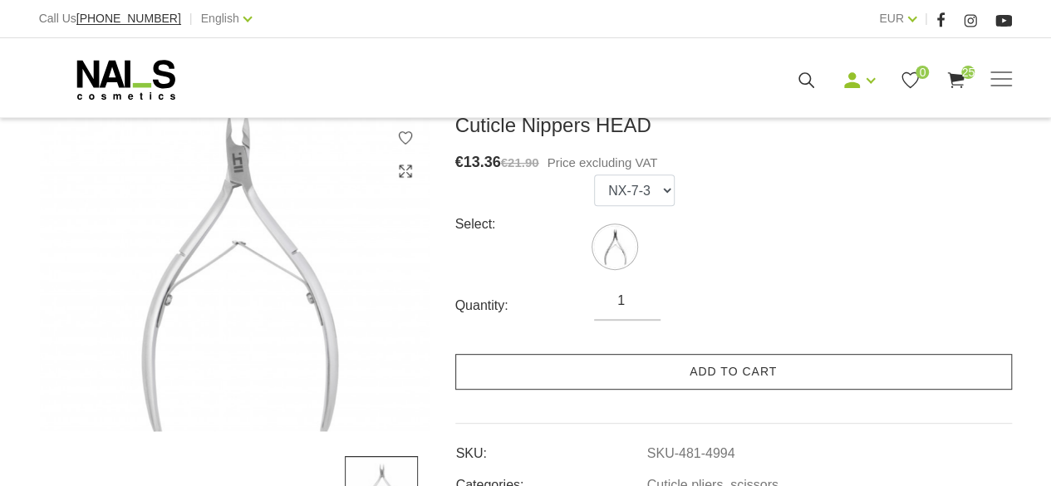
click at [763, 379] on link "Add to cart" at bounding box center [733, 372] width 557 height 36
click at [714, 378] on link "Add to cart" at bounding box center [733, 372] width 557 height 36
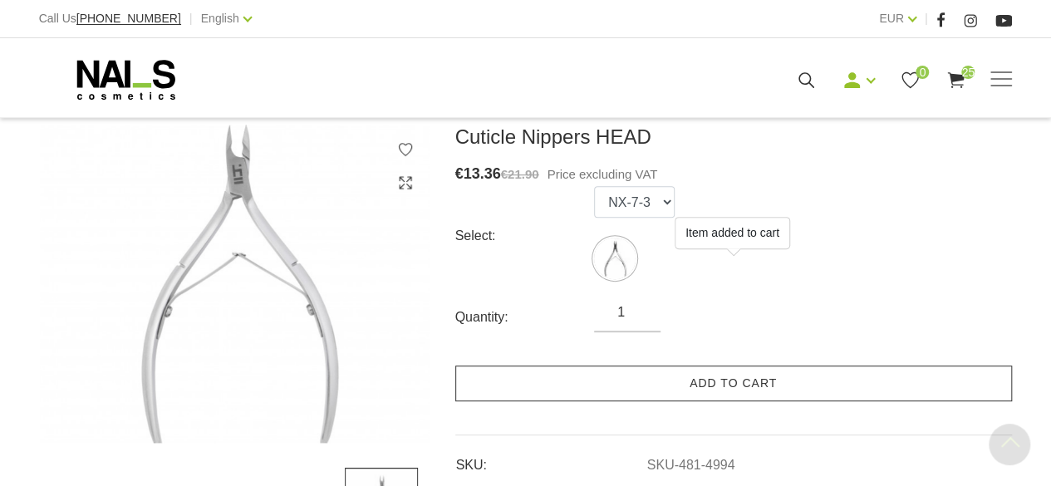
scroll to position [224, 0]
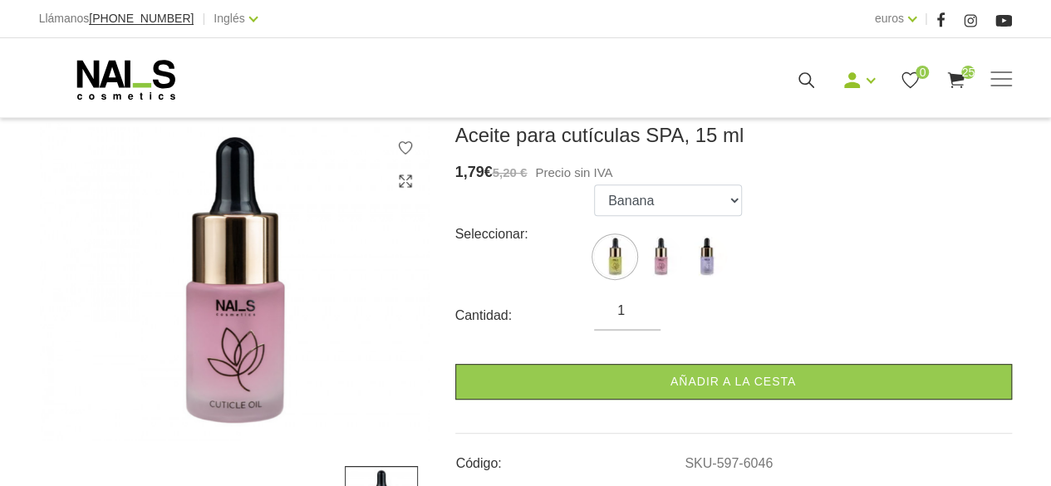
scroll to position [232, 0]
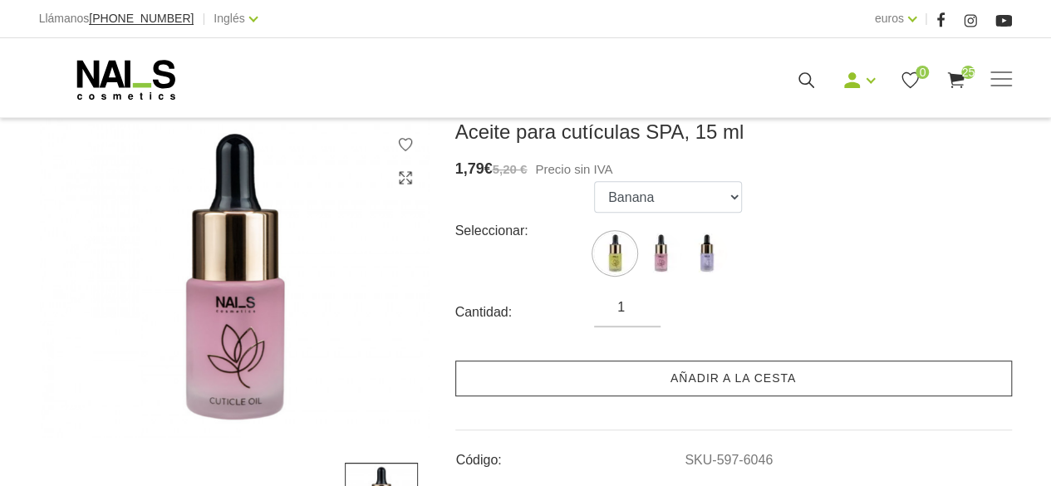
click at [758, 384] on font "Añadir a la cesta" at bounding box center [732, 377] width 125 height 13
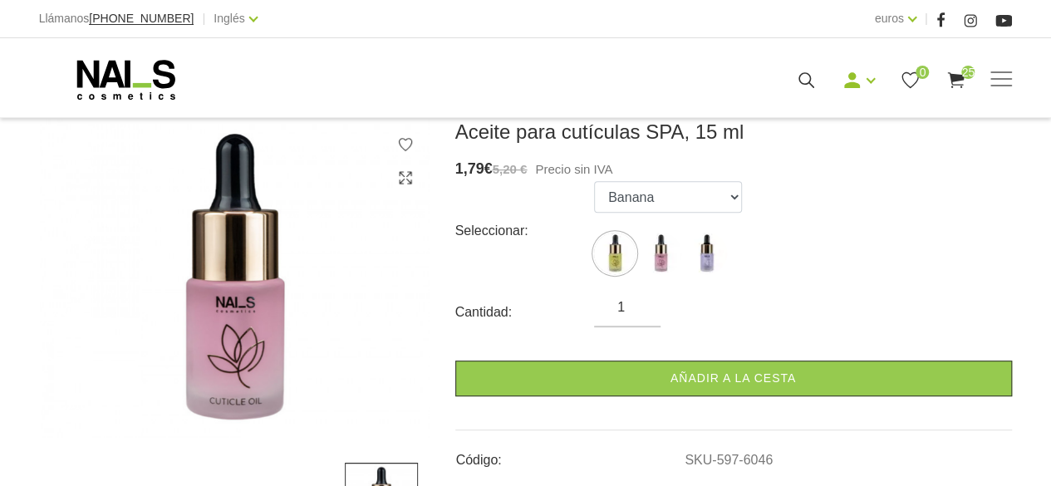
click at [660, 254] on img at bounding box center [661, 254] width 42 height 42
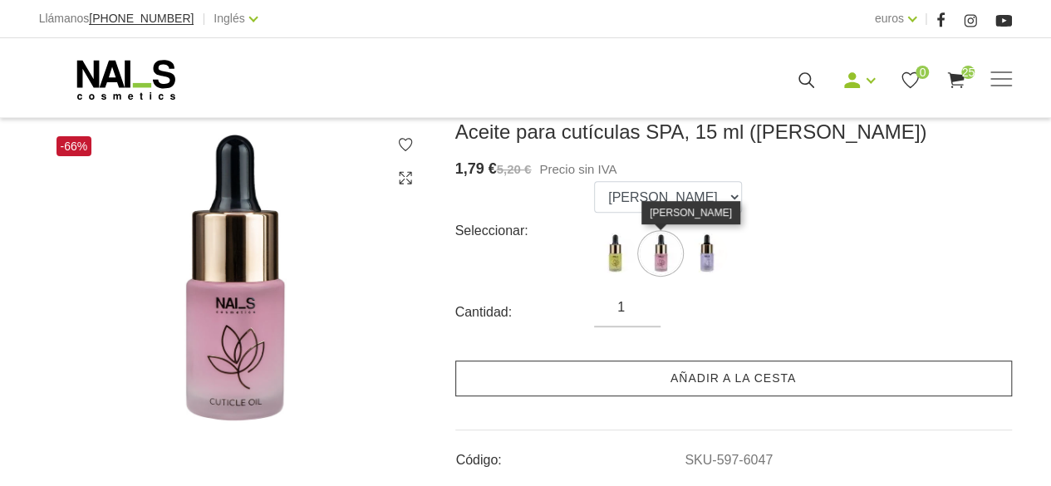
click at [750, 380] on font "Añadir a la cesta" at bounding box center [732, 377] width 125 height 13
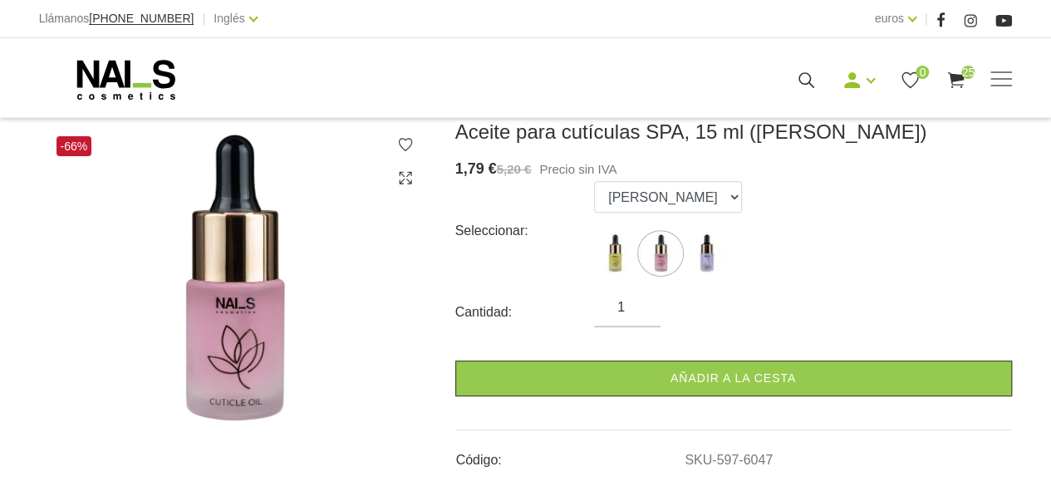
click at [708, 253] on img at bounding box center [706, 254] width 42 height 42
select select "6096"
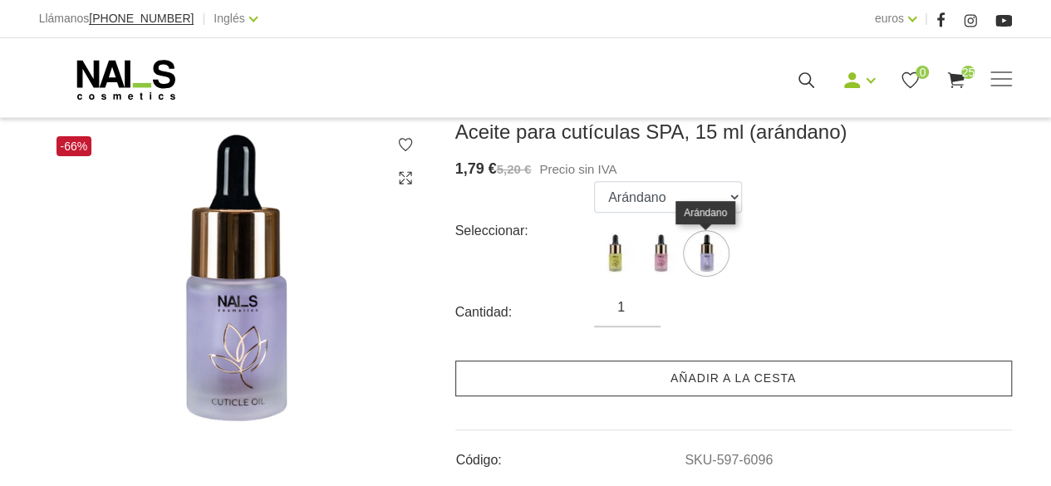
click at [760, 389] on link "Añadir a la cesta" at bounding box center [733, 379] width 557 height 36
click at [786, 383] on font "Añadir a la cesta" at bounding box center [732, 377] width 125 height 13
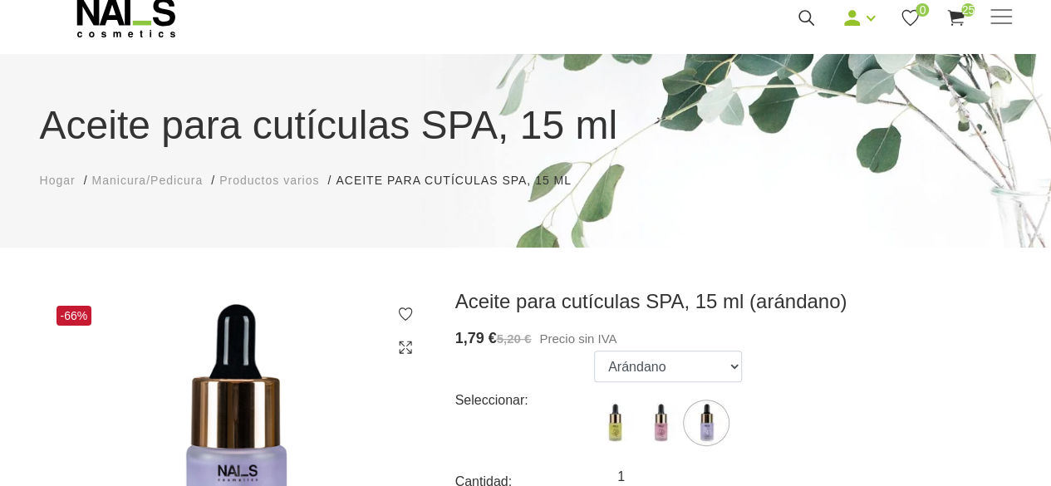
scroll to position [59, 0]
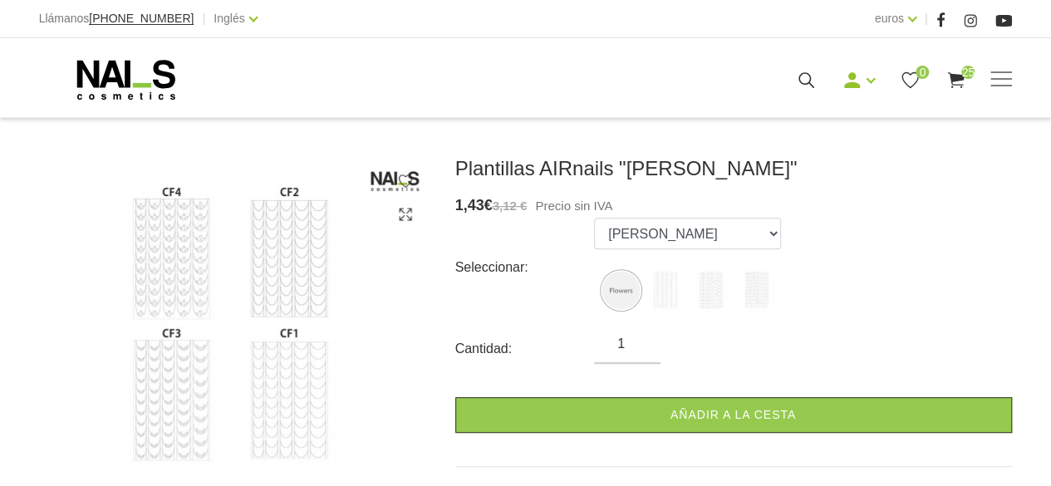
scroll to position [202, 0]
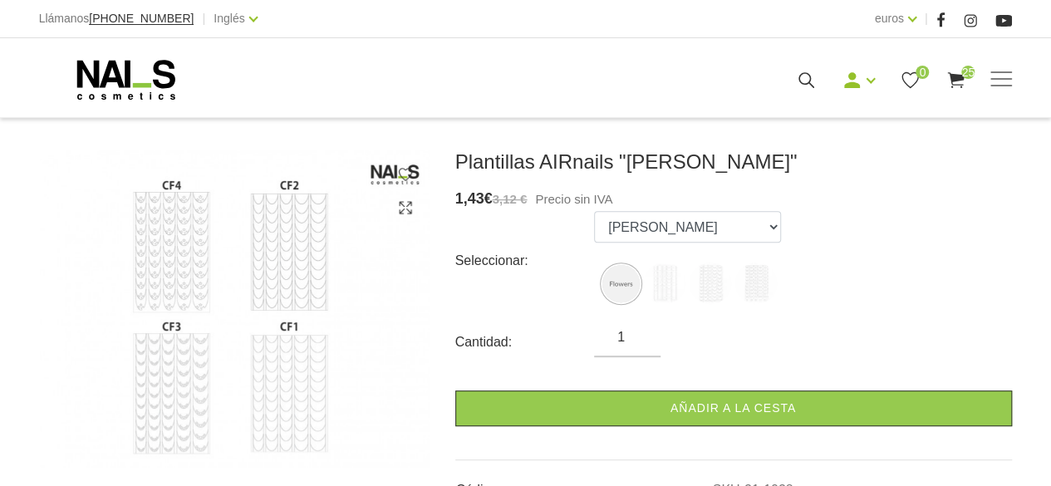
click at [670, 291] on img at bounding box center [665, 283] width 42 height 42
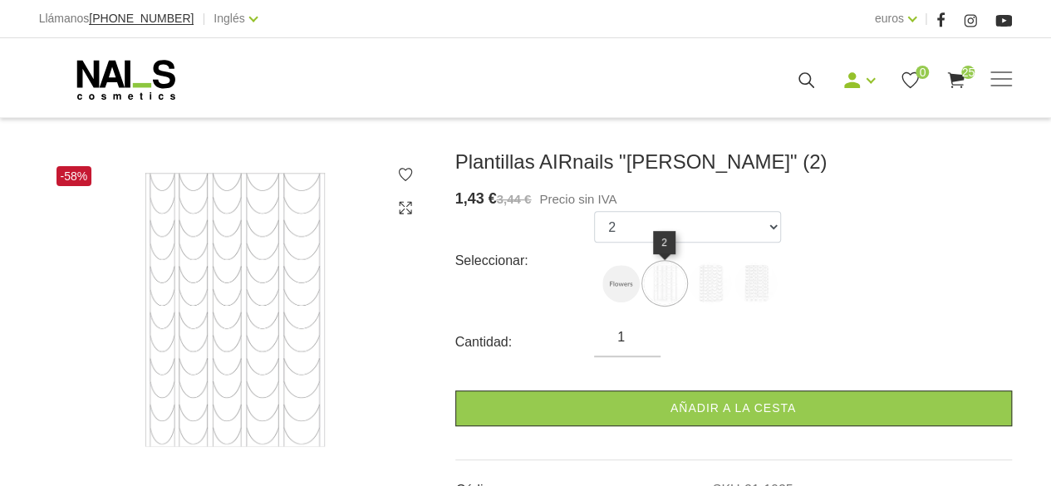
click at [713, 290] on img at bounding box center [710, 283] width 42 height 42
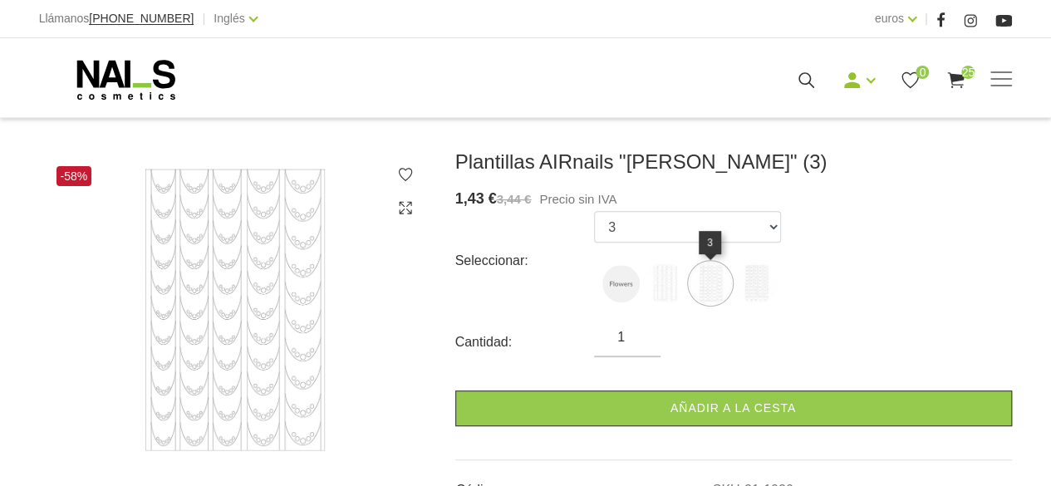
click at [757, 286] on img at bounding box center [756, 283] width 42 height 42
click at [666, 281] on img at bounding box center [665, 283] width 42 height 42
select select "1025"
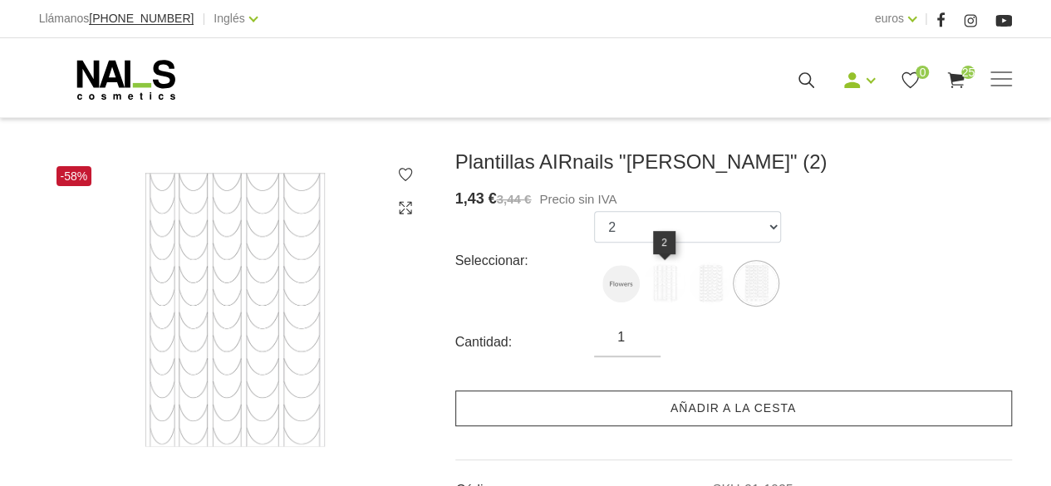
click at [672, 406] on font "Añadir a la cesta" at bounding box center [732, 407] width 125 height 13
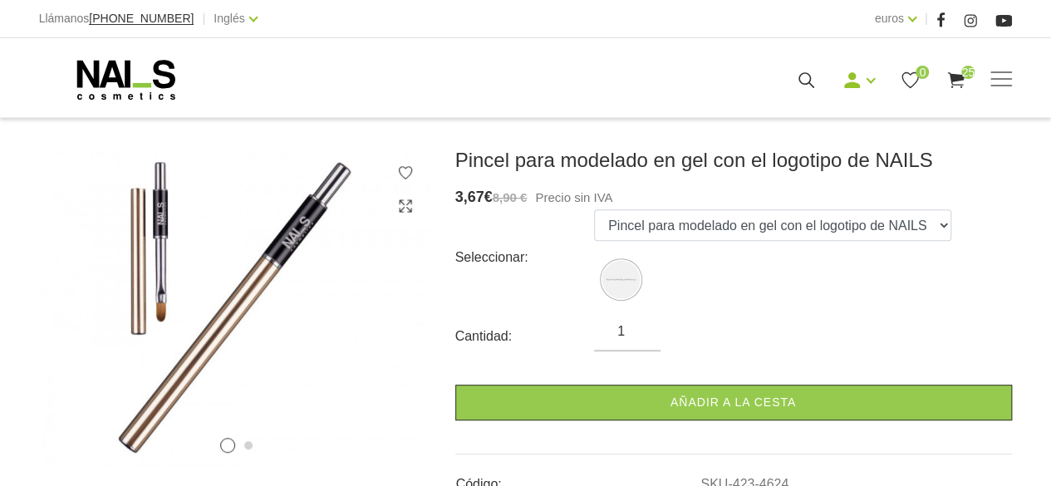
scroll to position [223, 0]
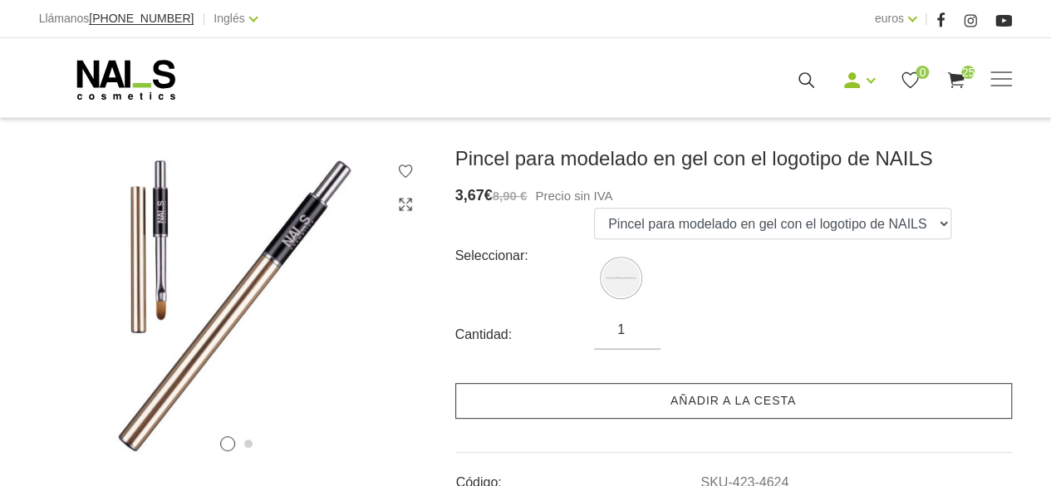
click at [761, 404] on font "Añadir a la cesta" at bounding box center [732, 400] width 125 height 13
click at [751, 404] on font "Añadir a la cesta" at bounding box center [732, 400] width 125 height 13
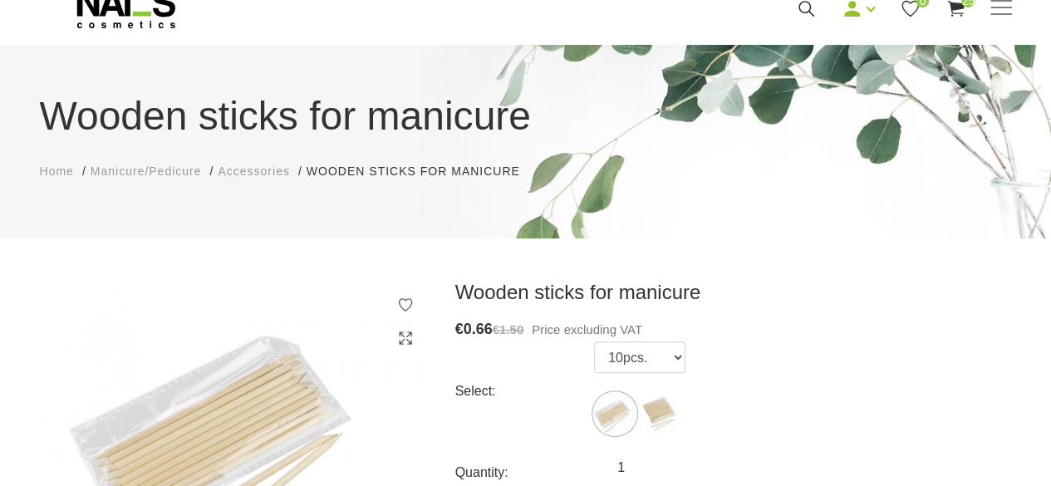
scroll to position [23, 0]
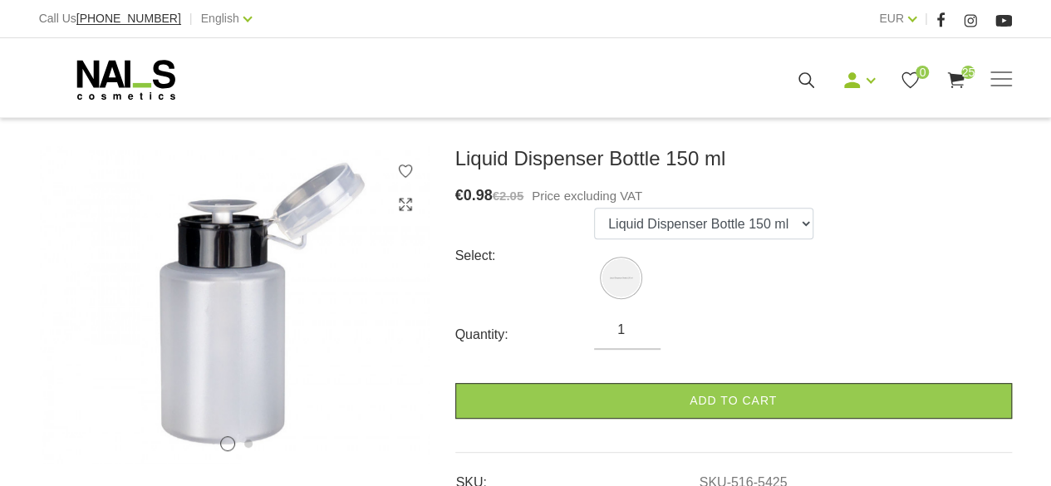
scroll to position [211, 0]
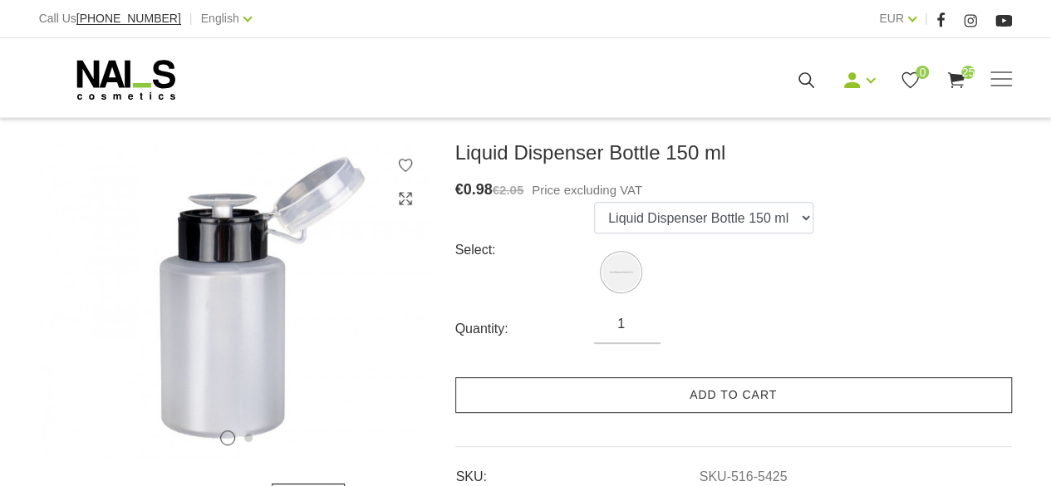
click at [797, 405] on link "Add to cart" at bounding box center [733, 395] width 557 height 36
click at [810, 400] on link "Add to cart" at bounding box center [733, 395] width 557 height 36
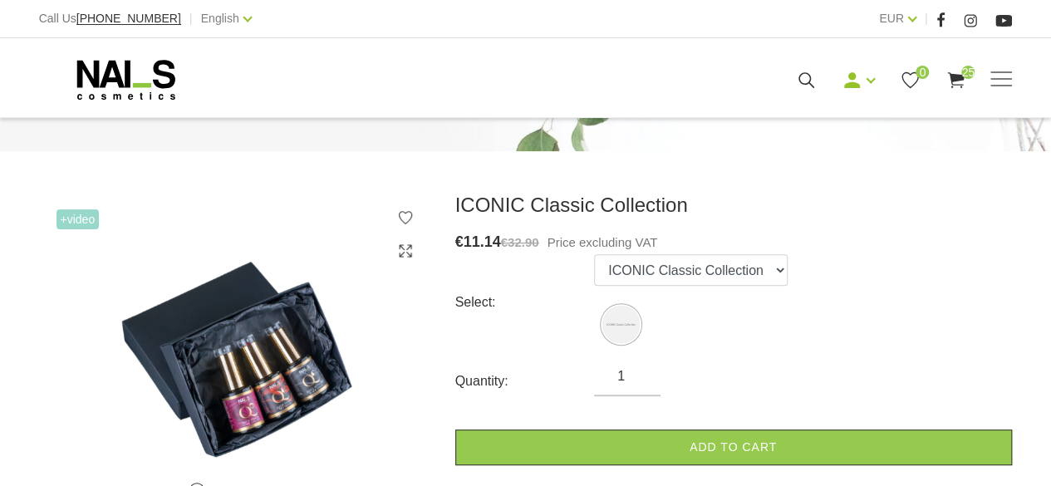
scroll to position [165, 0]
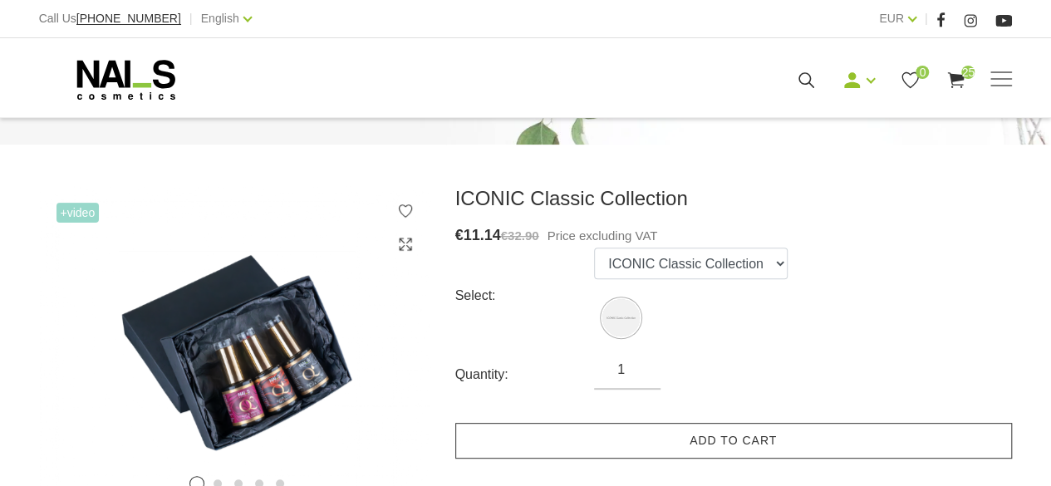
click at [762, 440] on link "Add to cart" at bounding box center [733, 441] width 557 height 36
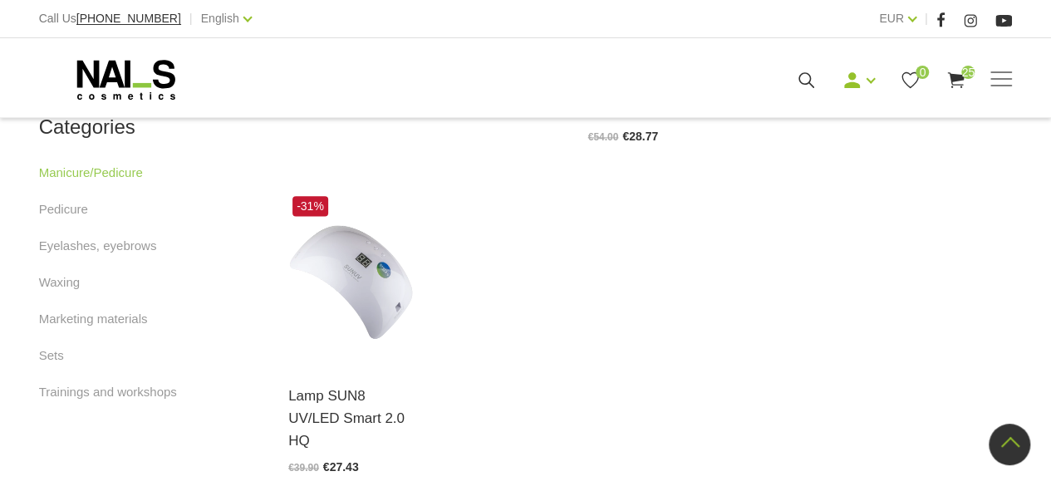
scroll to position [981, 0]
click at [63, 208] on link "Pedicure" at bounding box center [63, 210] width 49 height 20
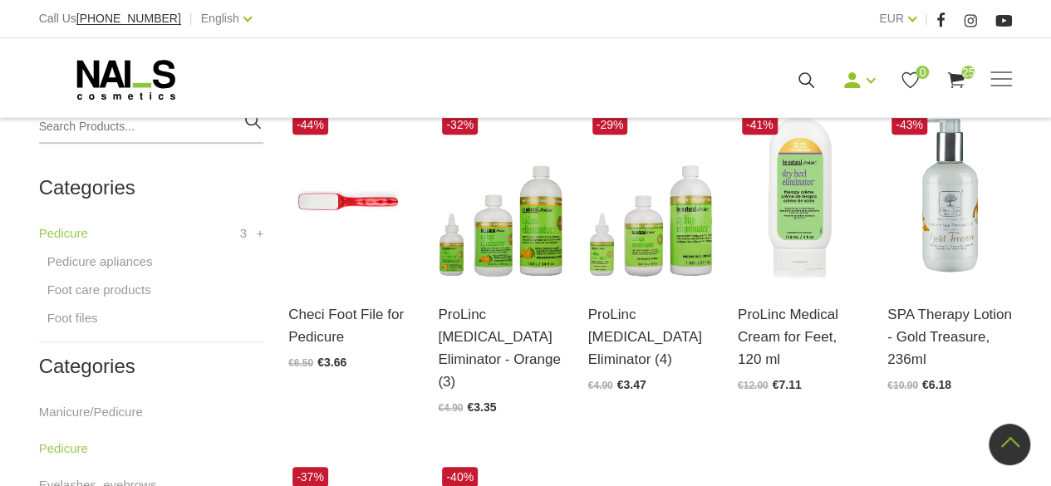
scroll to position [405, 0]
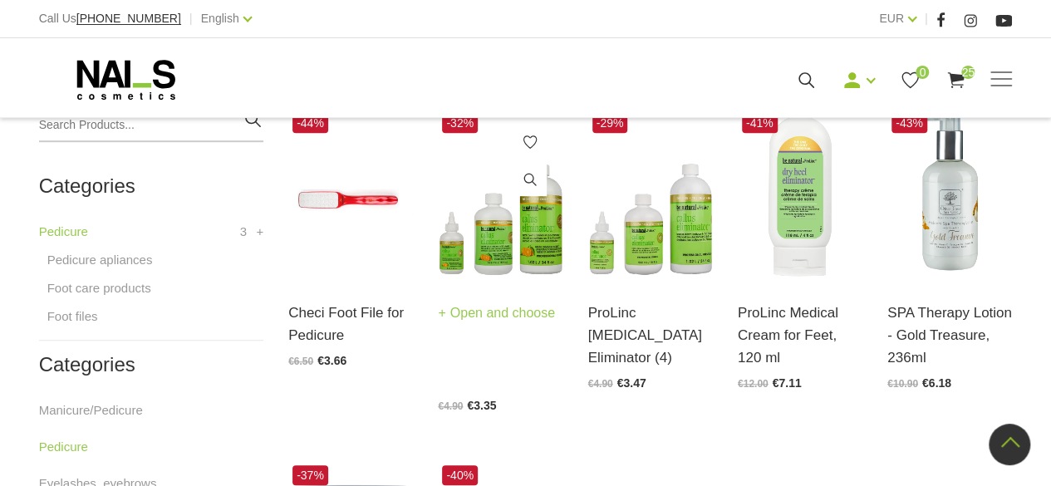
click at [511, 254] on img at bounding box center [500, 195] width 125 height 172
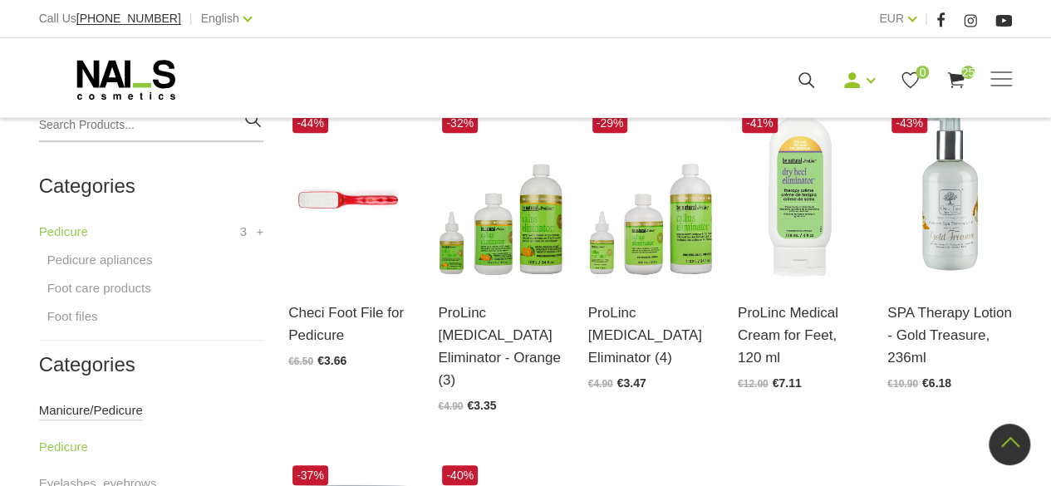
click at [125, 400] on link "Manicure/Pedicure" at bounding box center [91, 410] width 104 height 20
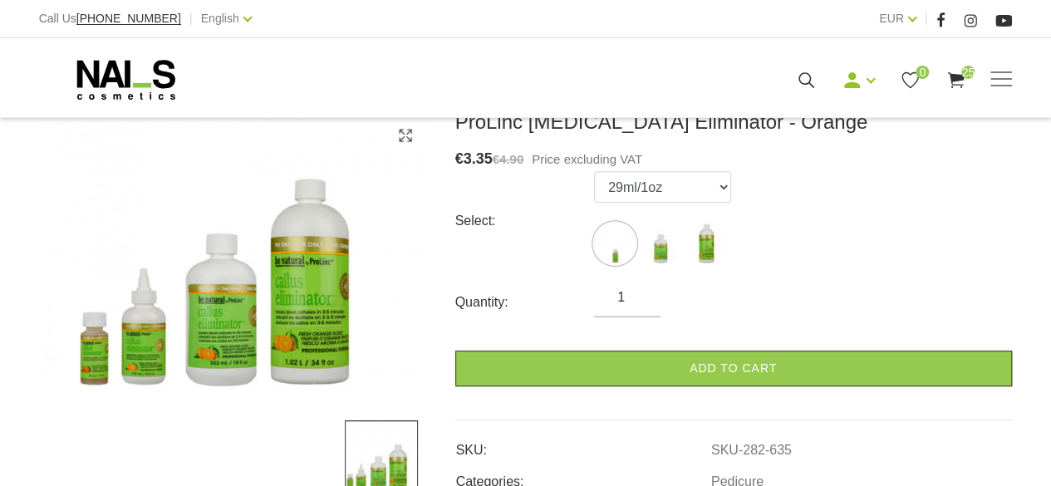
scroll to position [275, 0]
click at [665, 247] on img at bounding box center [661, 243] width 42 height 42
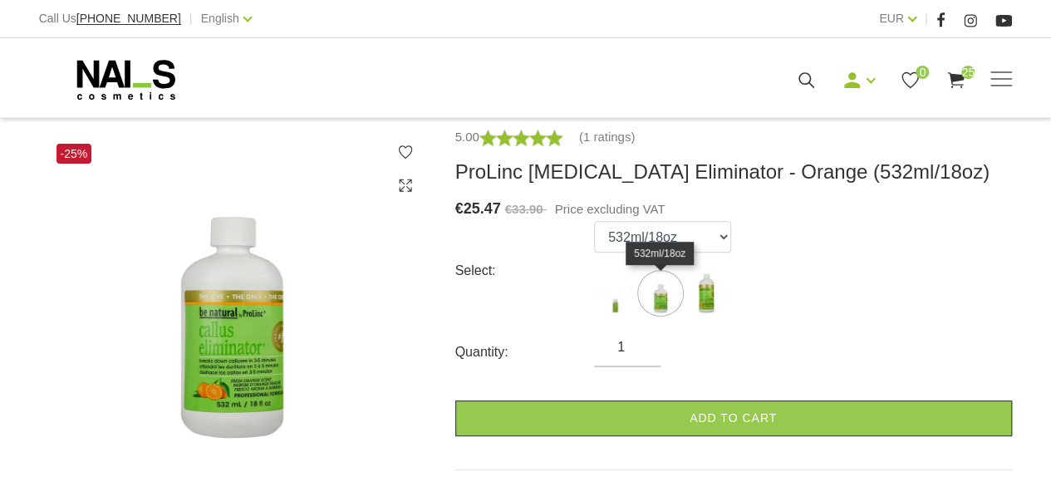
scroll to position [264, 0]
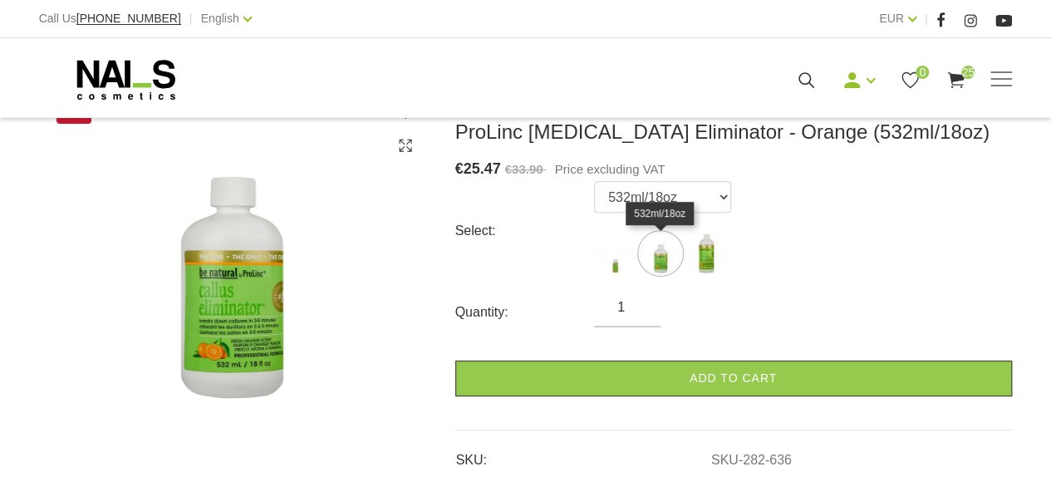
click at [615, 271] on img at bounding box center [615, 254] width 42 height 42
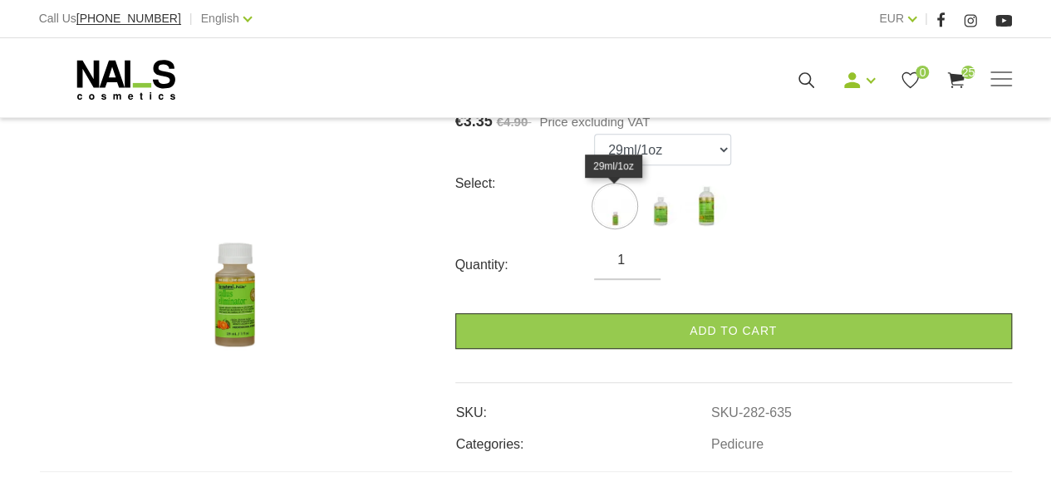
scroll to position [317, 0]
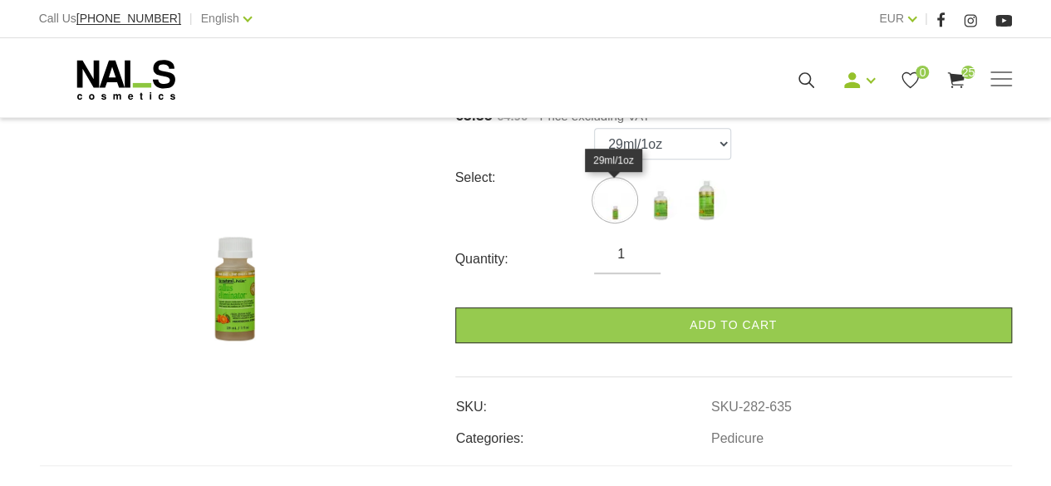
click at [666, 206] on img at bounding box center [661, 200] width 42 height 42
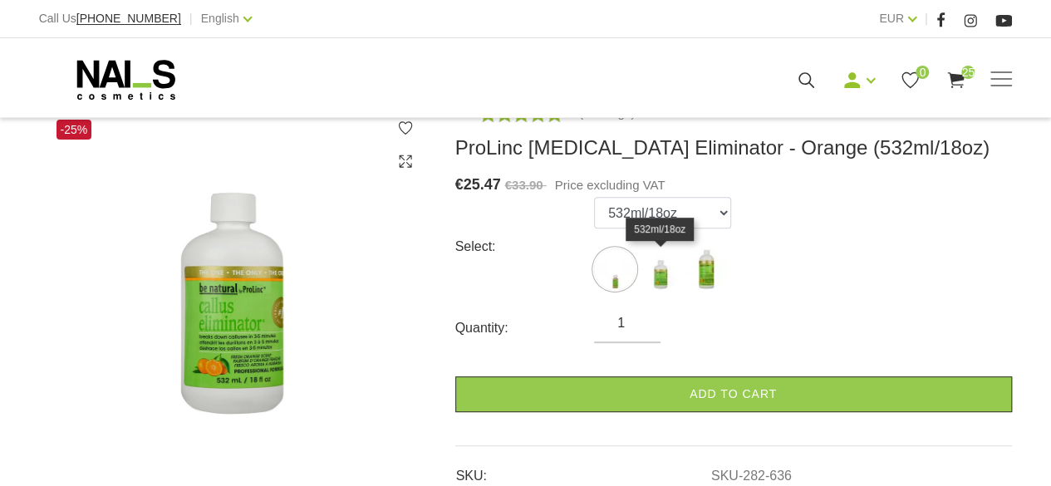
scroll to position [253, 0]
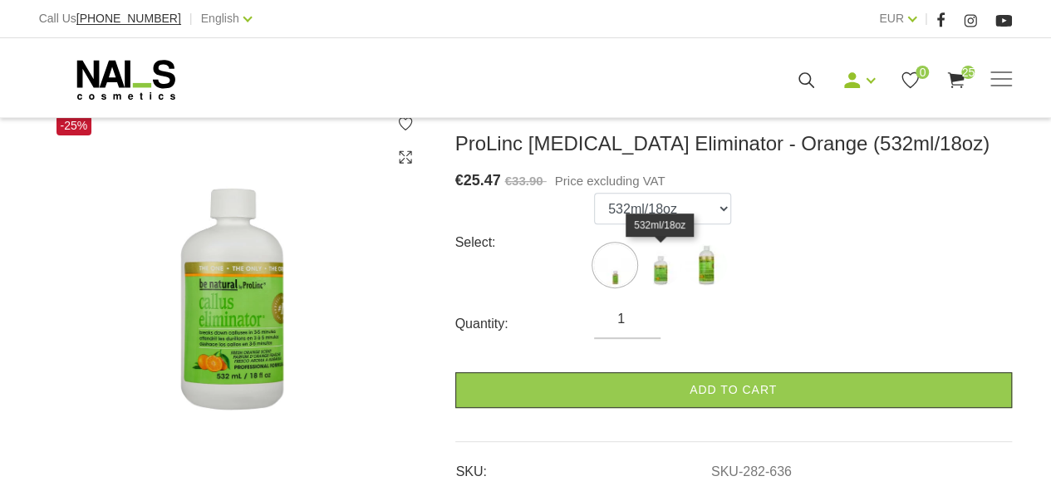
click at [614, 273] on img at bounding box center [615, 265] width 42 height 42
select select "635"
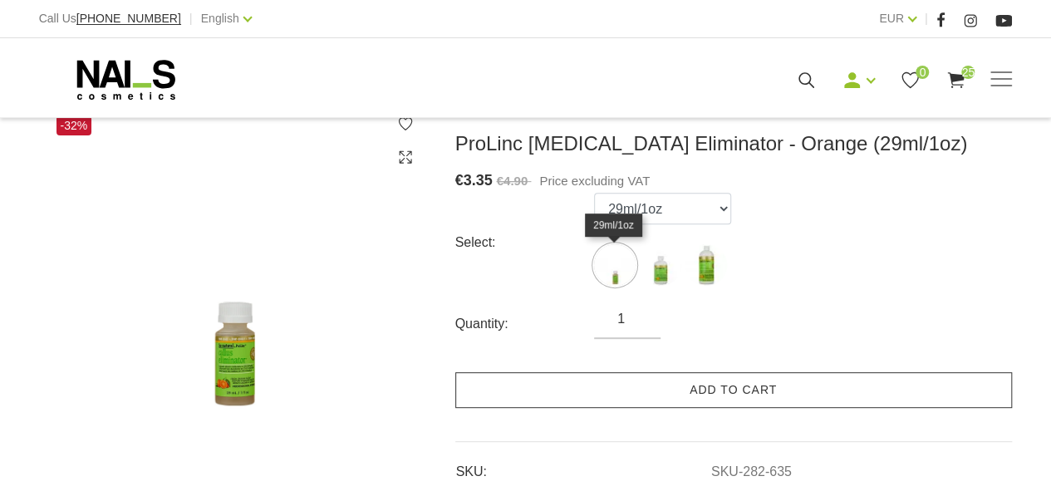
click at [790, 400] on link "Add to cart" at bounding box center [733, 390] width 557 height 36
click at [781, 395] on link "Add to cart" at bounding box center [733, 390] width 557 height 36
click at [781, 391] on link "Add to cart" at bounding box center [733, 390] width 557 height 36
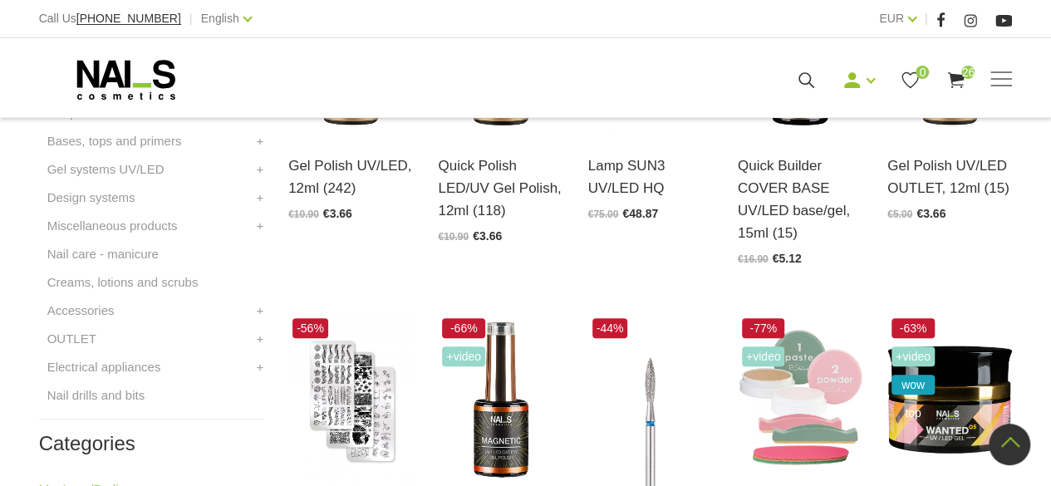
scroll to position [575, 0]
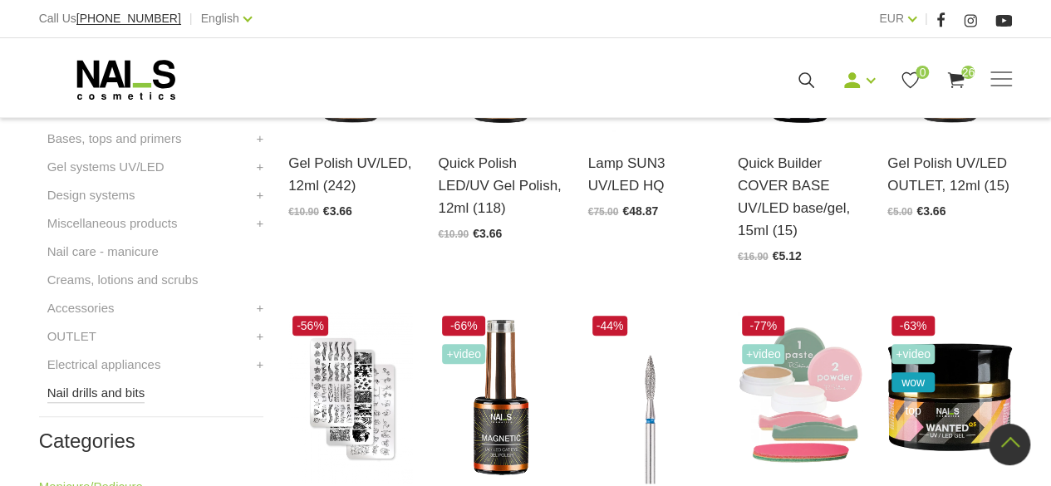
click at [118, 400] on link "Nail drills and bits" at bounding box center [96, 393] width 98 height 20
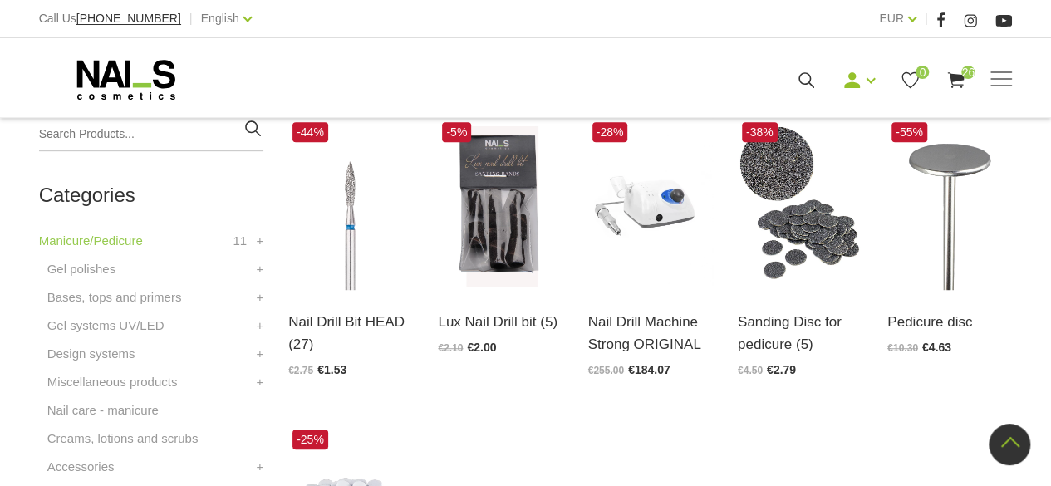
scroll to position [398, 0]
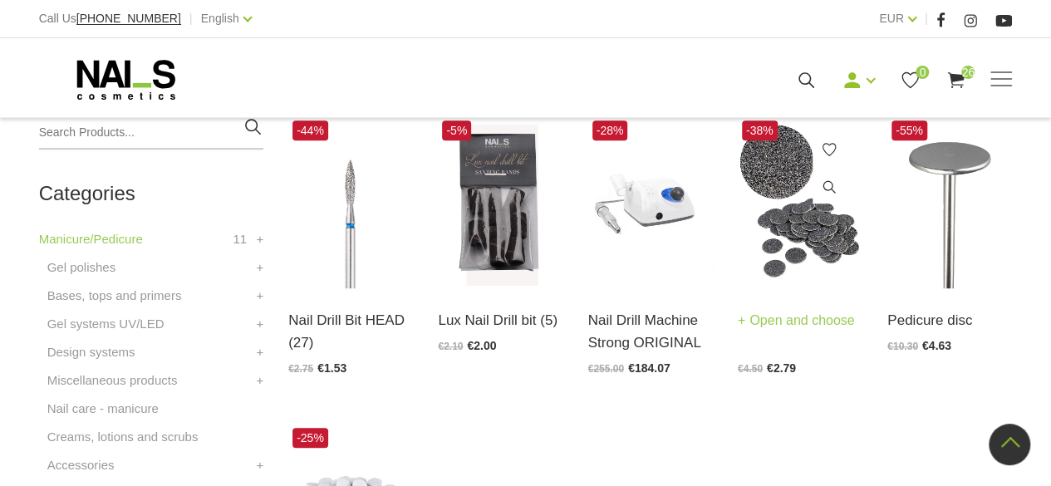
click at [803, 241] on img at bounding box center [800, 202] width 125 height 172
click at [100, 455] on link "Accessories" at bounding box center [80, 465] width 67 height 20
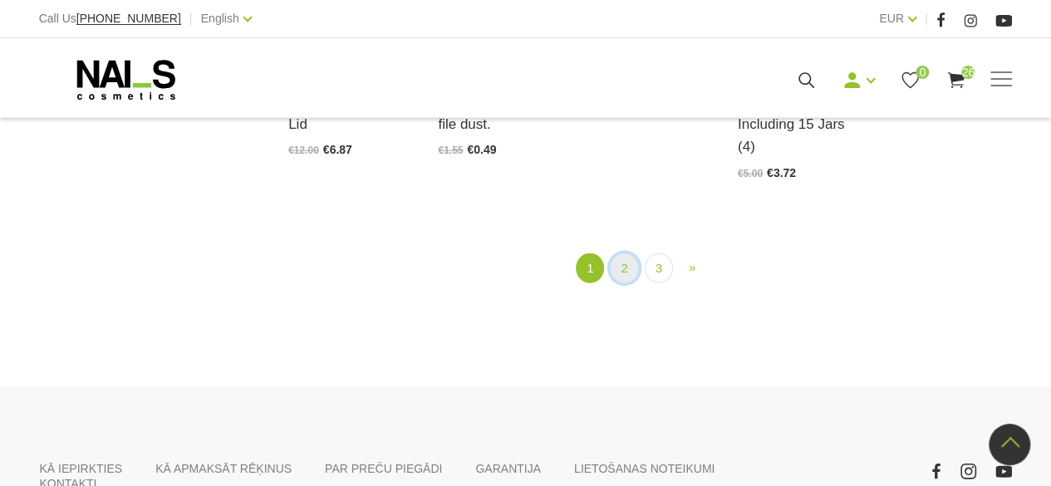
click at [622, 253] on link "2" at bounding box center [624, 268] width 28 height 31
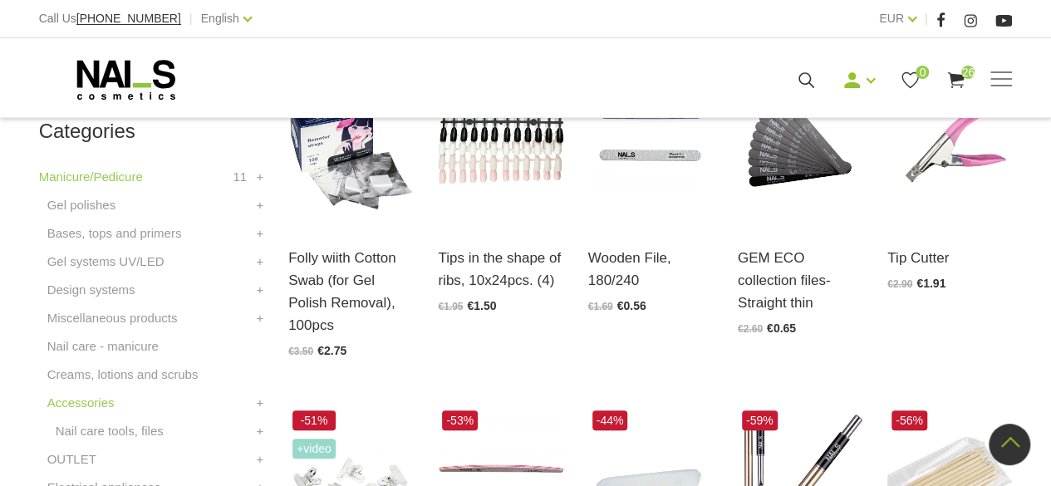
scroll to position [339, 0]
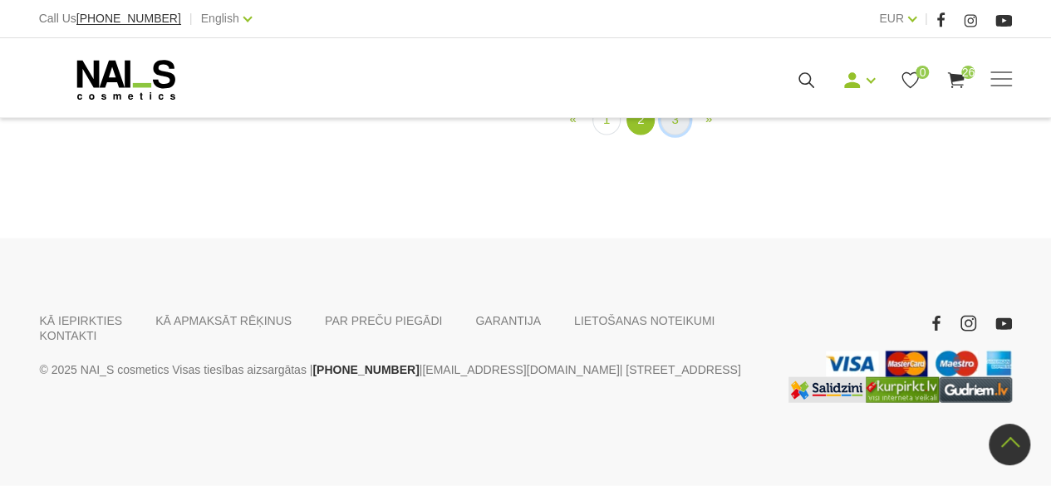
click at [674, 135] on link "3" at bounding box center [674, 120] width 28 height 31
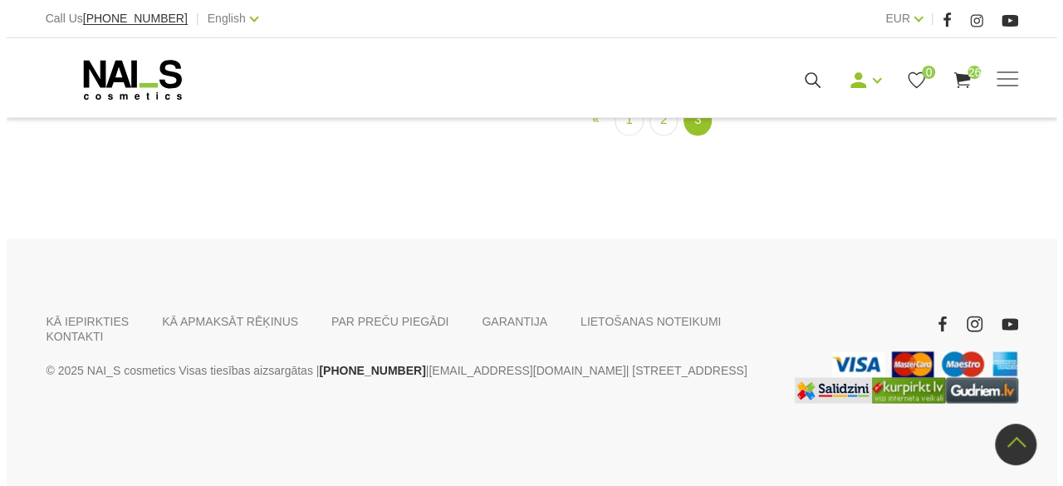
scroll to position [1813, 0]
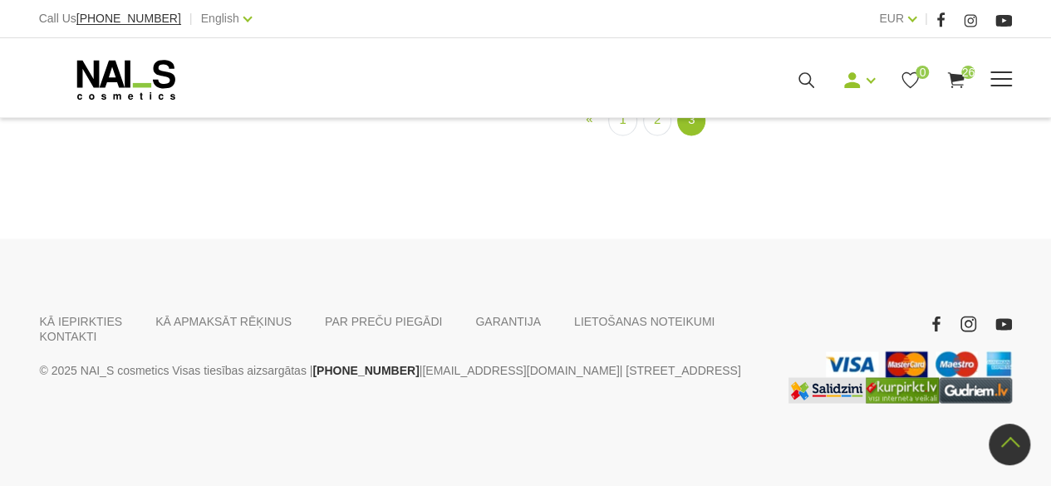
click at [959, 82] on icon at bounding box center [955, 80] width 21 height 21
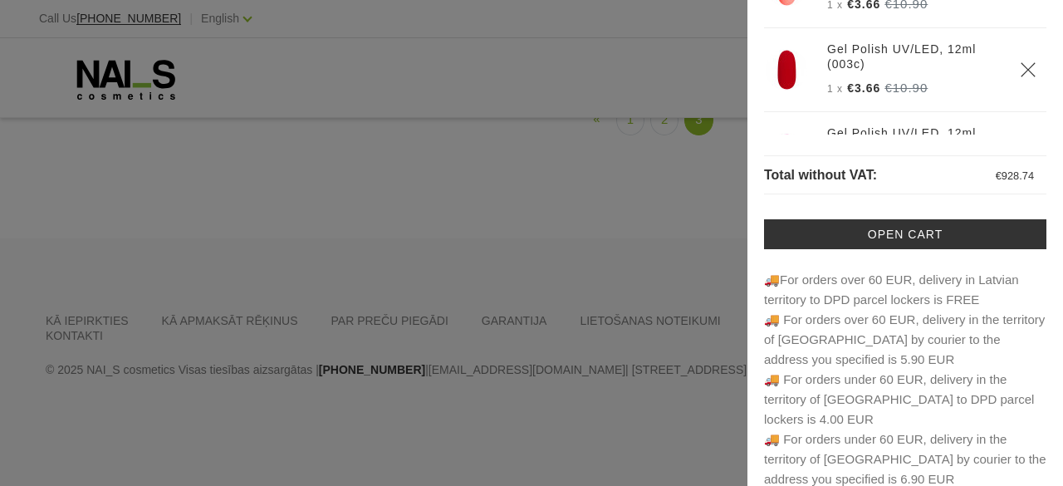
scroll to position [219, 0]
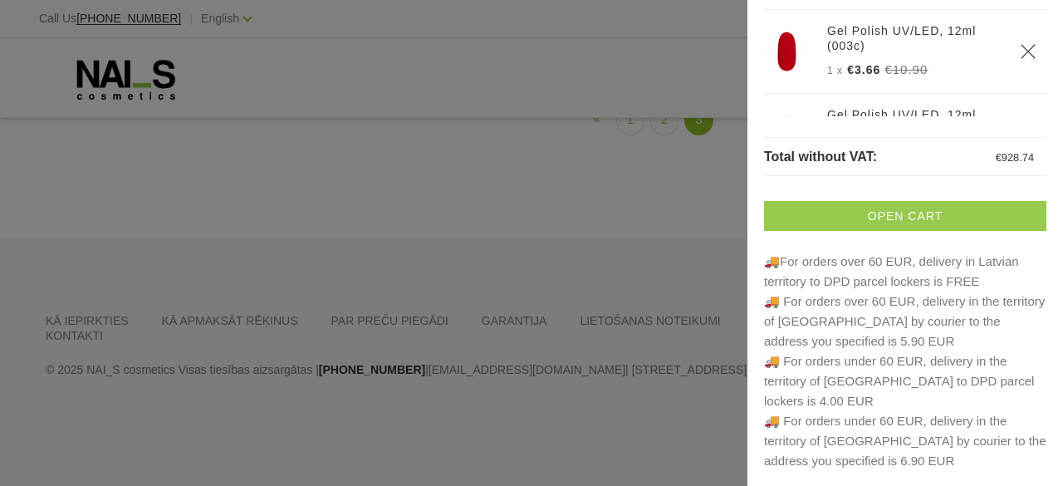
click at [952, 221] on link "Open cart" at bounding box center [905, 216] width 282 height 30
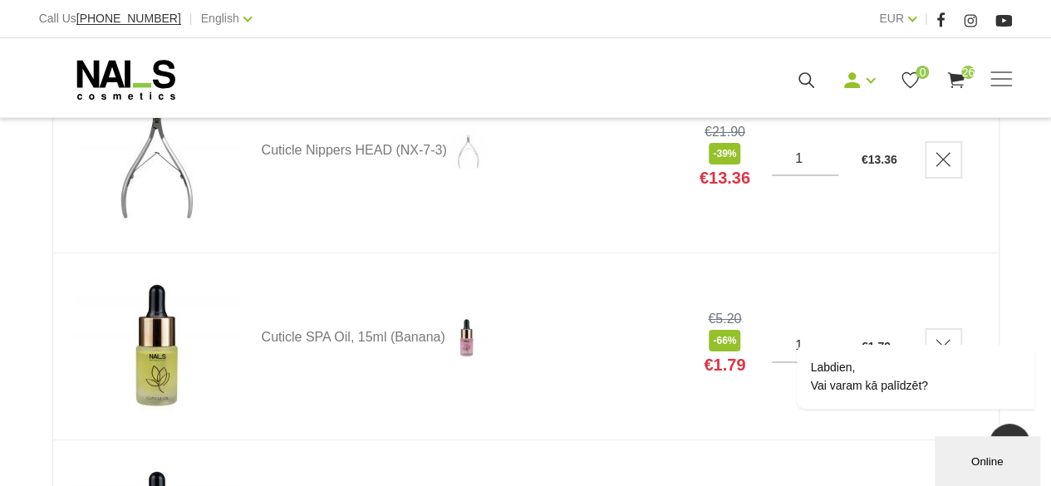
scroll to position [47897, 0]
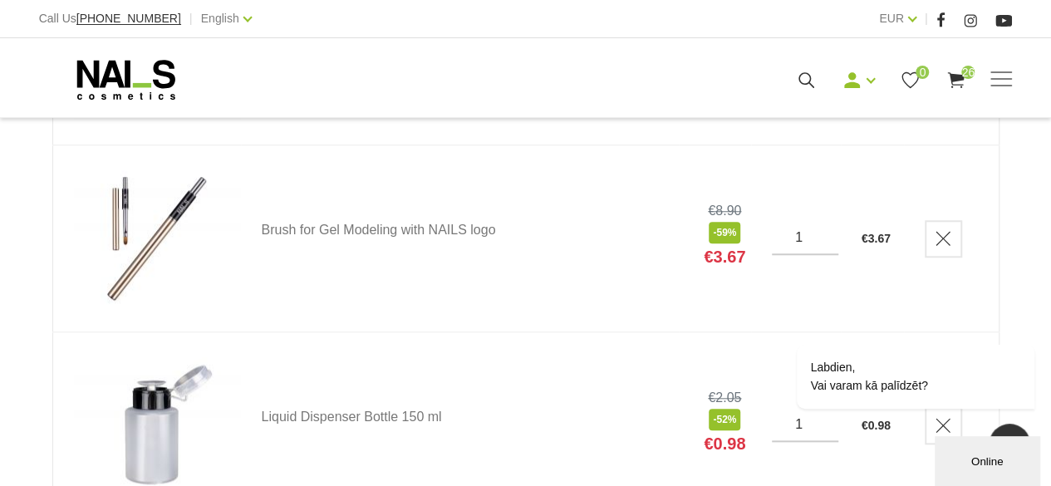
click at [807, 230] on input "1" at bounding box center [805, 237] width 66 height 15
click at [826, 230] on input "1" at bounding box center [805, 237] width 66 height 15
type input "2"
click at [831, 230] on input "2" at bounding box center [805, 237] width 66 height 15
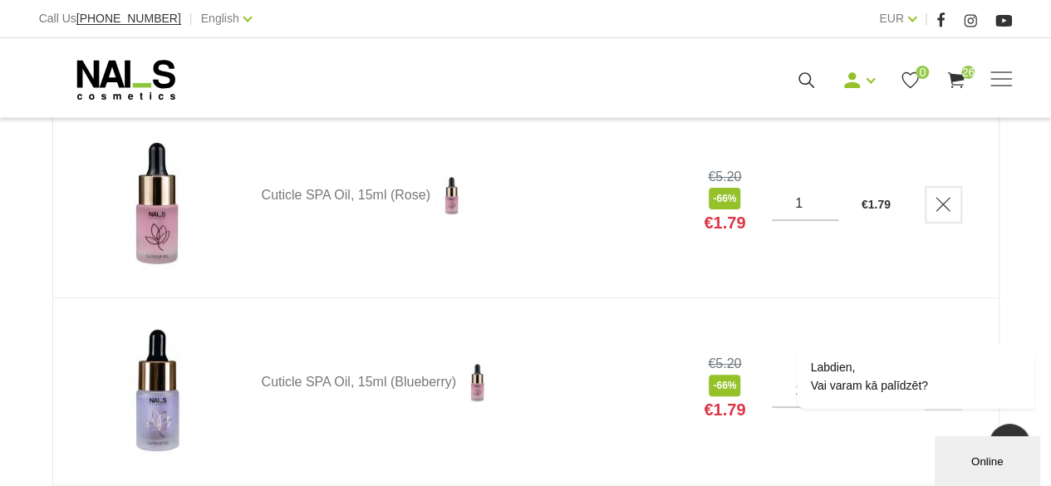
scroll to position [47366, 0]
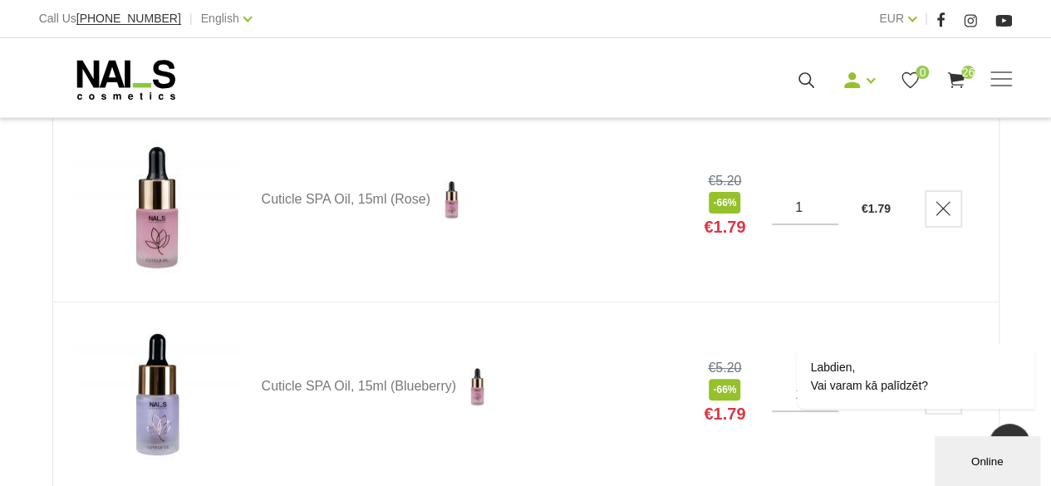
click at [810, 349] on div "Labdien, Vai varam kā palīdzēt?" at bounding box center [916, 377] width 238 height 64
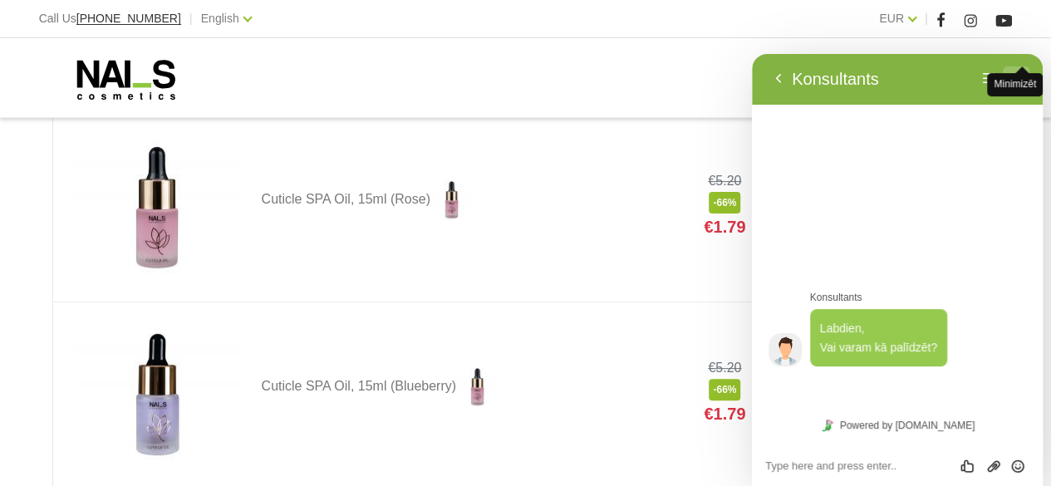
click at [1024, 82] on div "Atpakaļ Konsultants Izvēlne Minimizēt" at bounding box center [897, 79] width 291 height 52
click at [1021, 79] on button "Minimizēt" at bounding box center [1016, 78] width 27 height 25
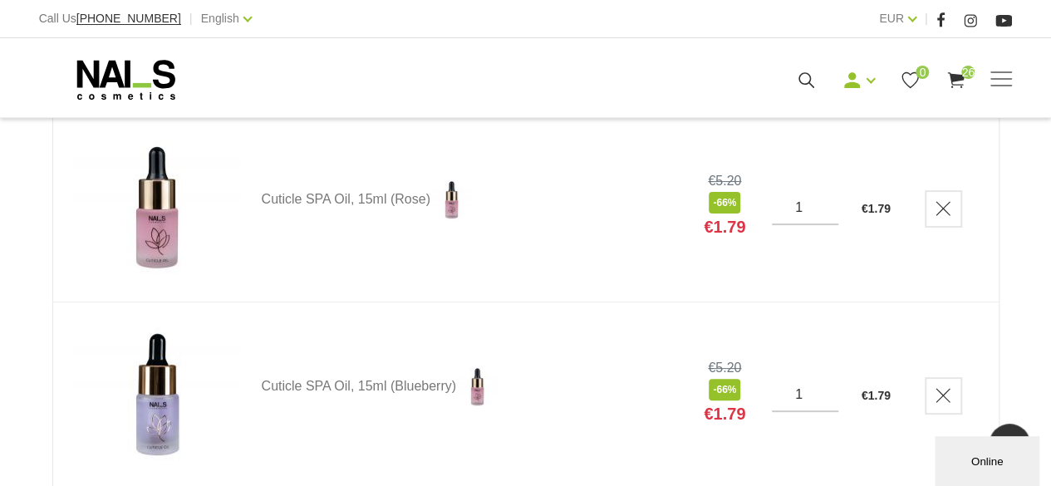
click at [807, 387] on input "1" at bounding box center [805, 394] width 66 height 15
click at [830, 387] on input "2" at bounding box center [805, 394] width 66 height 15
type input "1"
click at [826, 387] on input "1" at bounding box center [805, 394] width 66 height 15
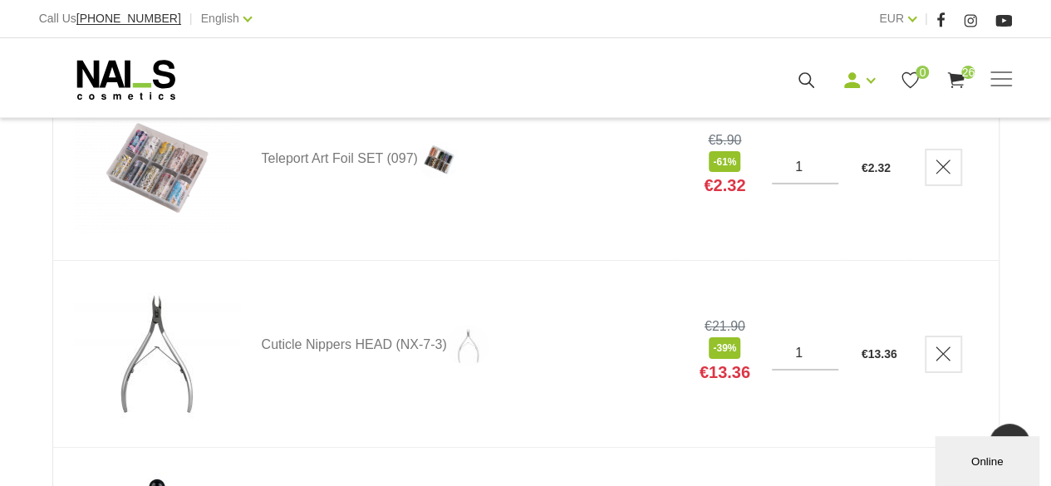
scroll to position [46837, 0]
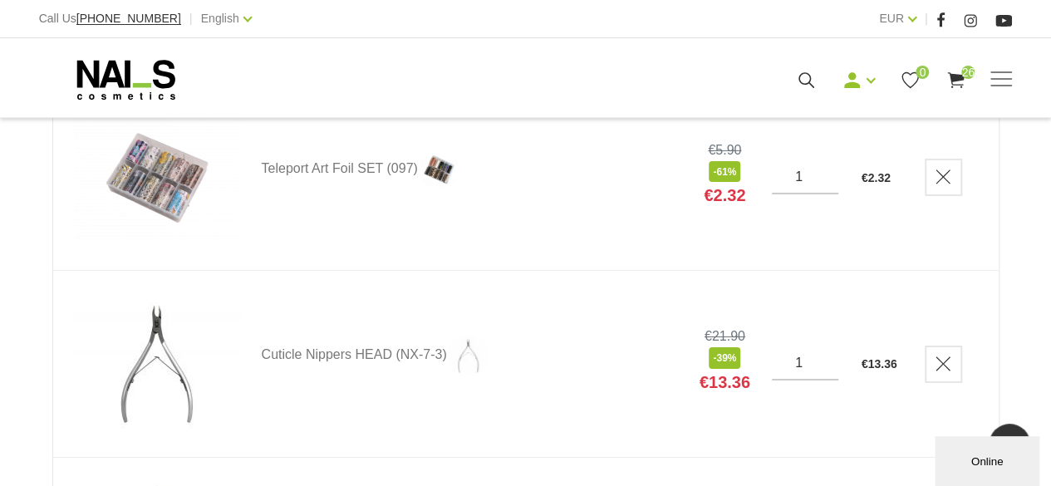
click at [807, 356] on input "1" at bounding box center [805, 363] width 66 height 15
type input "2"
click at [827, 356] on input "2" at bounding box center [805, 363] width 66 height 15
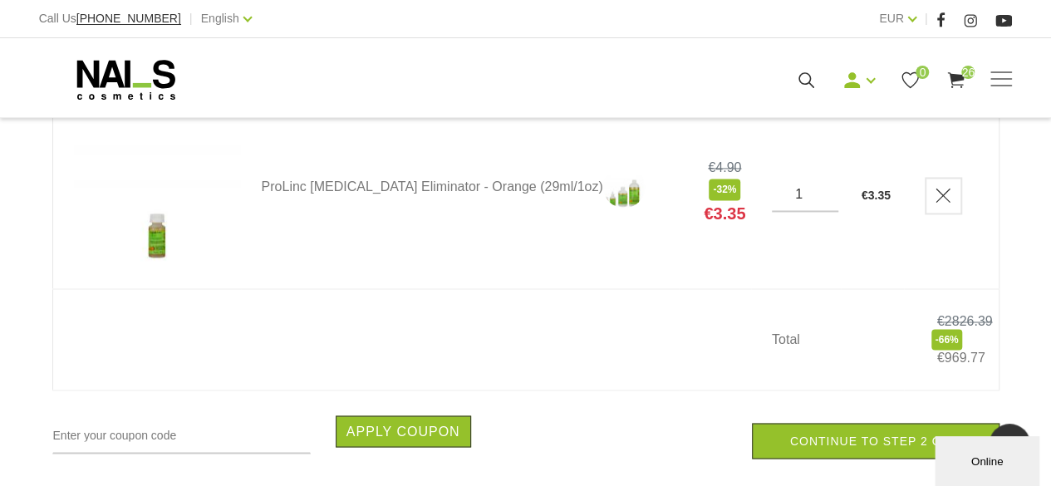
scroll to position [48501, 0]
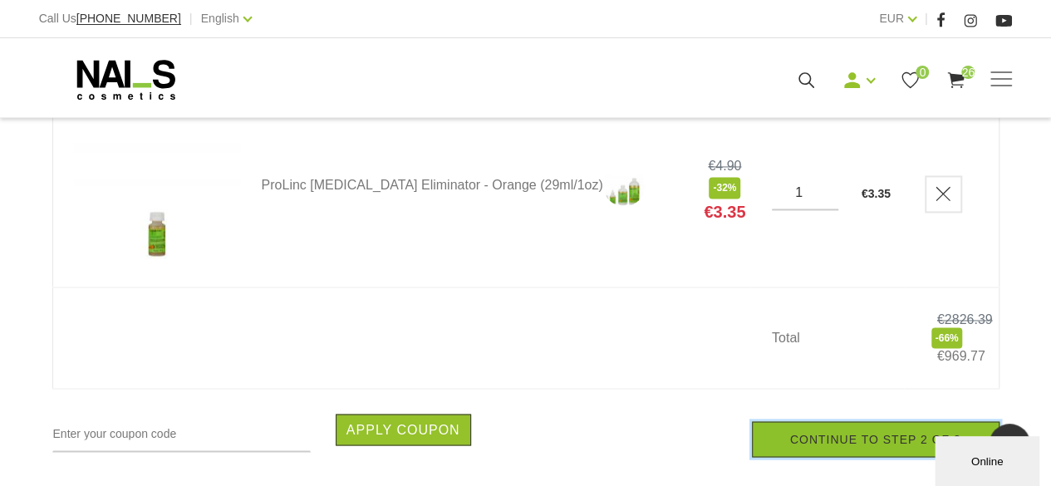
click at [949, 421] on link "Continue to step 2 of 3" at bounding box center [876, 439] width 248 height 36
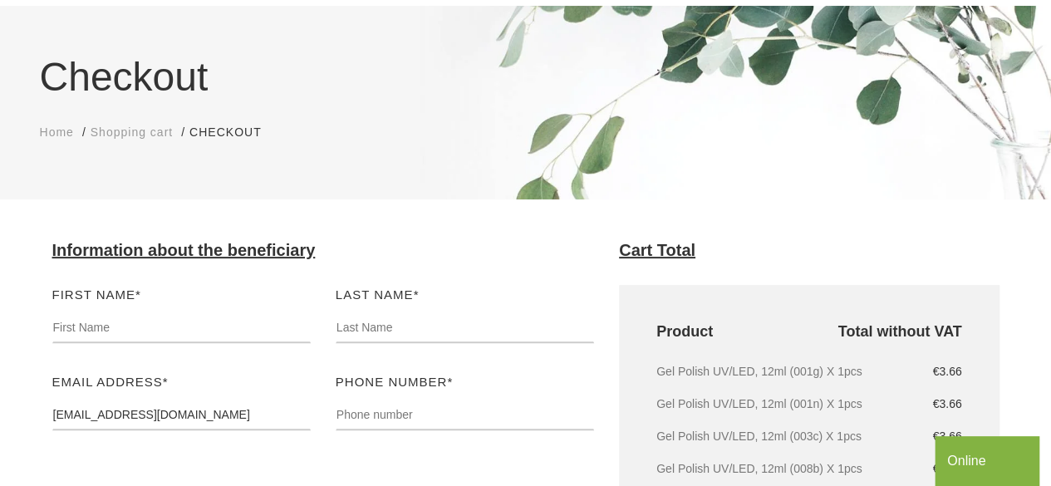
scroll to position [107, 0]
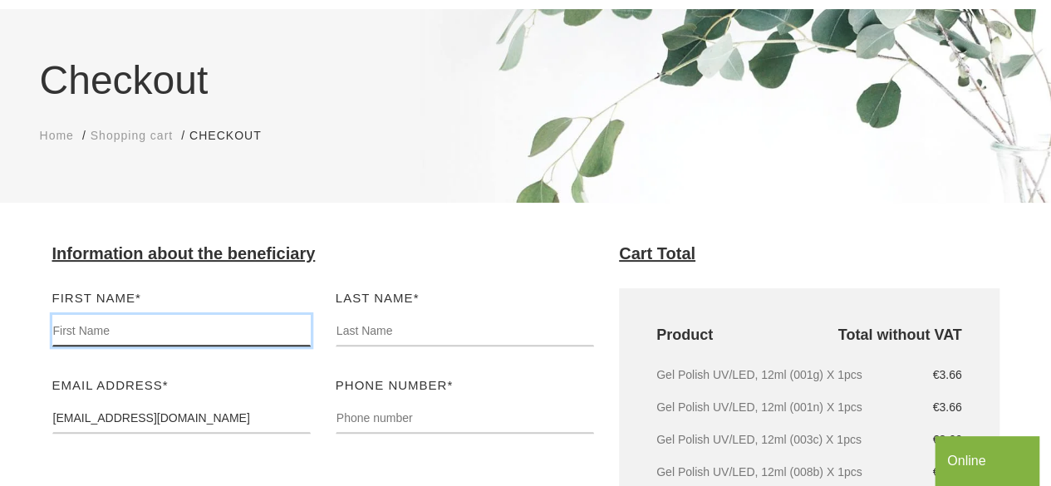
click at [111, 335] on input "text" at bounding box center [181, 331] width 258 height 32
type input "javiana resurreccion"
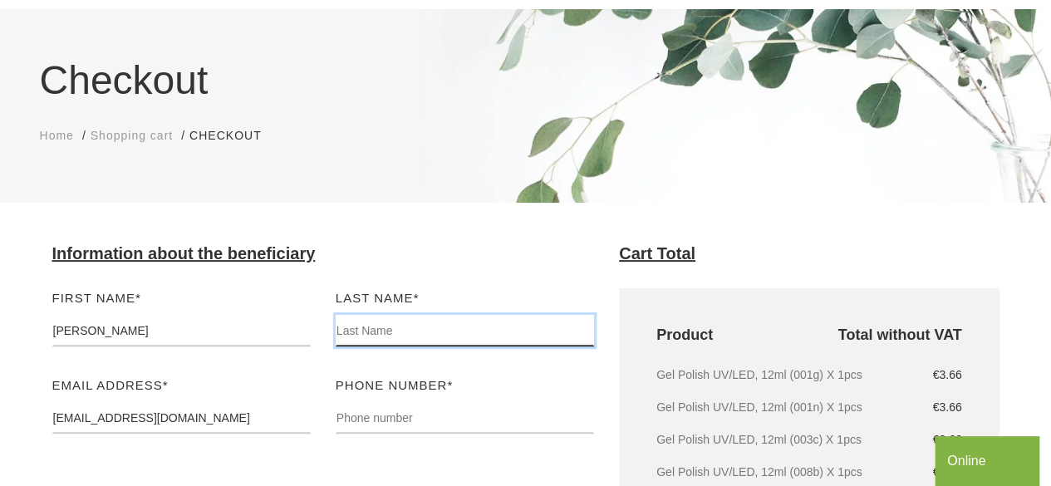
click at [391, 338] on input "text" at bounding box center [465, 331] width 258 height 32
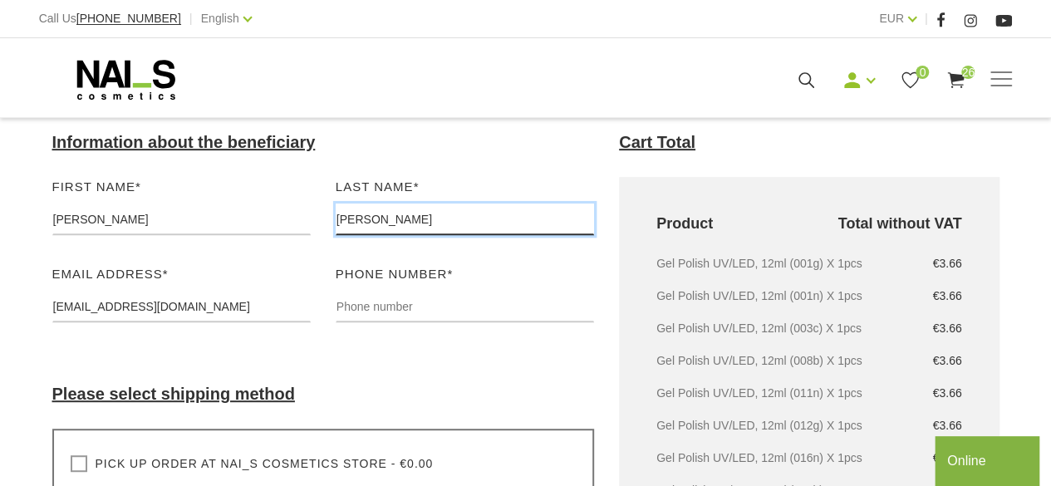
scroll to position [224, 0]
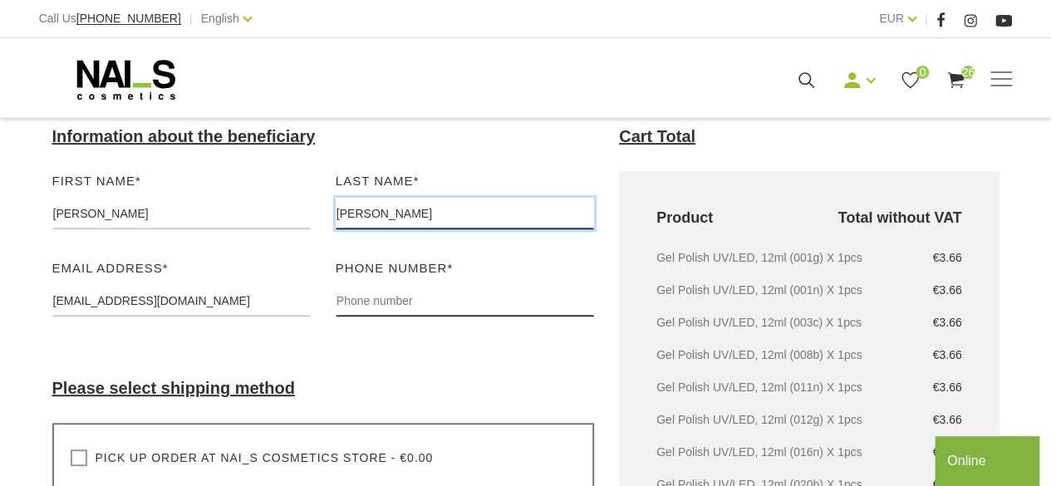
type input "frias moreno"
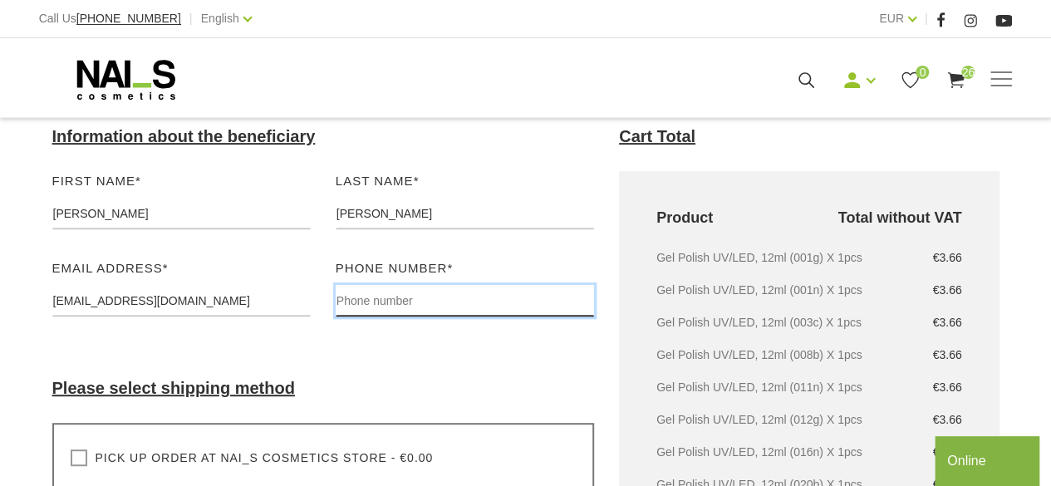
click at [479, 305] on input "text" at bounding box center [465, 301] width 258 height 32
type input "*"
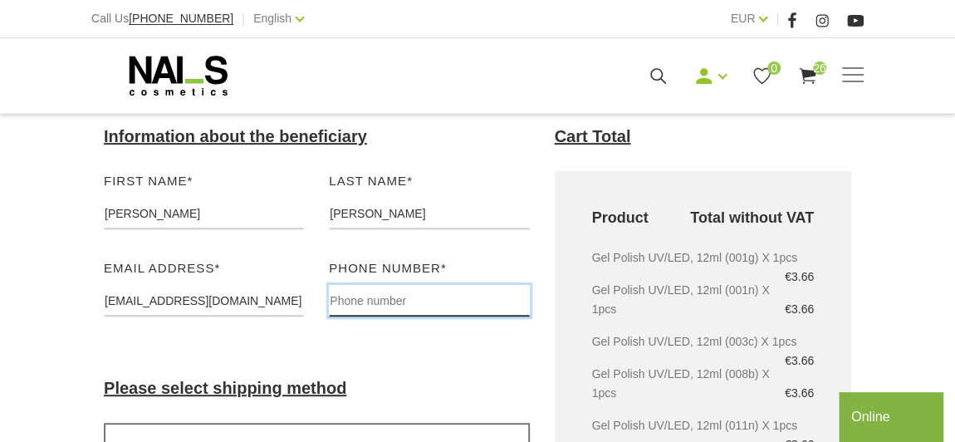
click at [350, 297] on input "text" at bounding box center [429, 301] width 200 height 32
type input "*"
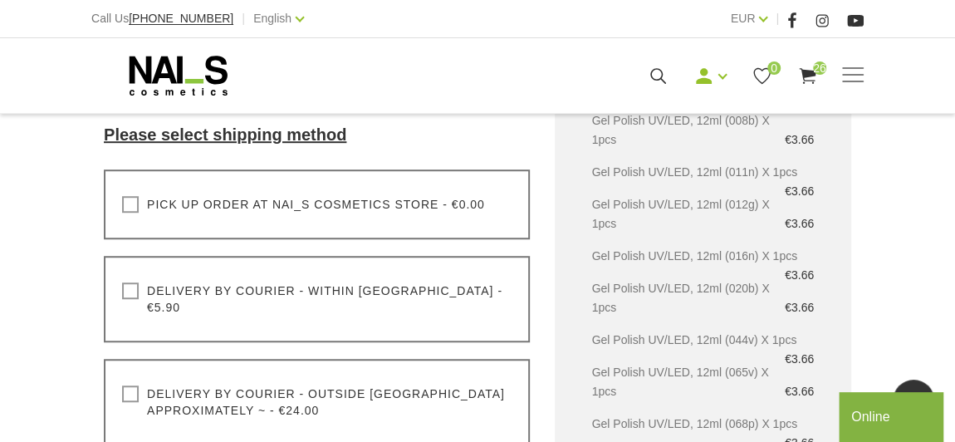
scroll to position [477, 0]
type input "+34662115333"
click at [133, 386] on label "Delivery by courier - outside Latvia approximately ~ - €24.00" at bounding box center [317, 402] width 390 height 33
click at [0, 0] on input "Delivery by courier - outside Latvia approximately ~ - €24.00" at bounding box center [0, 0] width 0 height 0
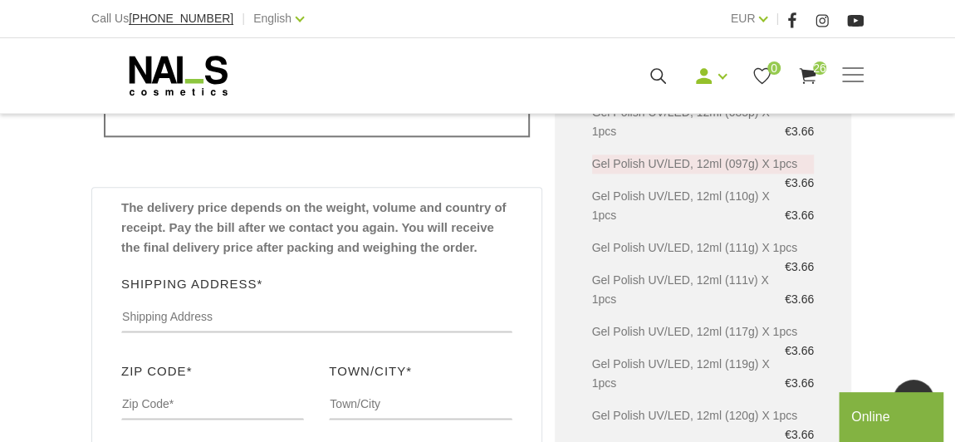
scroll to position [903, 0]
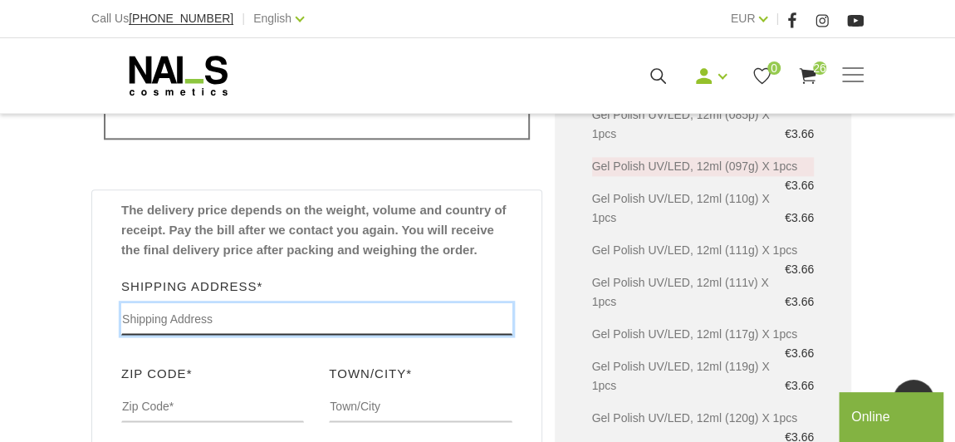
click at [127, 303] on input "text" at bounding box center [316, 319] width 391 height 32
type input "calle fotecha y salazar"
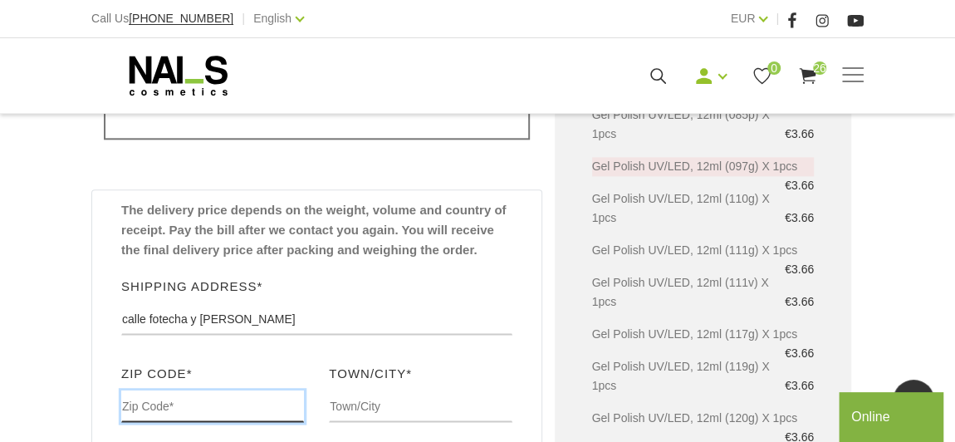
type input "48007"
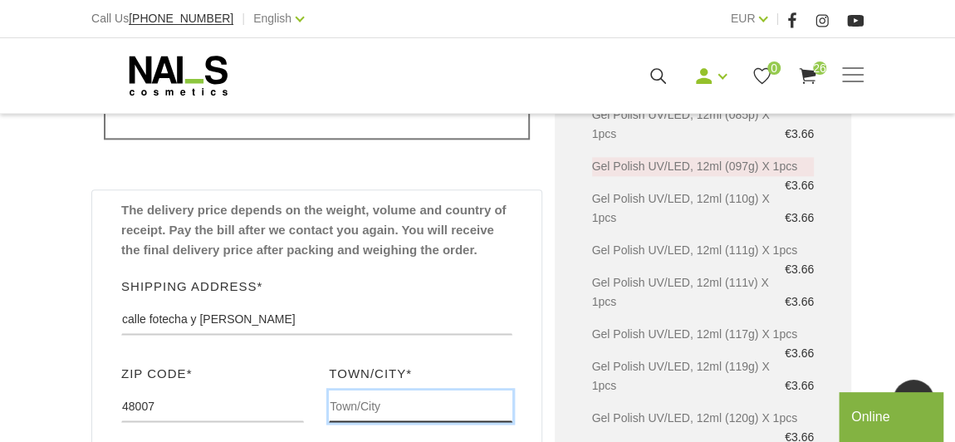
type input "bilbao"
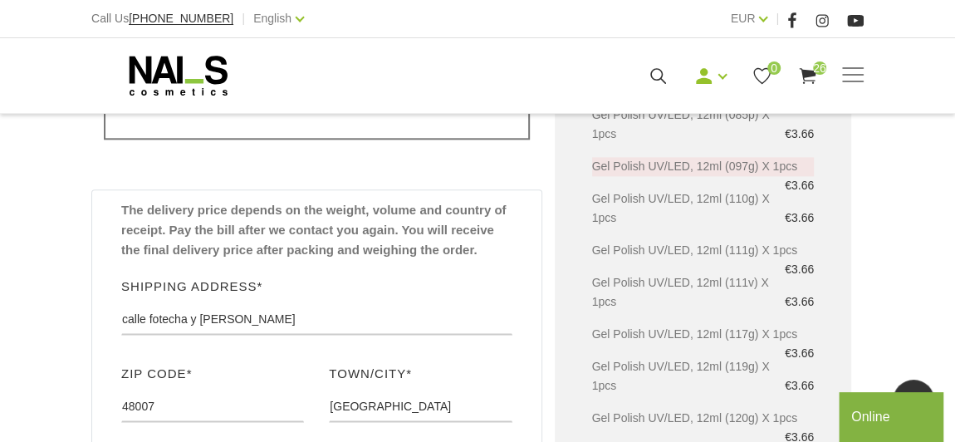
type input "vizkaia"
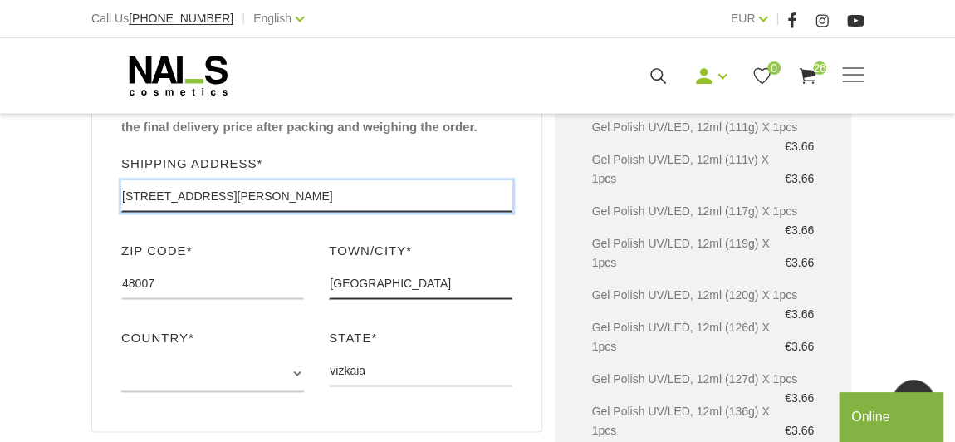
scroll to position [1038, 0]
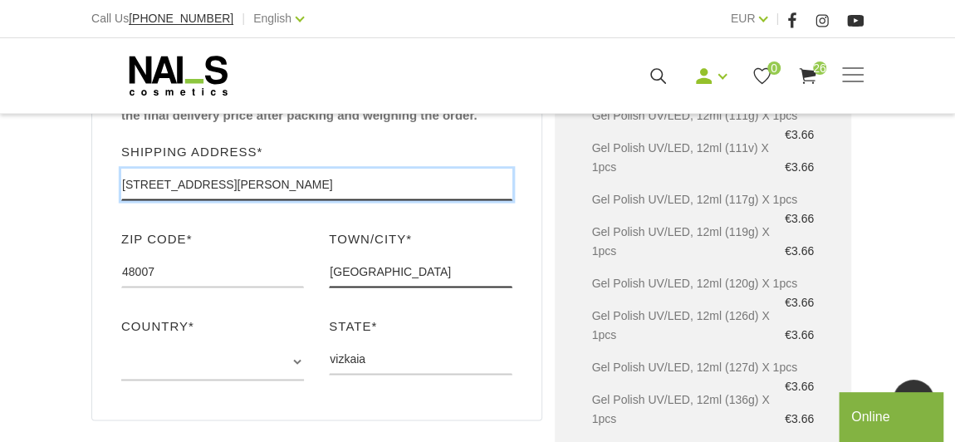
type input "calle fotecha y salazar 3 bajo 3f"
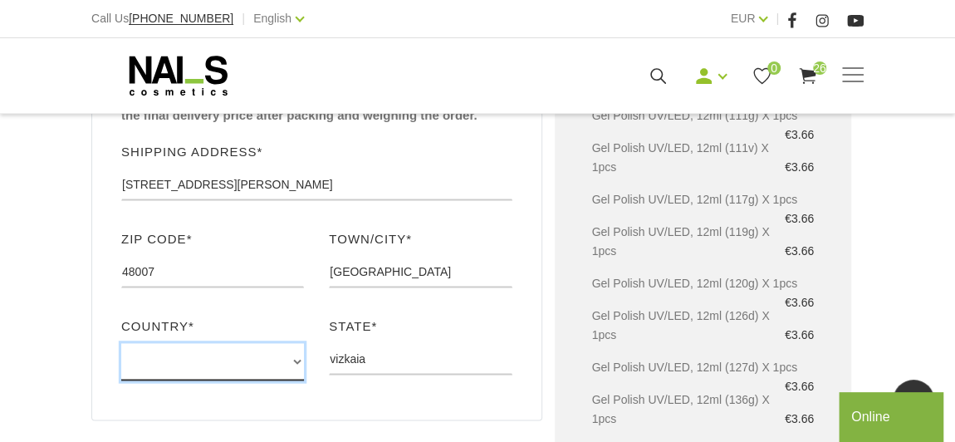
click at [296, 343] on select "Denmark Sweden Poland Finland Germany Select this if your country is not listed…" at bounding box center [212, 361] width 183 height 37
click at [208, 343] on select "Denmark Sweden Poland Finland Germany Select this if your country is not listed…" at bounding box center [212, 361] width 183 height 37
click at [292, 343] on select "Denmark Sweden Poland Finland Germany Select this if your country is not listed…" at bounding box center [212, 361] width 183 height 37
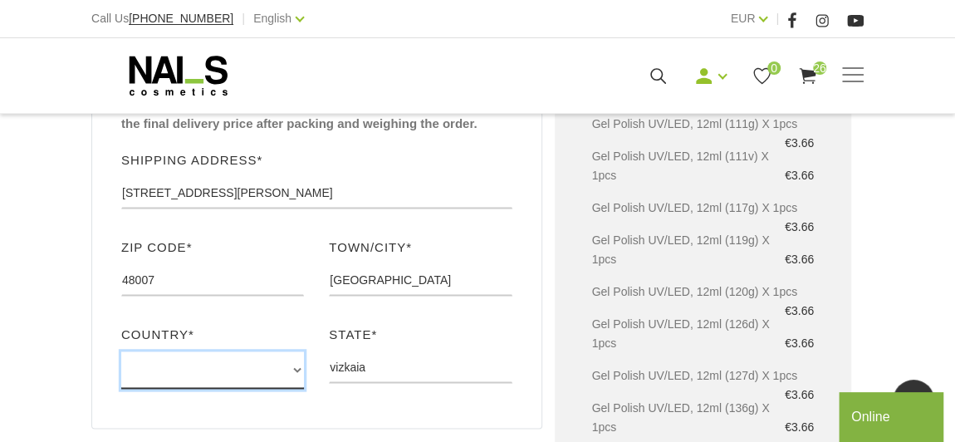
scroll to position [1029, 0]
click at [221, 351] on select "Denmark Sweden Poland Finland Germany Select this if your country is not listed…" at bounding box center [212, 369] width 183 height 37
select select "Select this if your country is not listed"
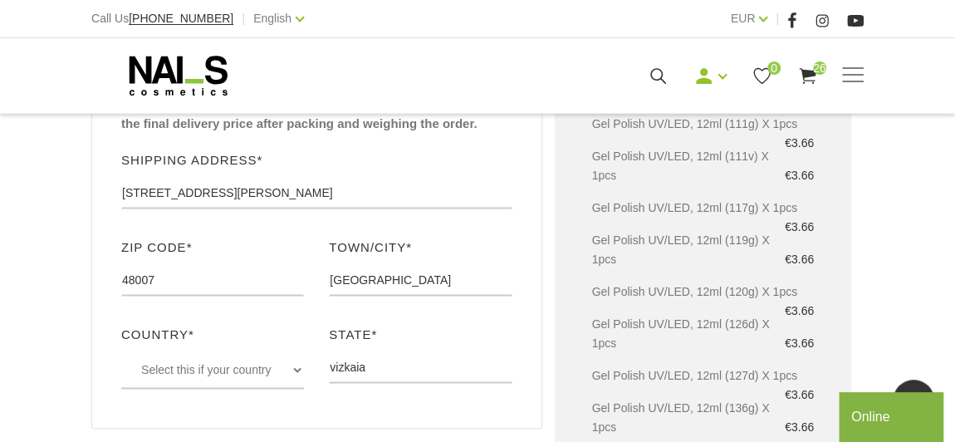
click at [490, 367] on div "The delivery price depends on the weight, volume and country of receipt. Pay th…" at bounding box center [316, 245] width 451 height 365
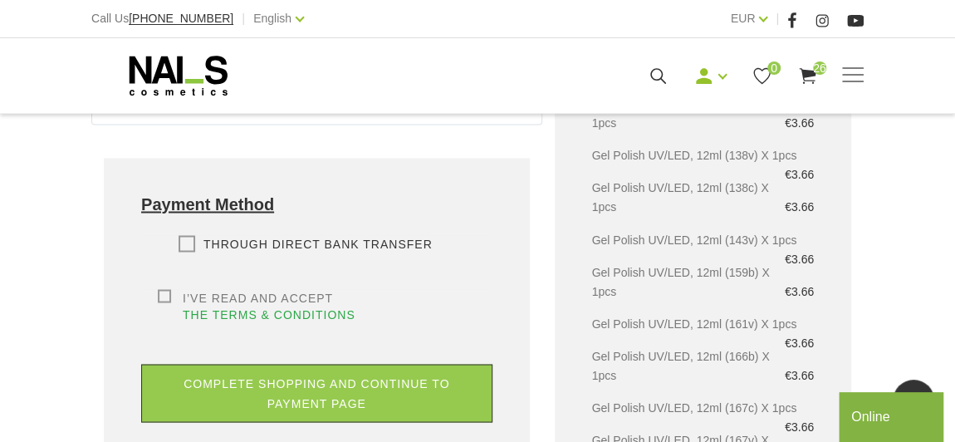
scroll to position [1334, 0]
click at [186, 234] on label "Through direct Bank transfer" at bounding box center [306, 242] width 254 height 17
click at [0, 0] on input "Through direct Bank transfer" at bounding box center [0, 0] width 0 height 0
click at [164, 288] on label "I’ve read and accept the terms & conditions" at bounding box center [325, 304] width 335 height 33
click at [0, 0] on input "I’ve read and accept the terms & conditions" at bounding box center [0, 0] width 0 height 0
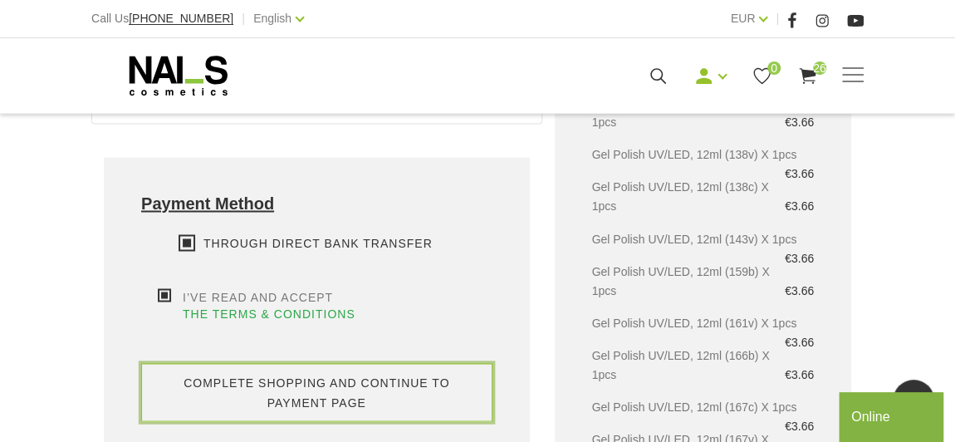
click at [400, 363] on button "complete shopping and continue to payment page" at bounding box center [316, 392] width 351 height 58
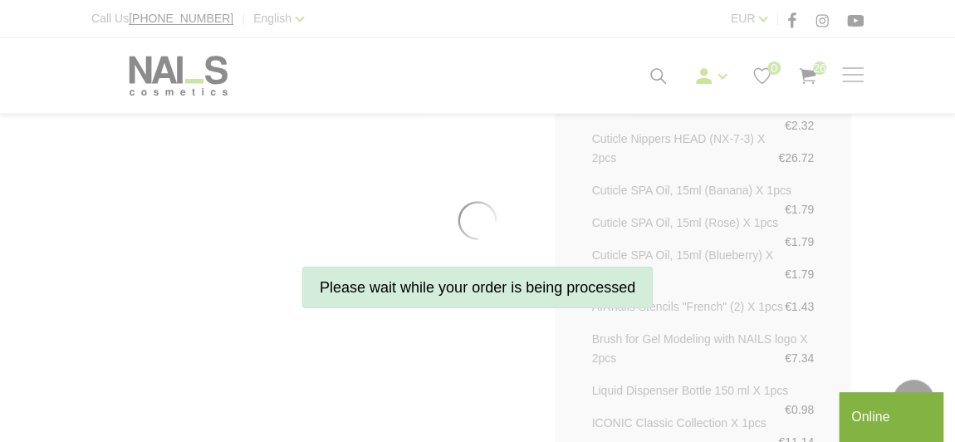
scroll to position [11863, 0]
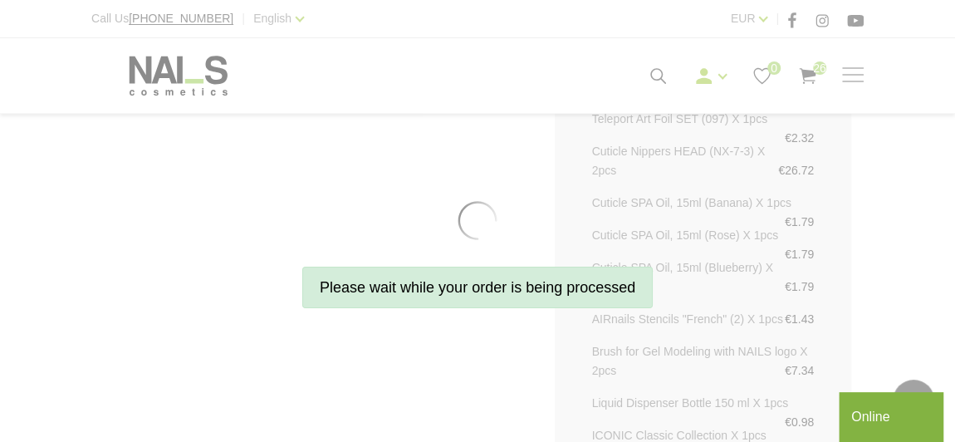
click at [480, 184] on div "Please wait while your order is being processed" at bounding box center [477, 221] width 955 height 442
click at [350, 204] on div "Please wait while your order is being processed" at bounding box center [477, 221] width 955 height 442
click at [208, 189] on div "Please wait while your order is being processed" at bounding box center [477, 221] width 955 height 442
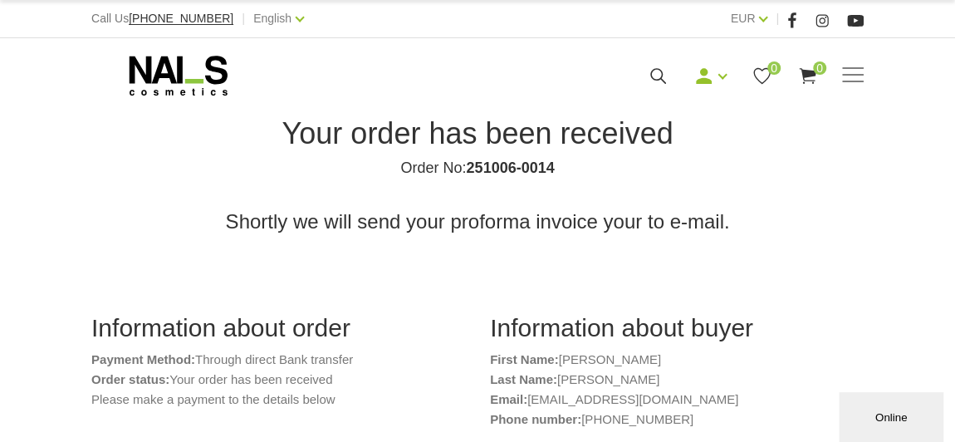
click at [769, 162] on h4 "Order No: 251006-0014" at bounding box center [478, 168] width 748 height 20
click at [863, 72] on span at bounding box center [853, 75] width 22 height 17
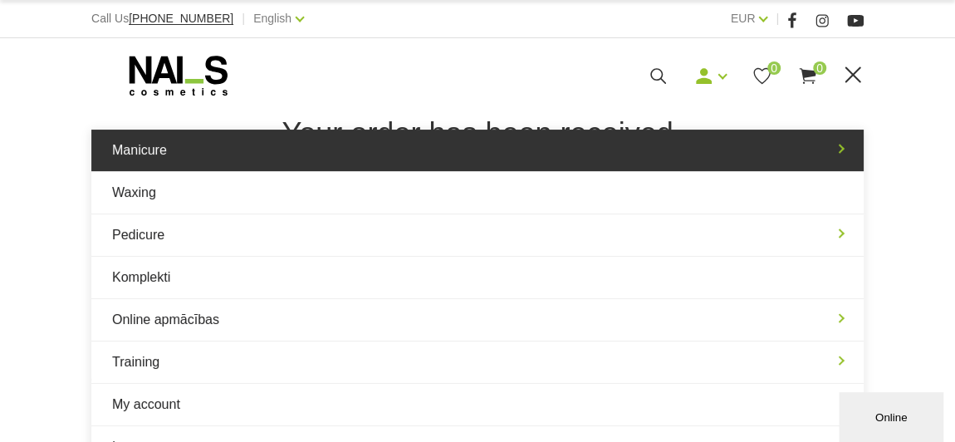
click at [253, 150] on link "Manicure" at bounding box center [477, 151] width 773 height 42
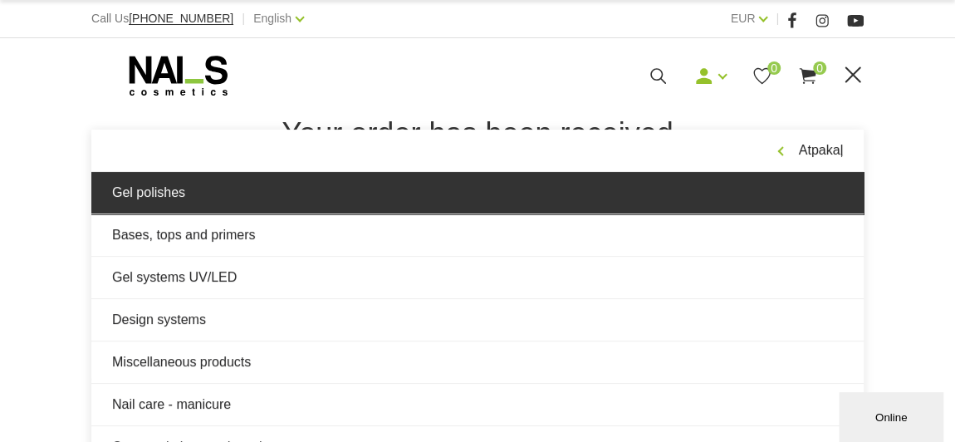
click at [230, 199] on link "Gel polishes" at bounding box center [477, 193] width 773 height 42
